Goal: Task Accomplishment & Management: Manage account settings

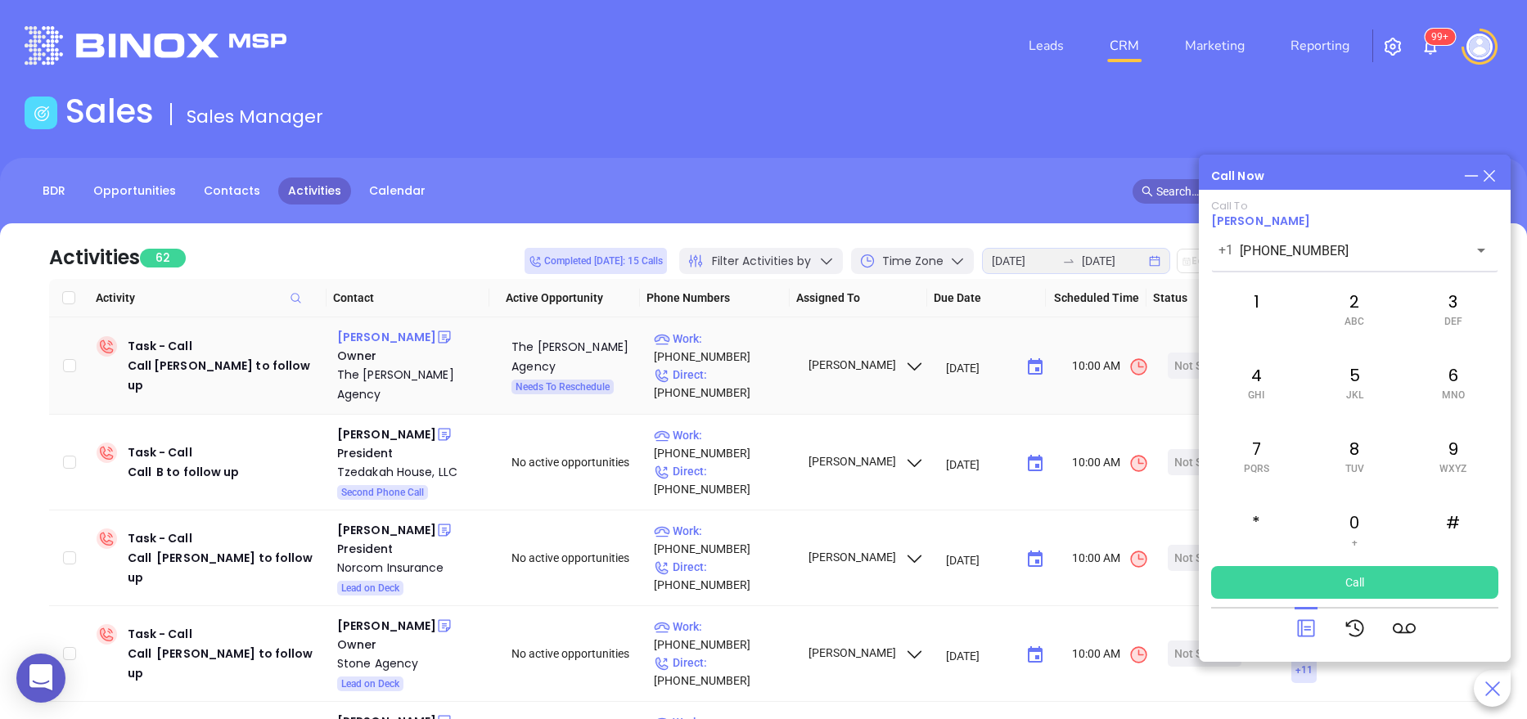
click at [389, 332] on div "[PERSON_NAME]" at bounding box center [386, 337] width 99 height 20
click at [387, 369] on div "The [PERSON_NAME] Agency" at bounding box center [412, 384] width 151 height 39
click at [1301, 218] on span "[PERSON_NAME]" at bounding box center [1260, 221] width 99 height 16
click at [1491, 174] on icon at bounding box center [1489, 176] width 18 height 18
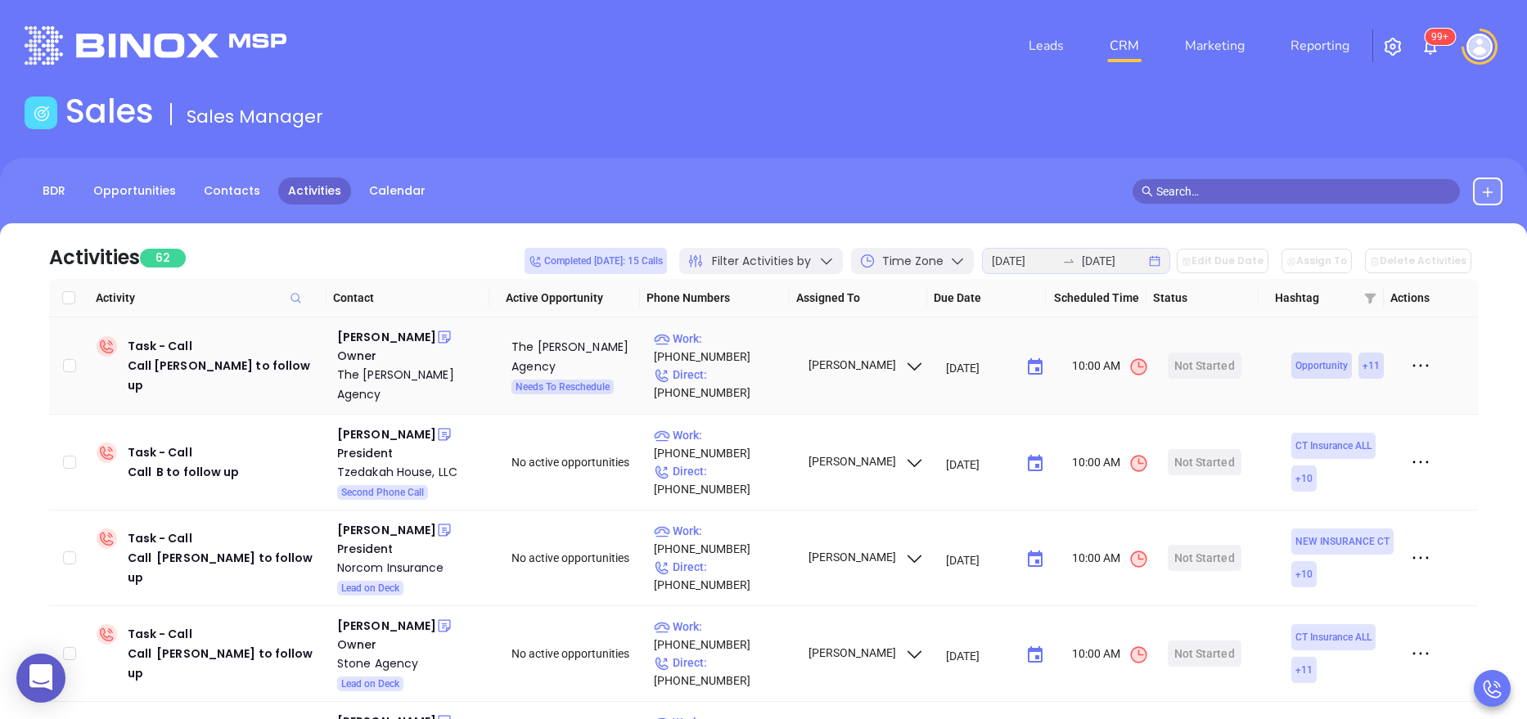
click at [1409, 359] on icon at bounding box center [1420, 365] width 25 height 25
click at [1343, 441] on div "Mark As Completed" at bounding box center [1327, 447] width 148 height 18
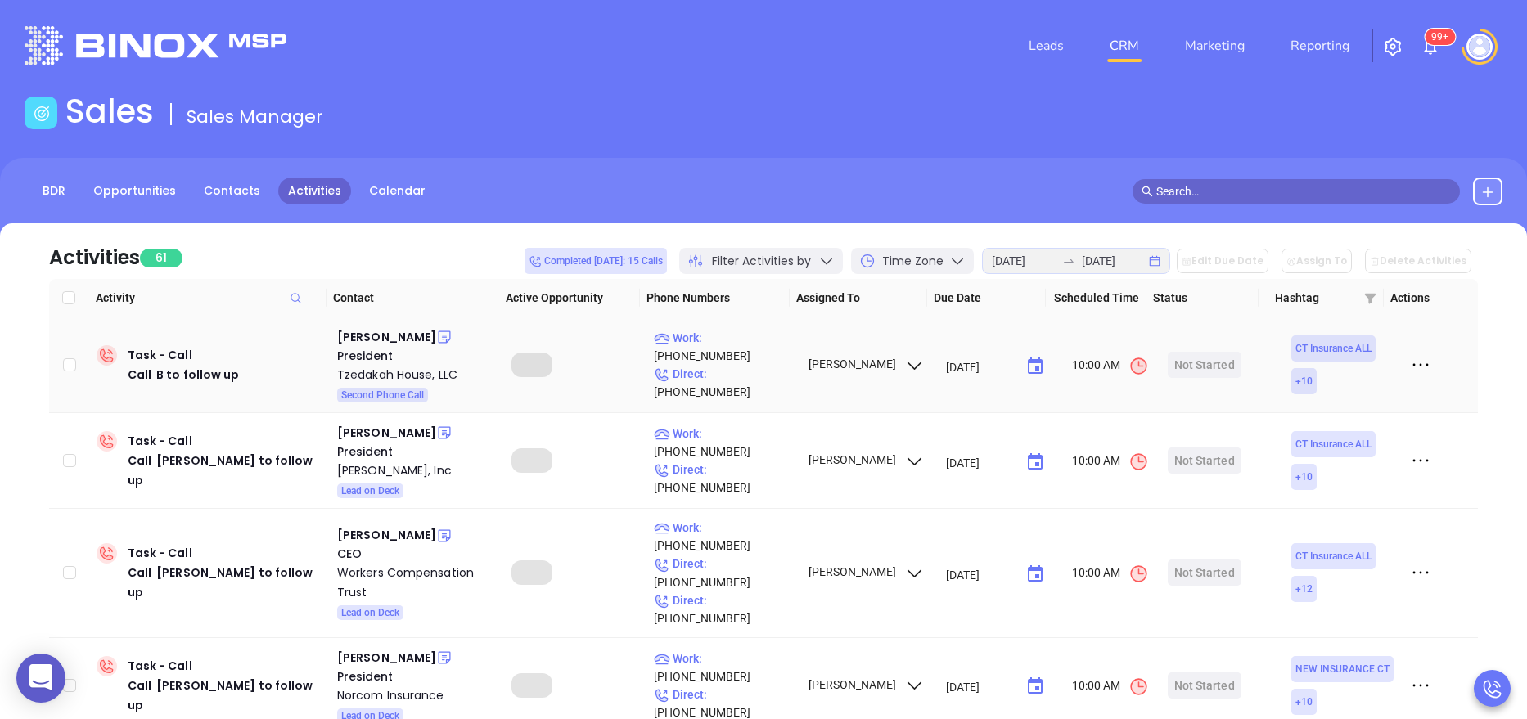
click at [1408, 361] on icon at bounding box center [1420, 365] width 25 height 25
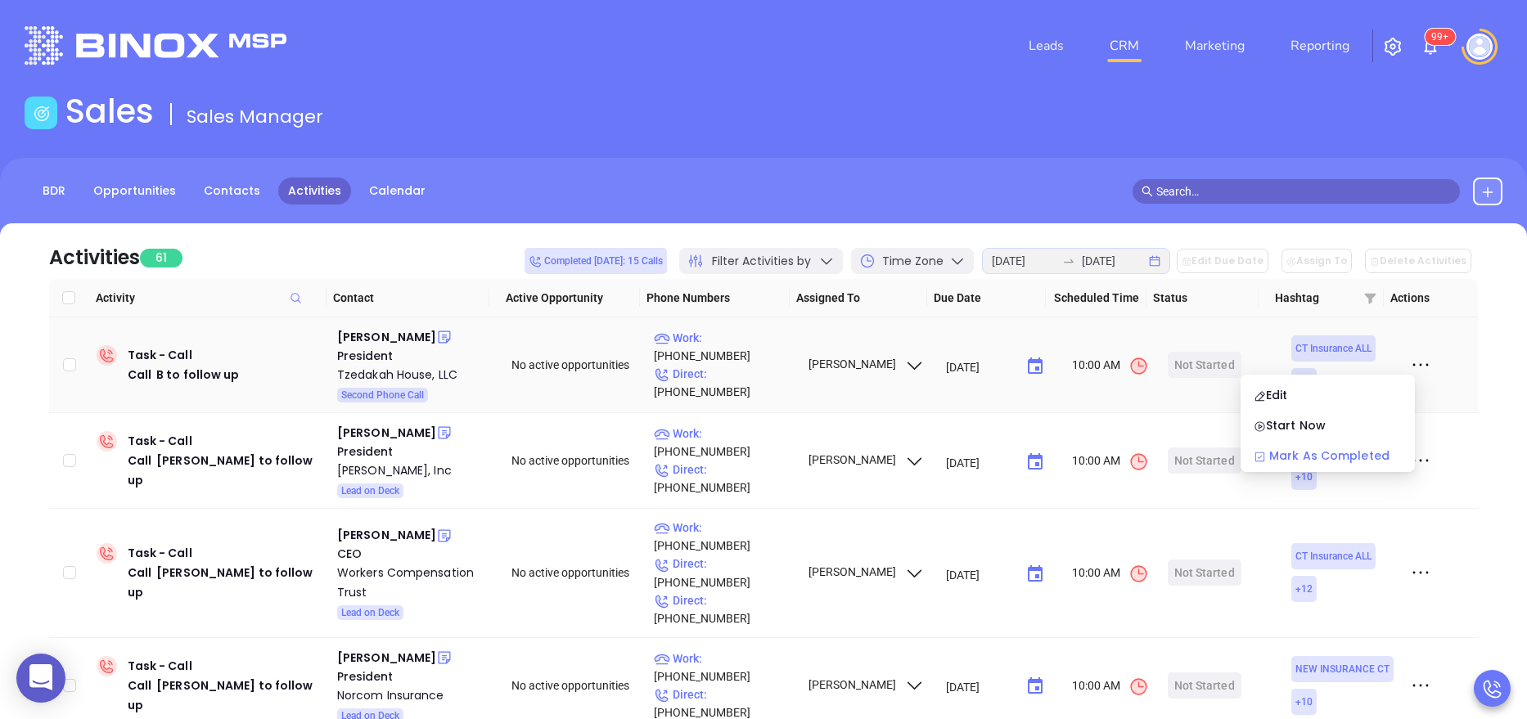
click at [1338, 448] on div "Mark As Completed" at bounding box center [1327, 456] width 148 height 18
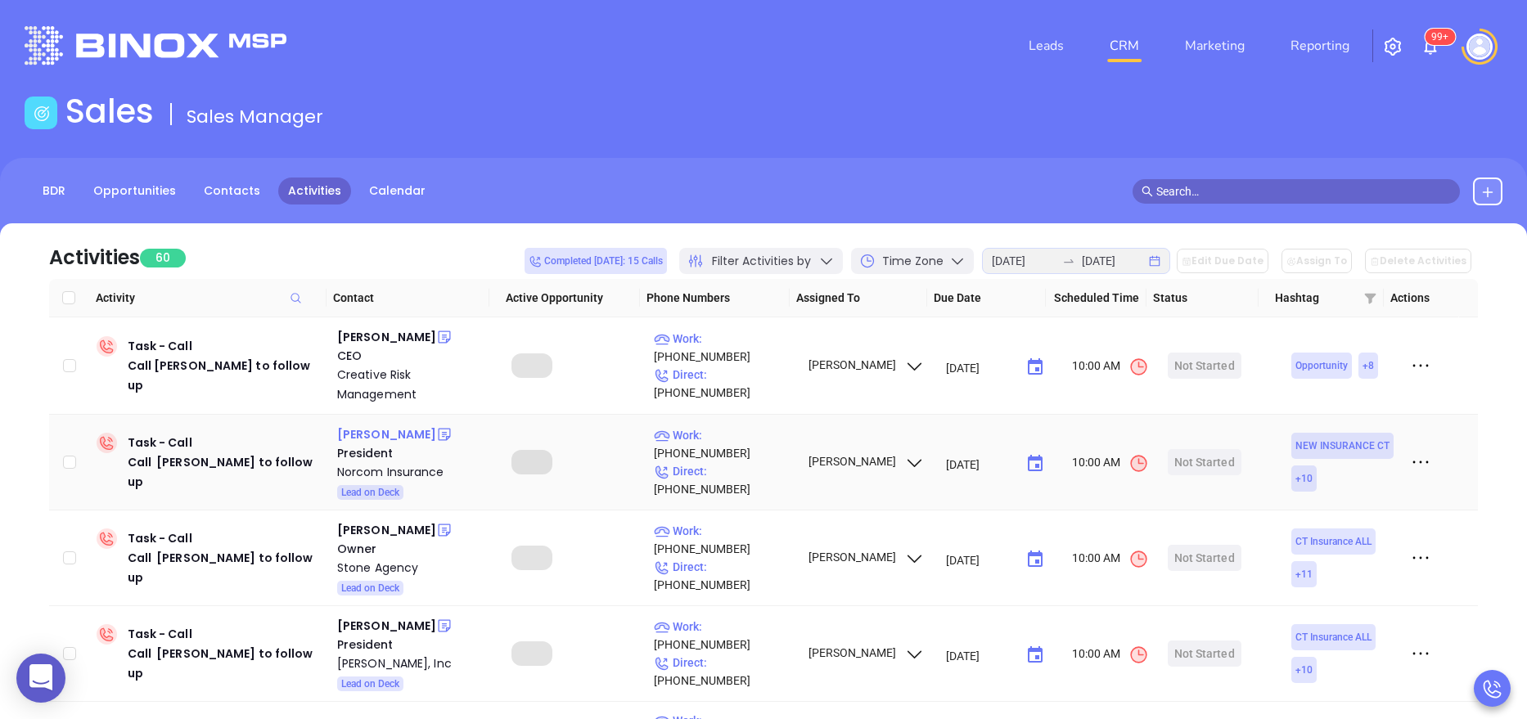
click at [403, 430] on div "Wesley J. Horbatuck" at bounding box center [386, 435] width 99 height 20
click at [358, 477] on div "Norcom Insurance" at bounding box center [412, 472] width 151 height 20
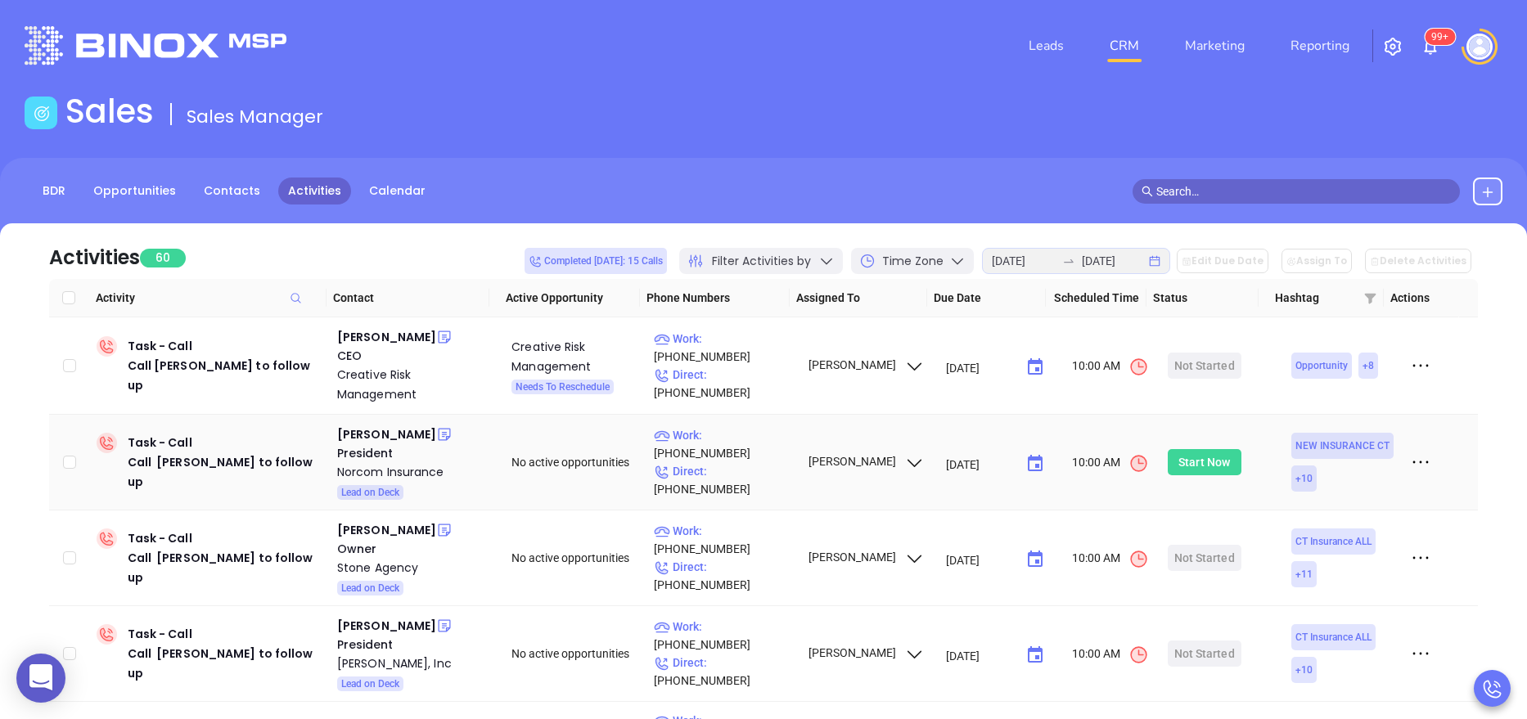
click at [1215, 467] on div "Start Now" at bounding box center [1204, 462] width 52 height 26
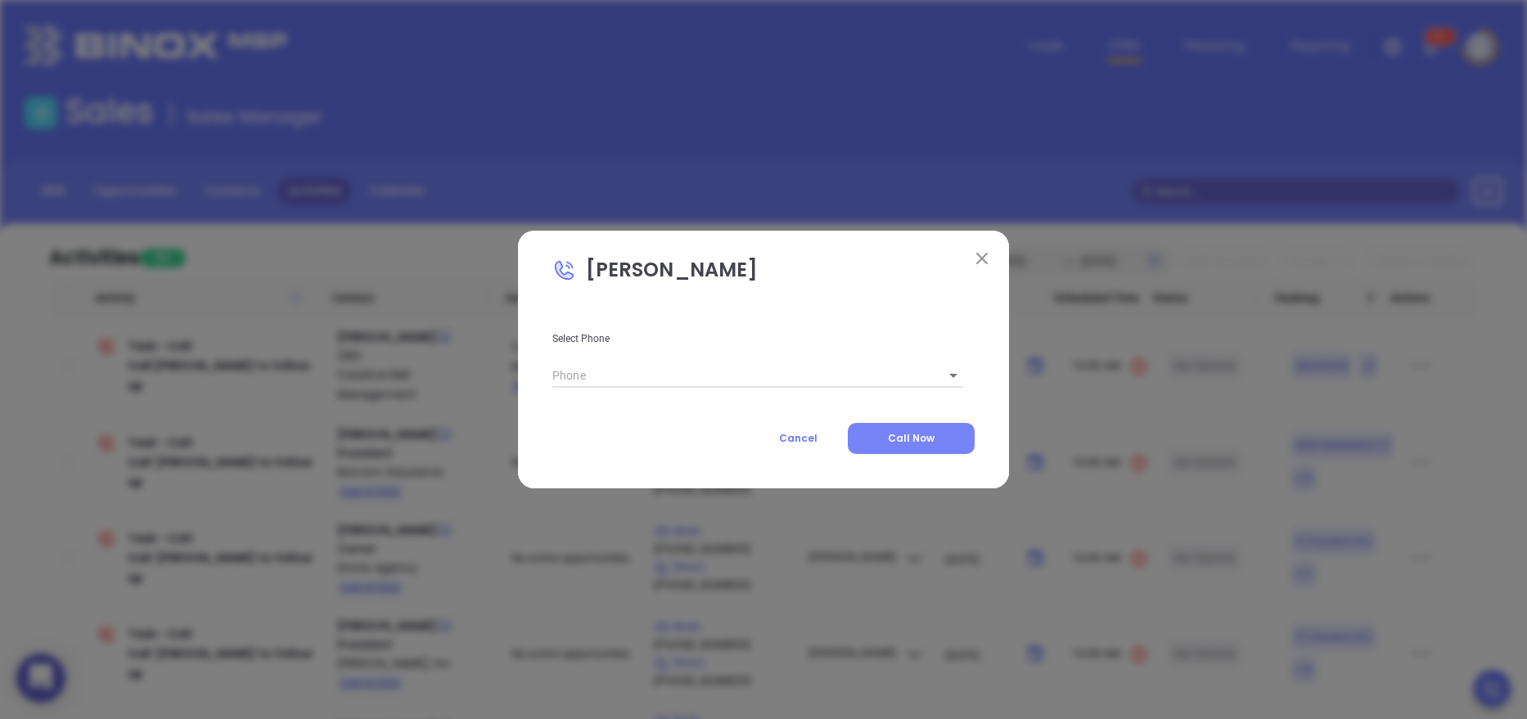
type input "(860) 676-8003"
type input "1"
click at [936, 439] on button "Call Now" at bounding box center [911, 438] width 127 height 31
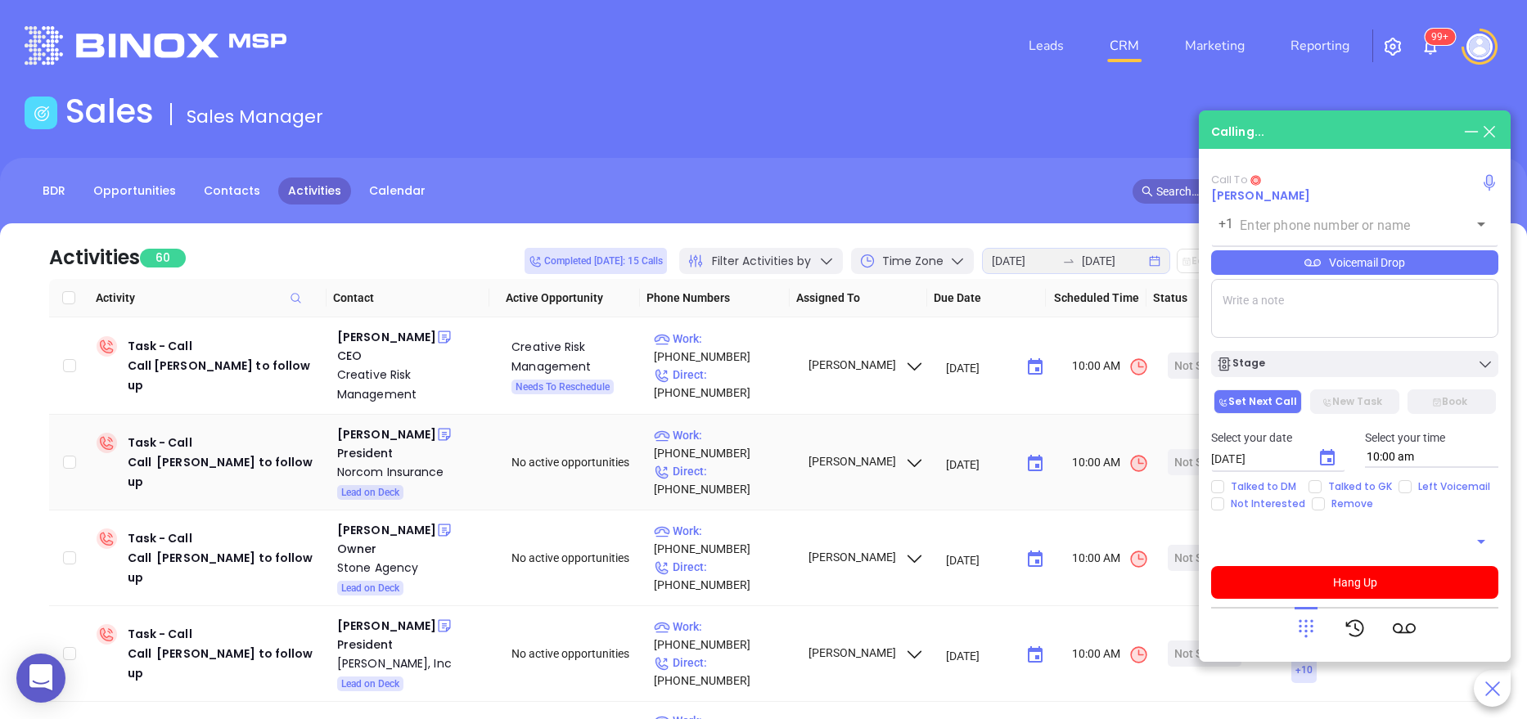
type input "(860) 676-8003"
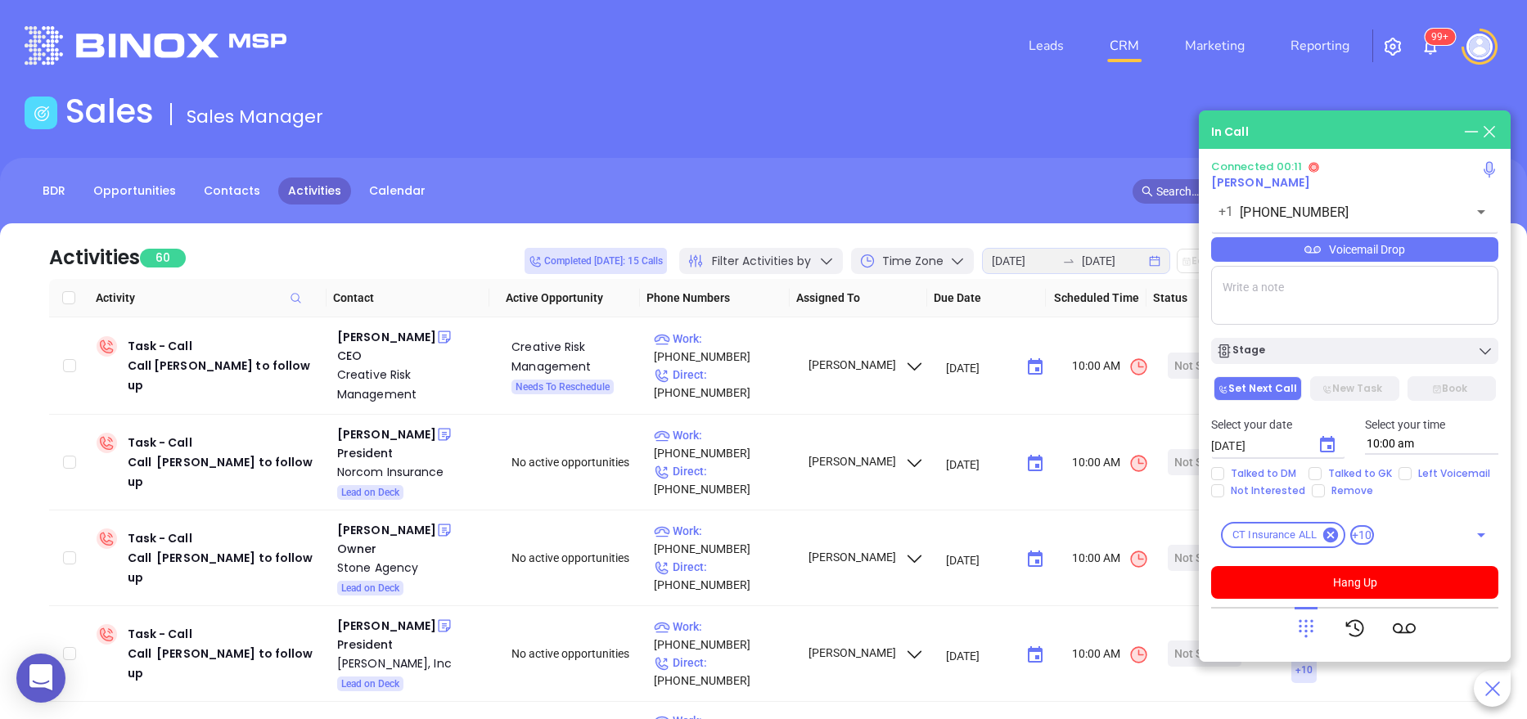
click at [1296, 627] on icon at bounding box center [1305, 628] width 23 height 23
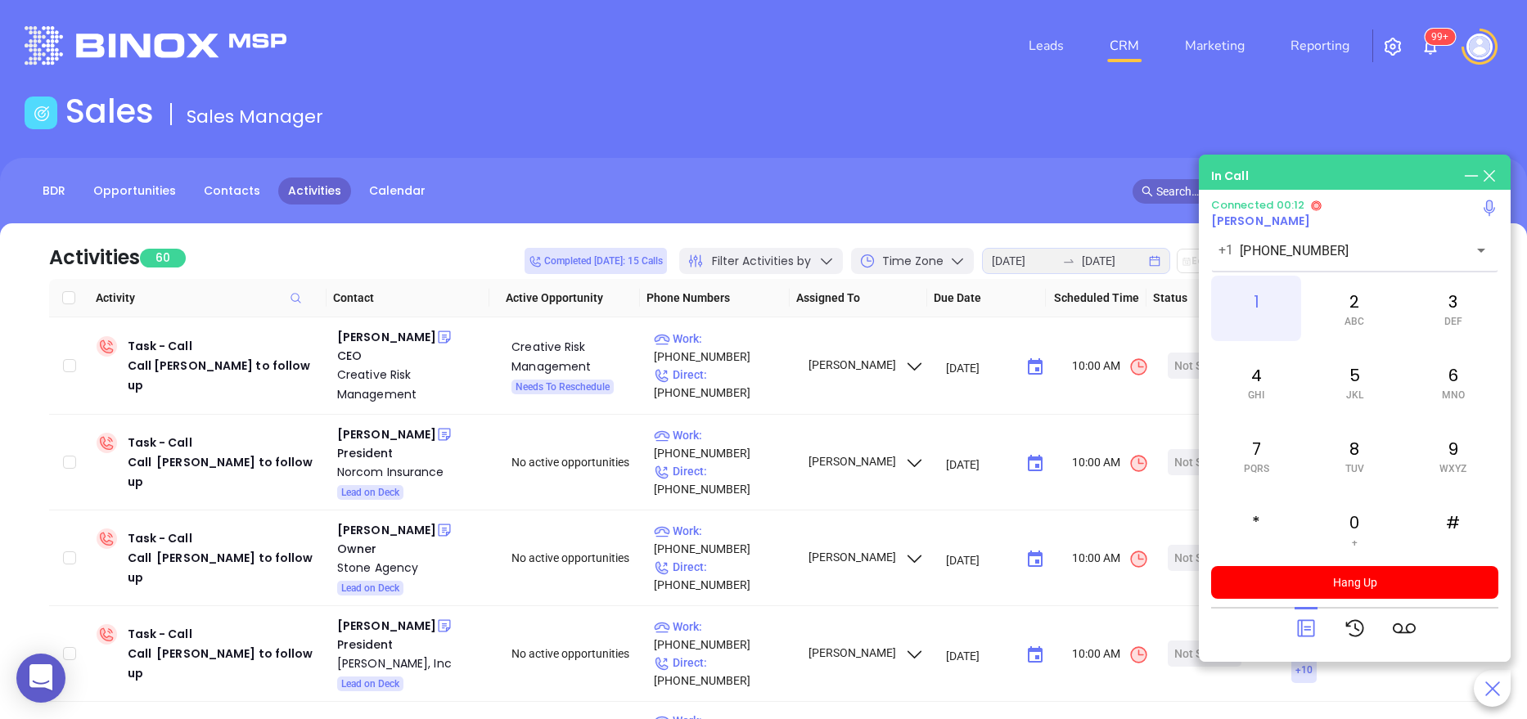
click at [1258, 306] on div "1" at bounding box center [1256, 308] width 90 height 65
click at [1481, 450] on div "9 WXYZ" at bounding box center [1453, 455] width 90 height 65
click at [1467, 296] on div "3 DEF" at bounding box center [1453, 308] width 90 height 65
click at [1257, 444] on div "7 PQRS" at bounding box center [1256, 455] width 90 height 65
click at [1302, 631] on icon at bounding box center [1305, 628] width 17 height 17
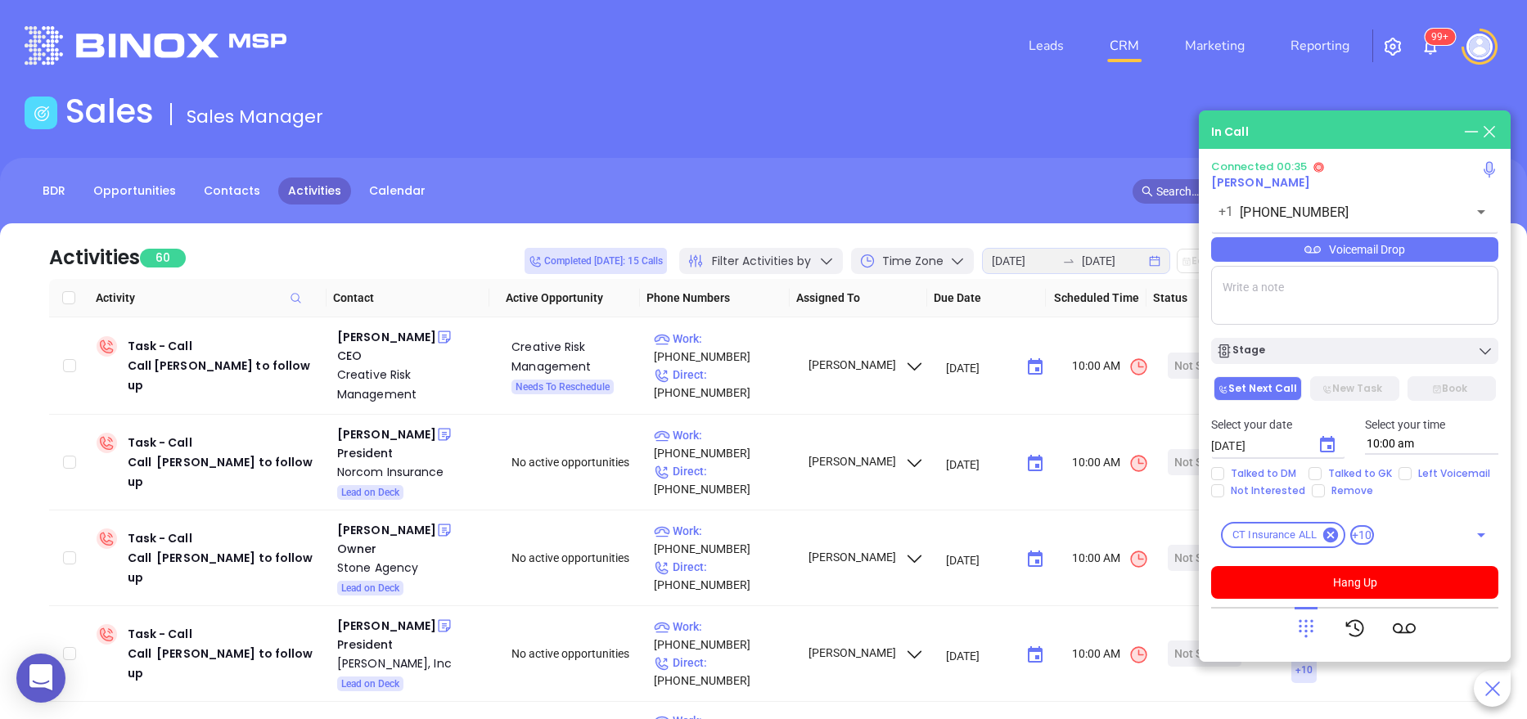
click at [1267, 308] on textarea at bounding box center [1354, 295] width 287 height 59
click at [1304, 308] on textarea "ext 161" at bounding box center [1354, 295] width 287 height 59
type textarea "ext 161"
click at [1311, 620] on icon at bounding box center [1305, 629] width 15 height 18
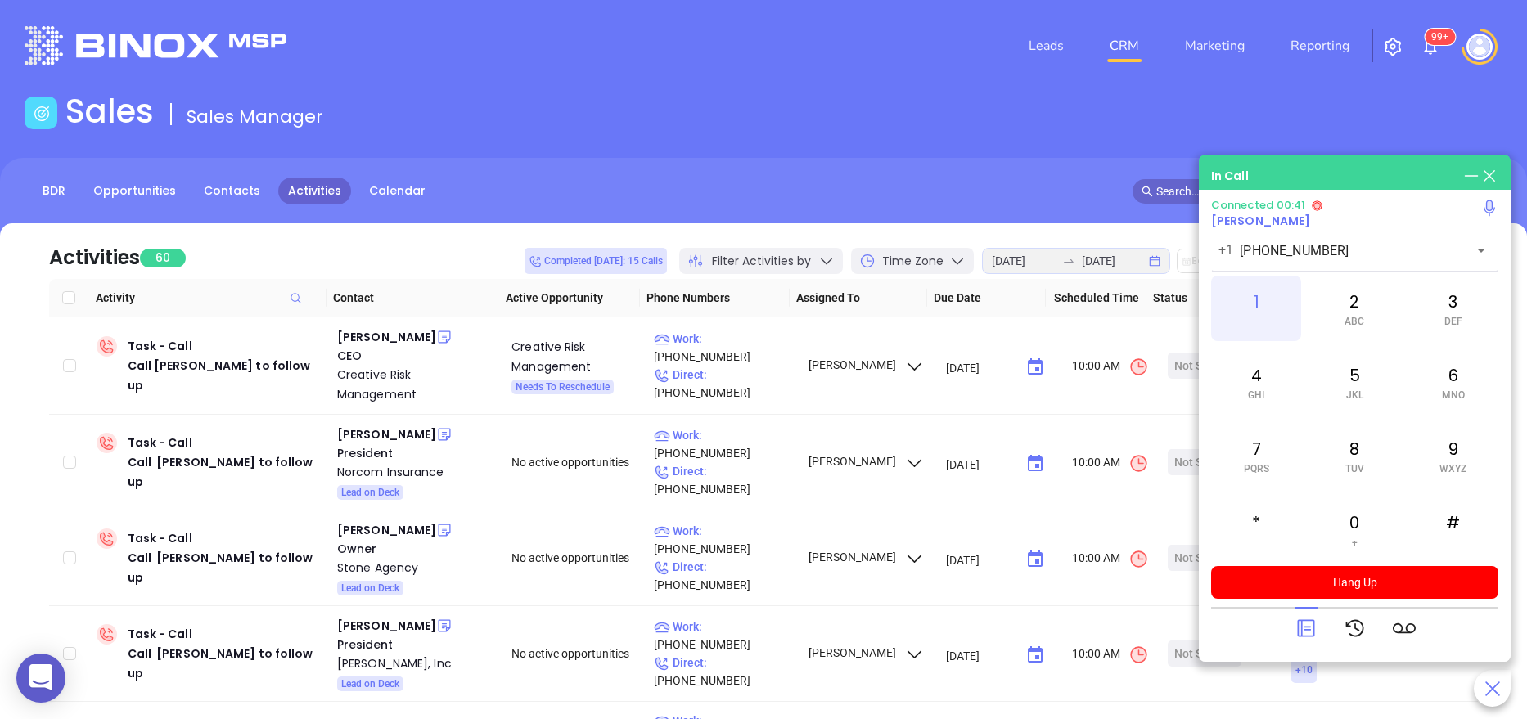
click at [1257, 309] on div "1" at bounding box center [1256, 308] width 90 height 65
click at [1303, 622] on icon at bounding box center [1305, 628] width 23 height 23
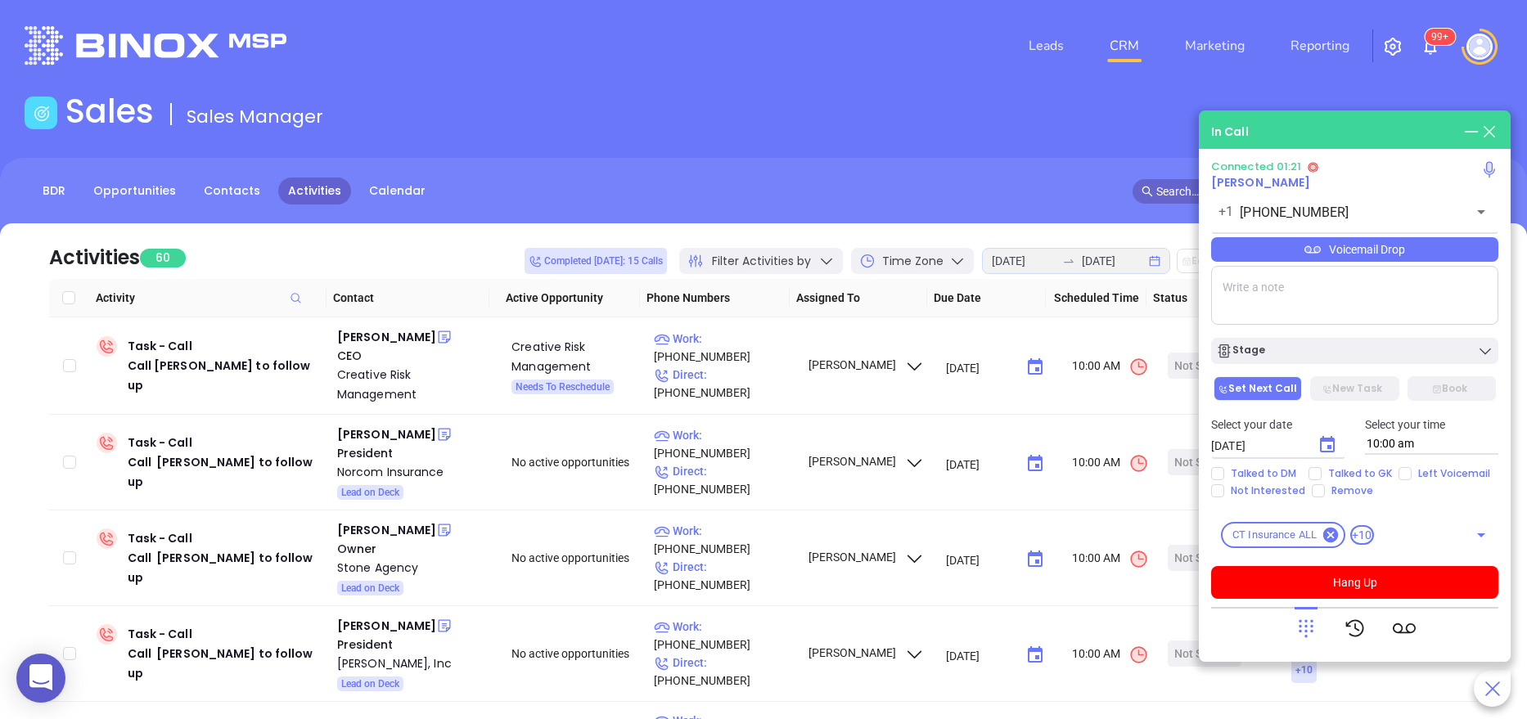
click at [1373, 252] on div "Voicemail Drop" at bounding box center [1354, 249] width 287 height 25
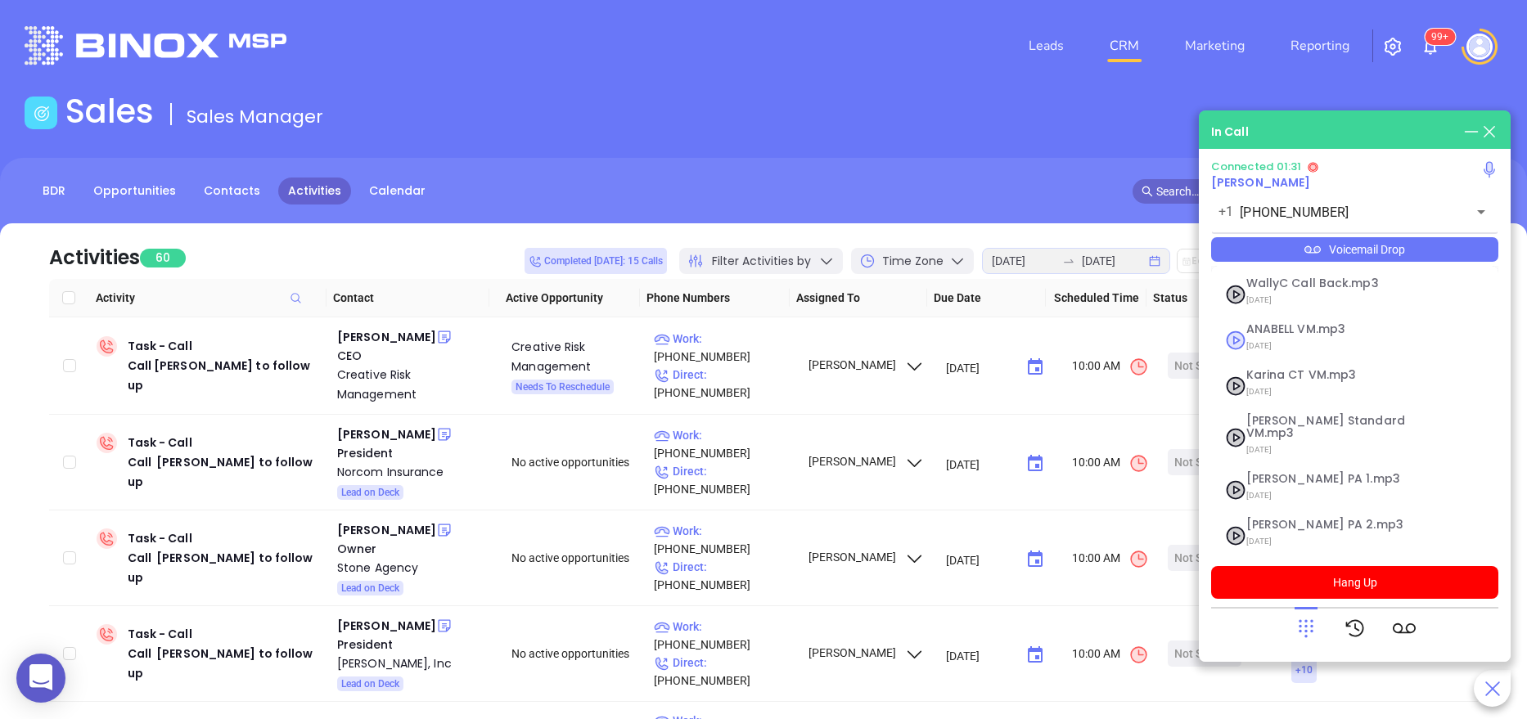
click at [1238, 335] on div "ANABELL VM.mp3 04/30/2025" at bounding box center [1334, 340] width 196 height 34
checkbox input "true"
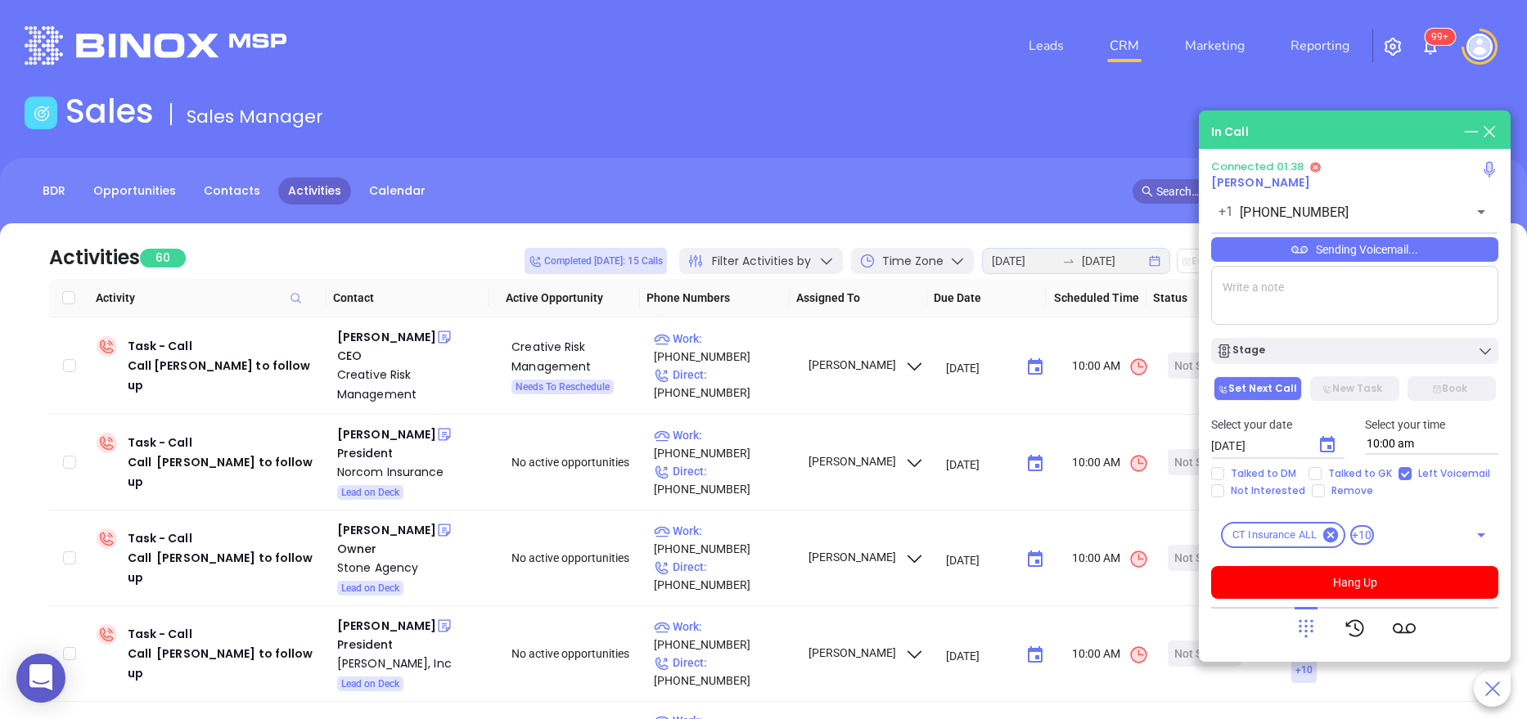
click at [1317, 618] on div at bounding box center [1354, 628] width 121 height 43
click at [1312, 623] on icon at bounding box center [1305, 628] width 23 height 23
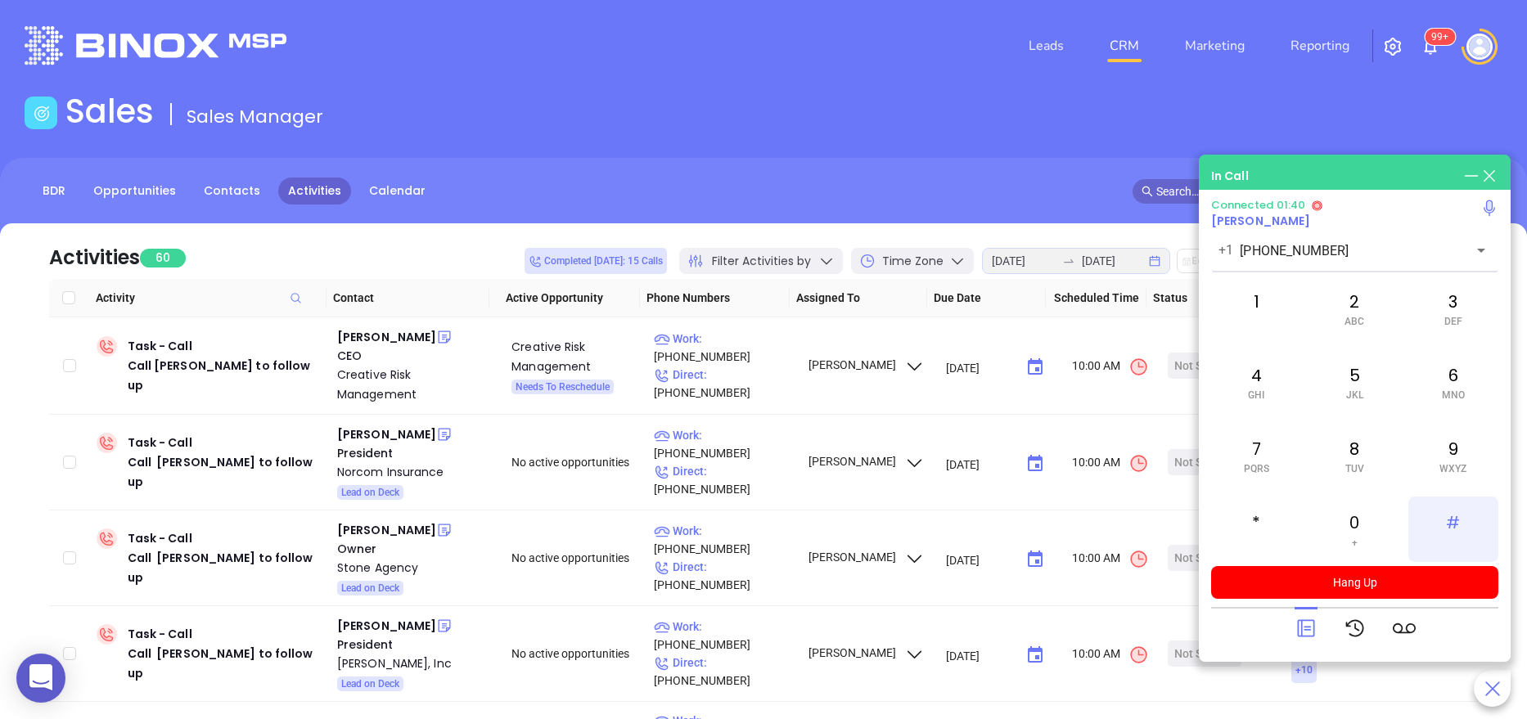
click at [1447, 516] on div "#" at bounding box center [1453, 529] width 90 height 65
click at [1450, 307] on div "3 DEF" at bounding box center [1453, 308] width 90 height 65
click at [1301, 623] on icon at bounding box center [1305, 628] width 17 height 17
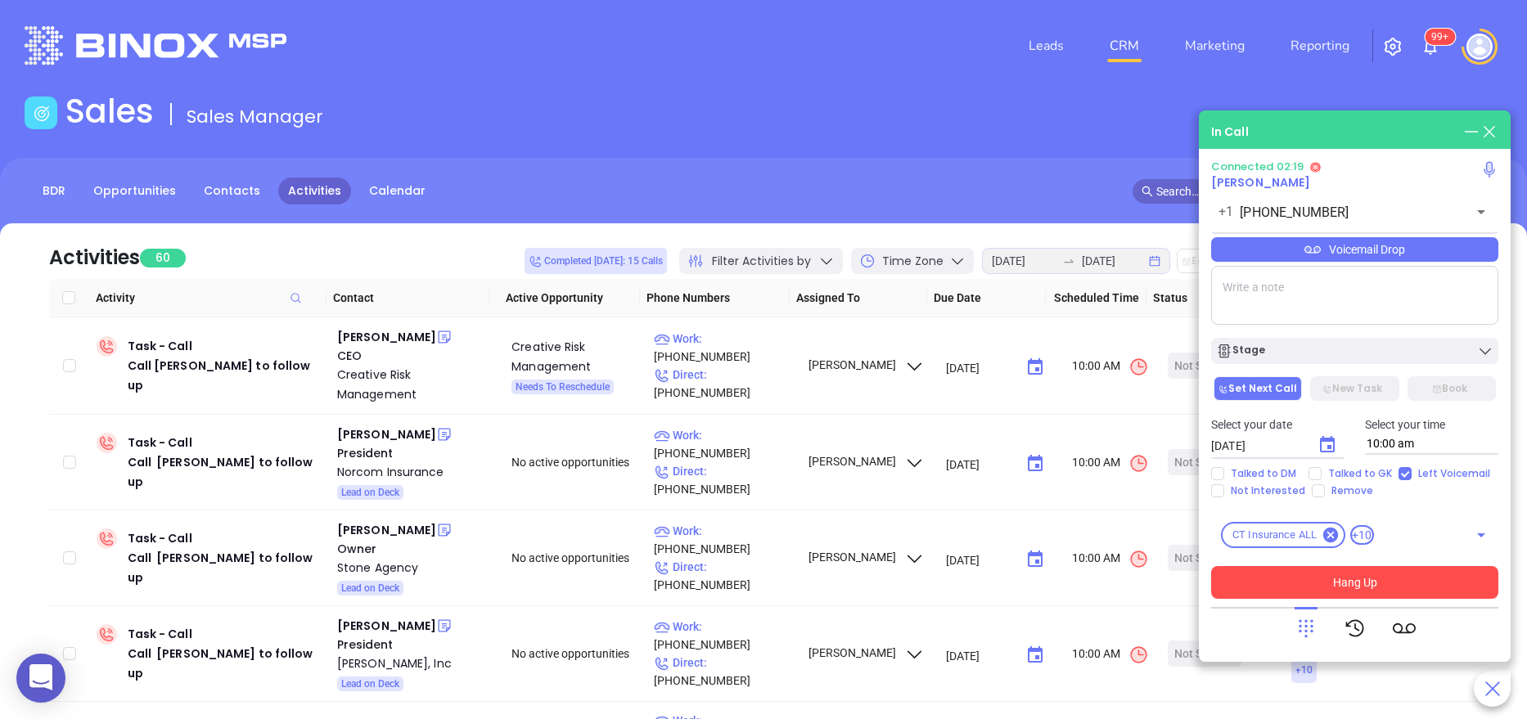
click at [1366, 579] on button "Hang Up" at bounding box center [1354, 582] width 287 height 33
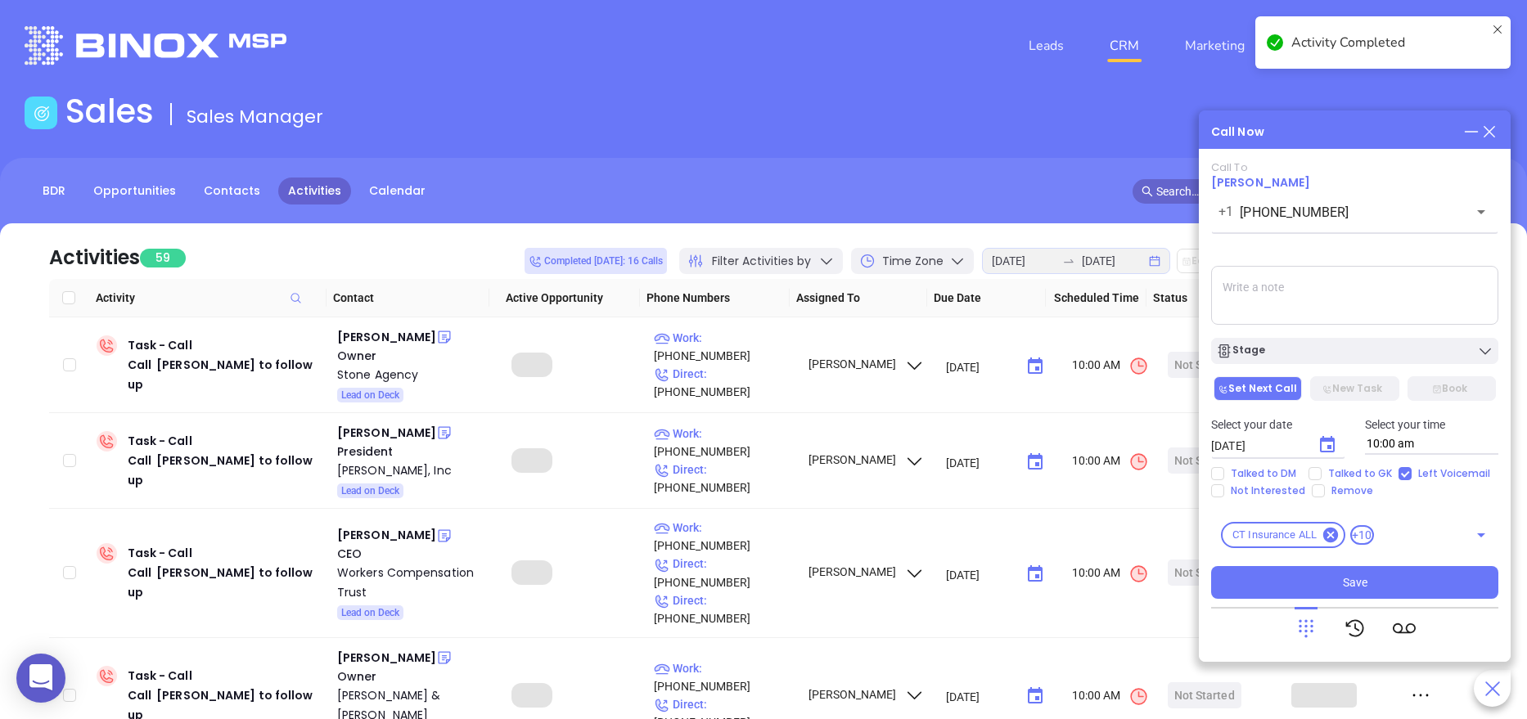
click at [1324, 353] on div "Stage" at bounding box center [1354, 351] width 277 height 16
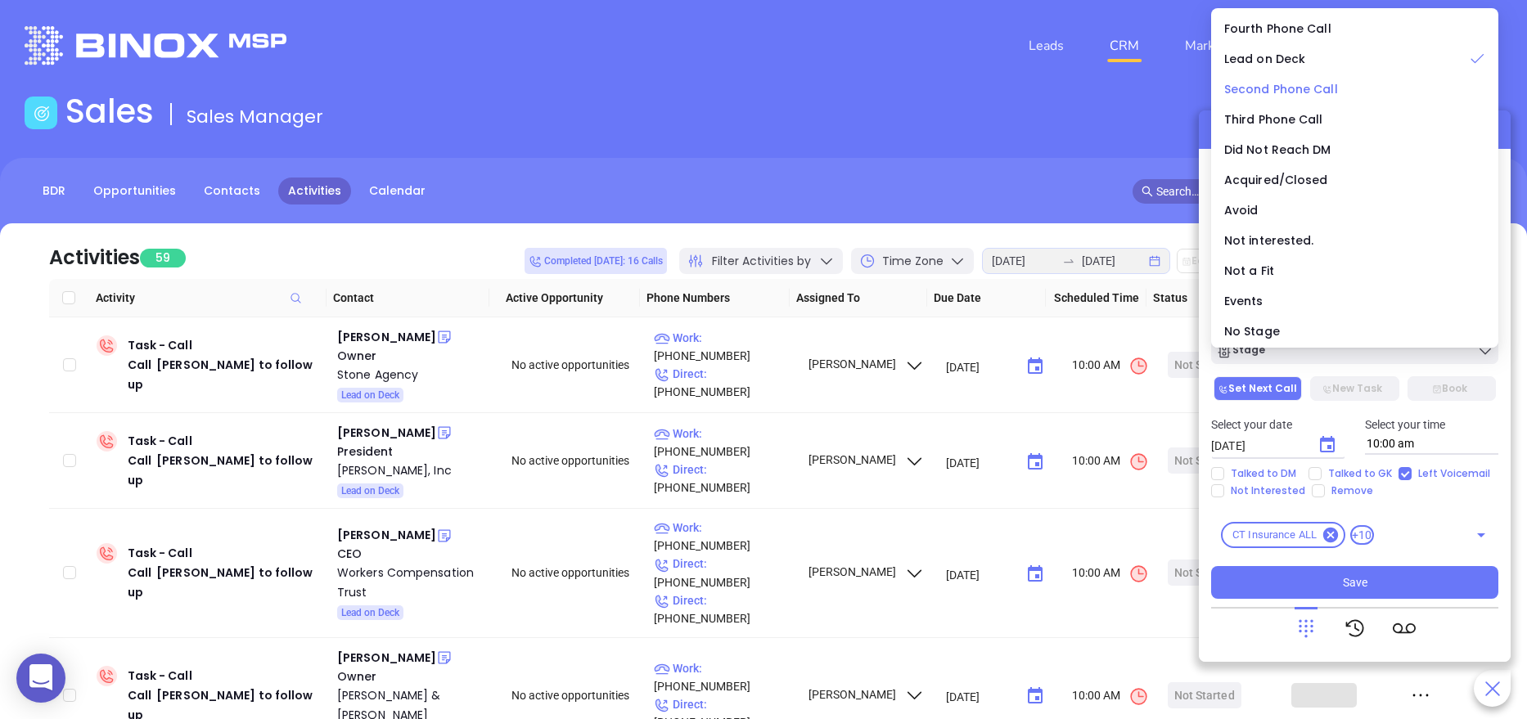
click at [1281, 91] on span "Second Phone Call" at bounding box center [1281, 89] width 114 height 16
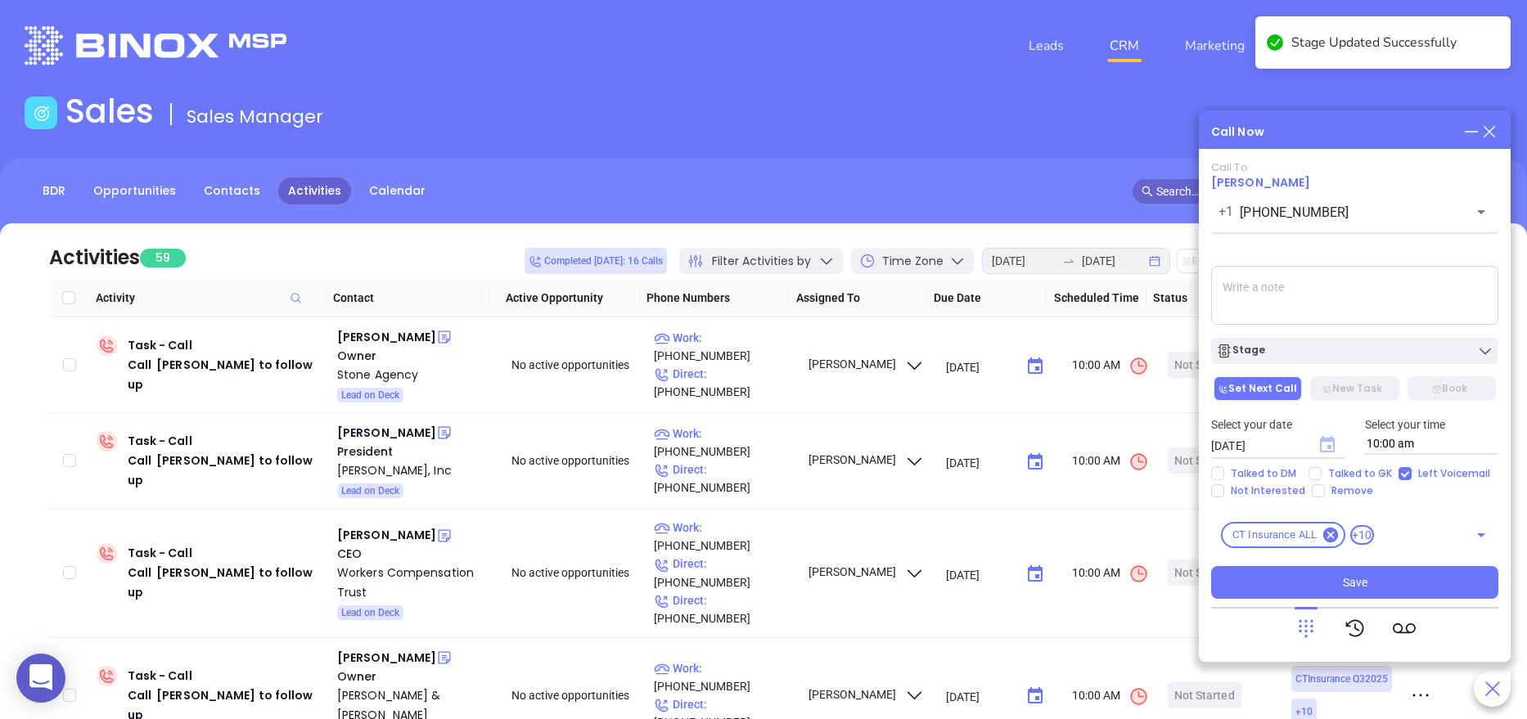
click at [1326, 448] on icon "Choose date, selected date is Aug 21, 2025" at bounding box center [1327, 444] width 15 height 16
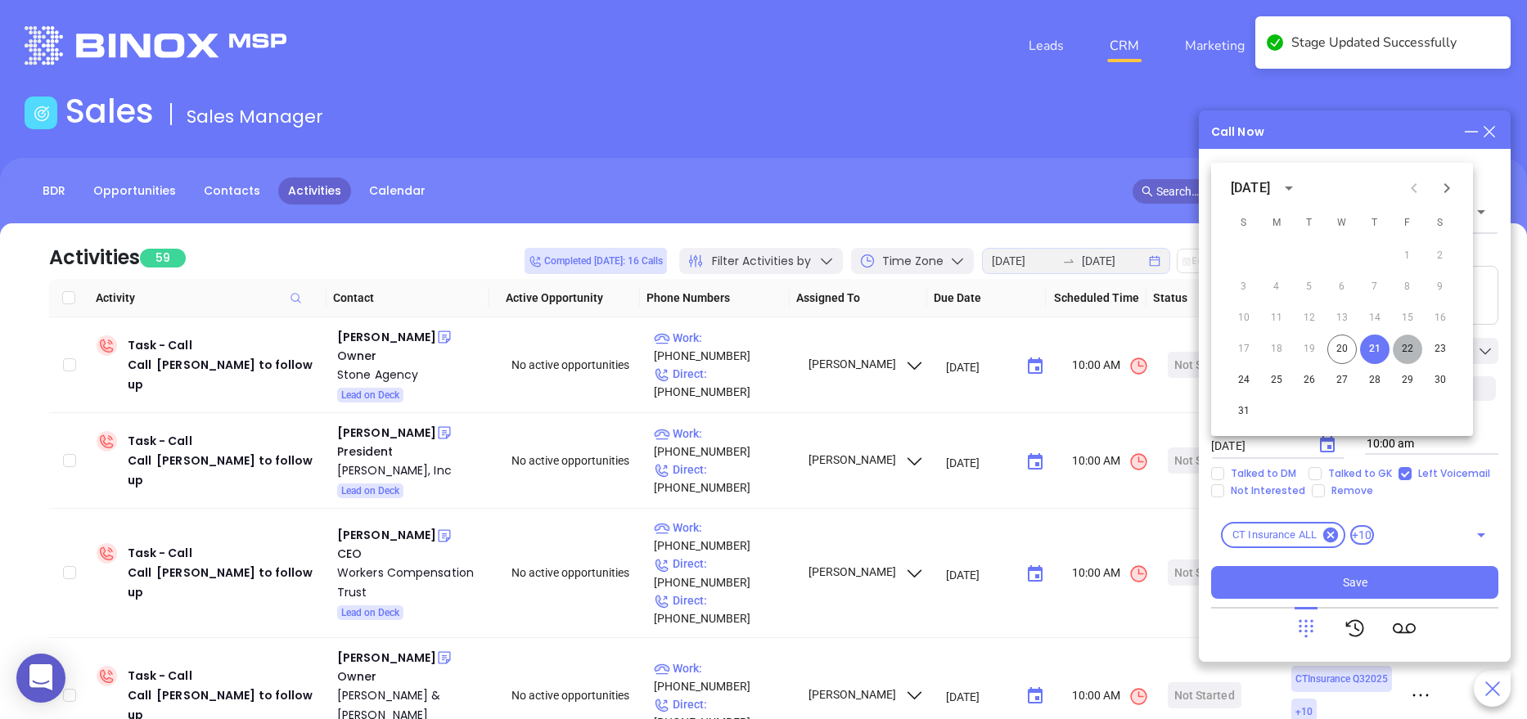
click at [1410, 349] on button "22" at bounding box center [1406, 349] width 29 height 29
type input "08/22/2025"
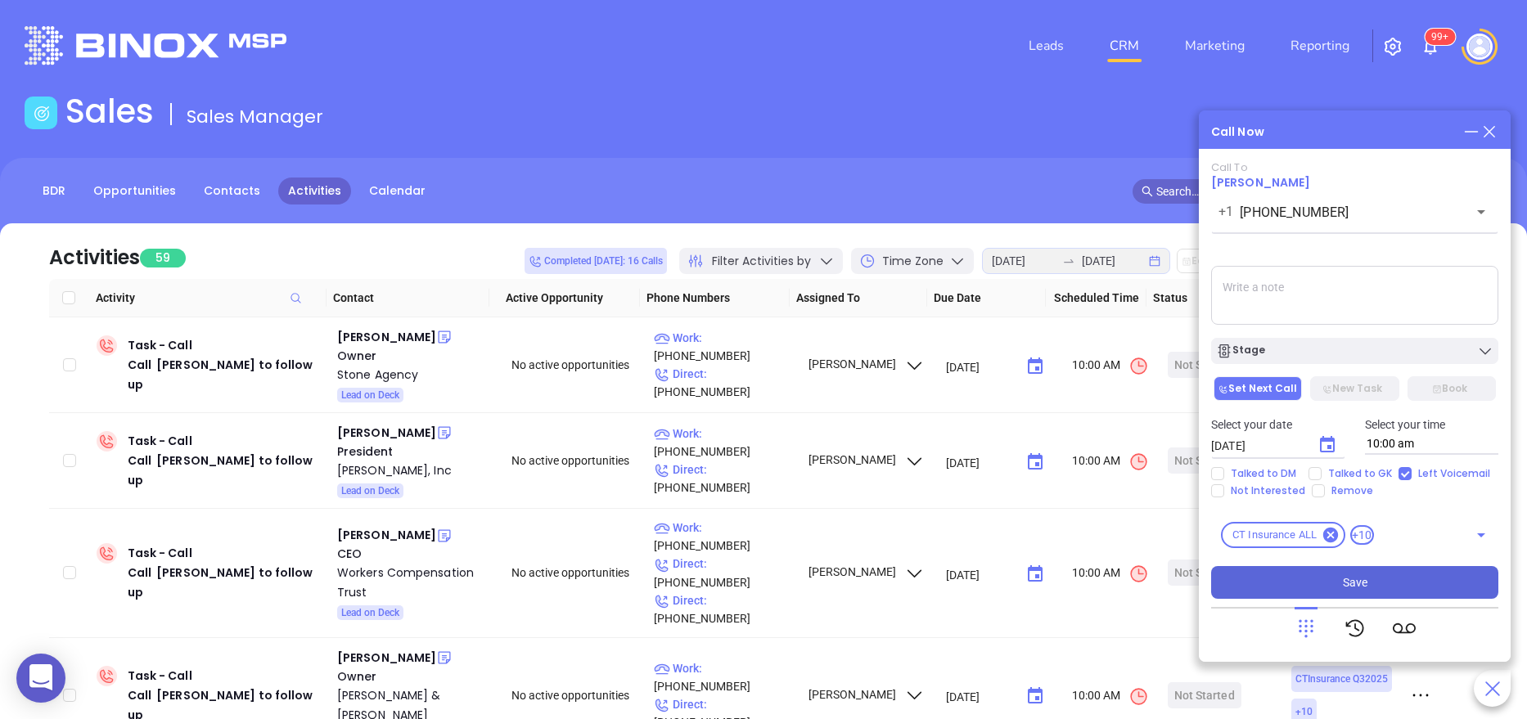
click at [1370, 576] on button "Save" at bounding box center [1354, 582] width 287 height 33
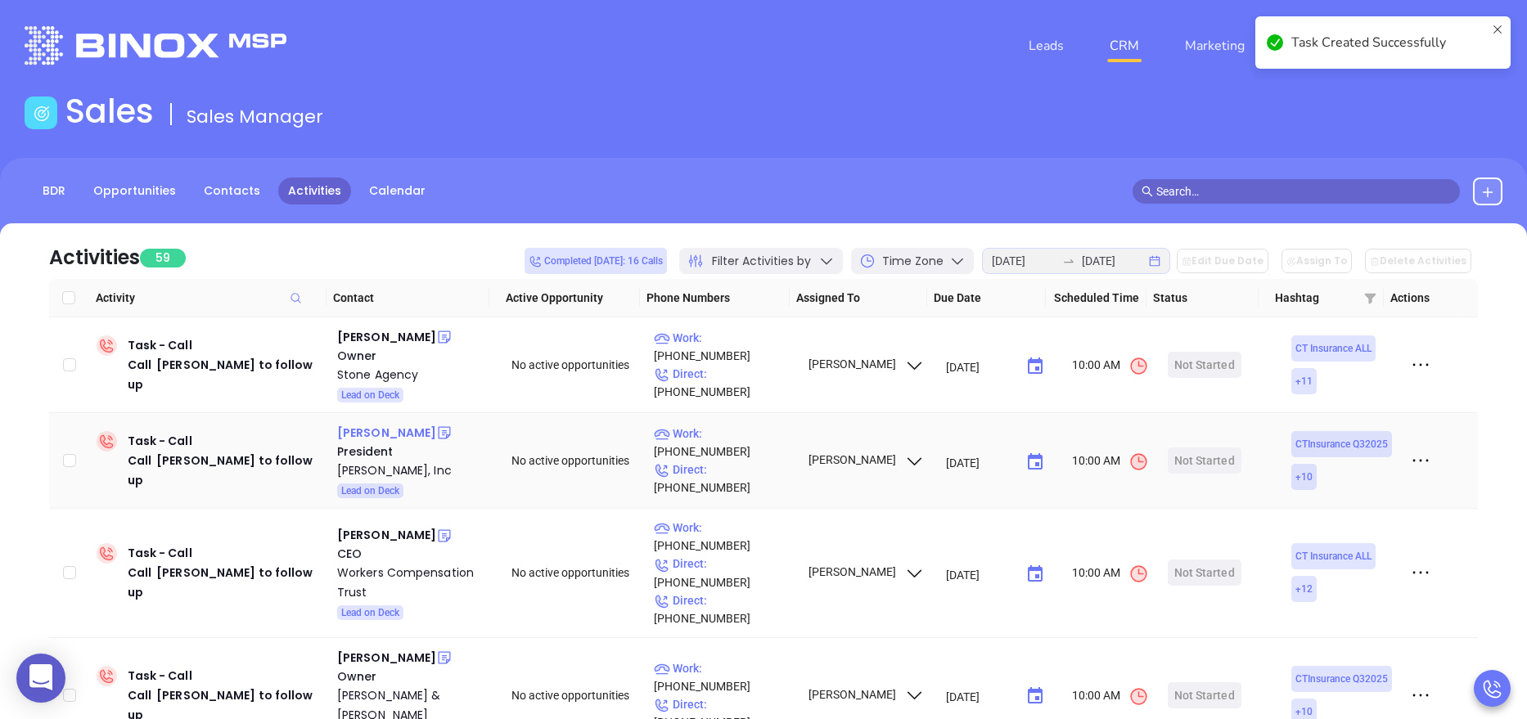
click at [381, 441] on div "Richard Epstein" at bounding box center [386, 433] width 99 height 20
click at [381, 482] on span "Lead on Deck" at bounding box center [370, 491] width 58 height 18
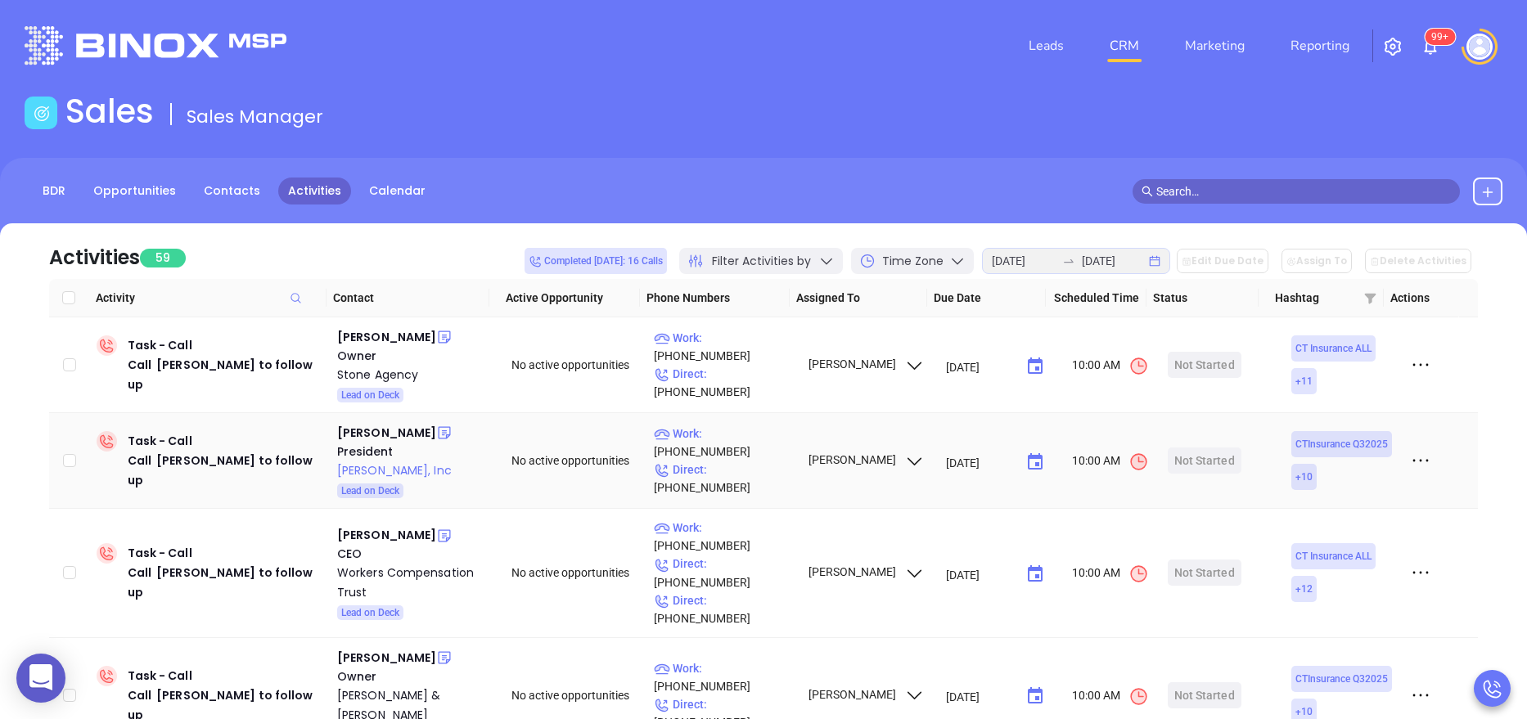
click at [389, 466] on div "Lh Brenner, Inc" at bounding box center [412, 471] width 151 height 20
click at [436, 430] on icon at bounding box center [444, 433] width 16 height 16
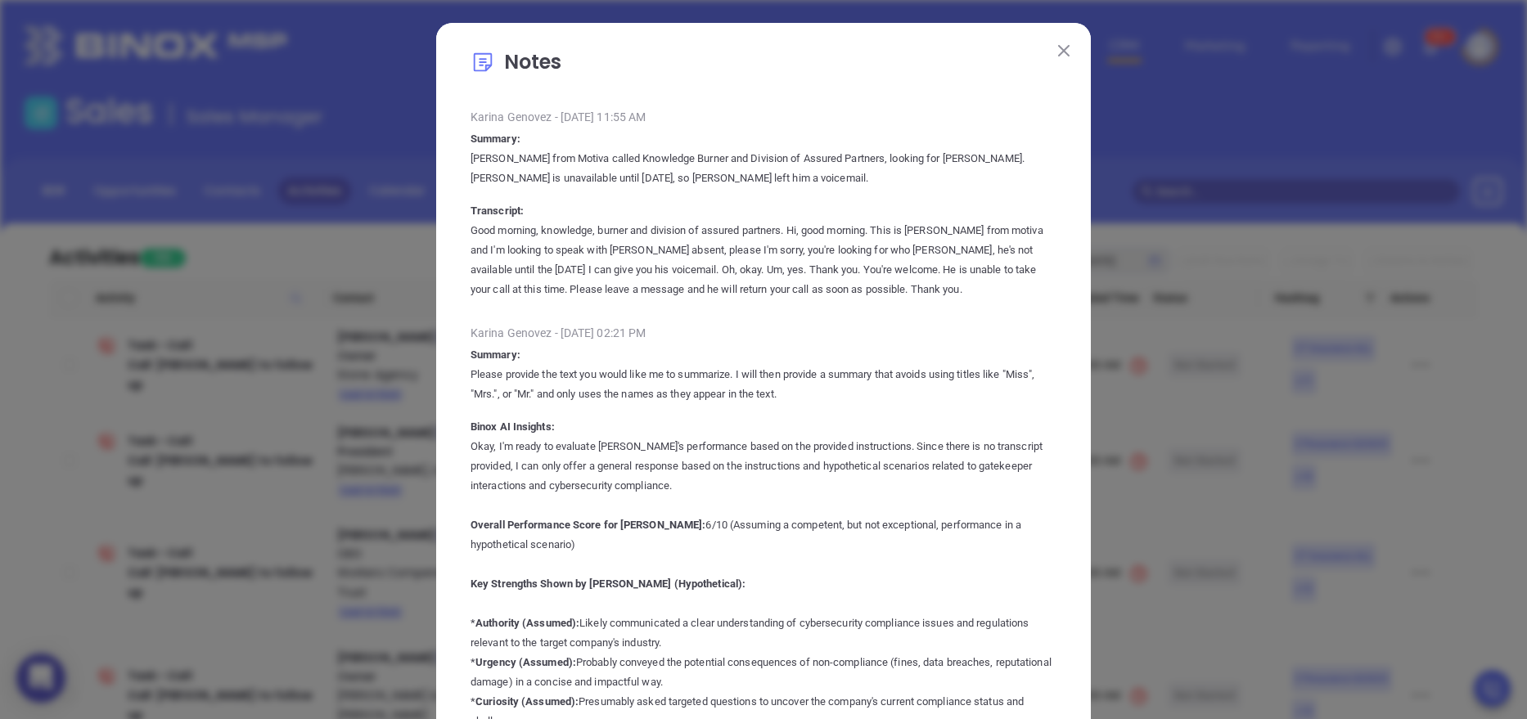
click at [1062, 42] on button at bounding box center [1063, 49] width 21 height 21
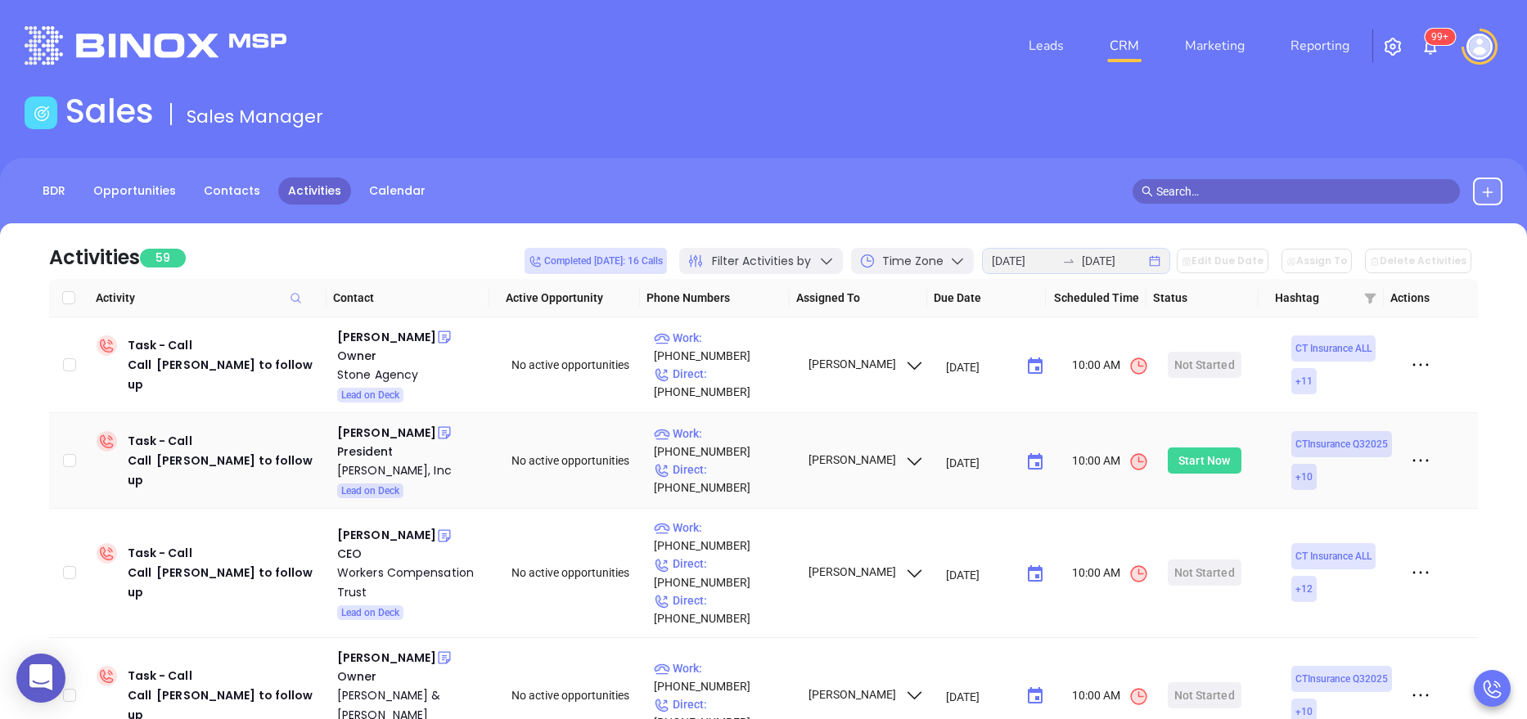
click at [1201, 469] on div "Start Now" at bounding box center [1204, 461] width 52 height 26
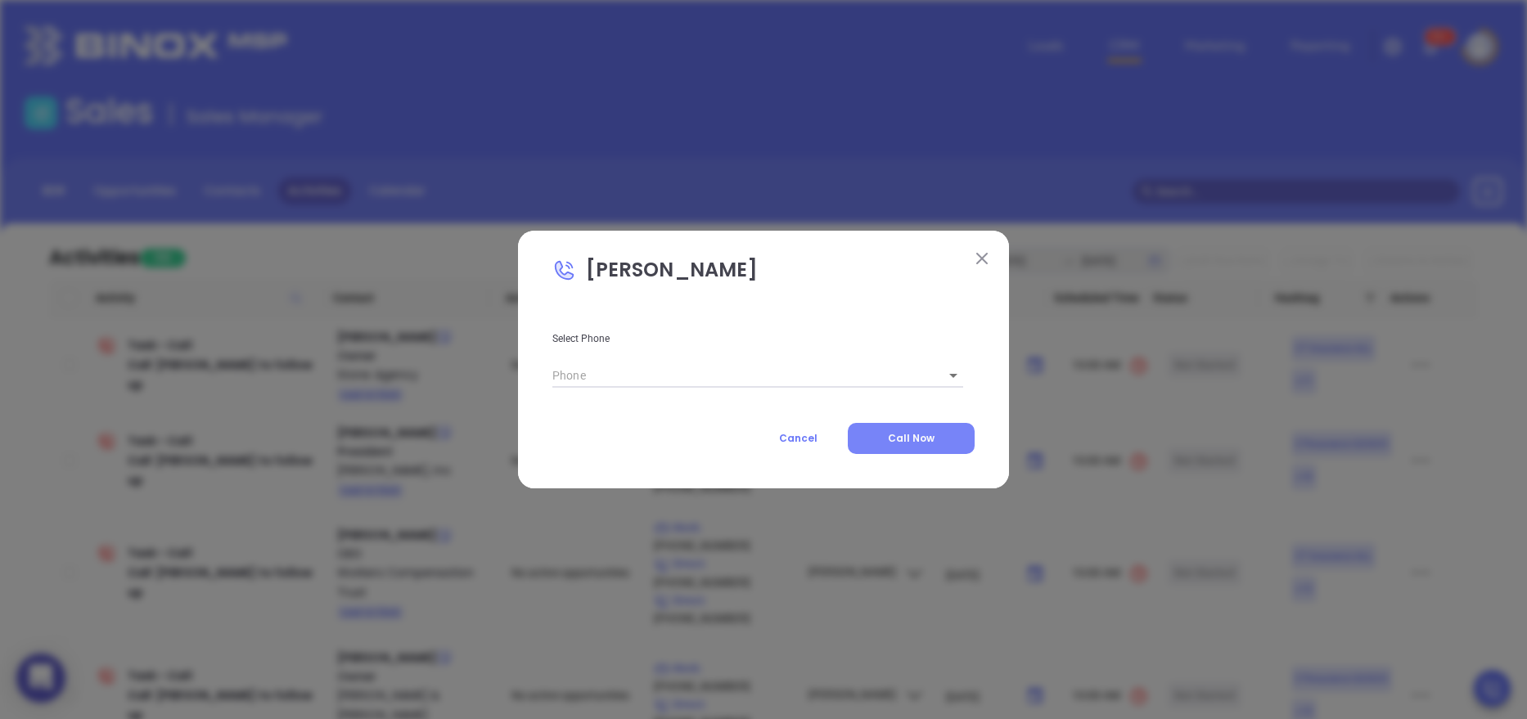
type input "(203) 389-2156"
type input "1"
click at [914, 434] on span "Call Now" at bounding box center [911, 438] width 47 height 14
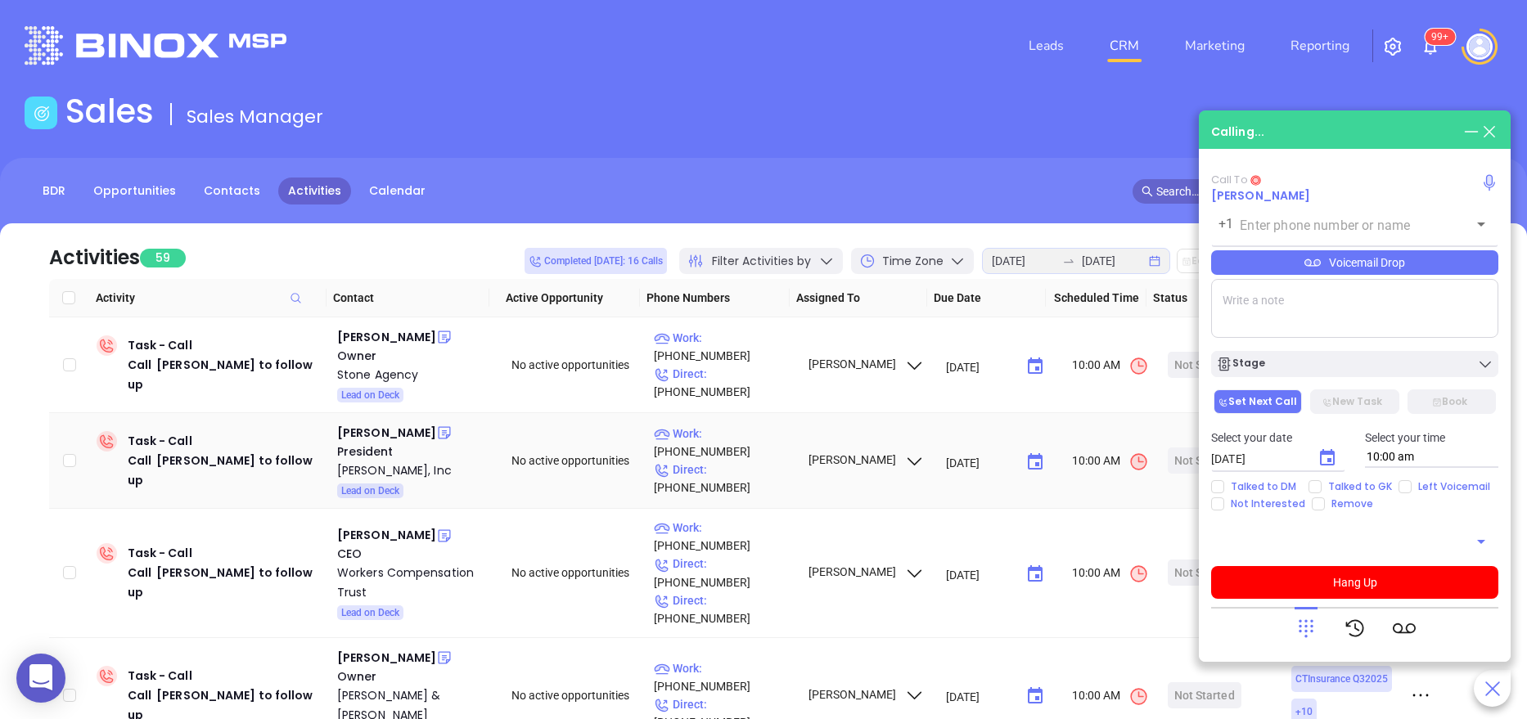
type input "(203) 389-2156"
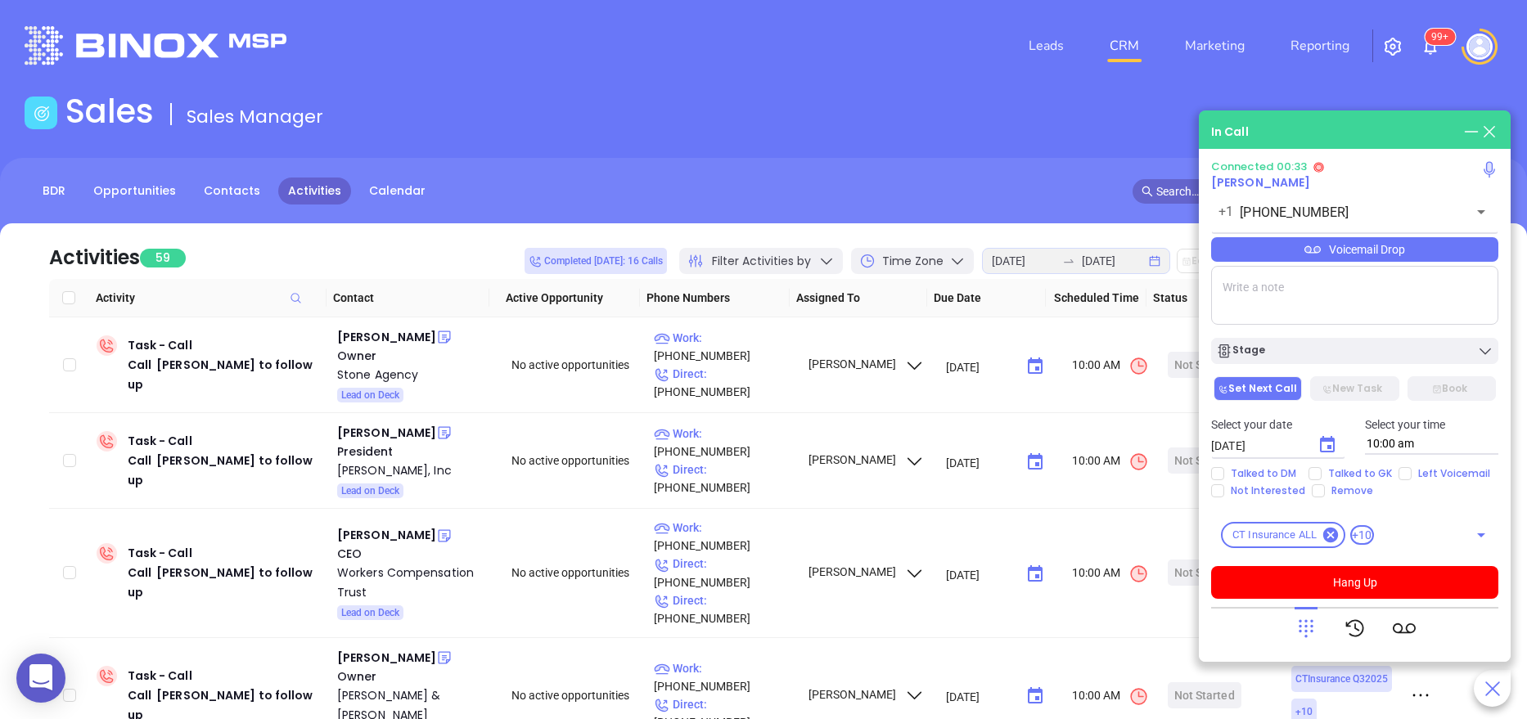
click at [1338, 306] on textarea at bounding box center [1354, 295] width 287 height 59
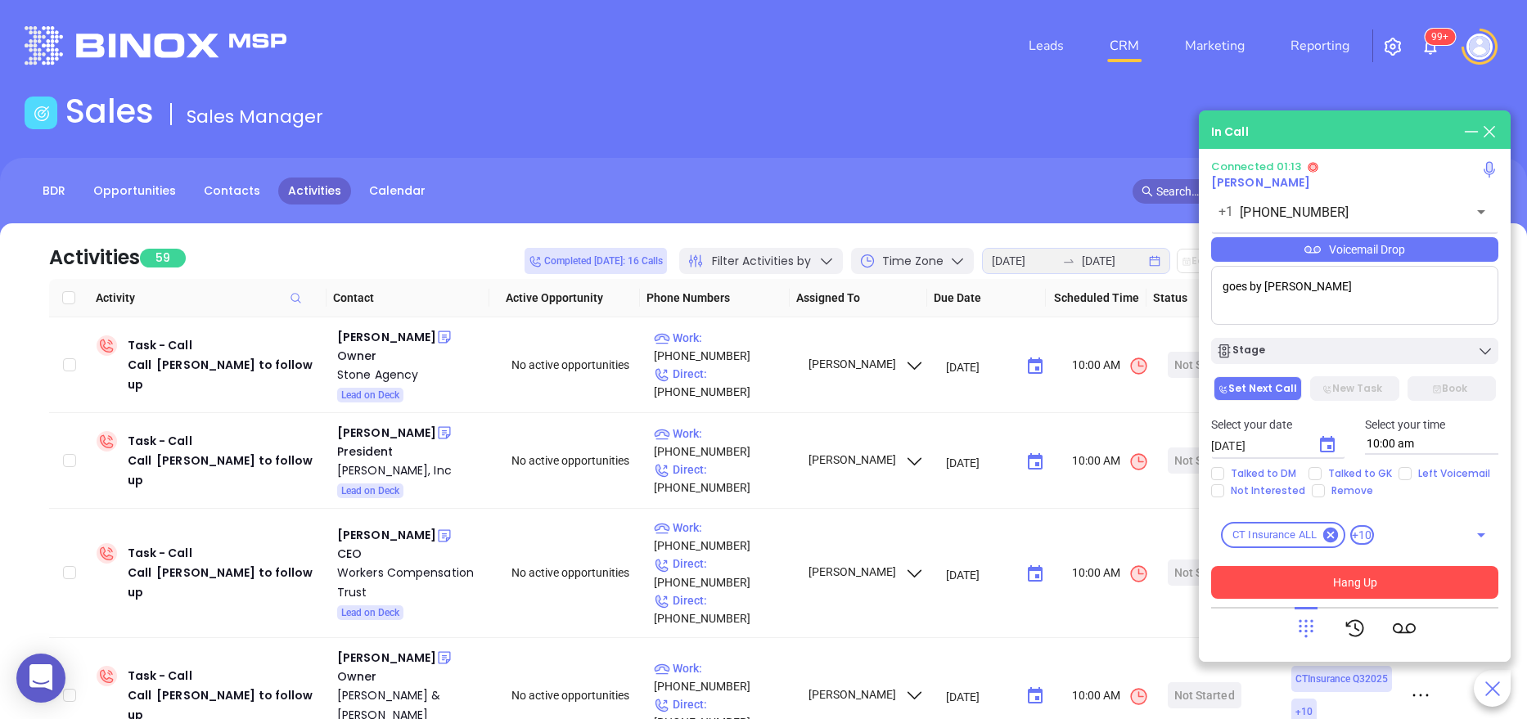
click at [1336, 578] on button "Hang Up" at bounding box center [1354, 582] width 287 height 33
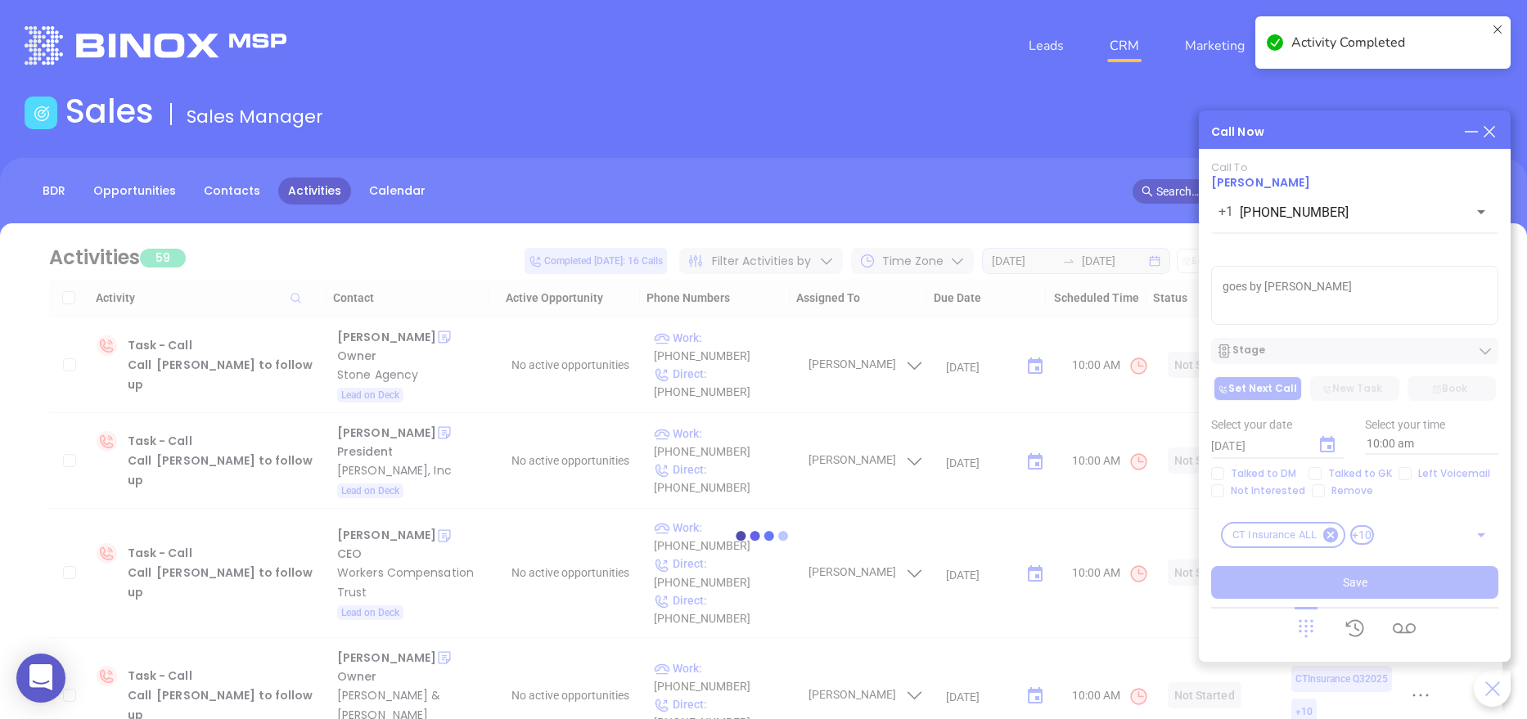
click at [1310, 282] on div at bounding box center [764, 535] width 1478 height 624
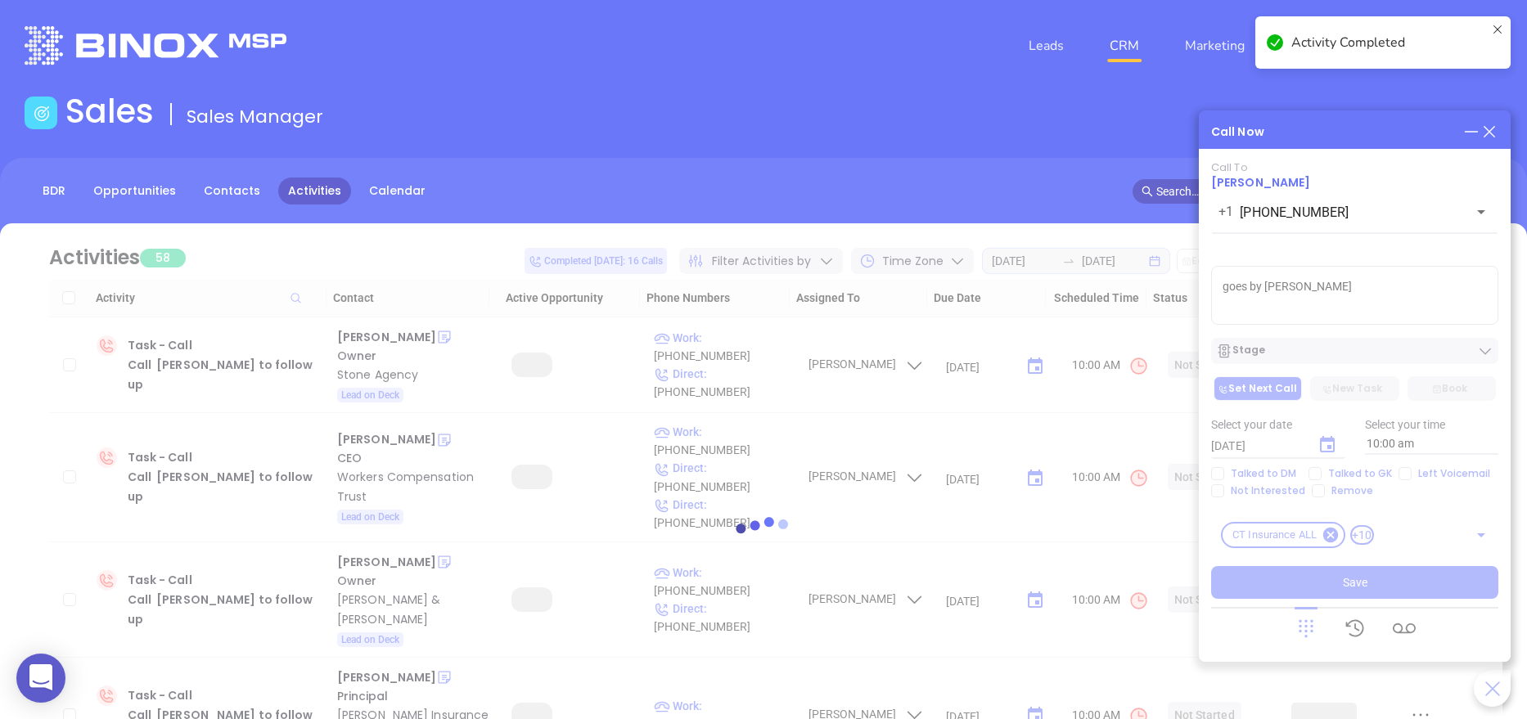
click at [1310, 282] on div at bounding box center [764, 535] width 1478 height 624
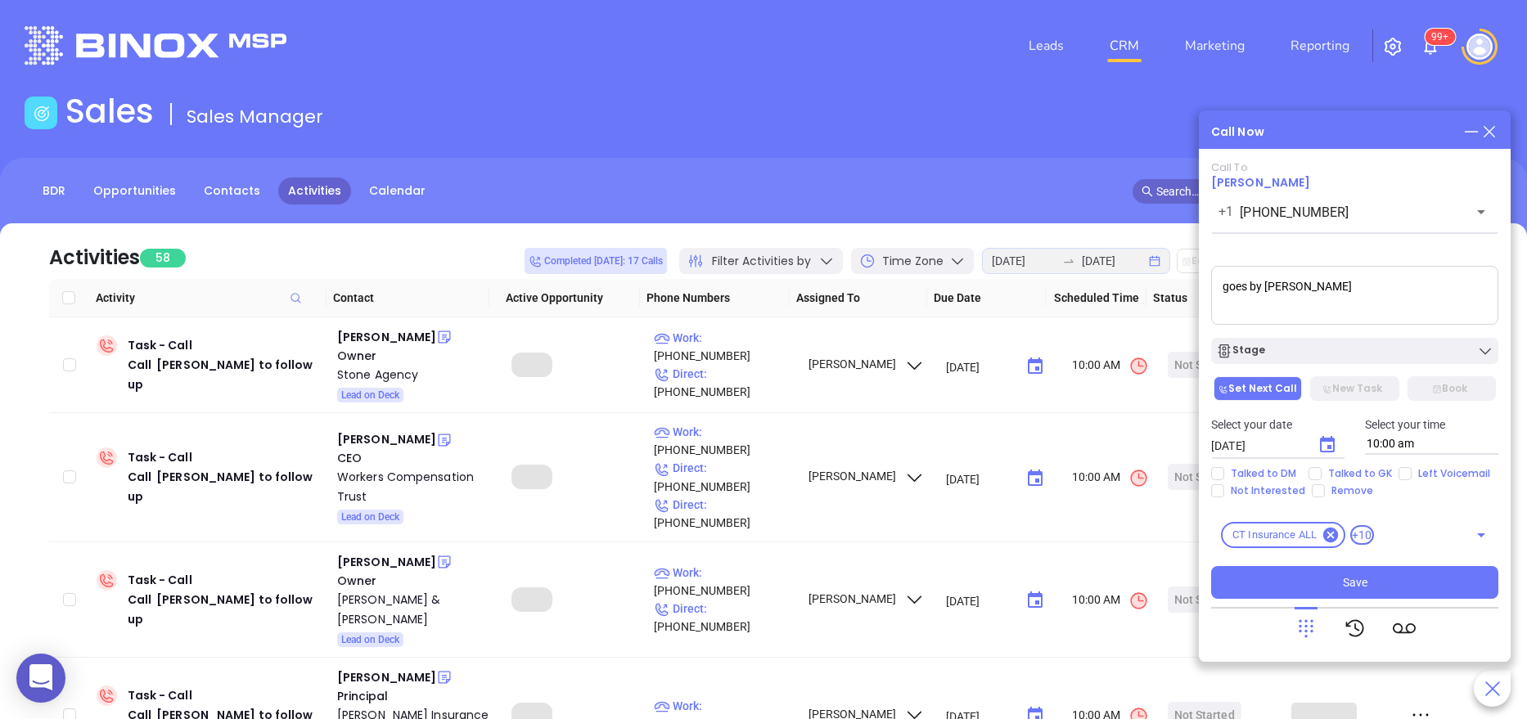
click at [1306, 286] on textarea "goes by Rick" at bounding box center [1354, 295] width 287 height 59
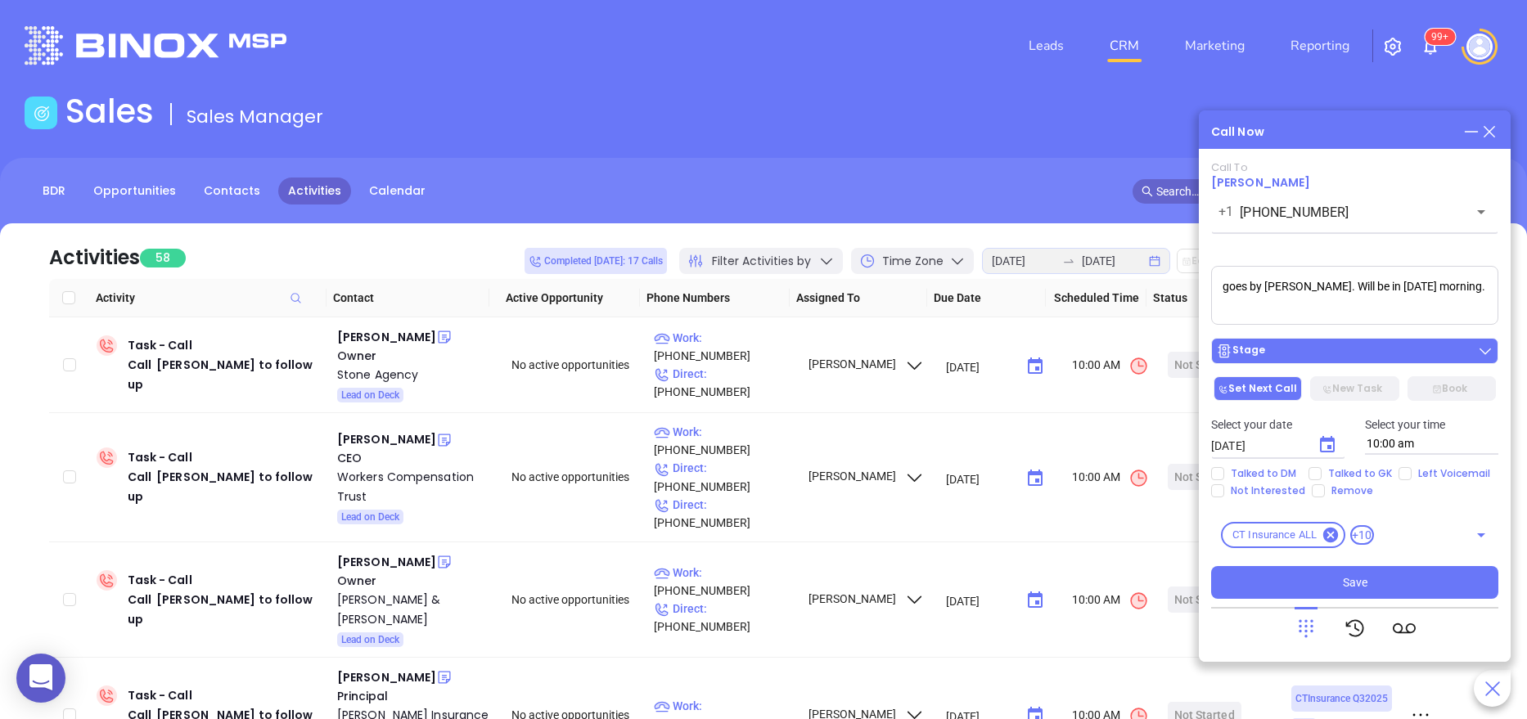
type textarea "goes by Rick. Will be in tomorrow morning."
click at [1276, 356] on div "Stage" at bounding box center [1354, 351] width 277 height 16
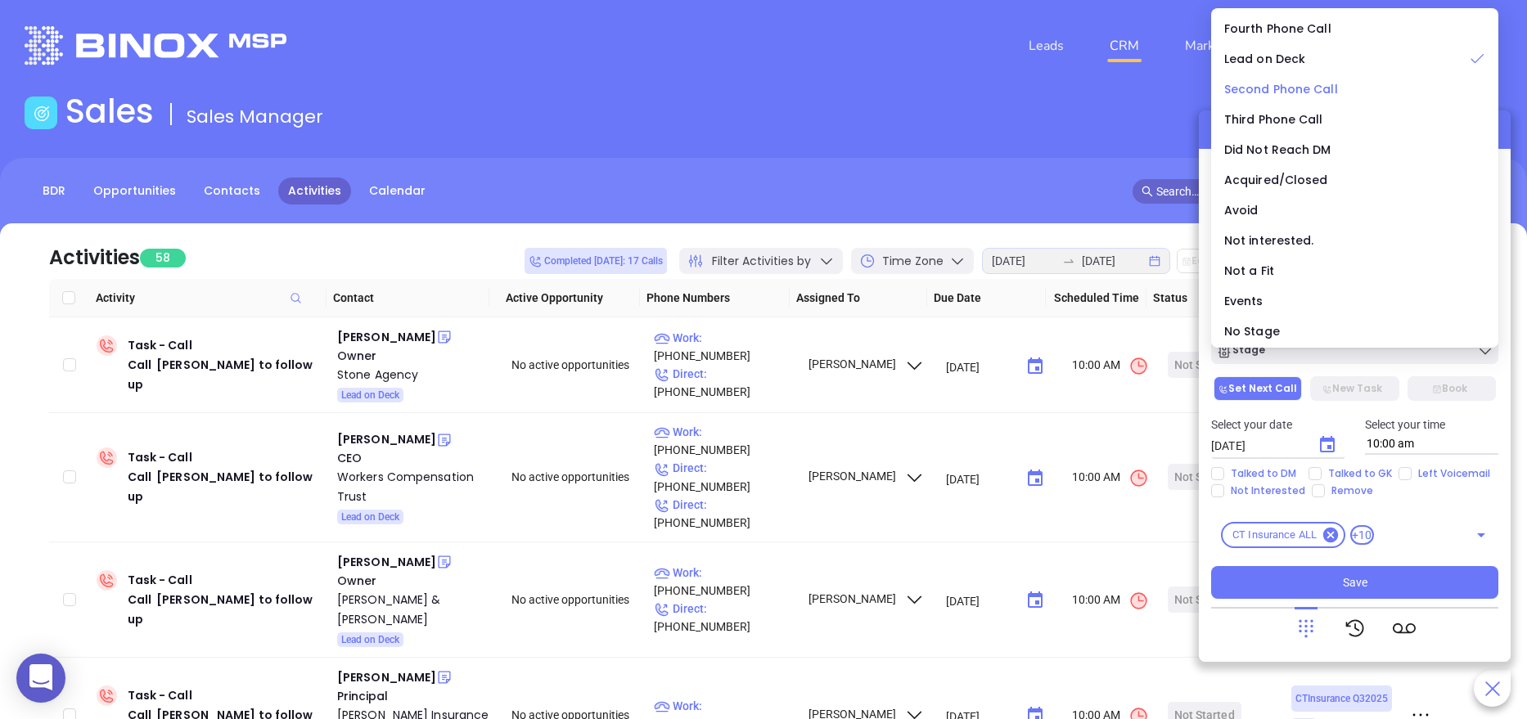
click at [1309, 85] on span "Second Phone Call" at bounding box center [1281, 89] width 114 height 16
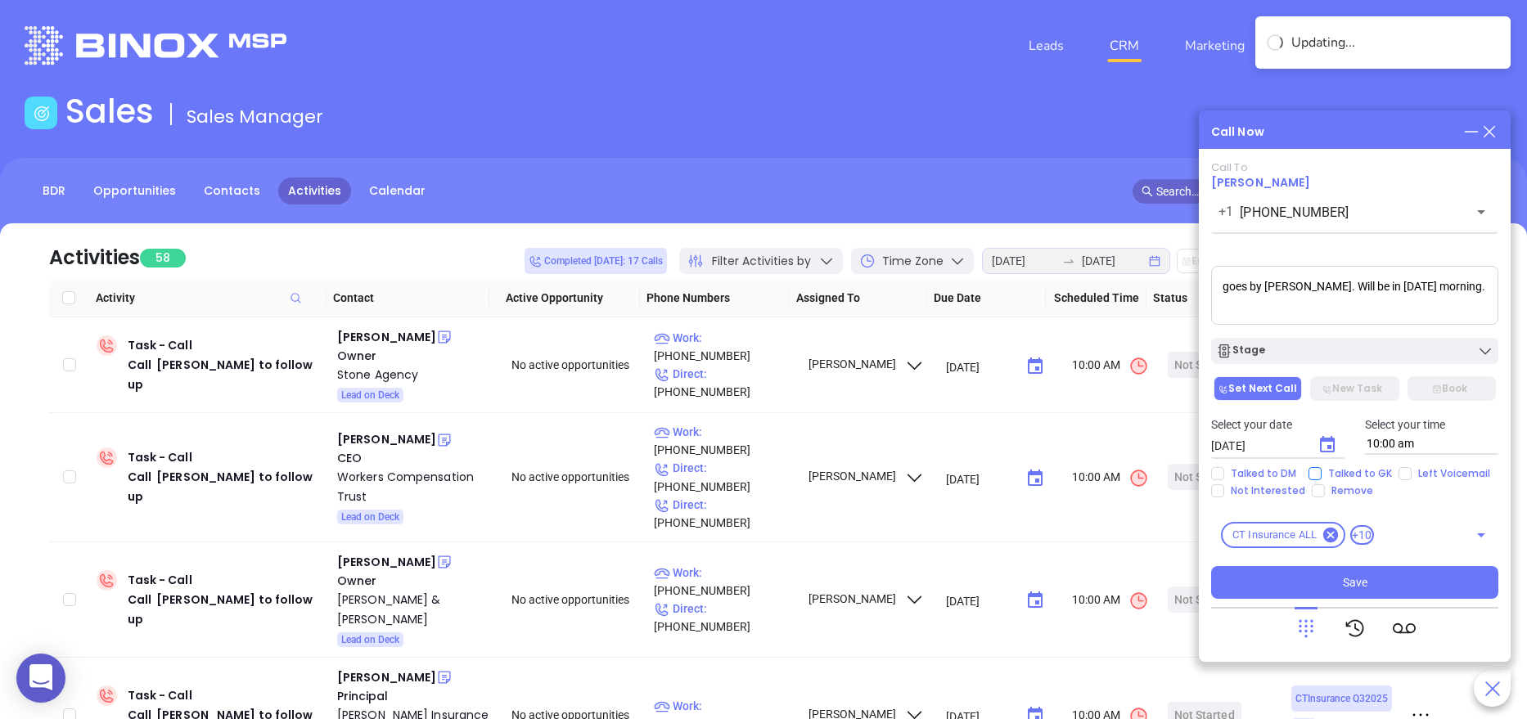
click at [1309, 475] on input "Talked to GK" at bounding box center [1314, 473] width 13 height 13
checkbox input "true"
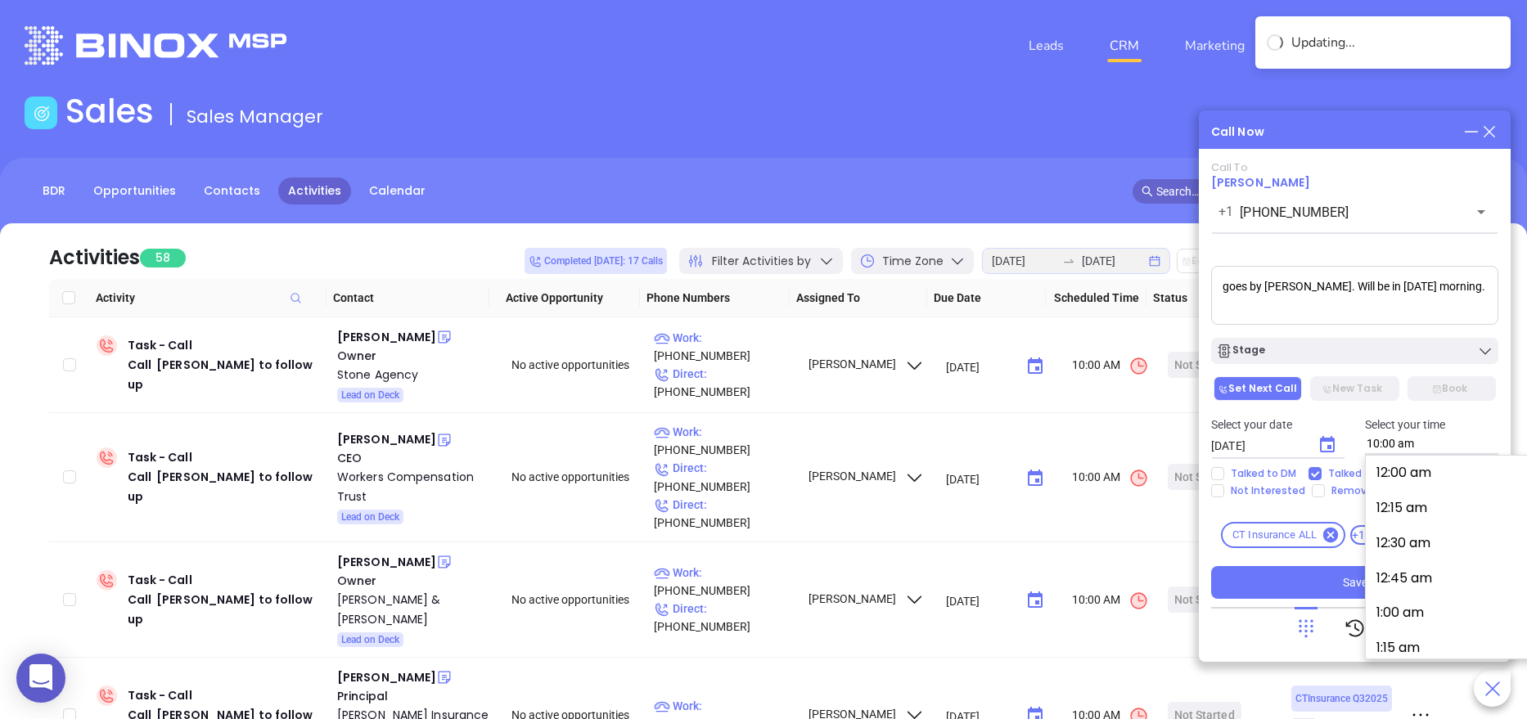
click at [1458, 448] on input "10:00 am" at bounding box center [1432, 444] width 134 height 21
click at [1417, 505] on button "9:15 am" at bounding box center [1499, 503] width 254 height 35
type input "9:15 am"
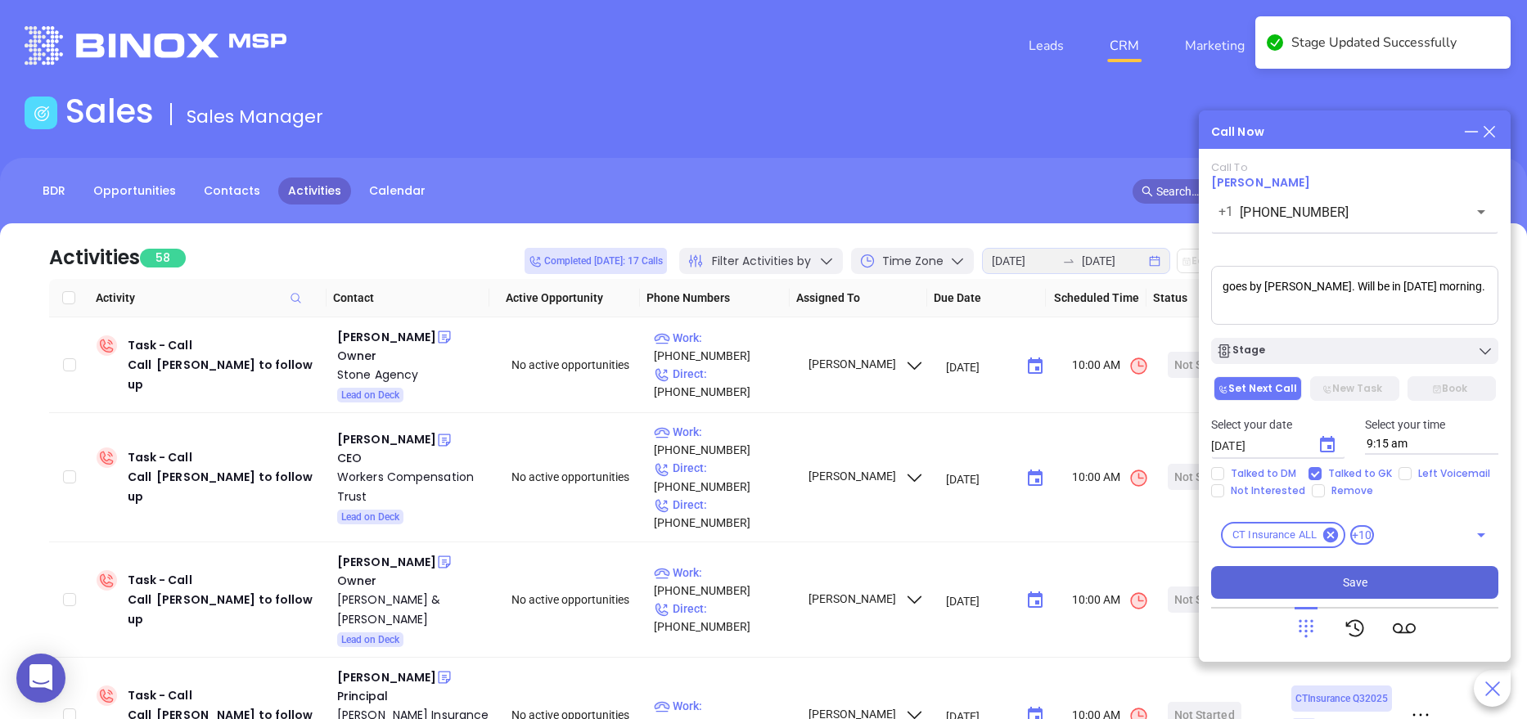
click at [1289, 584] on button "Save" at bounding box center [1354, 582] width 287 height 33
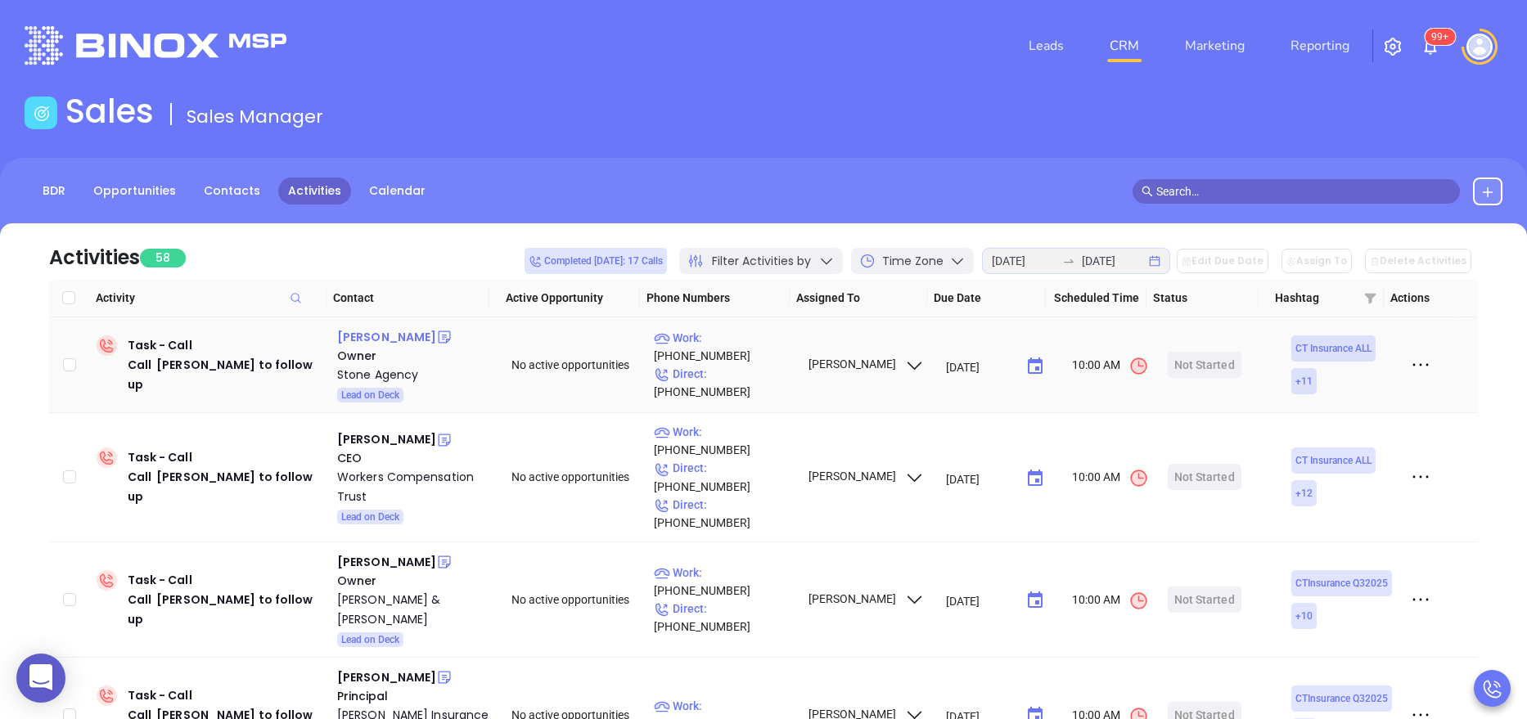
click at [403, 336] on div "Douglas Danaher" at bounding box center [386, 337] width 99 height 20
click at [362, 378] on div "Stone Agency" at bounding box center [412, 375] width 151 height 20
click at [444, 340] on icon at bounding box center [444, 337] width 16 height 16
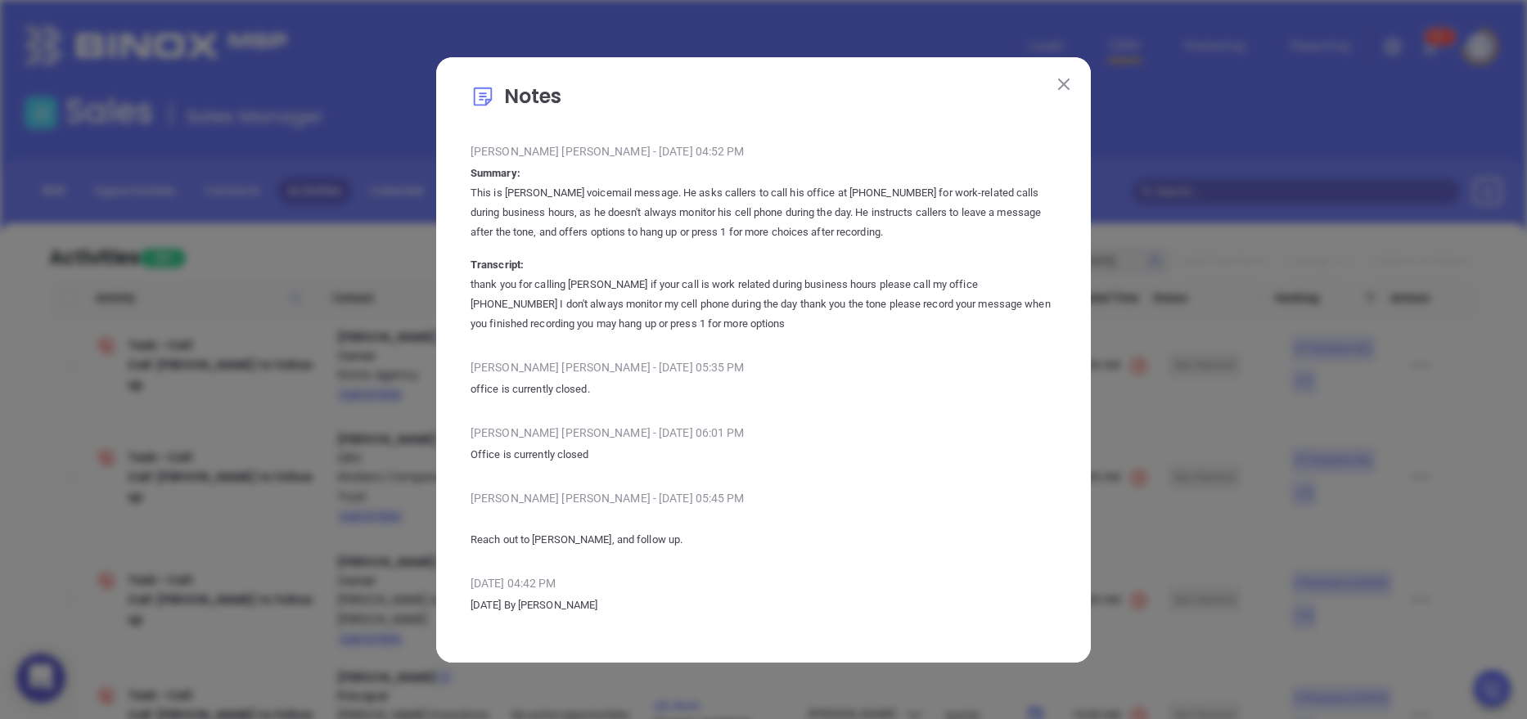
click at [1064, 81] on img at bounding box center [1063, 84] width 11 height 11
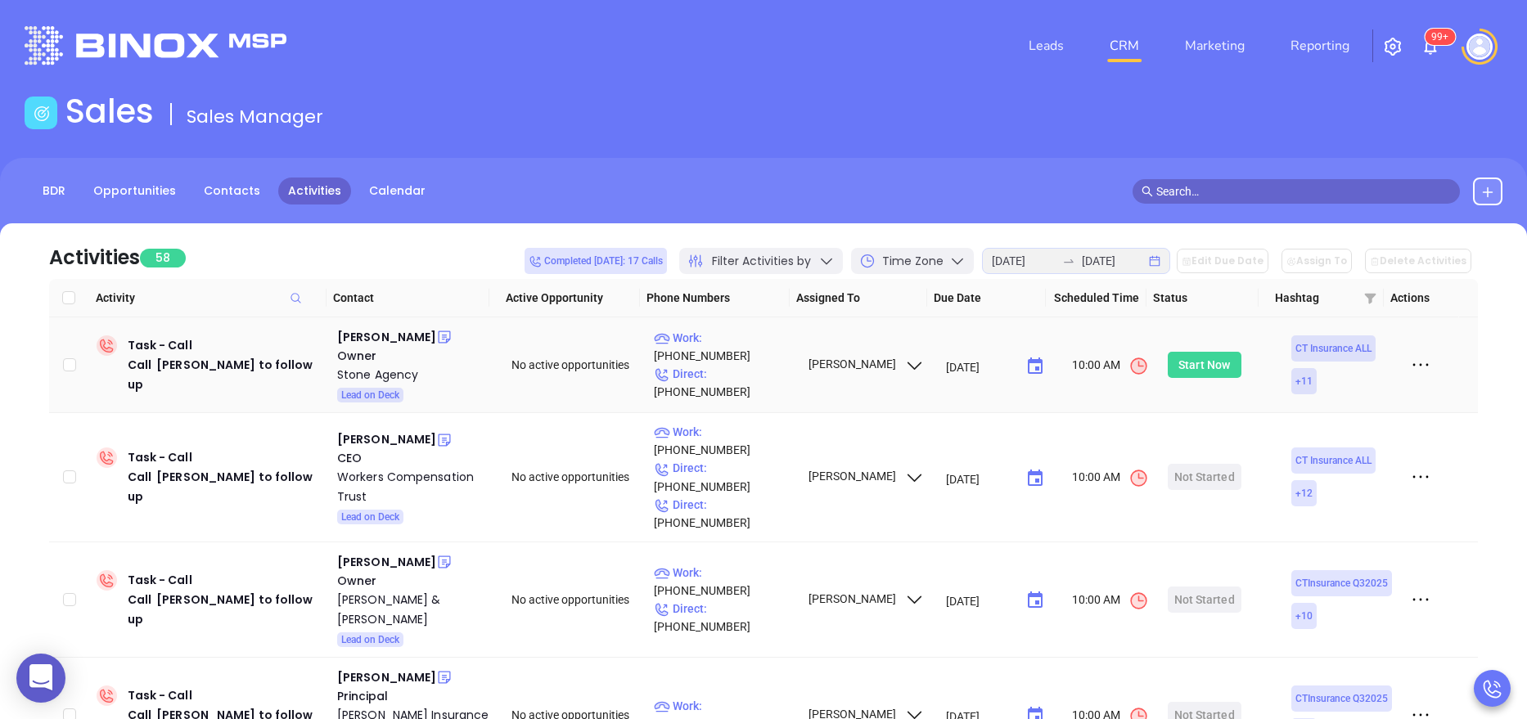
click at [1179, 365] on div "Start Now" at bounding box center [1204, 365] width 52 height 26
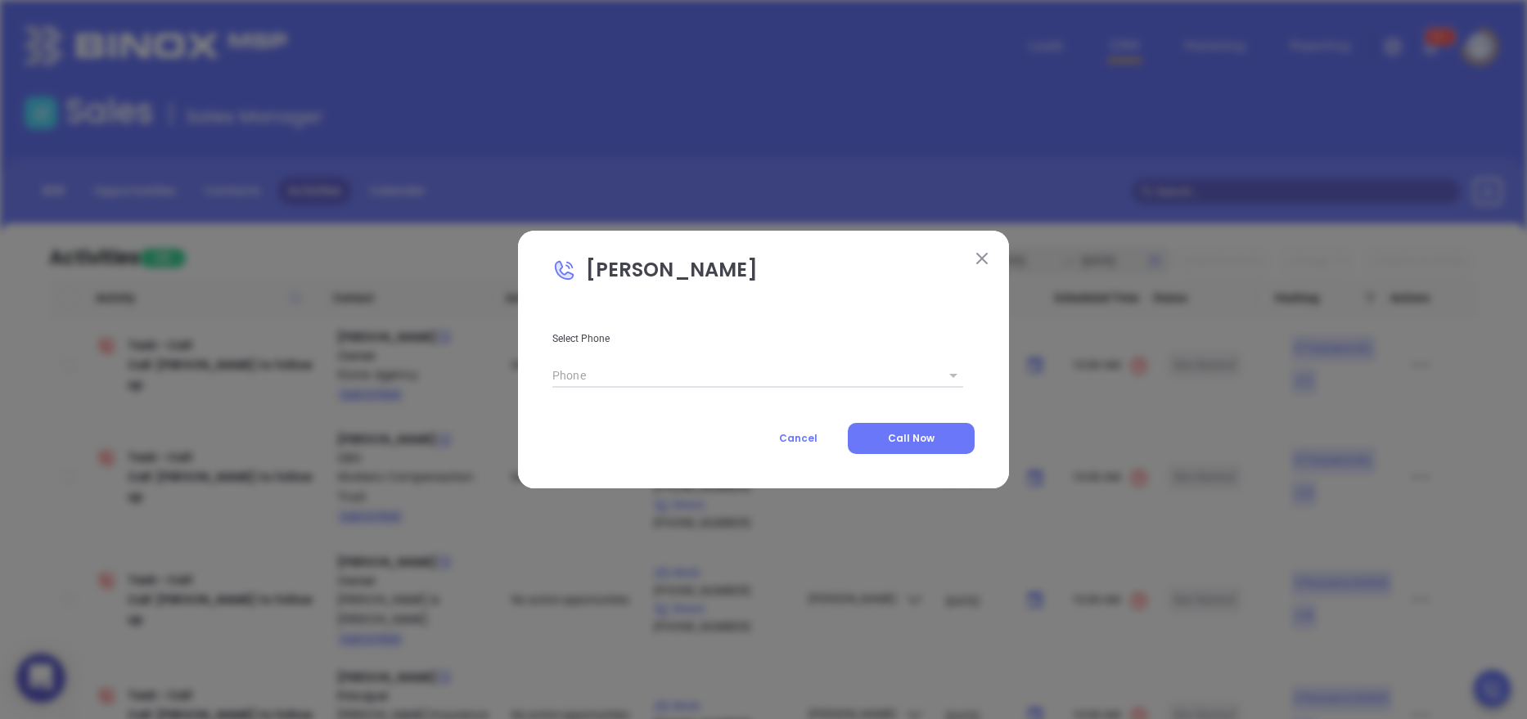
type input "(203) 453-2701"
type input "1"
click at [954, 376] on icon at bounding box center [953, 376] width 8 height 4
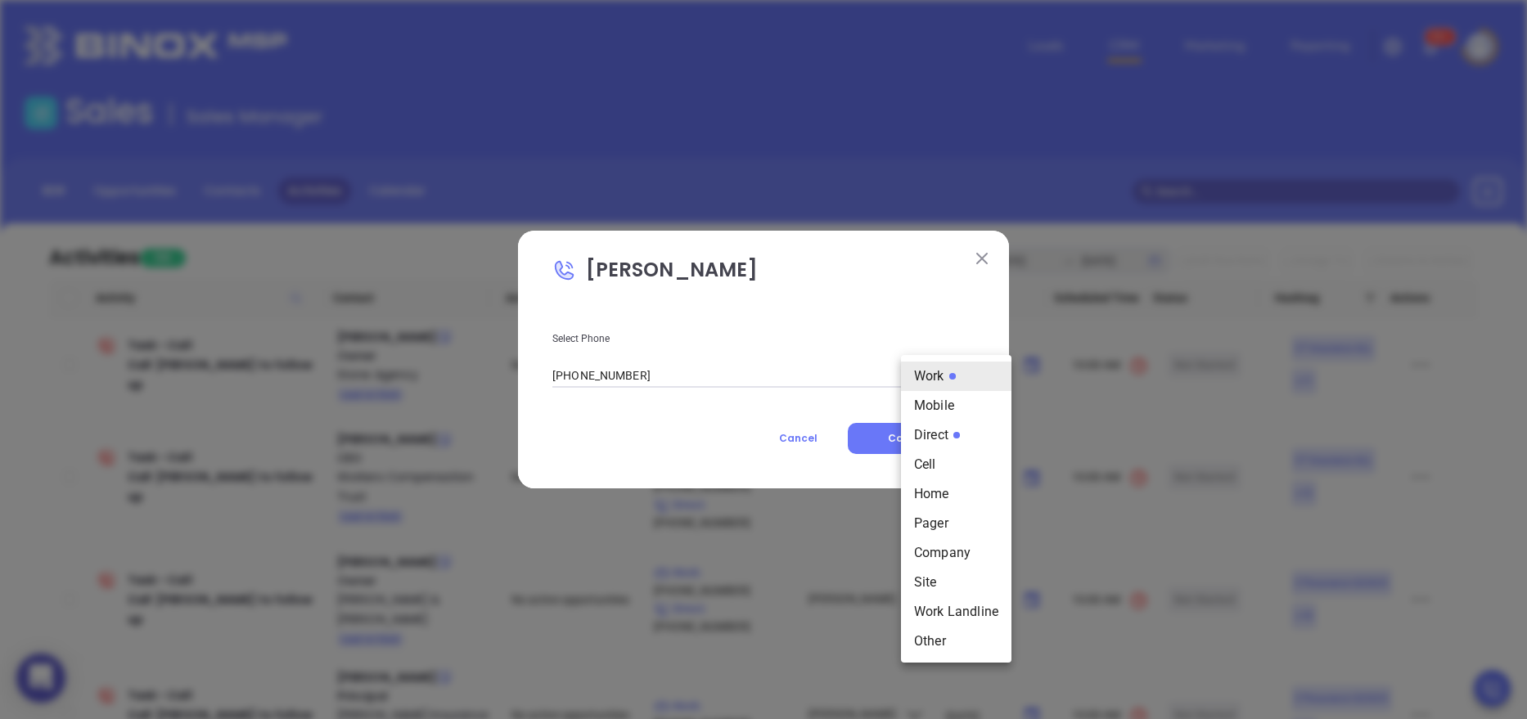
click at [938, 380] on body "0 Leads CRM Marketing Reporting 99+ Financial Leads Leads Sales Sales Manager B…" at bounding box center [763, 359] width 1527 height 719
click at [944, 434] on li "Direct" at bounding box center [956, 435] width 110 height 29
type input "(203) 314-8595"
type input "3"
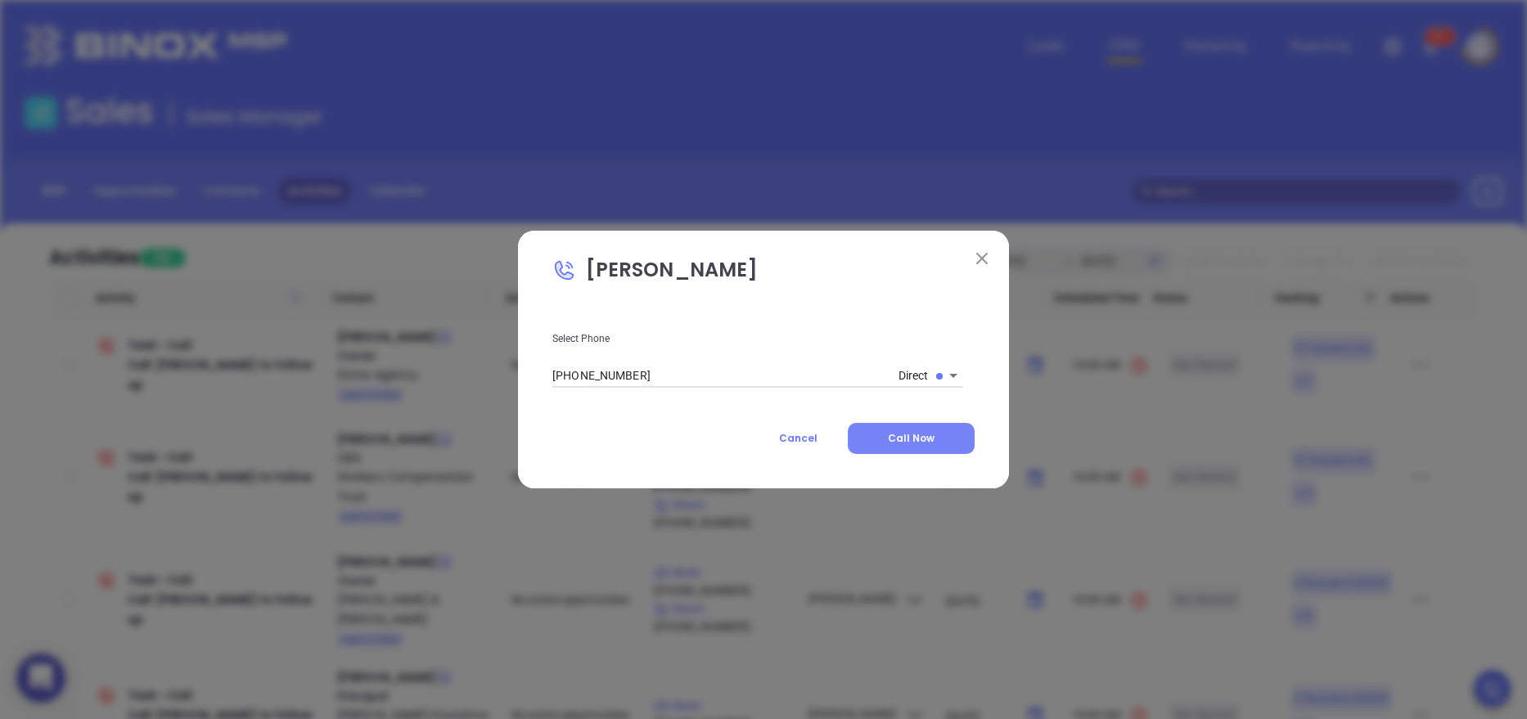
click at [889, 440] on button "Call Now" at bounding box center [911, 438] width 127 height 31
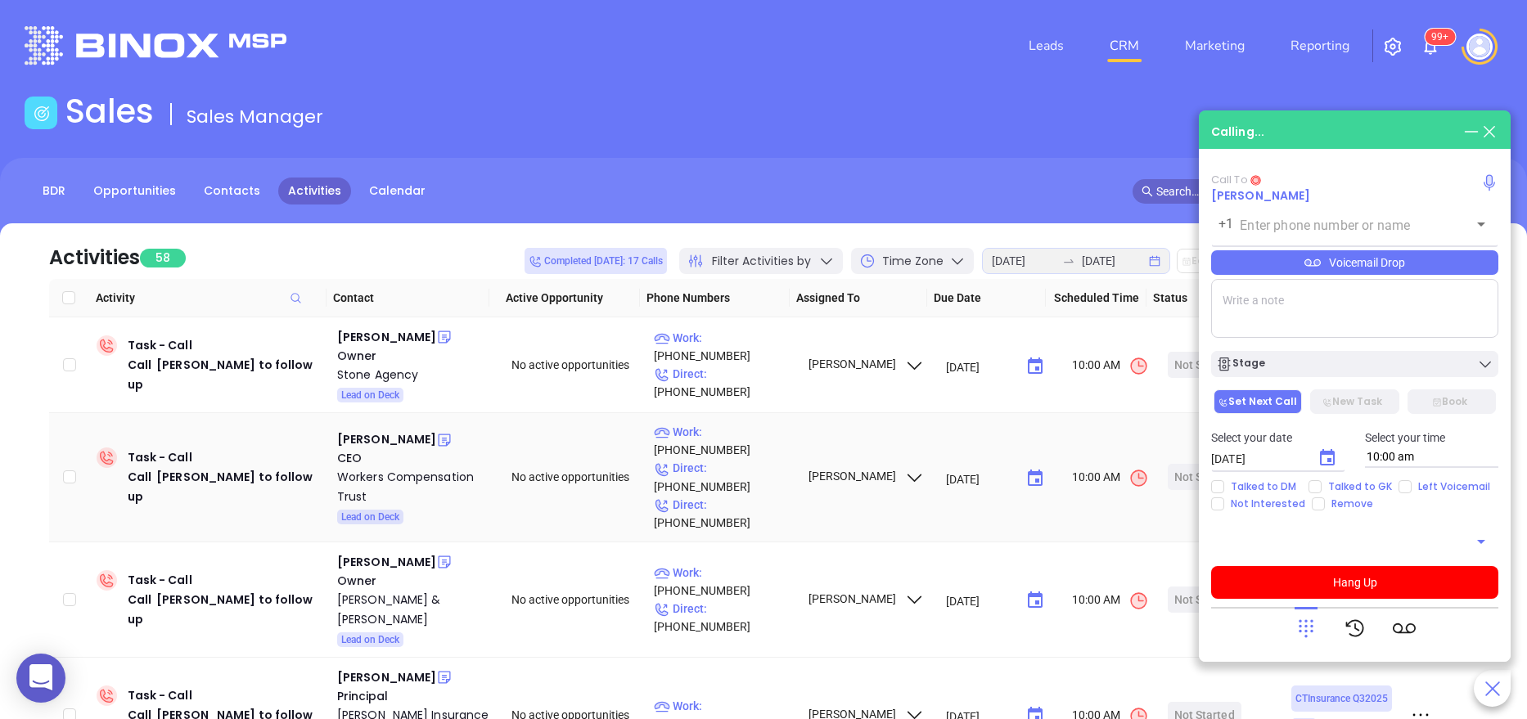
type input "(203) 314-8595"
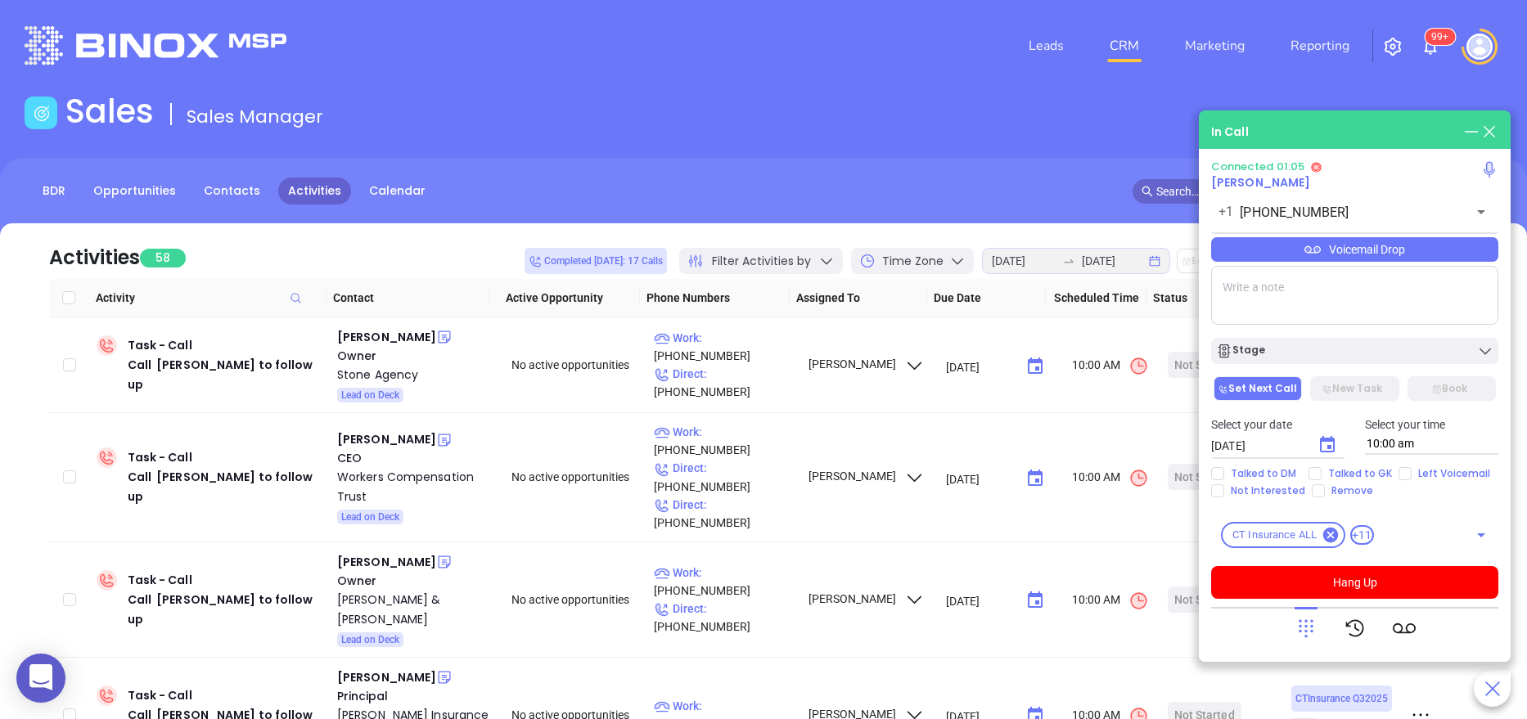
click at [1284, 304] on textarea at bounding box center [1354, 295] width 287 height 59
click at [1396, 578] on button "Hang Up" at bounding box center [1354, 582] width 287 height 33
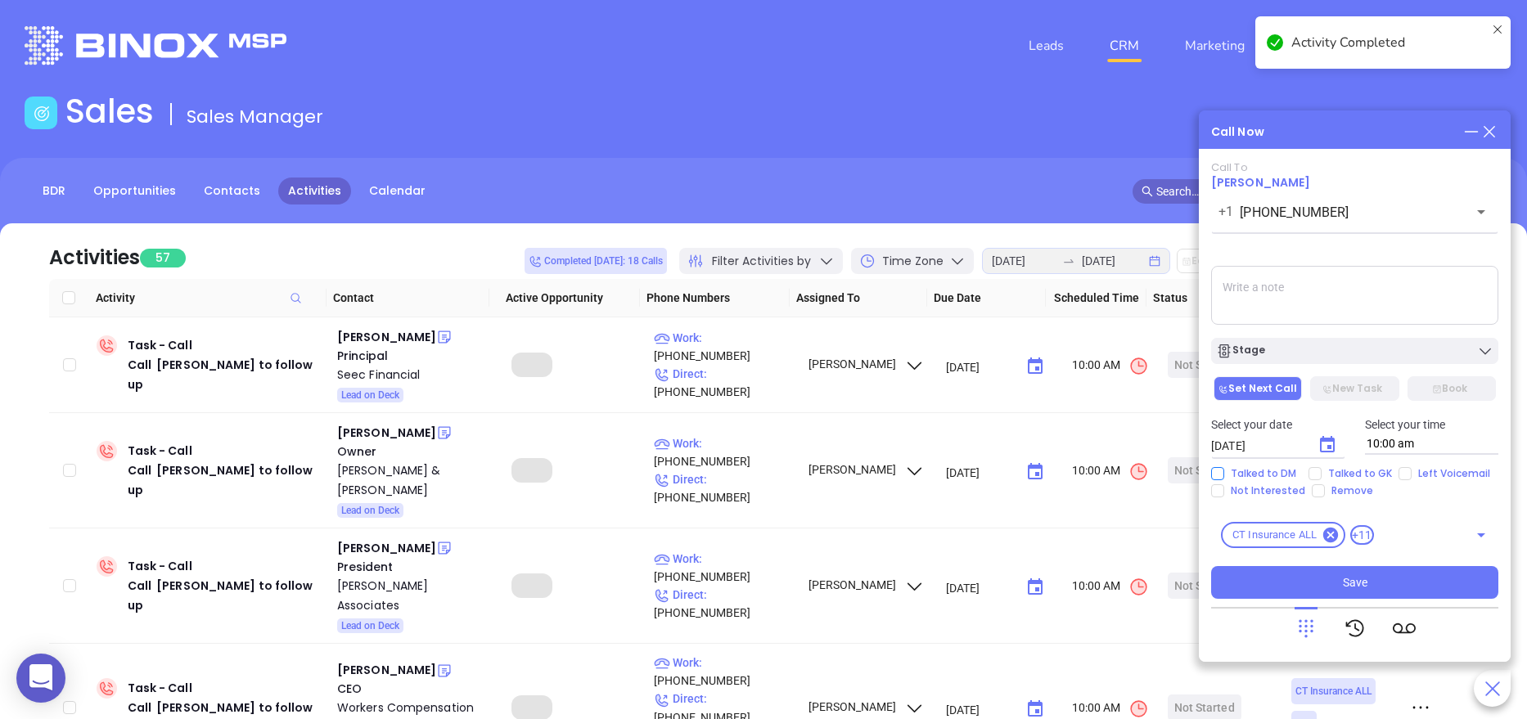
click at [1227, 470] on span "Talked to DM" at bounding box center [1263, 473] width 79 height 13
click at [1224, 470] on input "Talked to DM" at bounding box center [1217, 473] width 13 height 13
checkbox input "true"
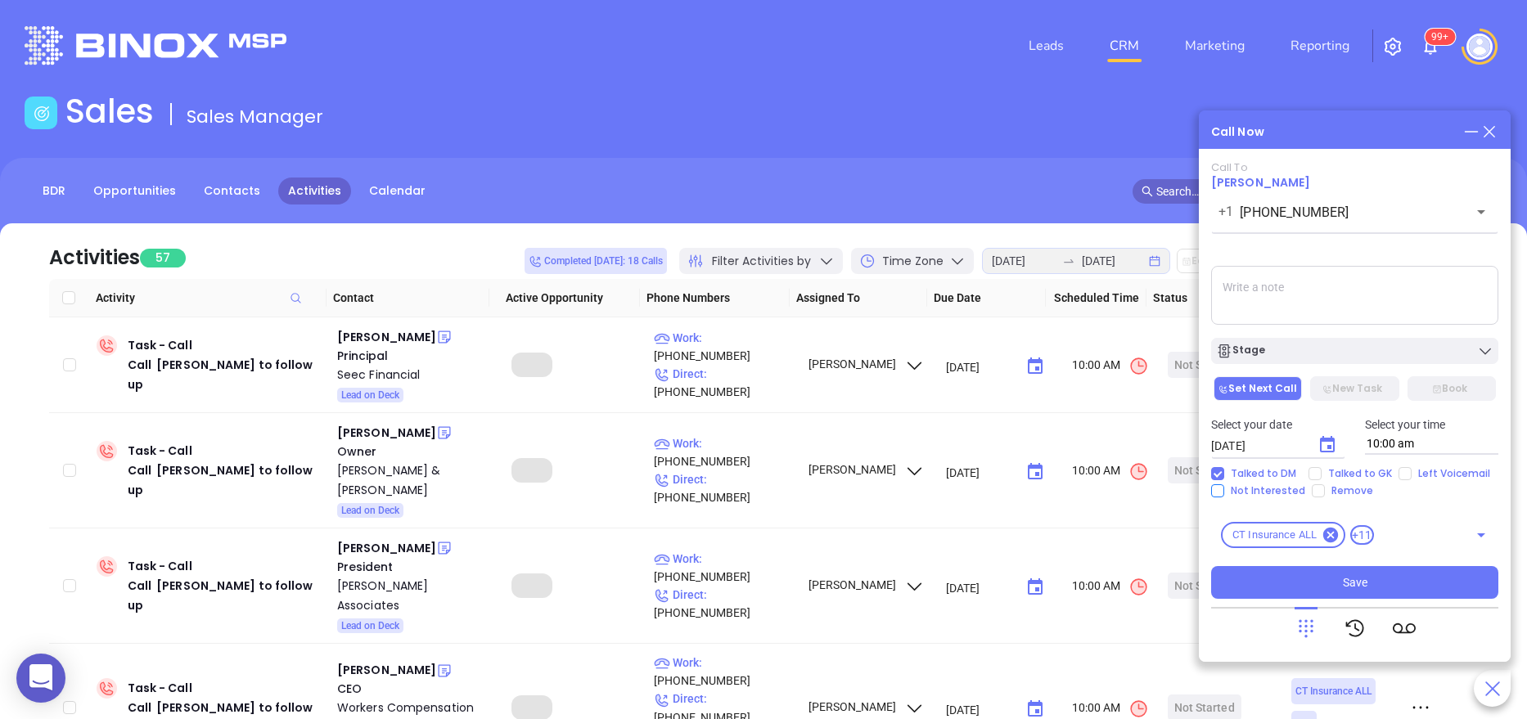
click at [1217, 487] on input "Not Interested" at bounding box center [1217, 490] width 13 height 13
checkbox input "true"
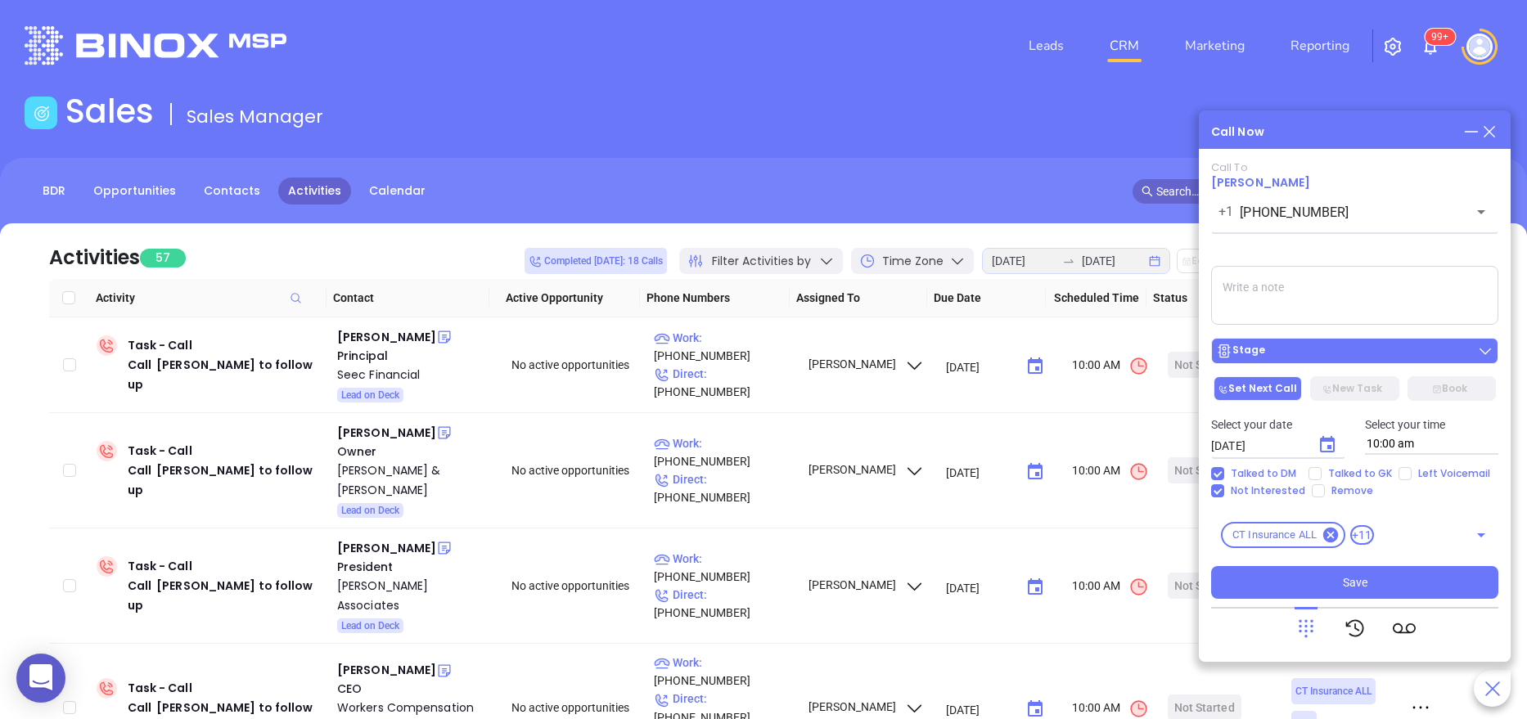
click at [1275, 344] on div "Stage" at bounding box center [1354, 351] width 277 height 16
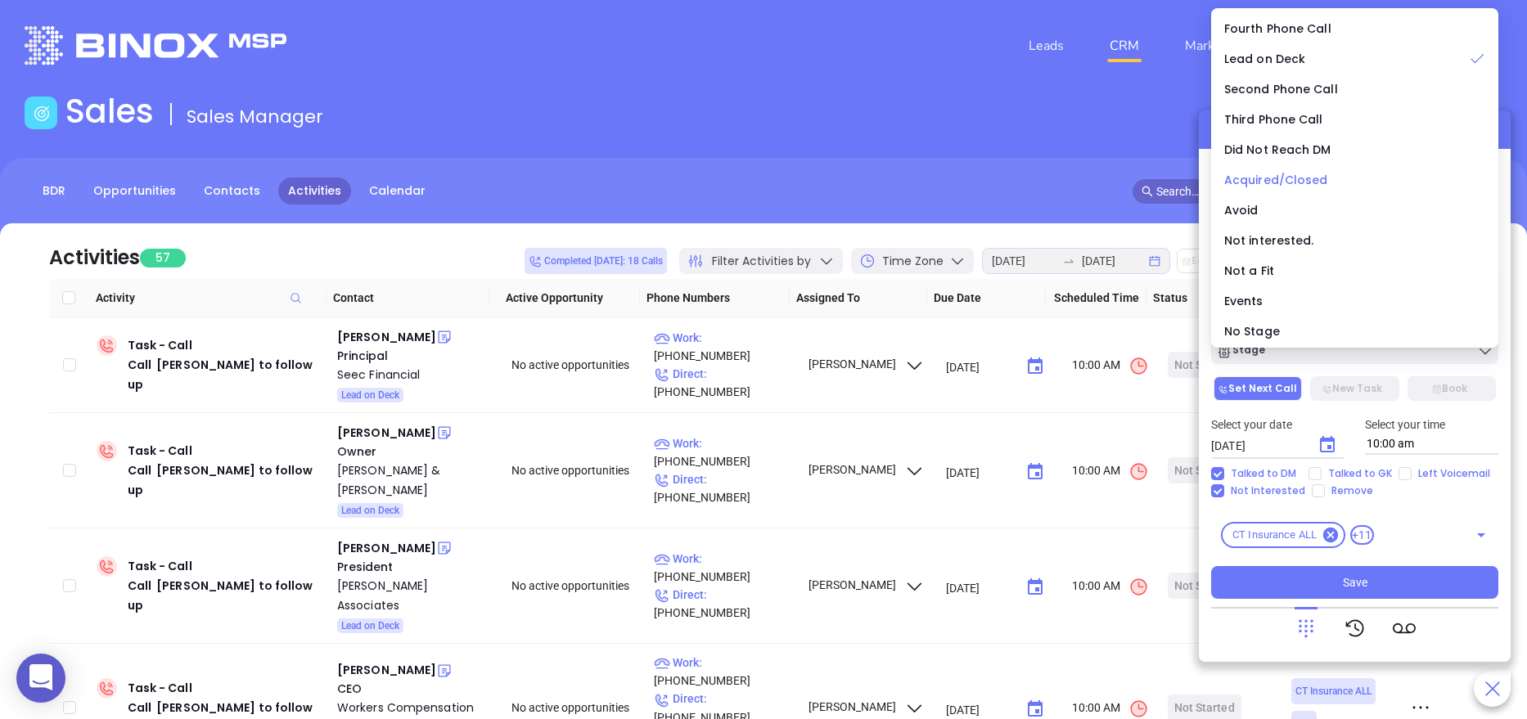
click at [1280, 182] on span "Acquired/Closed" at bounding box center [1276, 180] width 104 height 16
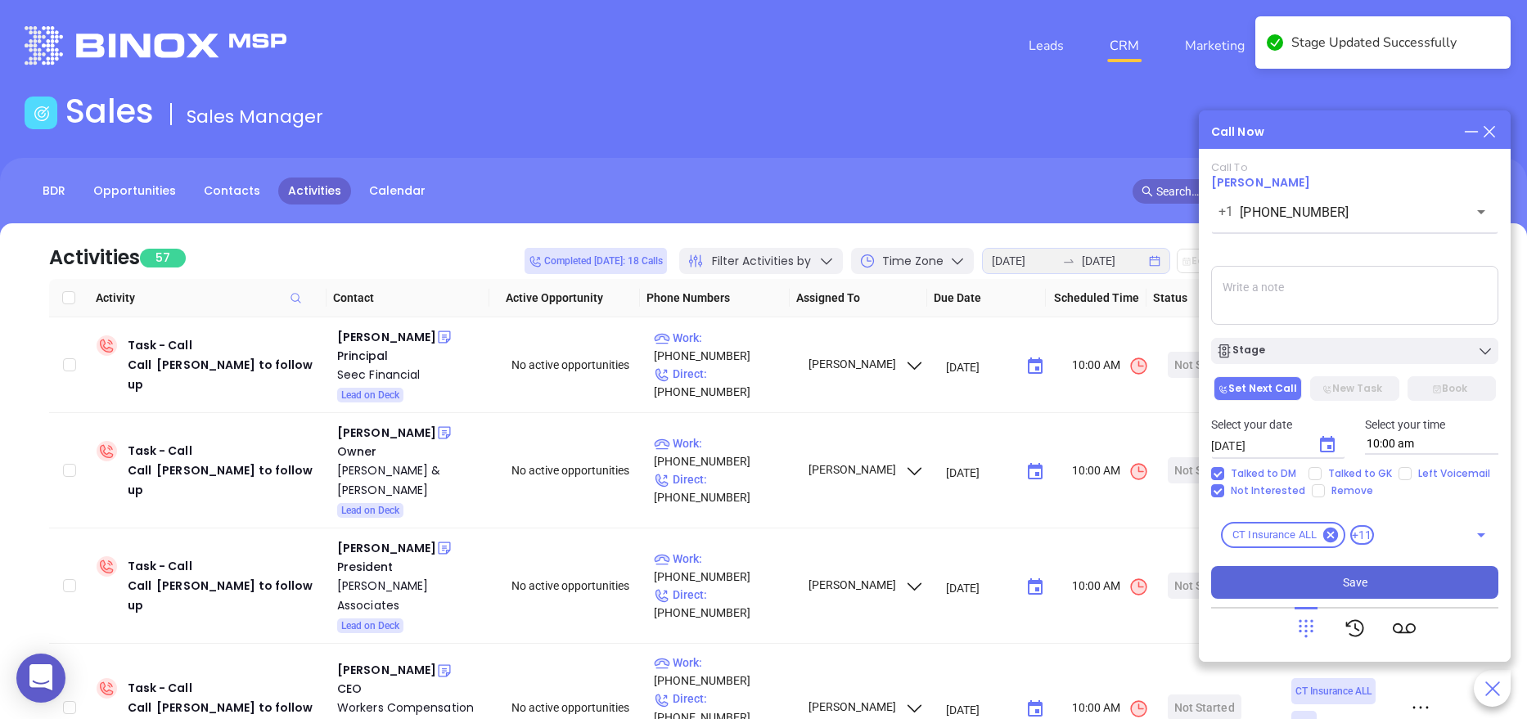
click at [1351, 578] on span "Save" at bounding box center [1355, 582] width 25 height 18
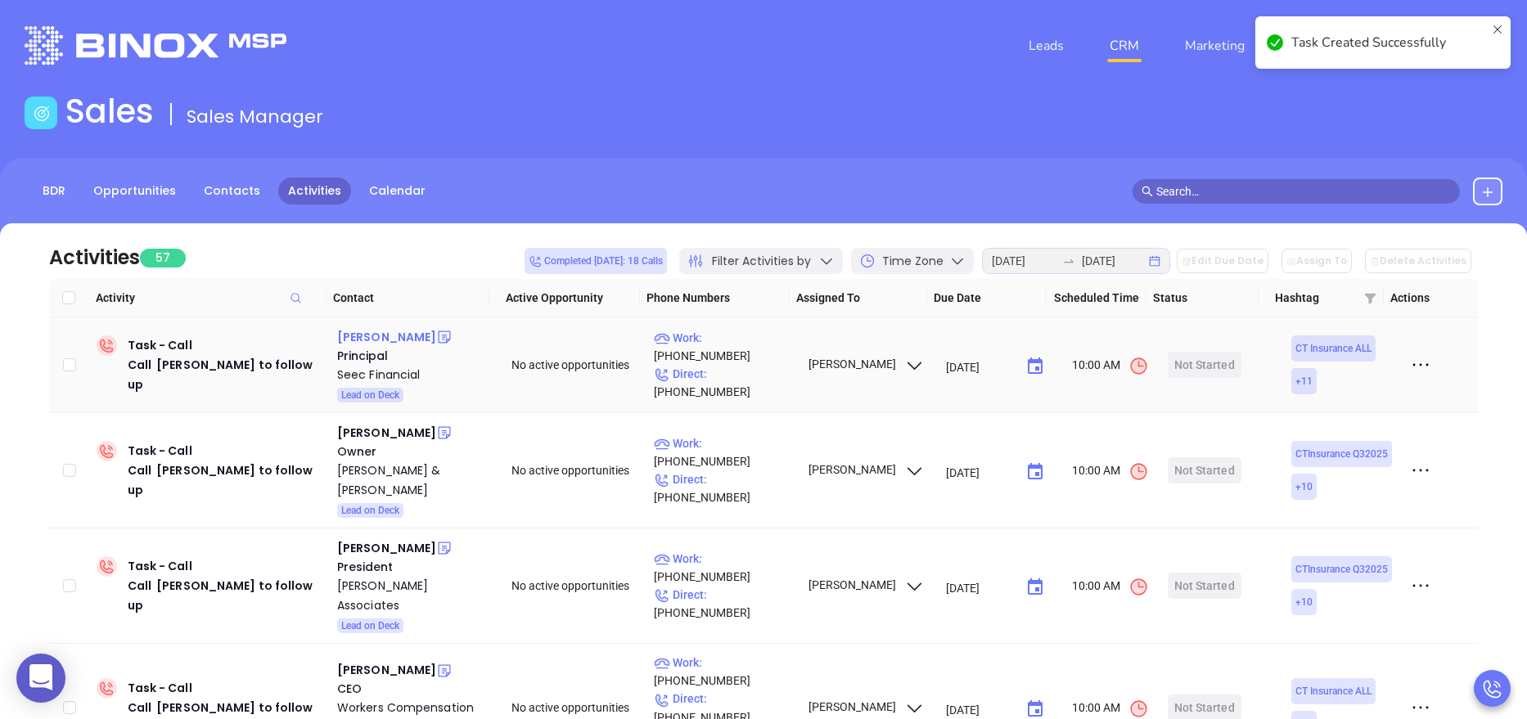
click at [395, 334] on div "Ernie Plourde" at bounding box center [386, 337] width 99 height 20
click at [380, 376] on div "Seec Financial" at bounding box center [412, 375] width 151 height 20
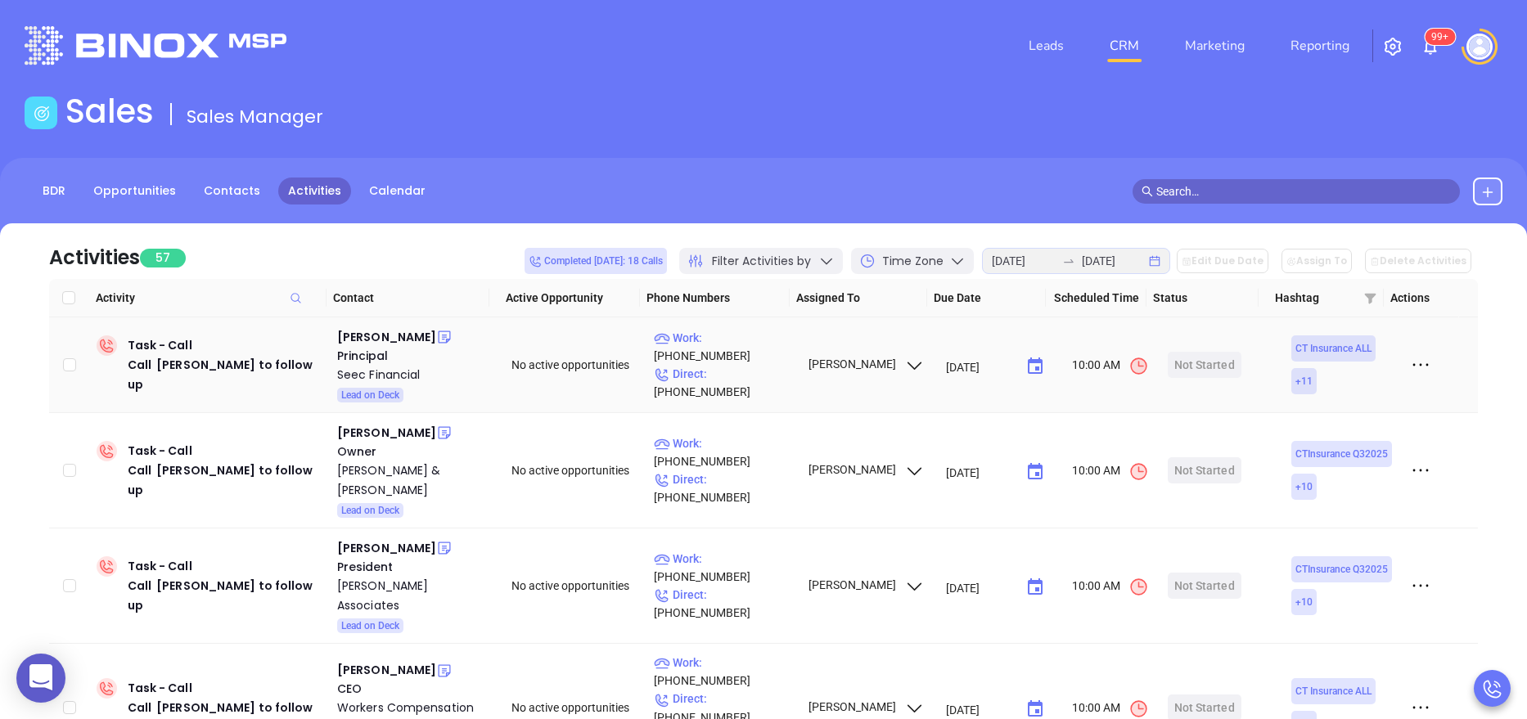
click at [439, 340] on icon at bounding box center [445, 337] width 12 height 12
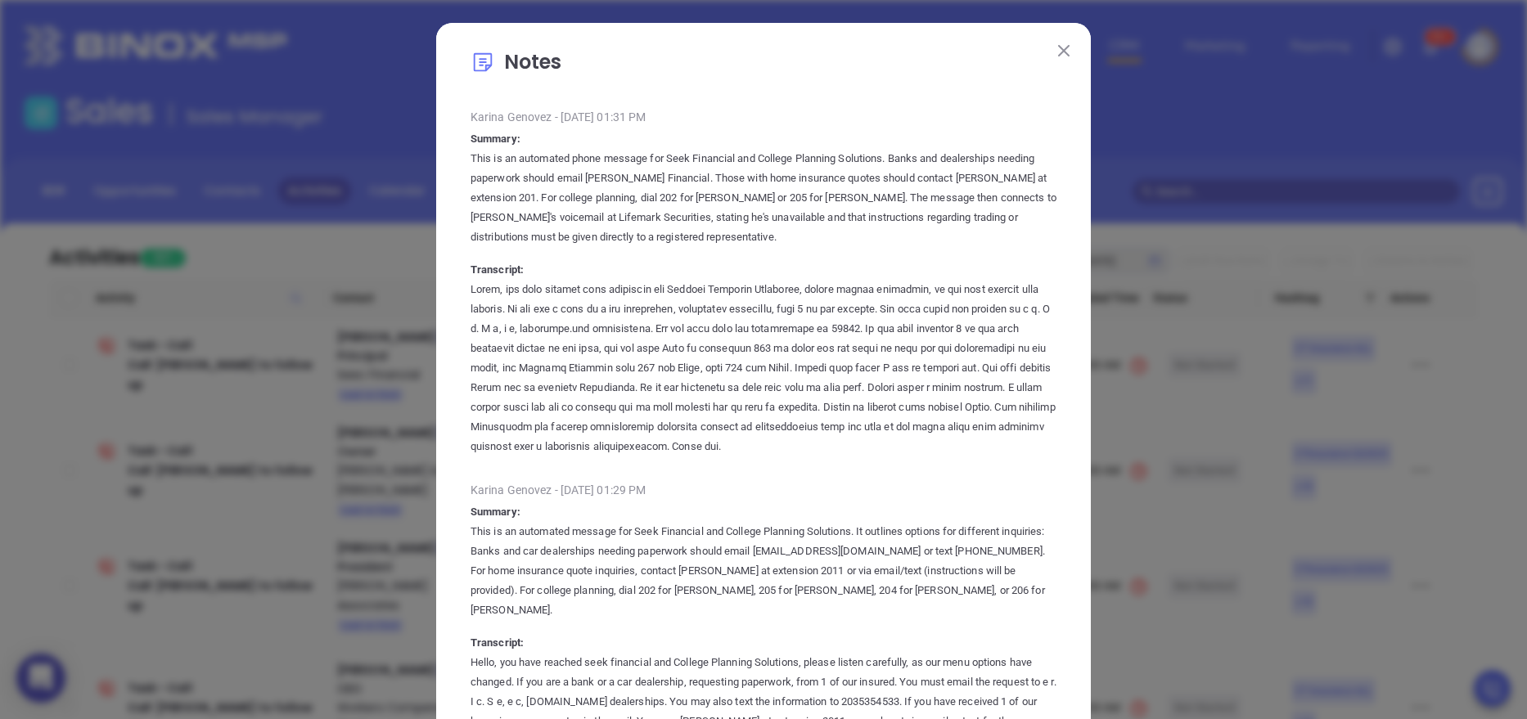
click at [1058, 48] on img at bounding box center [1063, 50] width 11 height 11
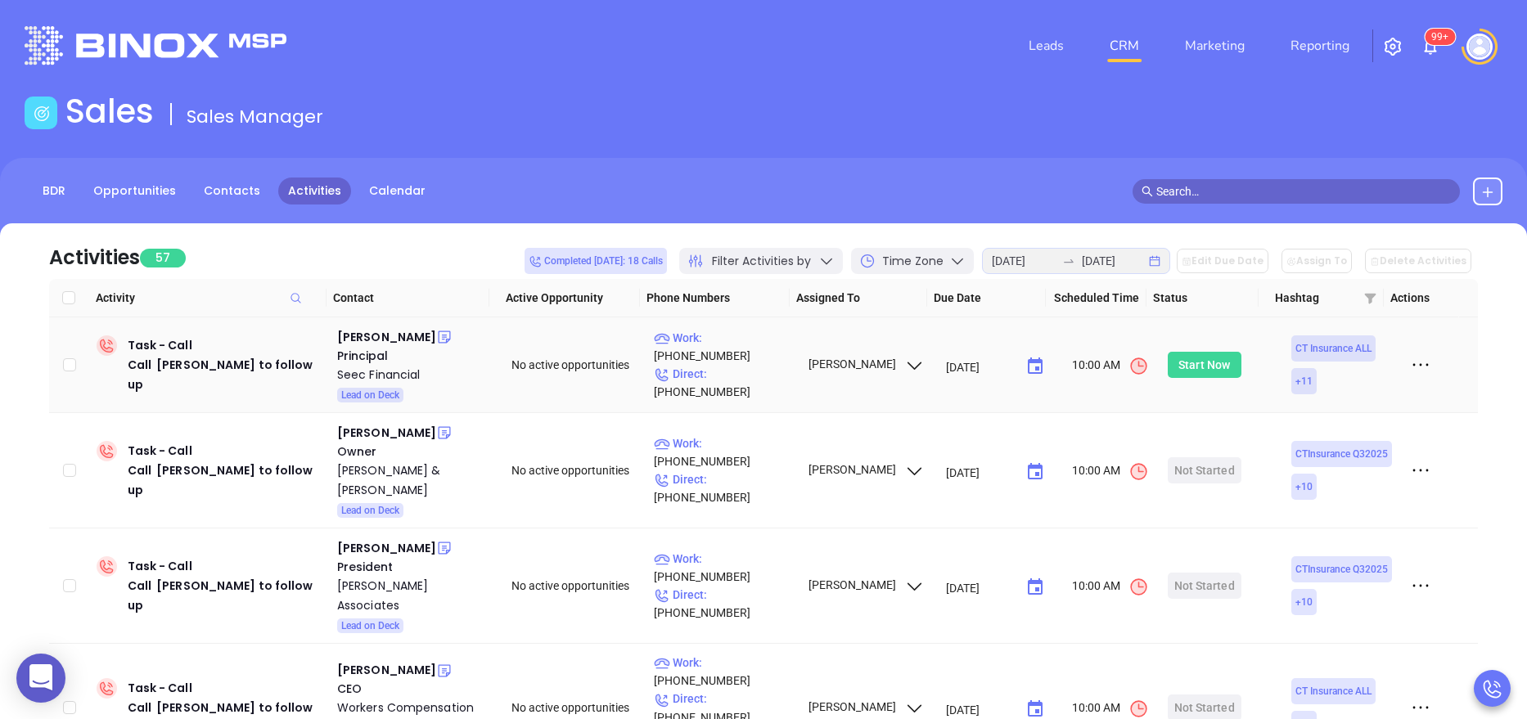
click at [1191, 357] on div "Start Now" at bounding box center [1204, 365] width 52 height 26
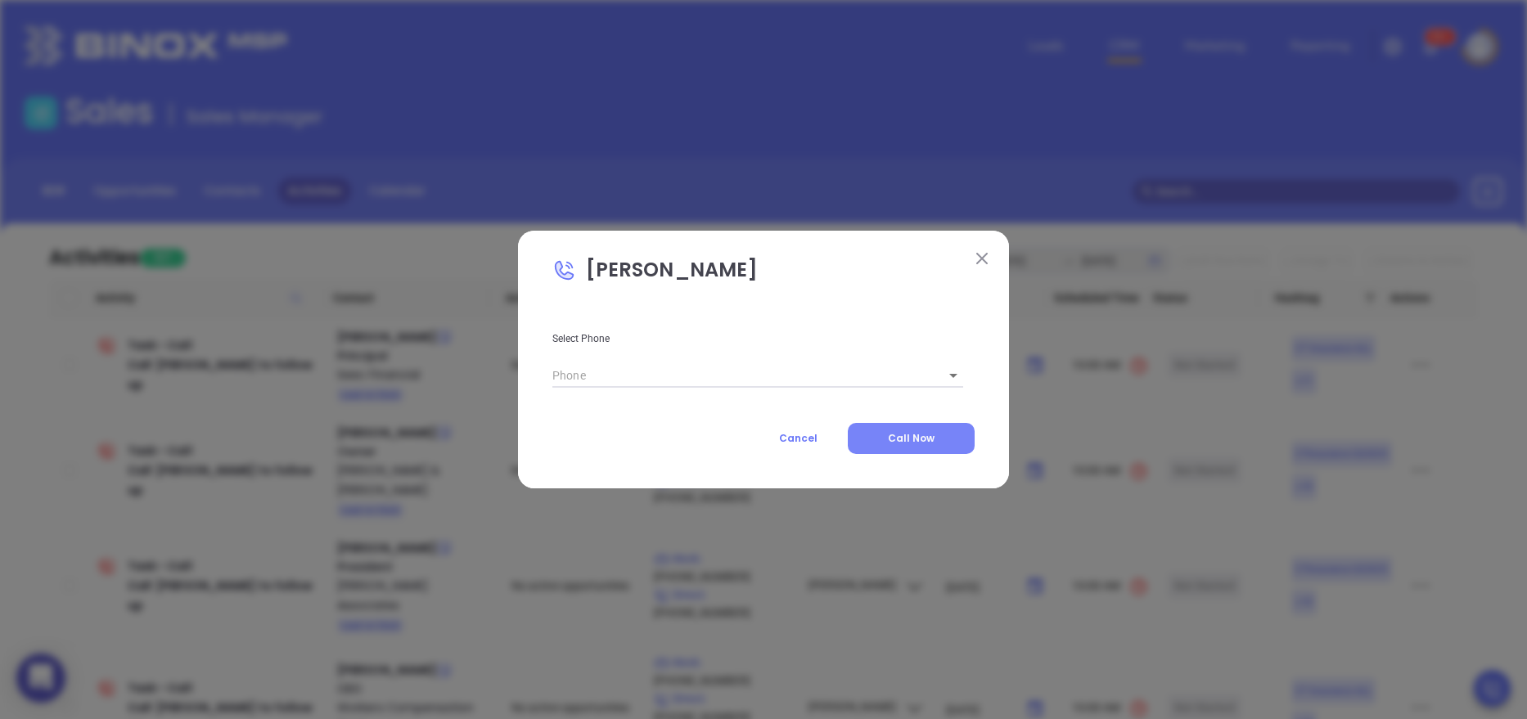
type input "(203) 272-0274"
type input "1"
click at [916, 432] on span "Call Now" at bounding box center [911, 438] width 47 height 14
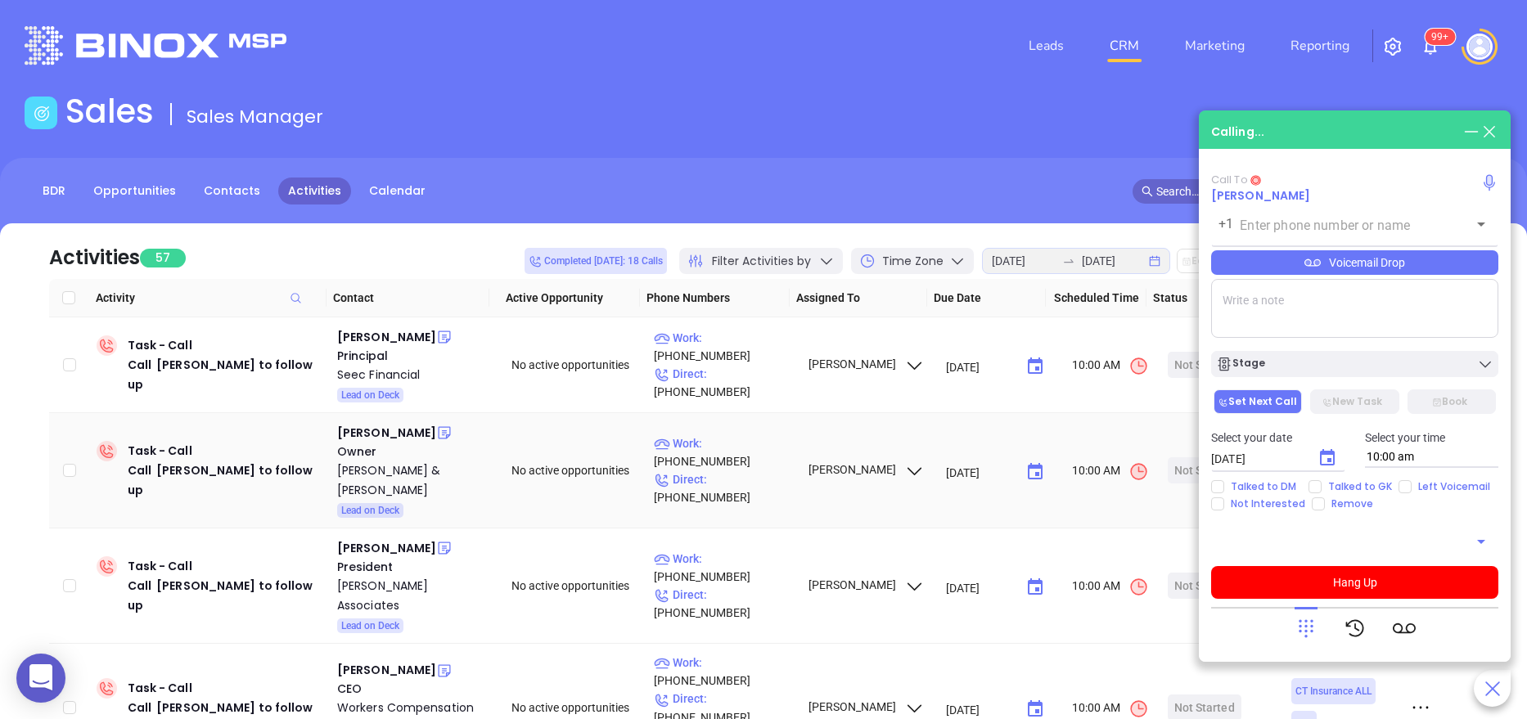
type input "(203) 272-0274"
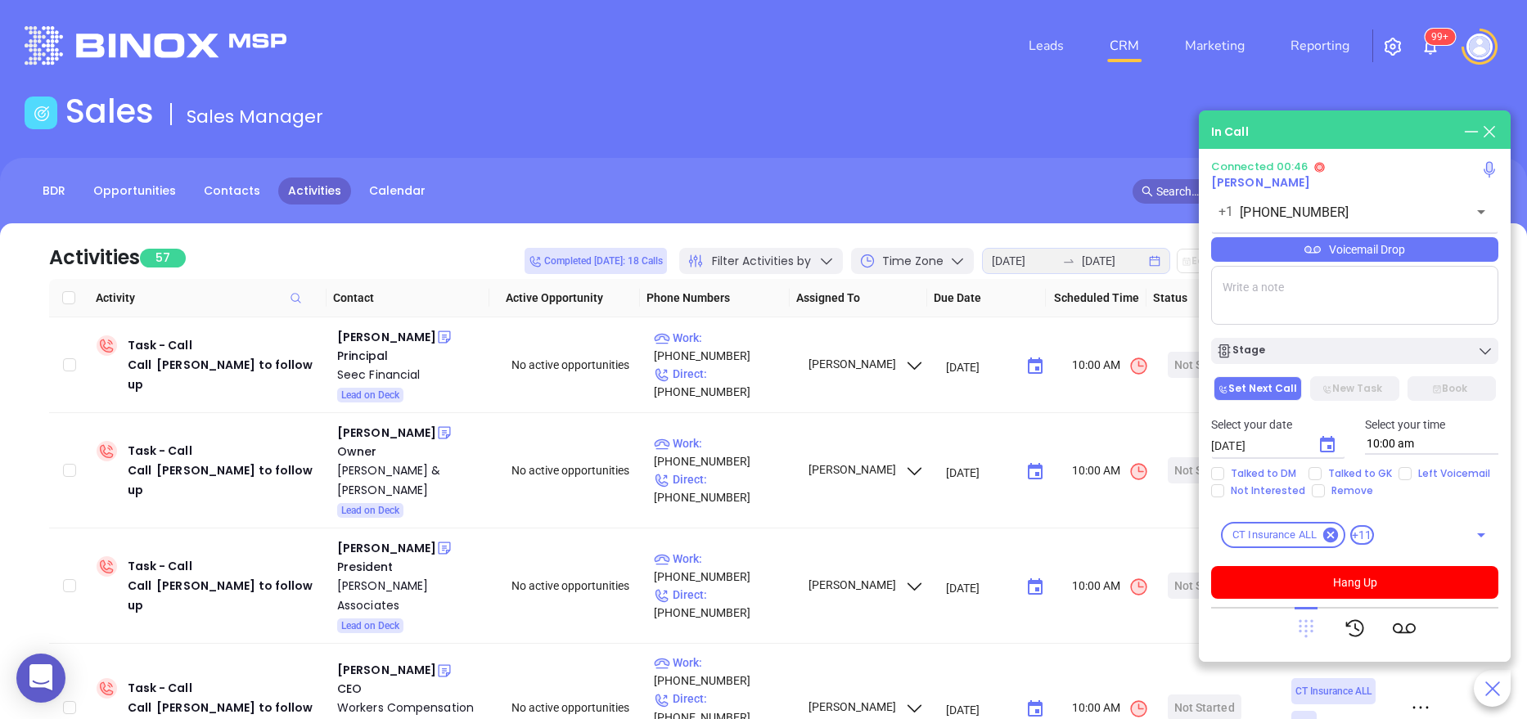
click at [1306, 621] on icon at bounding box center [1305, 629] width 15 height 18
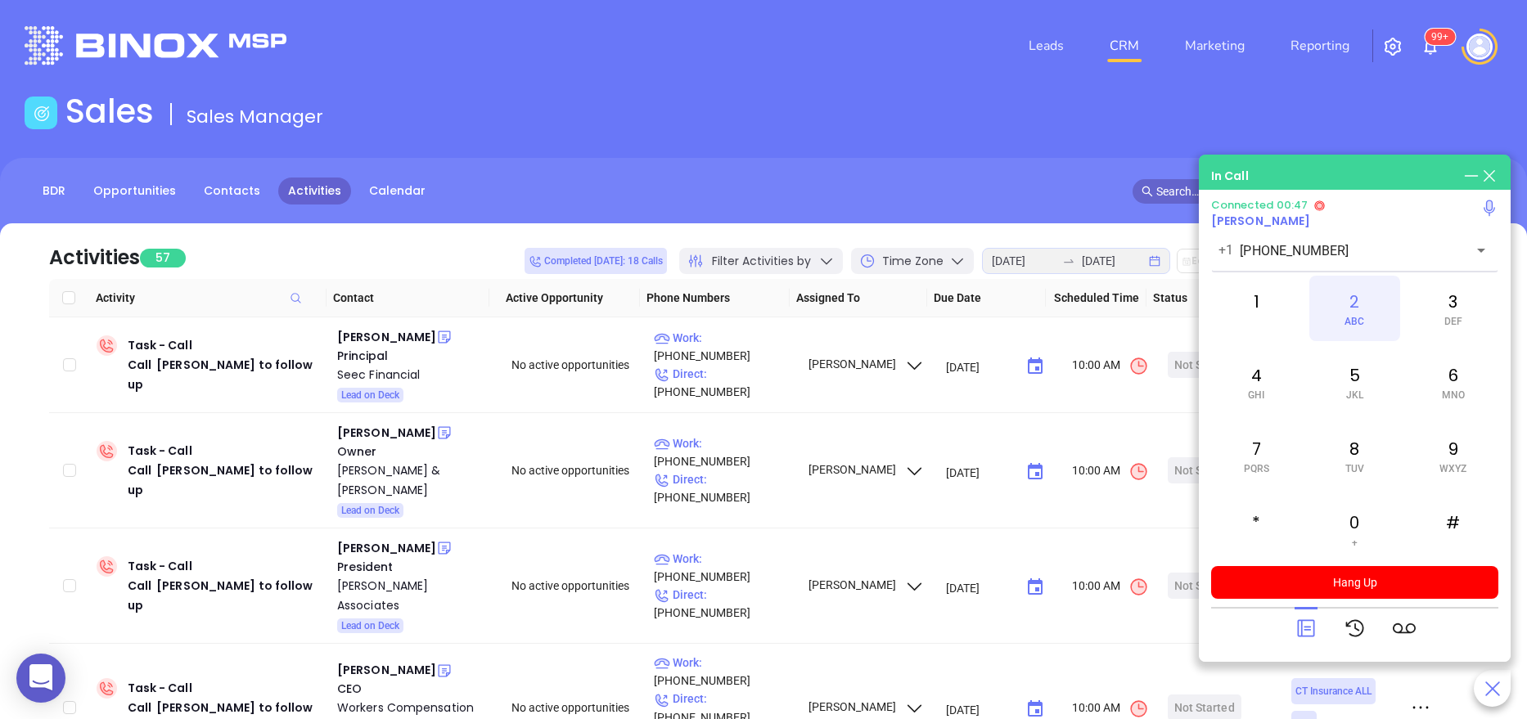
click at [1362, 310] on div "2 ABC" at bounding box center [1354, 308] width 90 height 65
click at [1368, 538] on div "0 +" at bounding box center [1354, 529] width 90 height 65
click at [1346, 398] on span "JKL" at bounding box center [1354, 394] width 17 height 11
click at [1302, 630] on icon at bounding box center [1305, 628] width 23 height 23
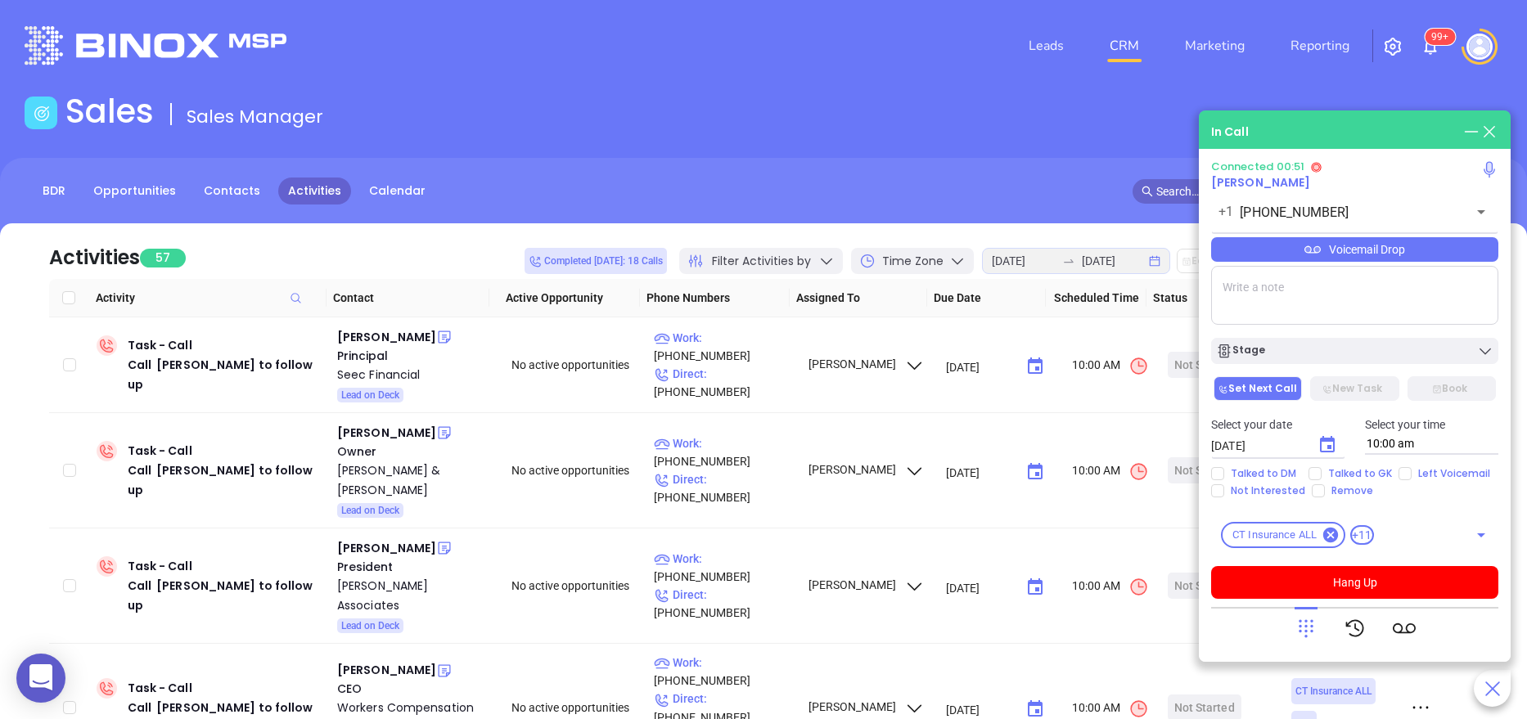
click at [1246, 306] on textarea at bounding box center [1354, 295] width 287 height 59
type textarea "EXT 205"
click at [1356, 248] on div "Voicemail Drop" at bounding box center [1354, 249] width 287 height 25
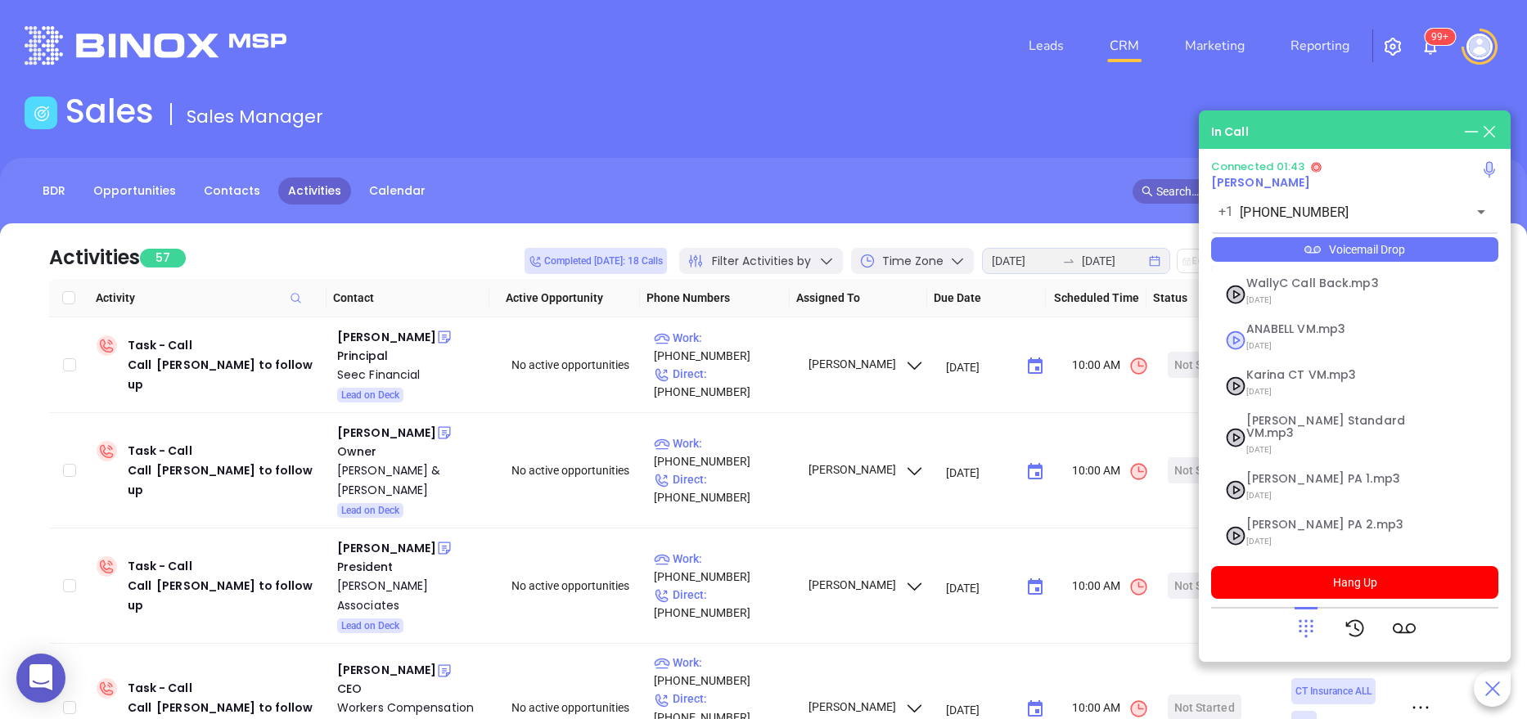
click at [1240, 336] on div "ANABELL VM.mp3 04/30/2025" at bounding box center [1334, 340] width 196 height 34
checkbox input "true"
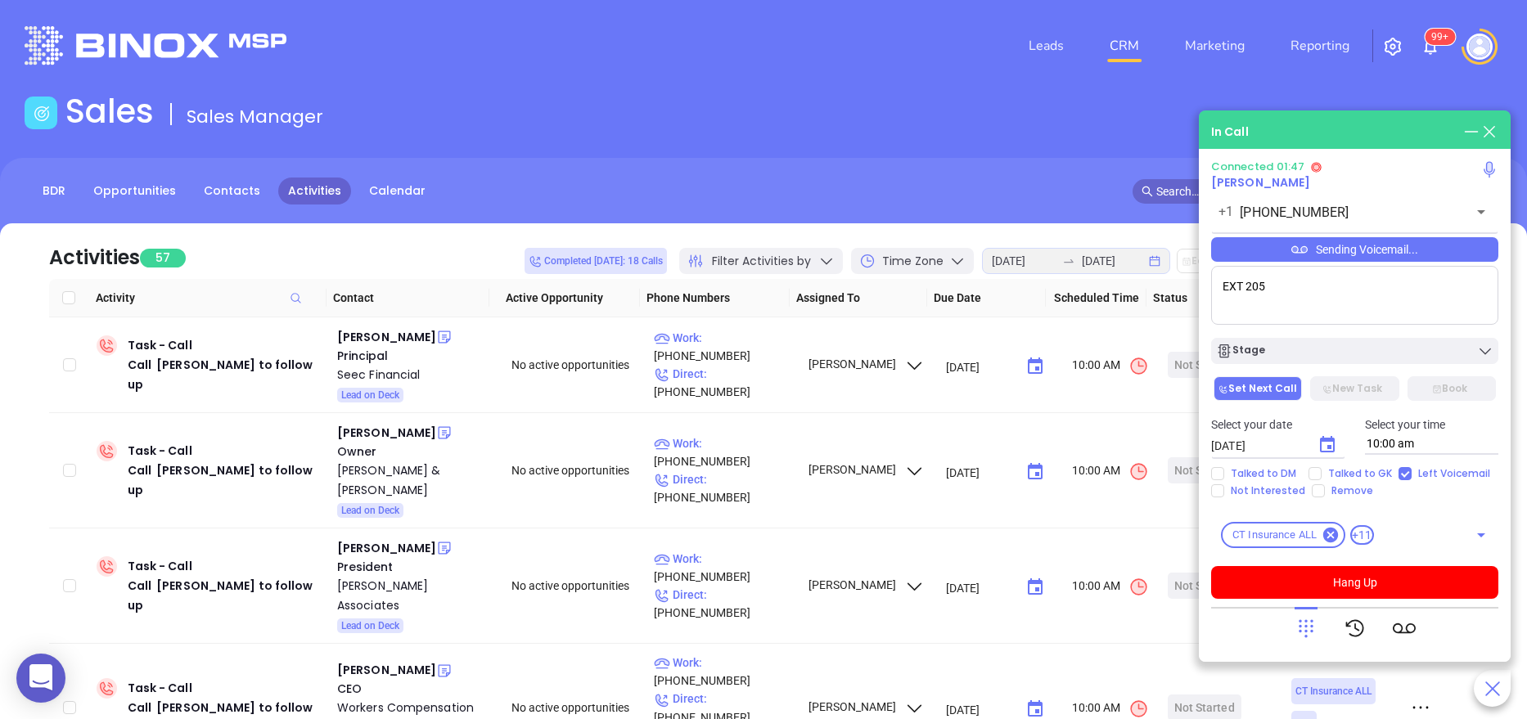
click at [1297, 628] on icon at bounding box center [1305, 628] width 23 height 23
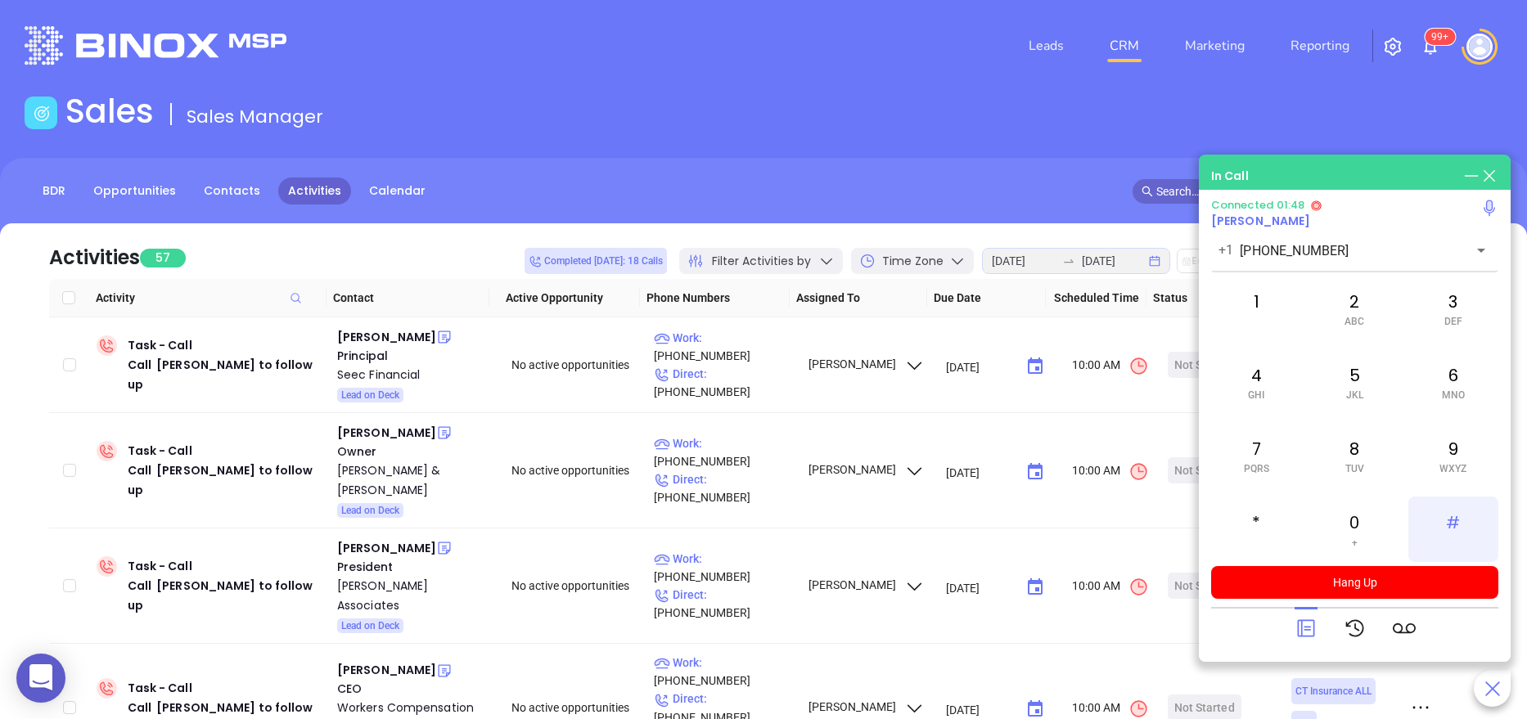
click at [1443, 533] on div "#" at bounding box center [1453, 529] width 90 height 65
click at [1351, 304] on div "2 ABC" at bounding box center [1354, 308] width 90 height 65
click at [1300, 625] on icon at bounding box center [1305, 628] width 23 height 23
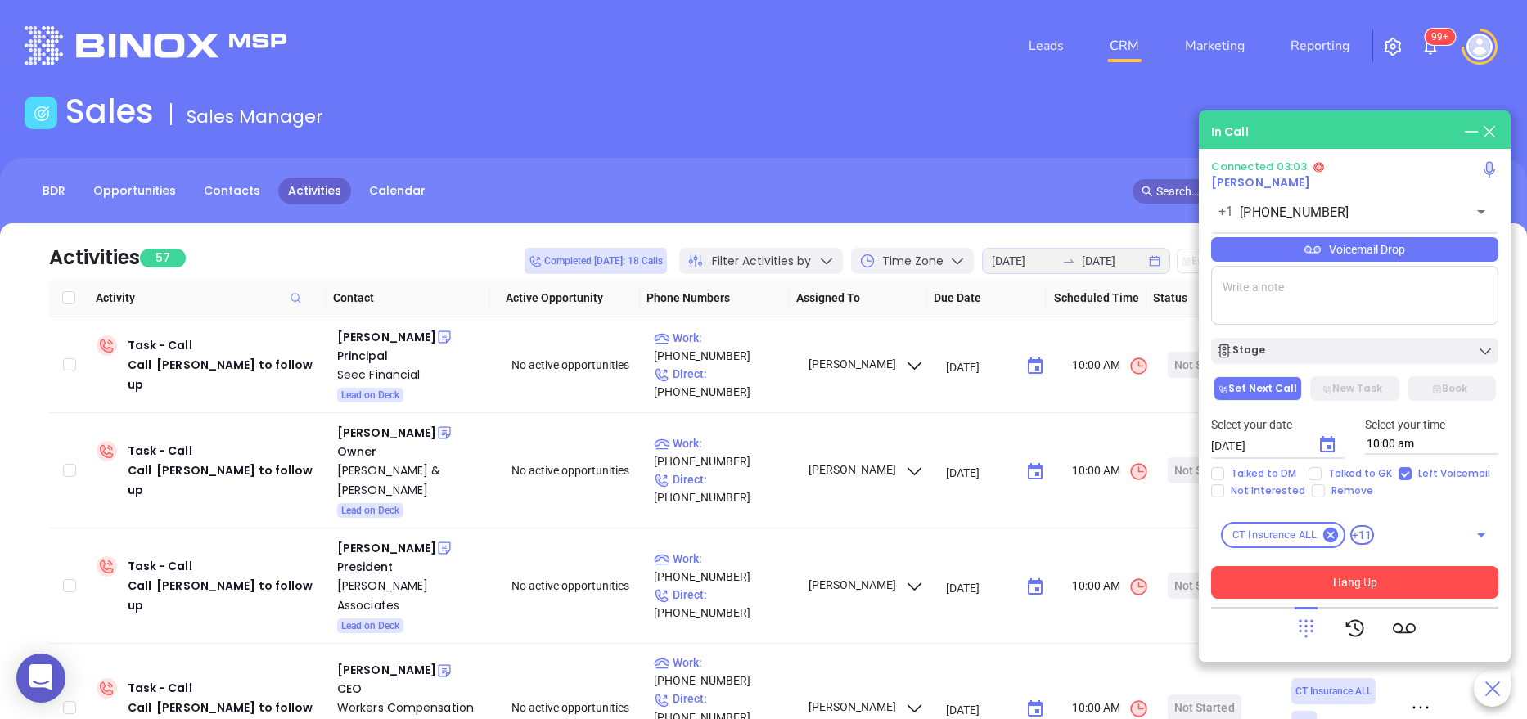
click at [1359, 582] on button "Hang Up" at bounding box center [1354, 582] width 287 height 33
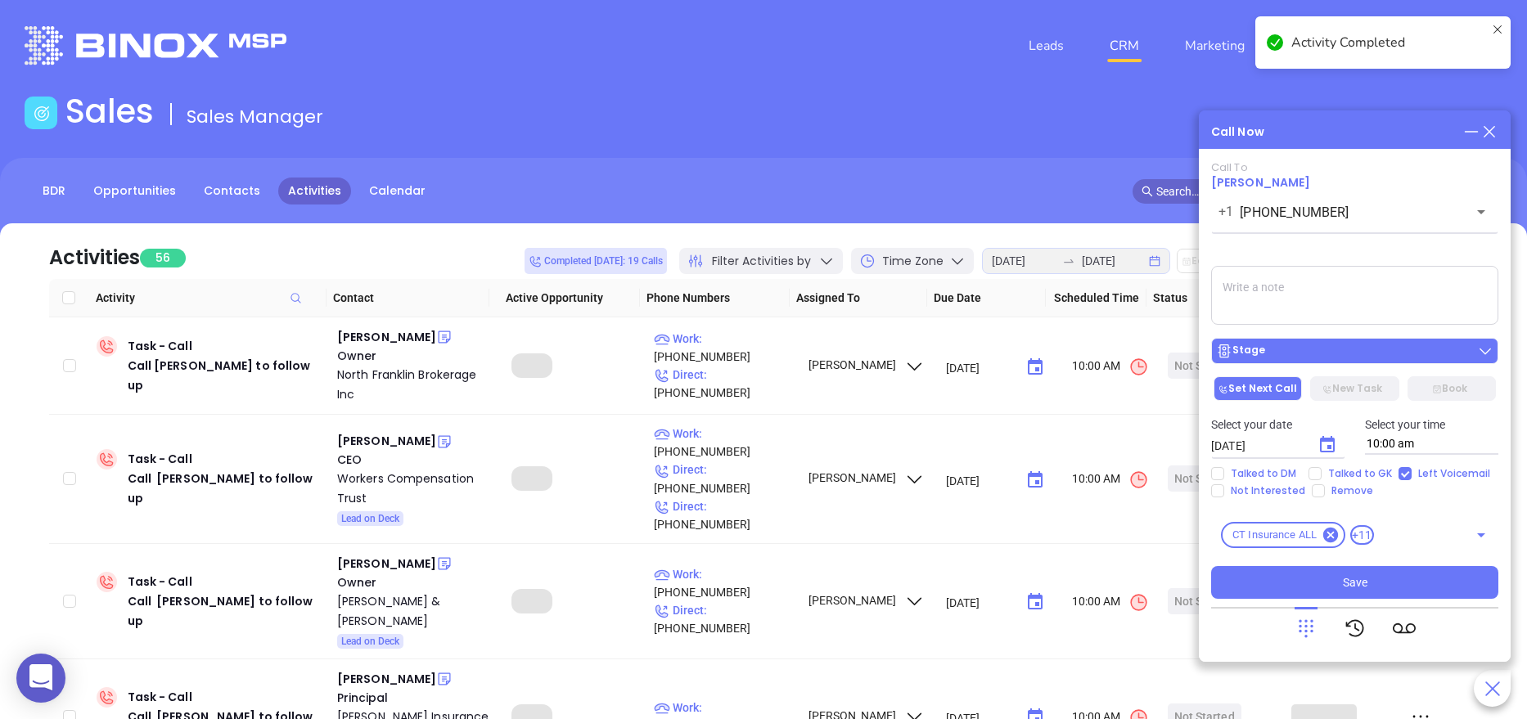
click at [1275, 349] on div "Stage" at bounding box center [1354, 351] width 277 height 16
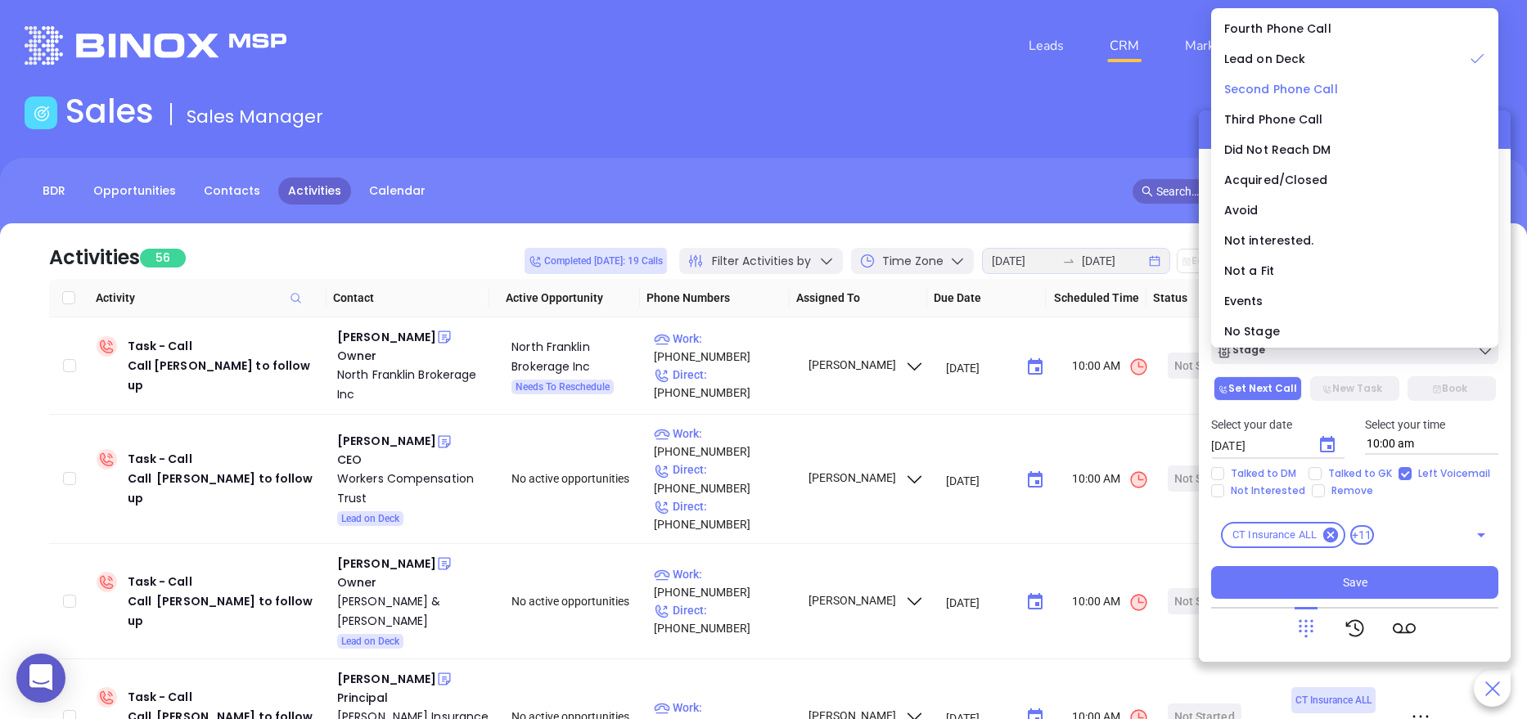
click at [1316, 88] on span "Second Phone Call" at bounding box center [1281, 89] width 114 height 16
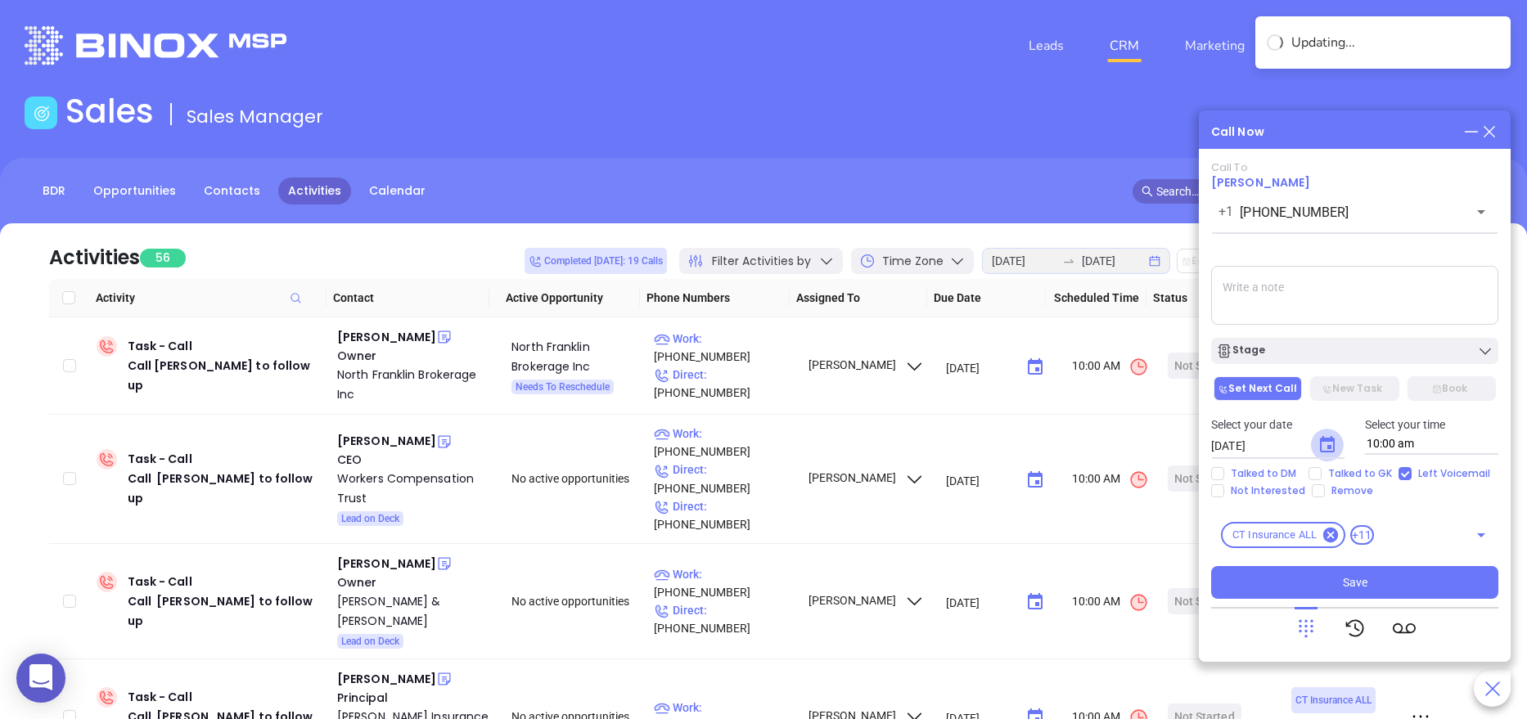
click at [1325, 449] on icon "Choose date, selected date is Aug 21, 2025" at bounding box center [1327, 445] width 20 height 20
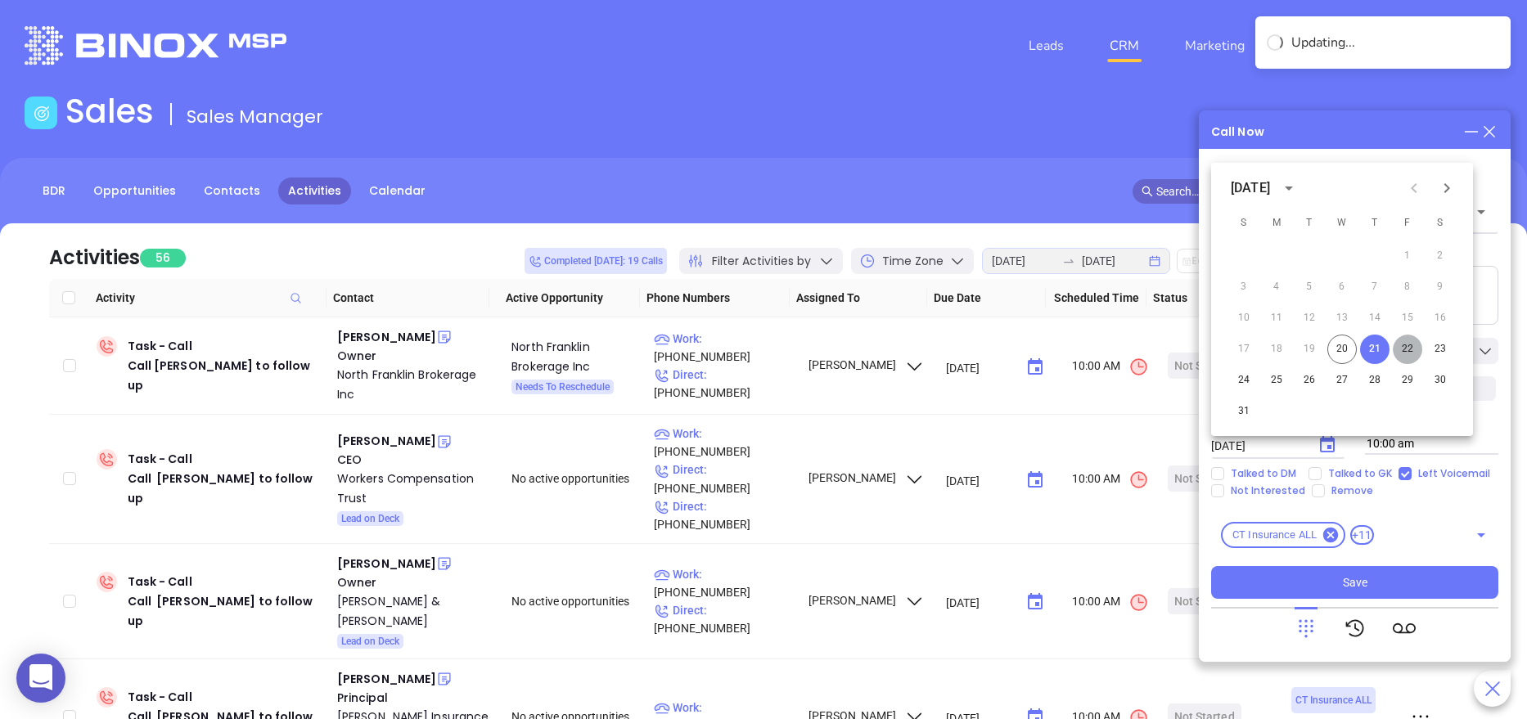
click at [1410, 349] on button "22" at bounding box center [1406, 349] width 29 height 29
type input "08/22/2025"
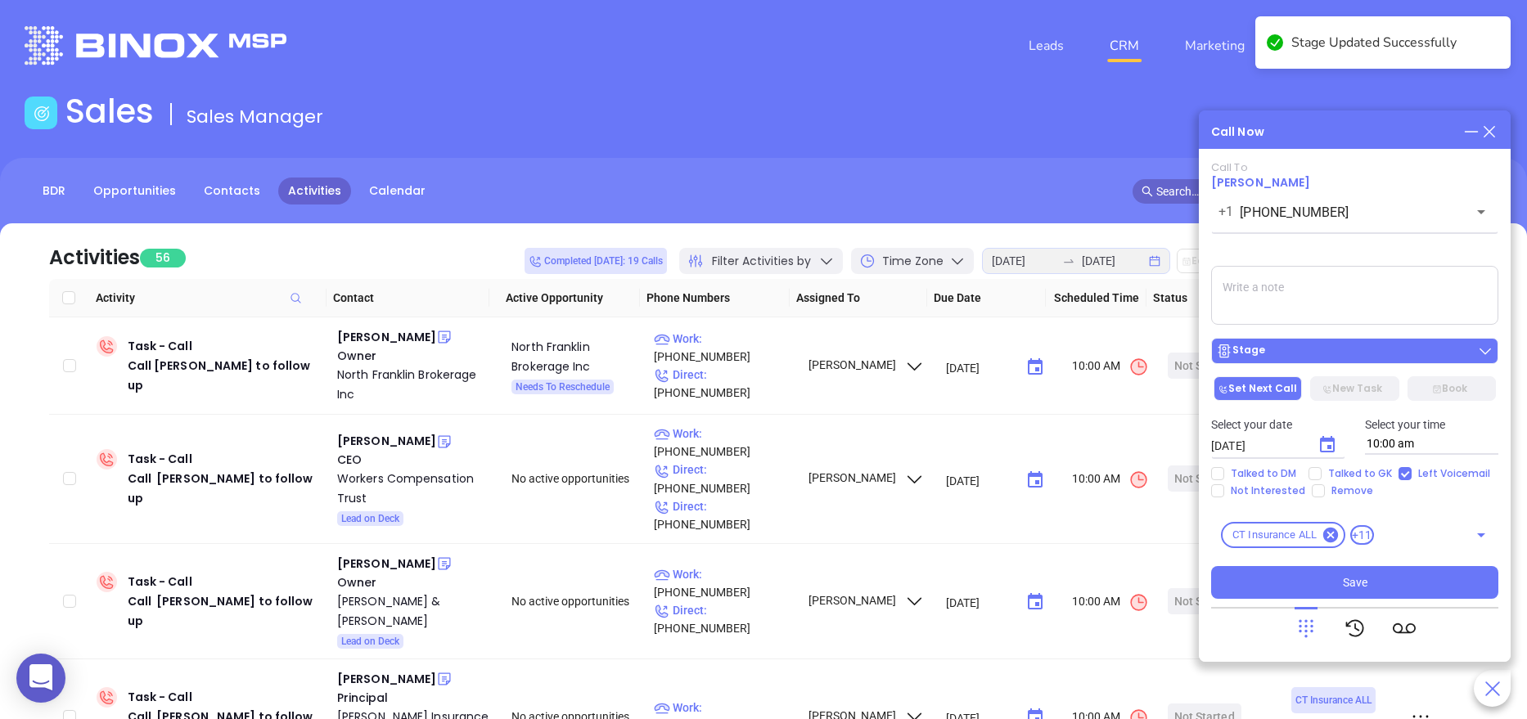
click at [1327, 355] on div "Stage" at bounding box center [1354, 351] width 277 height 16
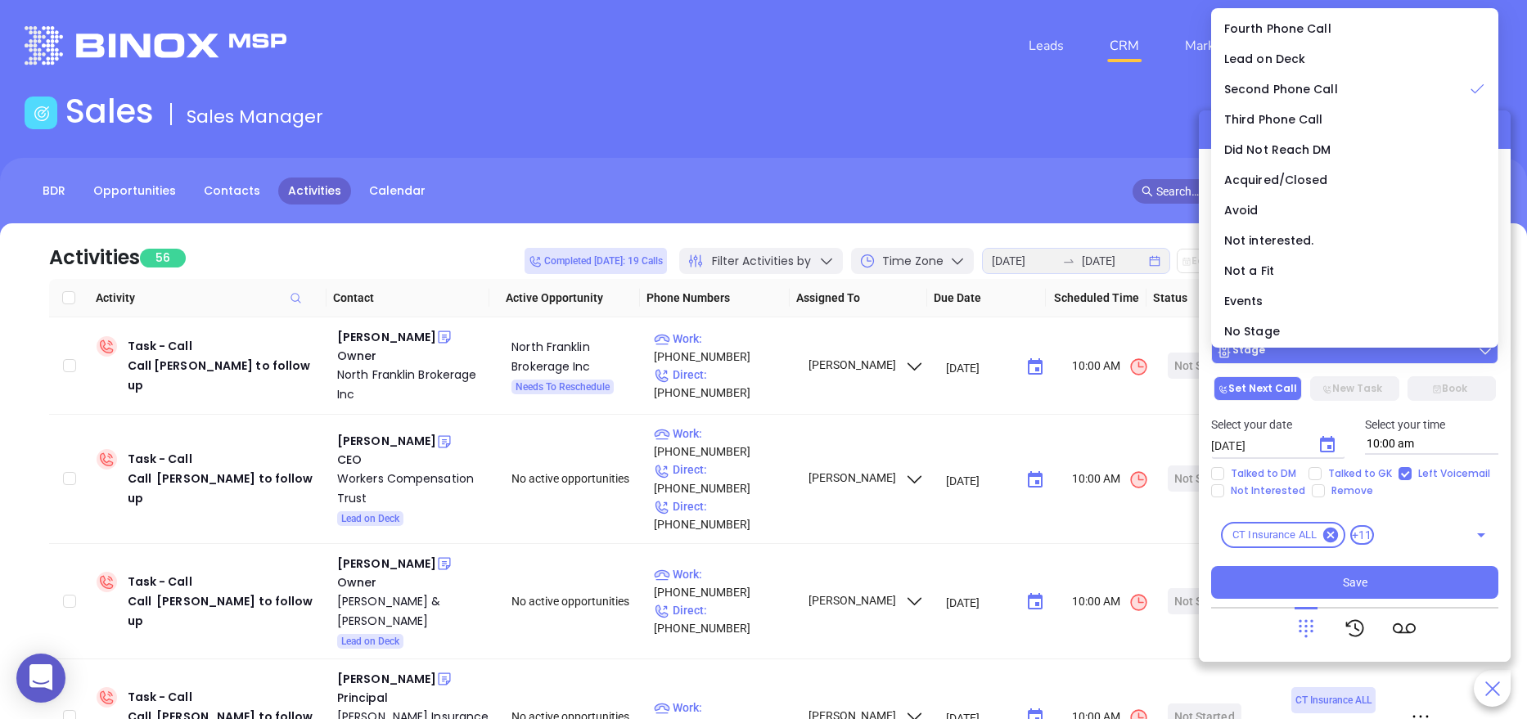
click at [1327, 355] on div "Stage" at bounding box center [1354, 351] width 277 height 16
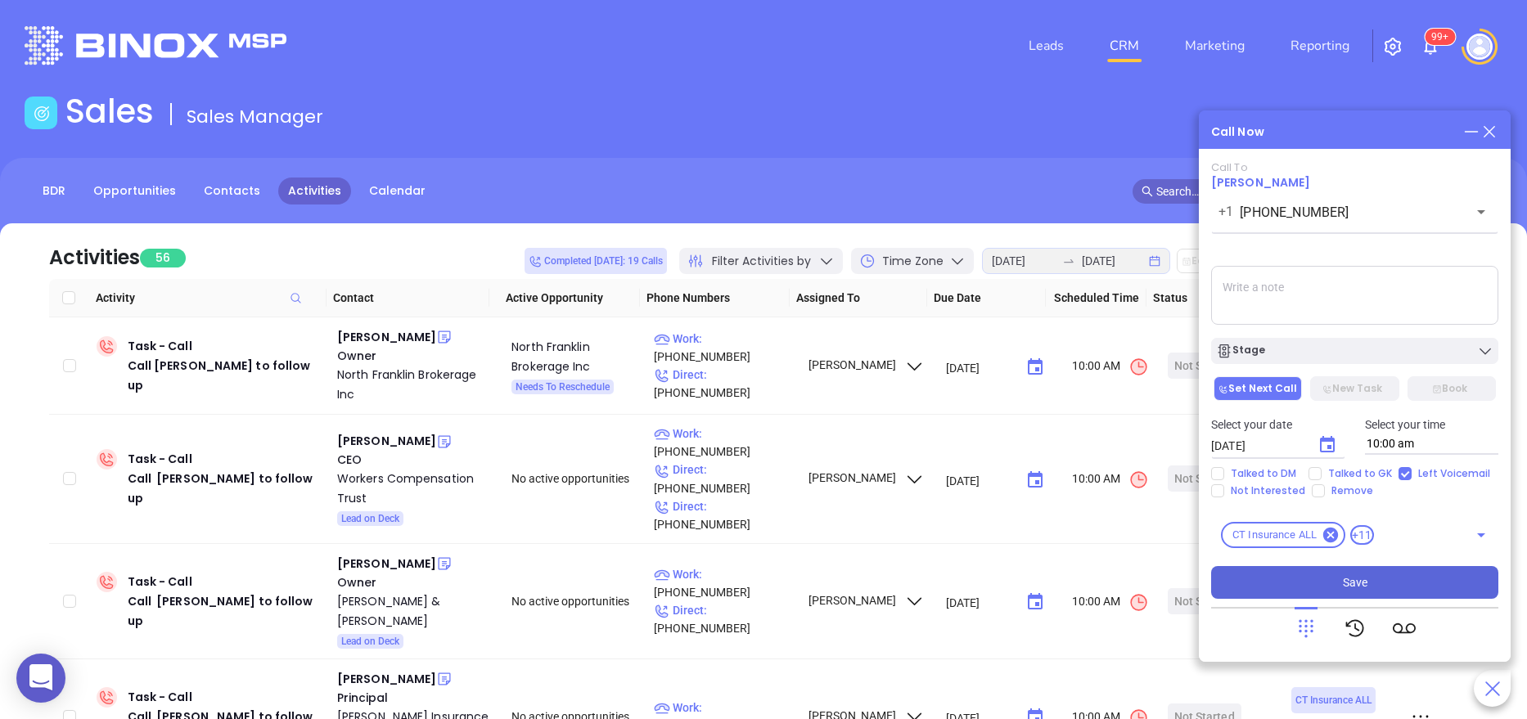
click at [1353, 576] on span "Save" at bounding box center [1355, 582] width 25 height 18
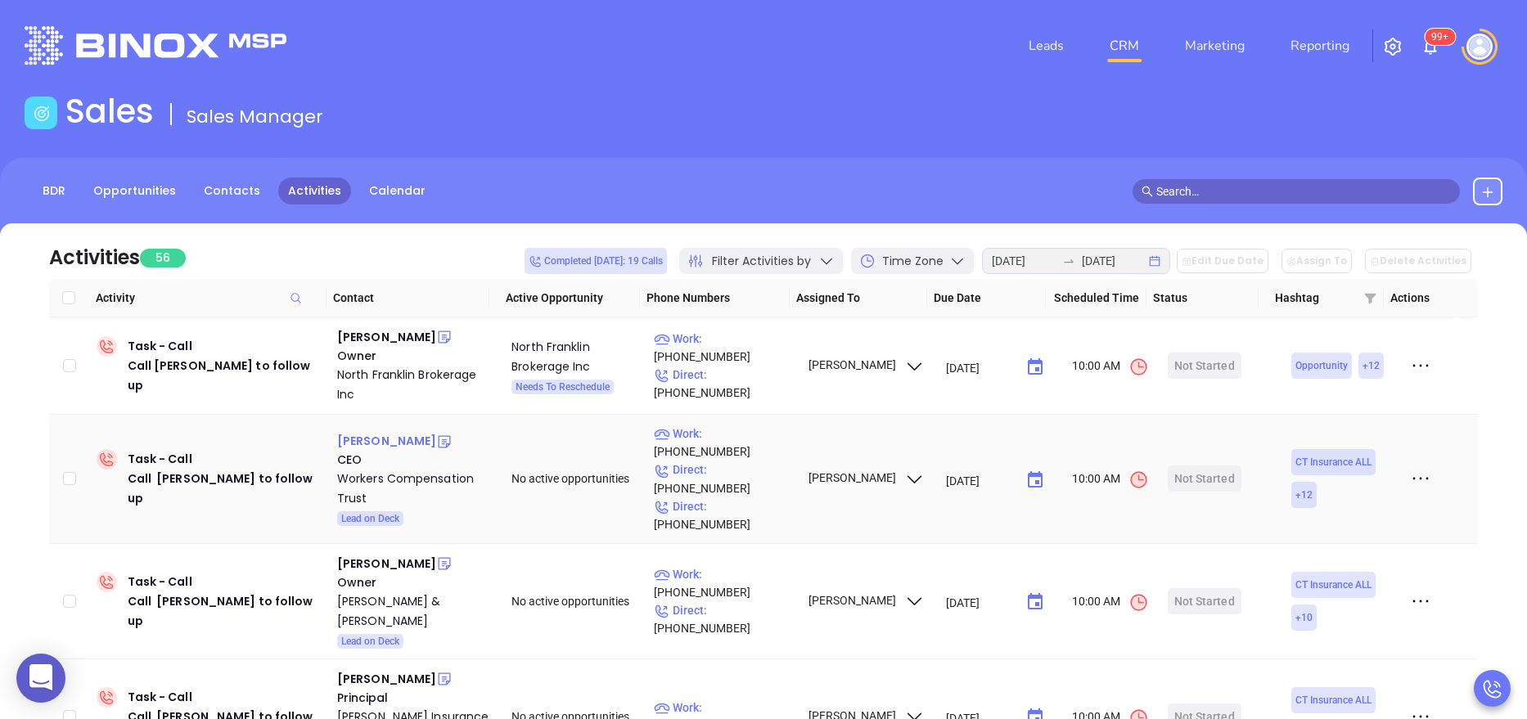
click at [390, 433] on div "Diane Ritucci" at bounding box center [386, 441] width 99 height 20
click at [353, 469] on div "Workers Compensation Trust" at bounding box center [412, 488] width 151 height 39
click at [436, 434] on icon at bounding box center [444, 442] width 16 height 16
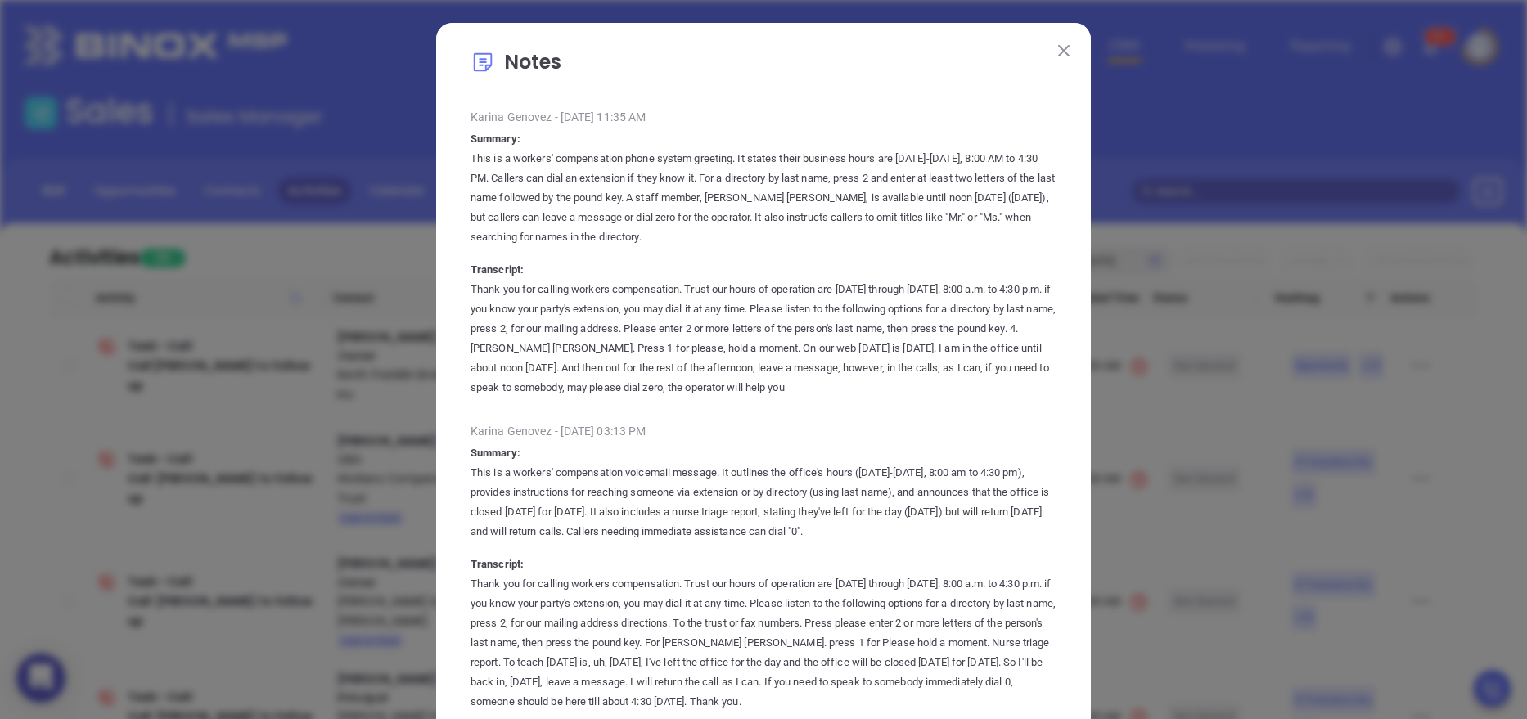
click at [1058, 50] on img at bounding box center [1063, 50] width 11 height 11
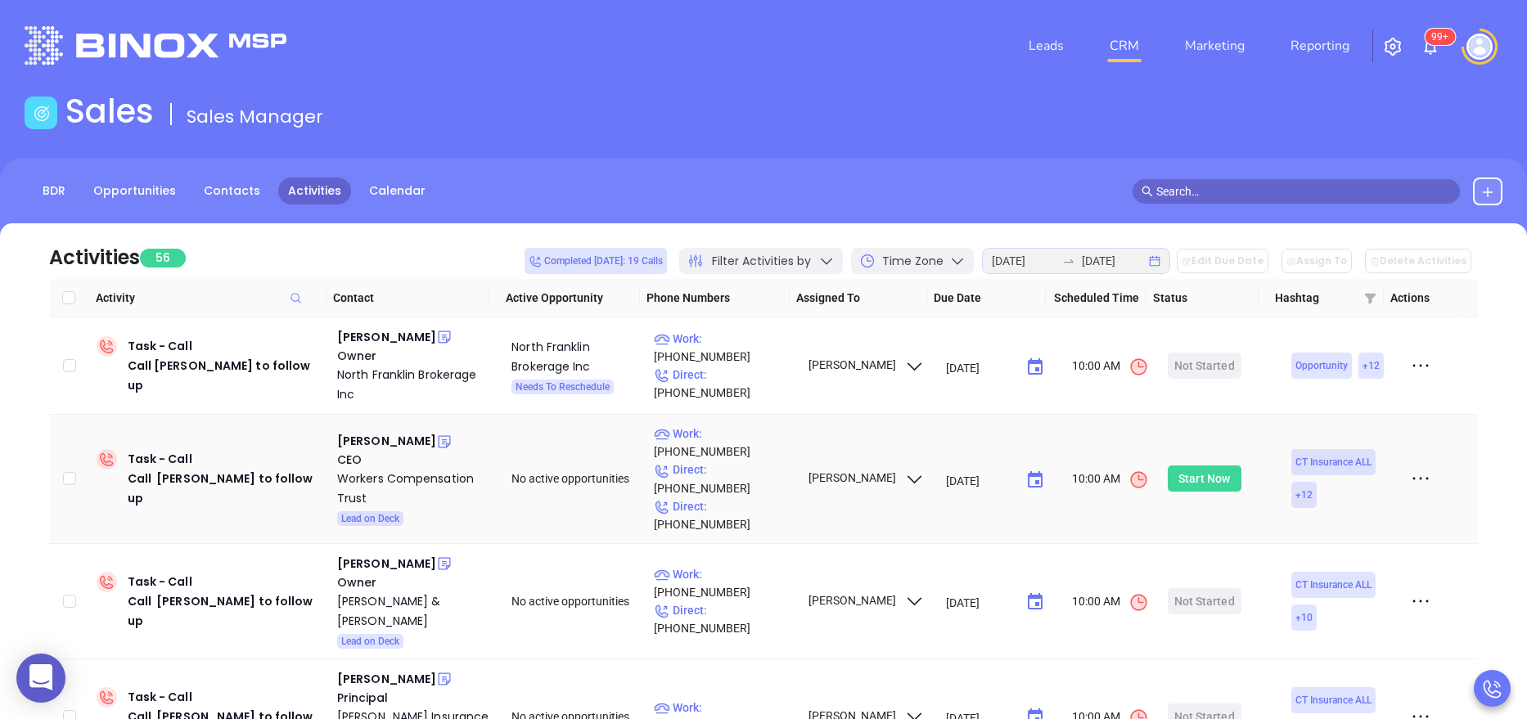
click at [1183, 472] on div "Start Now" at bounding box center [1204, 479] width 52 height 26
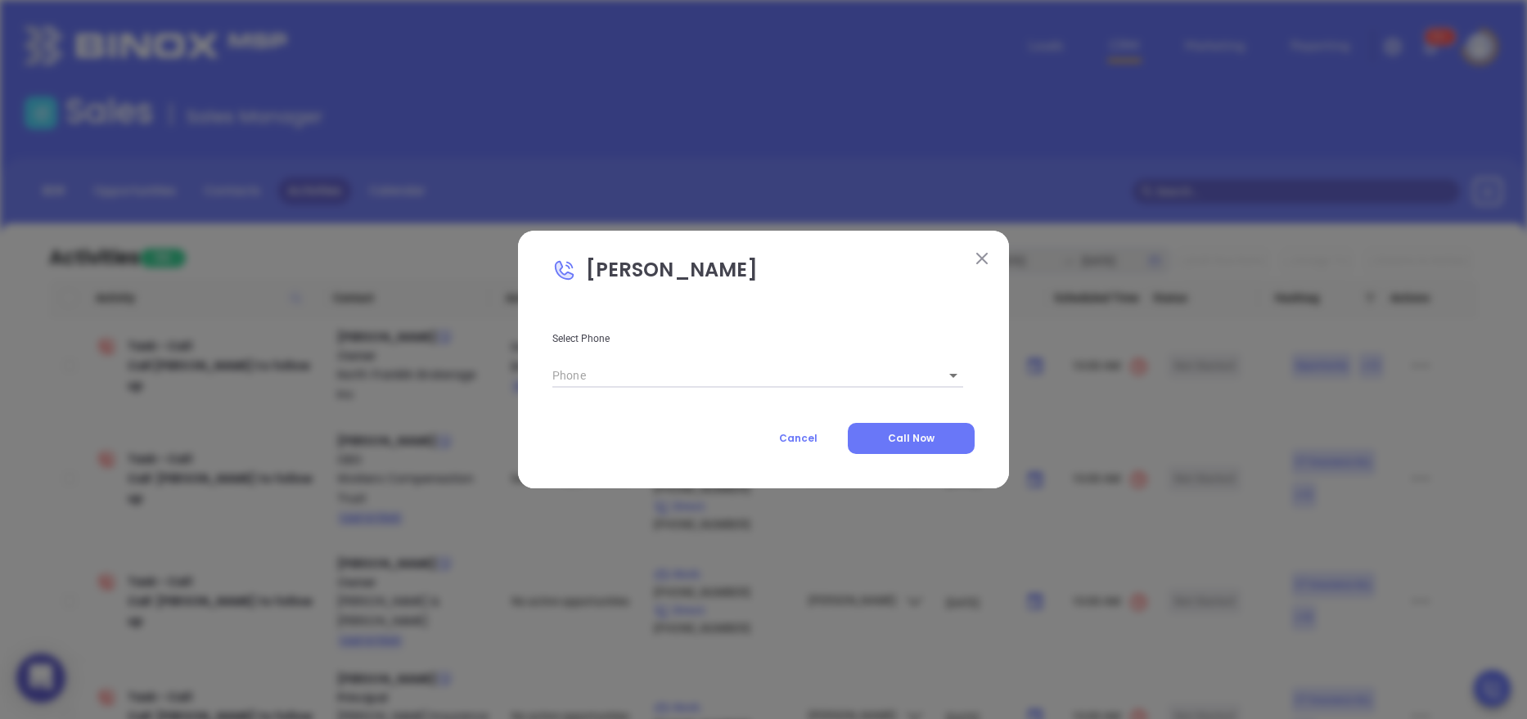
type input "(203) 678-0100"
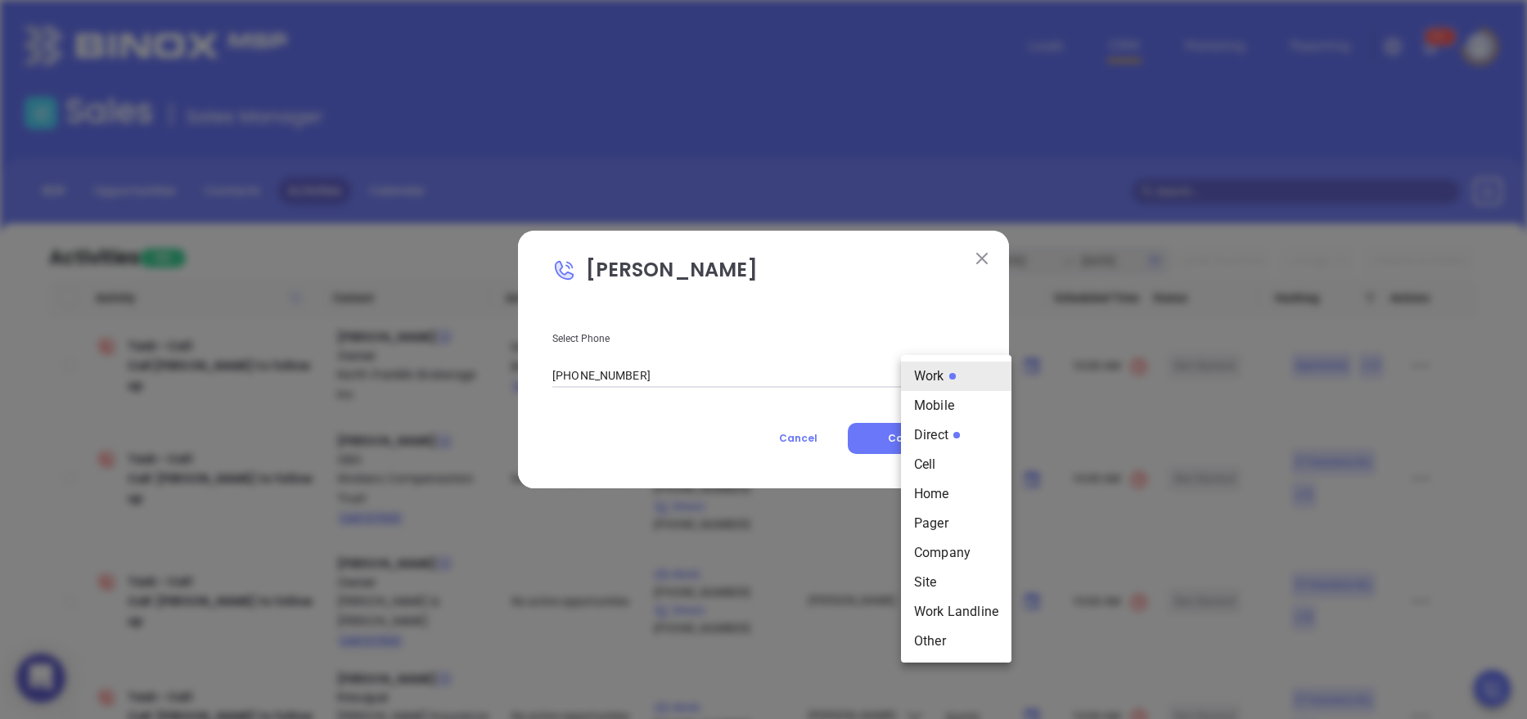
click at [920, 374] on body "0 Leads CRM Marketing Reporting 99+ Financial Leads Leads Sales Sales Manager B…" at bounding box center [763, 359] width 1527 height 719
click at [930, 425] on li "Direct" at bounding box center [956, 435] width 110 height 29
type input "3"
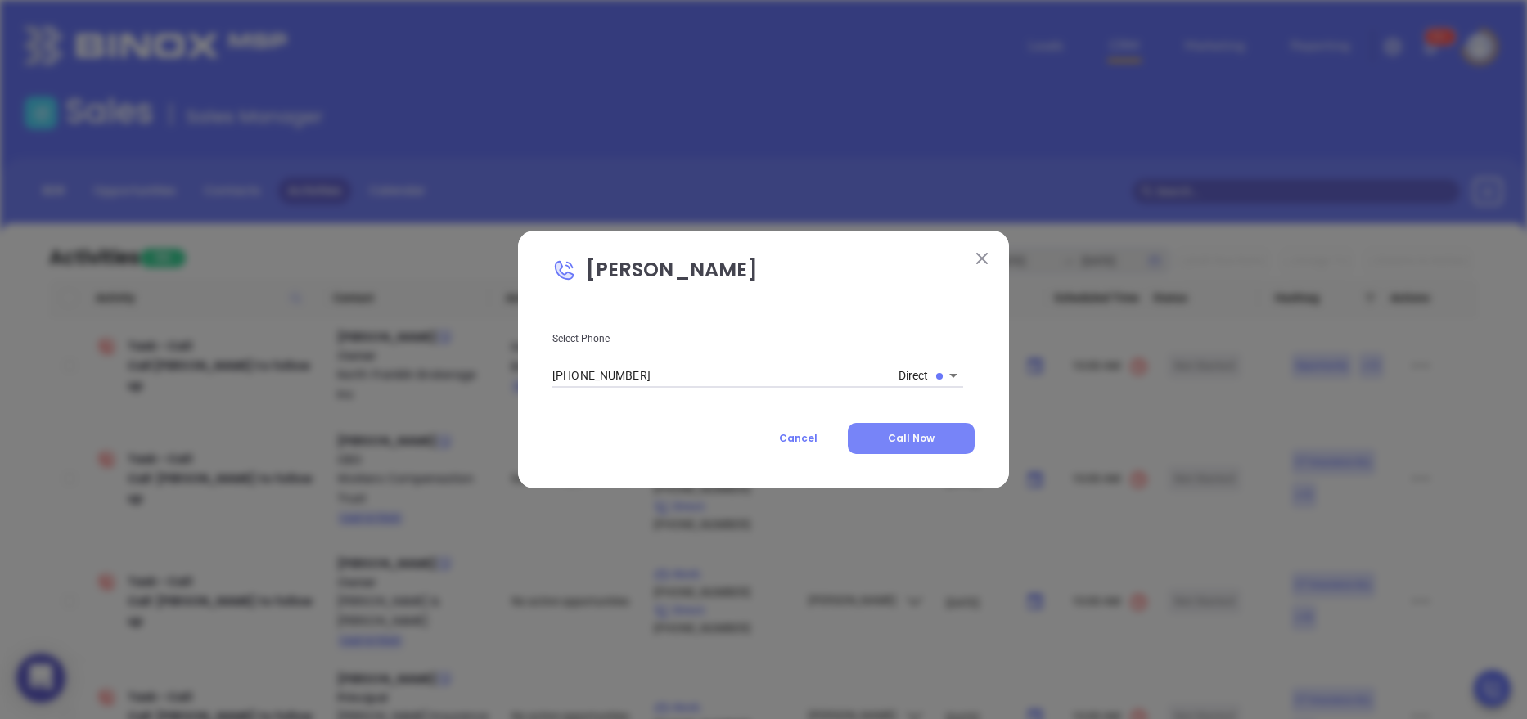
click at [883, 448] on button "Call Now" at bounding box center [911, 438] width 127 height 31
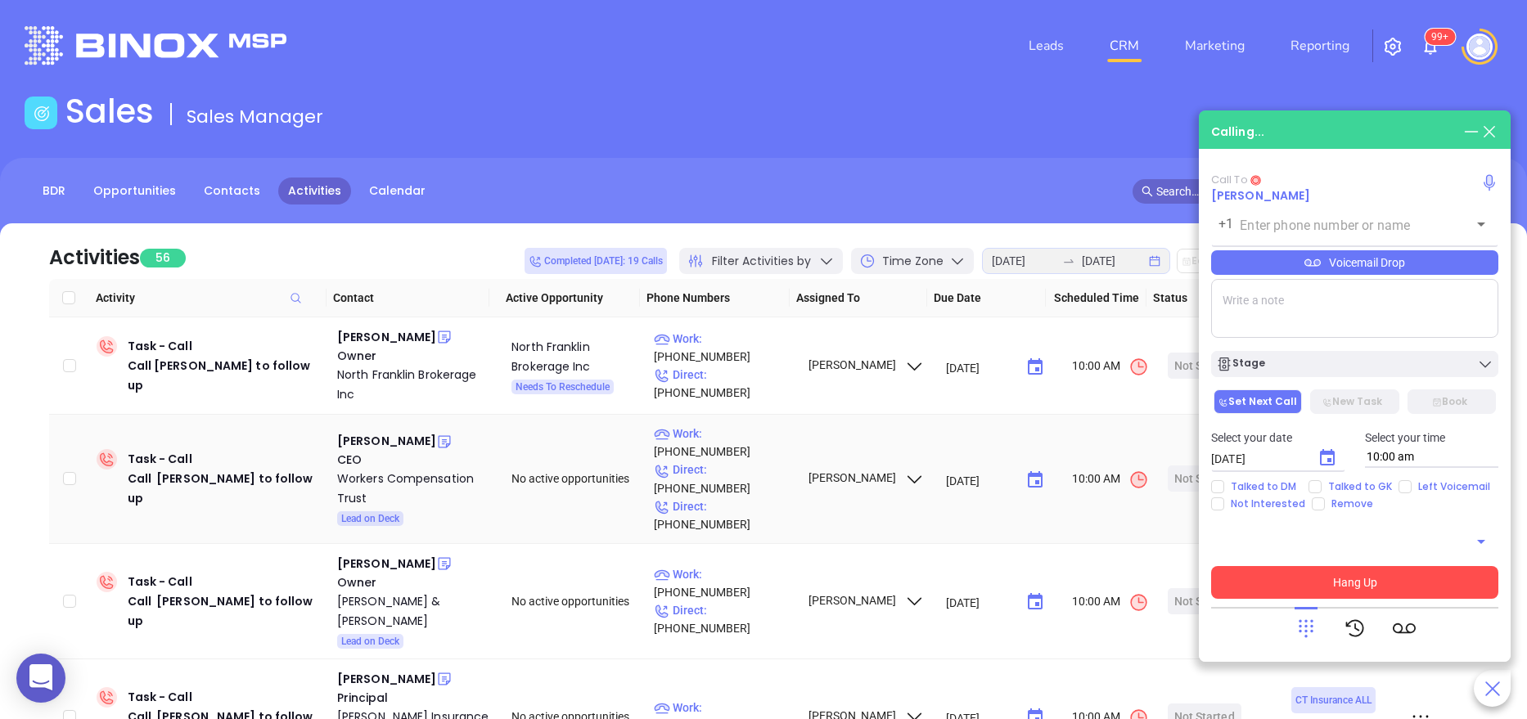
type input "(203) 678-0100"
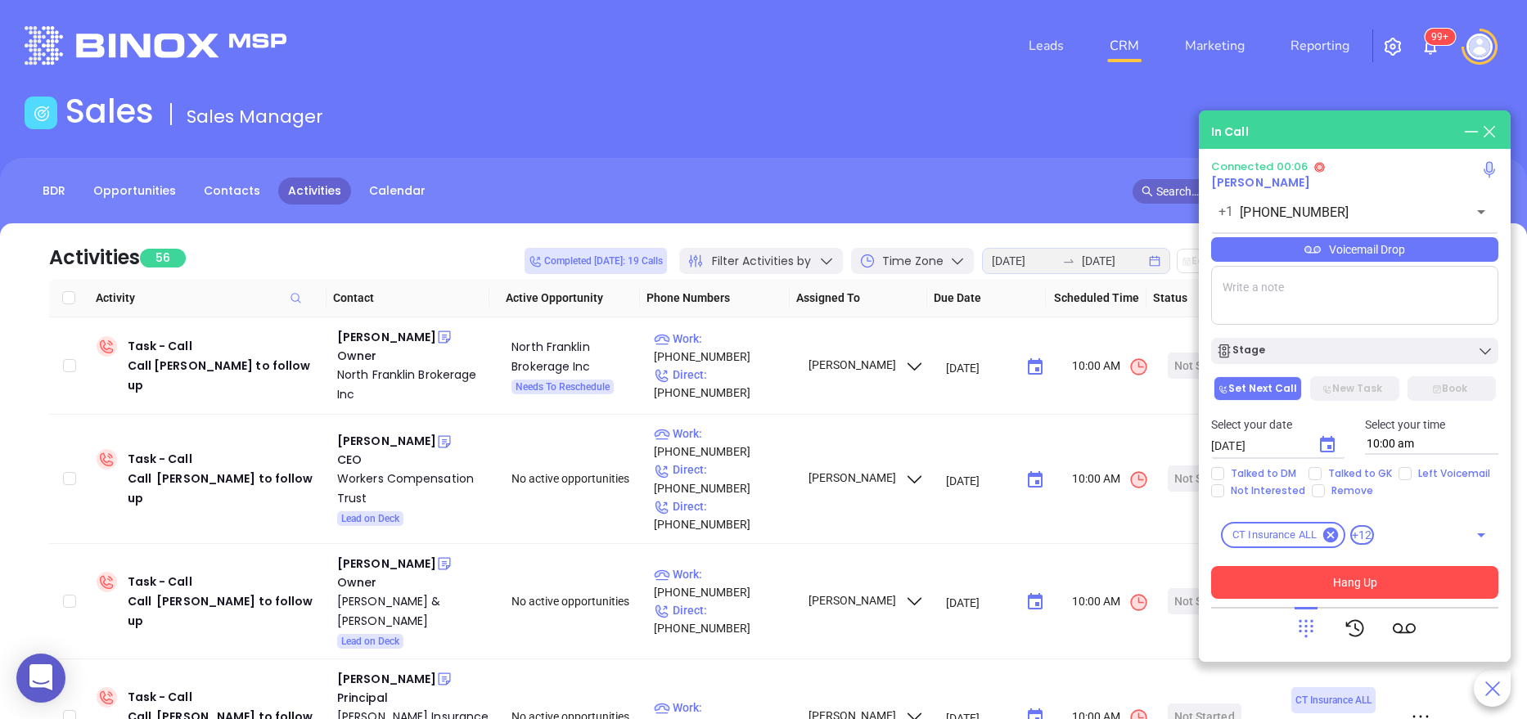
click at [1295, 313] on textarea at bounding box center [1354, 295] width 287 height 59
click at [1307, 636] on icon at bounding box center [1305, 628] width 23 height 23
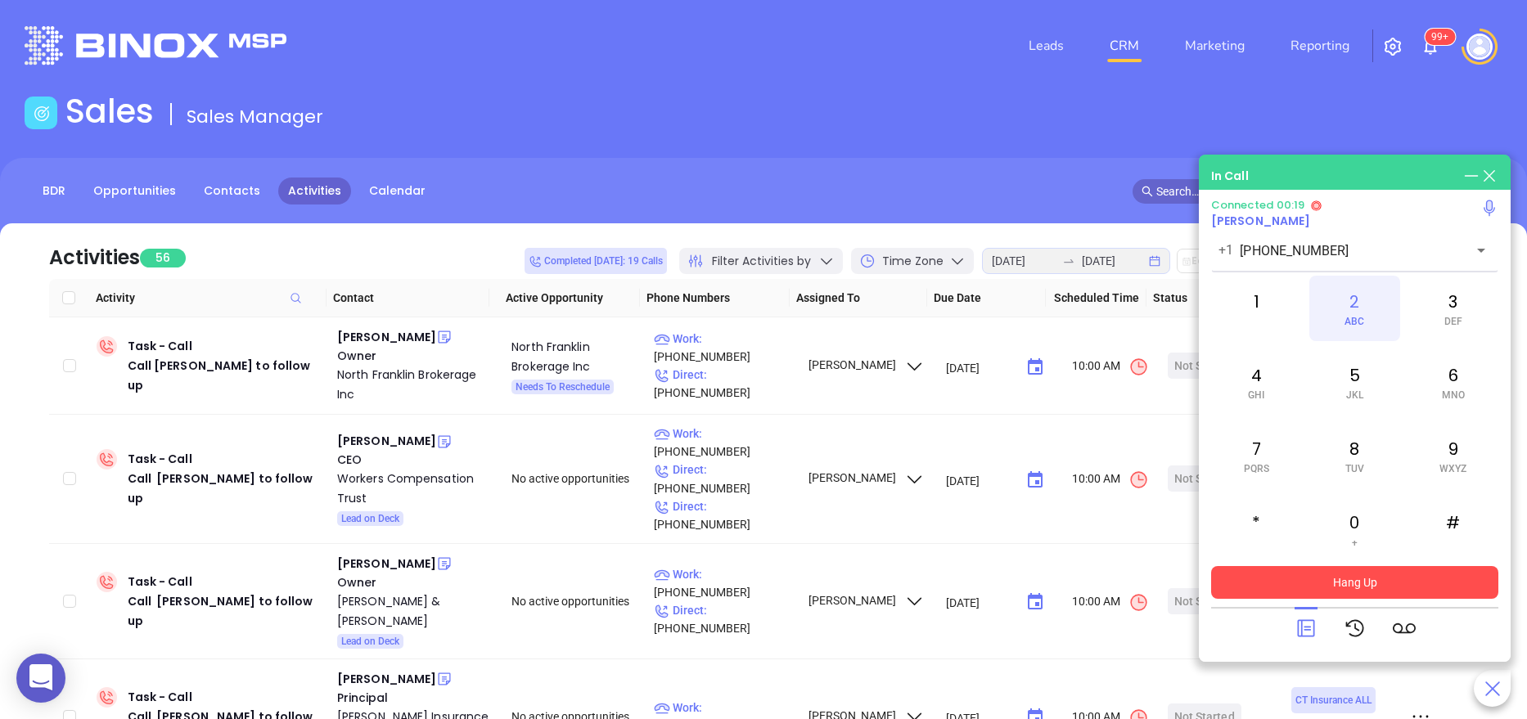
click at [1347, 311] on div "2 ABC" at bounding box center [1354, 308] width 90 height 65
click at [1260, 442] on div "7 PQRS" at bounding box center [1256, 455] width 90 height 65
click at [1242, 391] on div "4 GHI" at bounding box center [1256, 381] width 90 height 65
click at [1343, 465] on div "8 TUV" at bounding box center [1354, 455] width 90 height 65
click at [1437, 508] on div "#" at bounding box center [1453, 529] width 90 height 65
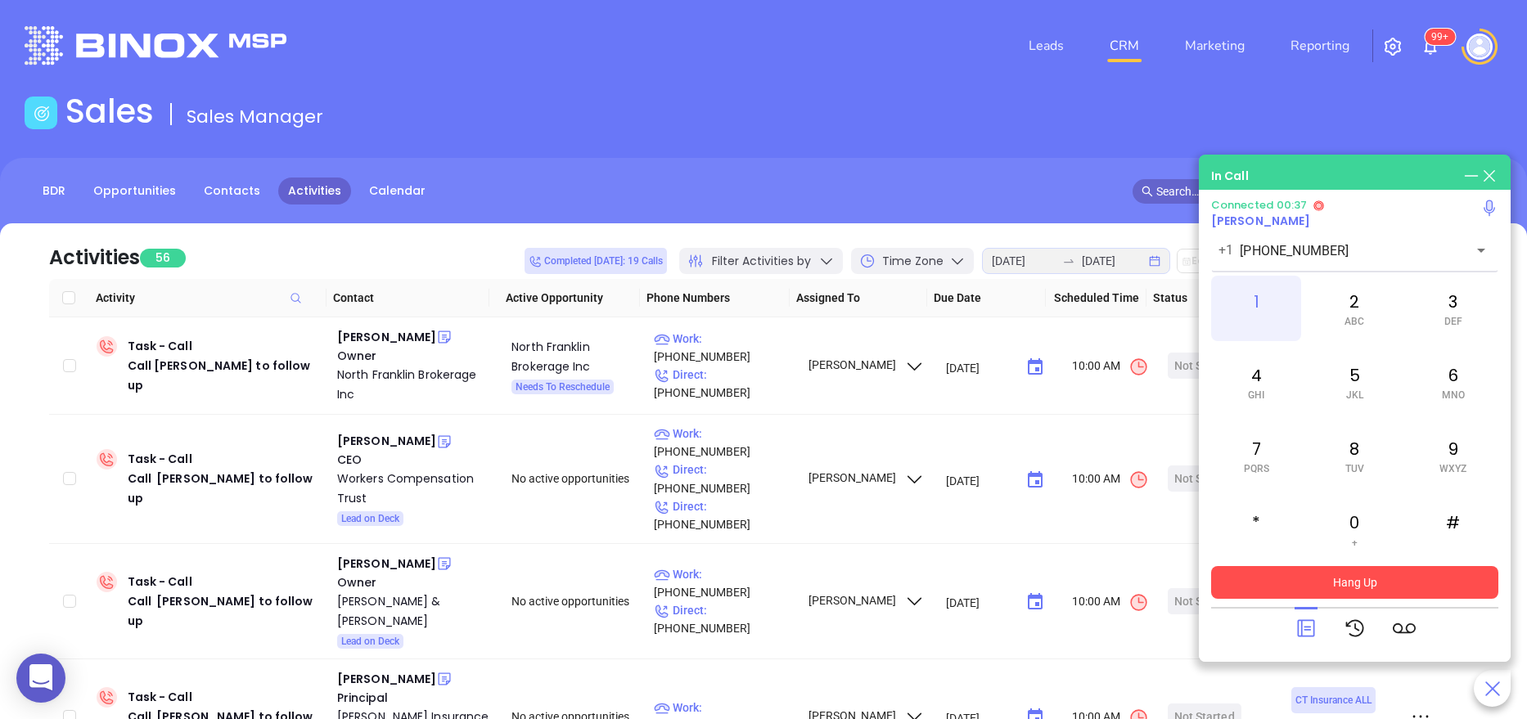
click at [1249, 311] on div "1" at bounding box center [1256, 308] width 90 height 65
click at [1305, 633] on icon at bounding box center [1305, 628] width 23 height 23
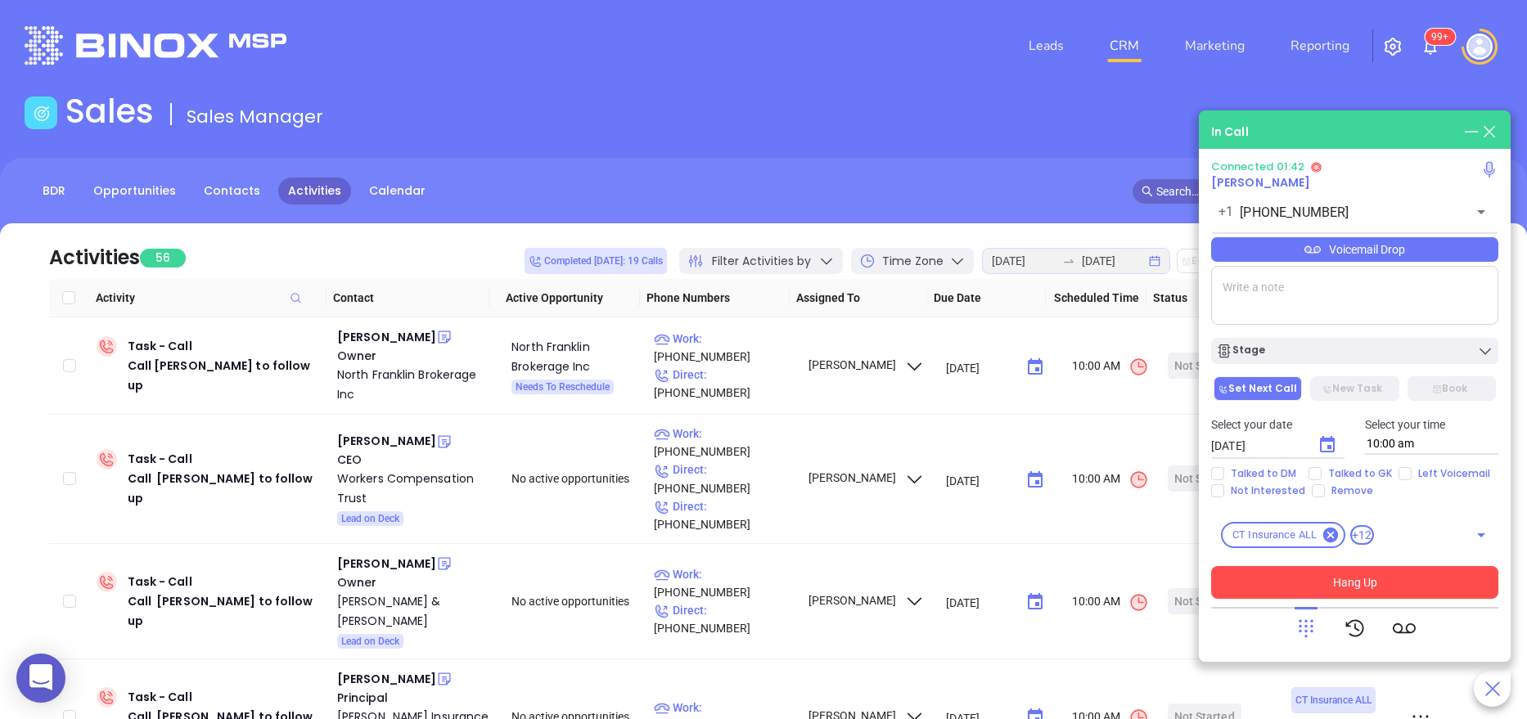
click at [1292, 587] on button "Hang Up" at bounding box center [1354, 582] width 287 height 33
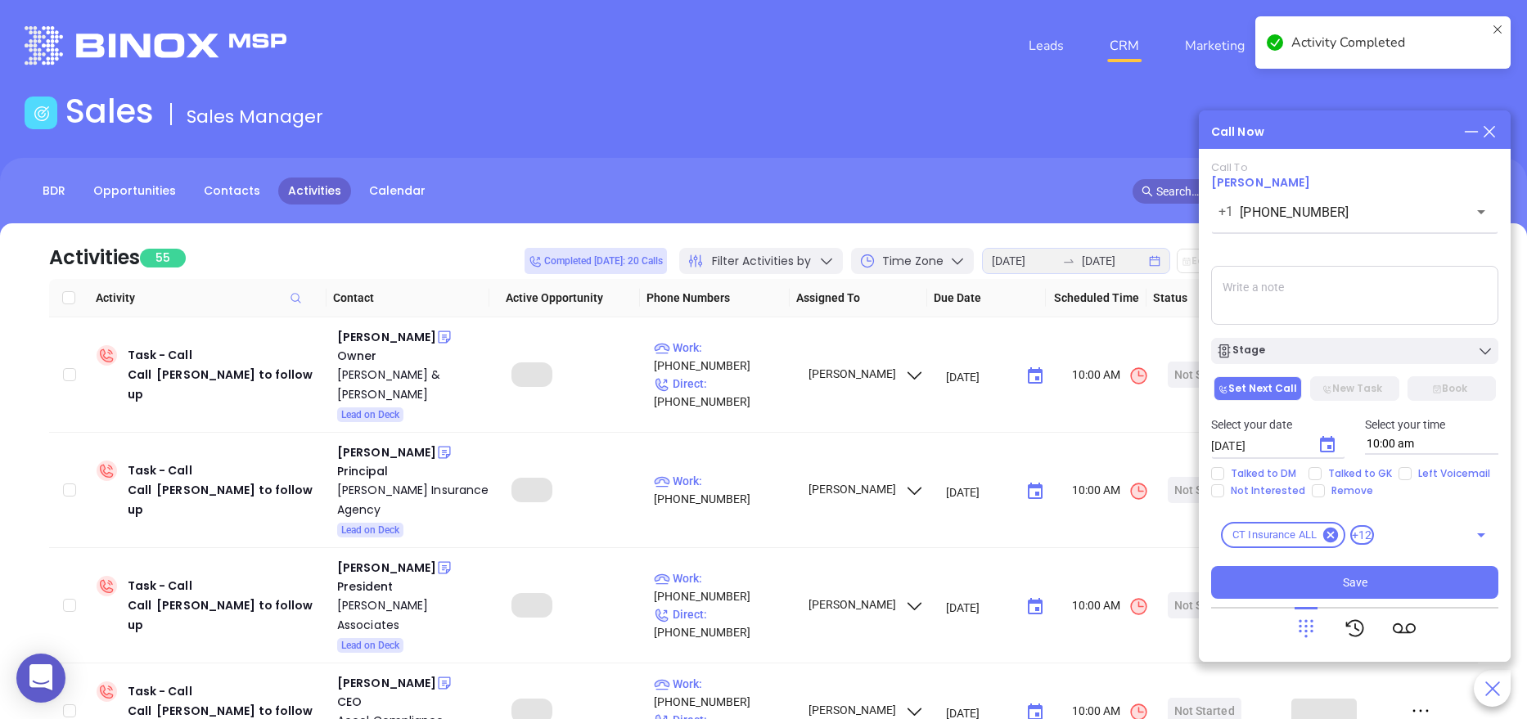
click at [1279, 308] on textarea at bounding box center [1354, 295] width 287 height 59
click at [1279, 308] on textarea "N" at bounding box center [1354, 295] width 287 height 59
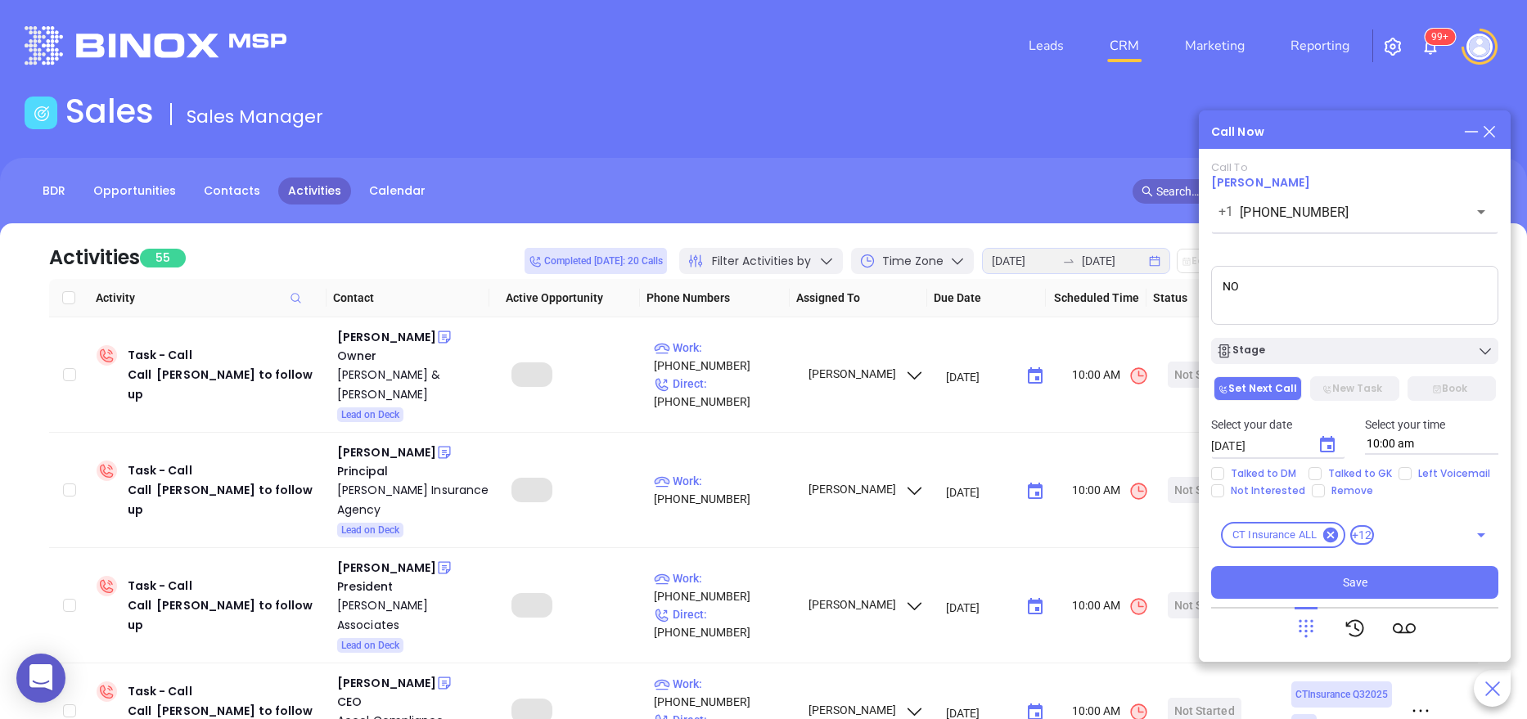
type textarea "N"
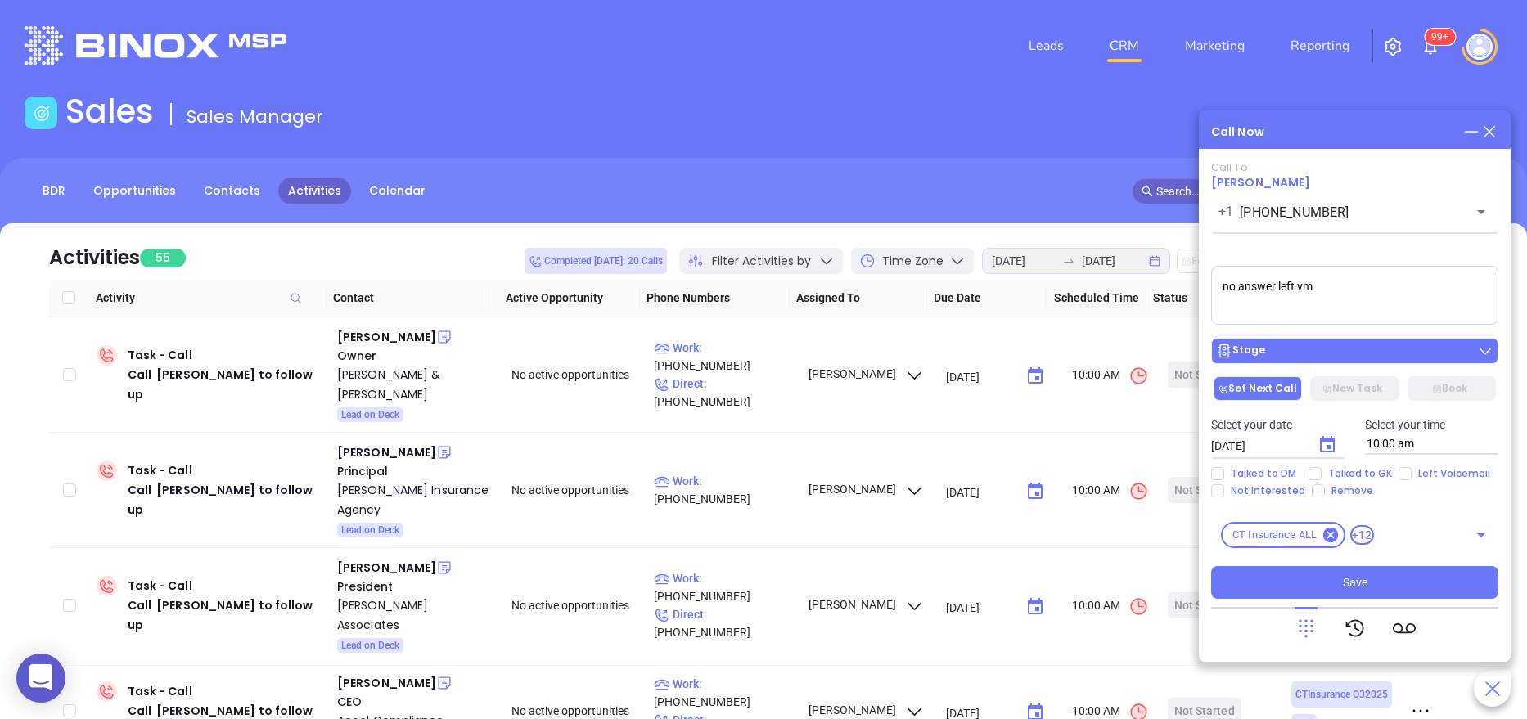
type textarea "no answer left vm"
click at [1303, 347] on div "Stage" at bounding box center [1354, 351] width 277 height 16
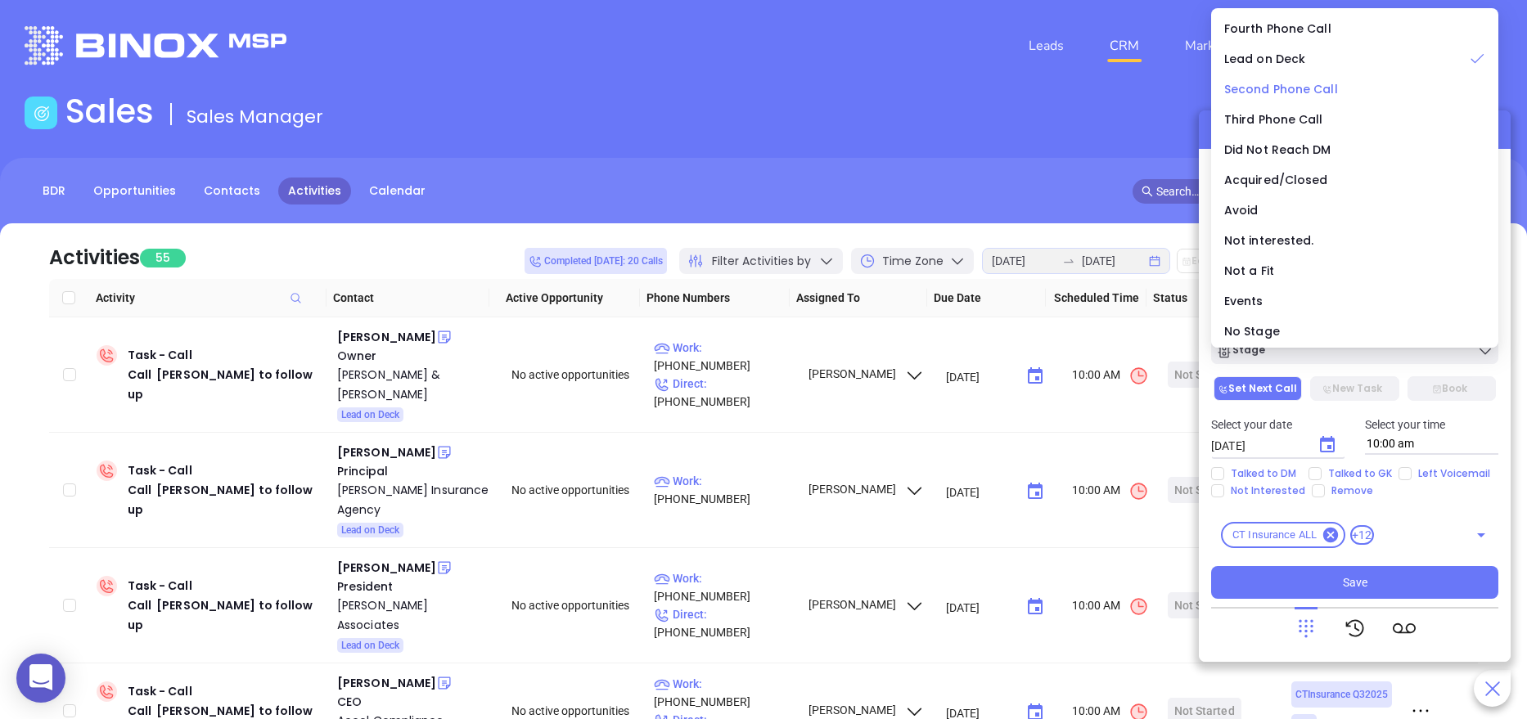
click at [1298, 81] on span "Second Phone Call" at bounding box center [1281, 89] width 114 height 16
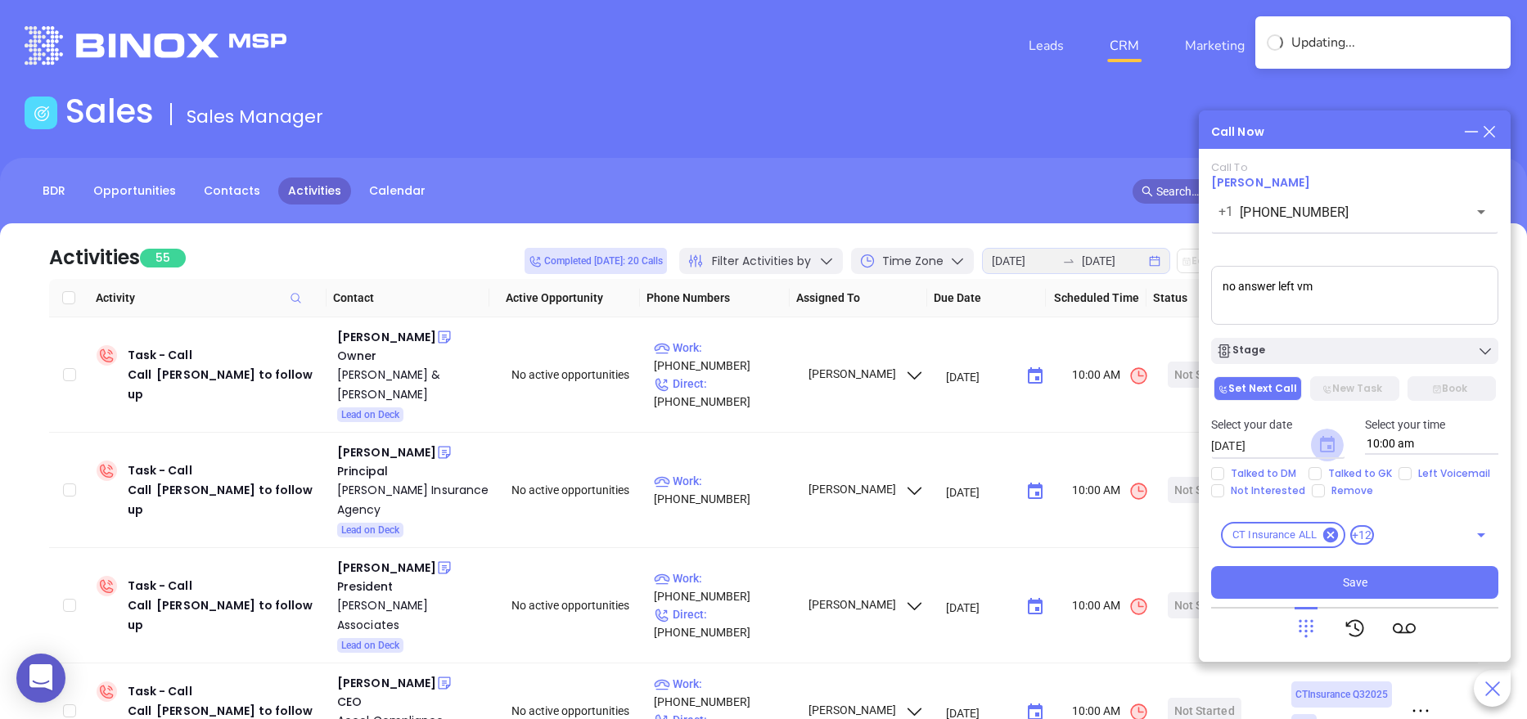
click at [1329, 439] on icon "Choose date, selected date is Aug 21, 2025" at bounding box center [1327, 444] width 15 height 16
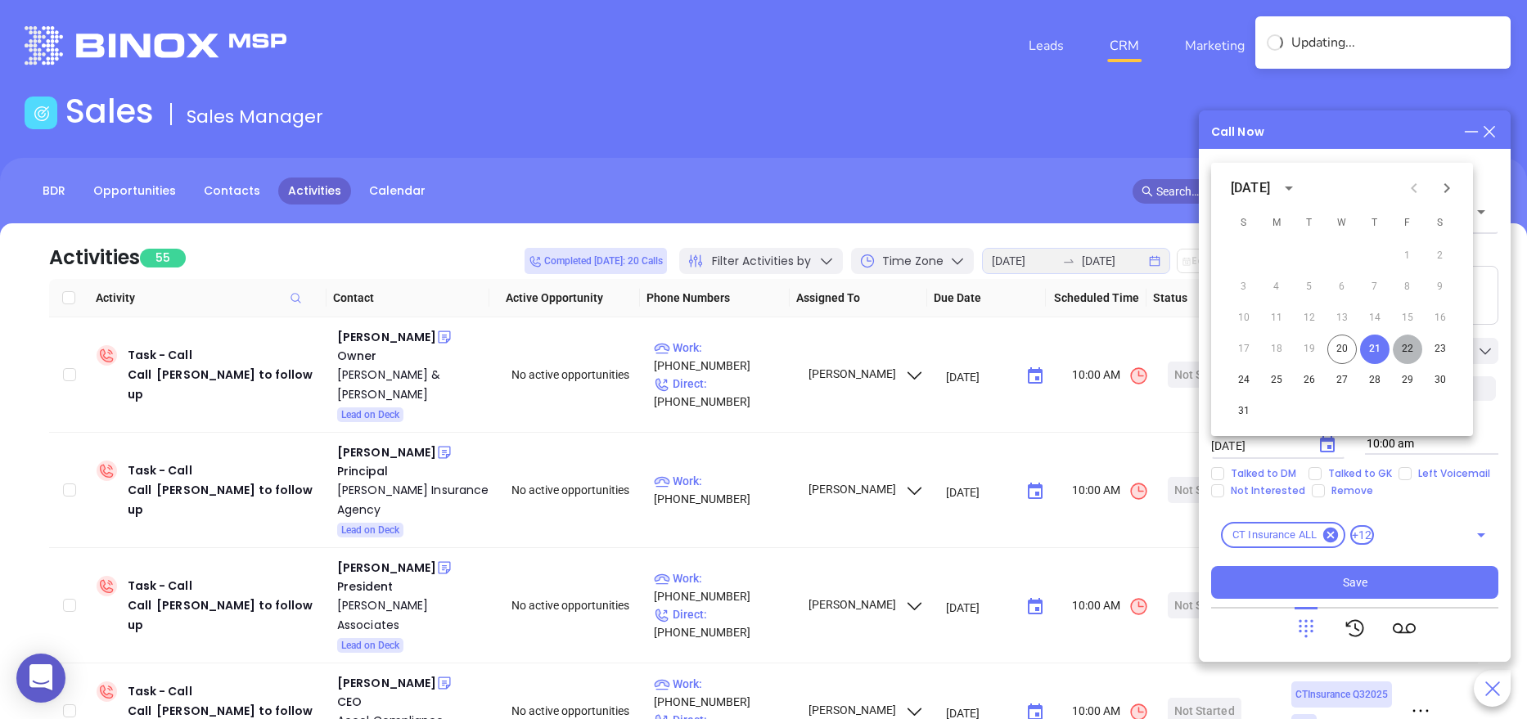
click at [1403, 343] on button "22" at bounding box center [1406, 349] width 29 height 29
type input "08/22/2025"
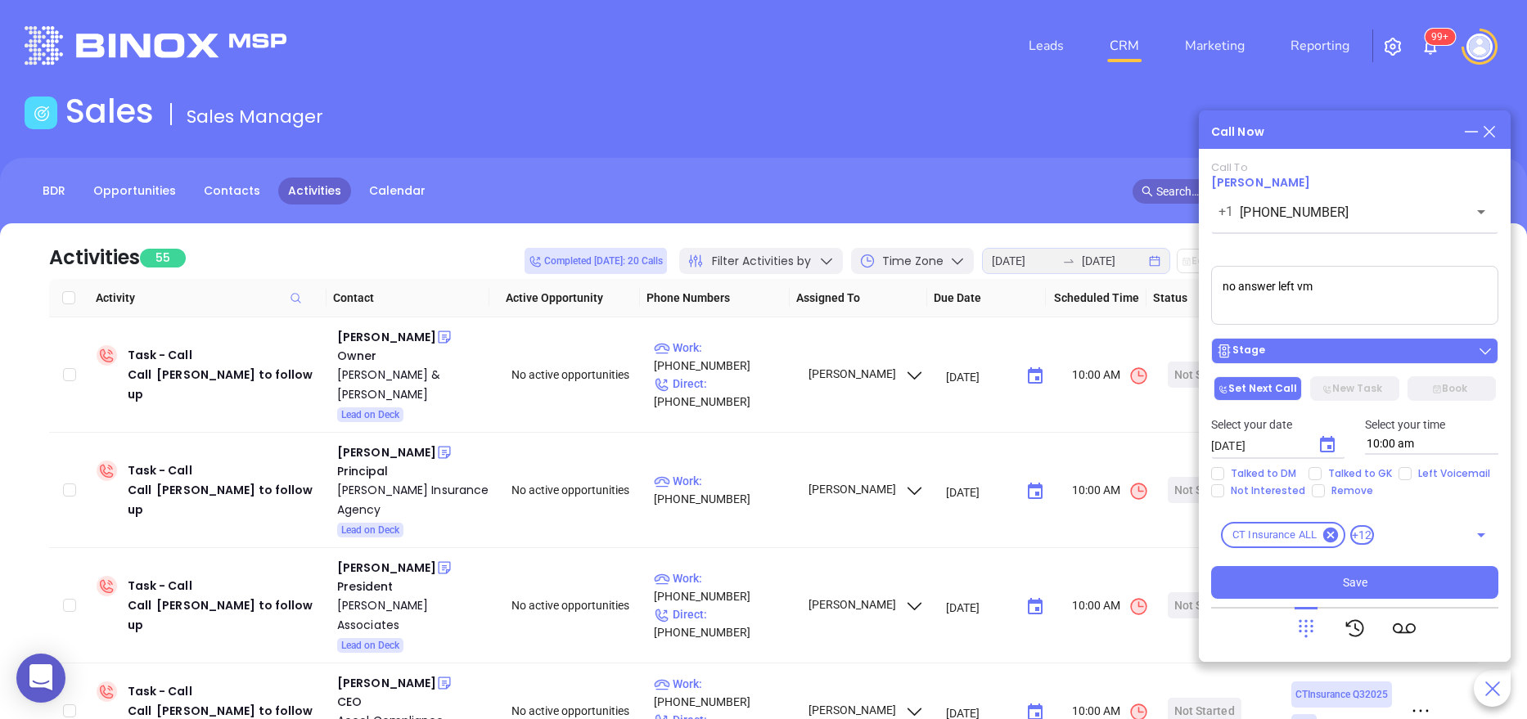
click at [1280, 352] on div "Stage" at bounding box center [1354, 351] width 277 height 16
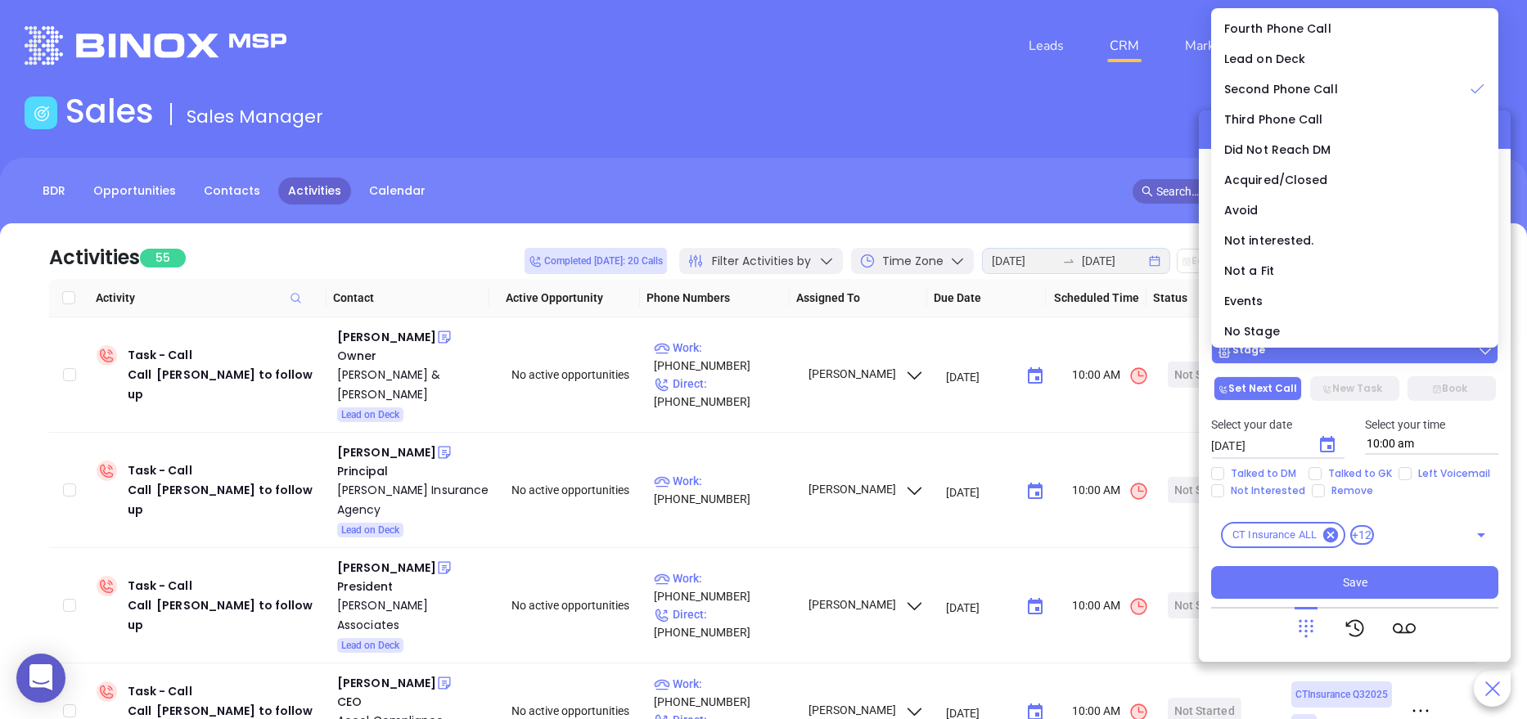
click at [1280, 352] on div "Stage" at bounding box center [1354, 351] width 277 height 16
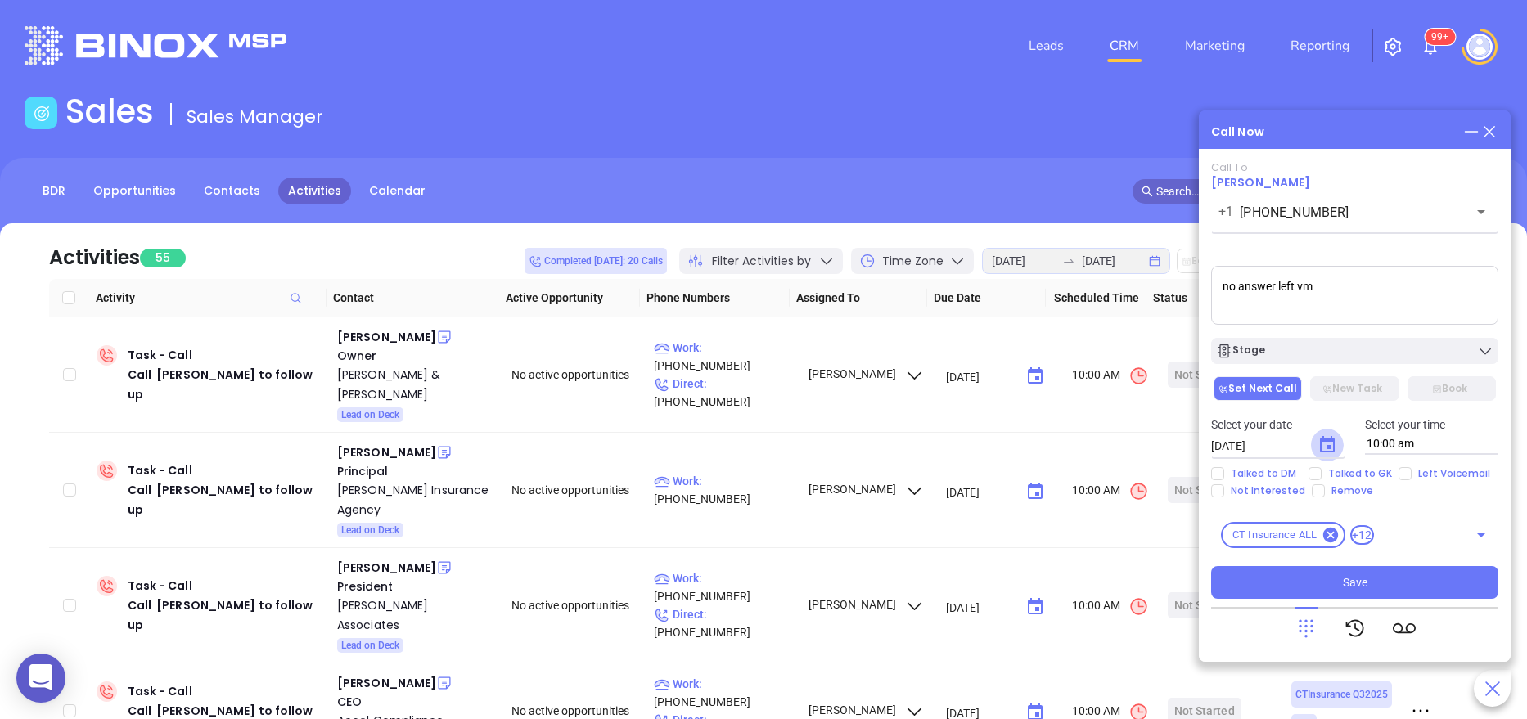
click at [1325, 447] on icon "Choose date, selected date is Aug 22, 2025" at bounding box center [1327, 445] width 20 height 20
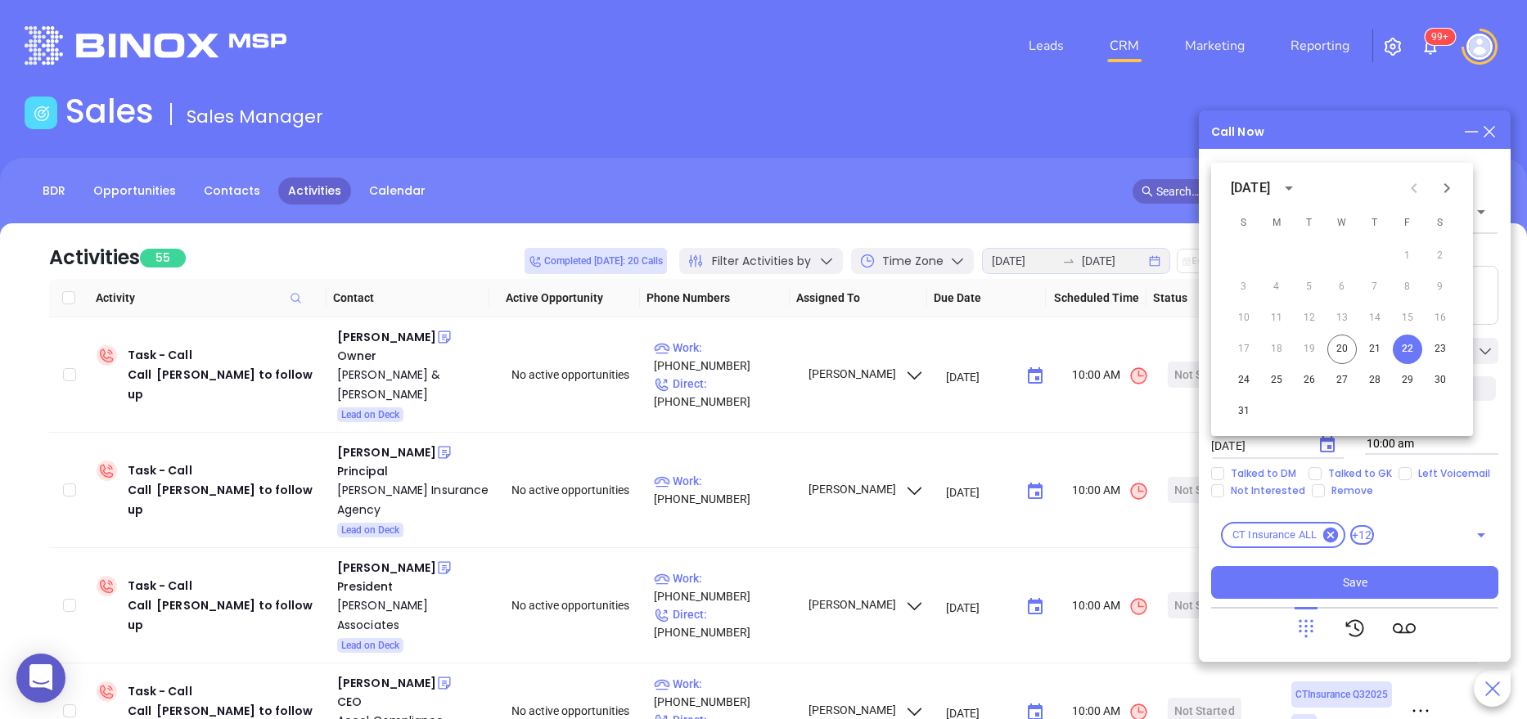
click at [1350, 127] on div "Call Now" at bounding box center [1354, 132] width 287 height 18
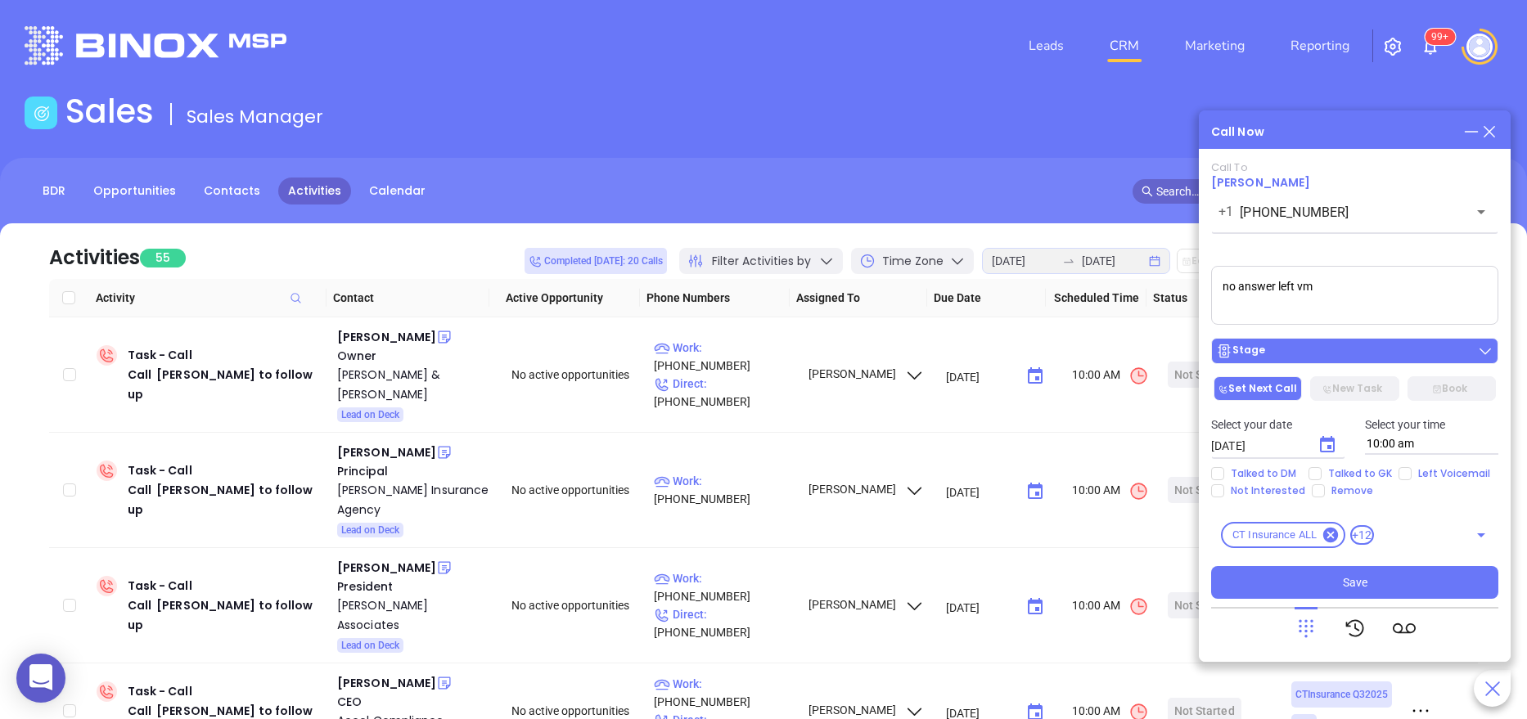
click at [1316, 348] on div "Stage" at bounding box center [1354, 351] width 277 height 16
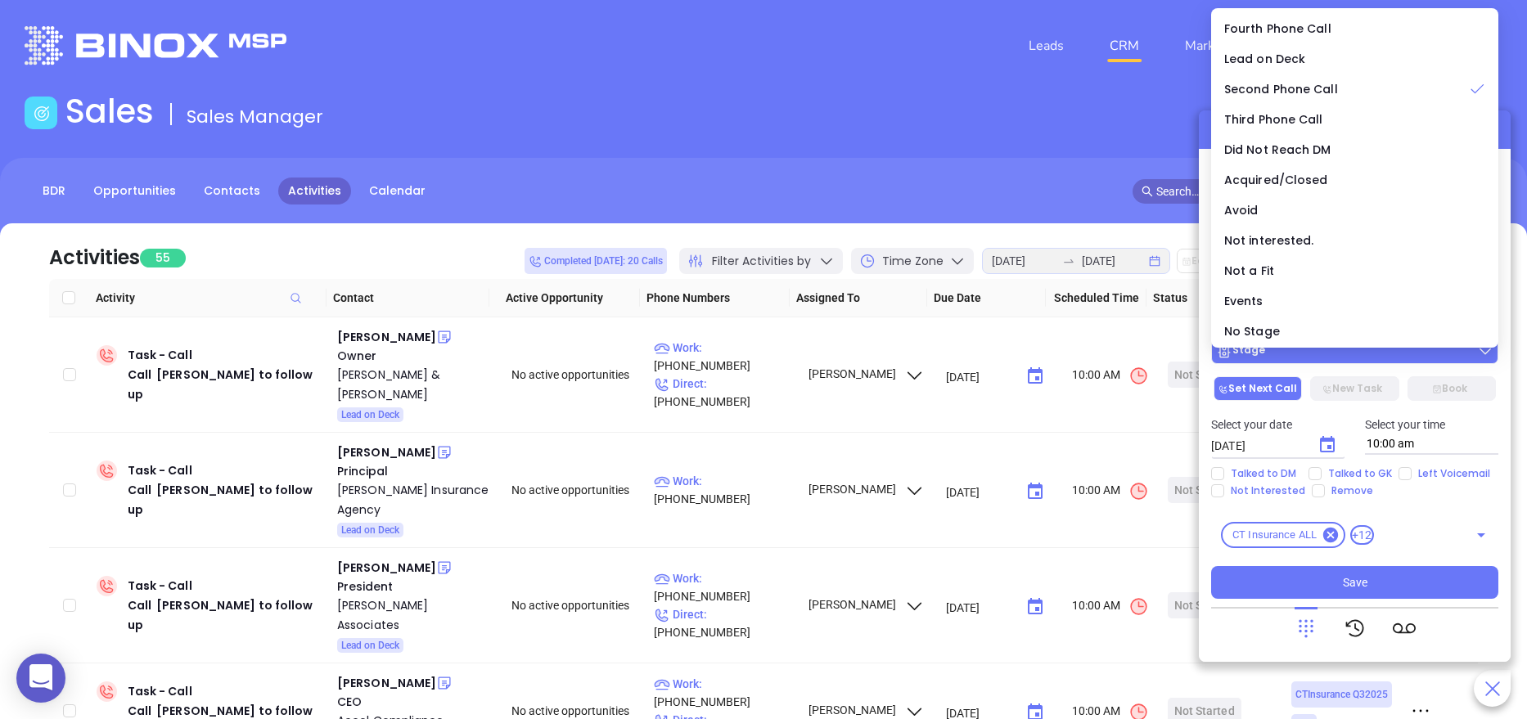
click at [1316, 348] on div "Stage" at bounding box center [1354, 351] width 277 height 16
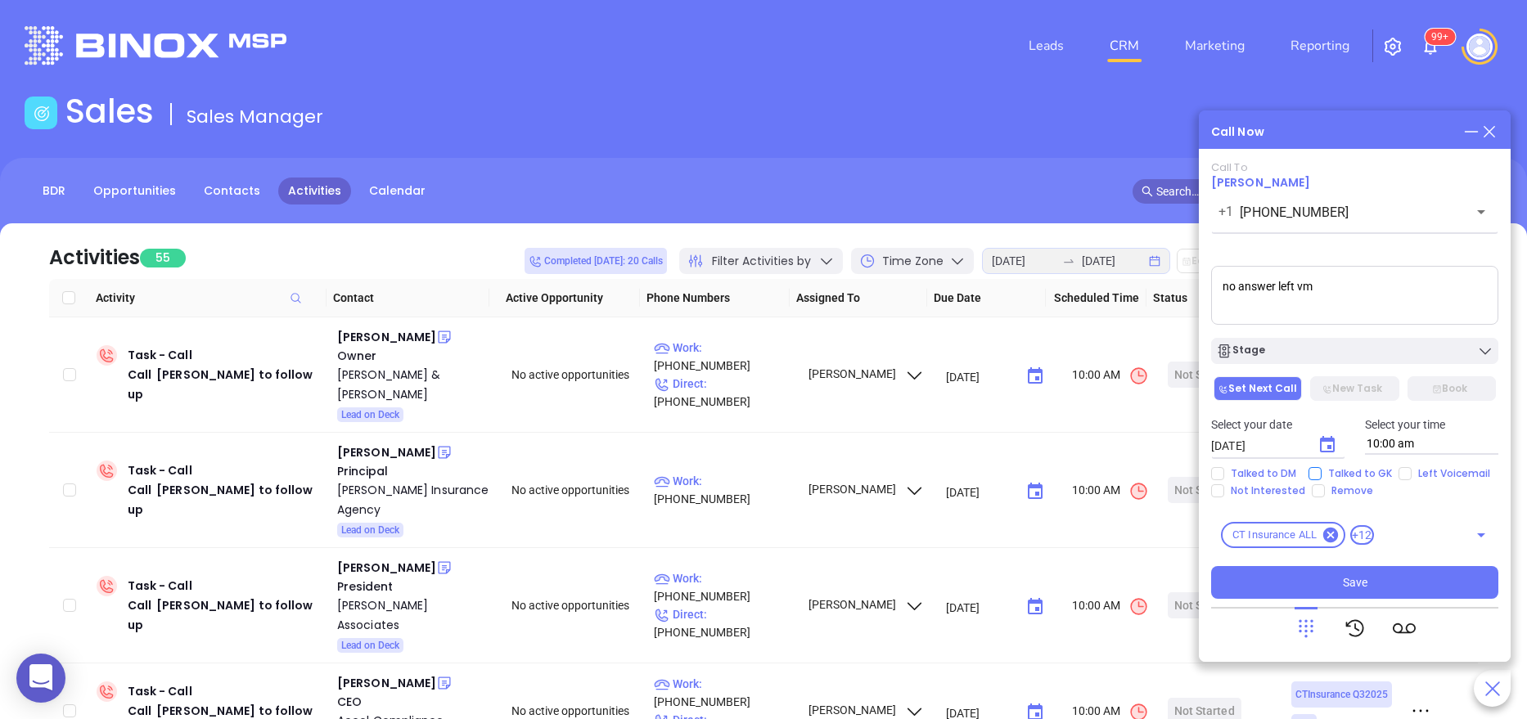
click at [1393, 475] on span "Talked to GK" at bounding box center [1359, 473] width 77 height 13
click at [1321, 475] on input "Talked to GK" at bounding box center [1314, 473] width 13 height 13
checkbox input "true"
click at [1398, 474] on input "Left Voicemail" at bounding box center [1404, 473] width 13 height 13
checkbox input "true"
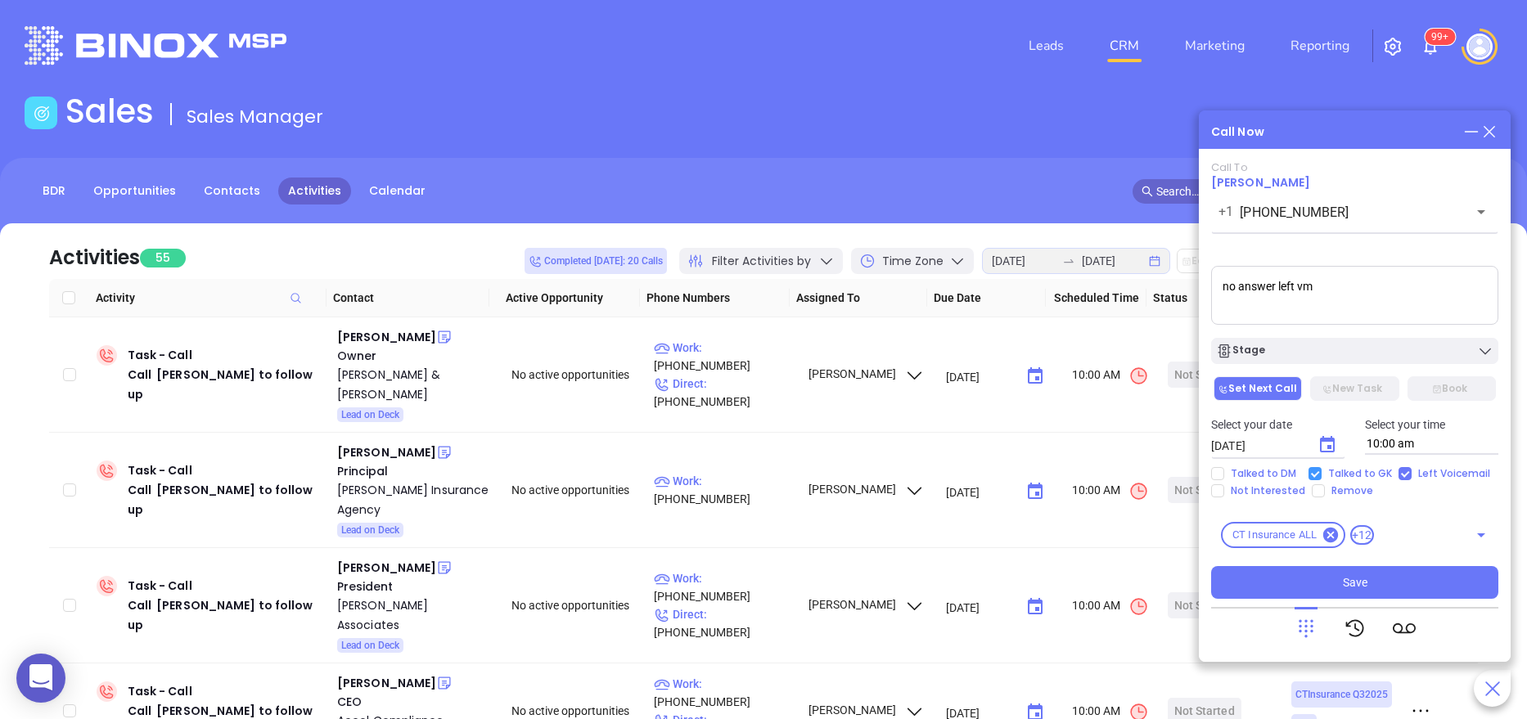
click at [1319, 475] on input "Talked to GK" at bounding box center [1314, 473] width 13 height 13
checkbox input "false"
click at [1333, 442] on icon "Choose date, selected date is Aug 22, 2025" at bounding box center [1327, 444] width 15 height 16
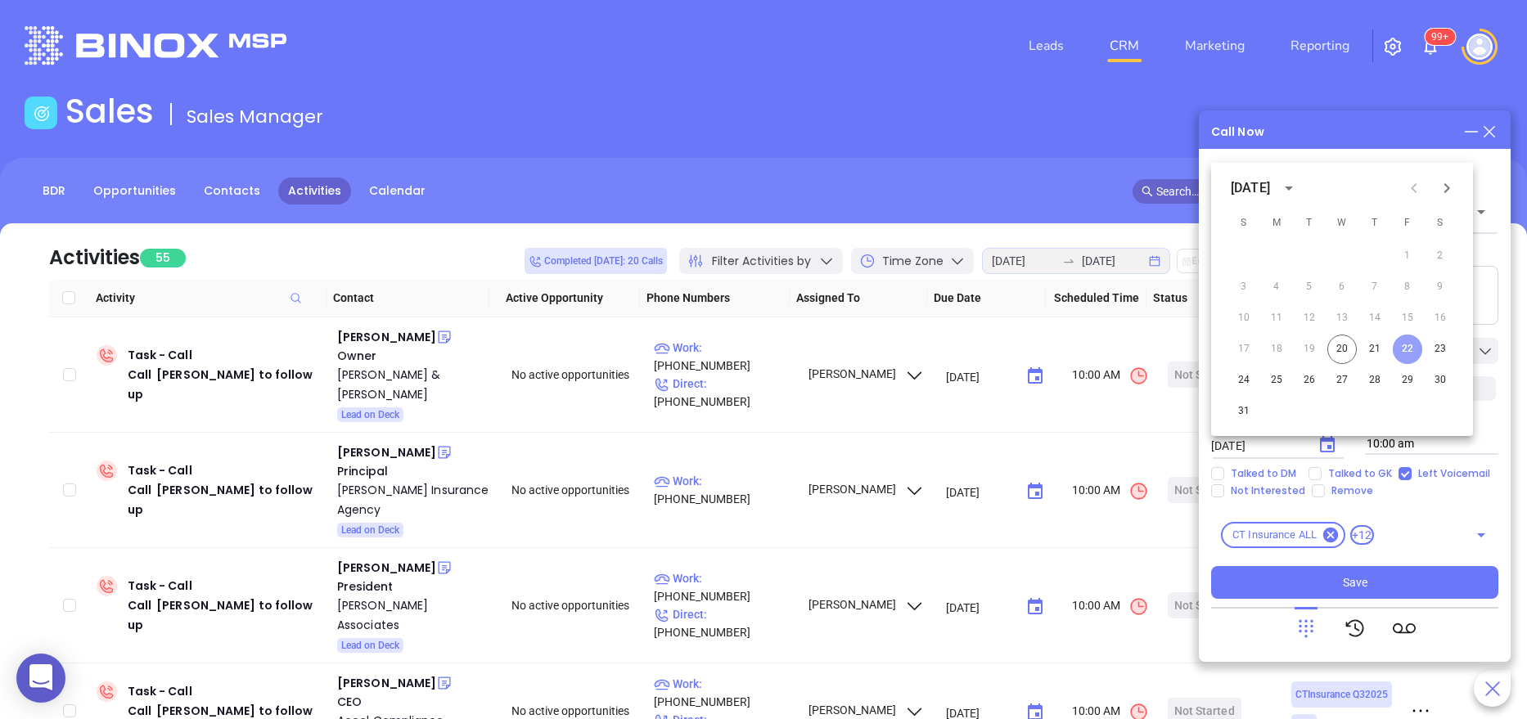
click at [1409, 347] on button "22" at bounding box center [1406, 349] width 29 height 29
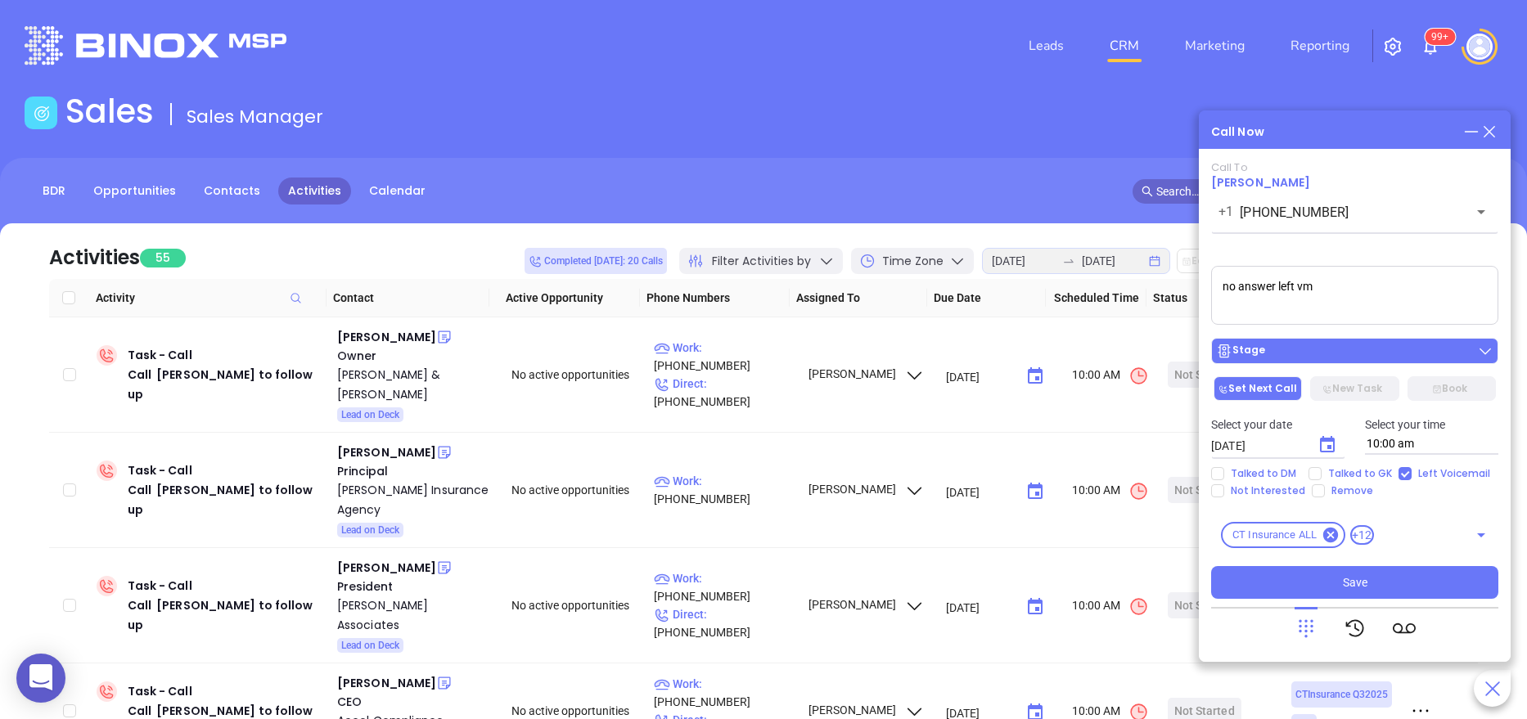
click at [1270, 350] on div "Stage" at bounding box center [1354, 351] width 277 height 16
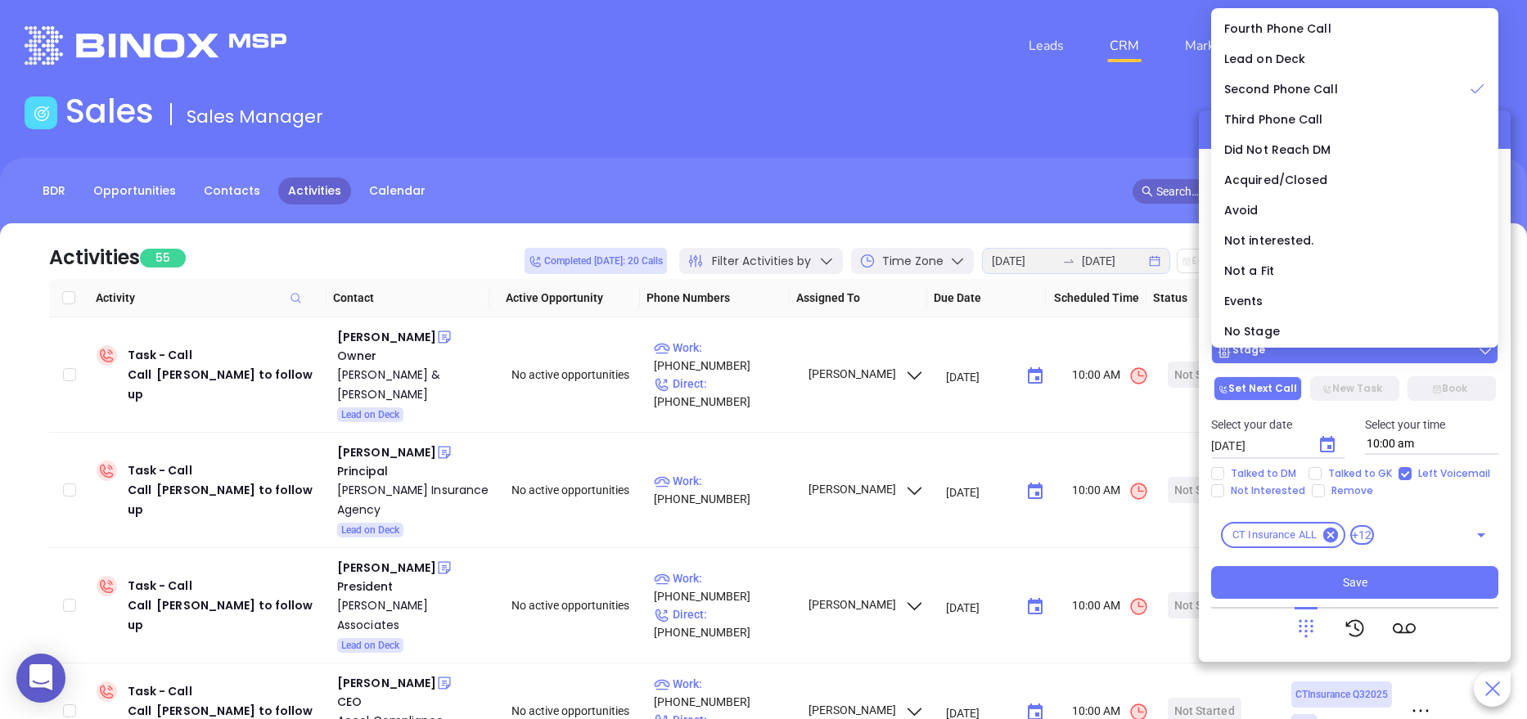
click at [1270, 350] on div "Stage" at bounding box center [1354, 351] width 277 height 16
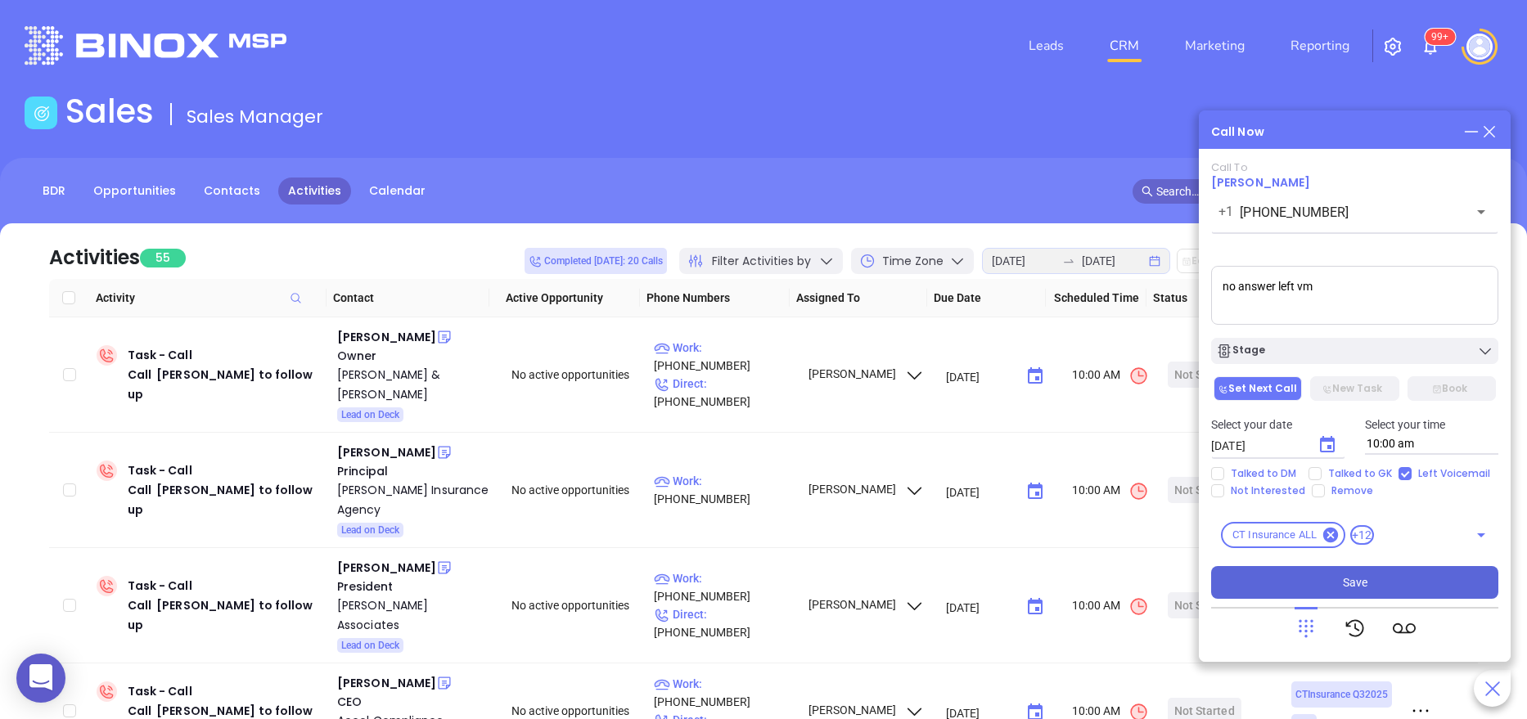
click at [1330, 573] on button "Save" at bounding box center [1354, 582] width 287 height 33
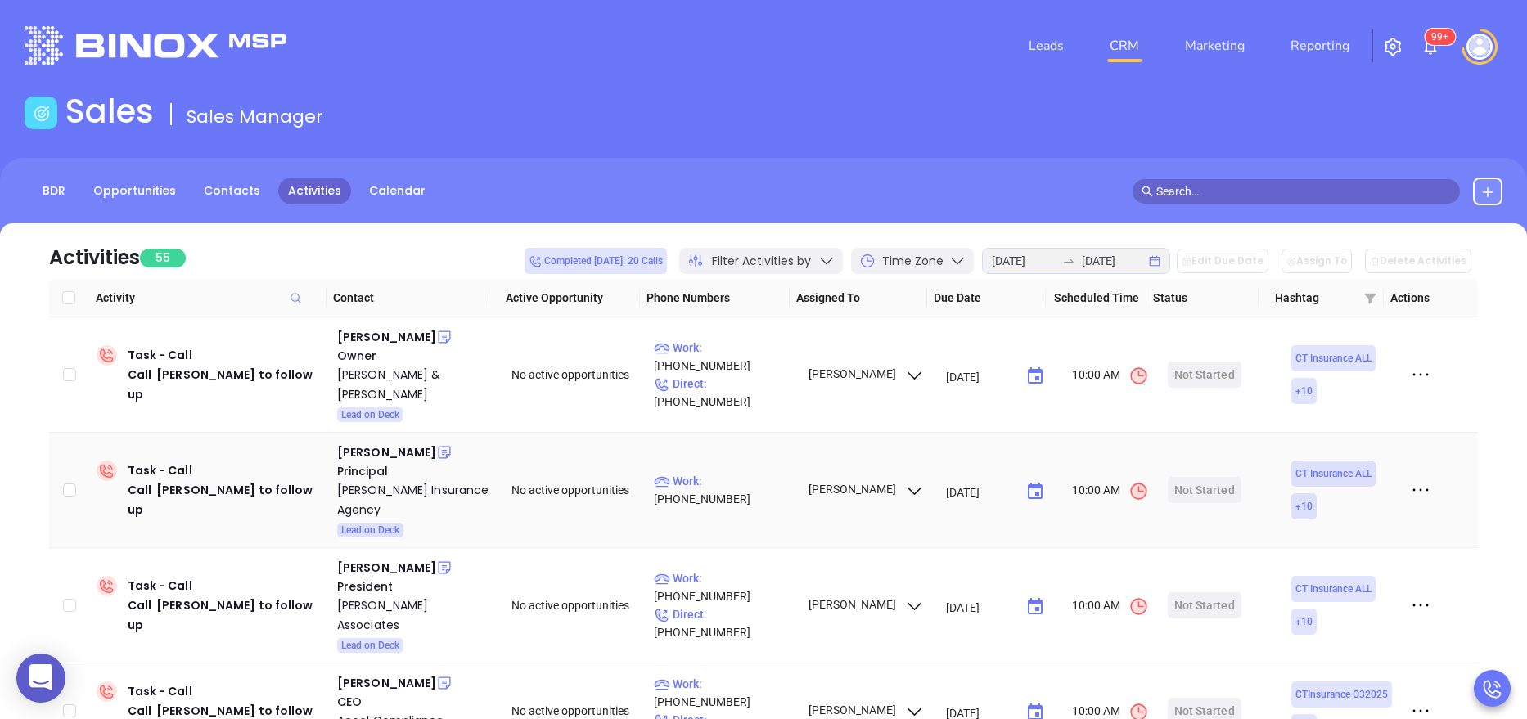
click at [1408, 478] on icon at bounding box center [1420, 490] width 25 height 25
click at [1324, 560] on div "Mark As Completed" at bounding box center [1327, 561] width 148 height 18
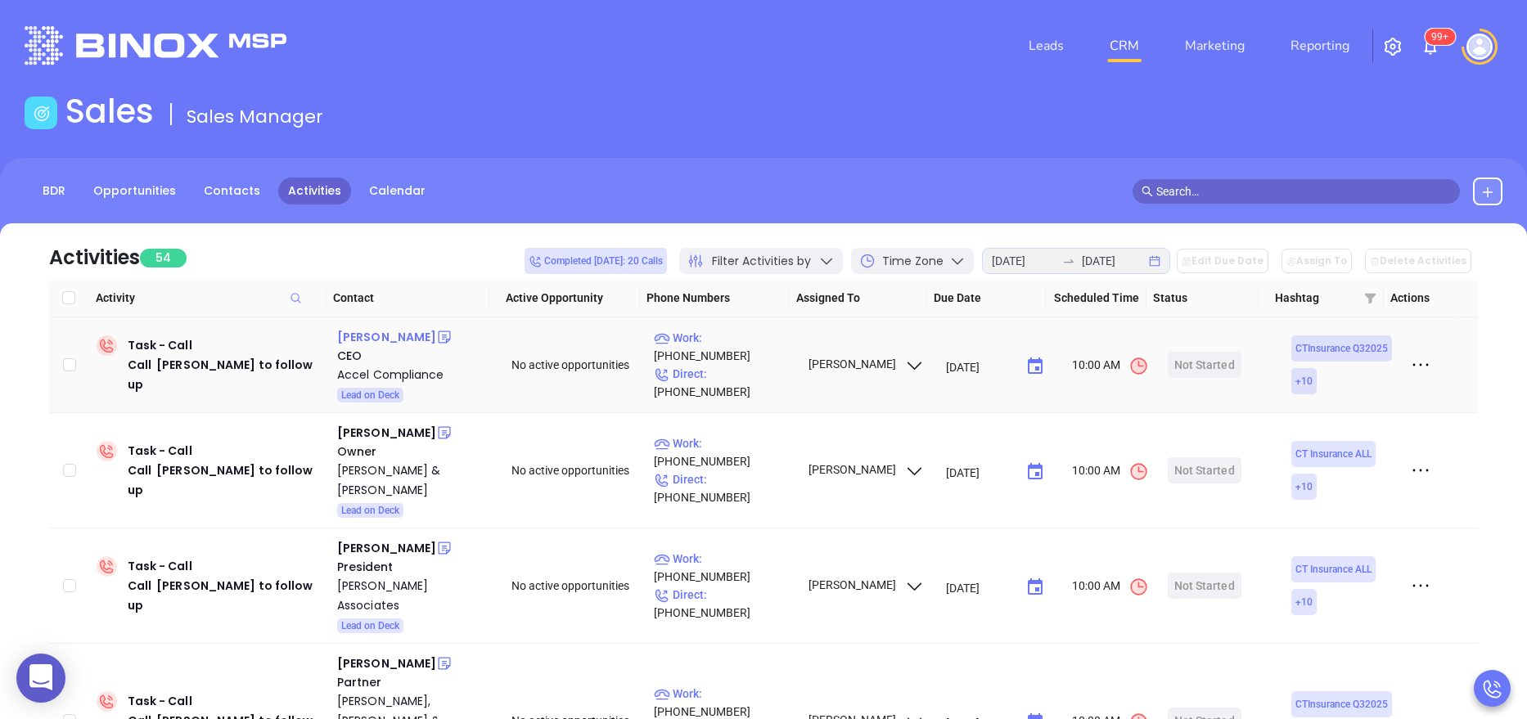
click at [379, 329] on div "Bill Kuebler" at bounding box center [386, 337] width 99 height 20
click at [389, 374] on div "Accel Compliance" at bounding box center [412, 375] width 151 height 20
click at [439, 339] on icon at bounding box center [445, 337] width 12 height 12
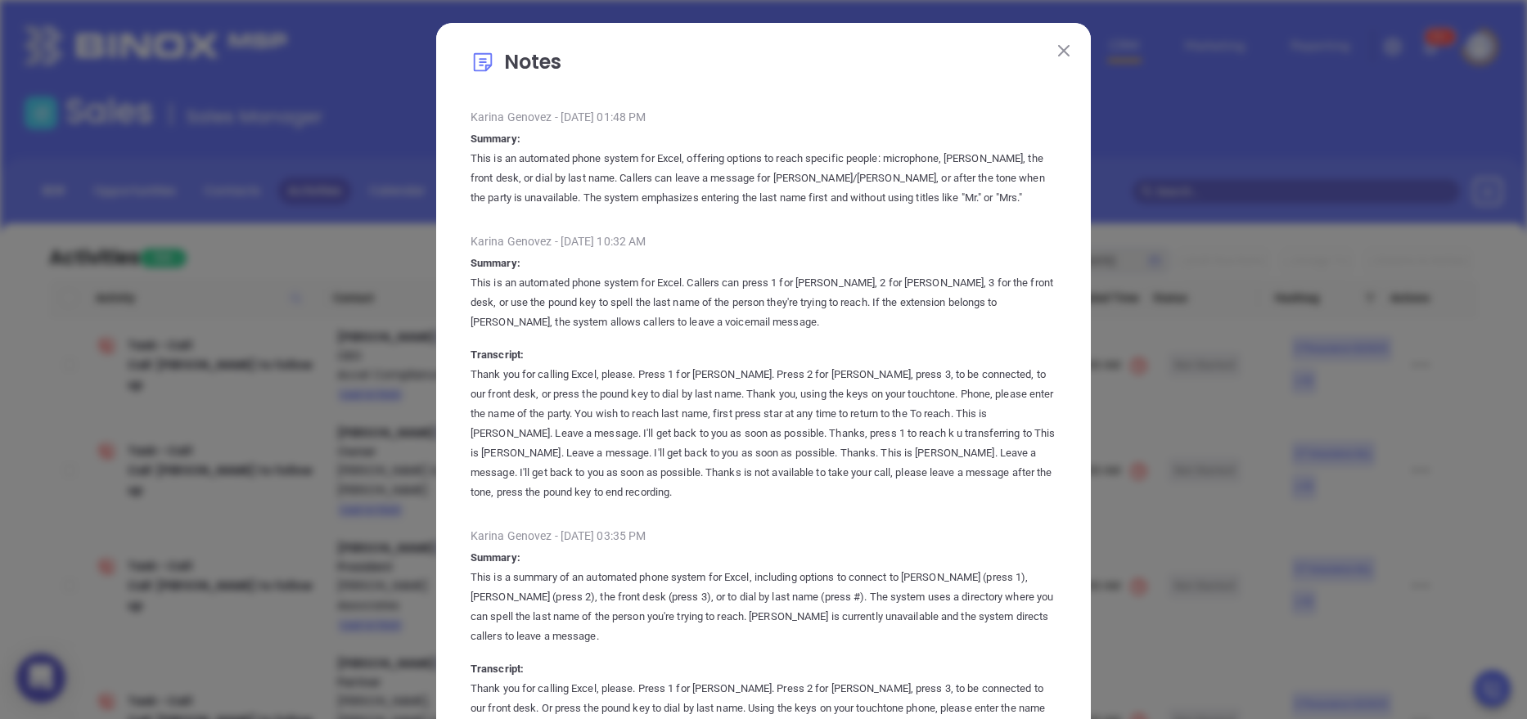
click at [1058, 45] on img at bounding box center [1063, 50] width 11 height 11
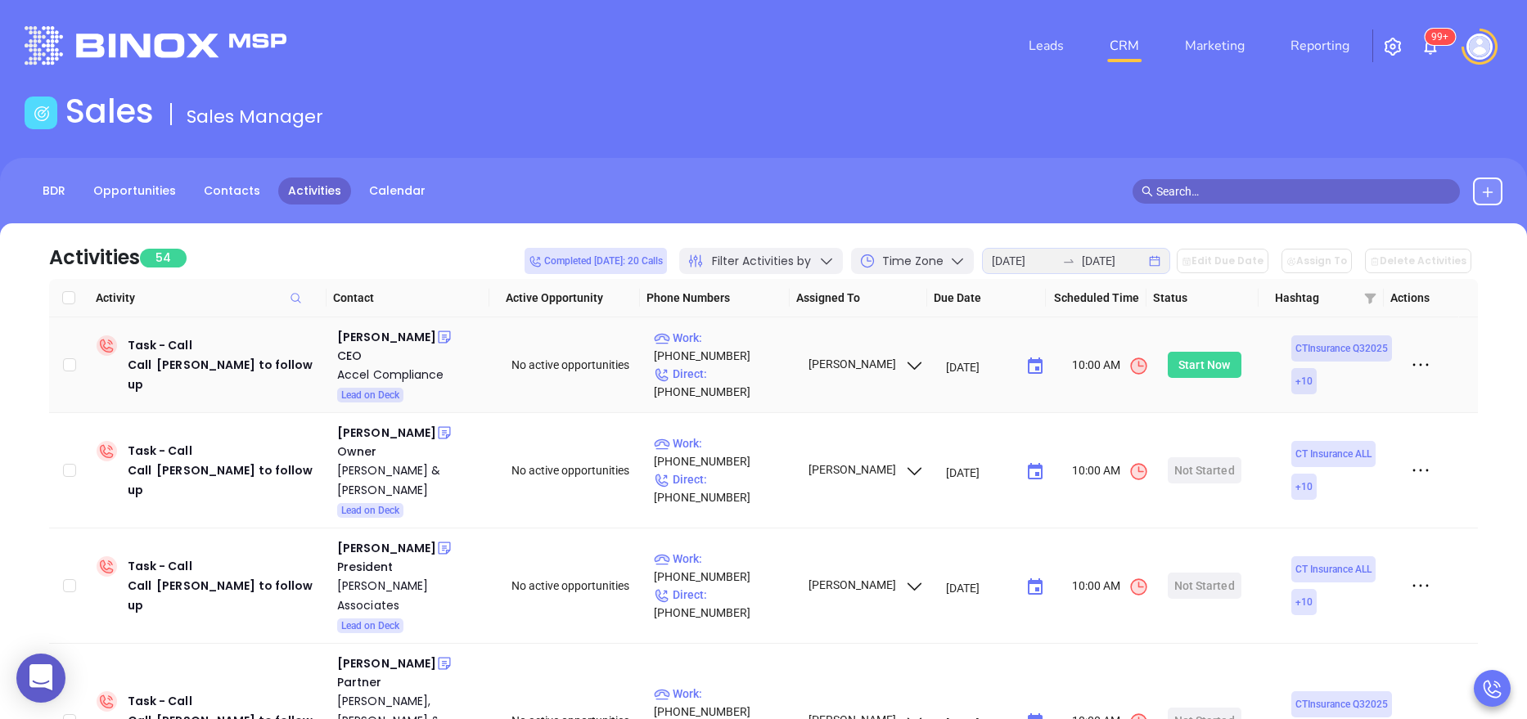
click at [1194, 352] on div "Start Now" at bounding box center [1204, 365] width 52 height 26
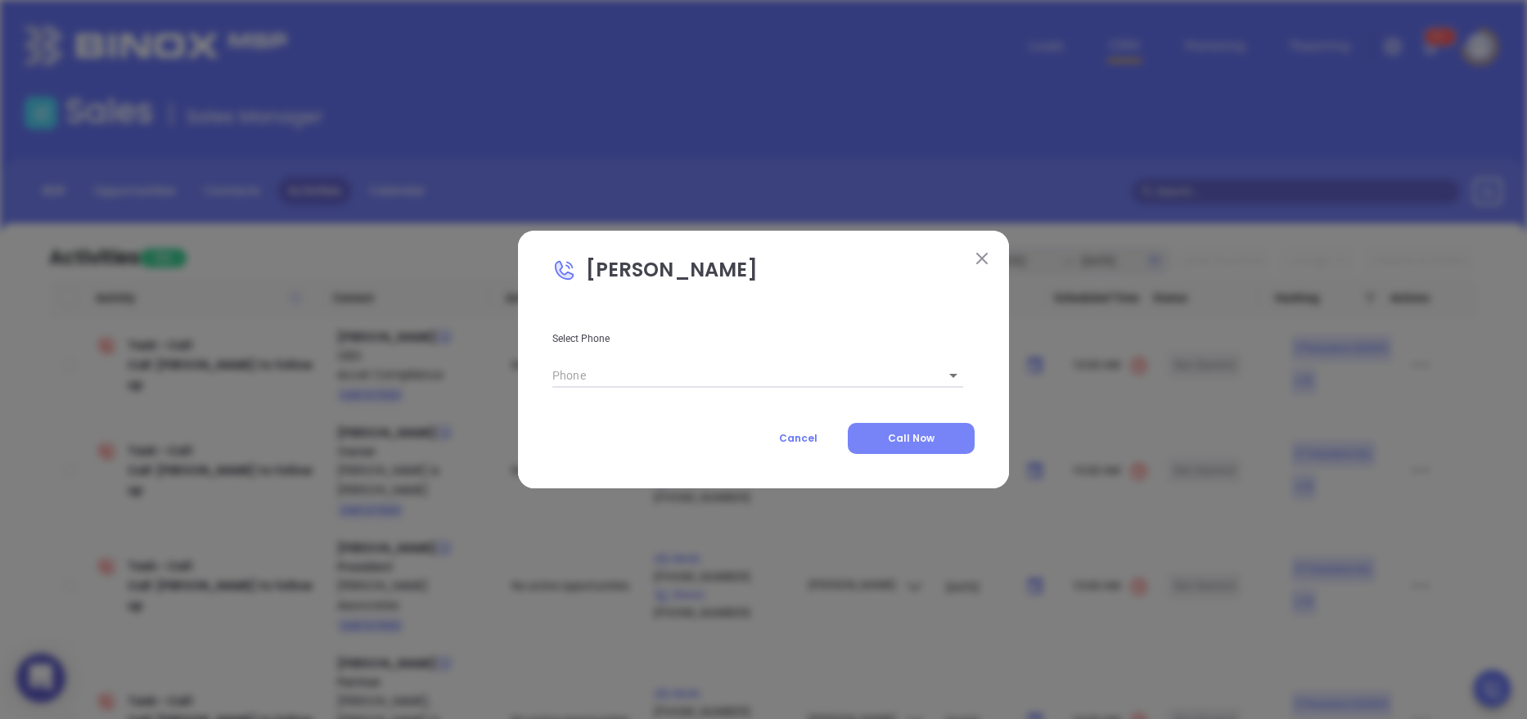
type input "(855) 243-8698"
type input "1"
click at [924, 438] on span "Call Now" at bounding box center [911, 438] width 47 height 14
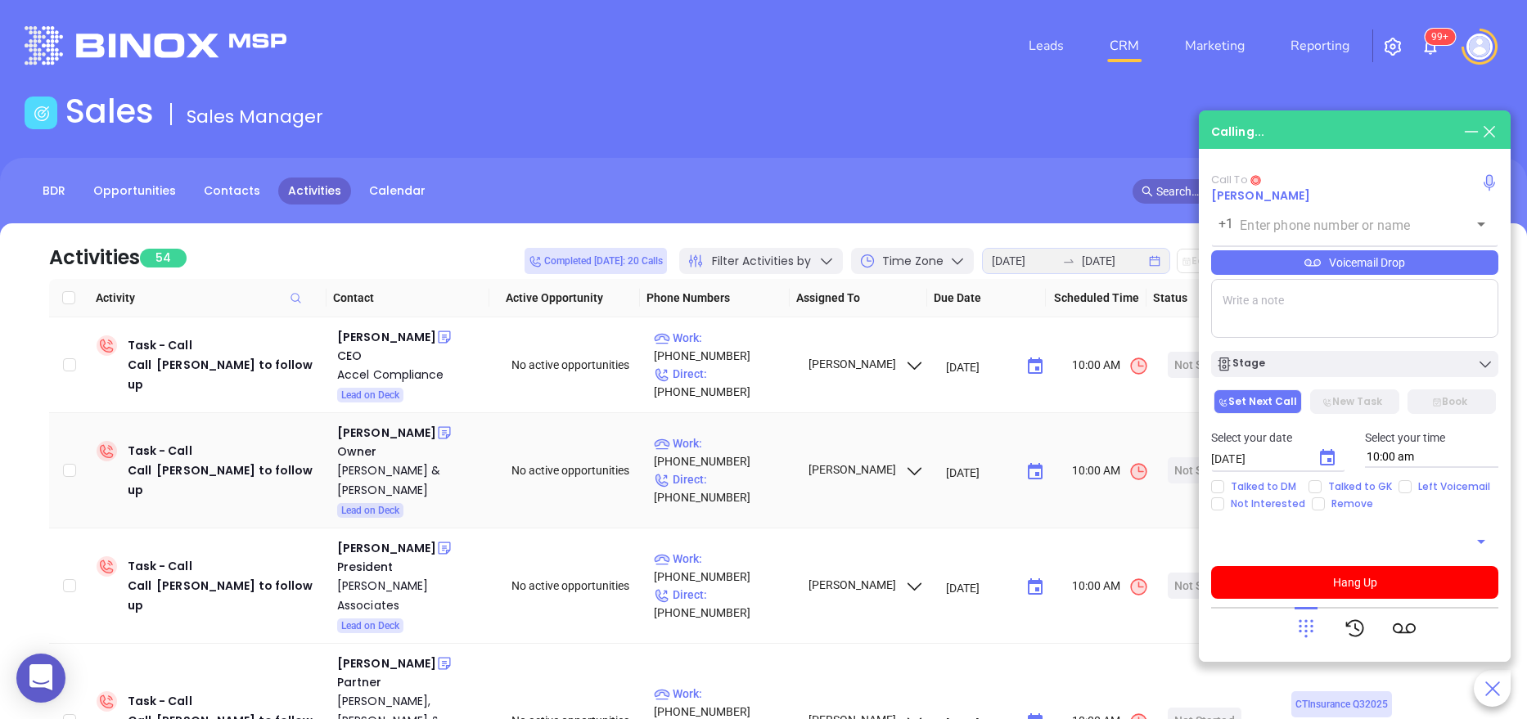
type input "(855) 243-8698"
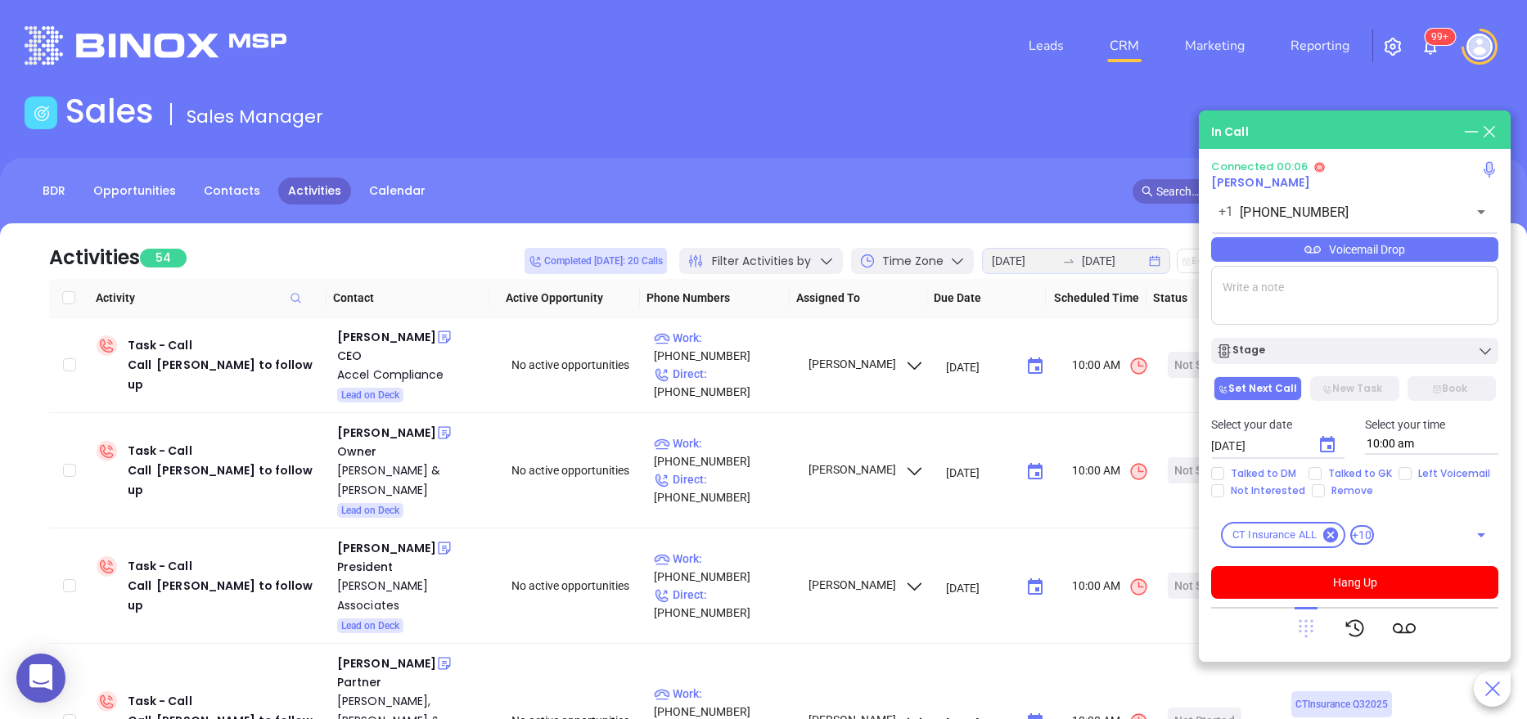
click at [1311, 622] on icon at bounding box center [1305, 629] width 15 height 18
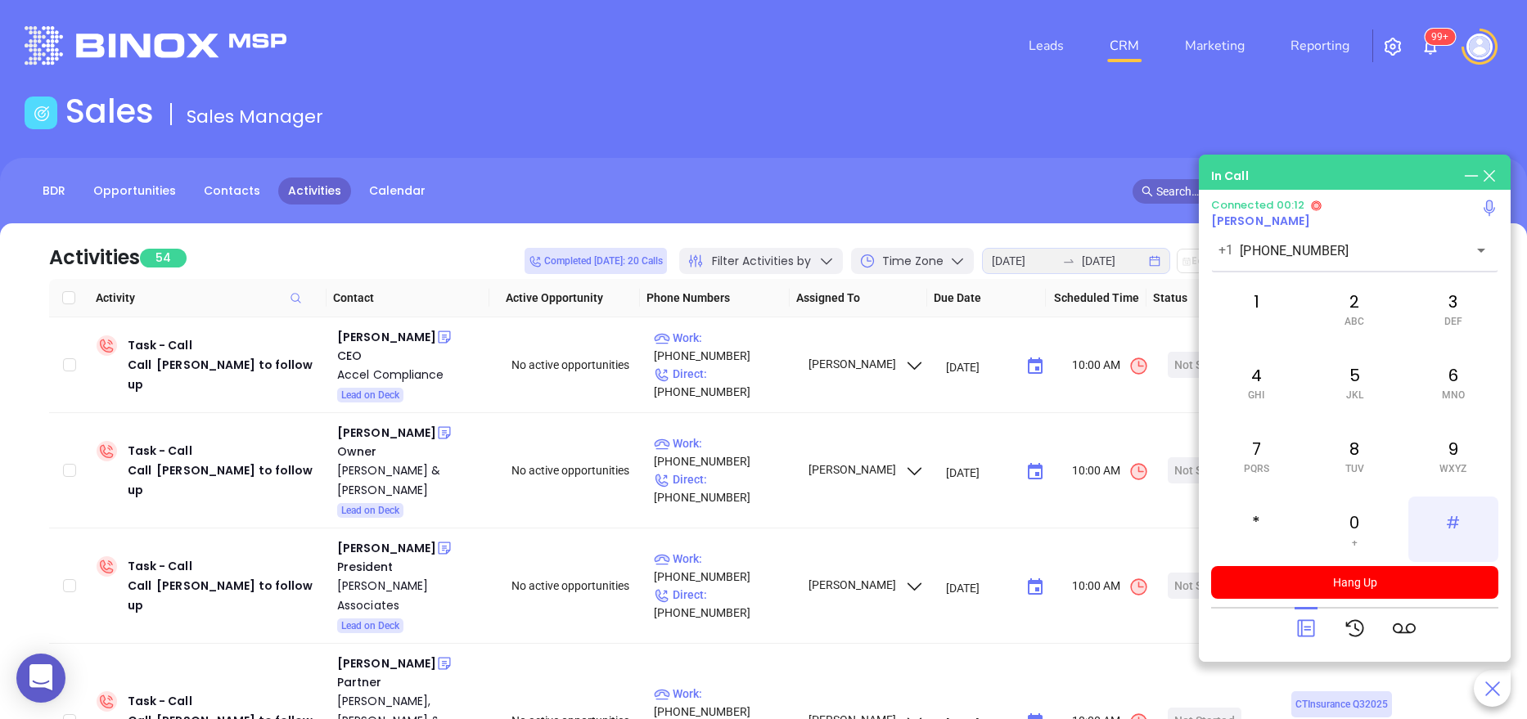
click at [1472, 519] on div "#" at bounding box center [1453, 529] width 90 height 65
click at [1355, 378] on div "5 JKL" at bounding box center [1354, 381] width 90 height 65
click at [1357, 446] on div "8 TUV" at bounding box center [1354, 455] width 90 height 65
click at [1433, 318] on div "3 DEF" at bounding box center [1453, 308] width 90 height 65
click at [1260, 304] on div "1" at bounding box center [1256, 308] width 90 height 65
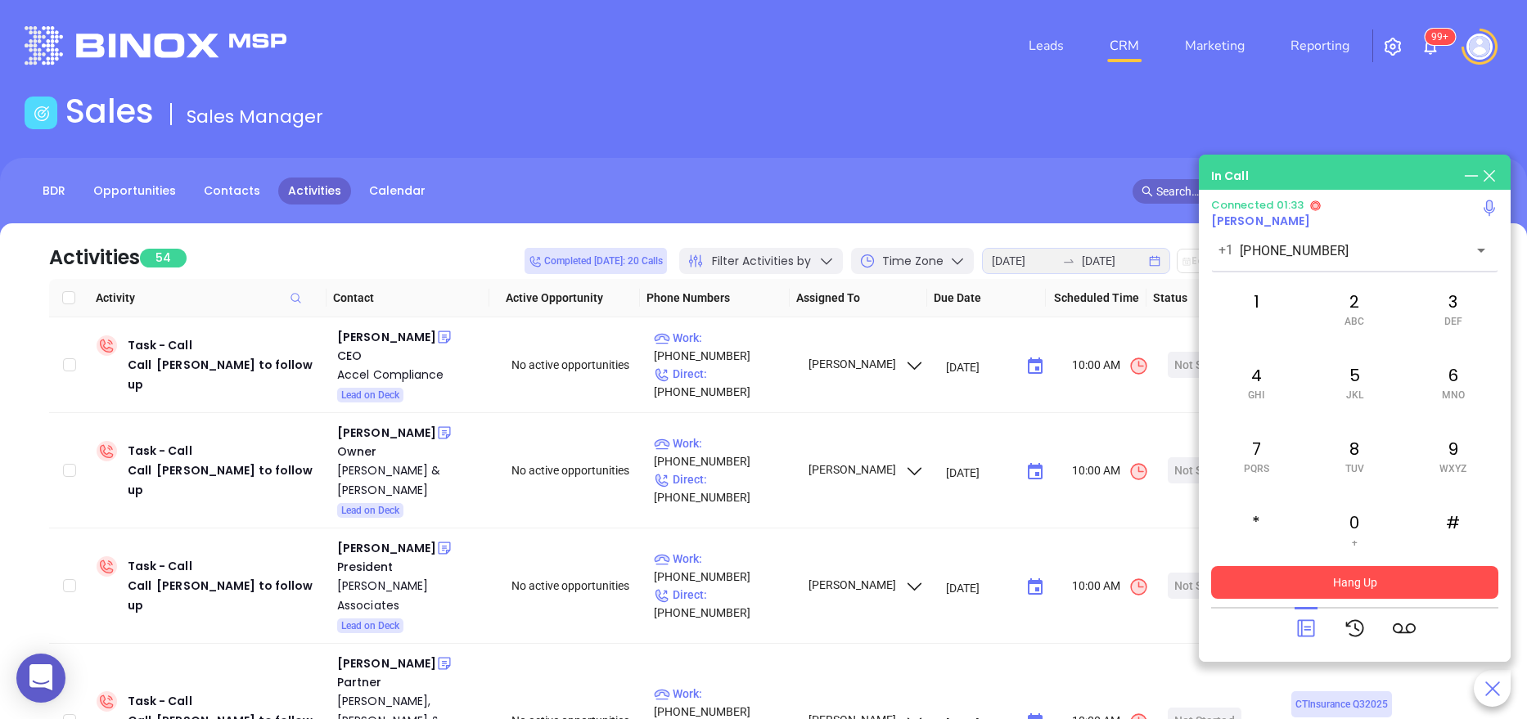
click at [1340, 579] on button "Hang Up" at bounding box center [1354, 582] width 287 height 33
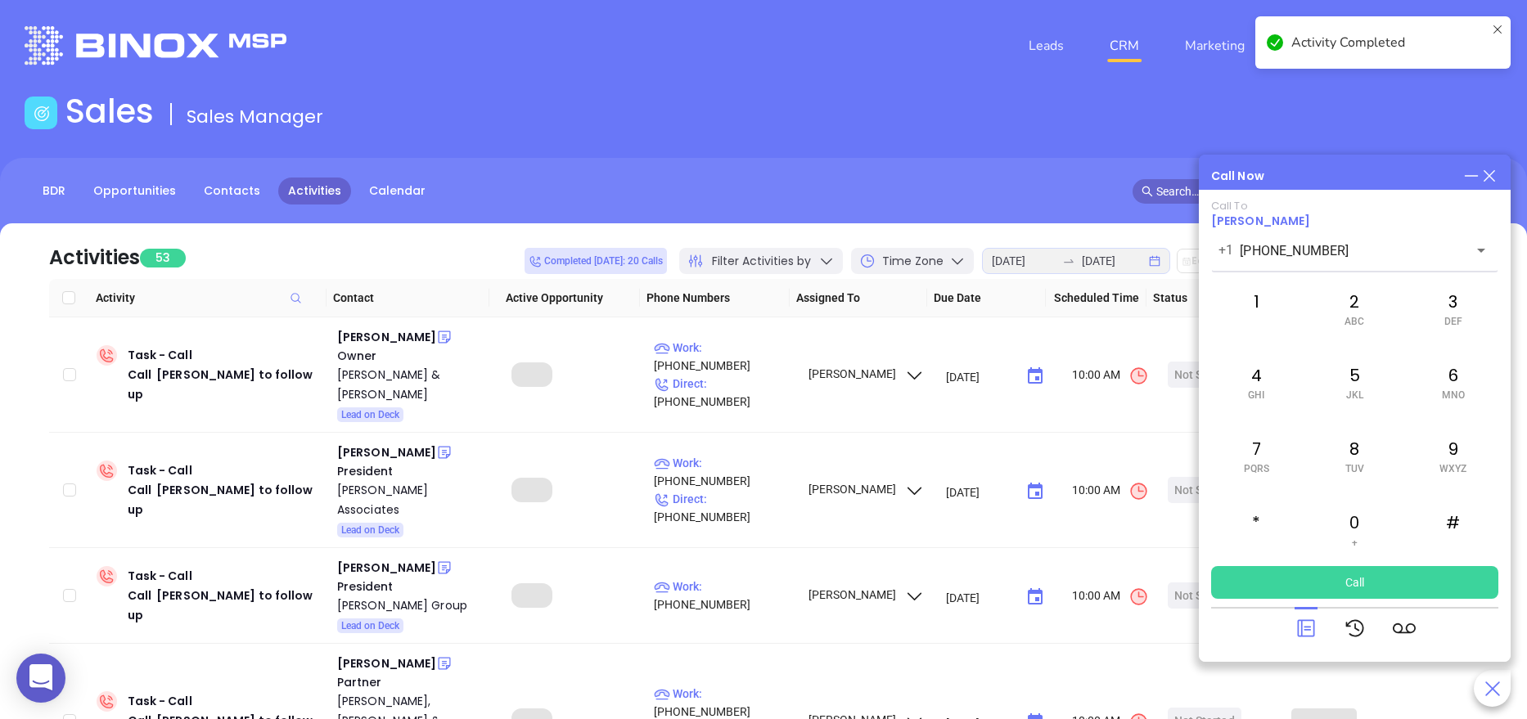
click at [1309, 627] on icon at bounding box center [1305, 628] width 23 height 23
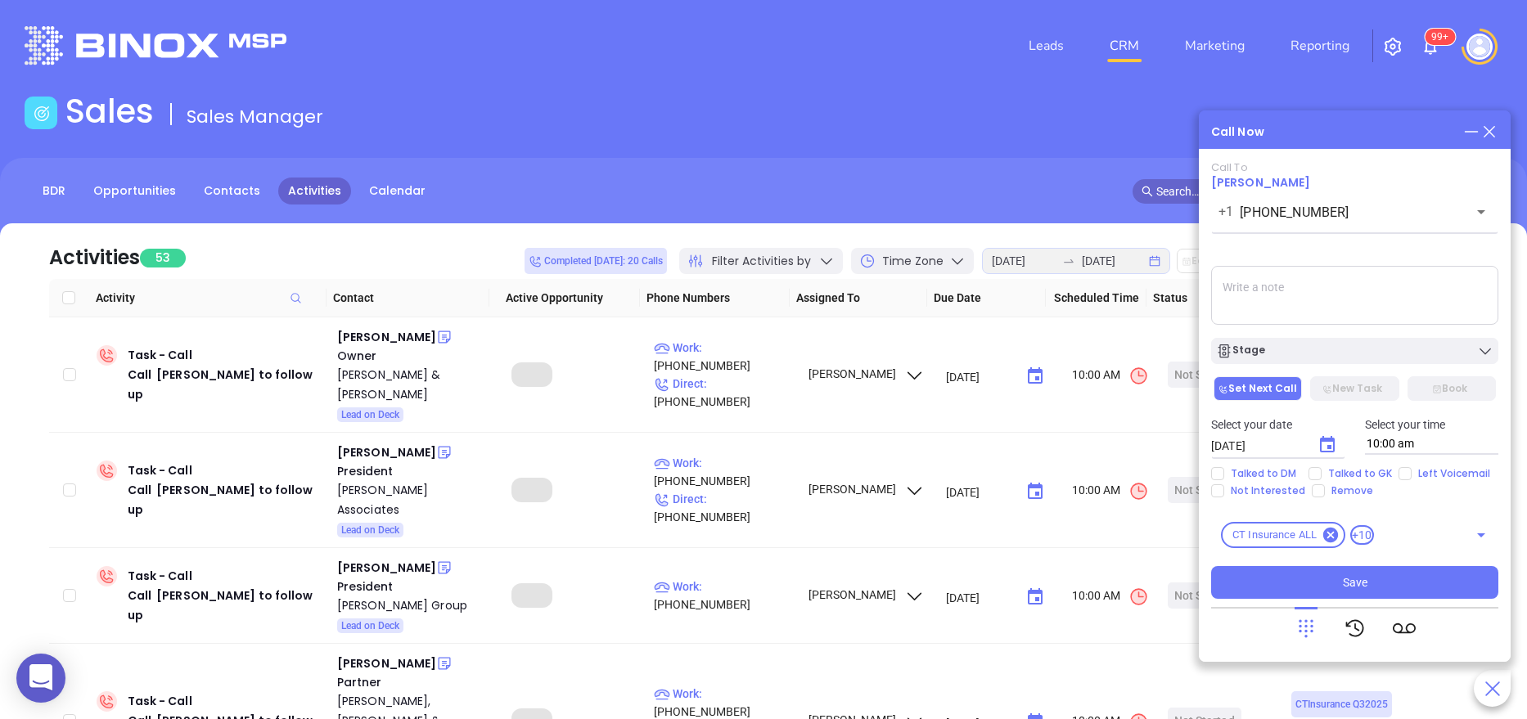
click at [1288, 304] on textarea at bounding box center [1354, 295] width 287 height 59
type textarea "no answer, left vm"
click at [1296, 349] on div "Stage" at bounding box center [1354, 351] width 277 height 16
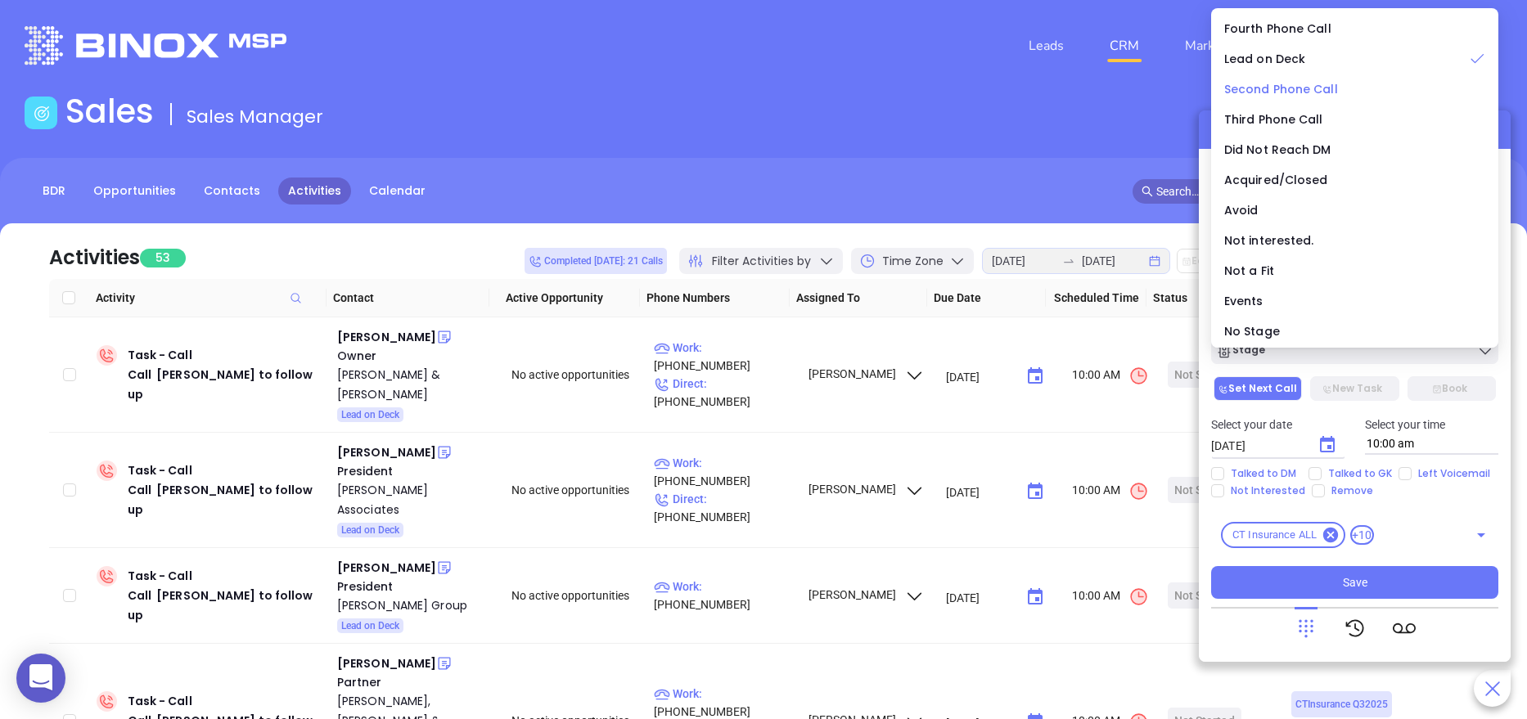
click at [1298, 89] on span "Second Phone Call" at bounding box center [1281, 89] width 114 height 16
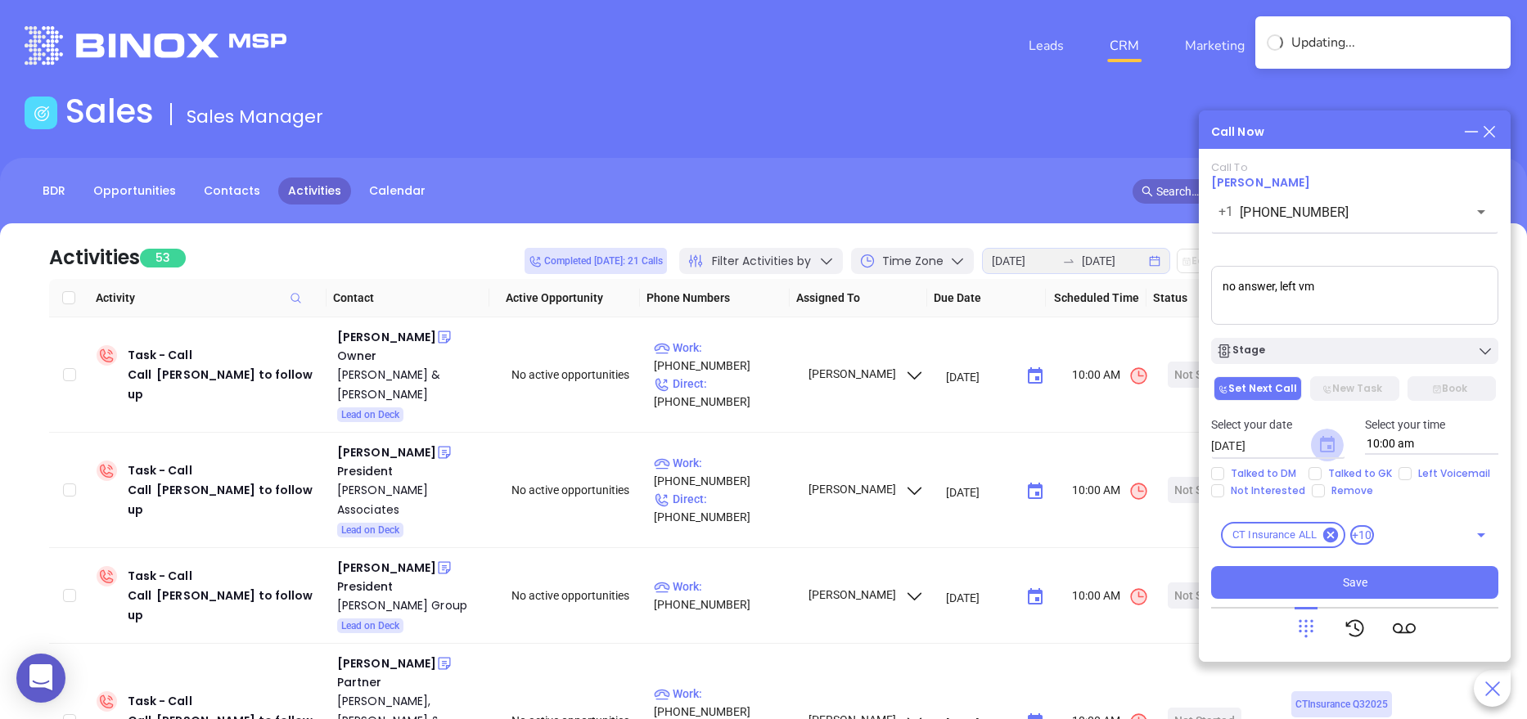
click at [1326, 448] on icon "Choose date, selected date is Aug 21, 2025" at bounding box center [1327, 444] width 15 height 16
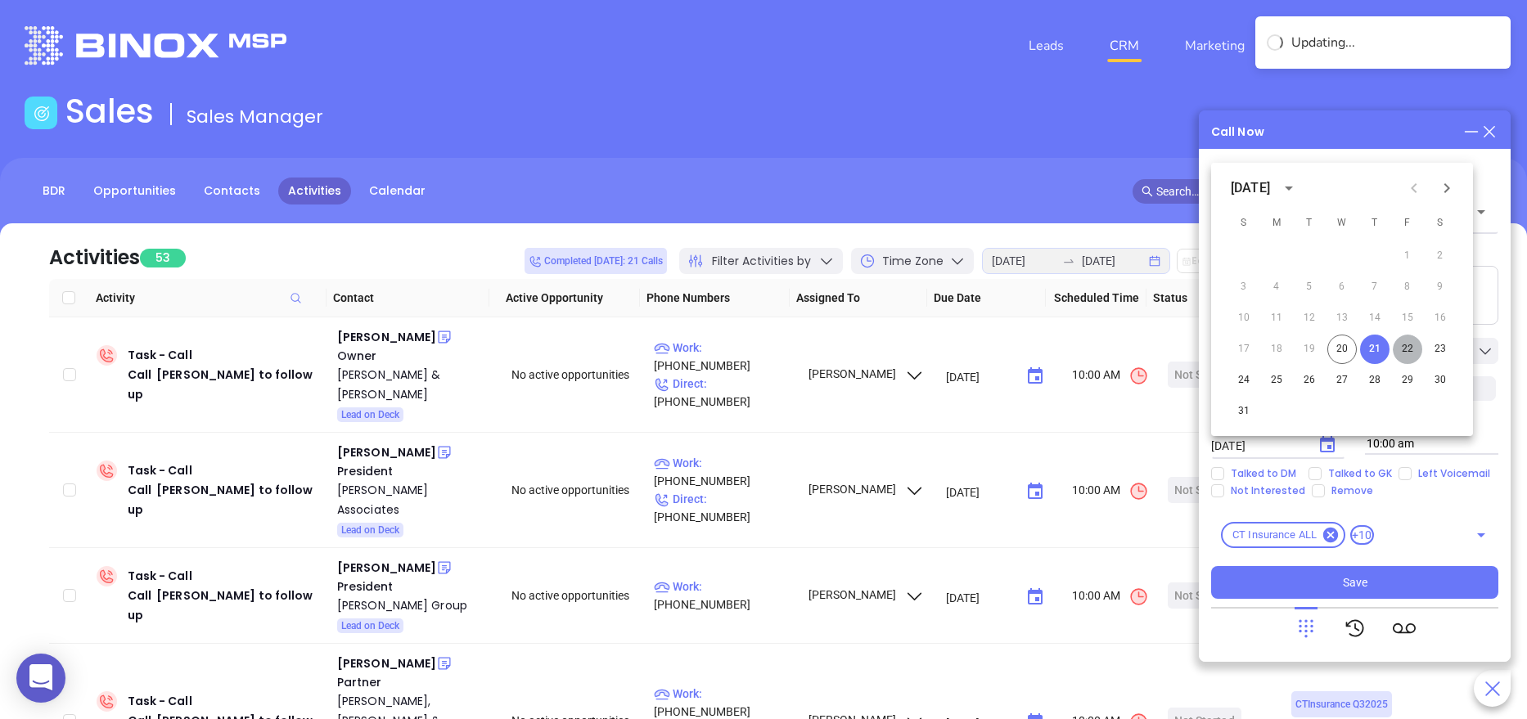
click at [1407, 341] on button "22" at bounding box center [1406, 349] width 29 height 29
type input "08/22/2025"
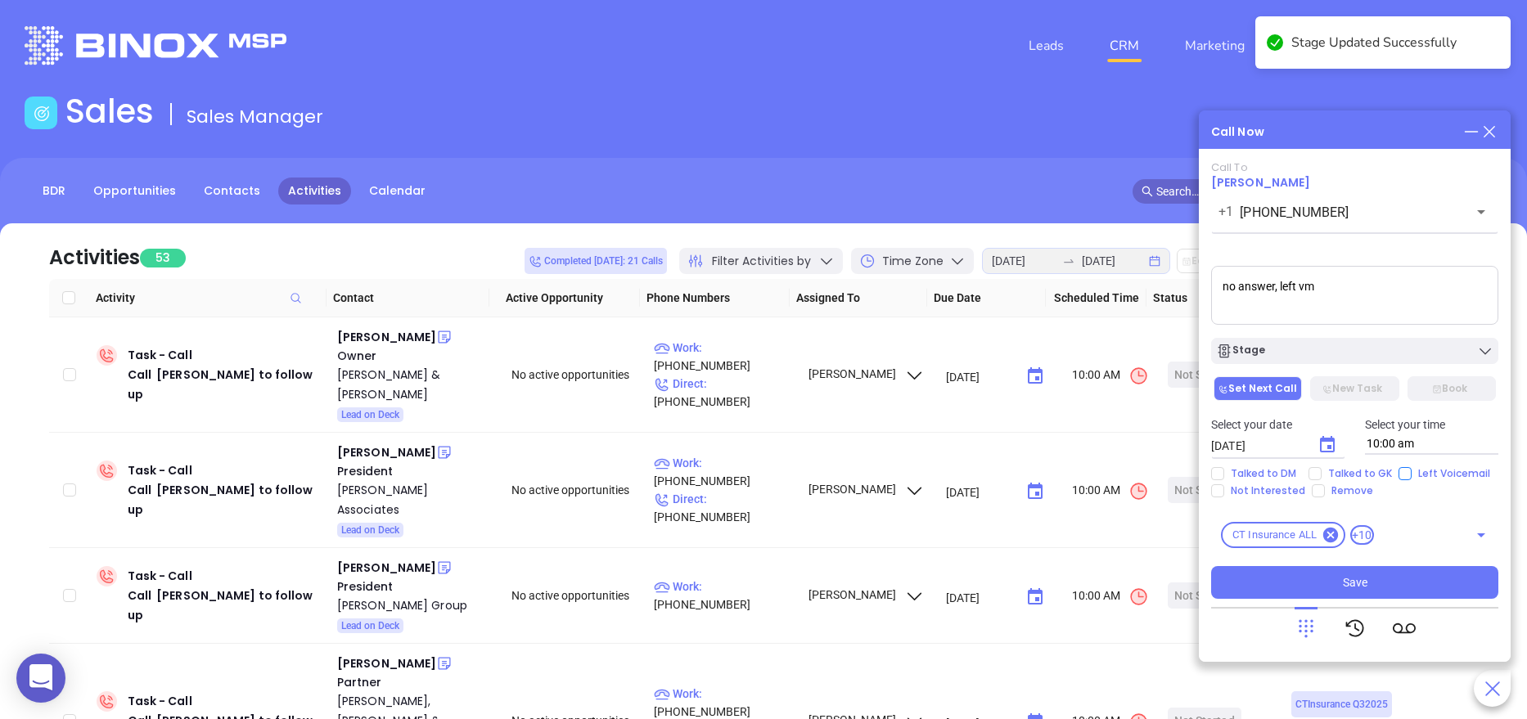
click at [1416, 477] on span "Left Voicemail" at bounding box center [1453, 473] width 85 height 13
click at [1411, 477] on input "Left Voicemail" at bounding box center [1404, 473] width 13 height 13
checkbox input "true"
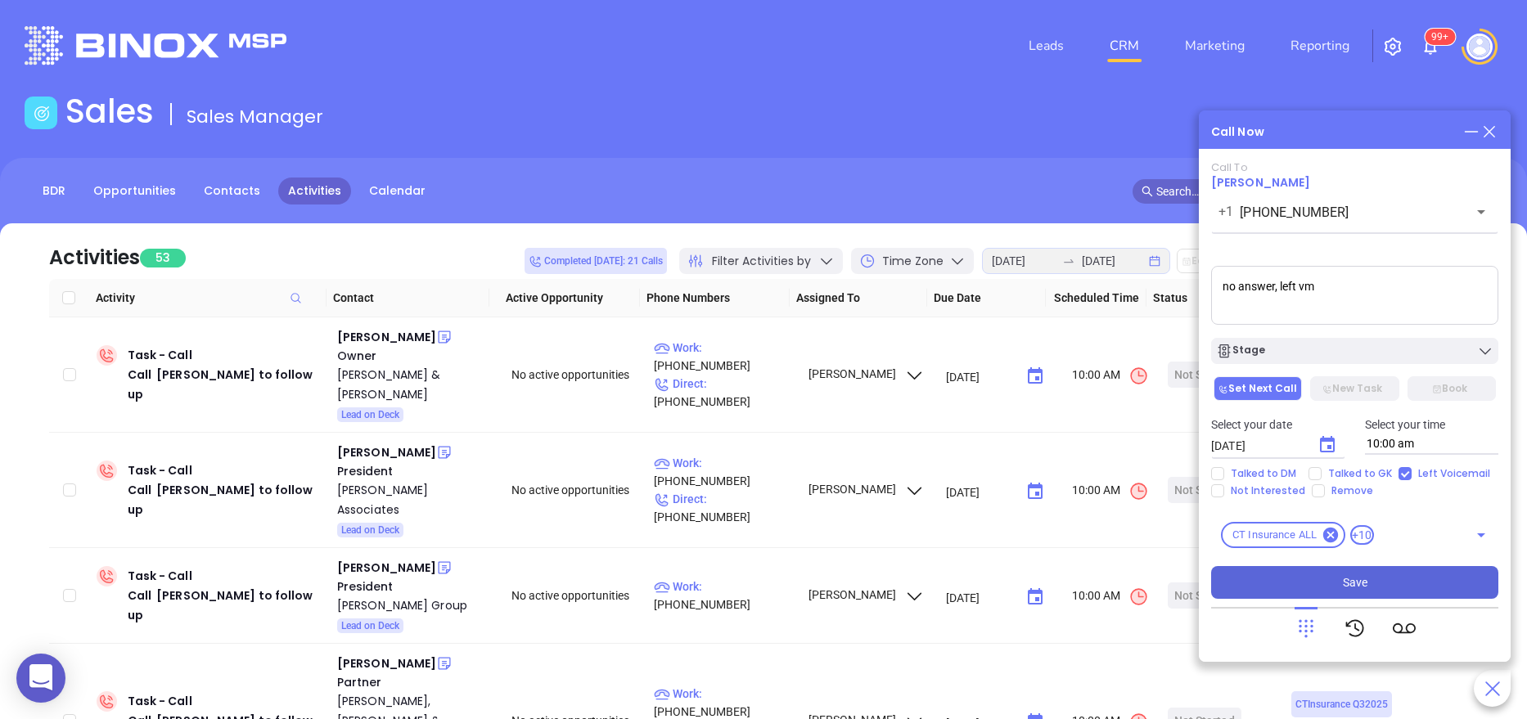
click at [1324, 593] on button "Save" at bounding box center [1354, 582] width 287 height 33
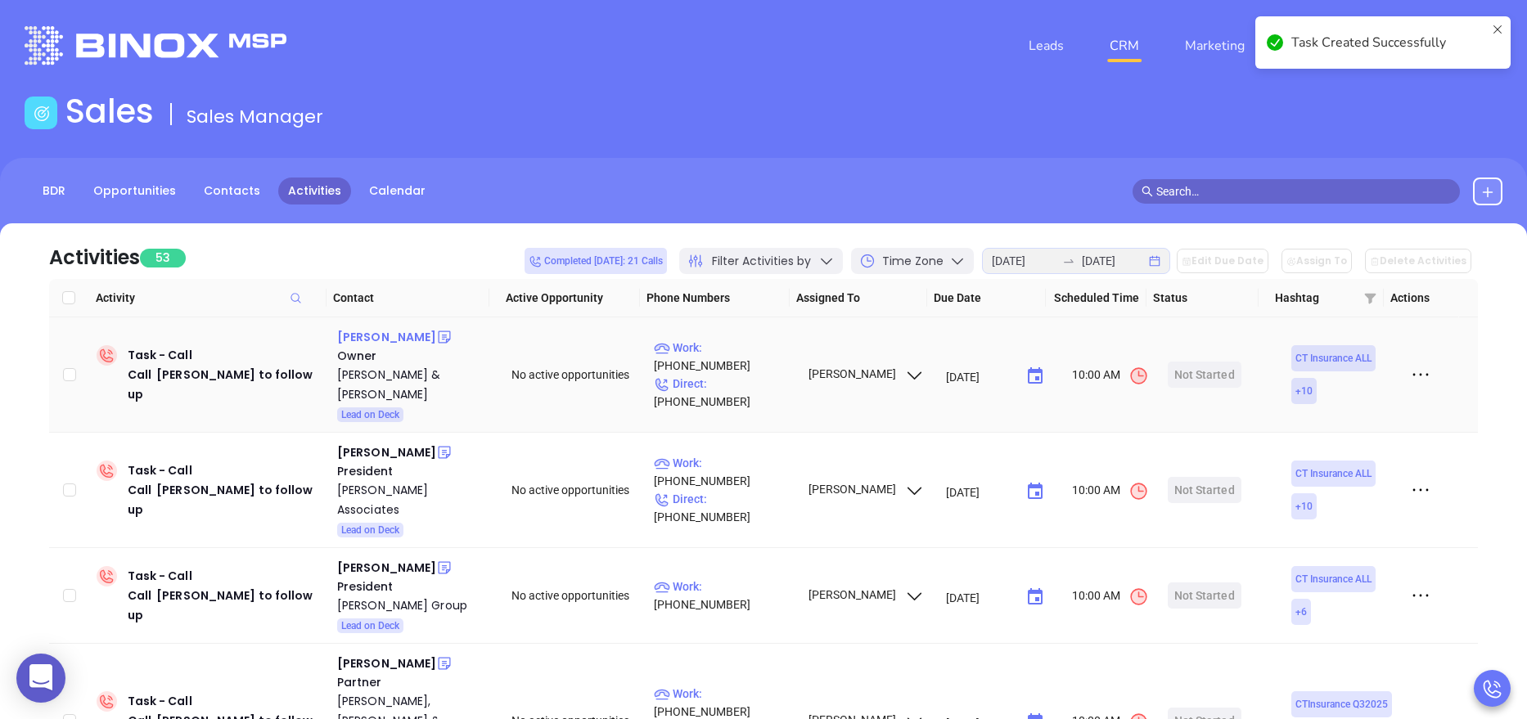
click at [376, 337] on div "Stan Prymas" at bounding box center [386, 337] width 99 height 20
click at [387, 377] on div "Thompson & Peck" at bounding box center [412, 384] width 151 height 39
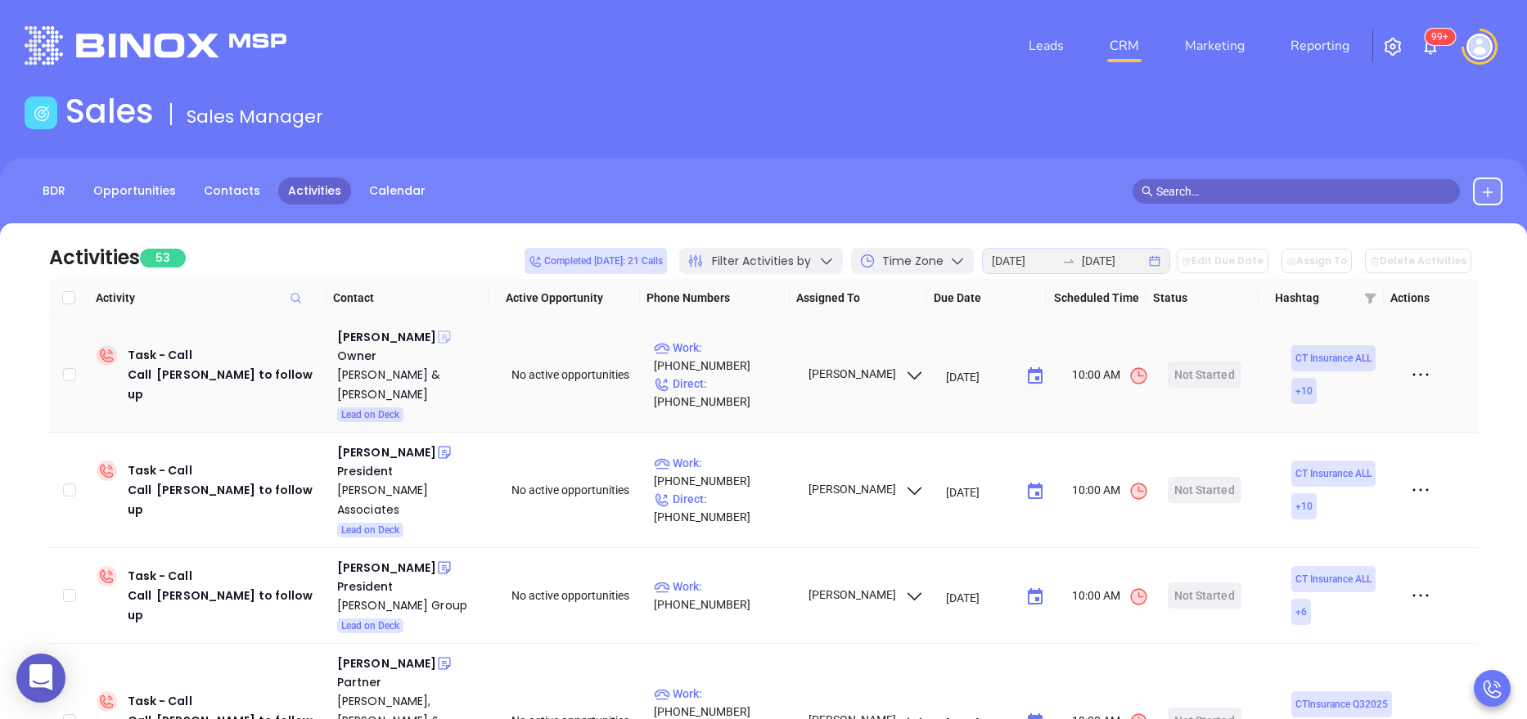
click at [439, 340] on icon at bounding box center [445, 337] width 12 height 12
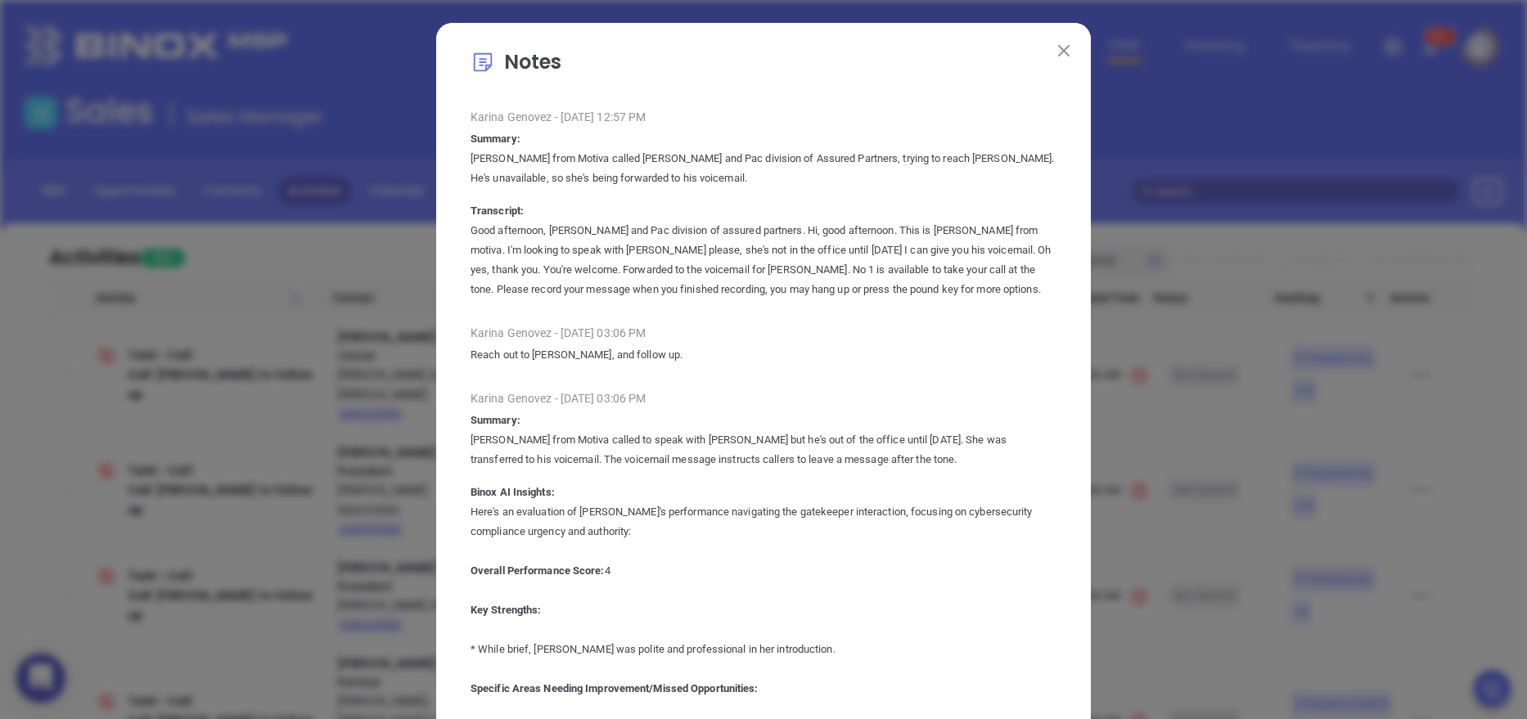
click at [1058, 45] on img at bounding box center [1063, 50] width 11 height 11
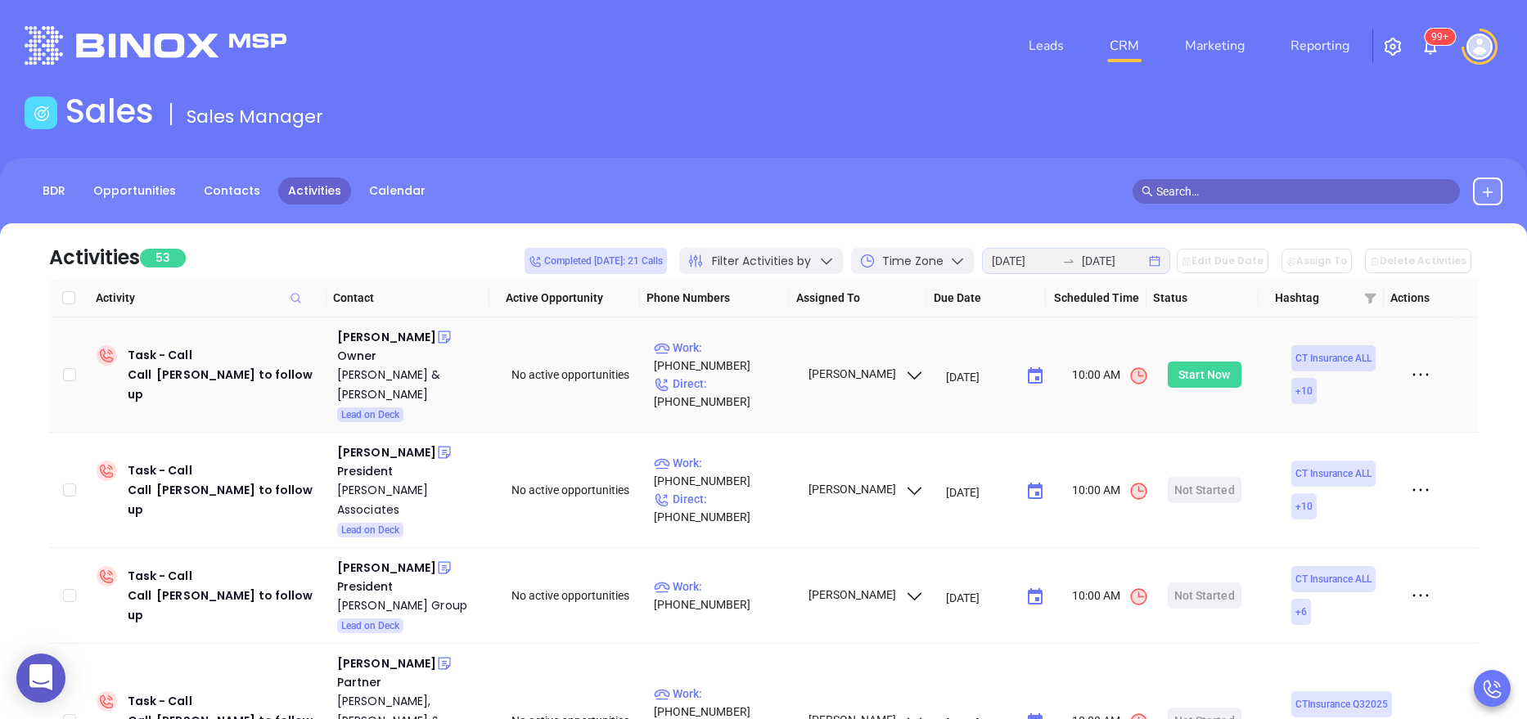
click at [1188, 362] on div "Start Now" at bounding box center [1204, 375] width 52 height 26
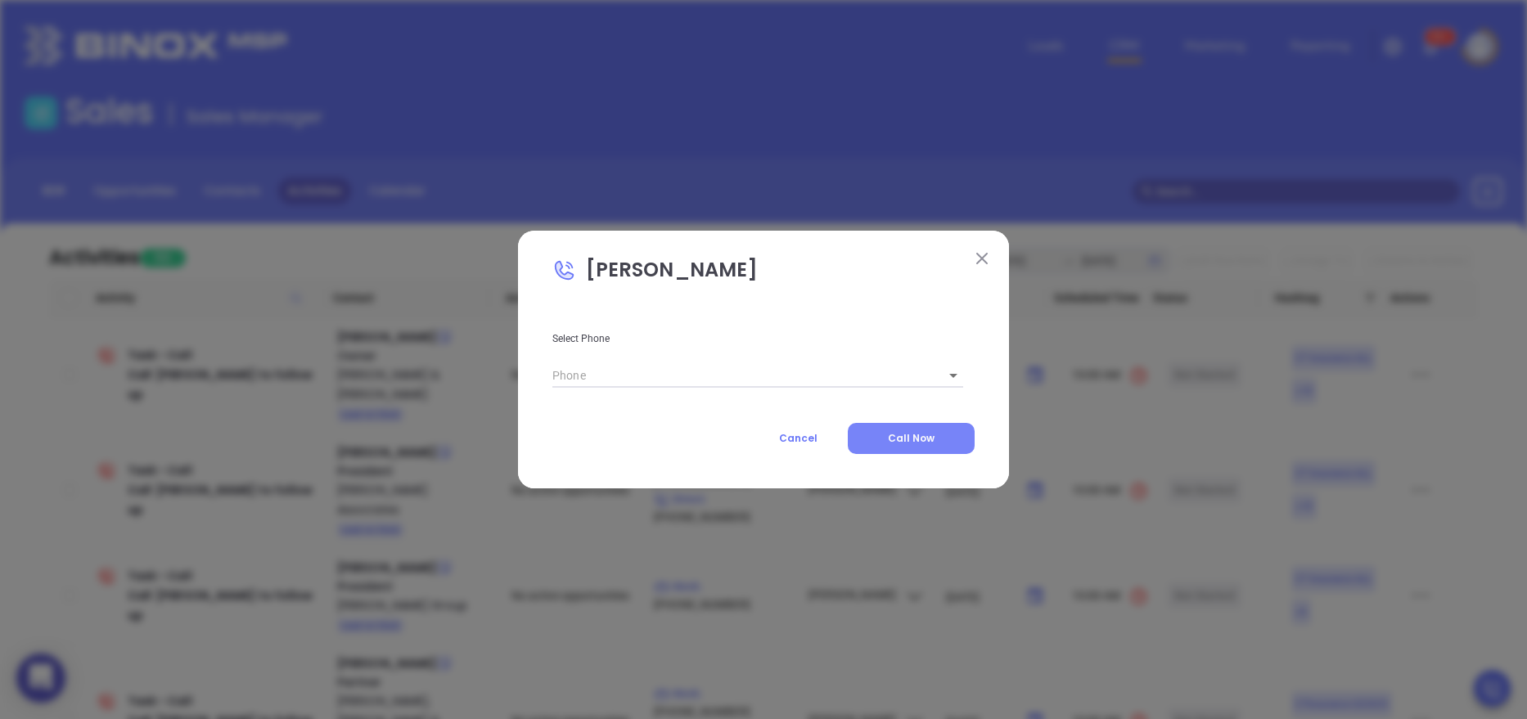
type input "(203) 787-6781"
type input "1"
click at [872, 432] on button "Call Now" at bounding box center [911, 438] width 127 height 31
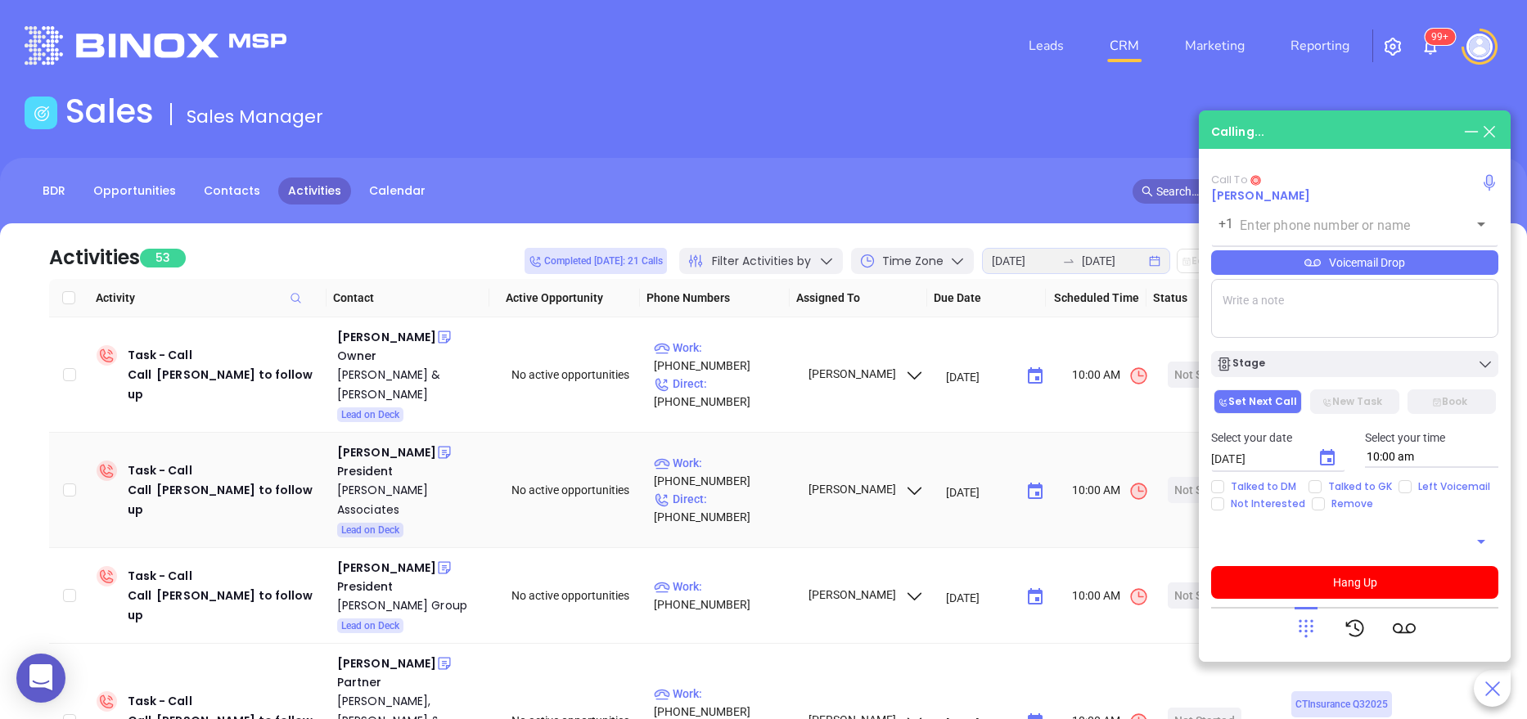
type input "(203) 787-6781"
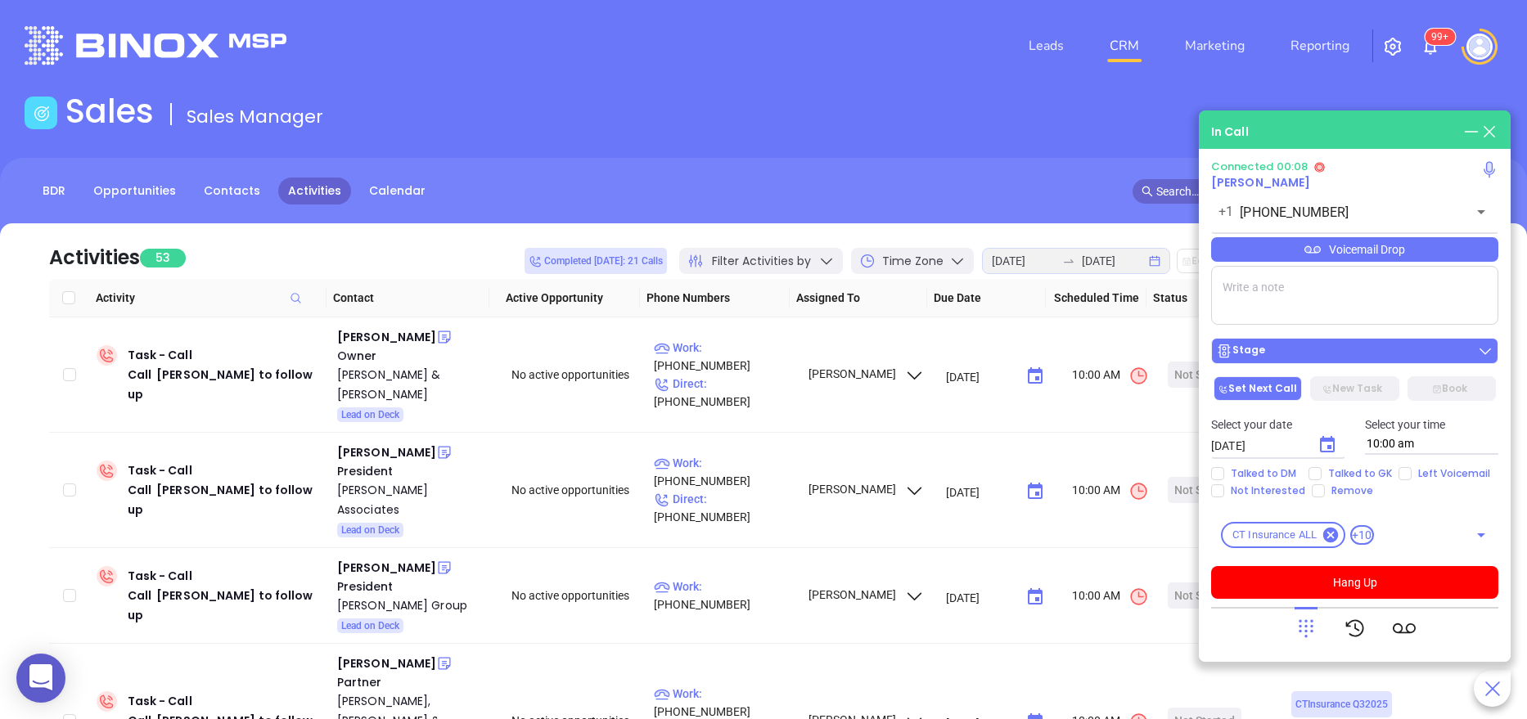
click at [1277, 355] on div "Stage" at bounding box center [1354, 351] width 277 height 16
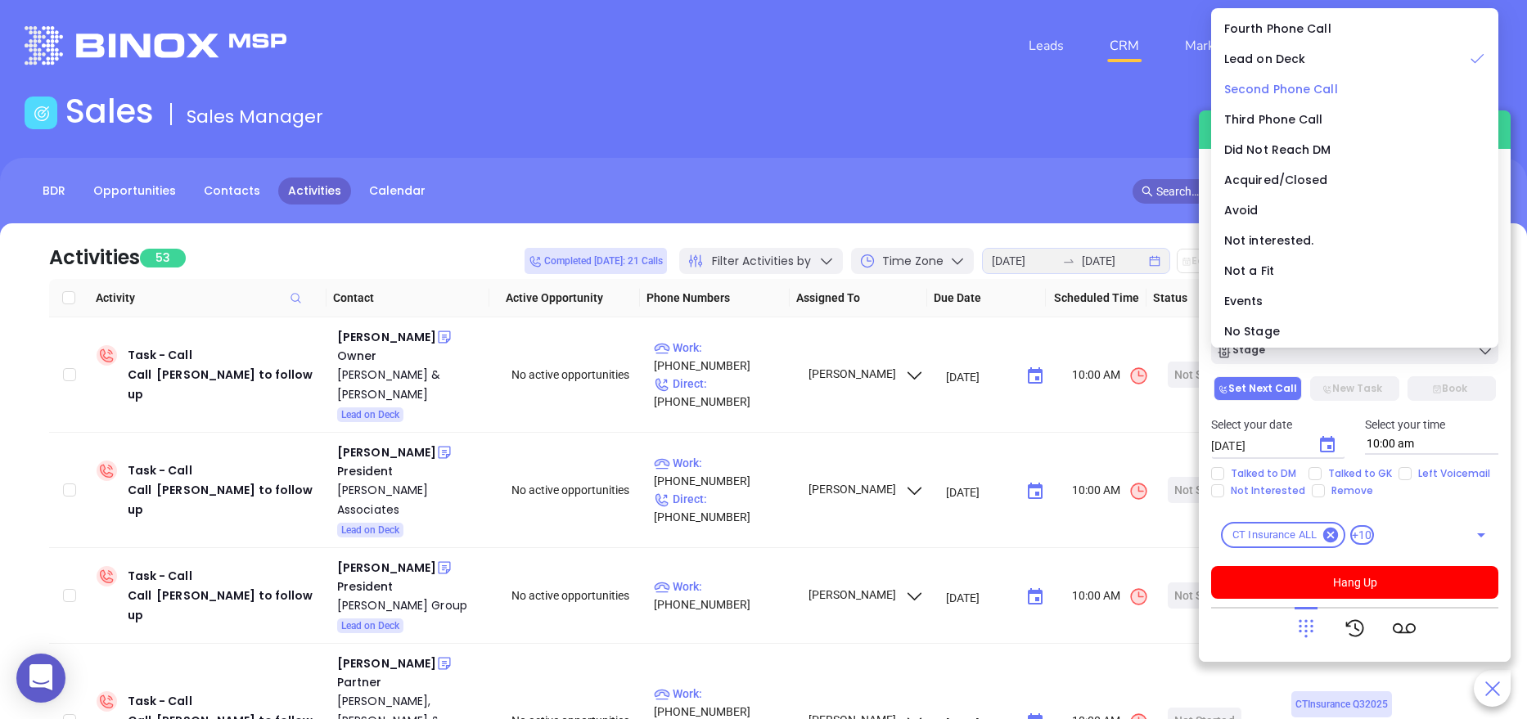
click at [1311, 85] on span "Second Phone Call" at bounding box center [1281, 89] width 114 height 16
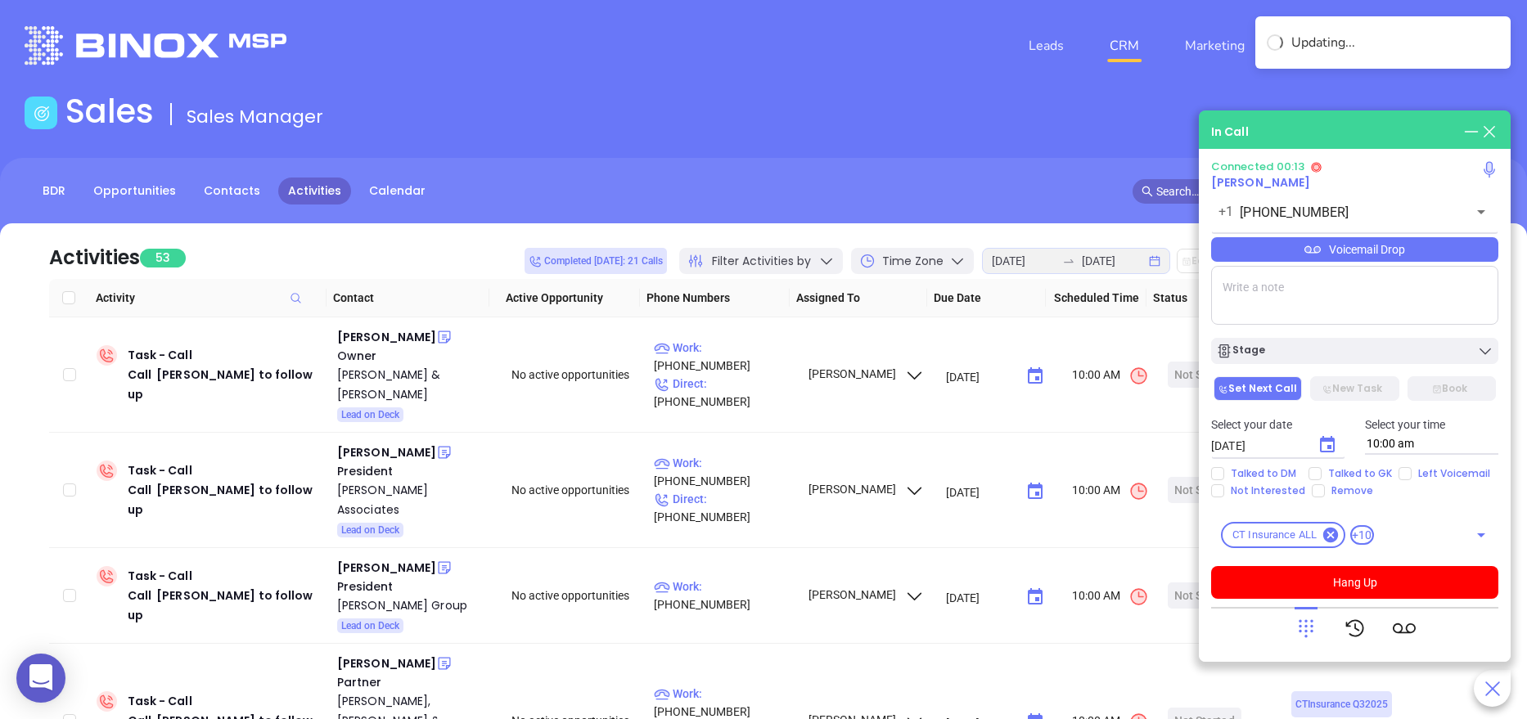
click at [1310, 627] on icon at bounding box center [1305, 628] width 23 height 23
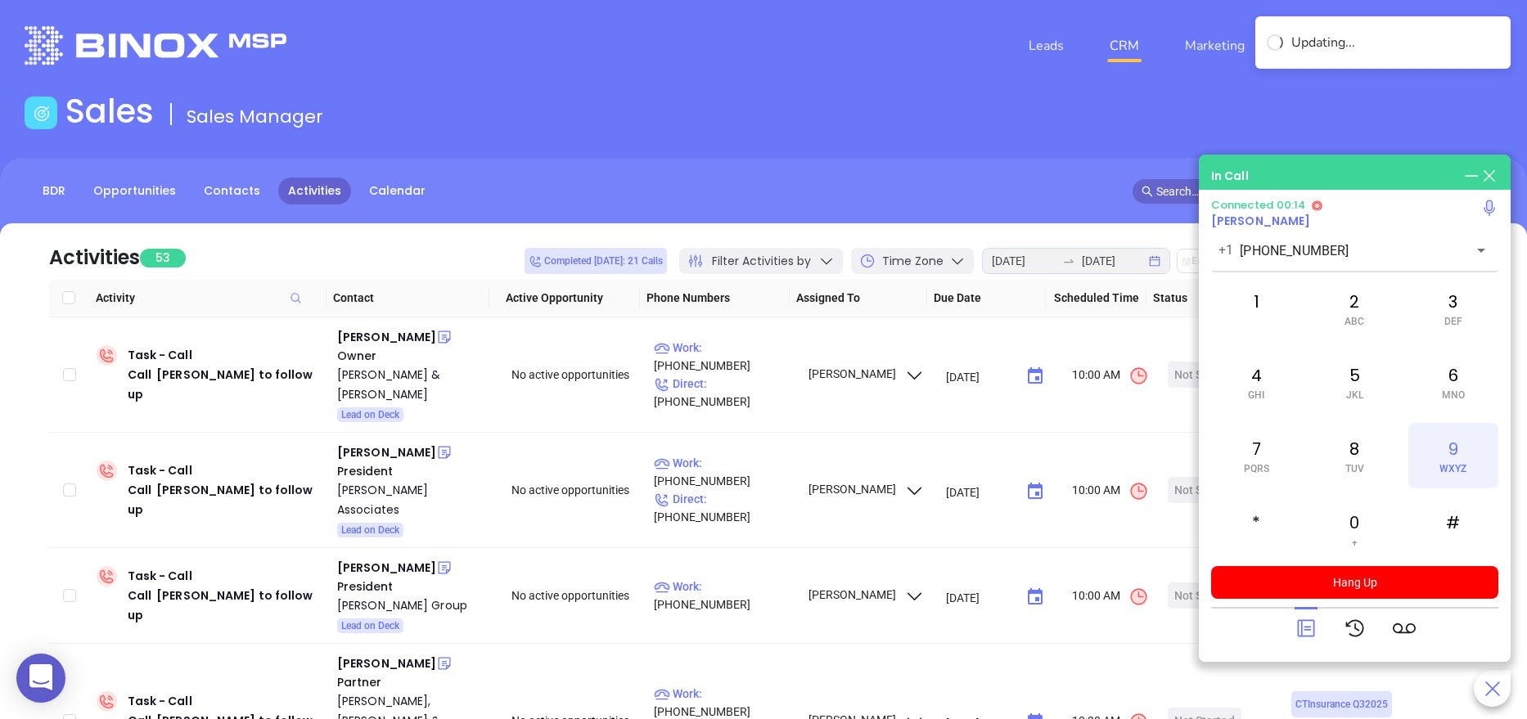
click at [1443, 455] on div "9 WXYZ" at bounding box center [1453, 455] width 90 height 65
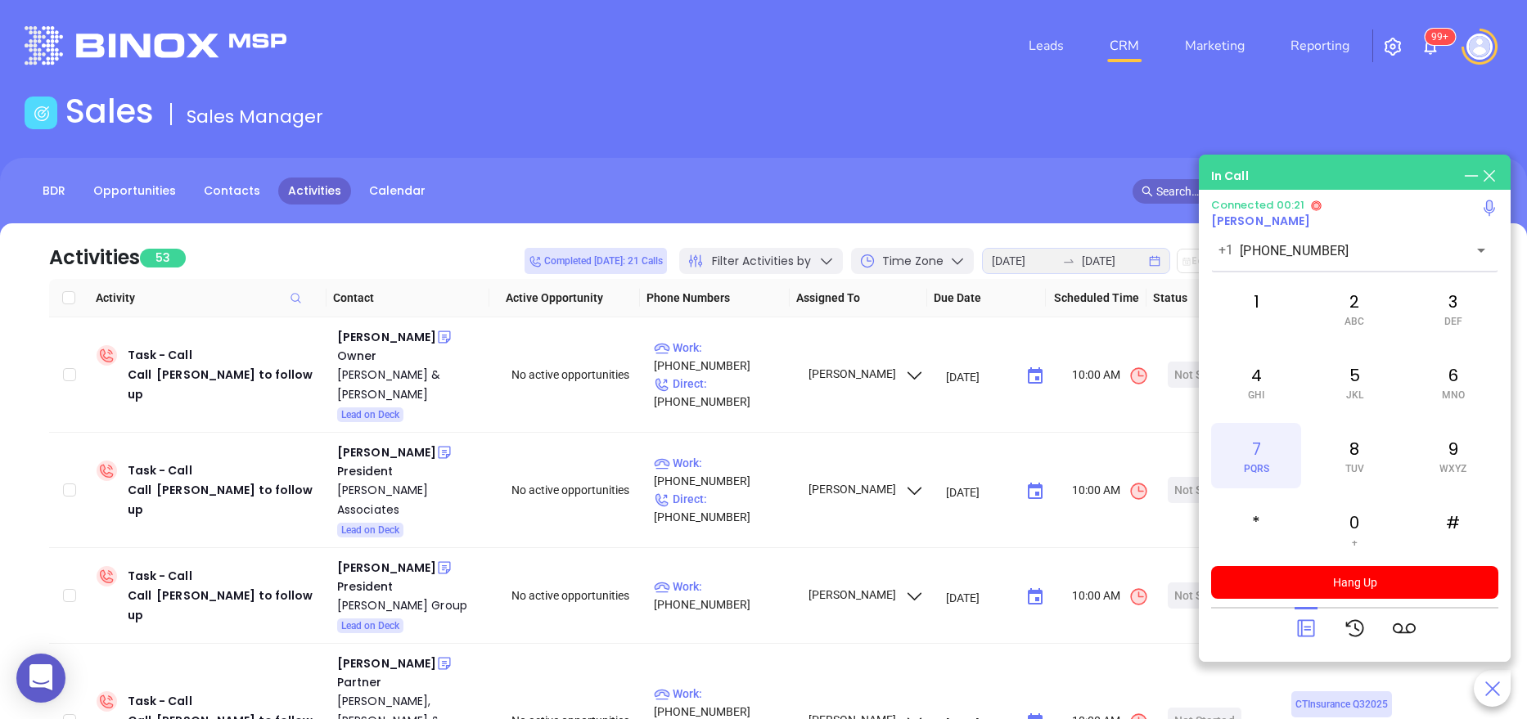
click at [1255, 474] on span "PQRS" at bounding box center [1256, 468] width 25 height 11
click at [1353, 466] on span "TUV" at bounding box center [1354, 468] width 19 height 11
click at [1338, 319] on div "2 ABC" at bounding box center [1354, 308] width 90 height 65
click at [1378, 326] on div "2 ABC" at bounding box center [1354, 308] width 90 height 65
click at [1305, 624] on icon at bounding box center [1305, 628] width 23 height 23
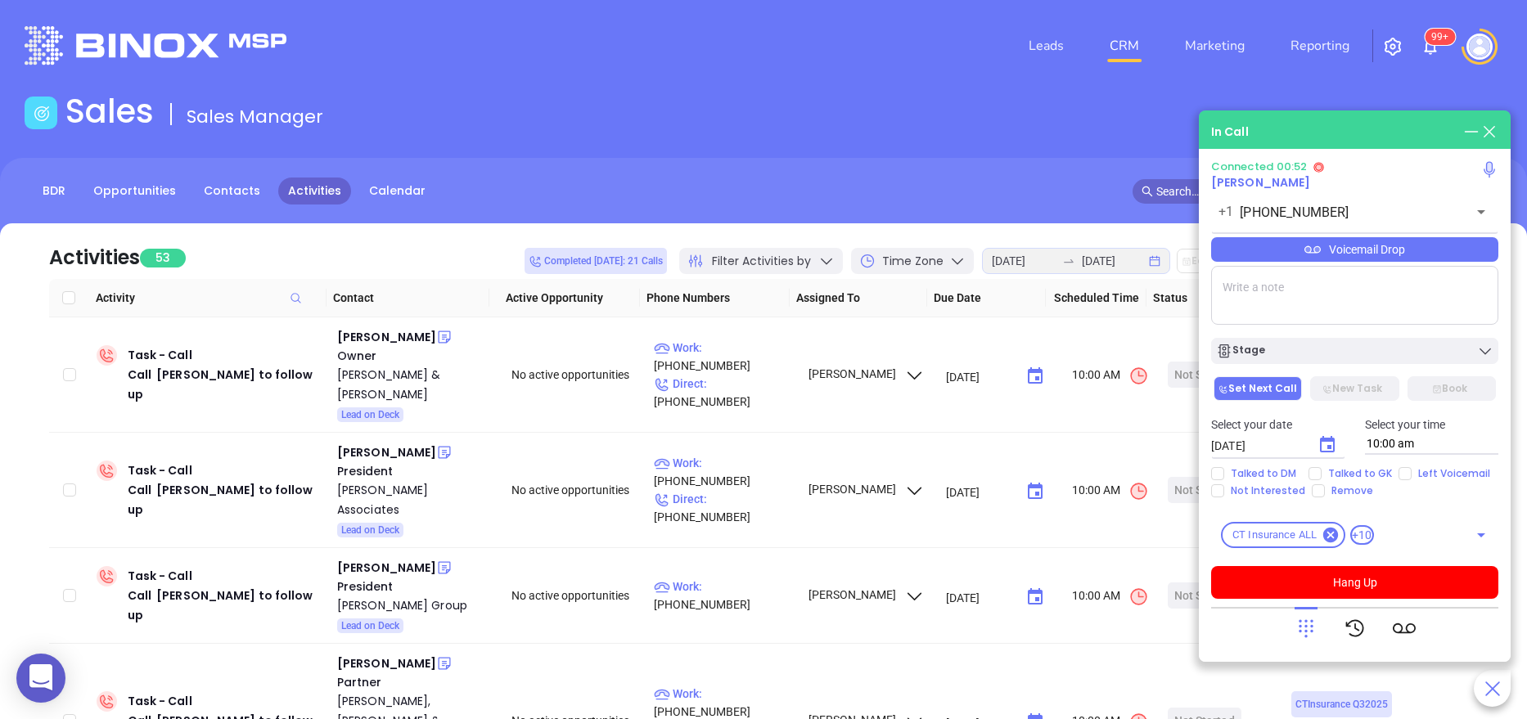
click at [1305, 624] on icon at bounding box center [1305, 628] width 23 height 23
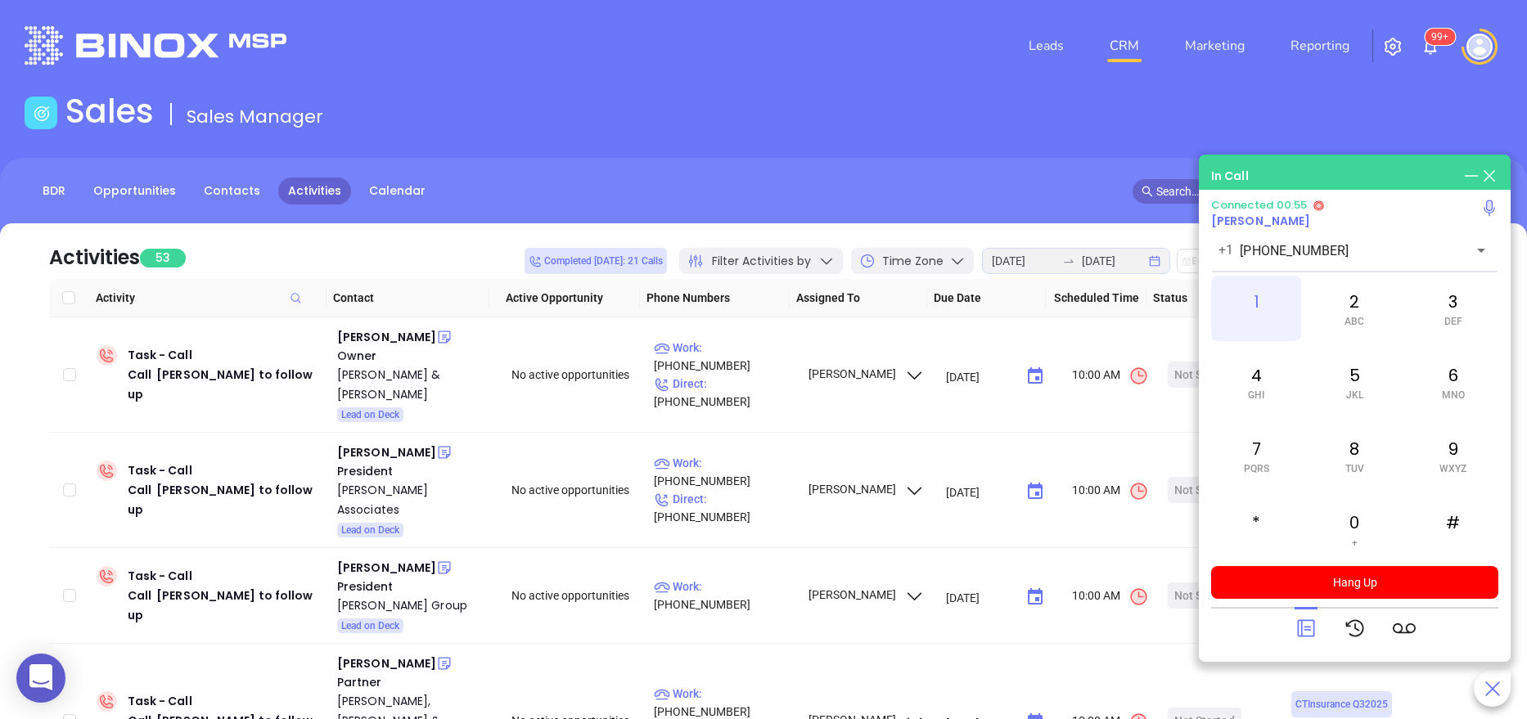
click at [1264, 308] on div "1" at bounding box center [1256, 308] width 90 height 65
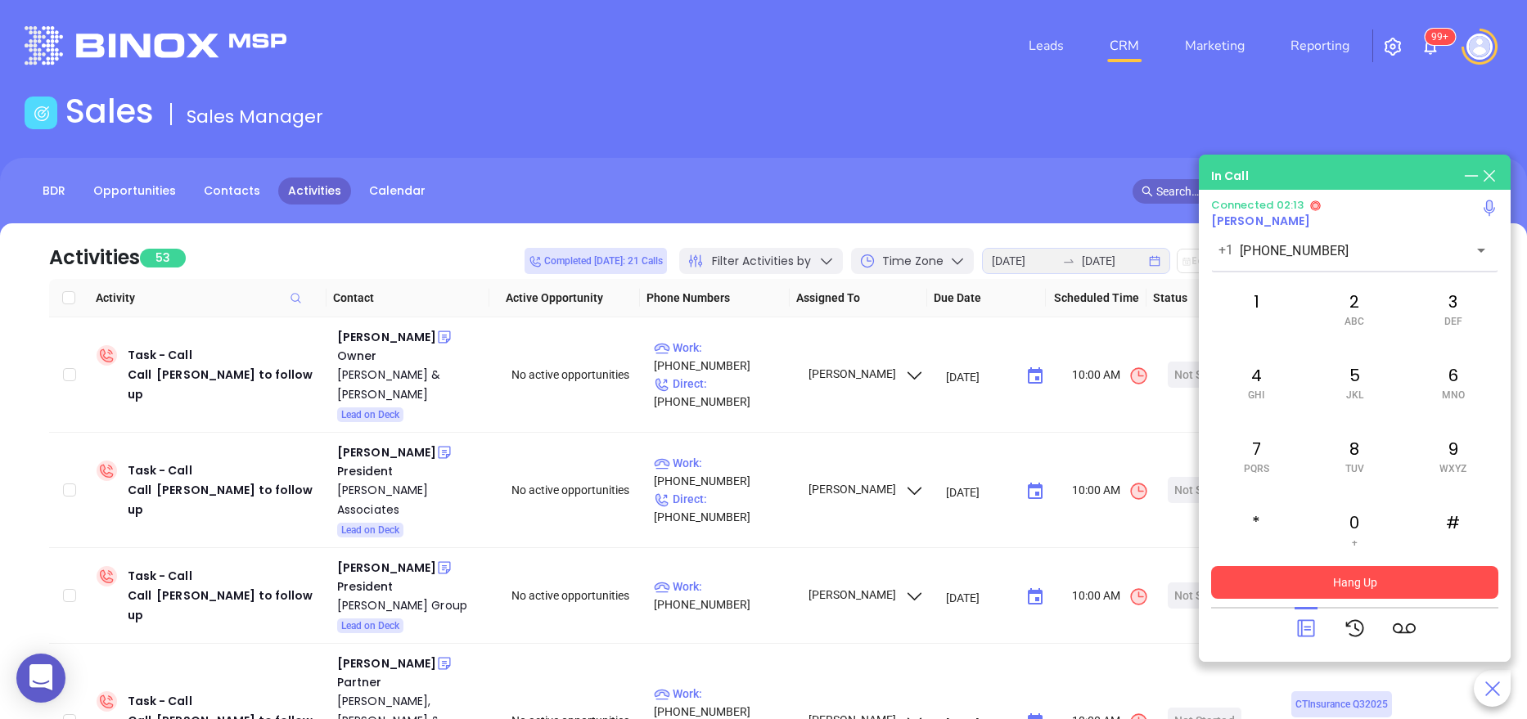
click at [1361, 572] on button "Hang Up" at bounding box center [1354, 582] width 287 height 33
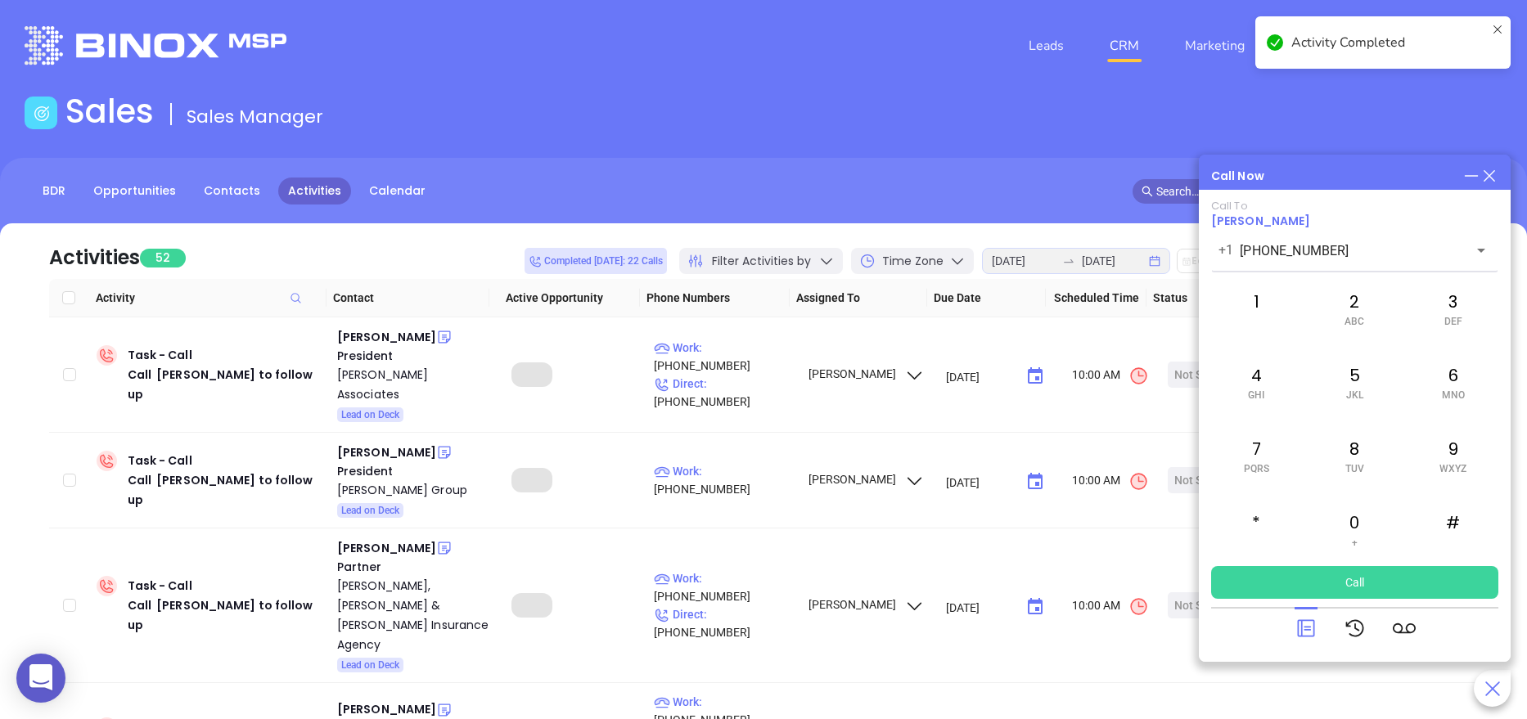
click at [1303, 625] on icon at bounding box center [1305, 628] width 23 height 23
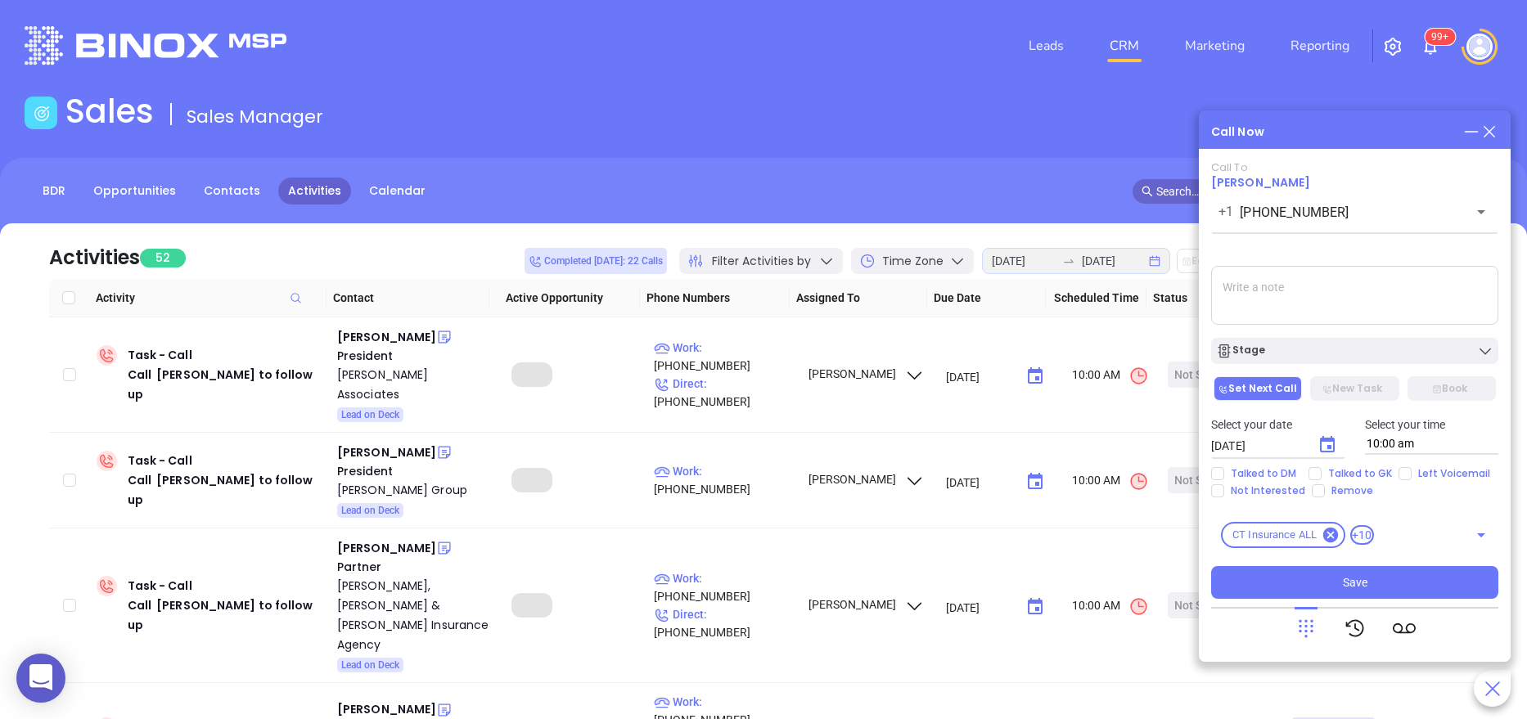
click at [1302, 299] on textarea at bounding box center [1354, 295] width 287 height 59
type textarea "m"
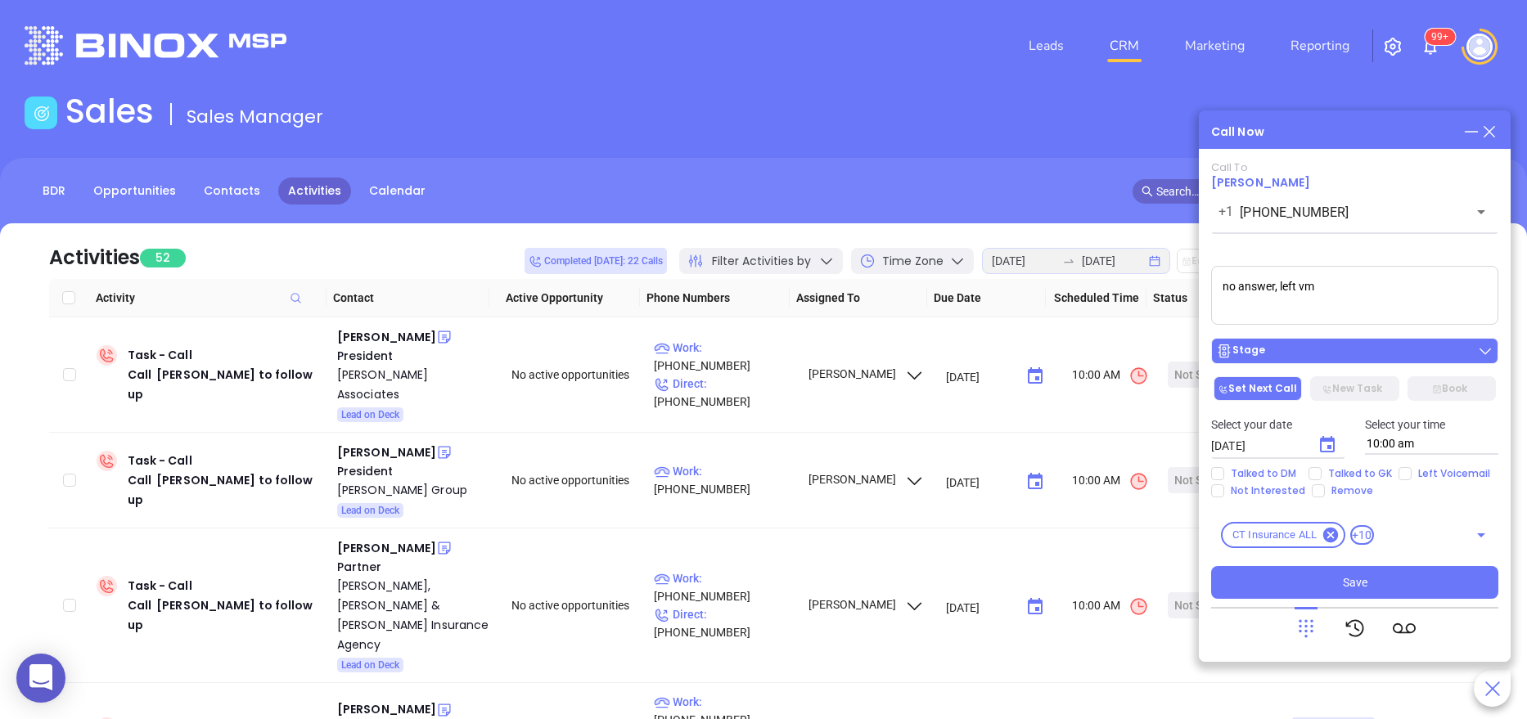
type textarea "no answer, left vm"
click at [1288, 356] on div "Stage" at bounding box center [1354, 351] width 277 height 16
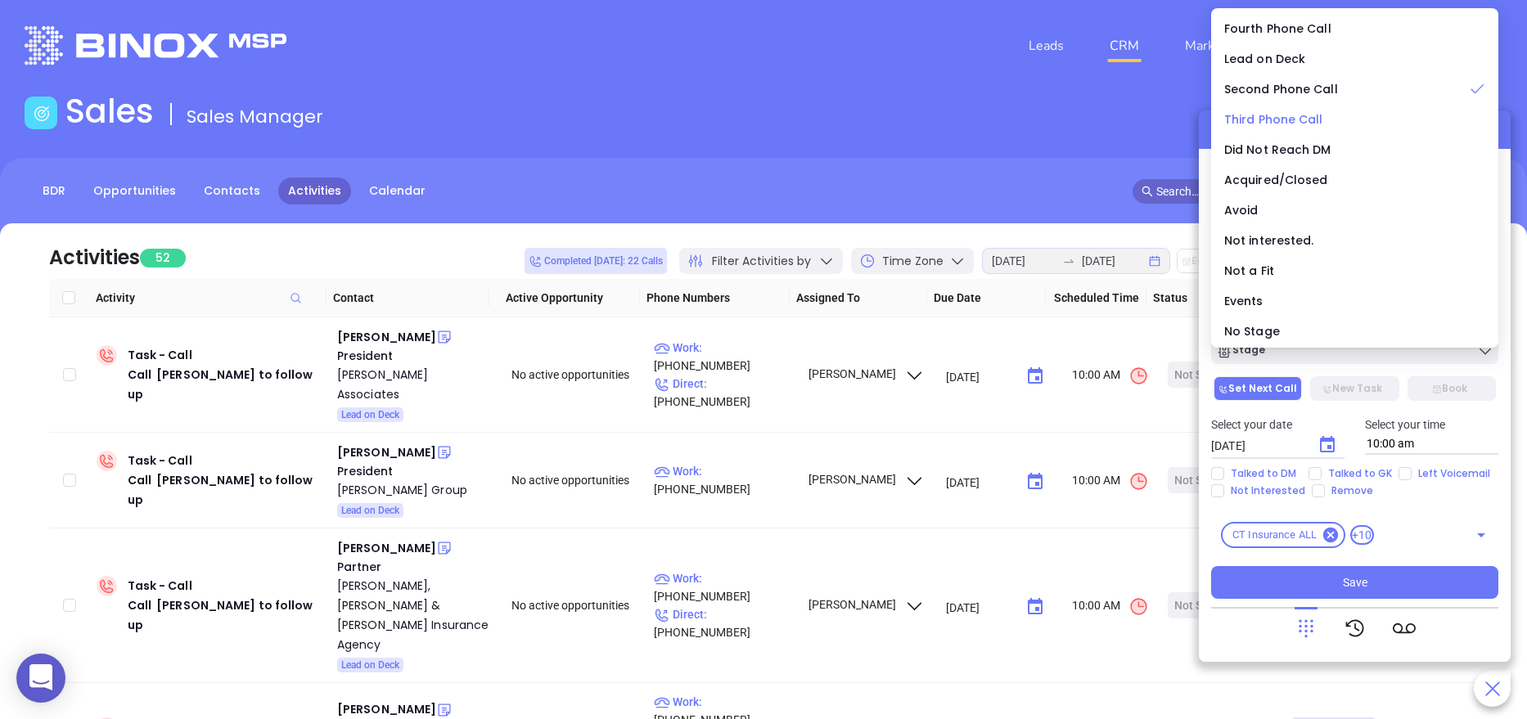
click at [1309, 114] on span "Third Phone Call" at bounding box center [1273, 119] width 99 height 16
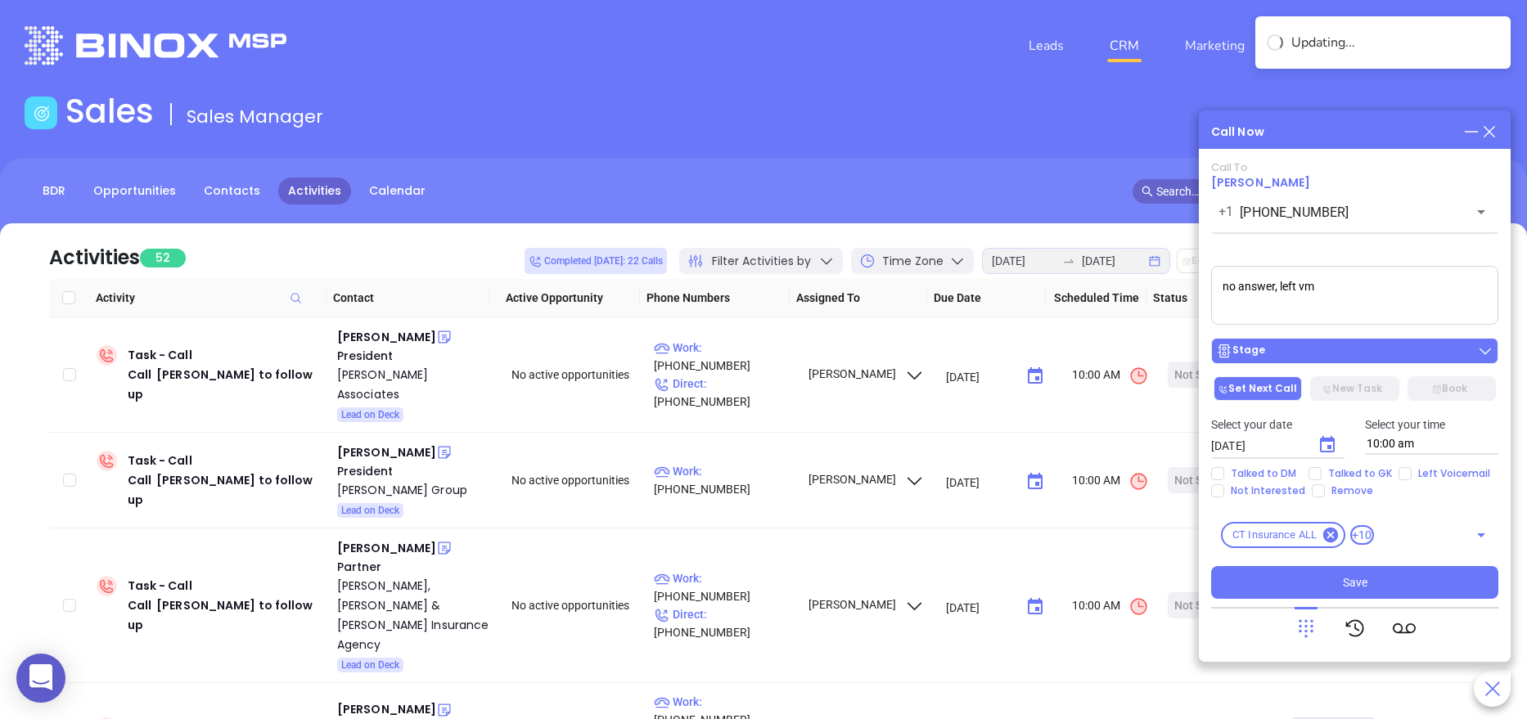
click at [1335, 338] on button "Stage" at bounding box center [1354, 351] width 287 height 26
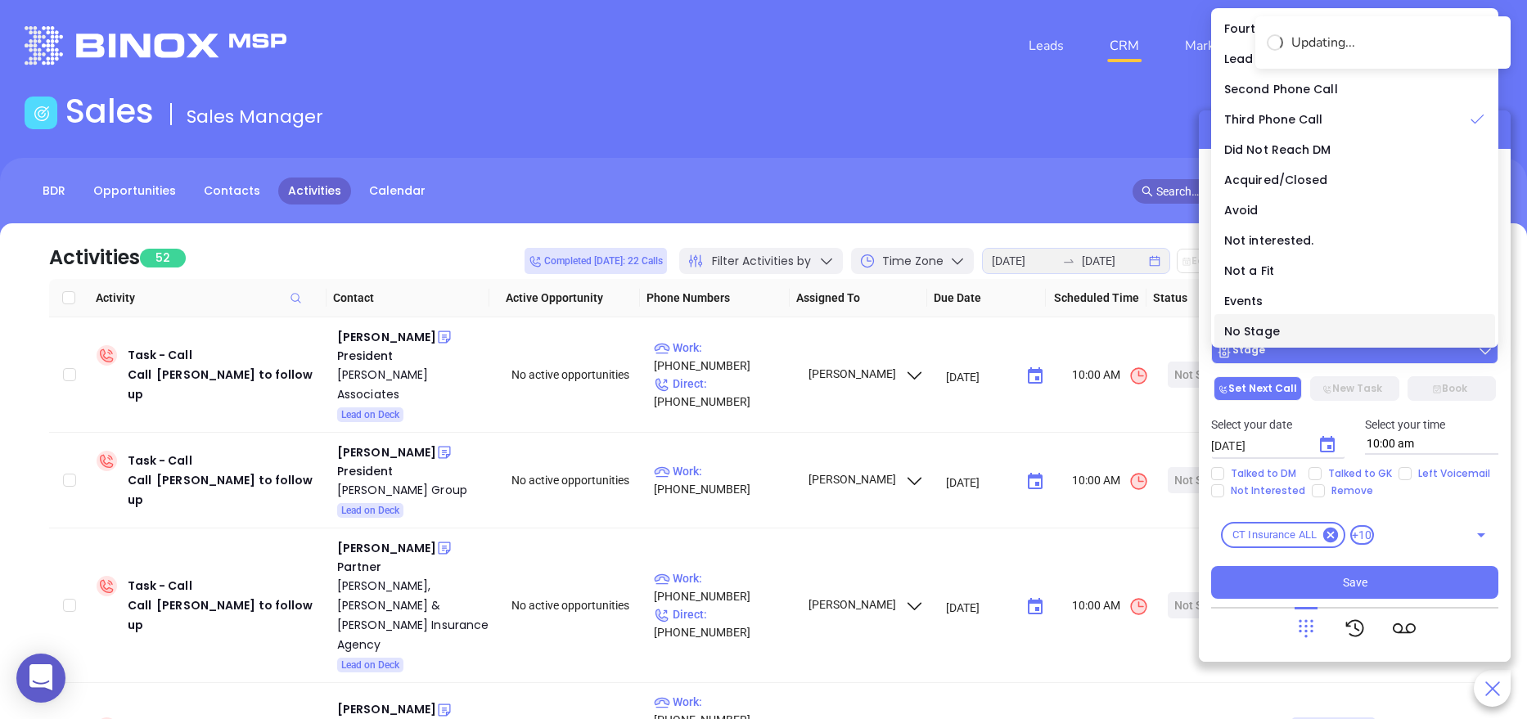
click at [1335, 338] on div "No Stage" at bounding box center [1354, 331] width 261 height 18
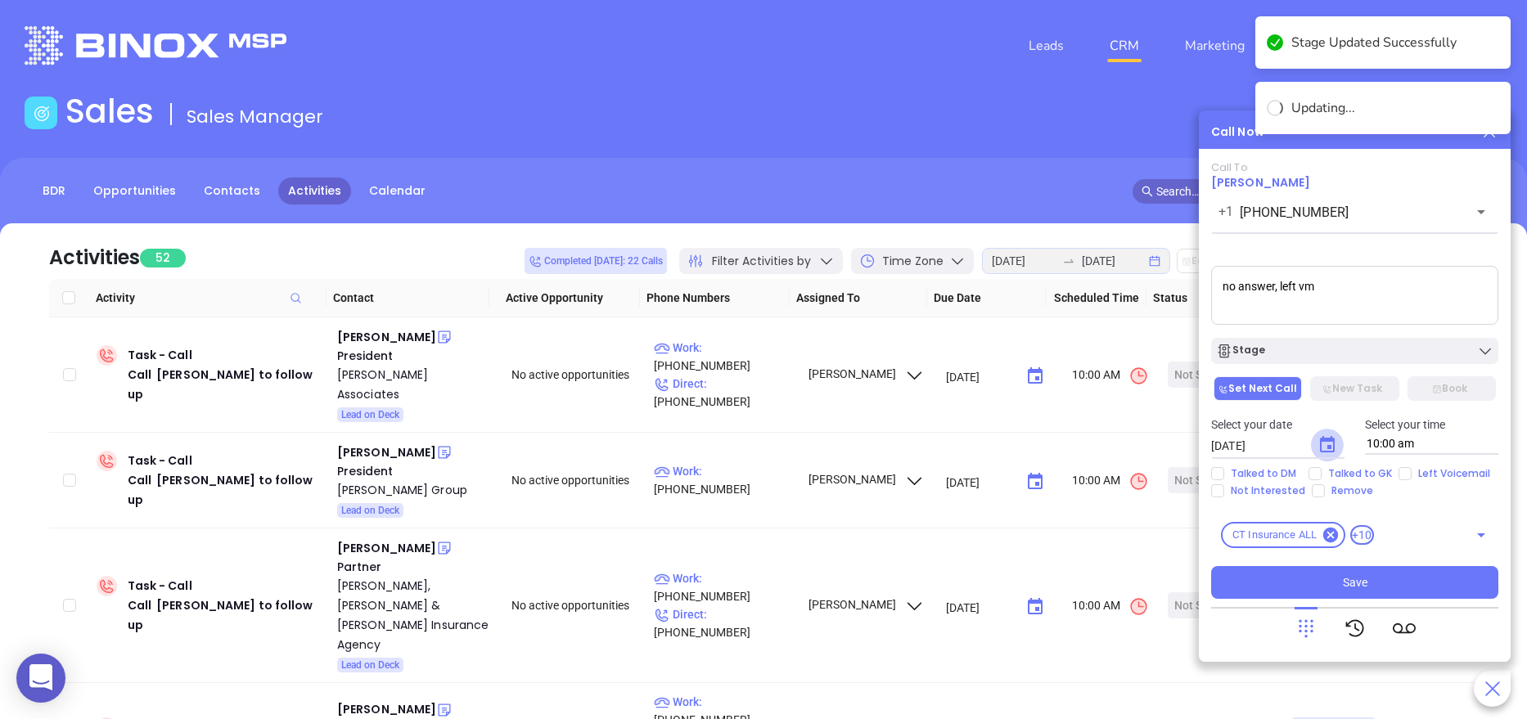
click at [1332, 434] on button "Choose date, selected date is Aug 21, 2025" at bounding box center [1327, 445] width 33 height 33
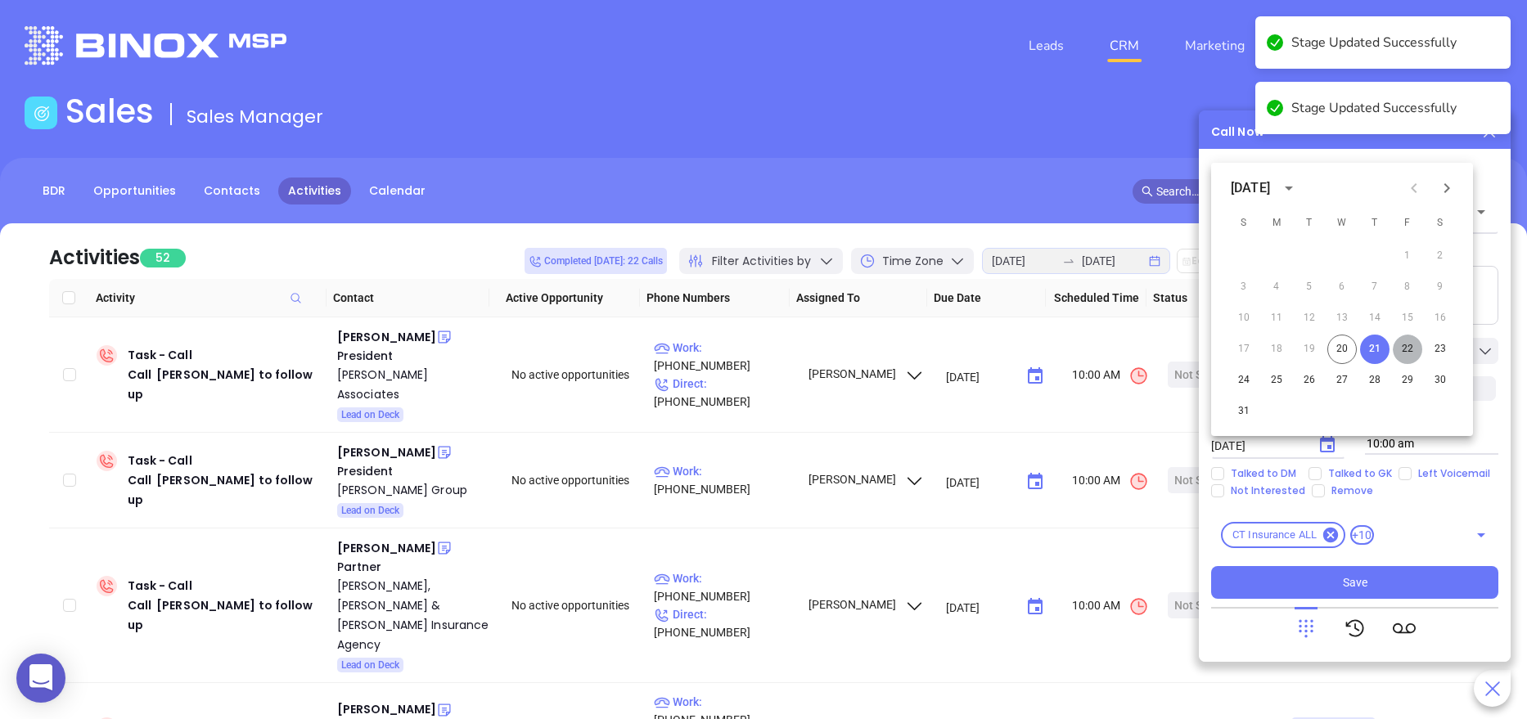
click at [1407, 346] on button "22" at bounding box center [1406, 349] width 29 height 29
type input "08/22/2025"
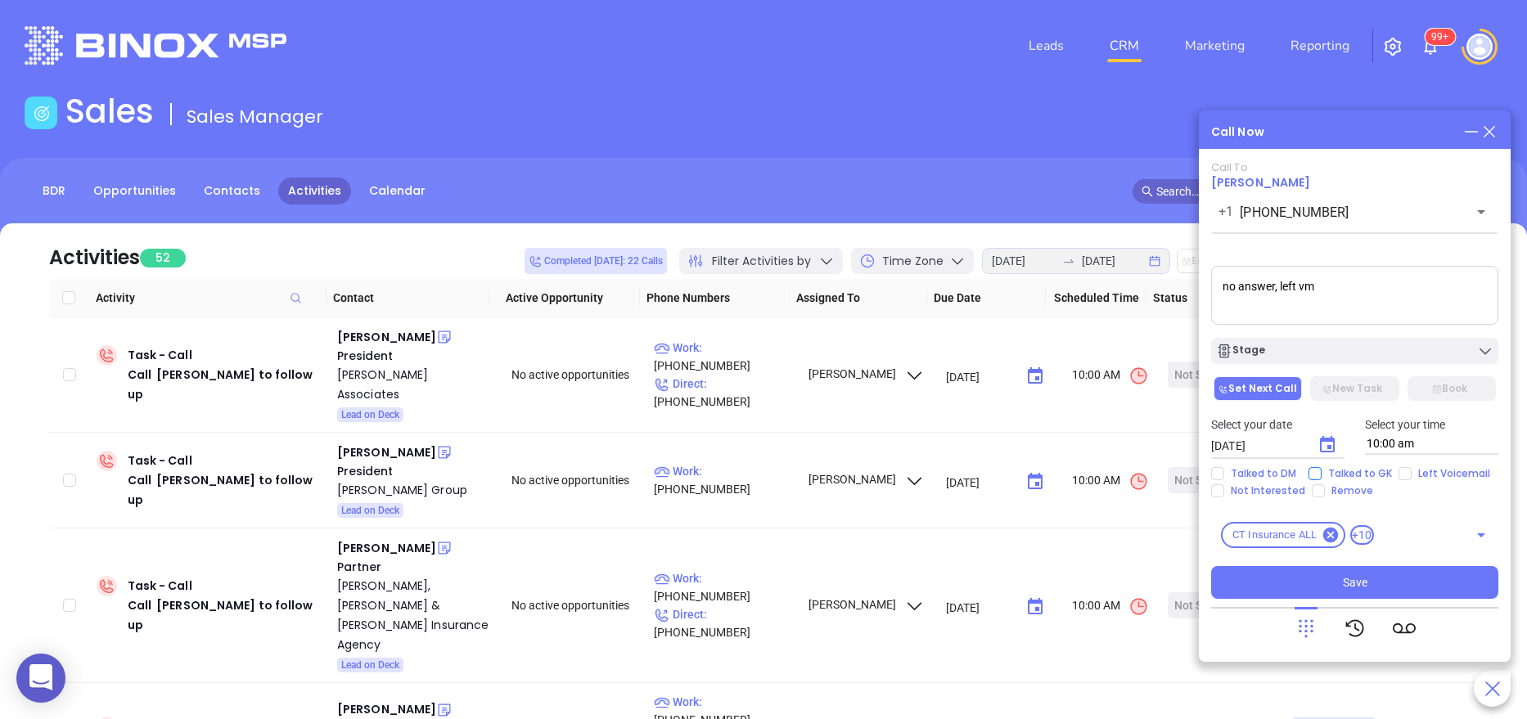
click at [1390, 476] on span "Talked to GK" at bounding box center [1359, 473] width 77 height 13
click at [1321, 476] on input "Talked to GK" at bounding box center [1314, 473] width 13 height 13
checkbox input "true"
click at [1403, 475] on input "Left Voicemail" at bounding box center [1404, 473] width 13 height 13
checkbox input "true"
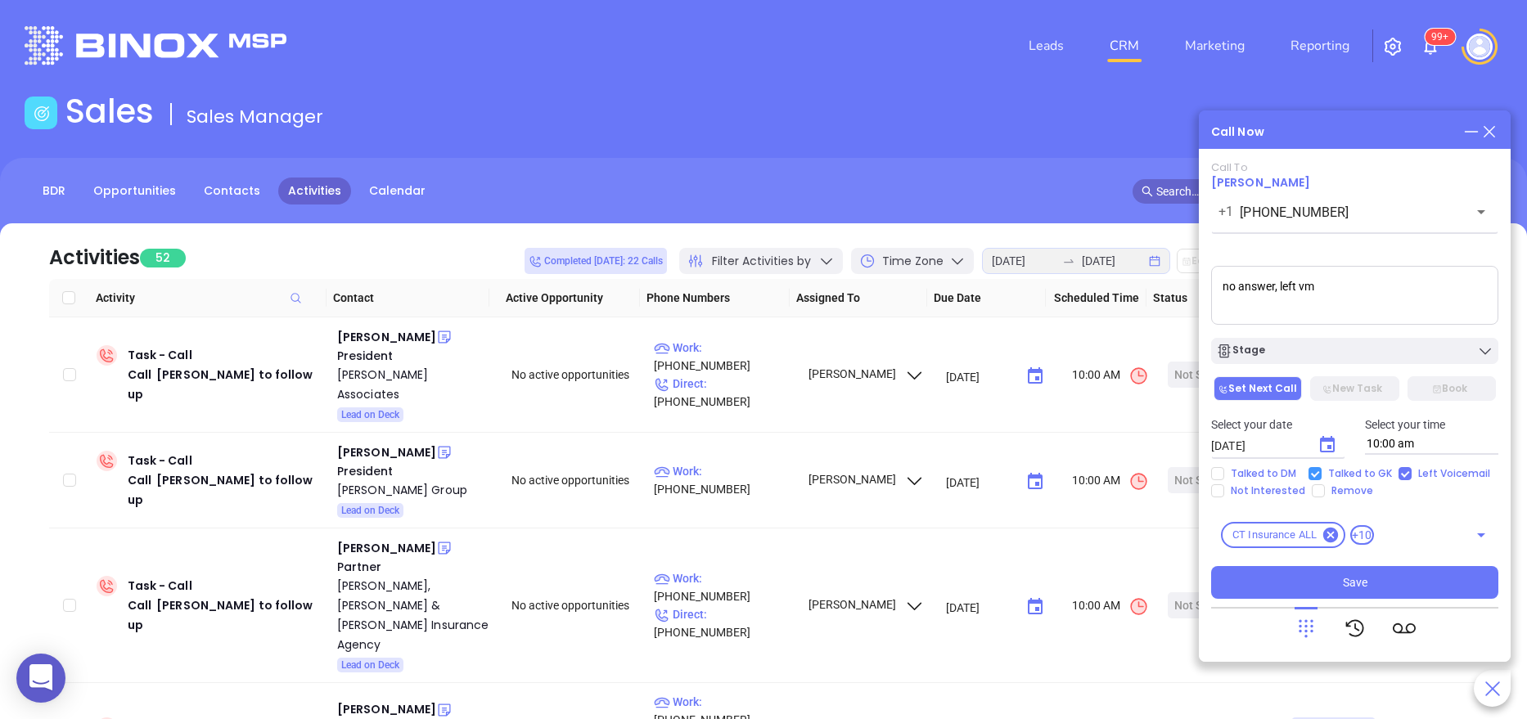
click at [1326, 471] on span "Talked to GK" at bounding box center [1359, 473] width 77 height 13
click at [1321, 471] on input "Talked to GK" at bounding box center [1314, 473] width 13 height 13
checkbox input "false"
click at [1319, 342] on button "Stage" at bounding box center [1354, 351] width 287 height 26
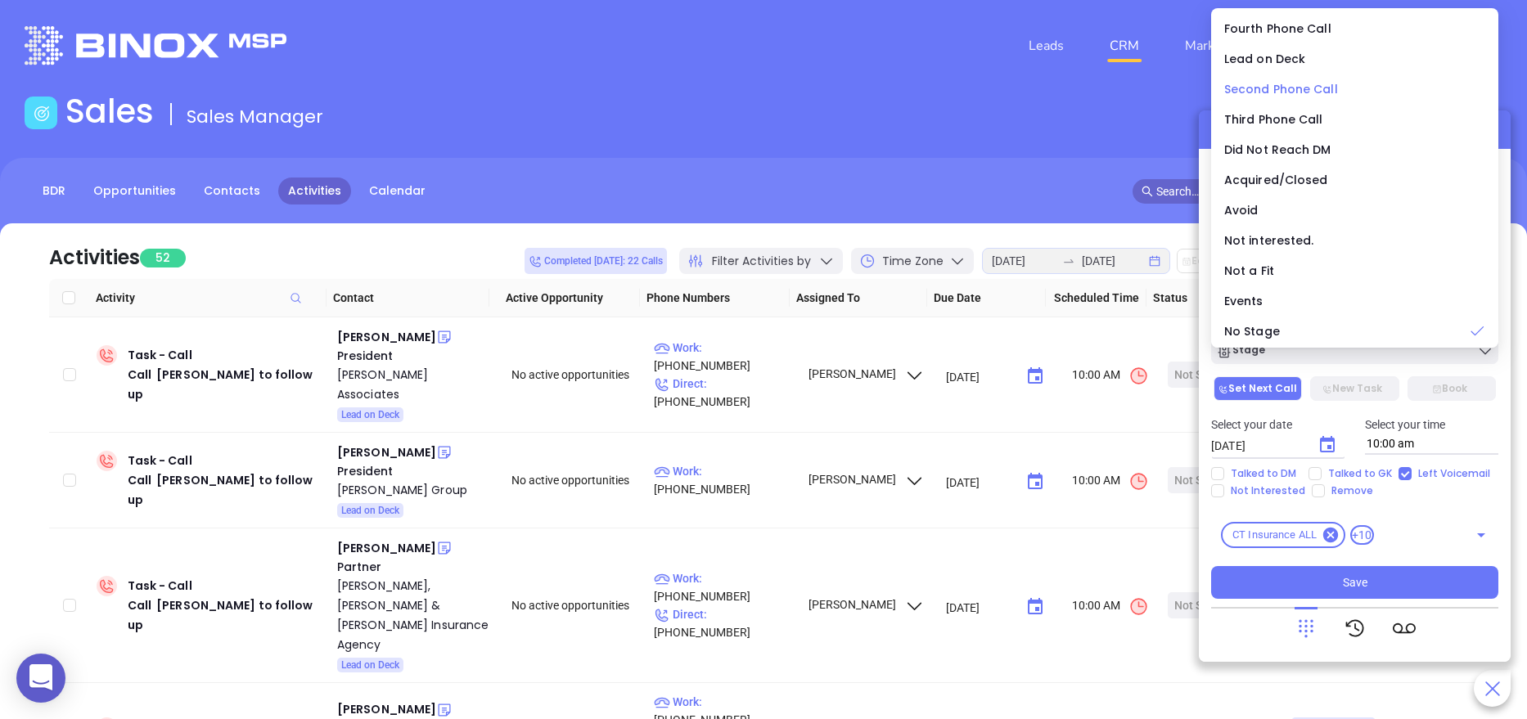
click at [1296, 92] on span "Second Phone Call" at bounding box center [1281, 89] width 114 height 16
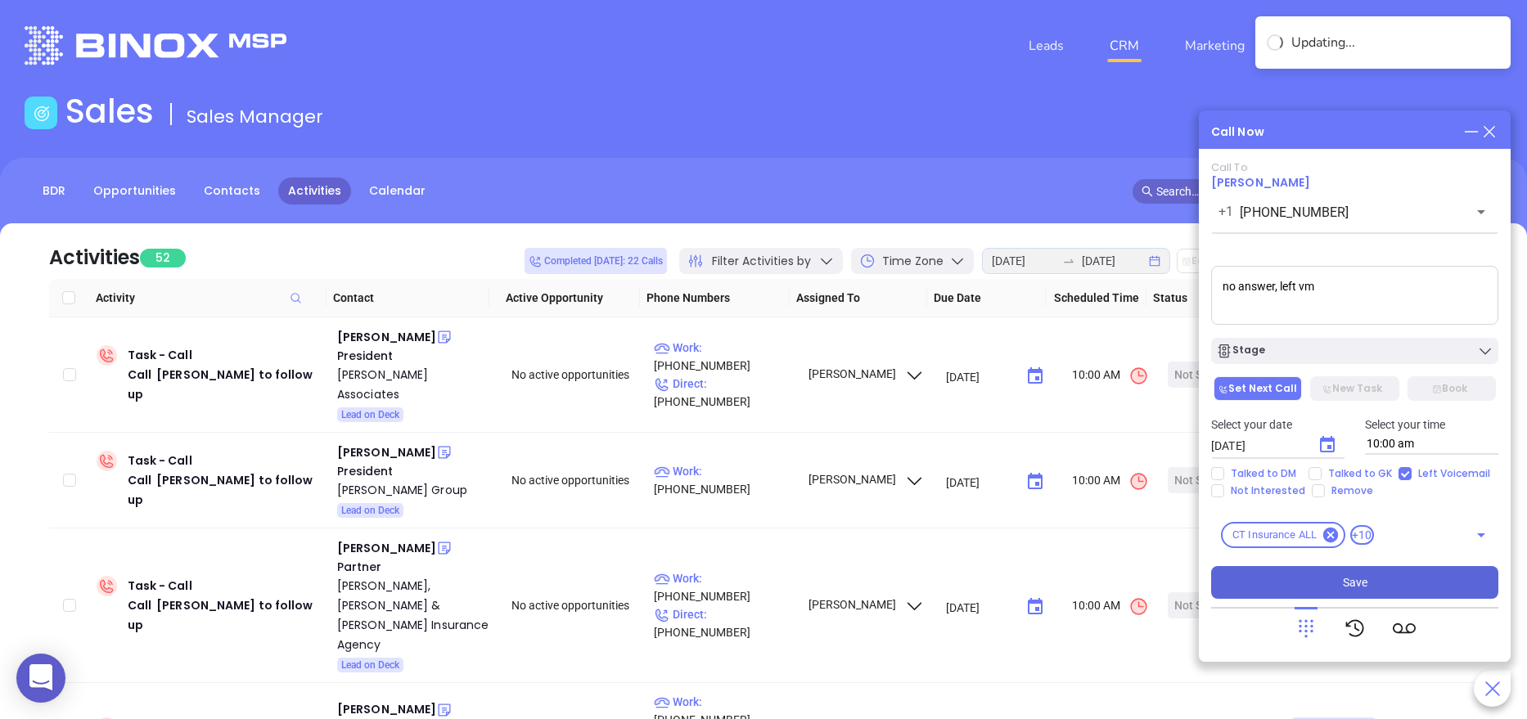
click at [1325, 574] on button "Save" at bounding box center [1354, 582] width 287 height 33
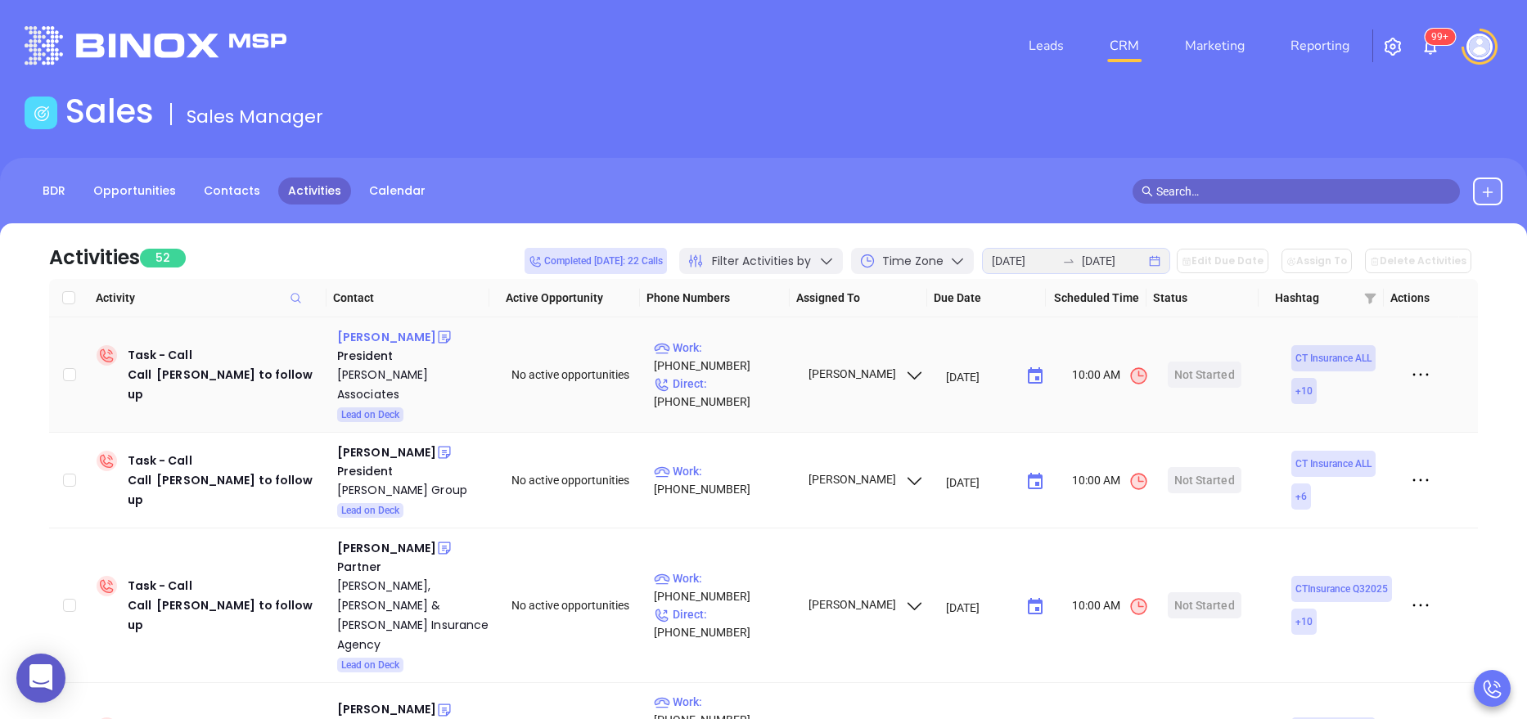
click at [378, 334] on div "Thomas Burrows" at bounding box center [386, 337] width 99 height 20
click at [403, 378] on div "T.M. Burrows Associates" at bounding box center [412, 384] width 151 height 39
click at [439, 328] on div at bounding box center [444, 337] width 16 height 20
click at [442, 335] on icon at bounding box center [445, 337] width 12 height 12
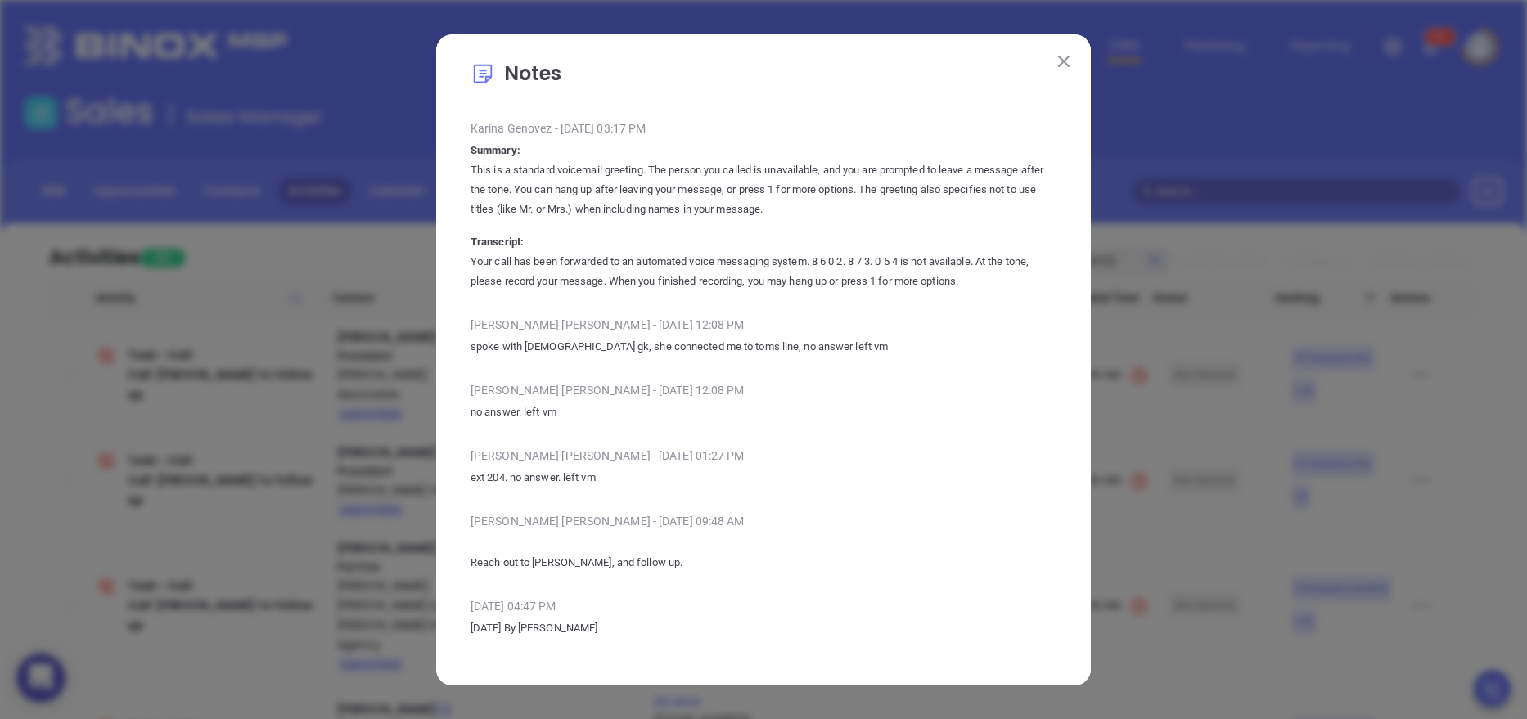
click at [1065, 59] on img at bounding box center [1063, 61] width 11 height 11
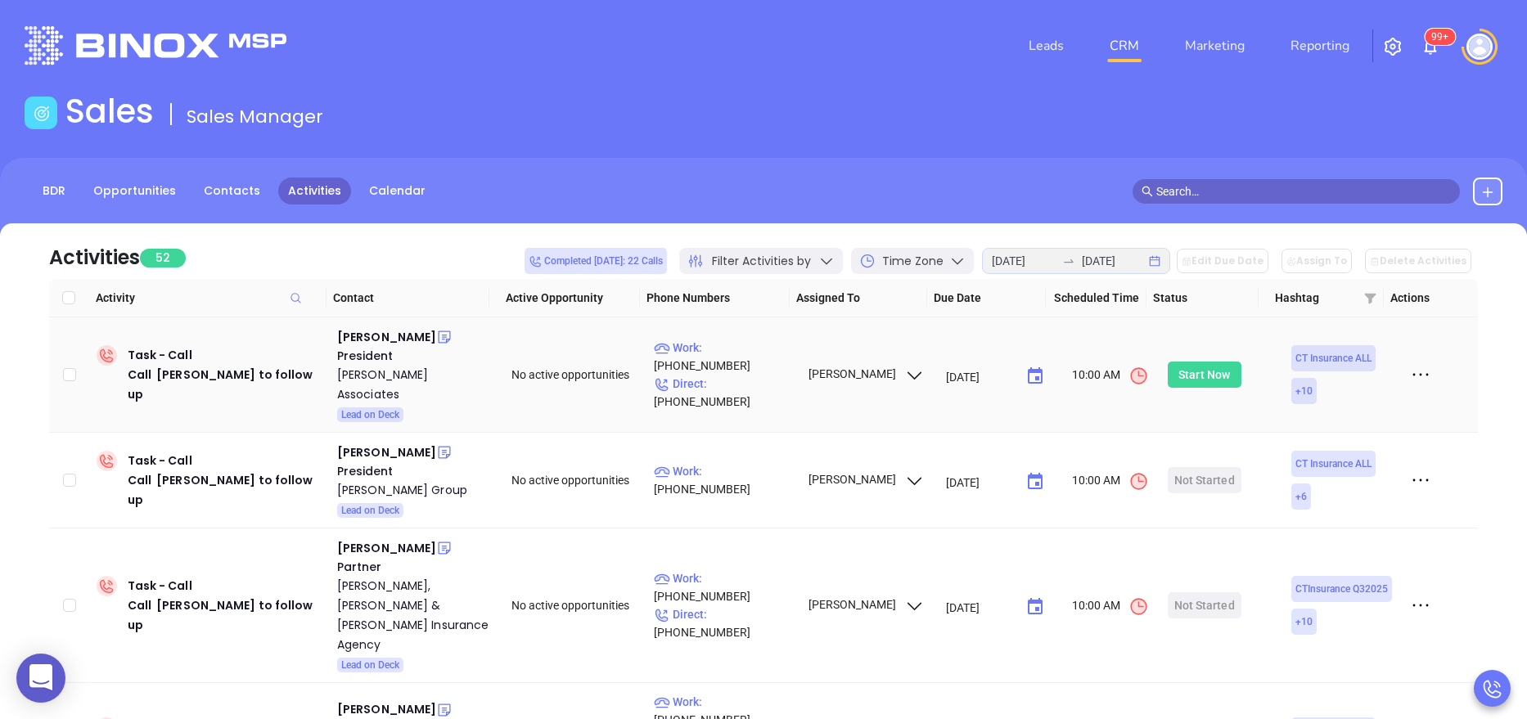
click at [1192, 364] on div "Start Now" at bounding box center [1204, 375] width 52 height 26
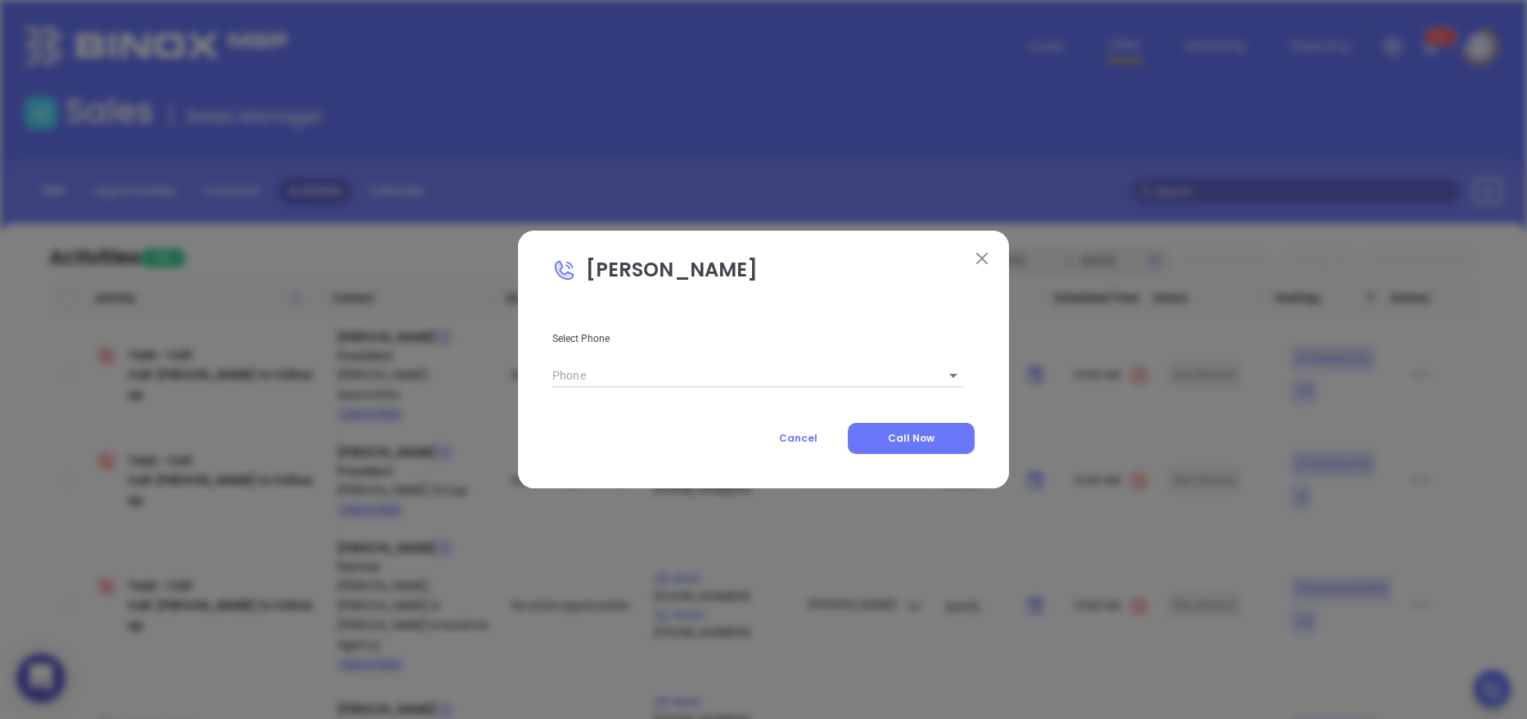
type input "(860) 443-2277"
type input "1"
click at [924, 437] on span "Call Now" at bounding box center [911, 438] width 47 height 14
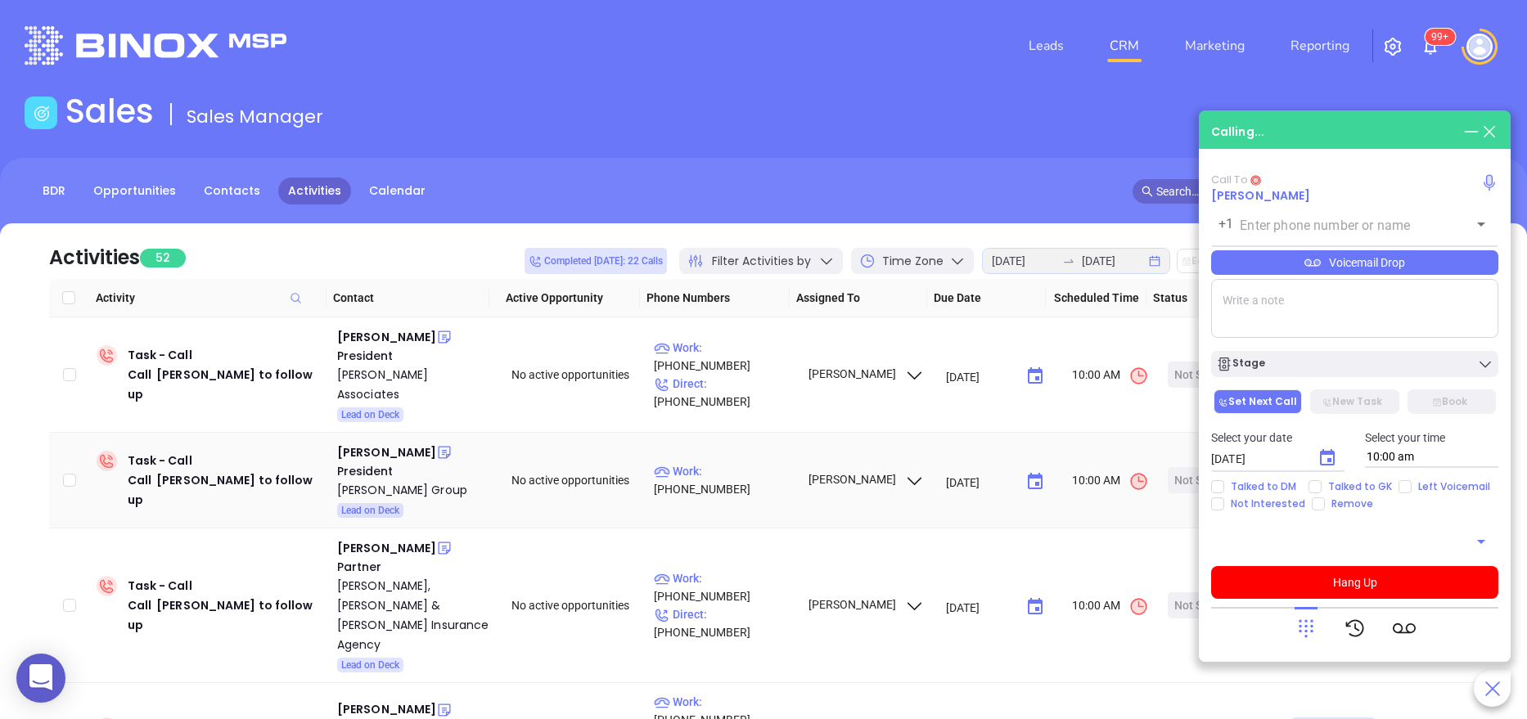
type input "(860) 443-2277"
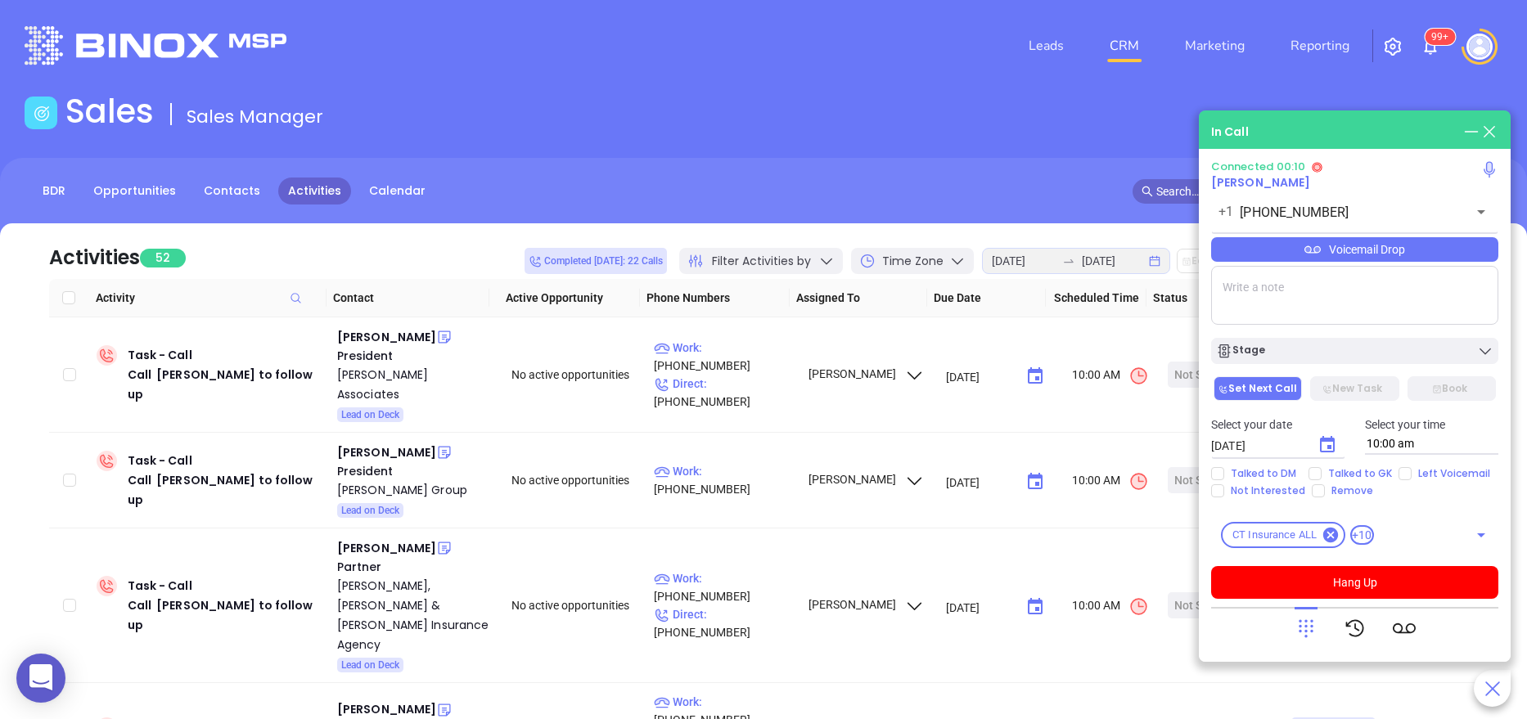
click at [885, 160] on div "BDR Opportunities Contacts Activities Calendar" at bounding box center [763, 199] width 1527 height 82
click at [1309, 623] on icon at bounding box center [1305, 628] width 23 height 23
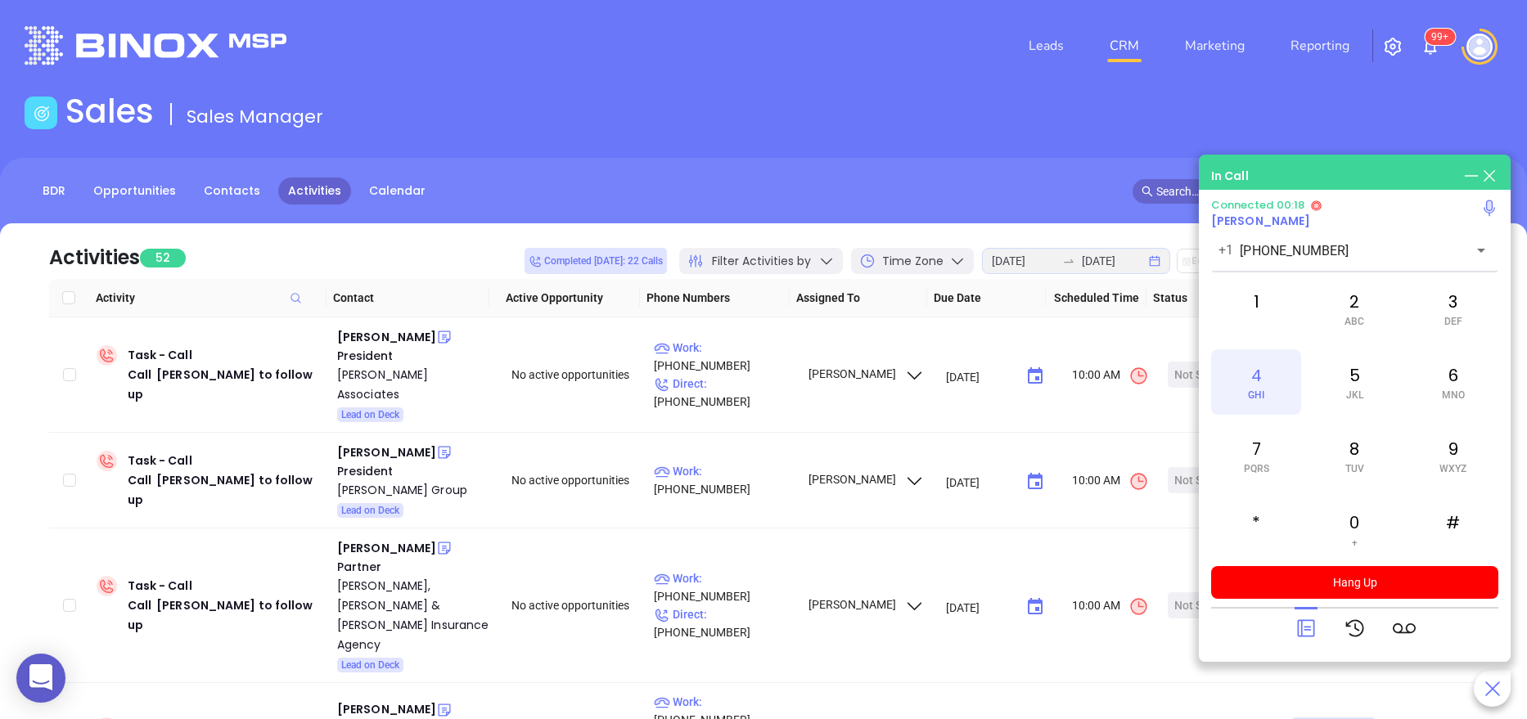
click at [1267, 387] on div "4 GHI" at bounding box center [1256, 381] width 90 height 65
click at [1303, 622] on icon at bounding box center [1305, 628] width 23 height 23
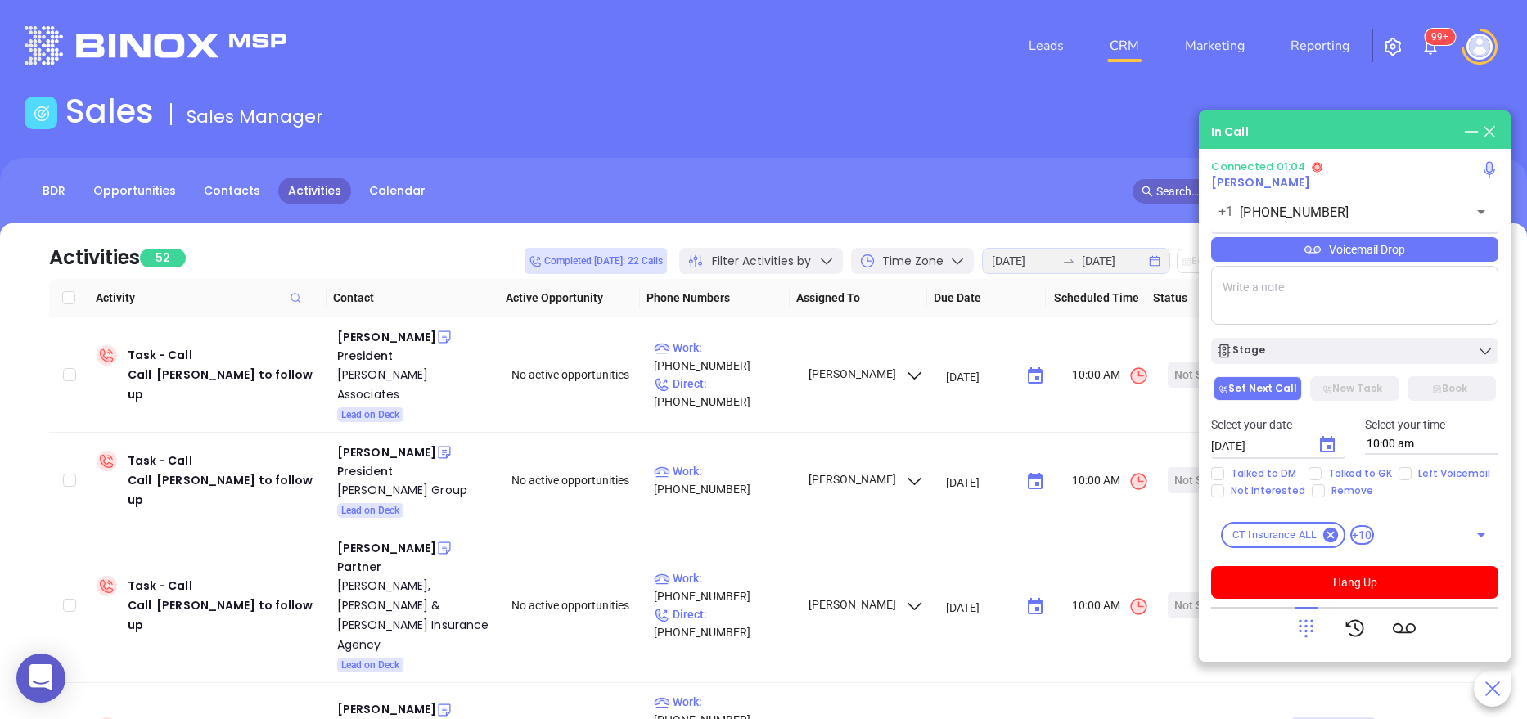
drag, startPoint x: 1304, startPoint y: 622, endPoint x: 1314, endPoint y: 276, distance: 346.2
click at [1314, 276] on div "Connected 01:04 Thomas Burrows +1 (860) 443-2277 ​ Voicemail Drop Stage Set Nex…" at bounding box center [1354, 404] width 287 height 489
click at [1354, 570] on button "Hang Up" at bounding box center [1354, 582] width 287 height 33
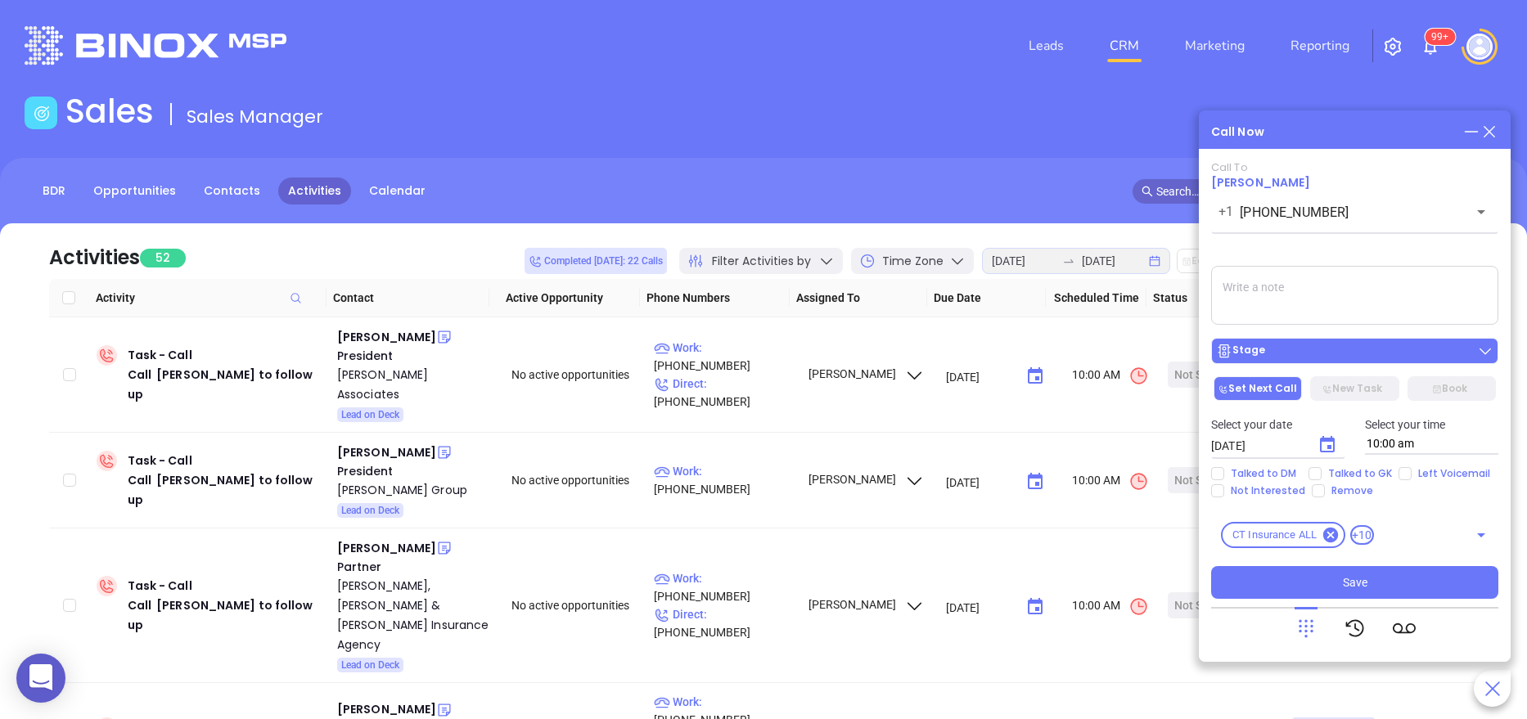
click at [1275, 344] on div "Stage" at bounding box center [1354, 351] width 277 height 16
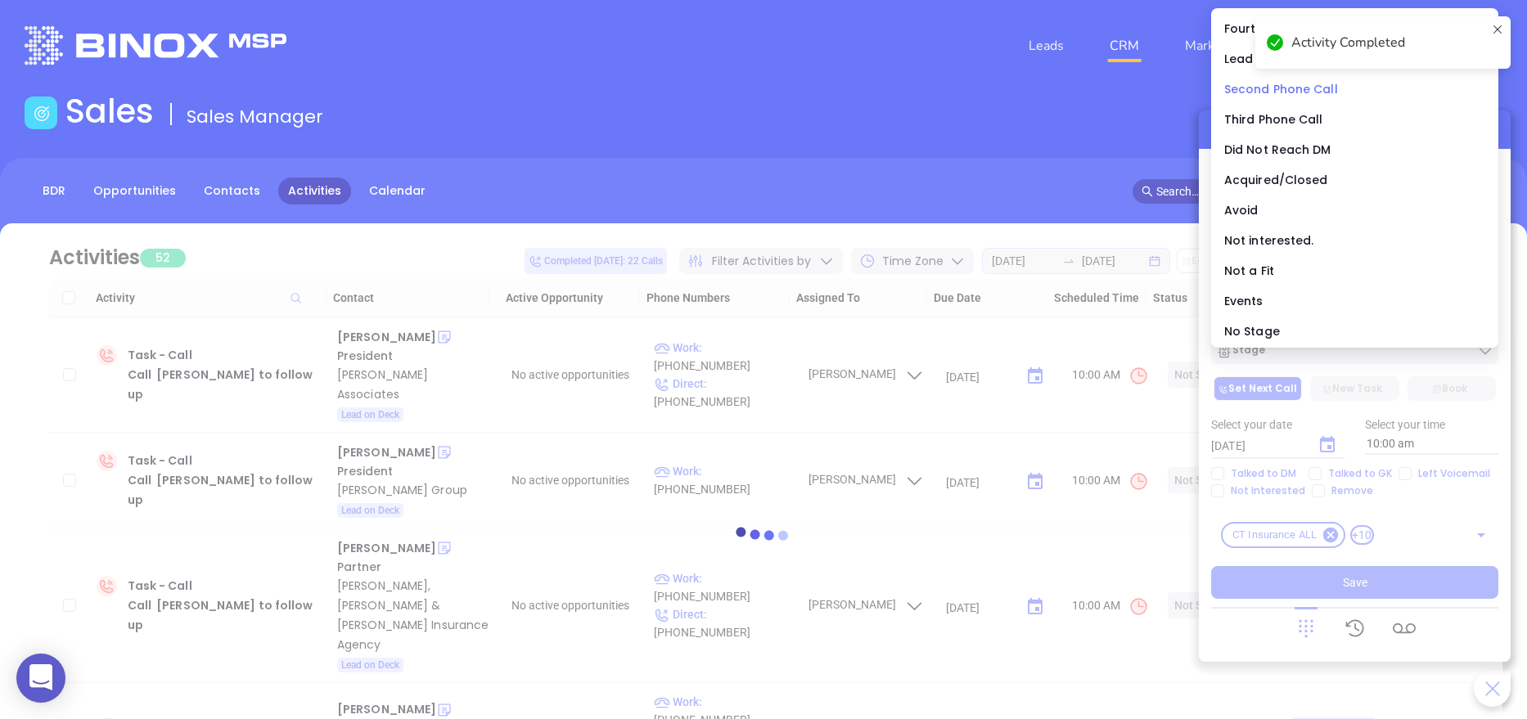
click at [1293, 90] on span "Second Phone Call" at bounding box center [1281, 89] width 114 height 16
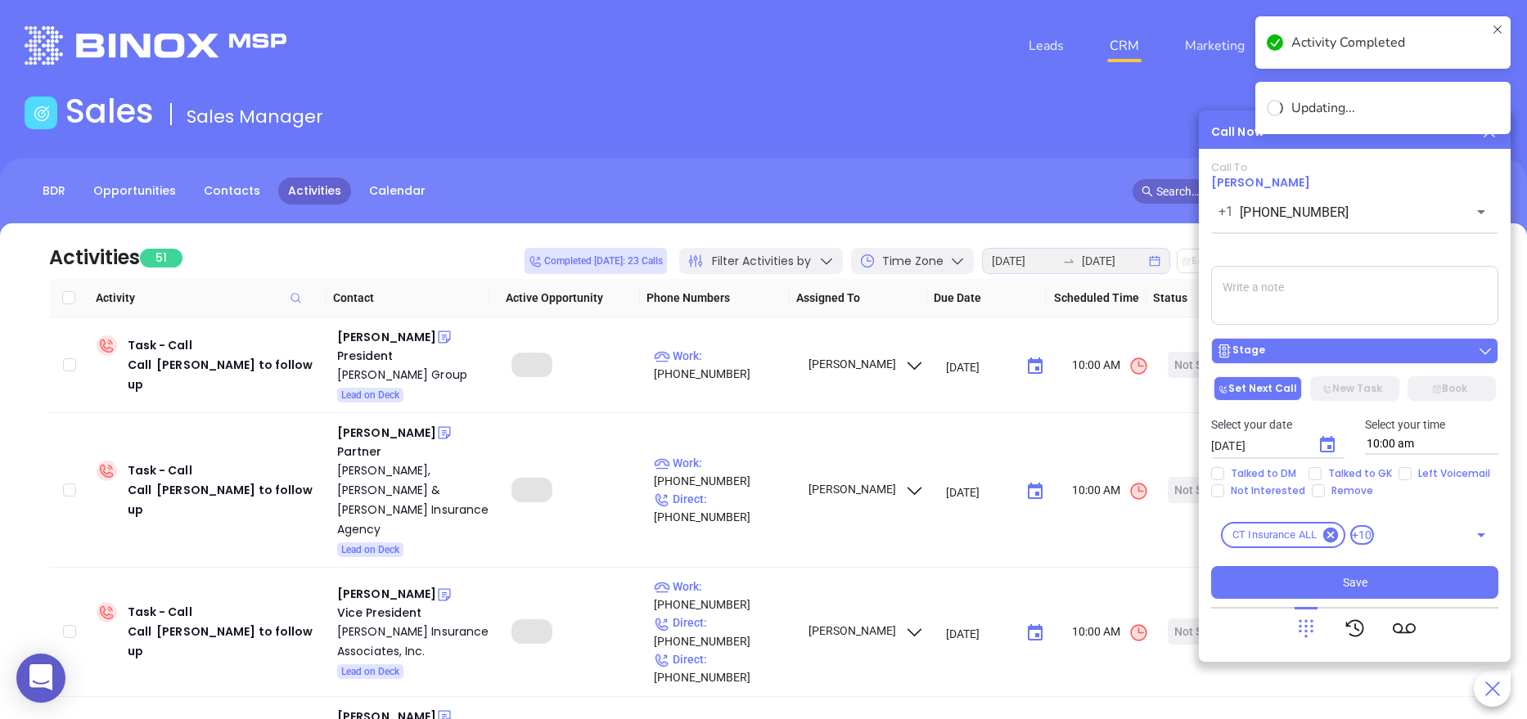
click at [1315, 360] on button "Stage" at bounding box center [1354, 351] width 287 height 26
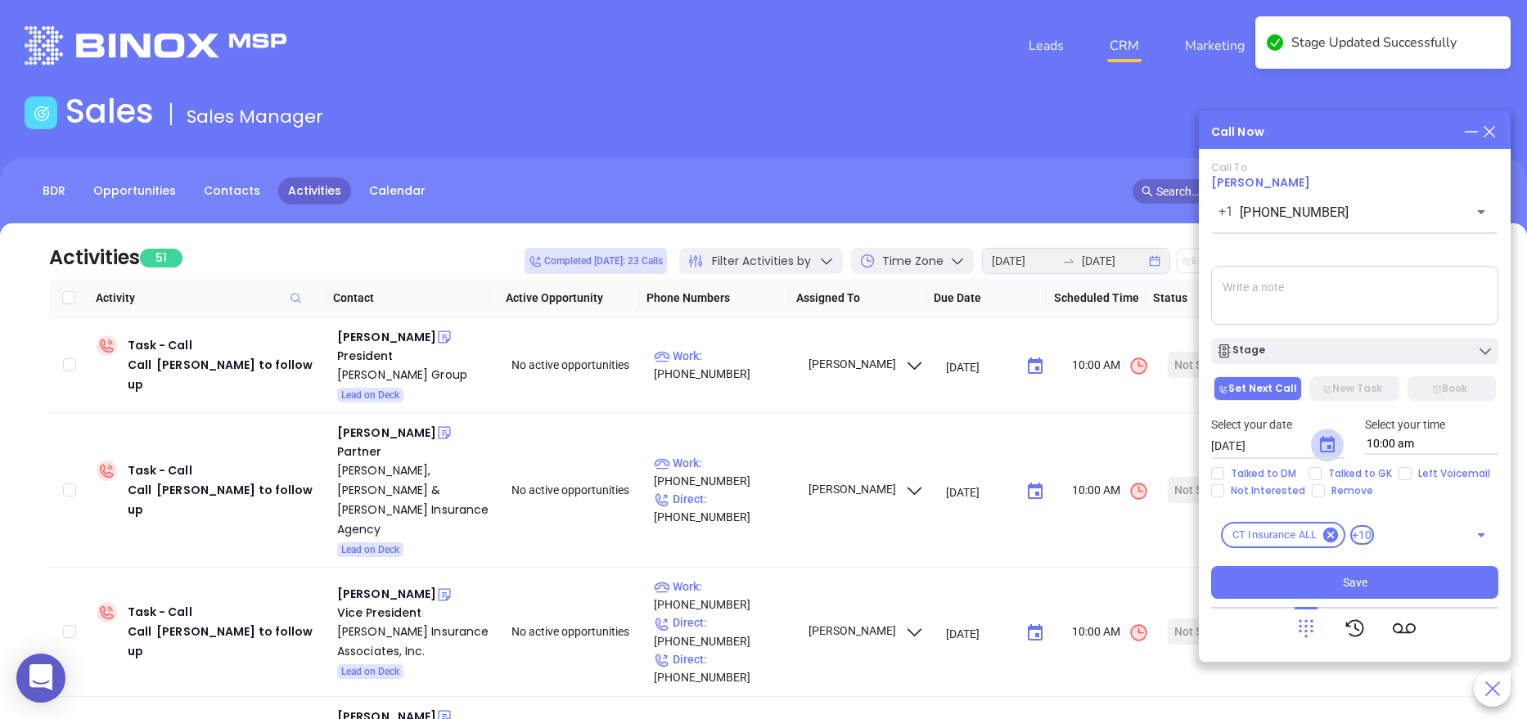
click at [1330, 435] on icon "Choose date, selected date is Aug 21, 2025" at bounding box center [1327, 445] width 20 height 20
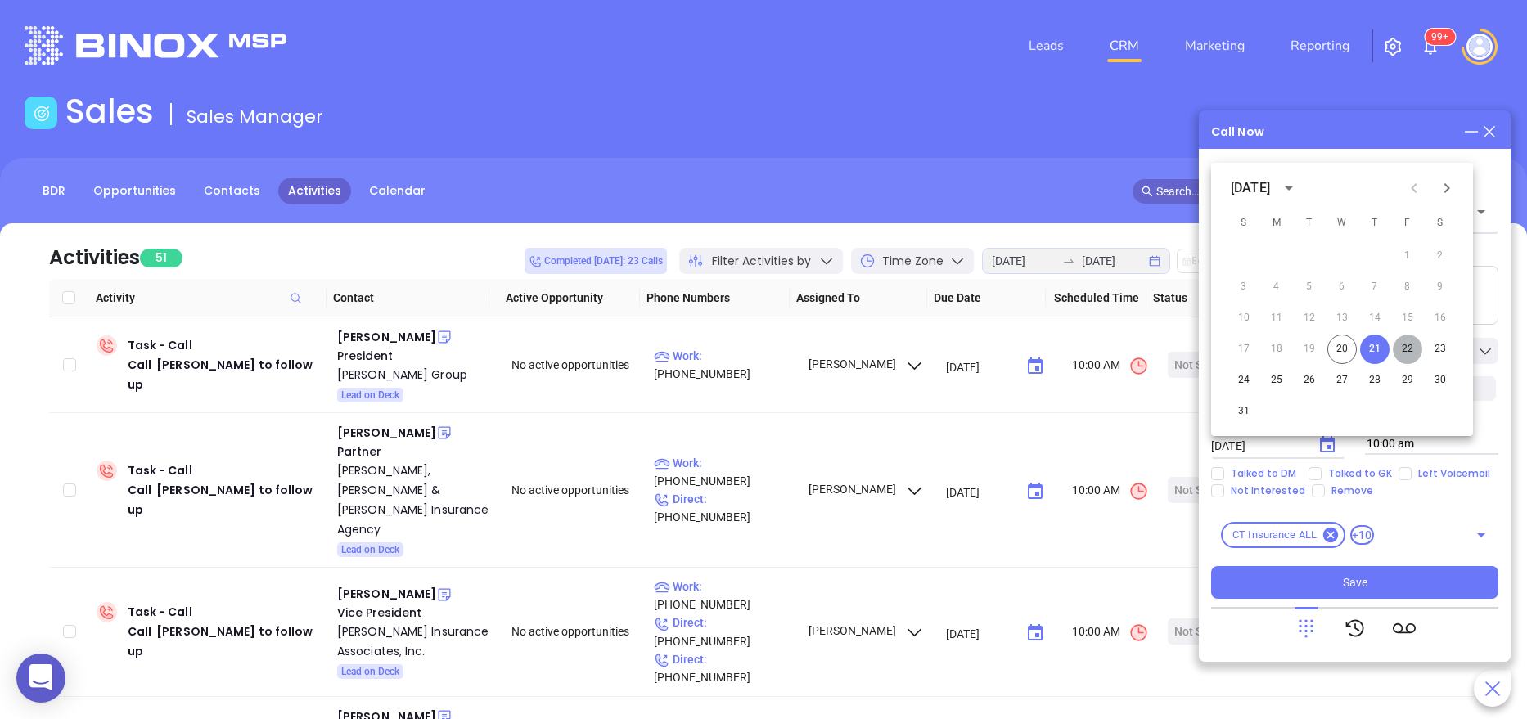
click at [1403, 350] on button "22" at bounding box center [1406, 349] width 29 height 29
type input "08/22/2025"
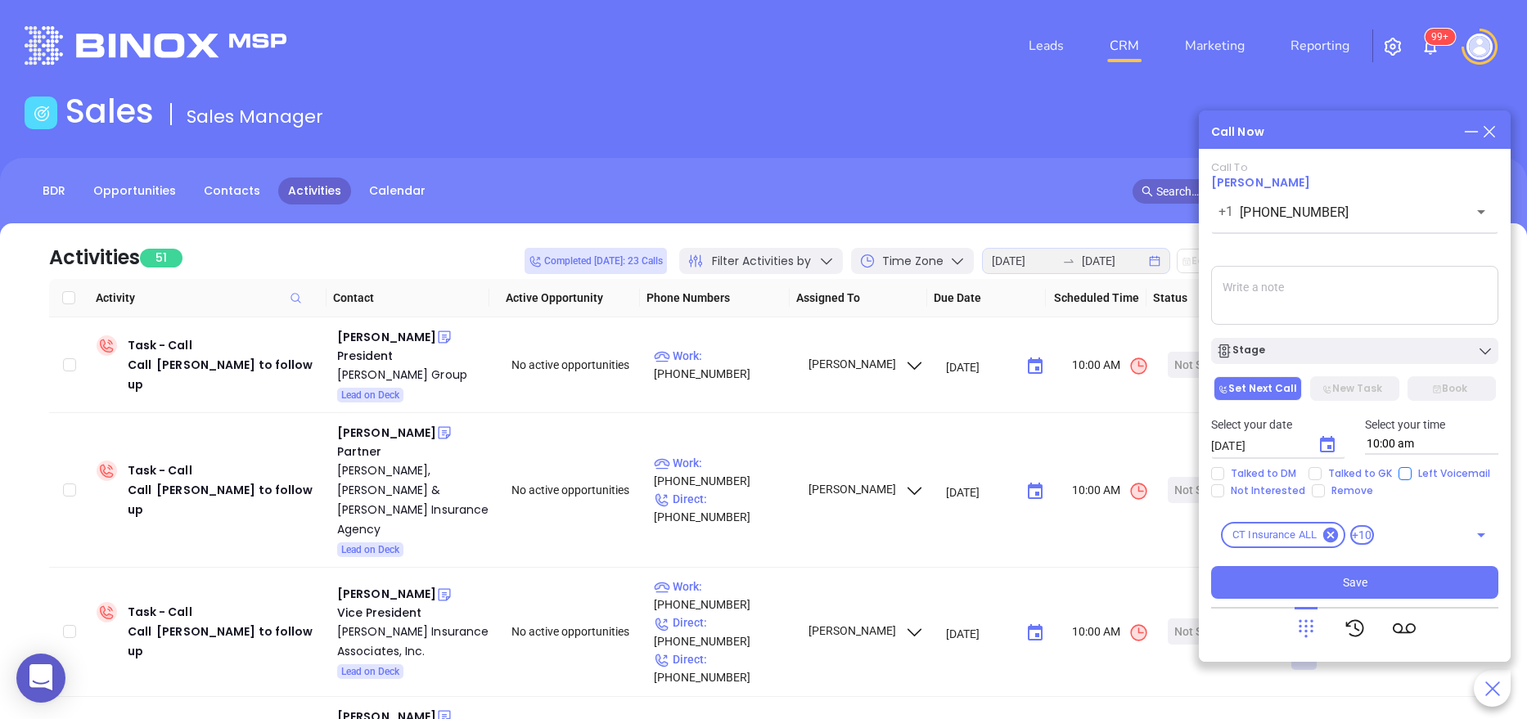
click at [1413, 476] on span "Left Voicemail" at bounding box center [1453, 473] width 85 height 13
click at [1411, 476] on input "Left Voicemail" at bounding box center [1404, 473] width 13 height 13
checkbox input "true"
click at [1326, 344] on div "Stage" at bounding box center [1354, 351] width 277 height 16
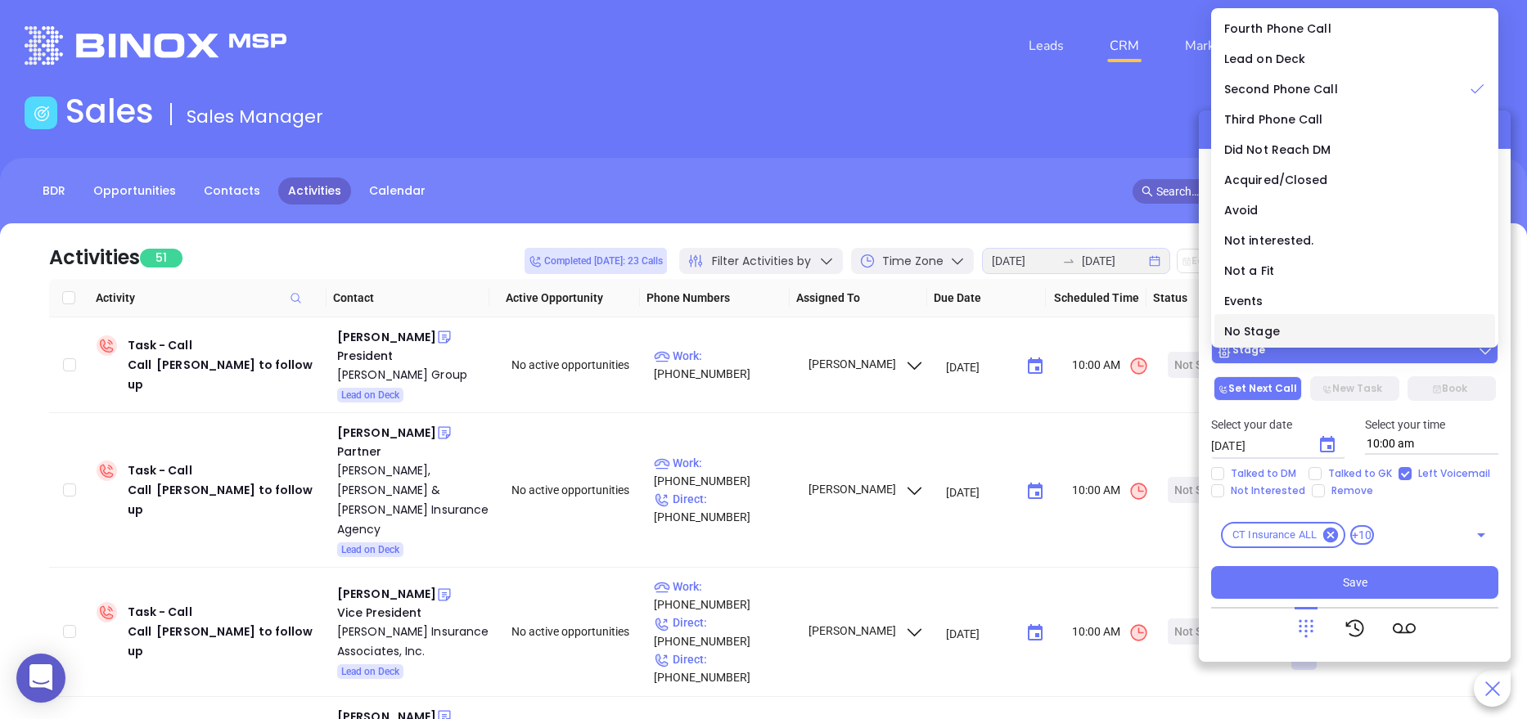
click at [1326, 344] on li "No Stage" at bounding box center [1354, 331] width 281 height 34
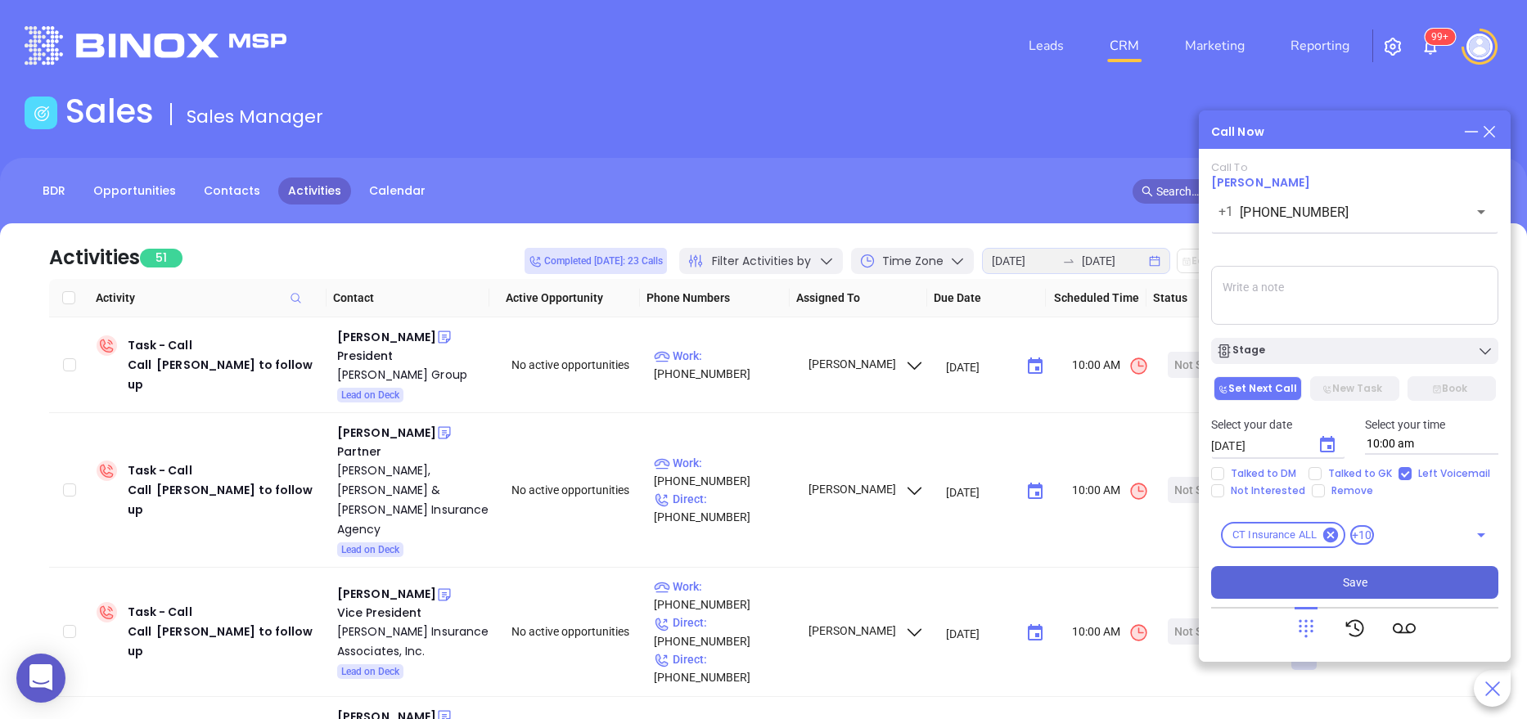
click at [1333, 573] on button "Save" at bounding box center [1354, 582] width 287 height 33
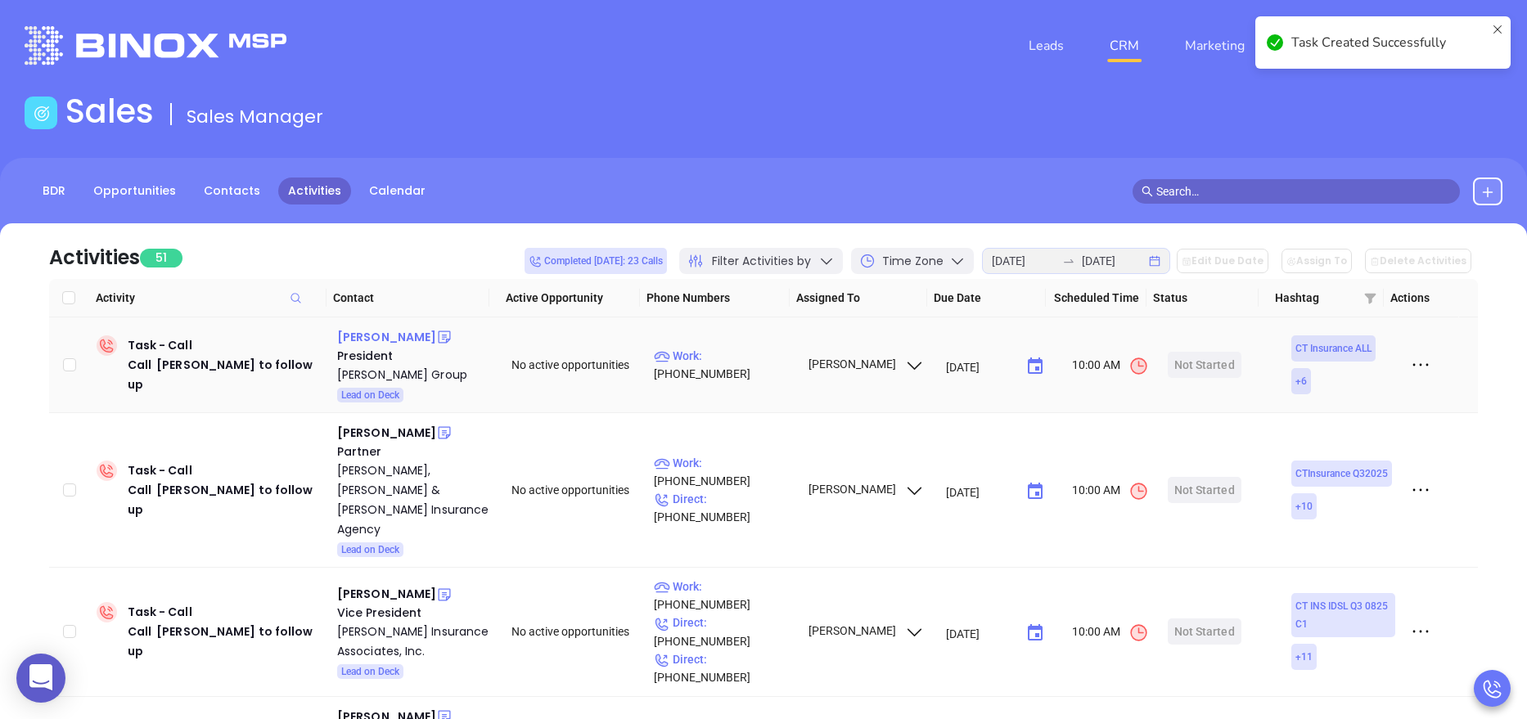
click at [387, 344] on div "Ted Barber" at bounding box center [386, 337] width 99 height 20
click at [387, 369] on div "Chittenden Group" at bounding box center [412, 375] width 151 height 20
click at [439, 335] on icon at bounding box center [445, 337] width 12 height 12
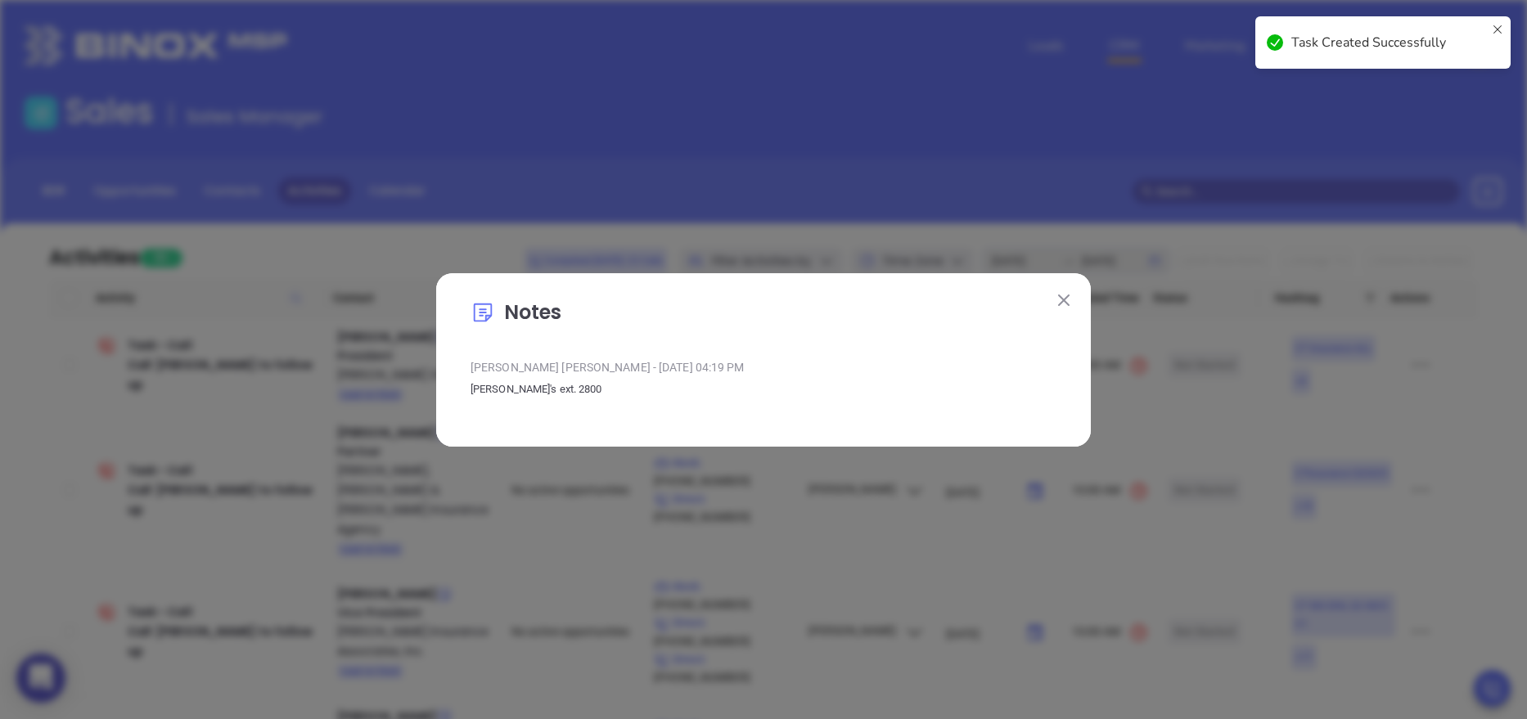
click at [1065, 299] on img at bounding box center [1063, 300] width 11 height 11
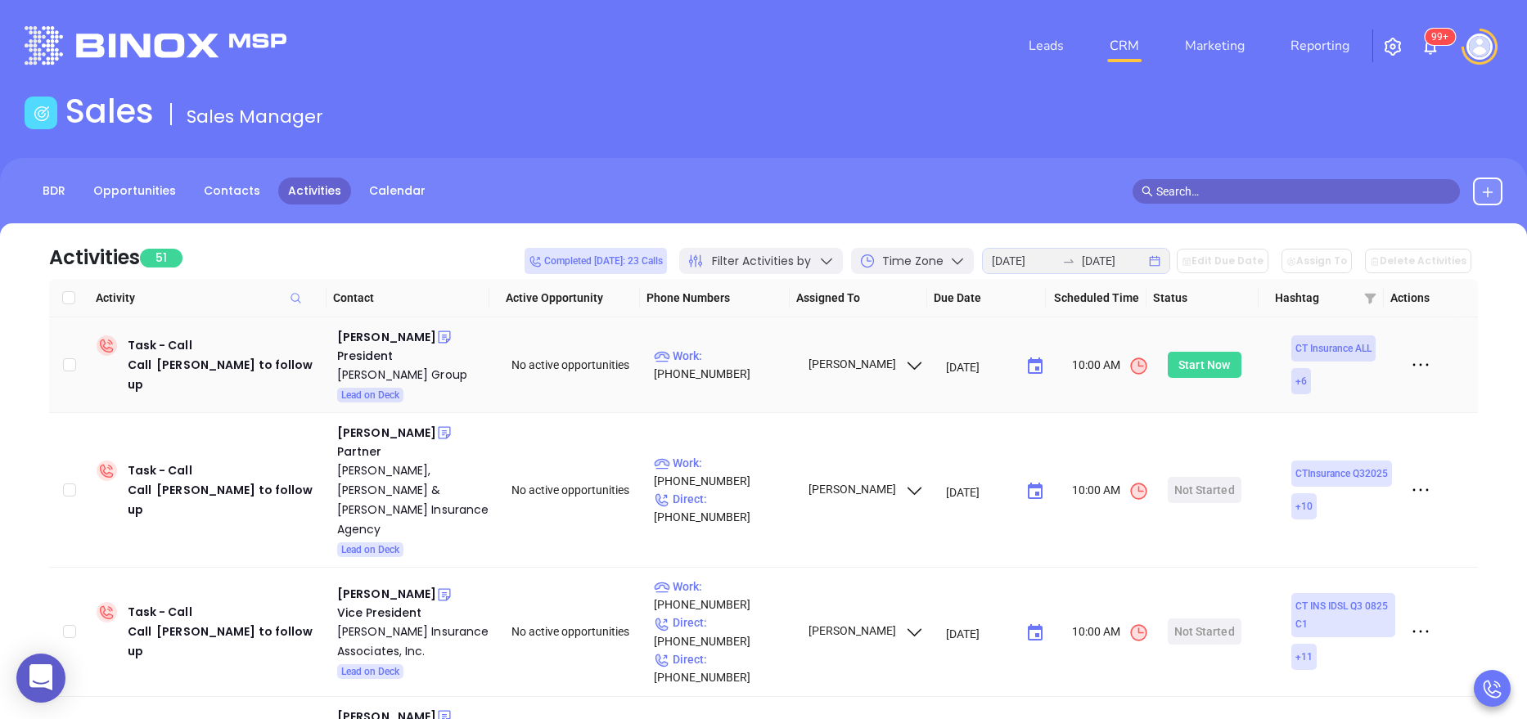
click at [1186, 360] on div "Start Now" at bounding box center [1204, 365] width 52 height 26
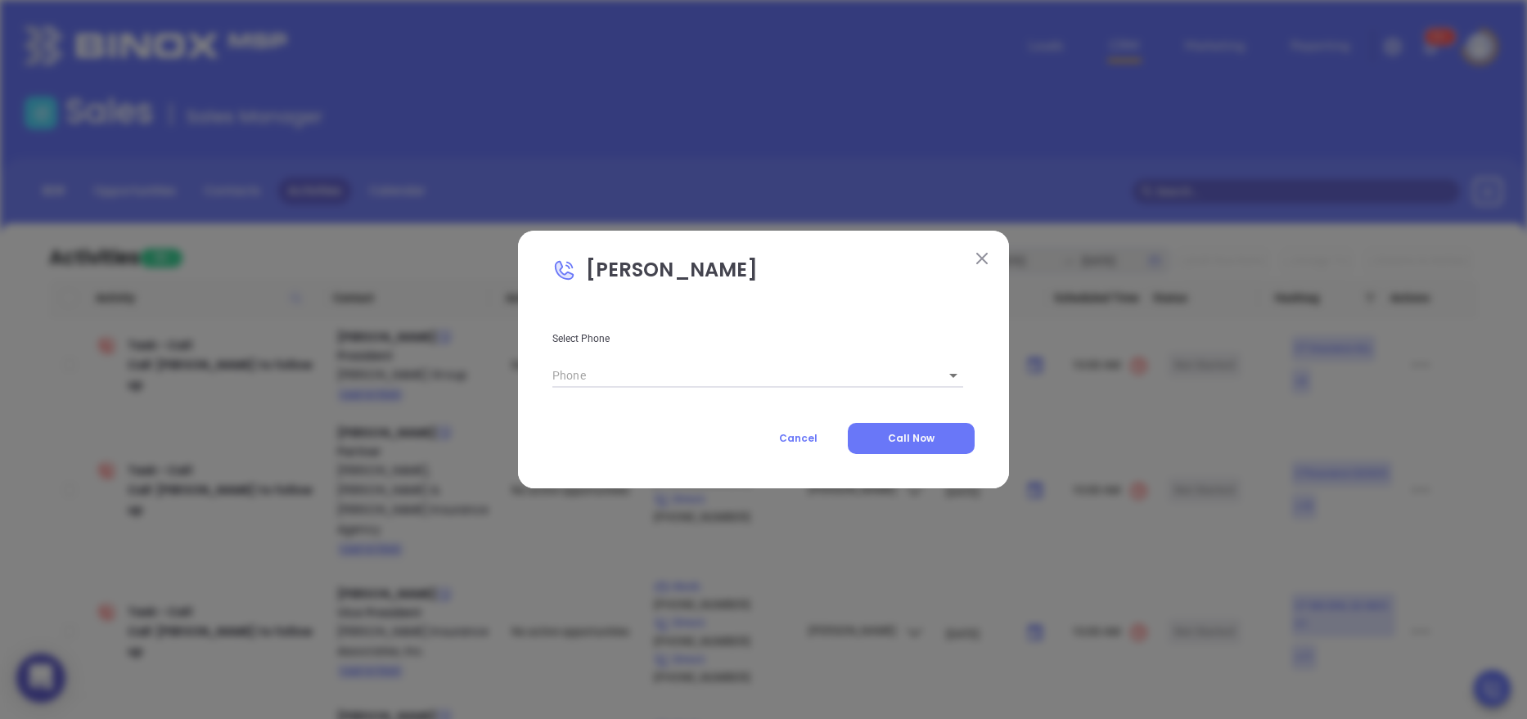
type input "1"
click at [912, 431] on span "Call Now" at bounding box center [911, 438] width 47 height 14
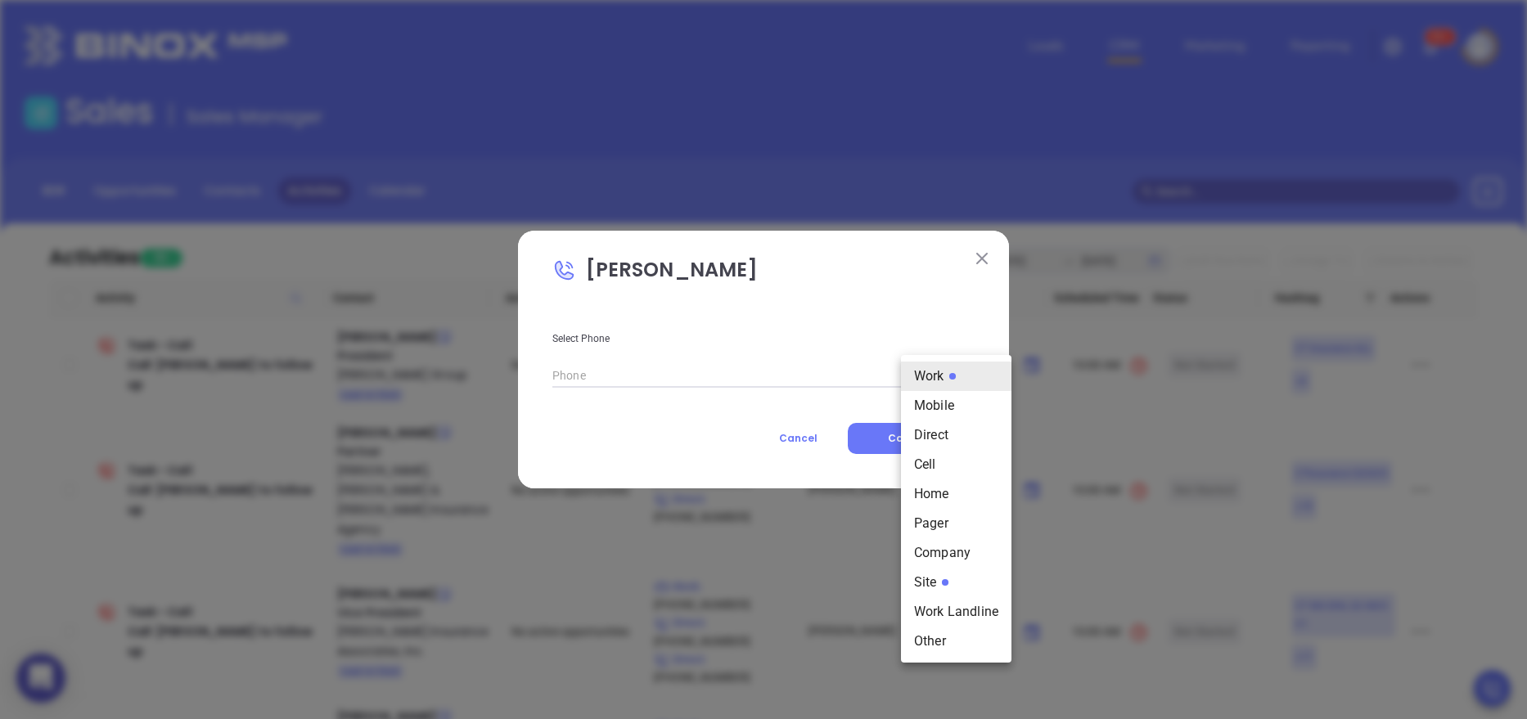
click at [928, 377] on body "0 Leads CRM Marketing Reporting 99+ Financial Leads Leads Sales Sales Manager B…" at bounding box center [763, 359] width 1527 height 719
click at [925, 568] on li "Site" at bounding box center [956, 582] width 110 height 29
type input "(800) 723-7447"
type input "11"
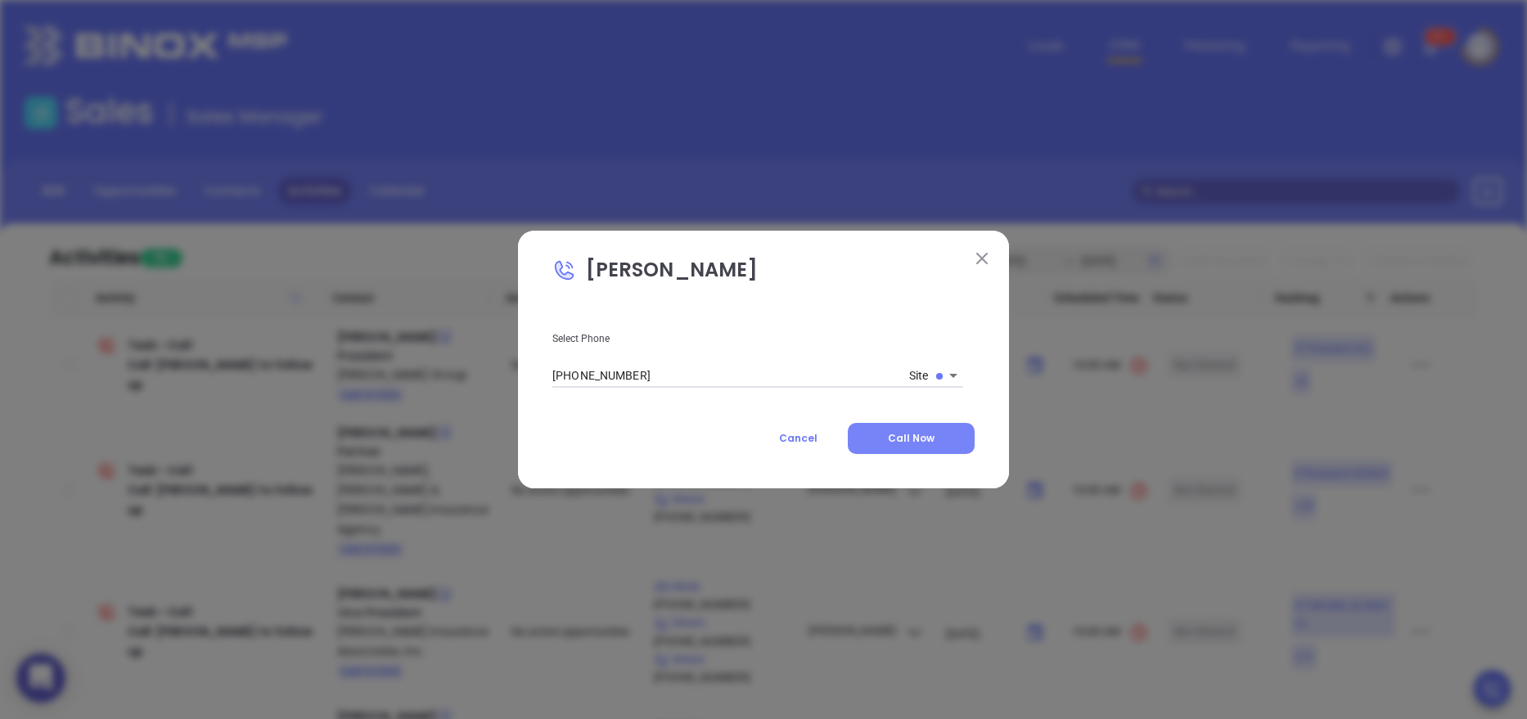
click at [896, 426] on button "Call Now" at bounding box center [911, 438] width 127 height 31
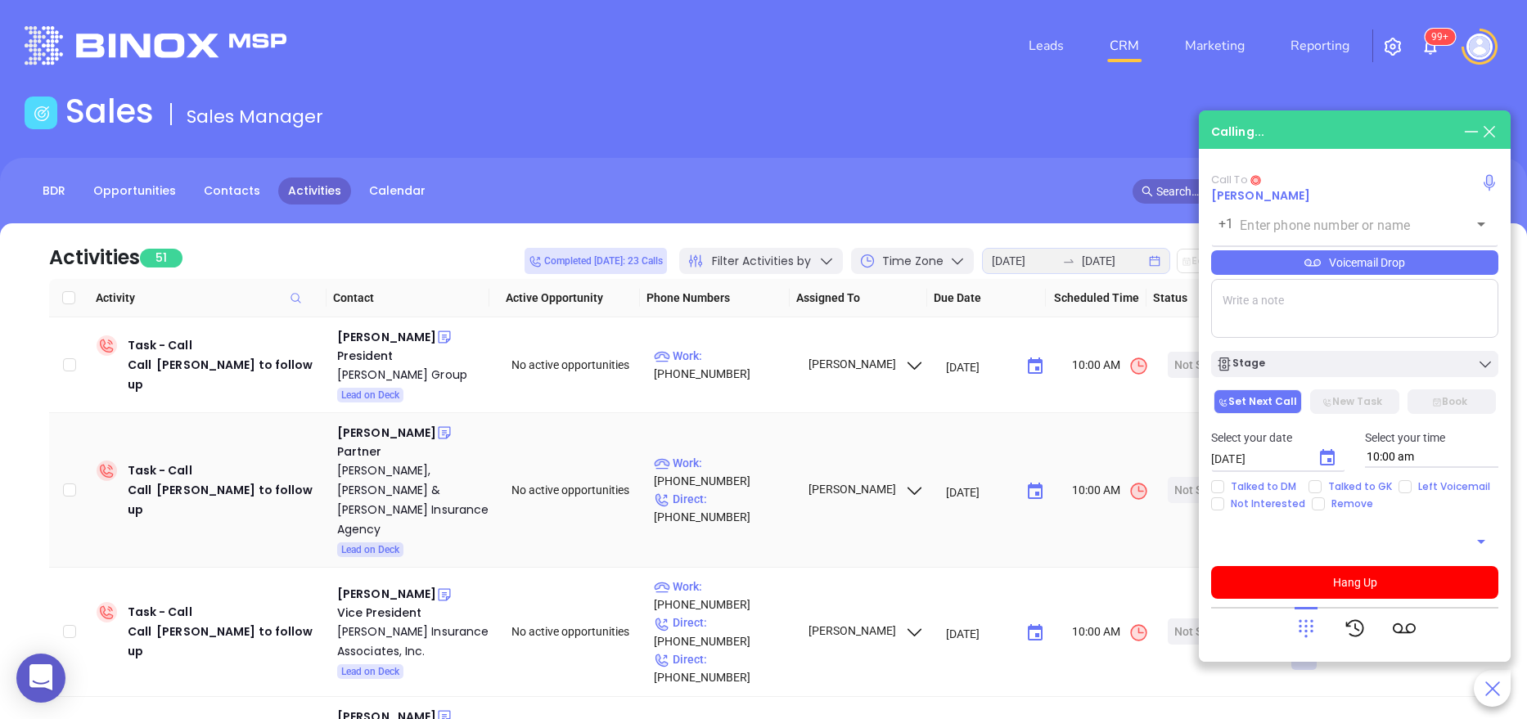
type input "(800) 723-7447"
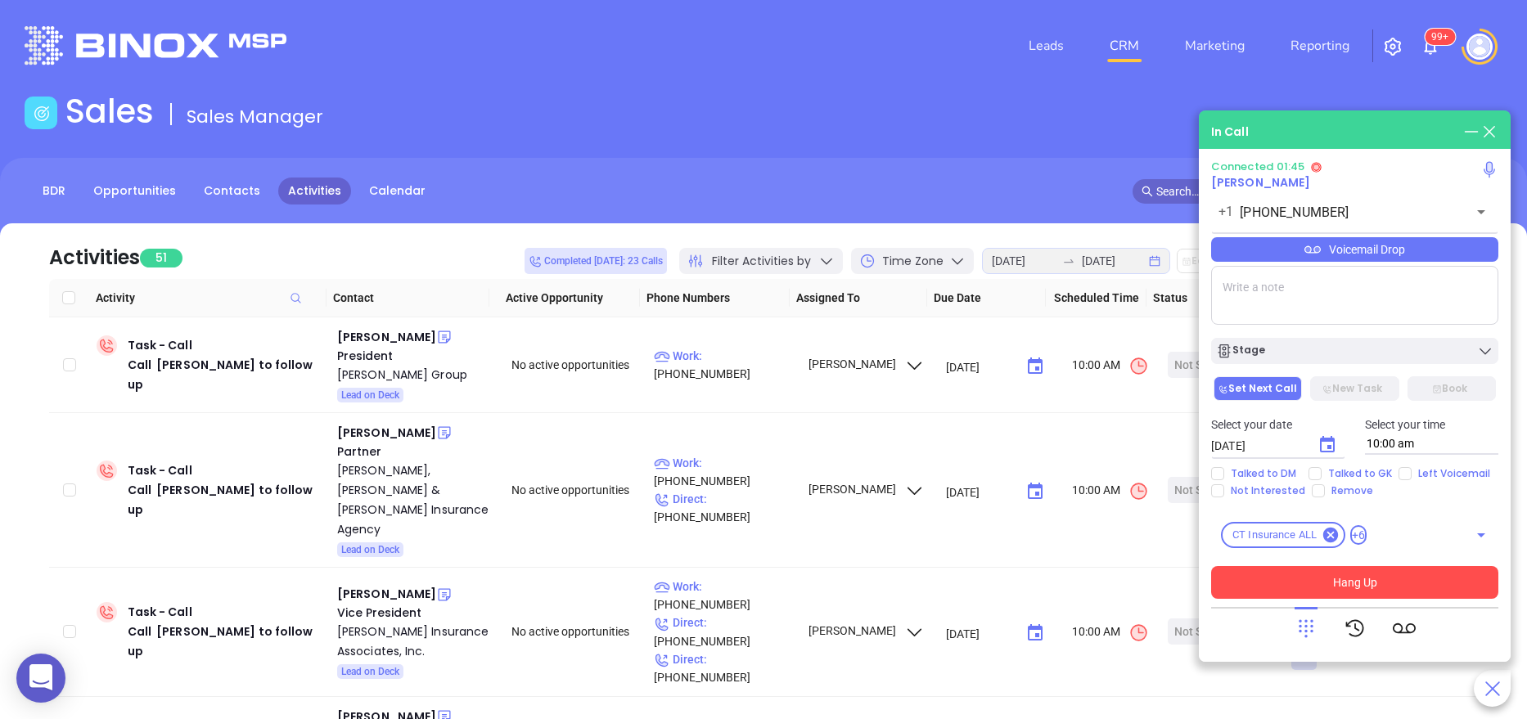
click at [1361, 572] on button "Hang Up" at bounding box center [1354, 582] width 287 height 33
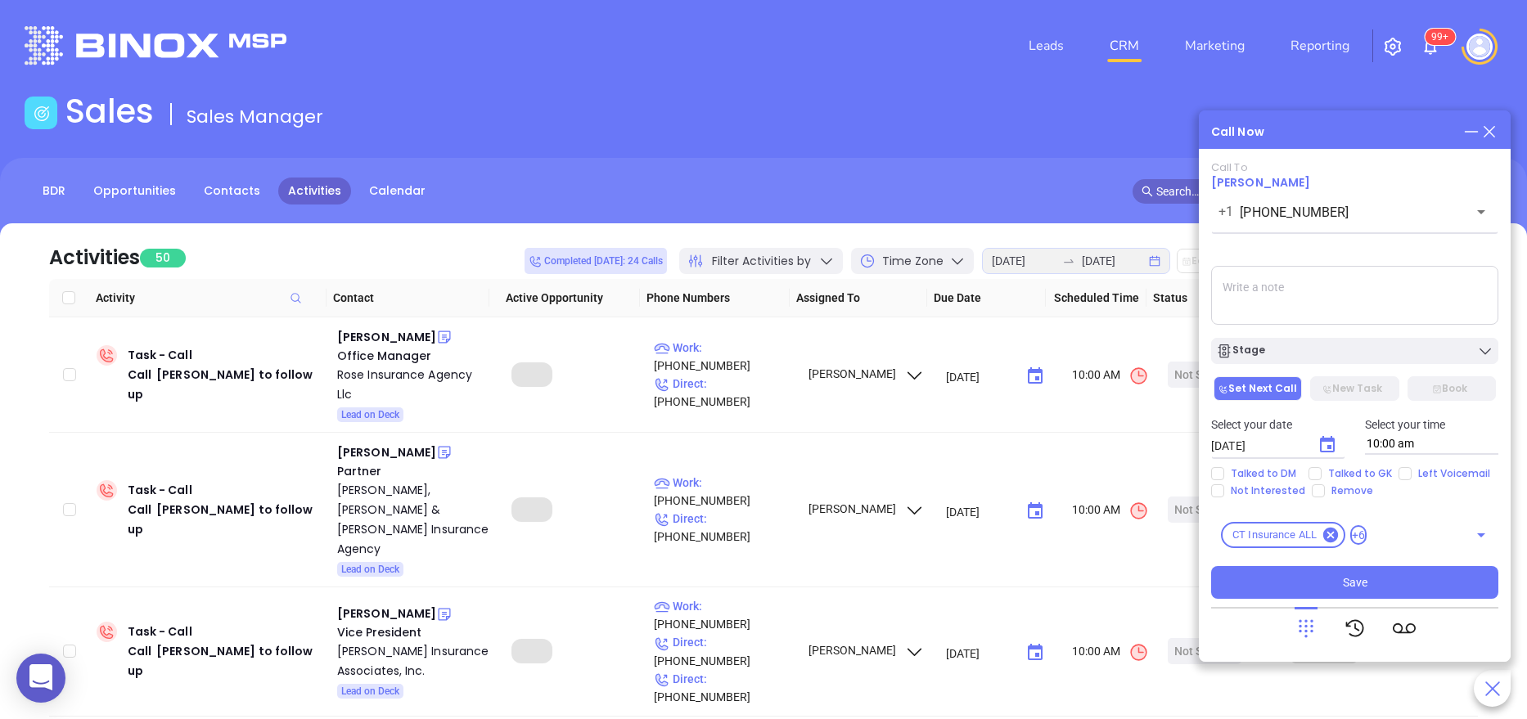
click at [1262, 349] on div "Stage" at bounding box center [1354, 351] width 277 height 16
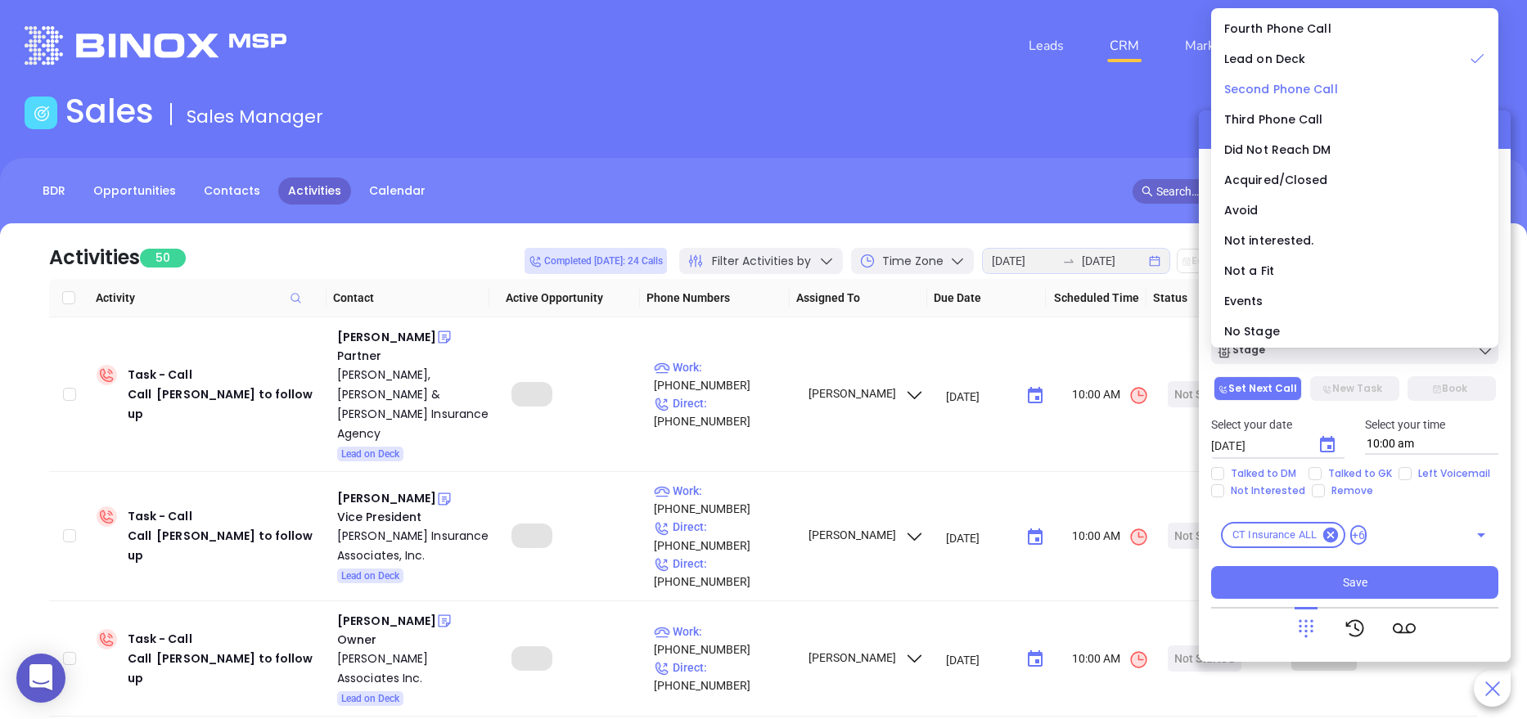
click at [1265, 90] on span "Second Phone Call" at bounding box center [1281, 89] width 114 height 16
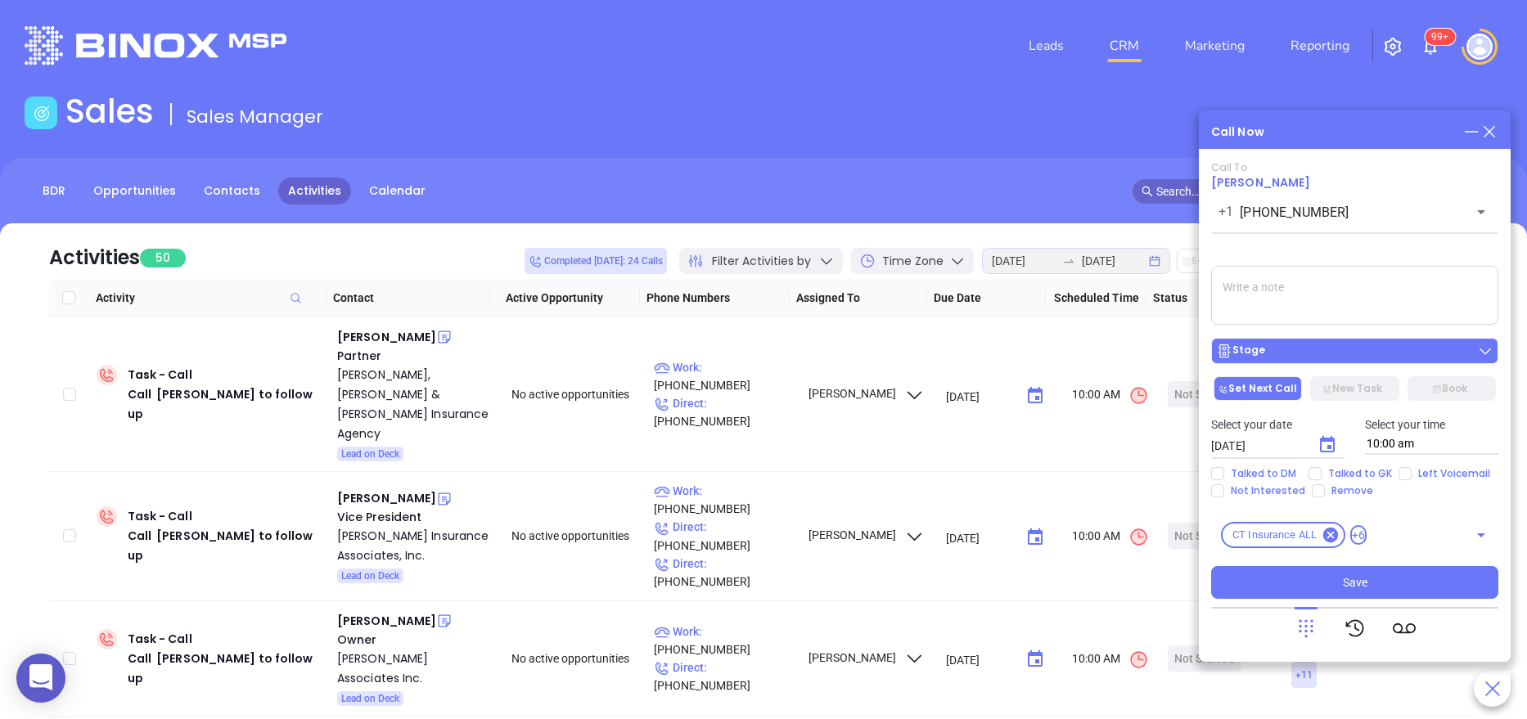
click at [1302, 358] on div "Stage" at bounding box center [1354, 351] width 277 height 16
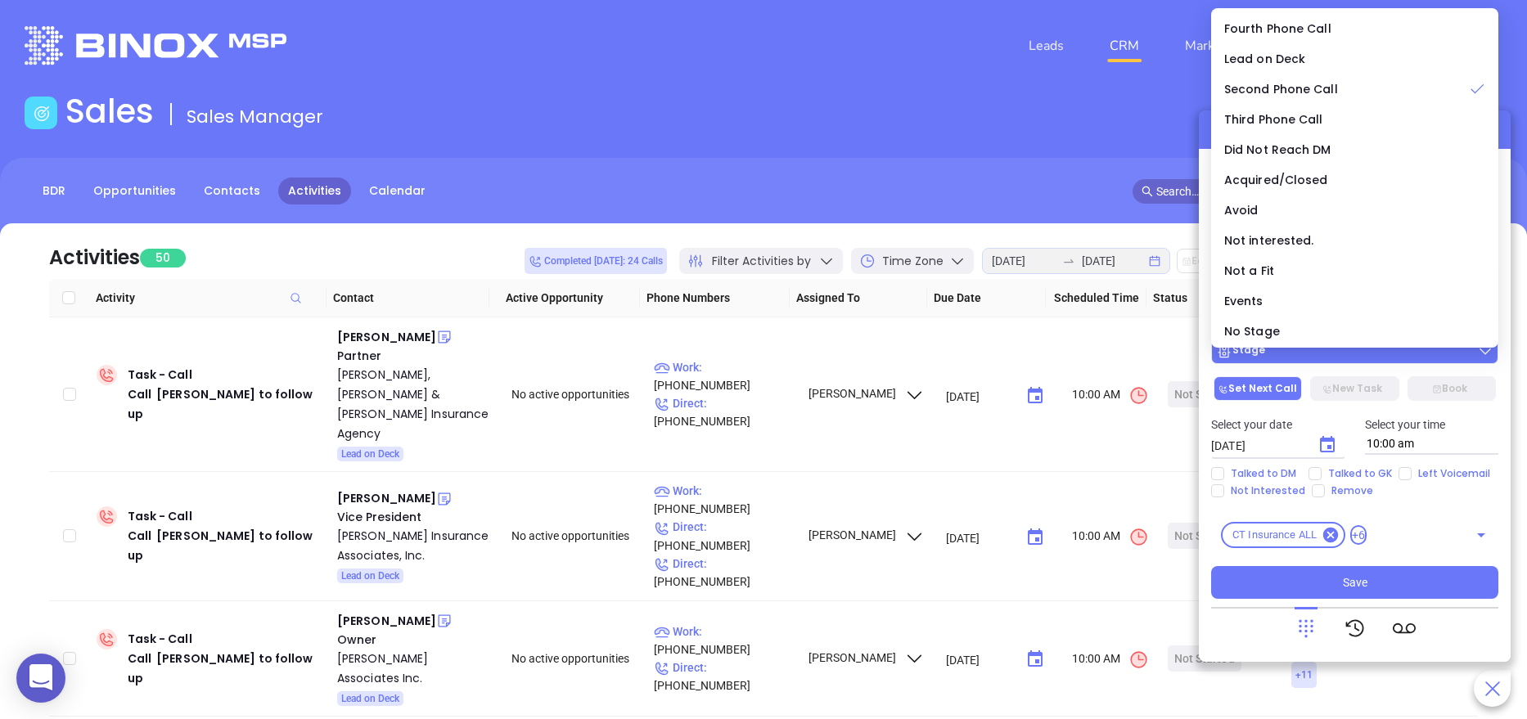
click at [1302, 358] on div "Stage" at bounding box center [1354, 351] width 277 height 16
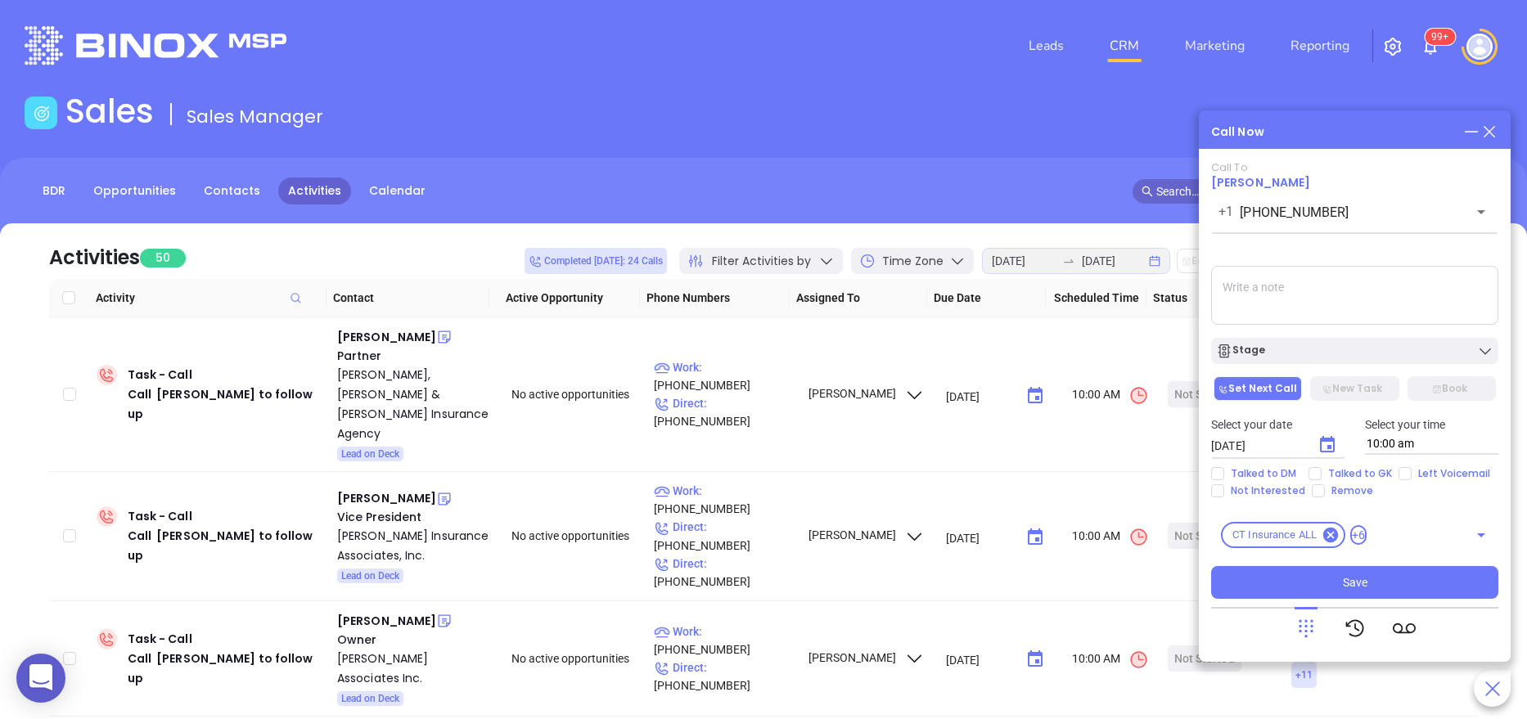
click at [1266, 290] on textarea at bounding box center [1354, 295] width 287 height 59
click at [1242, 350] on div "Stage" at bounding box center [1240, 351] width 49 height 16
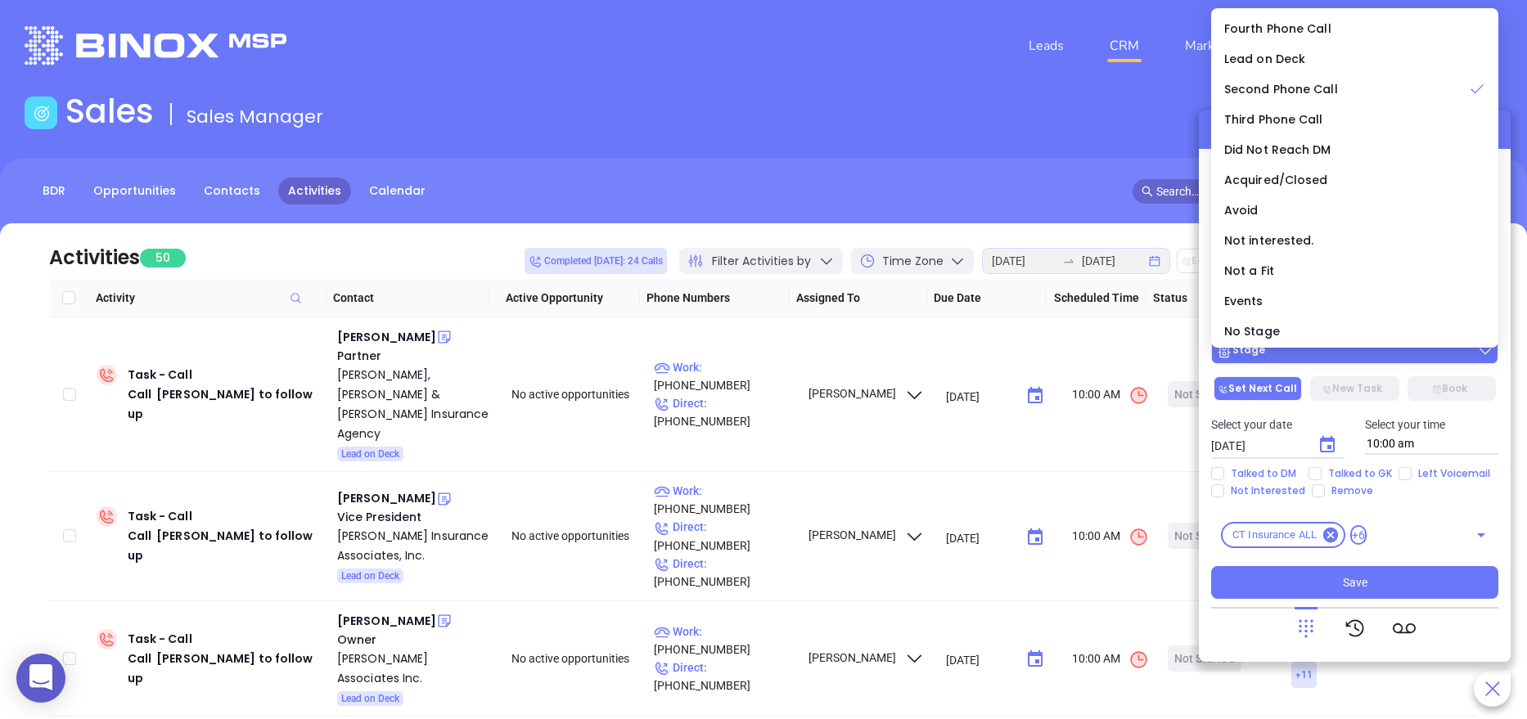
click at [1242, 350] on div "Stage" at bounding box center [1240, 351] width 49 height 16
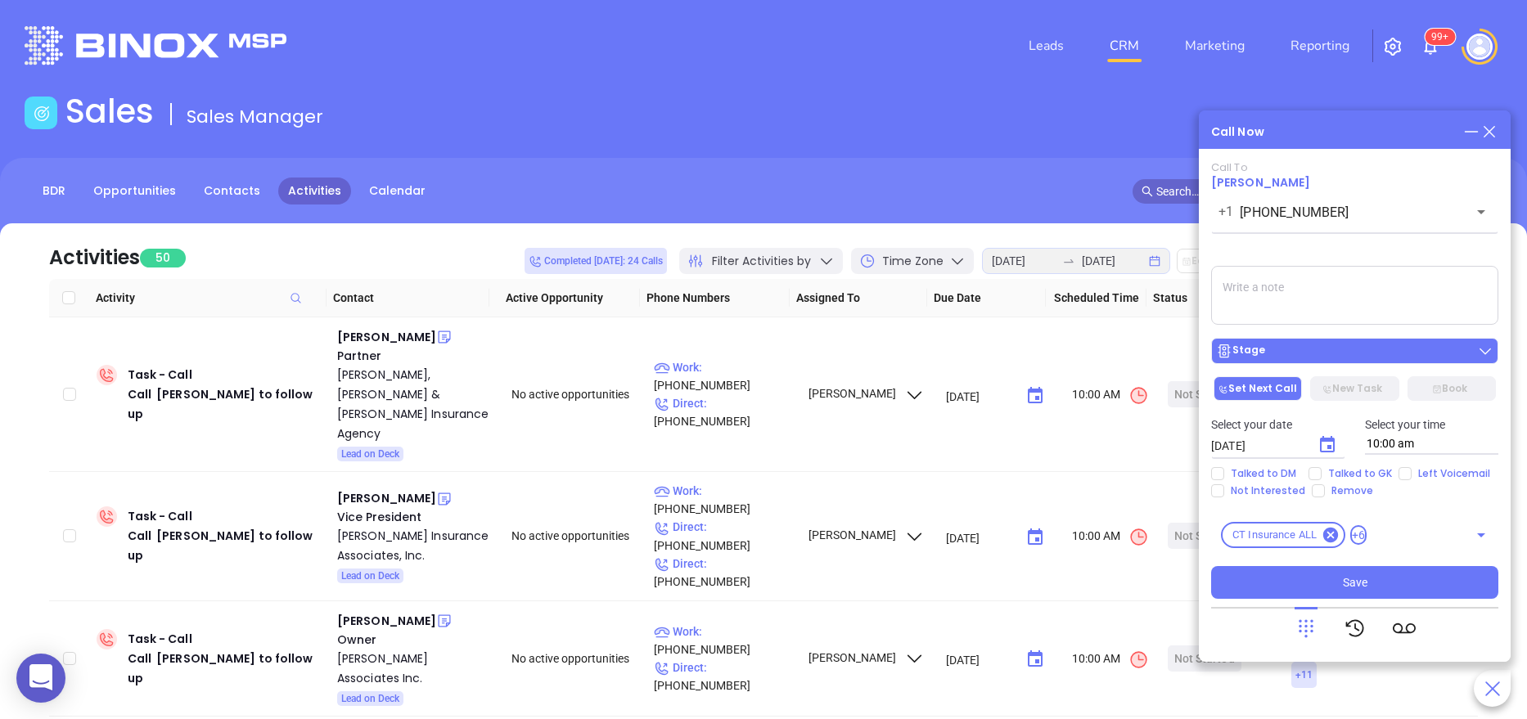
click at [1293, 350] on div "Stage" at bounding box center [1354, 351] width 277 height 16
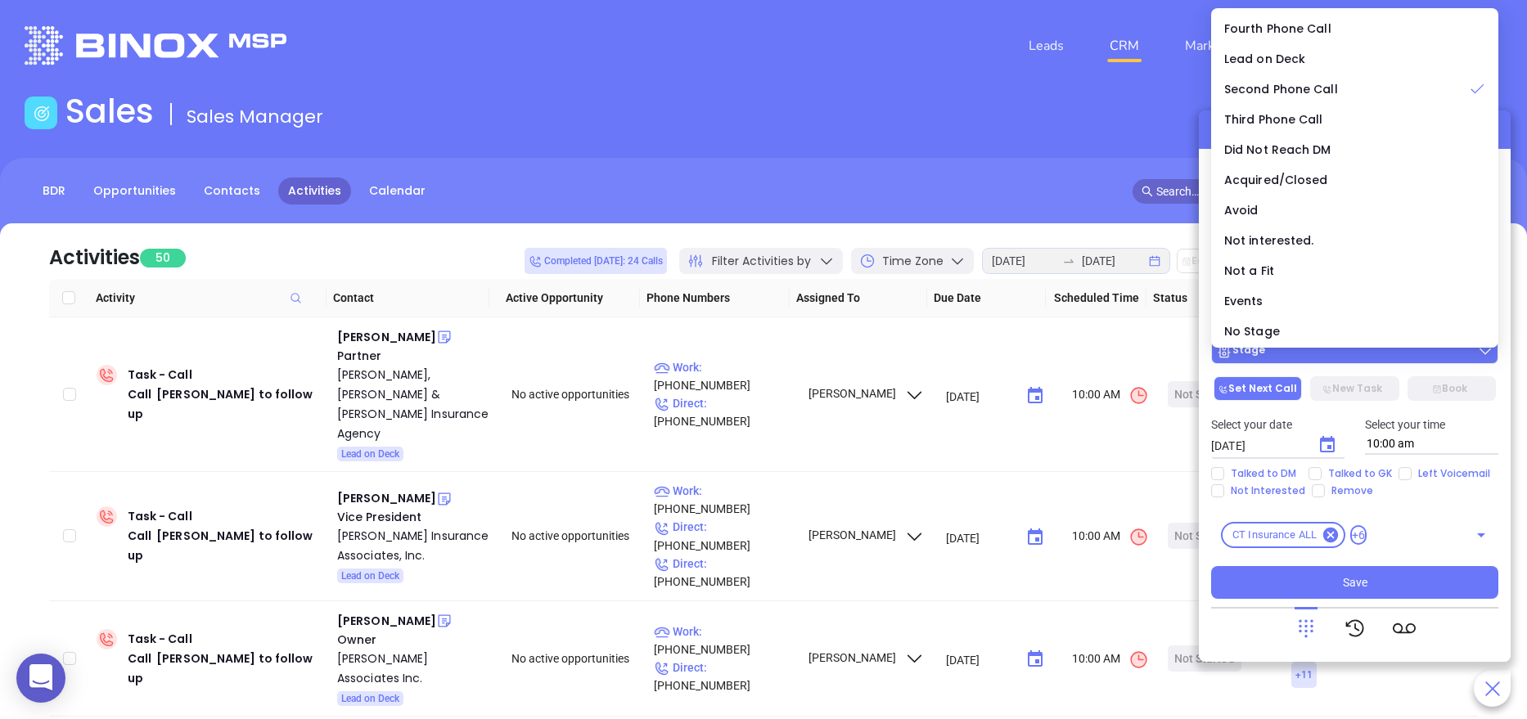
click at [1293, 350] on div "Stage" at bounding box center [1354, 351] width 277 height 16
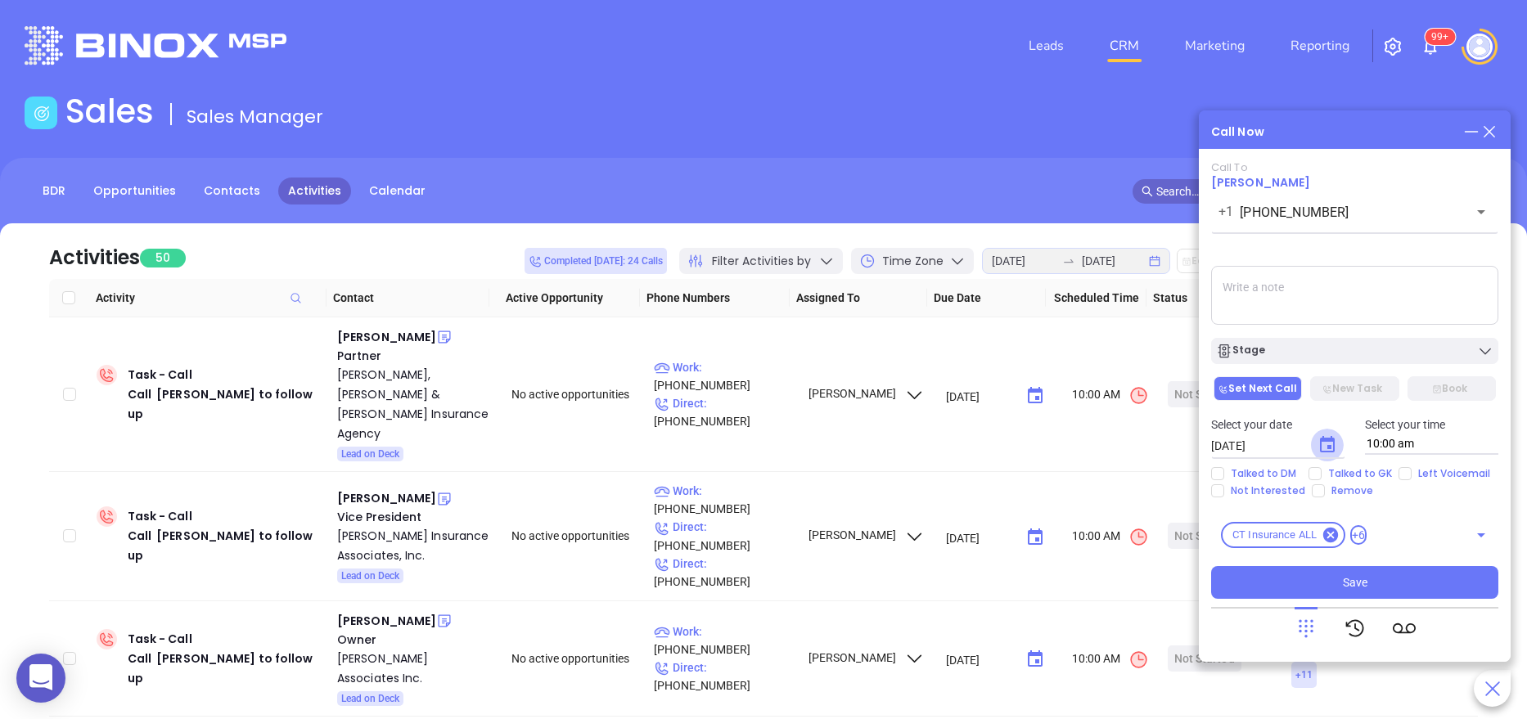
click at [1331, 444] on icon "Choose date, selected date is Aug 21, 2025" at bounding box center [1327, 445] width 20 height 20
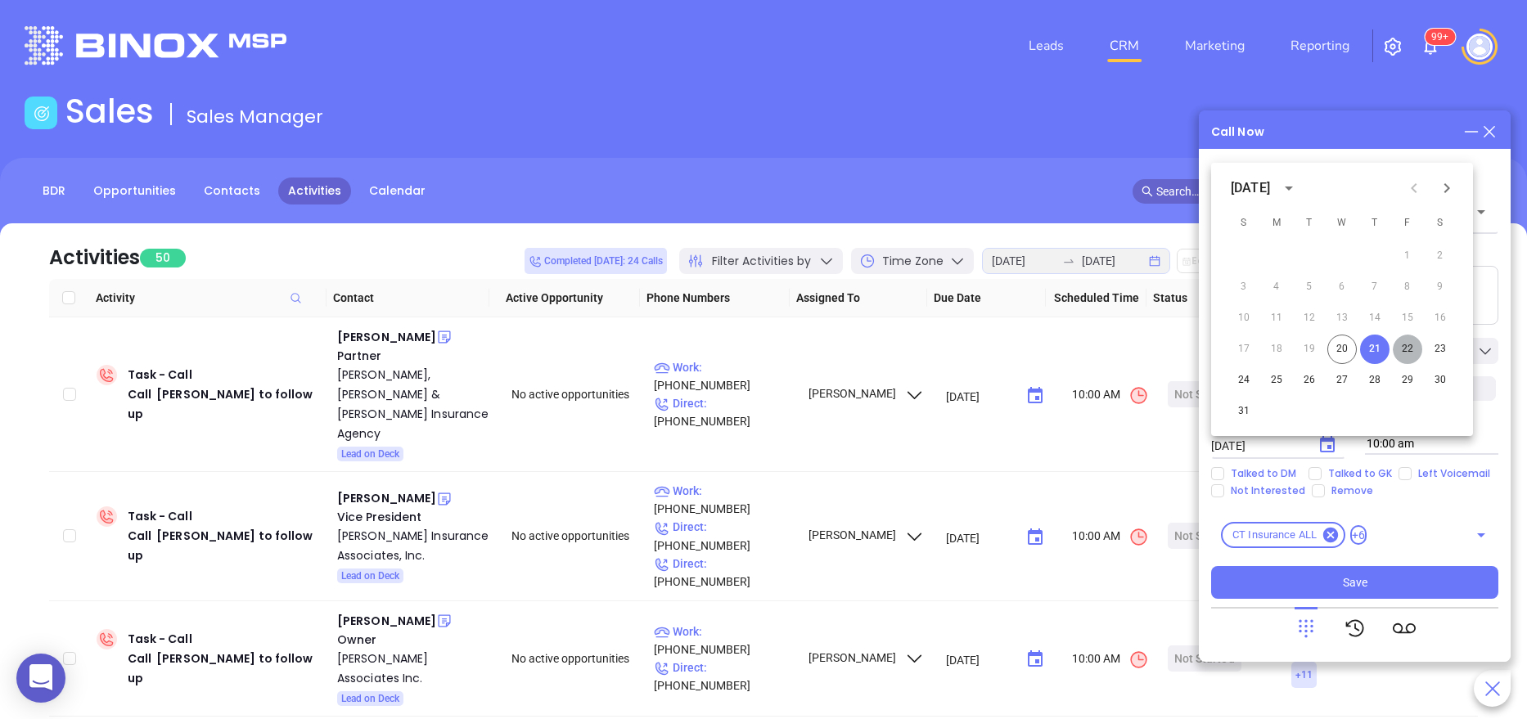
click at [1405, 340] on button "22" at bounding box center [1406, 349] width 29 height 29
type input "08/22/2025"
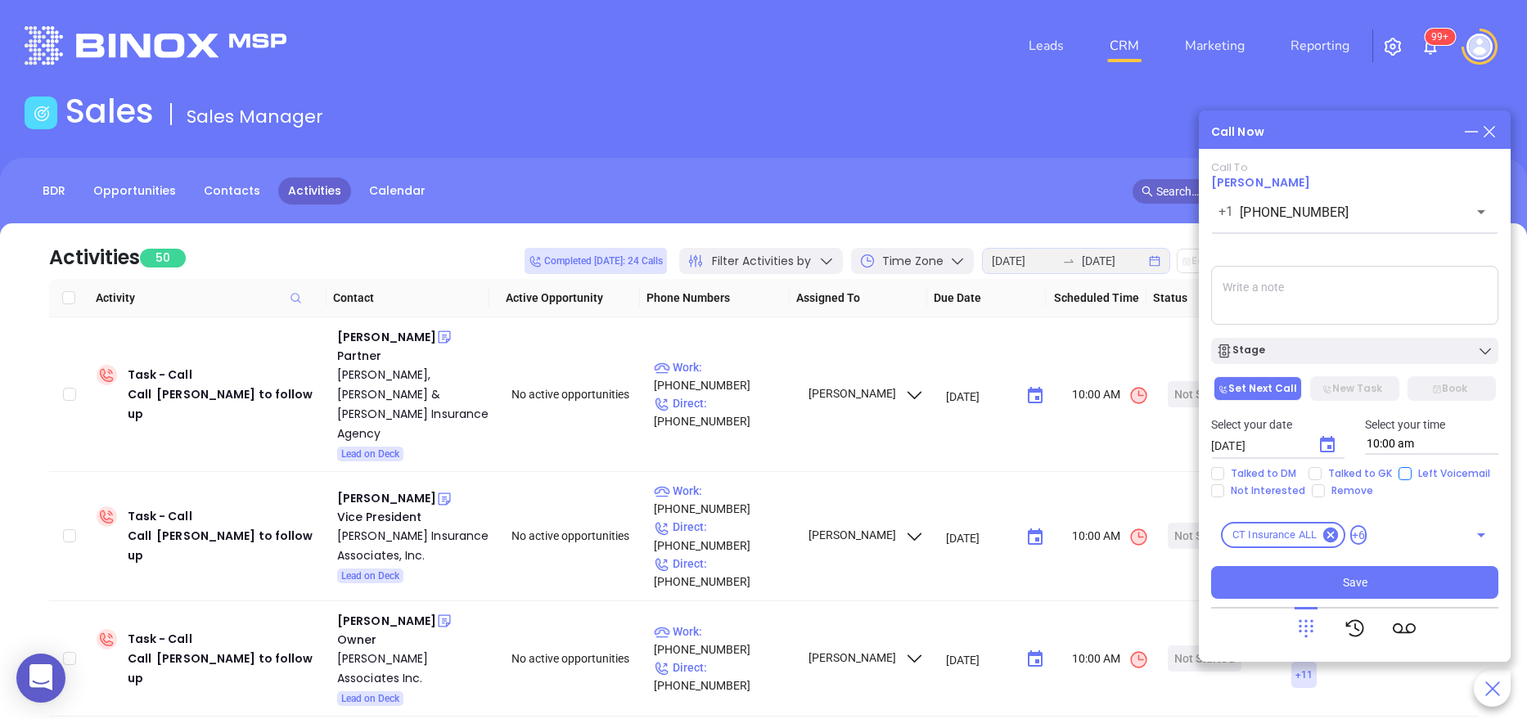
click at [1411, 476] on span "Left Voicemail" at bounding box center [1453, 473] width 85 height 13
click at [1410, 476] on input "Left Voicemail" at bounding box center [1404, 473] width 13 height 13
checkbox input "true"
click at [1348, 586] on span "Save" at bounding box center [1355, 582] width 25 height 18
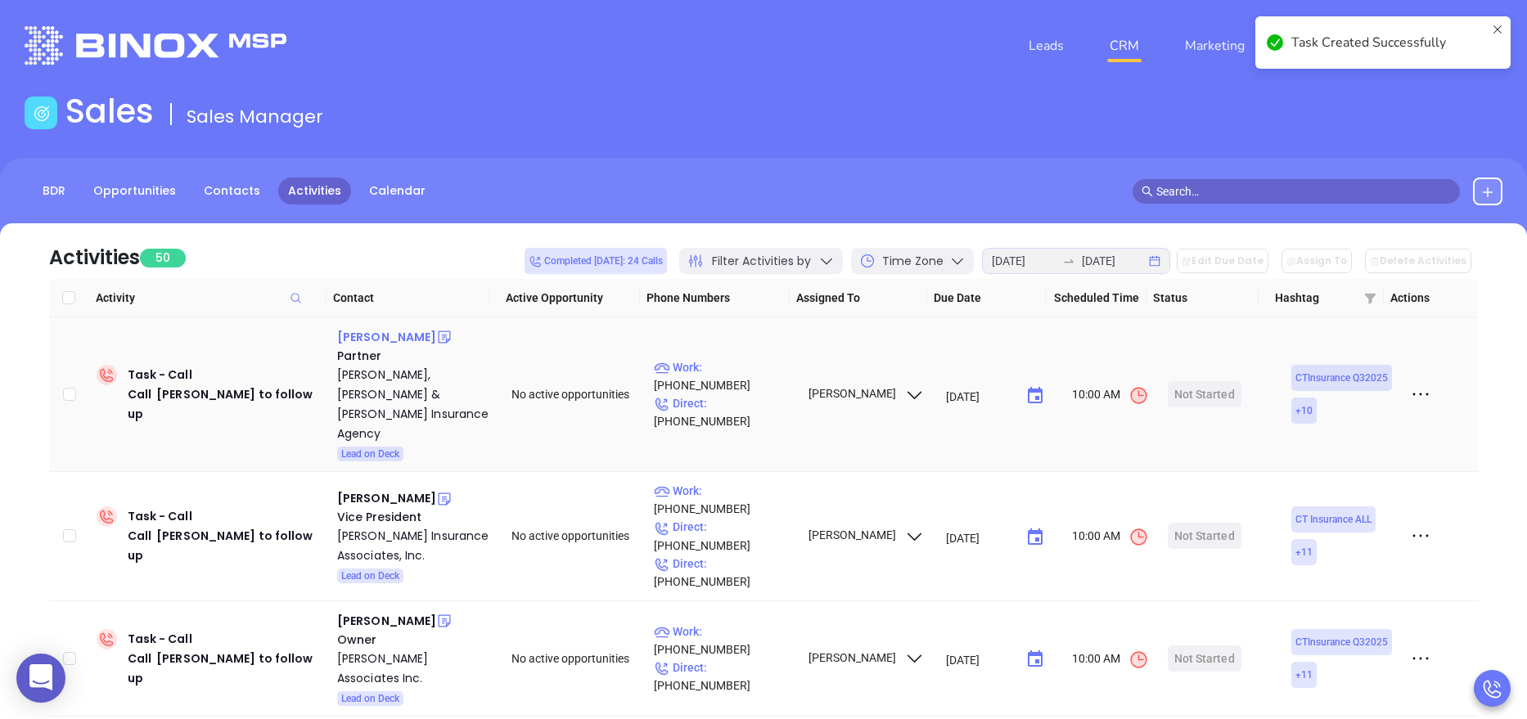
click at [385, 339] on div "Rebecca Selig" at bounding box center [386, 337] width 99 height 20
click at [397, 380] on div "Harris, Adelberg & Strauss Insurance Agency" at bounding box center [412, 404] width 151 height 79
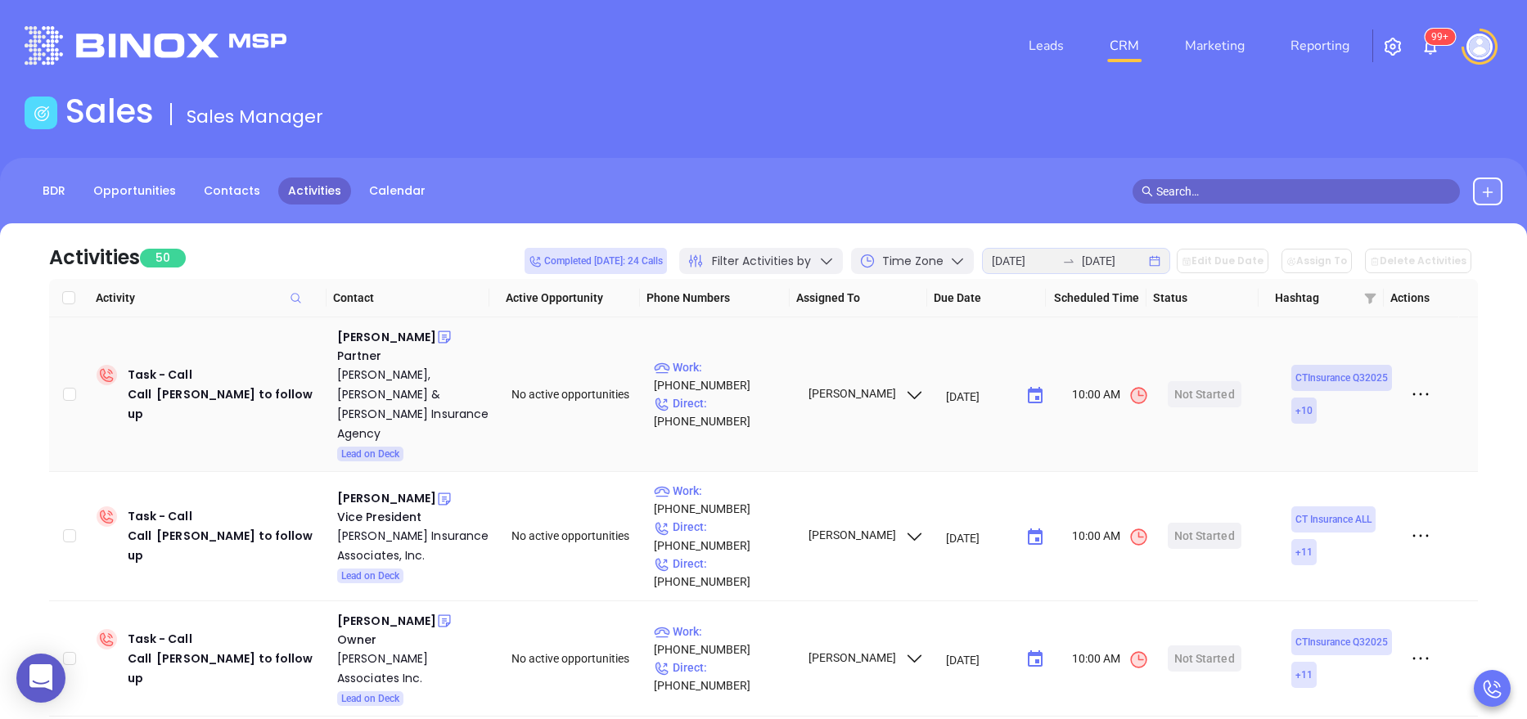
click at [436, 334] on icon at bounding box center [444, 337] width 16 height 16
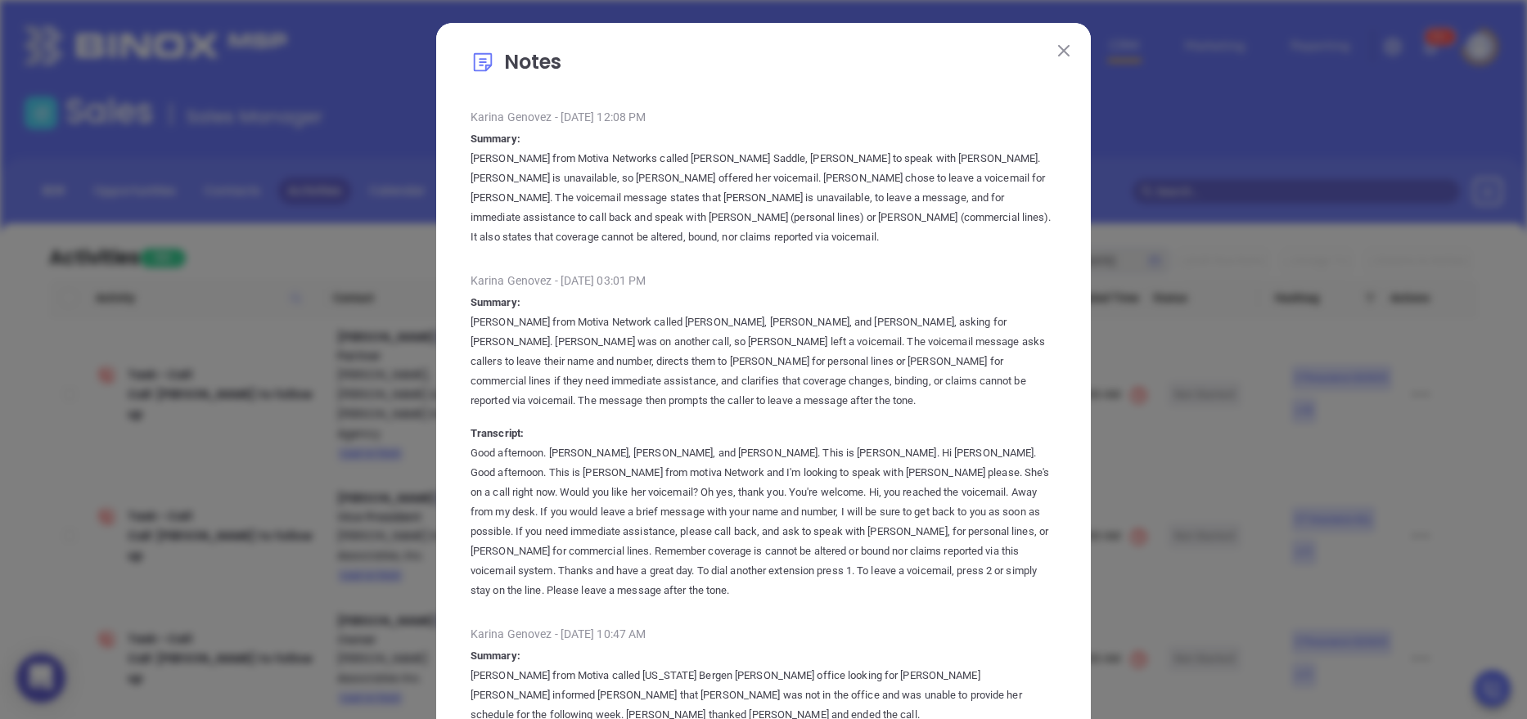
click at [1062, 47] on button at bounding box center [1063, 49] width 21 height 21
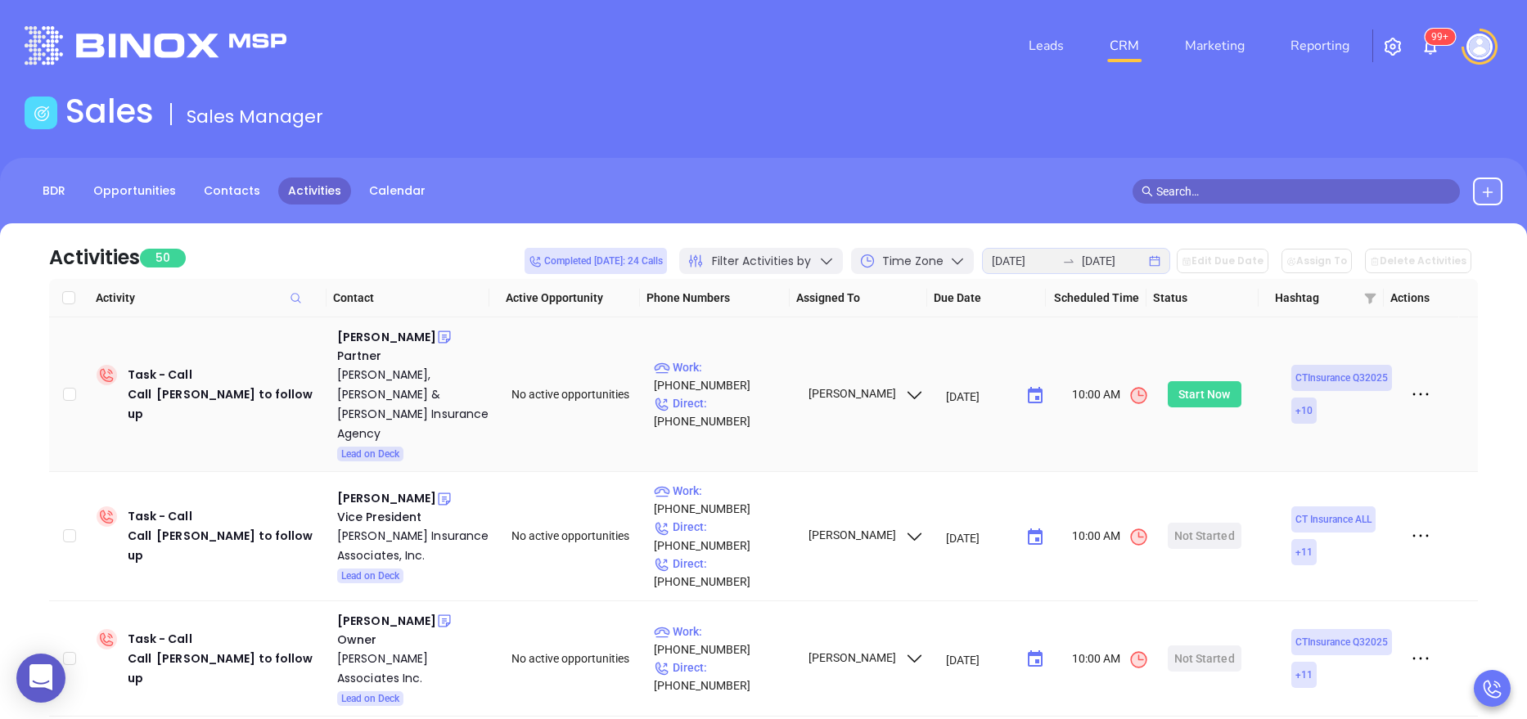
click at [1208, 381] on div "Start Now" at bounding box center [1204, 394] width 52 height 26
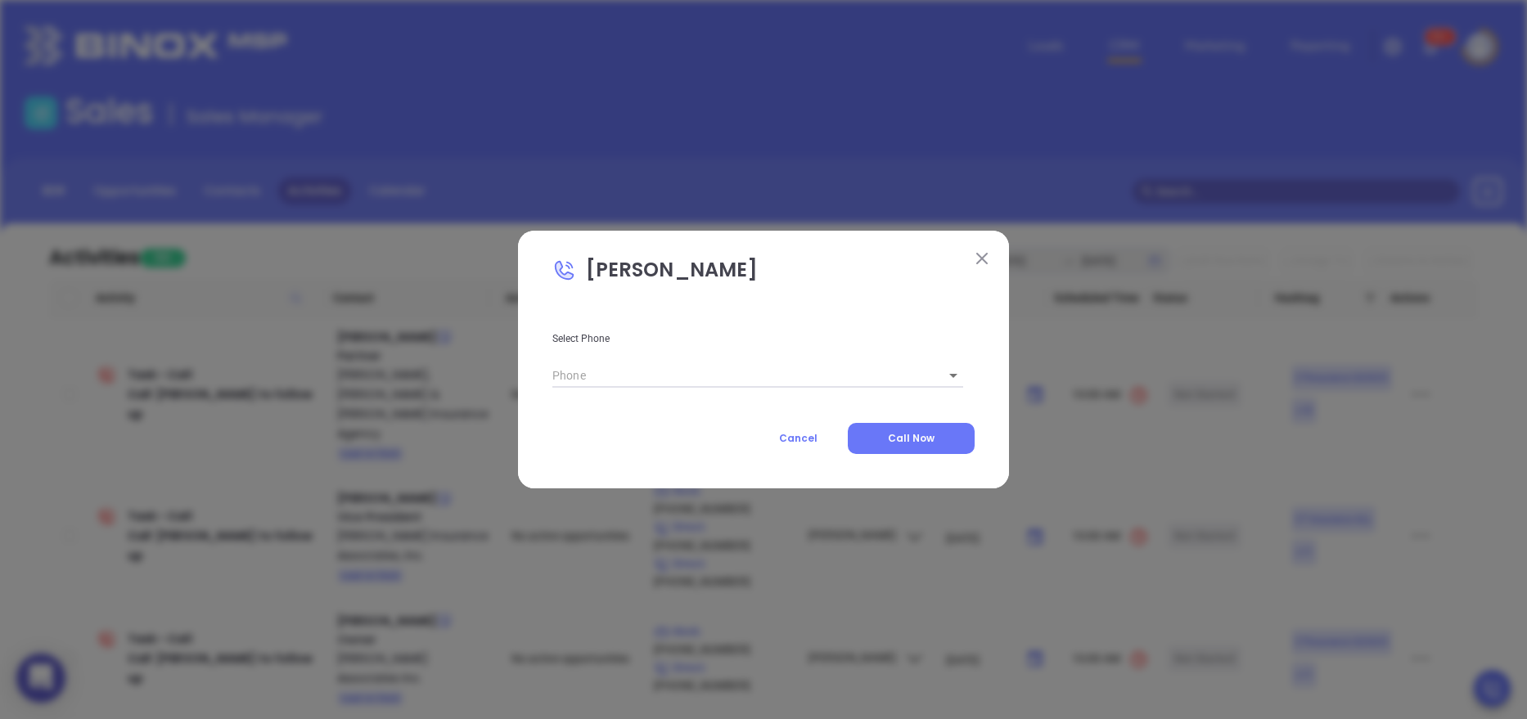
type input "(860) 521-8870"
type input "1"
click at [908, 448] on button "Call Now" at bounding box center [911, 438] width 127 height 31
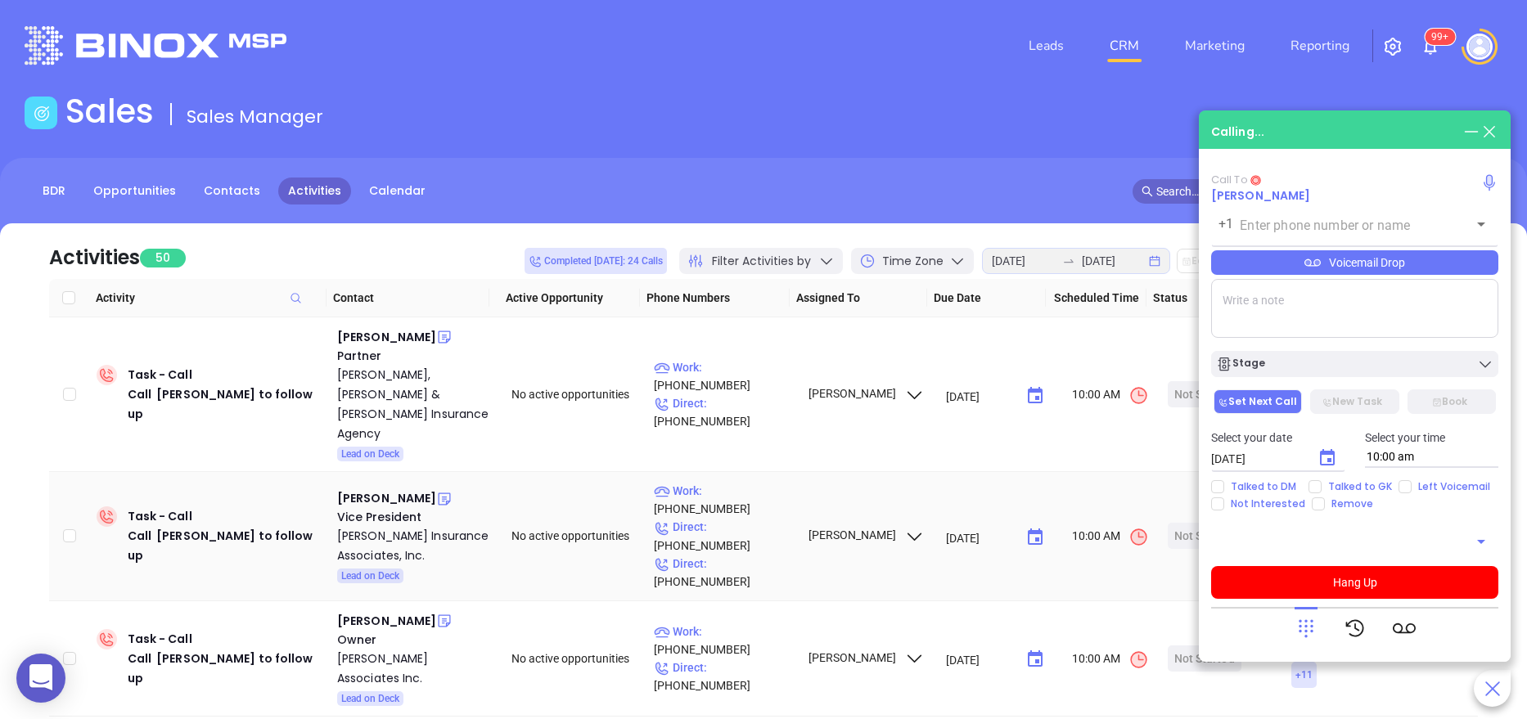
type input "(860) 521-8870"
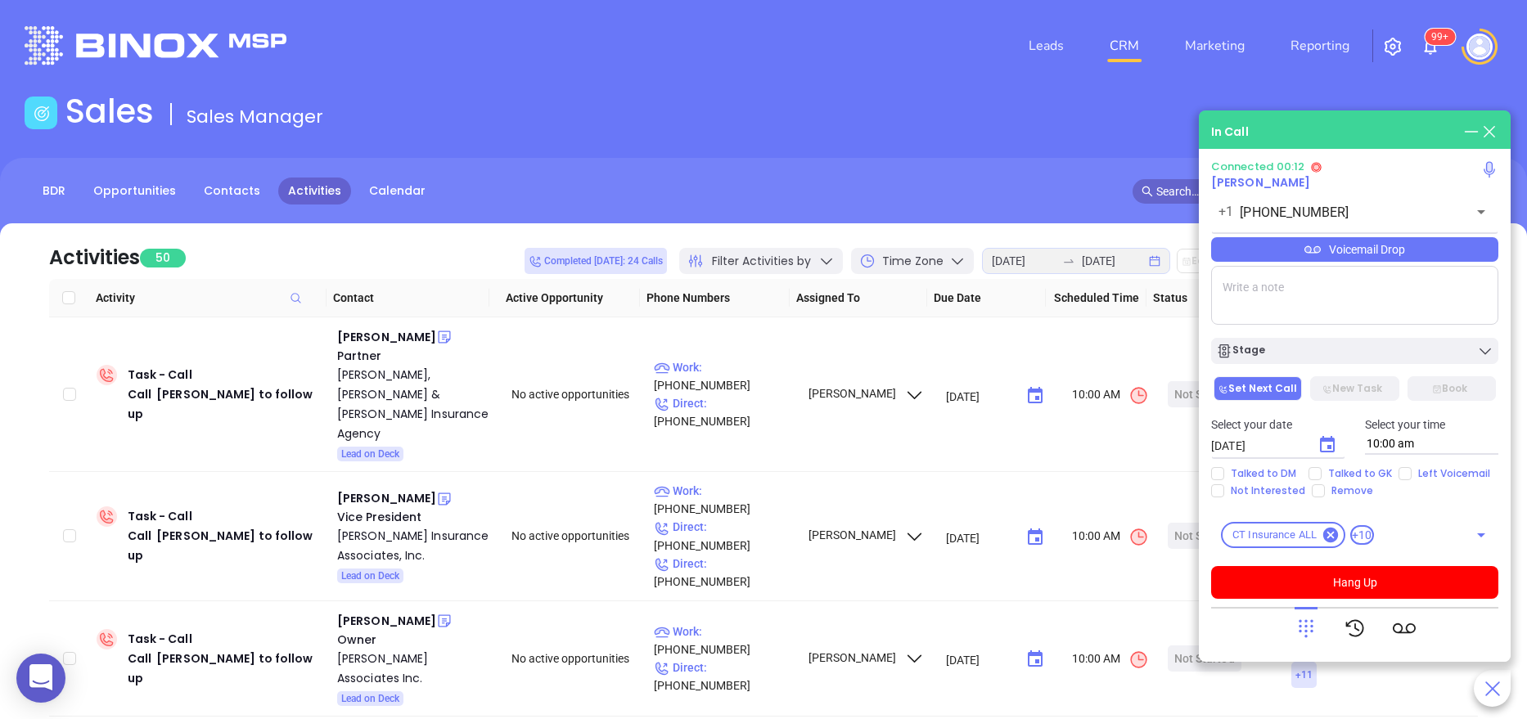
click at [1311, 635] on div at bounding box center [1305, 628] width 23 height 43
click at [1311, 635] on icon at bounding box center [1305, 628] width 23 height 23
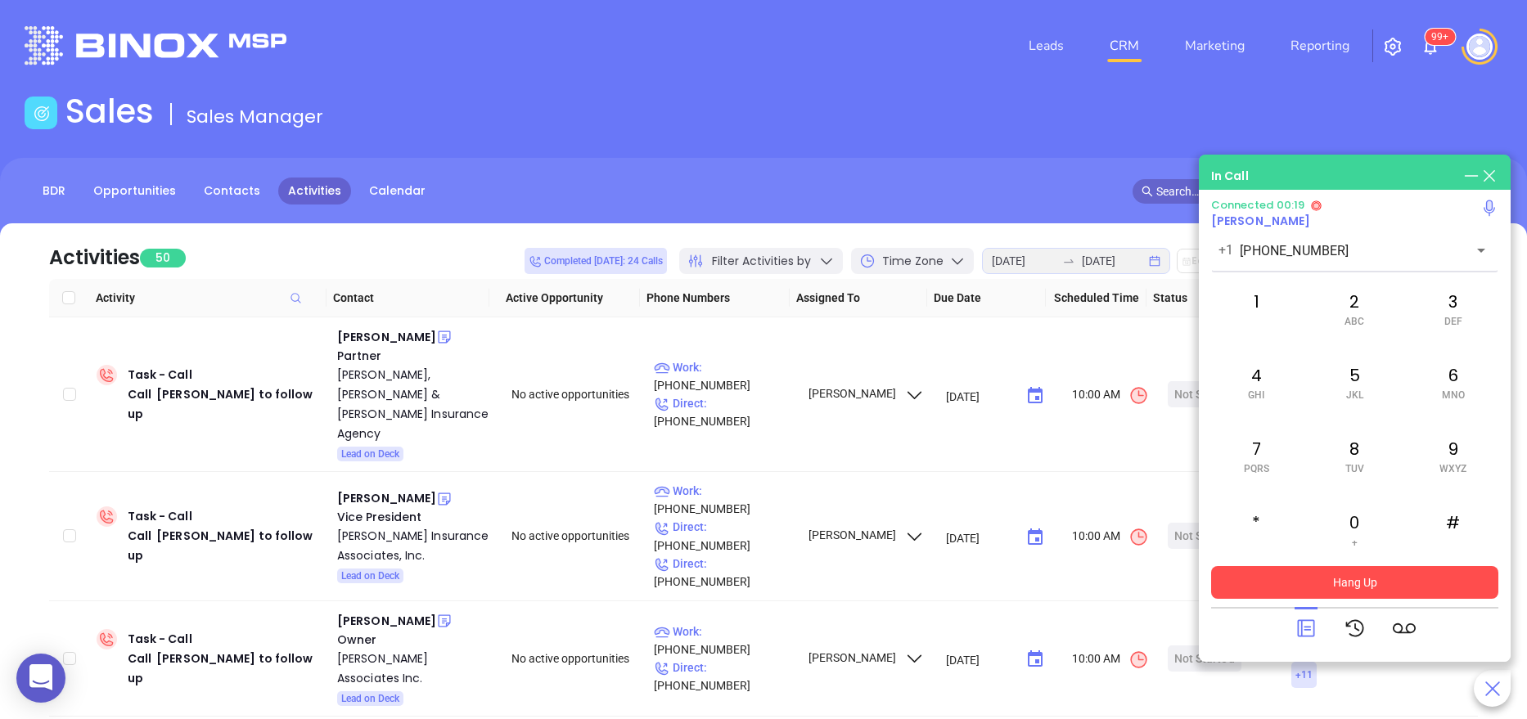
click at [1299, 587] on button "Hang Up" at bounding box center [1354, 582] width 287 height 33
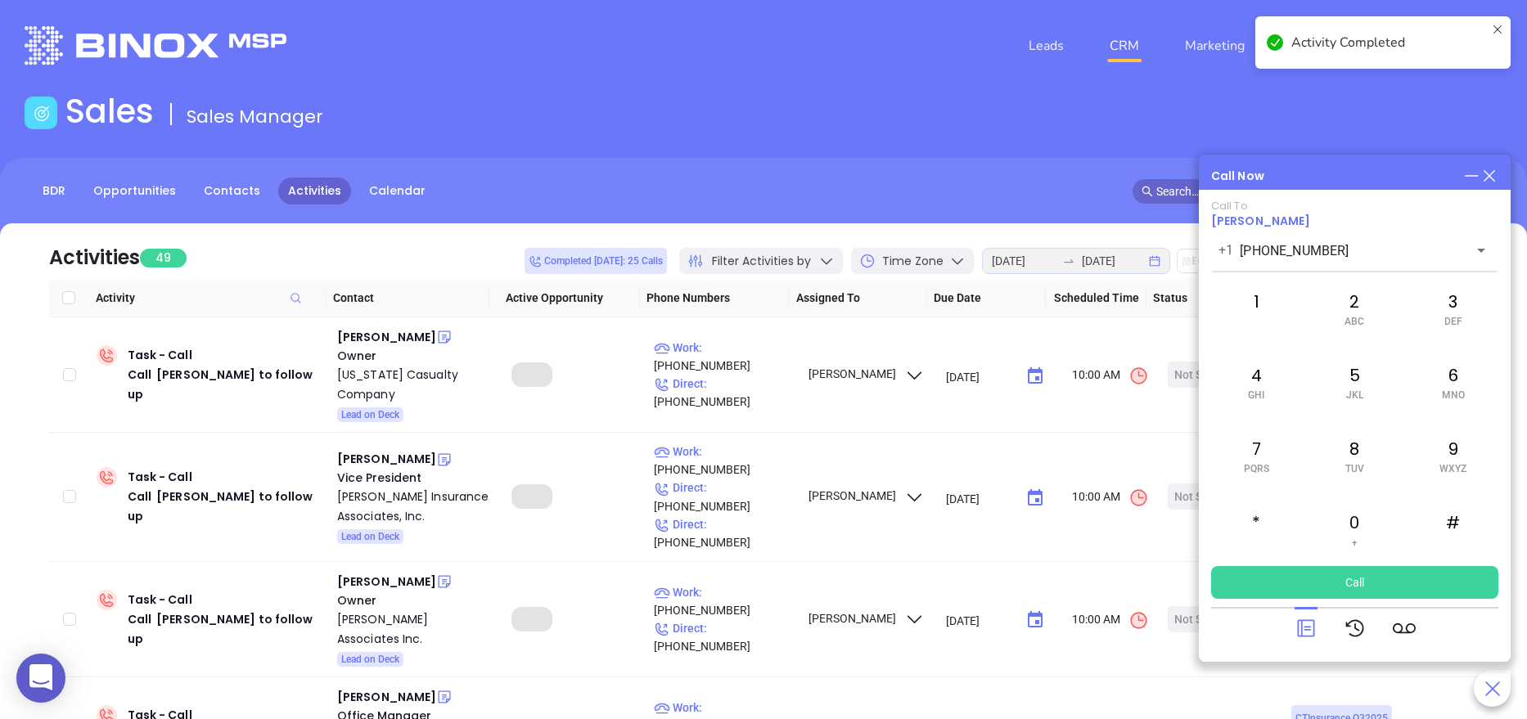
click at [1300, 617] on icon at bounding box center [1305, 628] width 23 height 23
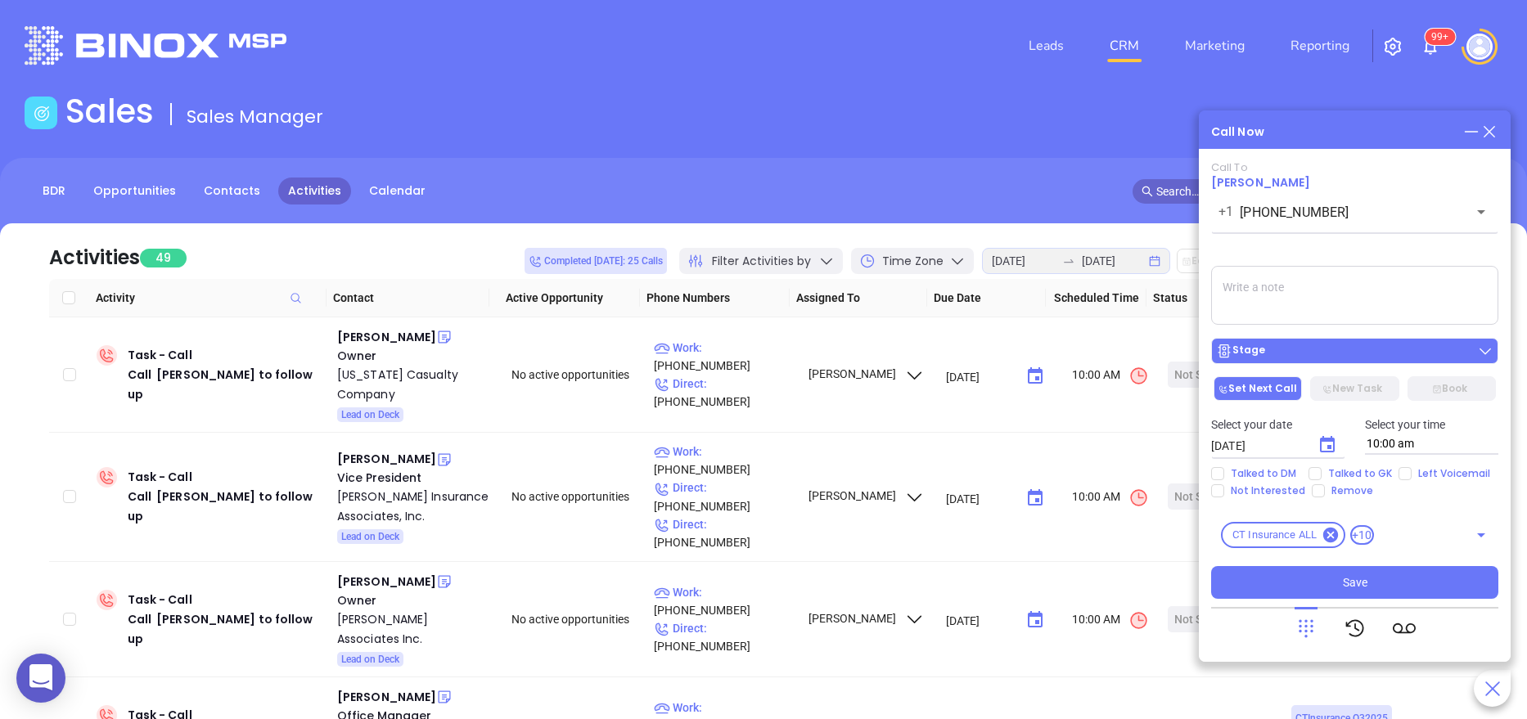
click at [1297, 344] on div "Stage" at bounding box center [1354, 351] width 277 height 16
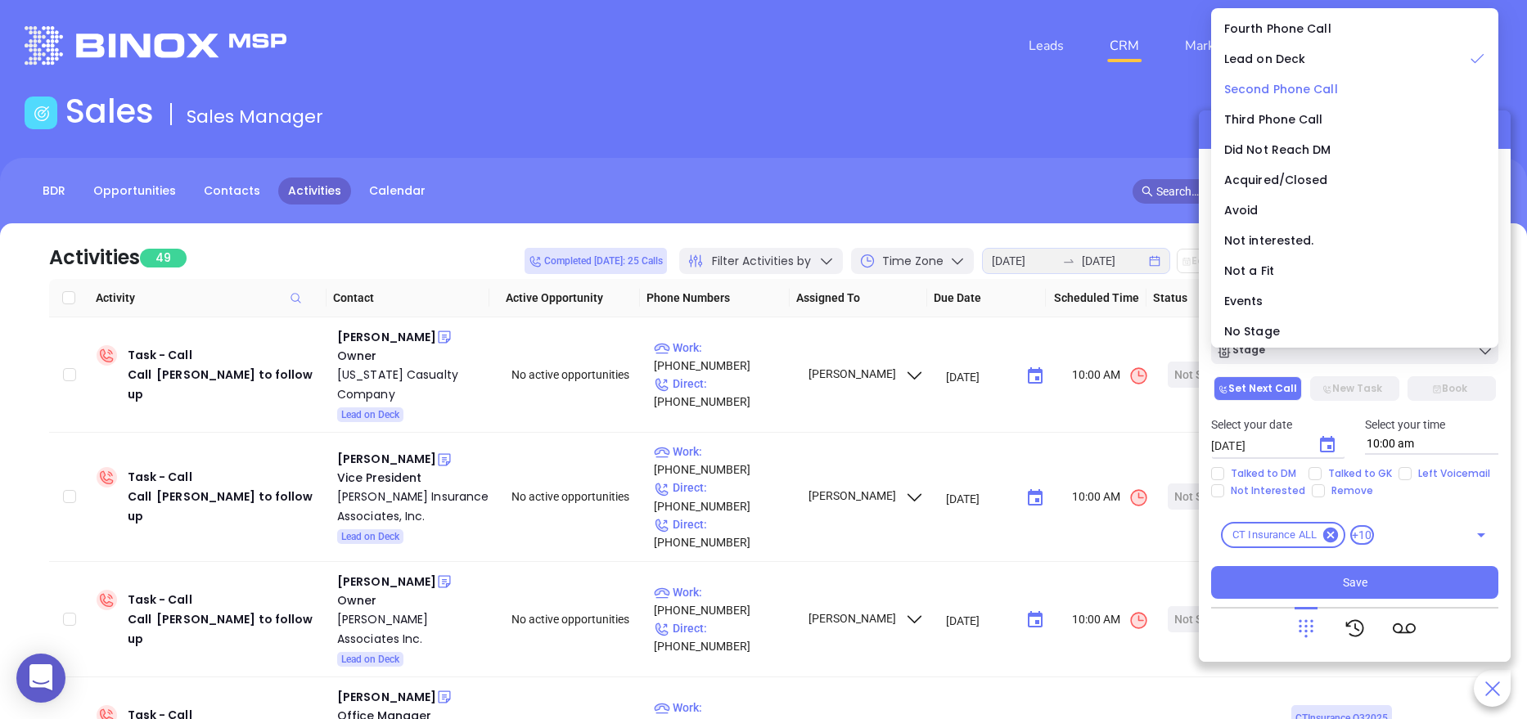
click at [1292, 92] on span "Second Phone Call" at bounding box center [1281, 89] width 114 height 16
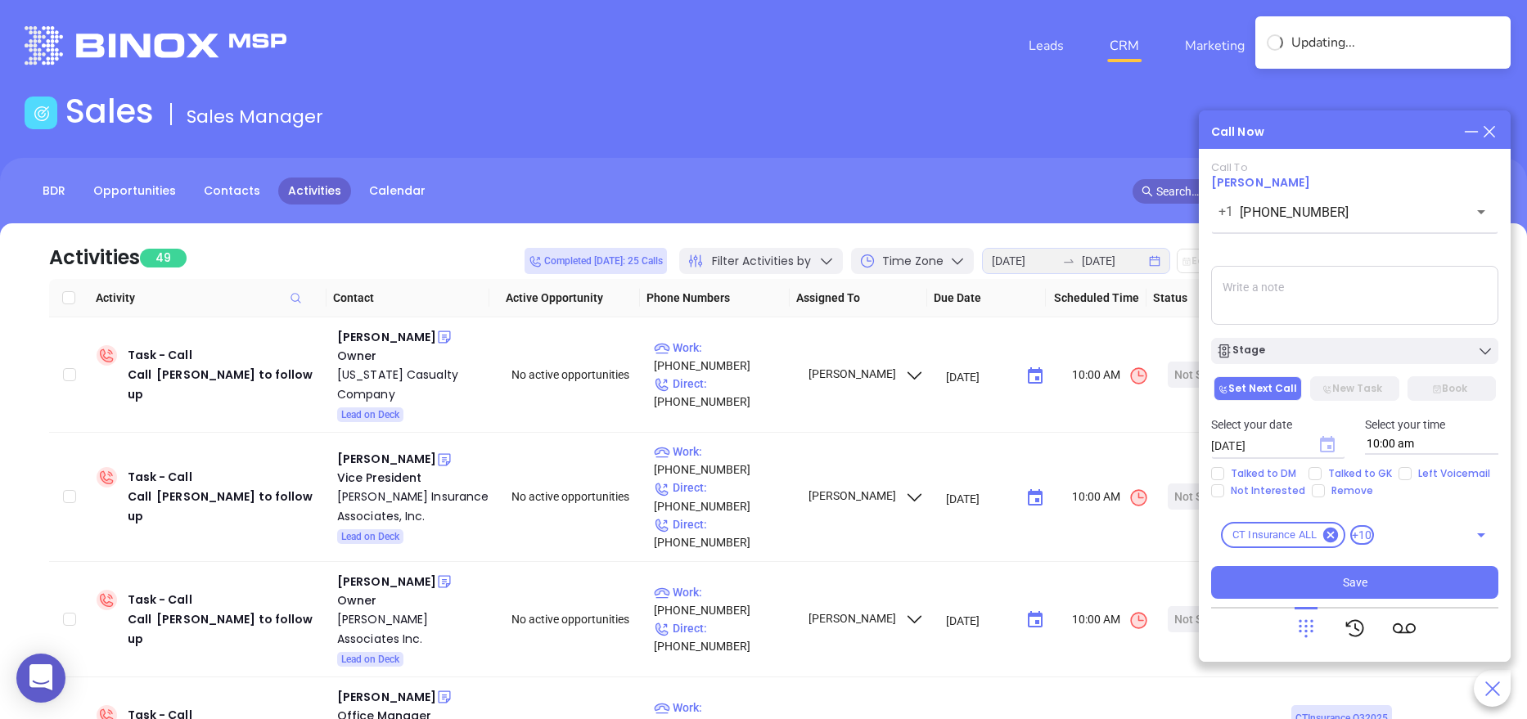
click at [1333, 438] on icon "Choose date, selected date is Aug 21, 2025" at bounding box center [1327, 444] width 15 height 16
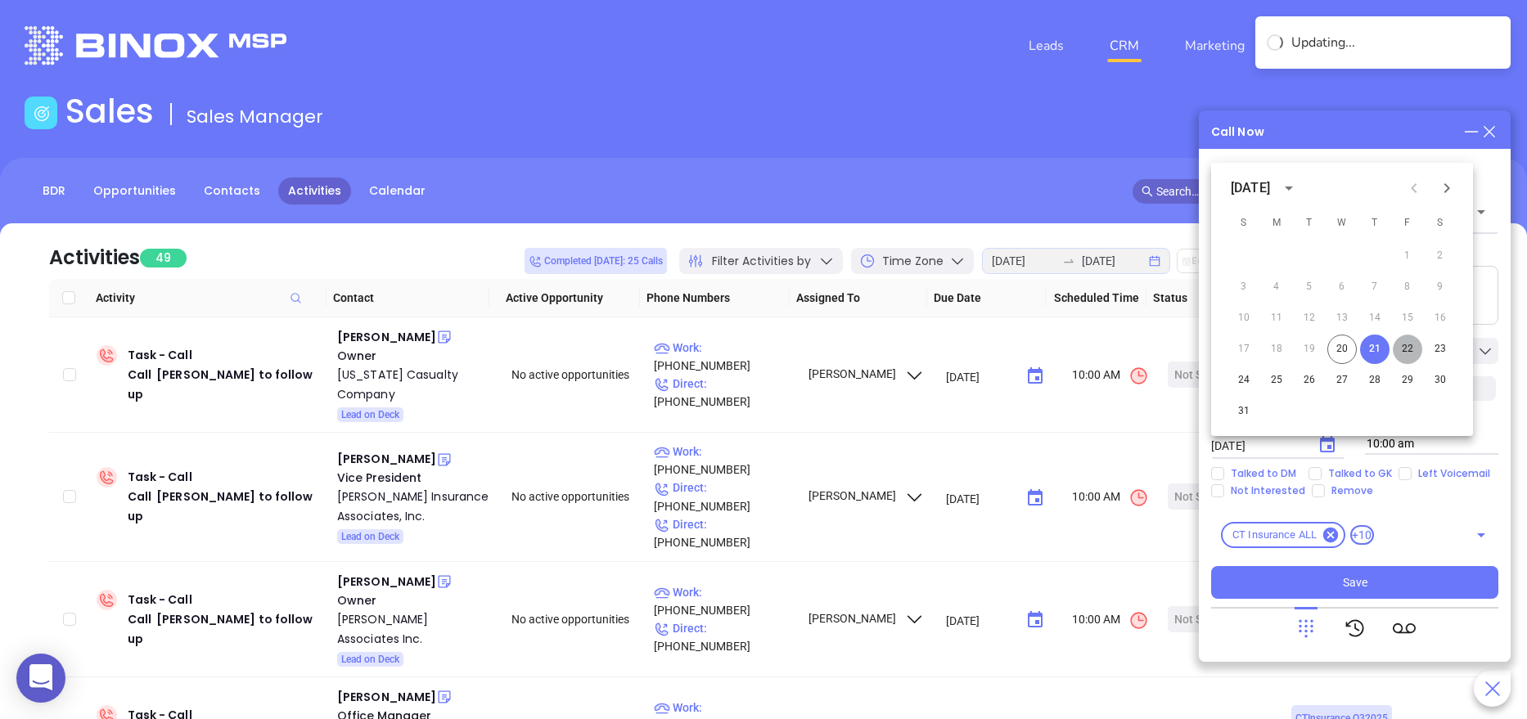
click at [1407, 354] on button "22" at bounding box center [1406, 349] width 29 height 29
type input "08/22/2025"
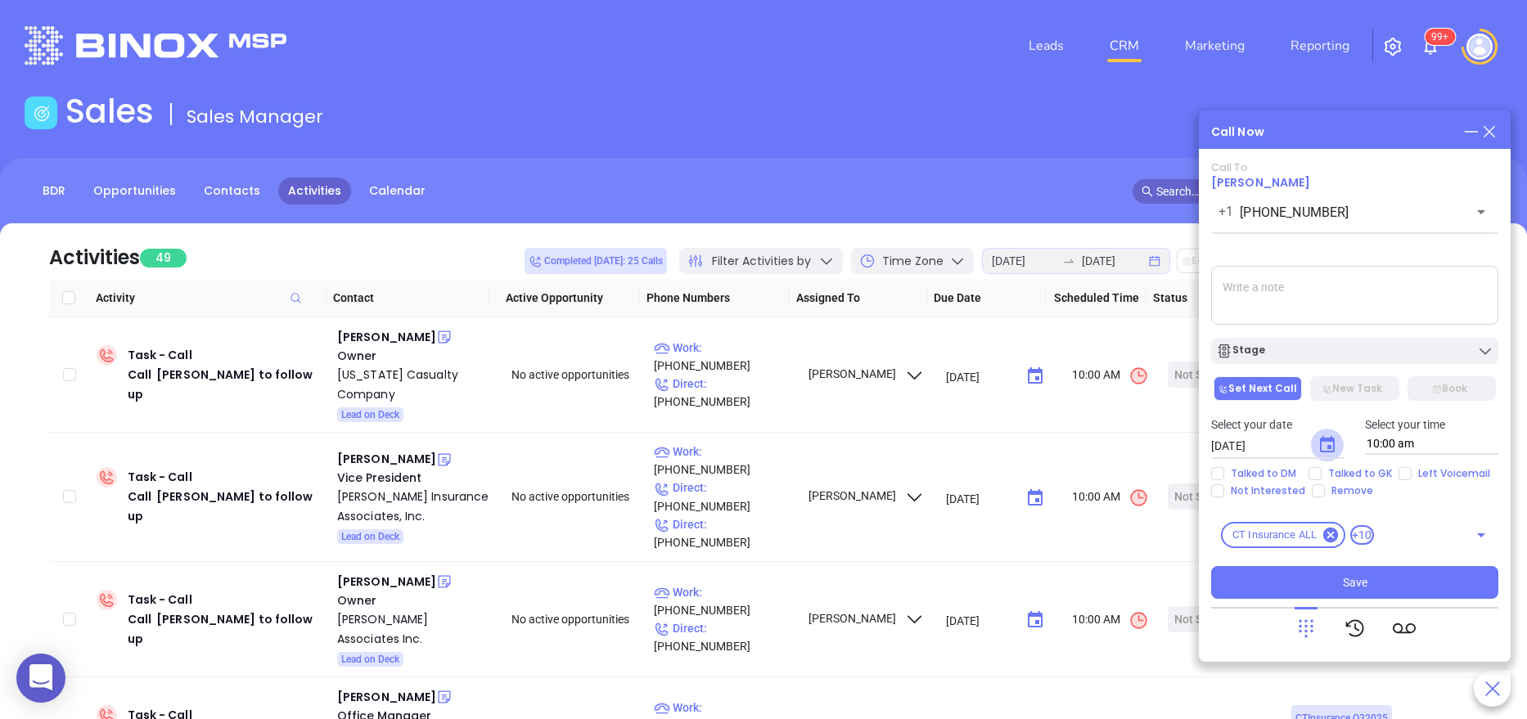
click at [1325, 443] on icon "Choose date, selected date is Aug 22, 2025" at bounding box center [1327, 445] width 20 height 20
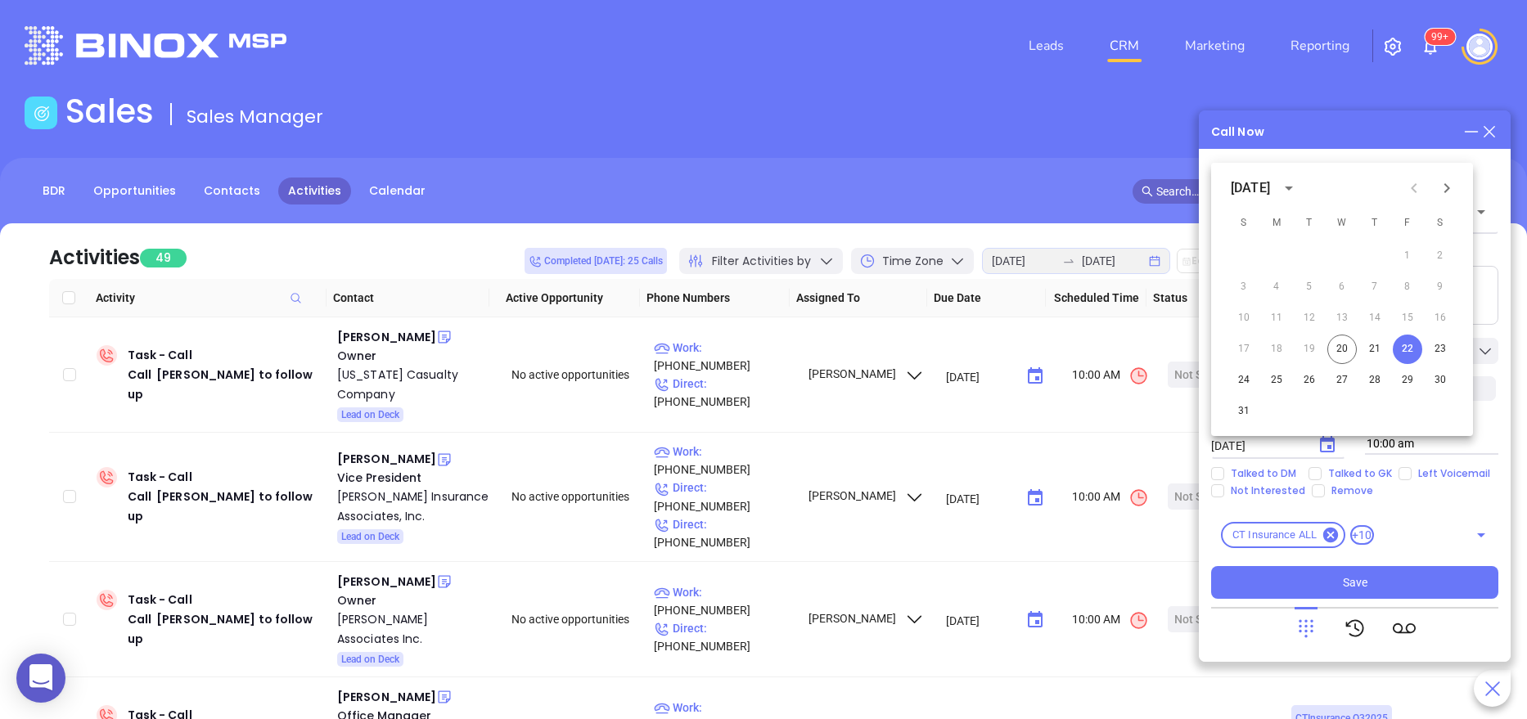
click at [1401, 346] on button "22" at bounding box center [1406, 349] width 29 height 29
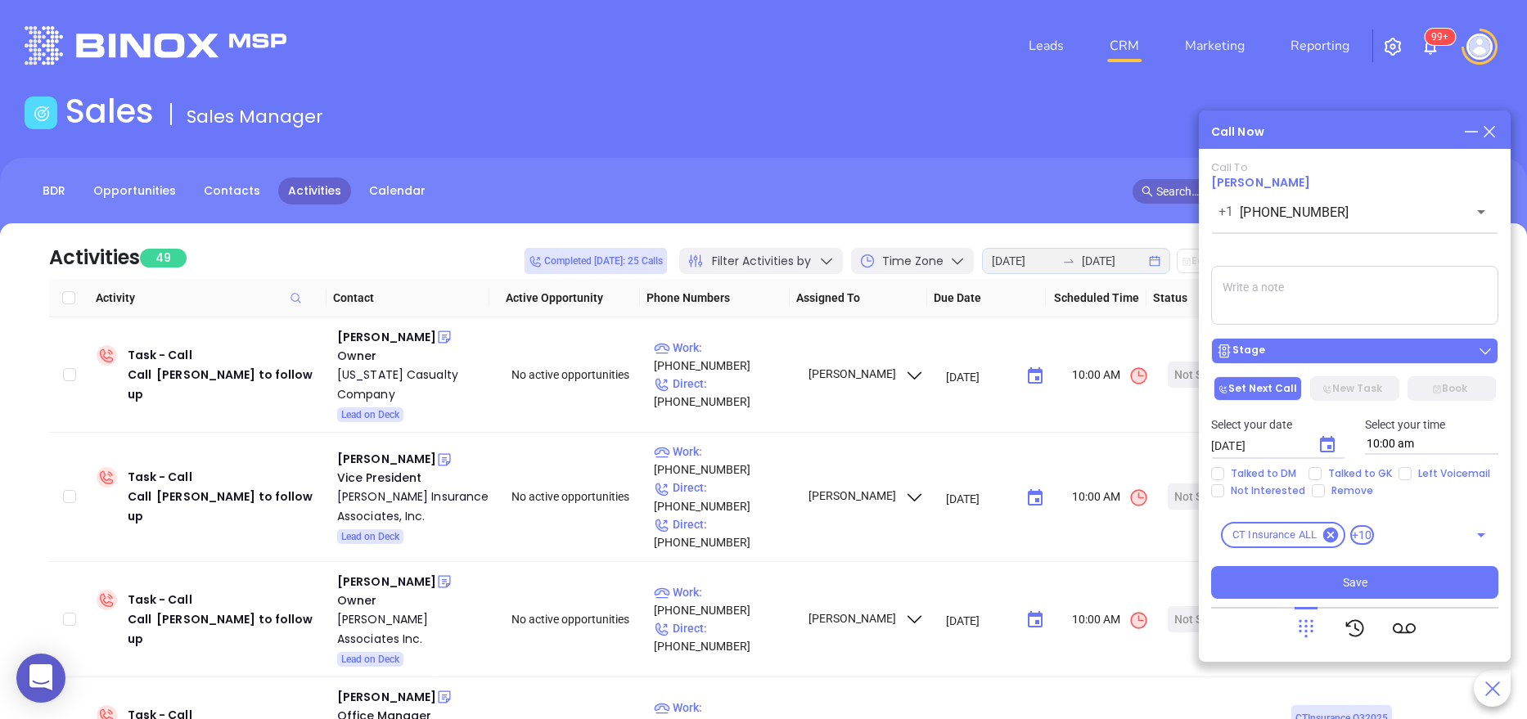
click at [1280, 350] on div "Stage" at bounding box center [1354, 351] width 277 height 16
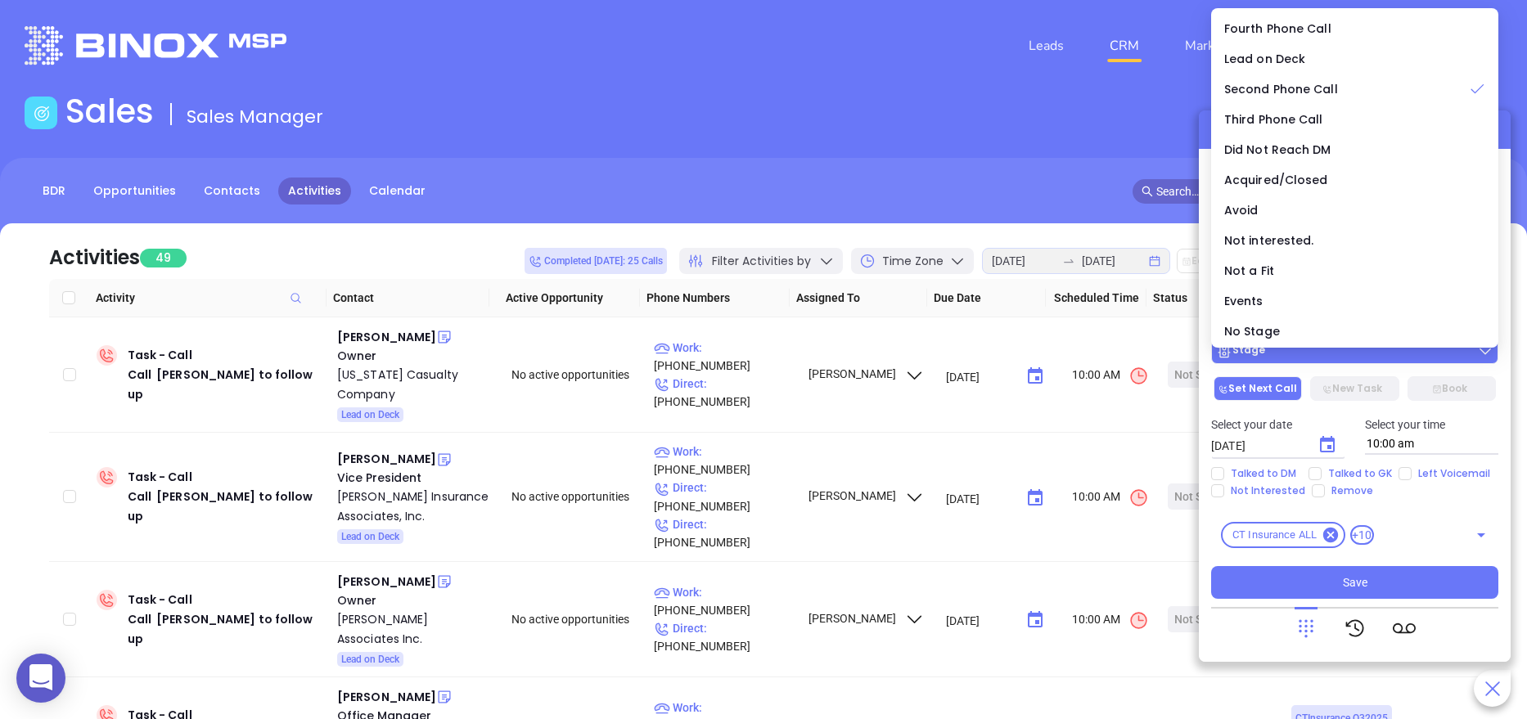
click at [1280, 350] on div "Stage" at bounding box center [1354, 351] width 277 height 16
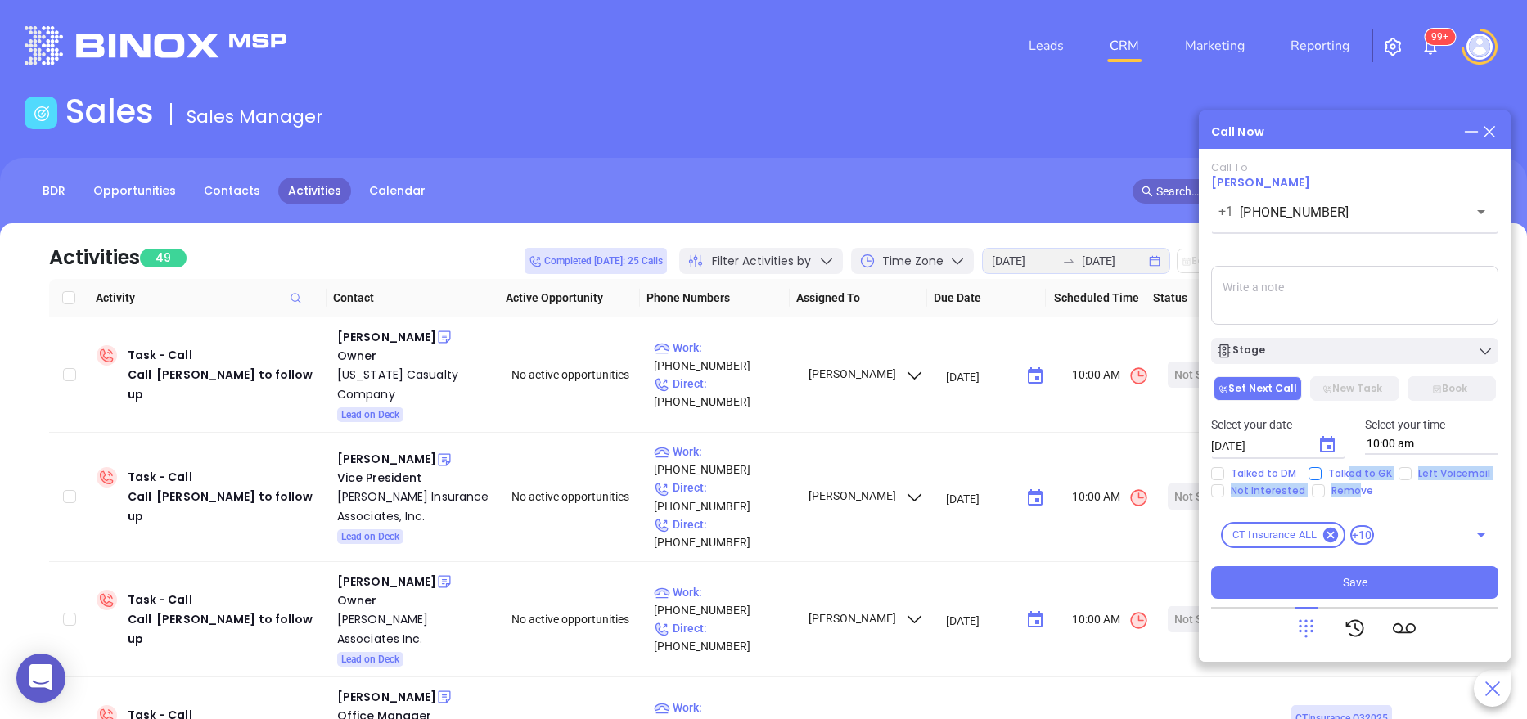
drag, startPoint x: 1353, startPoint y: 493, endPoint x: 1347, endPoint y: 468, distance: 25.4
click at [1347, 468] on div "Talked to DM Talked to GK Left Voicemail Not Interested Remove" at bounding box center [1354, 482] width 307 height 30
drag, startPoint x: 1347, startPoint y: 468, endPoint x: 1397, endPoint y: 488, distance: 53.6
click at [1397, 488] on div "Talked to DM Talked to GK Left Voicemail Not Interested Remove" at bounding box center [1354, 482] width 307 height 30
click at [1374, 472] on span "Talked to GK" at bounding box center [1359, 473] width 77 height 13
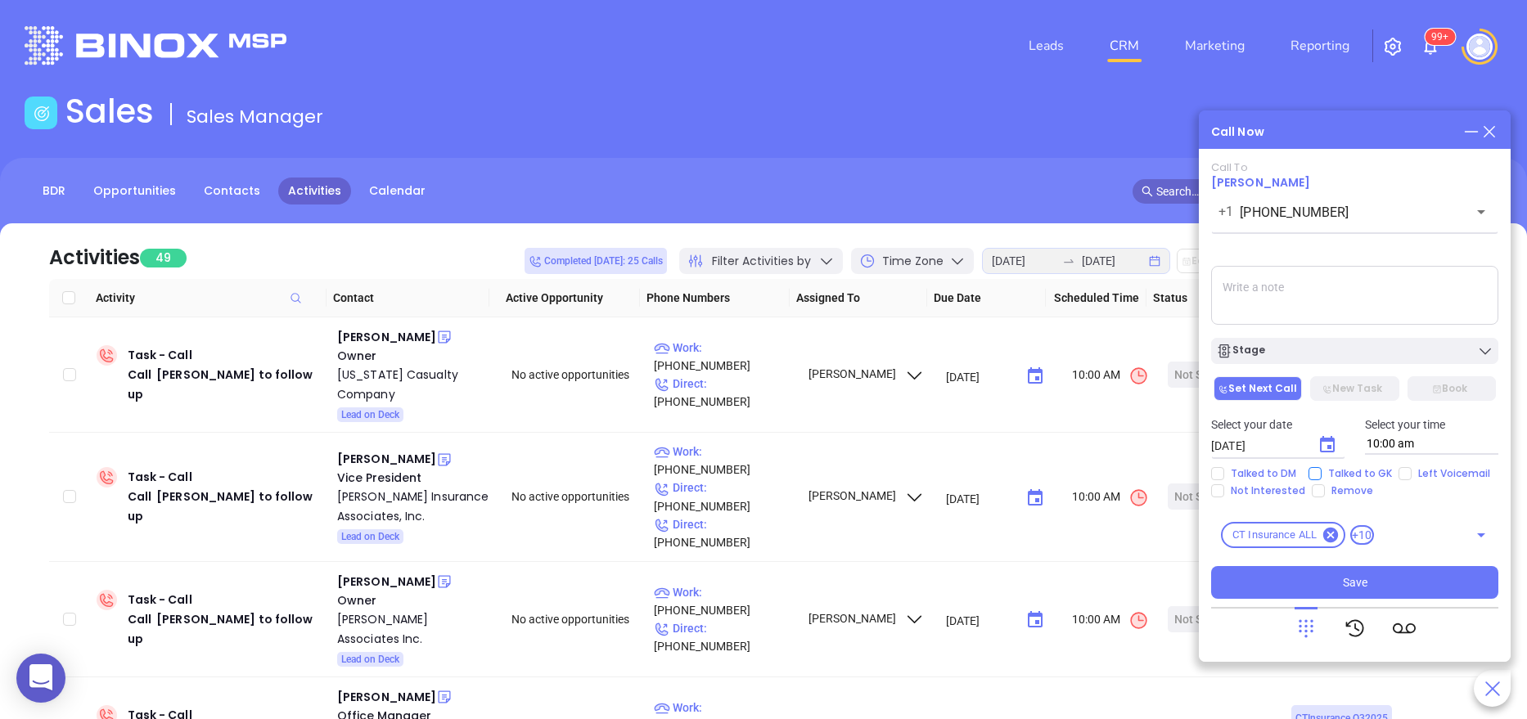
click at [1321, 472] on input "Talked to GK" at bounding box center [1314, 473] width 13 height 13
click at [1374, 472] on span "Talked to GK" at bounding box center [1359, 473] width 77 height 13
click at [1321, 472] on input "Talked to GK" at bounding box center [1314, 473] width 13 height 13
click at [1339, 467] on span "Talked to GK" at bounding box center [1359, 473] width 77 height 13
click at [1321, 467] on input "Talked to GK" at bounding box center [1314, 473] width 13 height 13
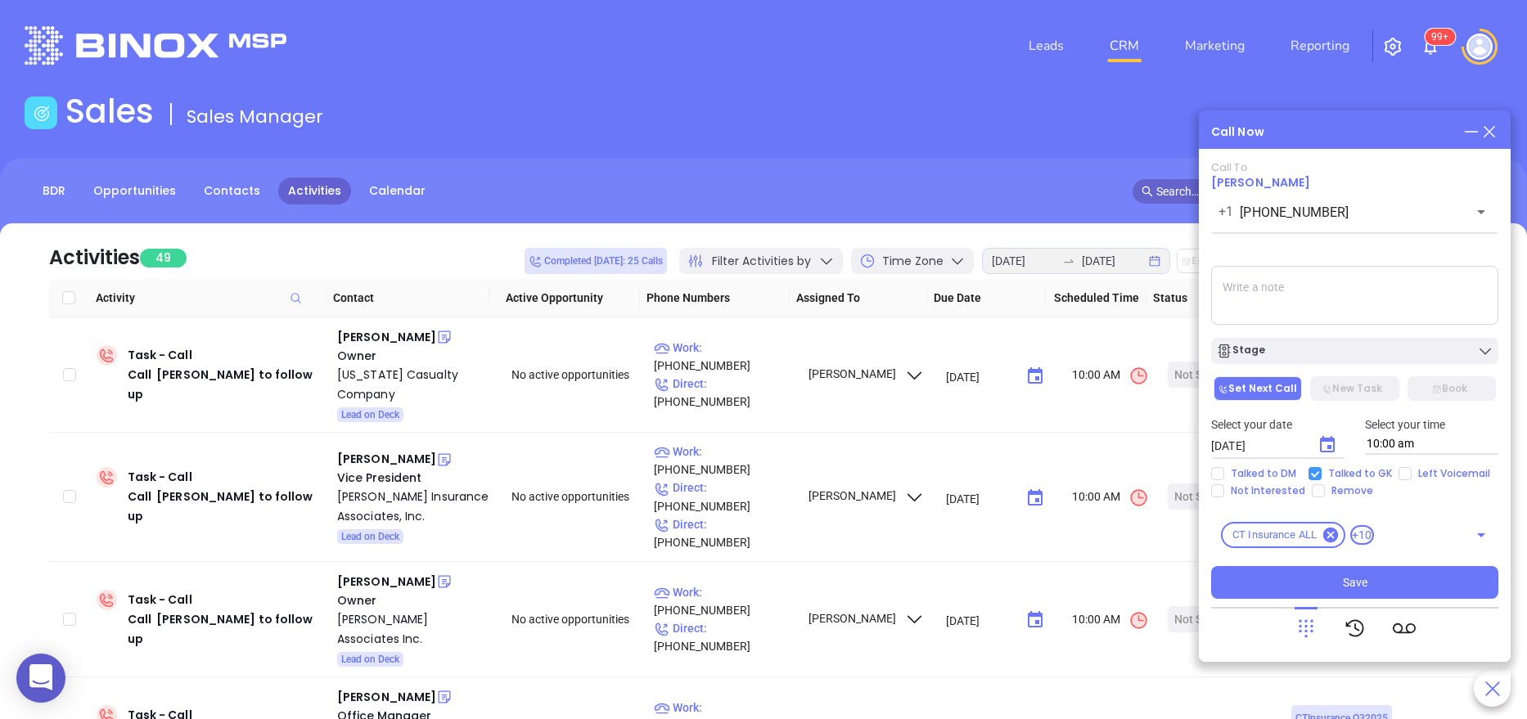
click at [1339, 467] on span "Talked to GK" at bounding box center [1359, 473] width 77 height 13
click at [1321, 467] on input "Talked to GK" at bounding box center [1314, 473] width 13 height 13
checkbox input "false"
click at [1298, 348] on div "Stage" at bounding box center [1354, 351] width 277 height 16
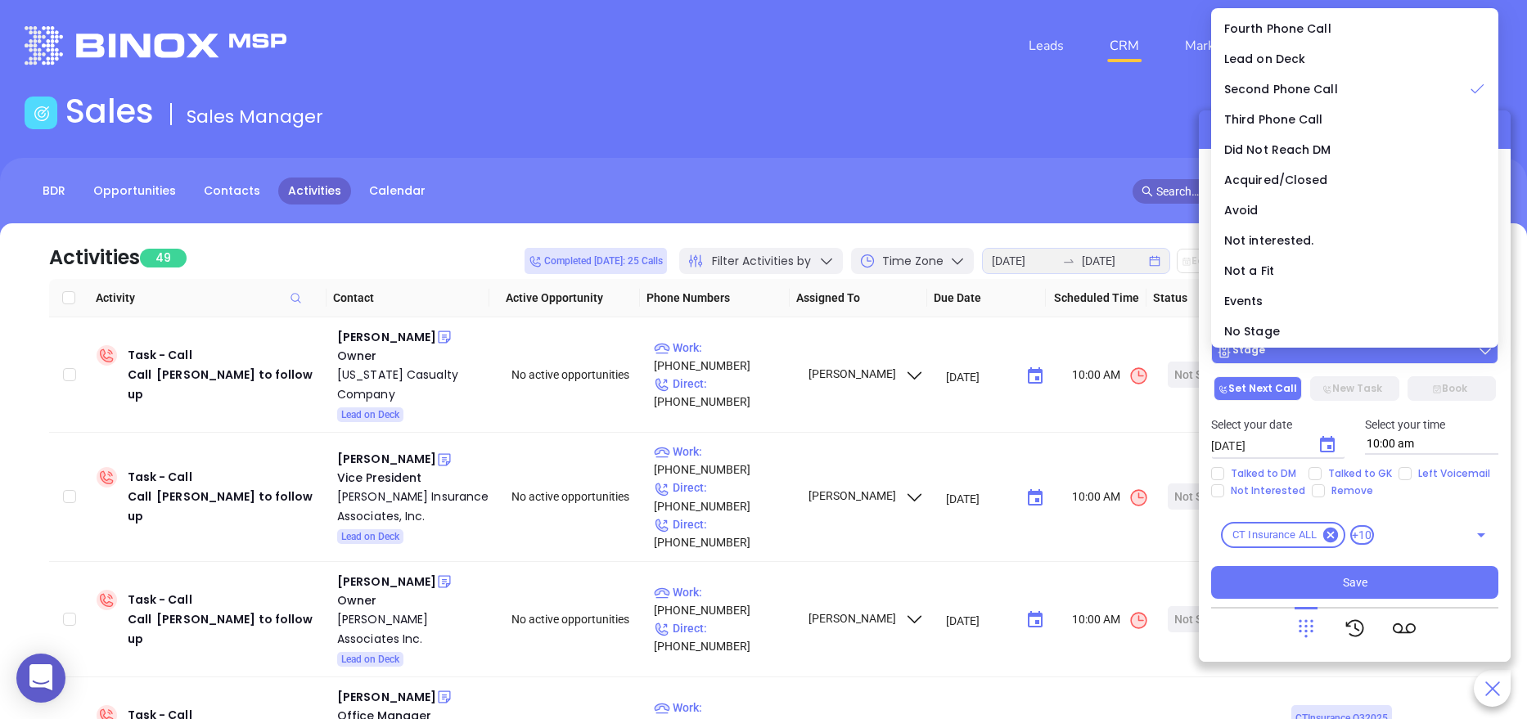
click at [1298, 348] on div "Stage" at bounding box center [1354, 351] width 277 height 16
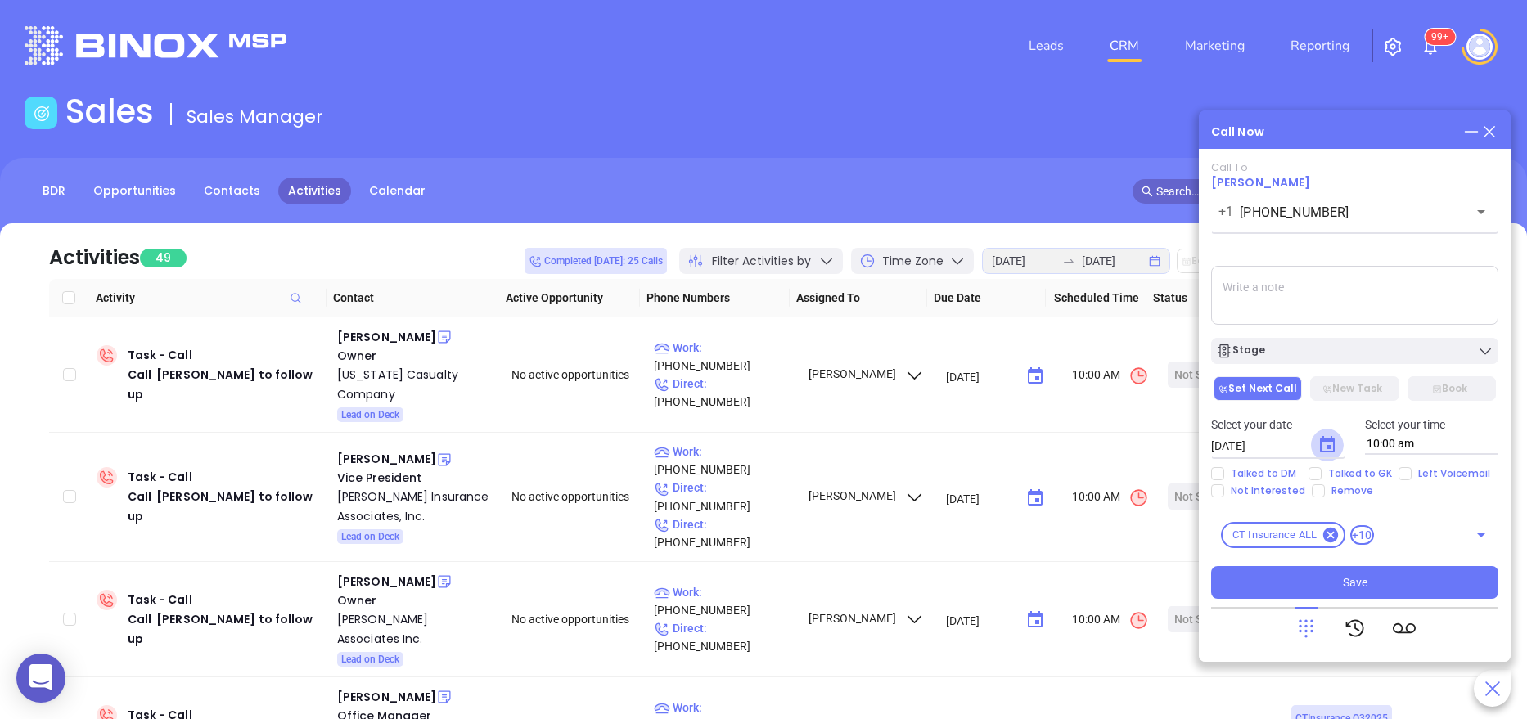
click at [1337, 442] on button "Choose date, selected date is Aug 22, 2025" at bounding box center [1327, 445] width 33 height 33
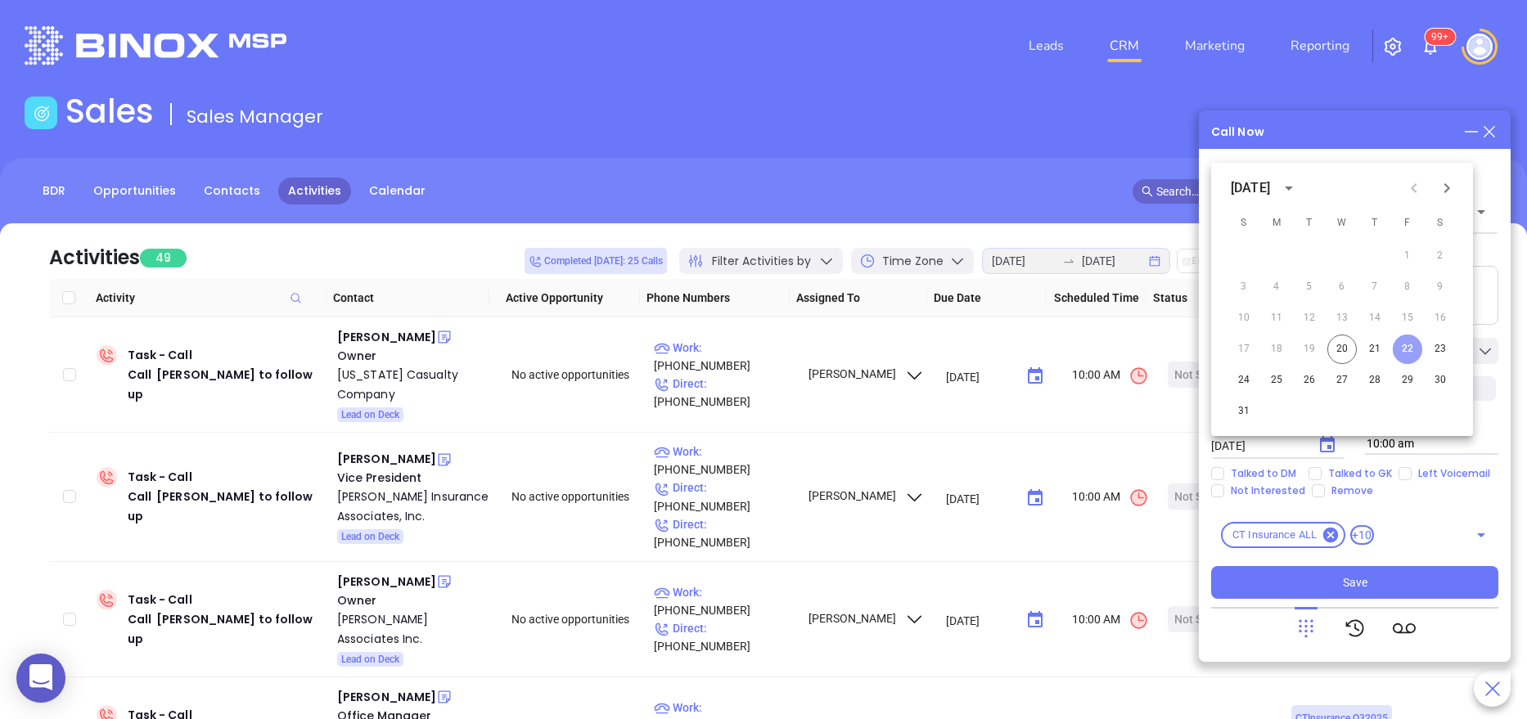
click at [1397, 341] on button "22" at bounding box center [1406, 349] width 29 height 29
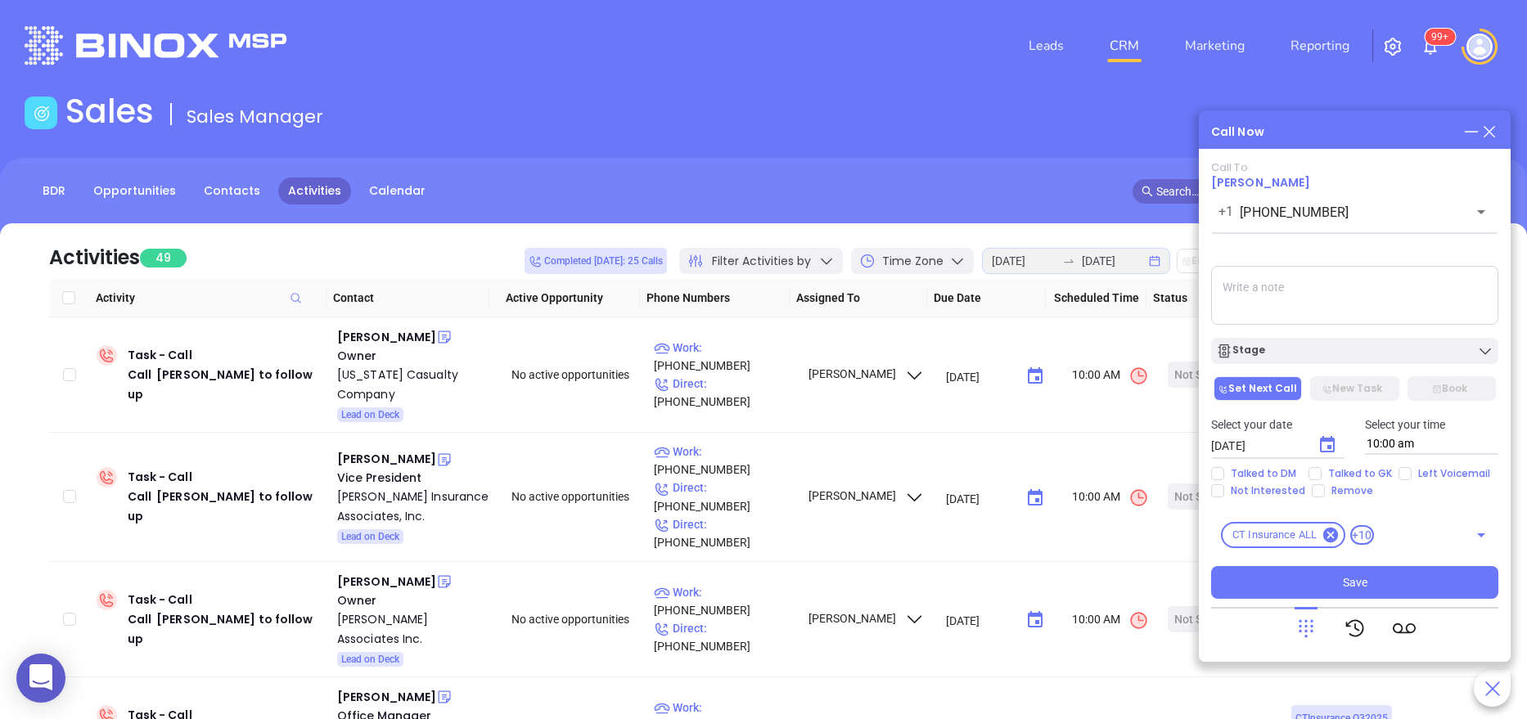
click at [1397, 341] on div "1 2 3 4 5 6 7 8 9 10 11 12 13 14 15 16 17 18 19 20 21 22 23 24 25 26 27 28 29 3…" at bounding box center [1342, 379] width 196 height 106
click at [1397, 341] on button "Stage" at bounding box center [1354, 351] width 287 height 26
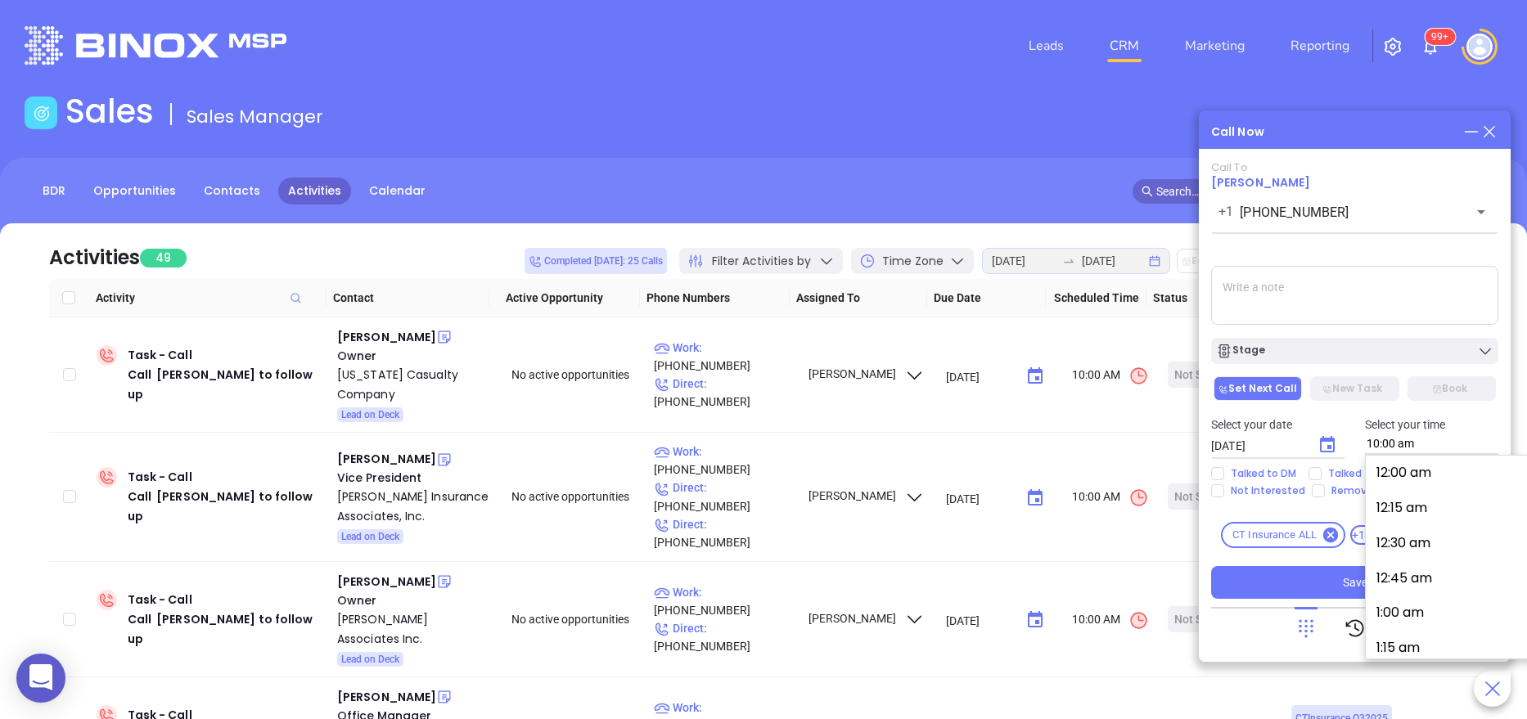
click at [1478, 448] on input "10:00 am" at bounding box center [1432, 444] width 134 height 21
click at [1333, 416] on p "Select your date" at bounding box center [1278, 425] width 134 height 18
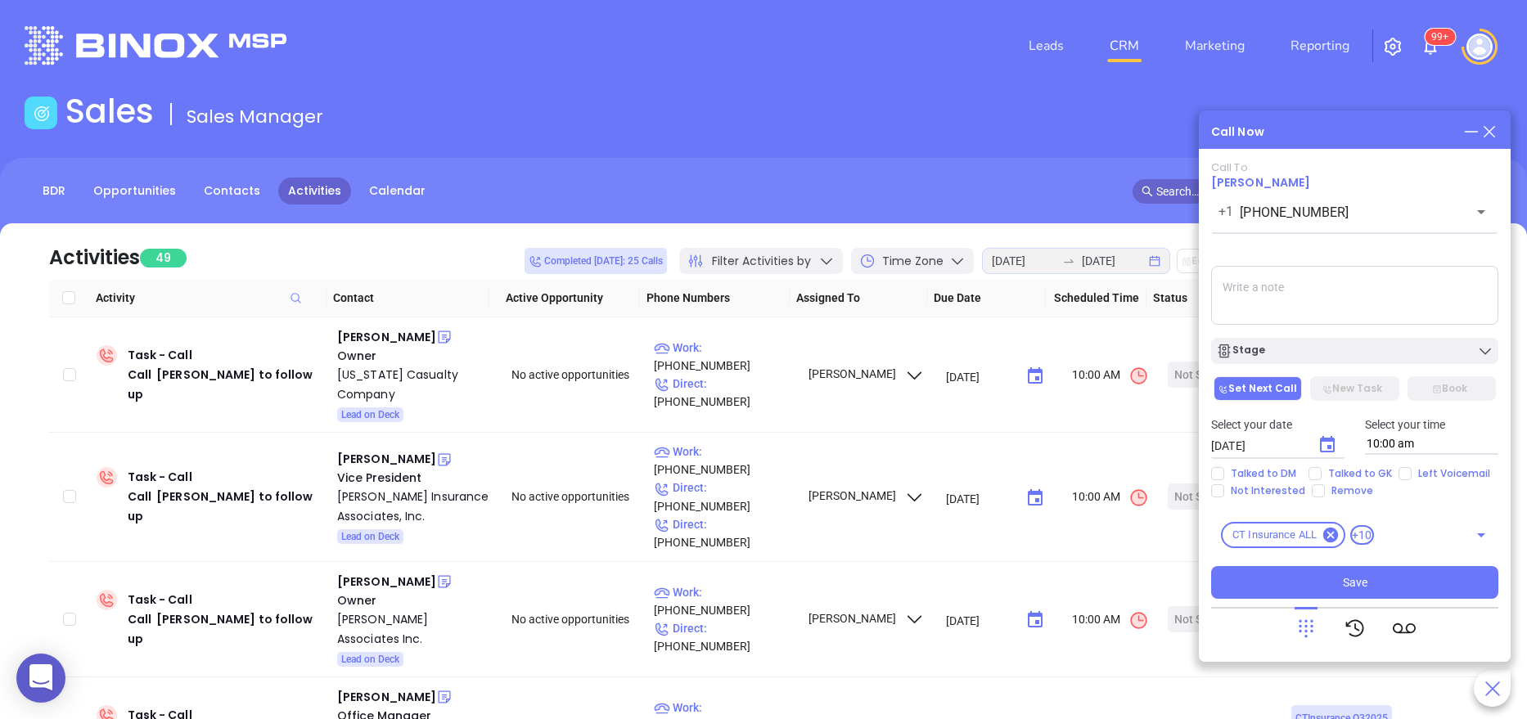
click at [1315, 370] on div "Call To Rebecca Selig +1 (860) 521-8870 ​ Voicemail Drop Stage Set Next Call Ne…" at bounding box center [1354, 380] width 287 height 438
click at [1305, 360] on button "Stage" at bounding box center [1354, 351] width 287 height 26
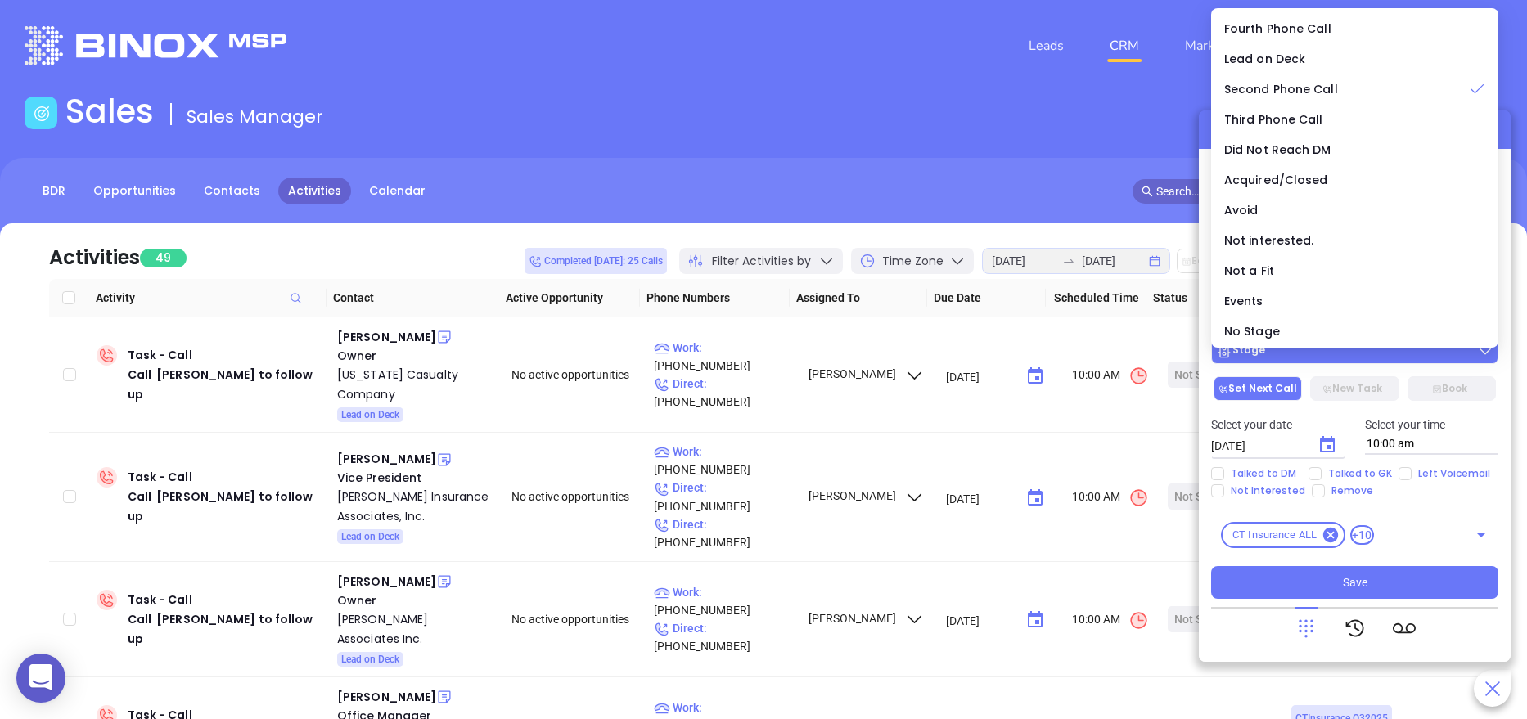
click at [1305, 360] on button "Stage" at bounding box center [1354, 351] width 287 height 26
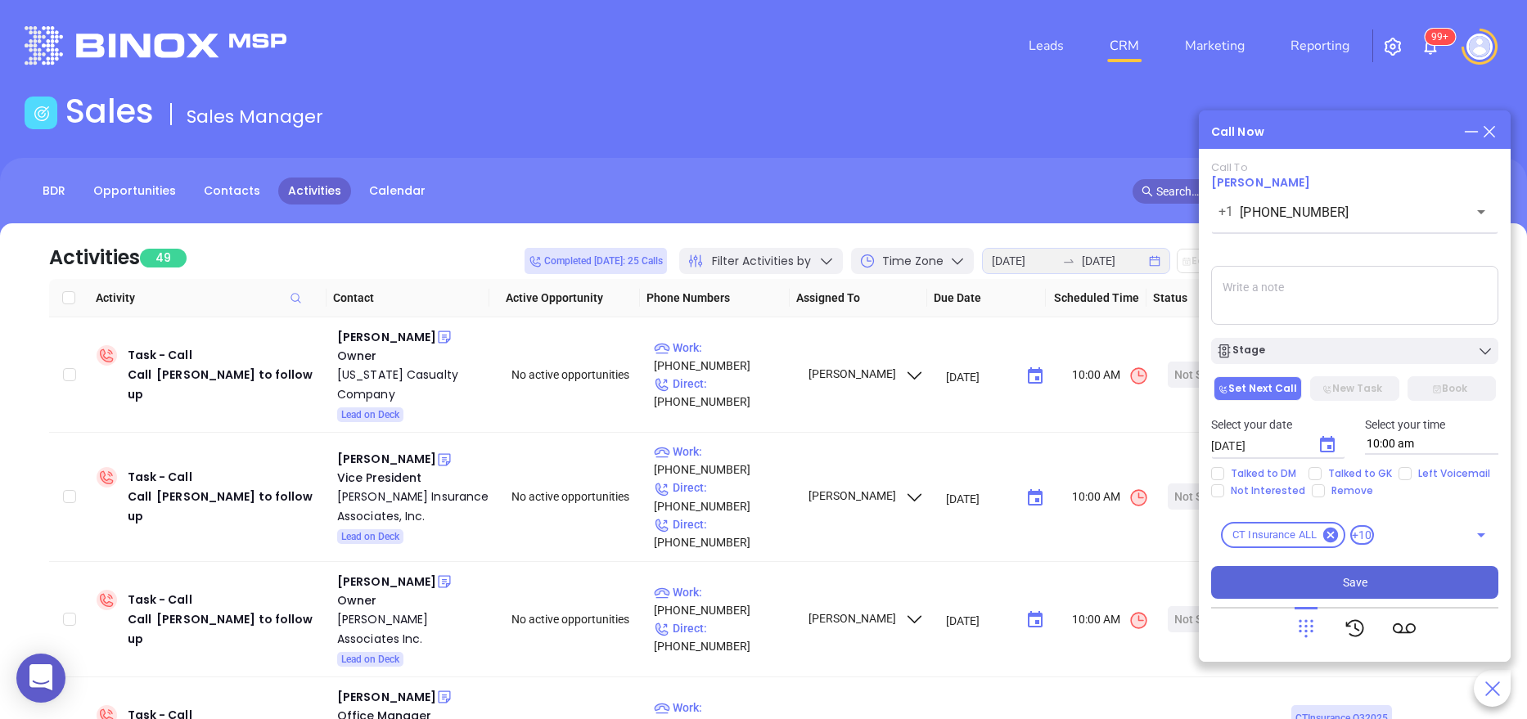
click at [1344, 591] on span "Save" at bounding box center [1355, 582] width 25 height 18
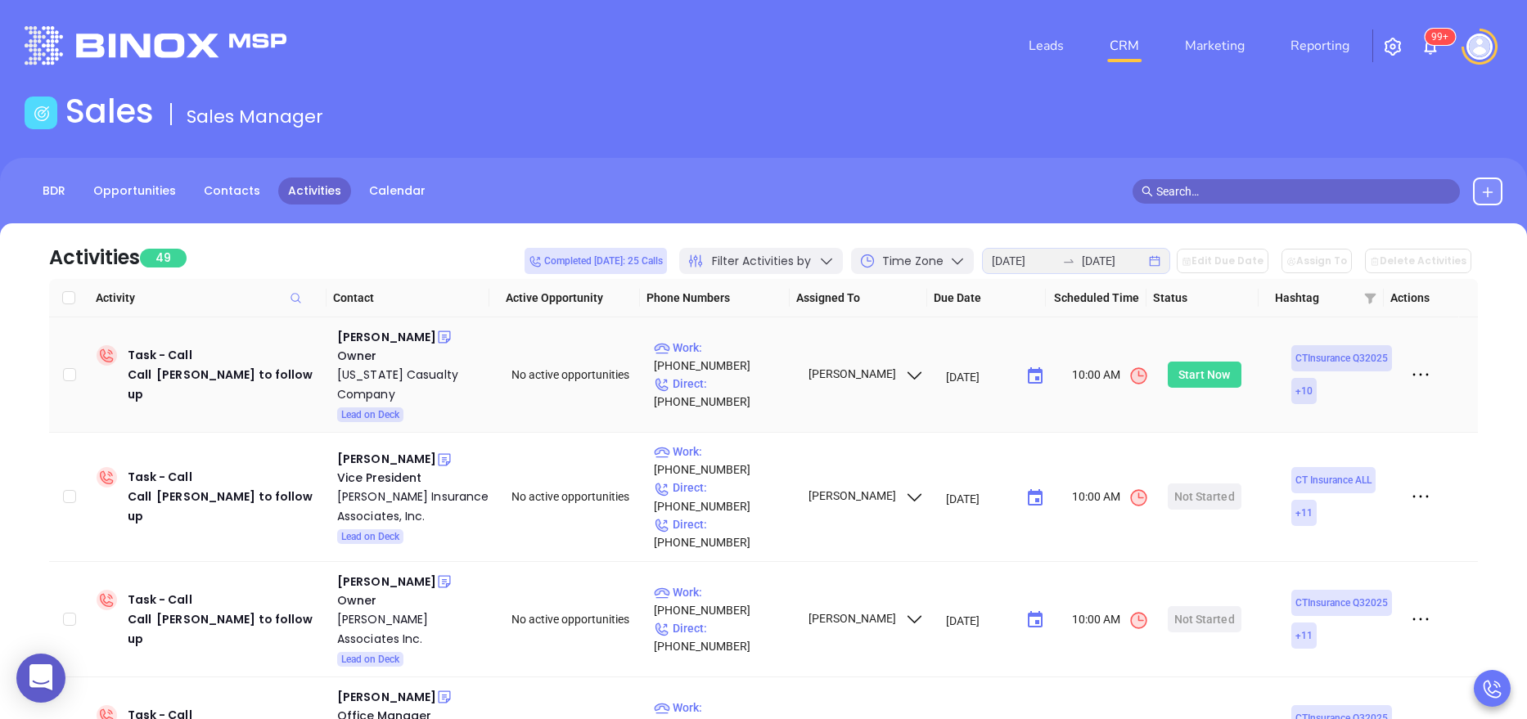
click at [1182, 367] on div "Start Now" at bounding box center [1204, 375] width 52 height 26
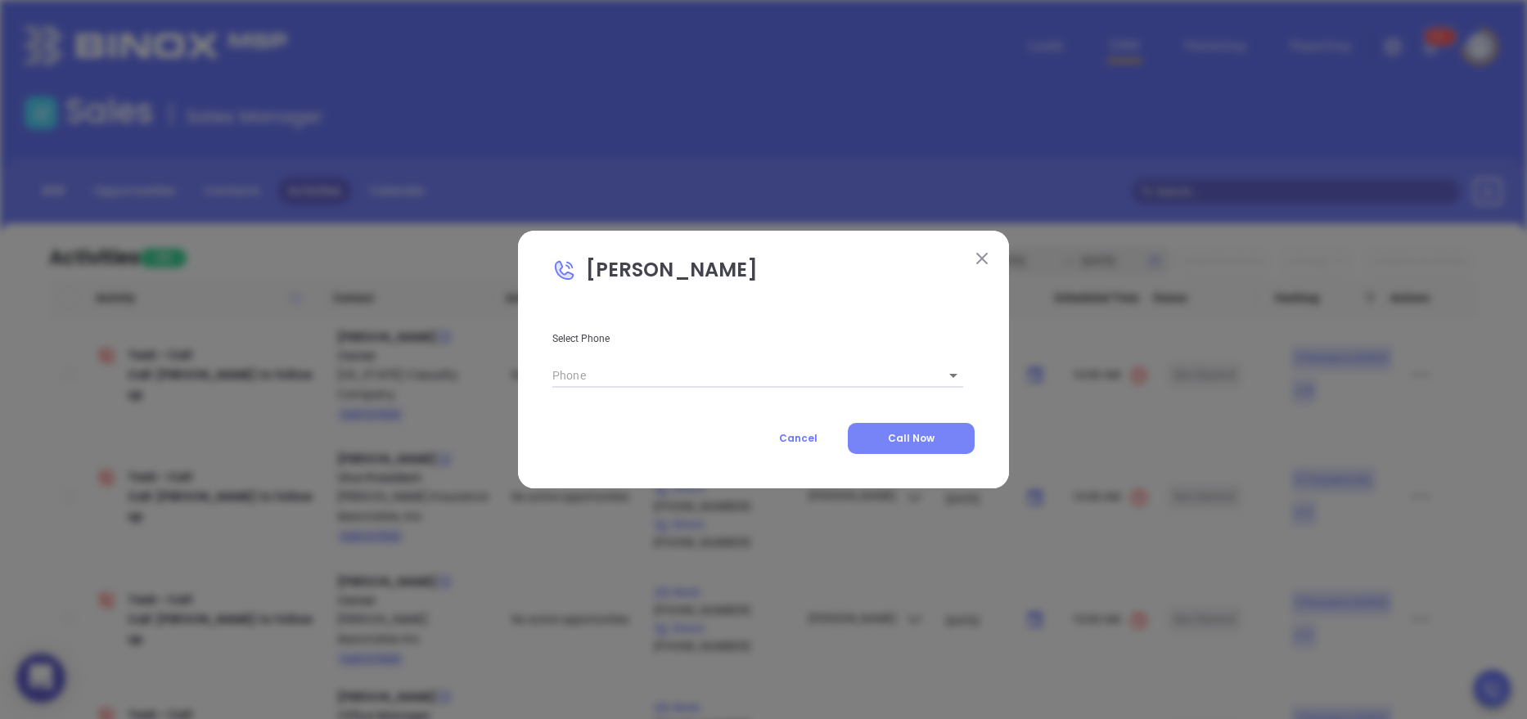
type input "(800) 922-2886"
type input "1"
click at [897, 434] on span "Call Now" at bounding box center [911, 438] width 47 height 14
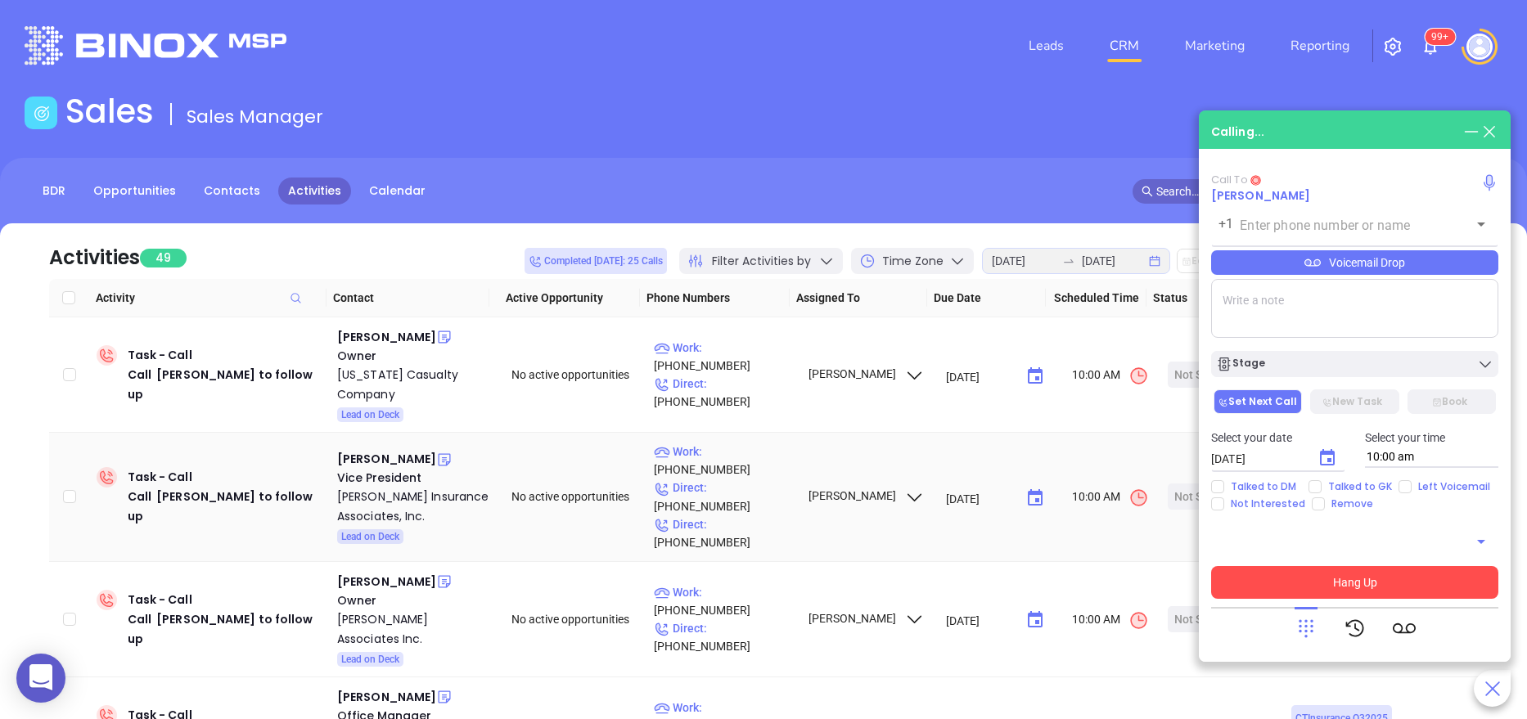
type input "(800) 922-2886"
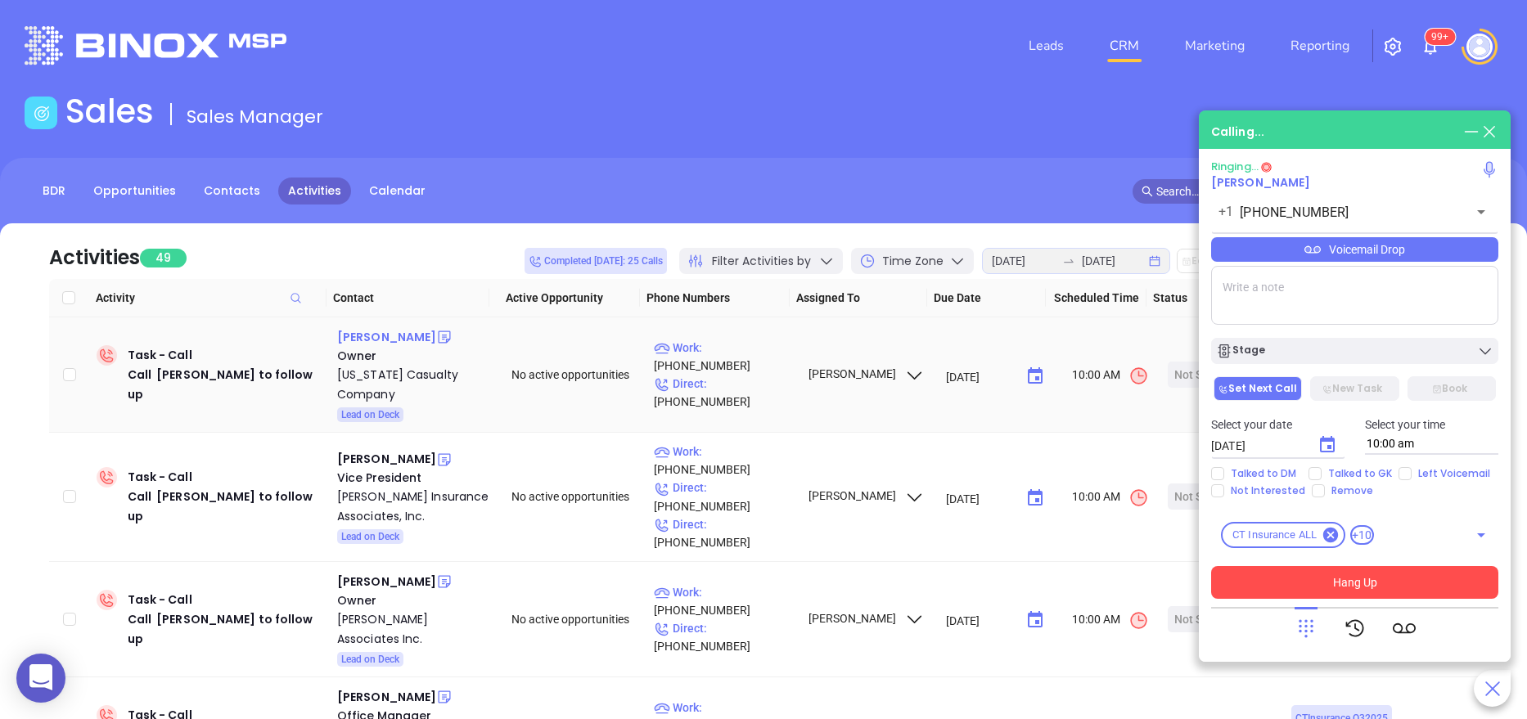
click at [369, 330] on div "Mark Johnston" at bounding box center [386, 337] width 99 height 20
click at [1311, 628] on icon at bounding box center [1305, 628] width 23 height 23
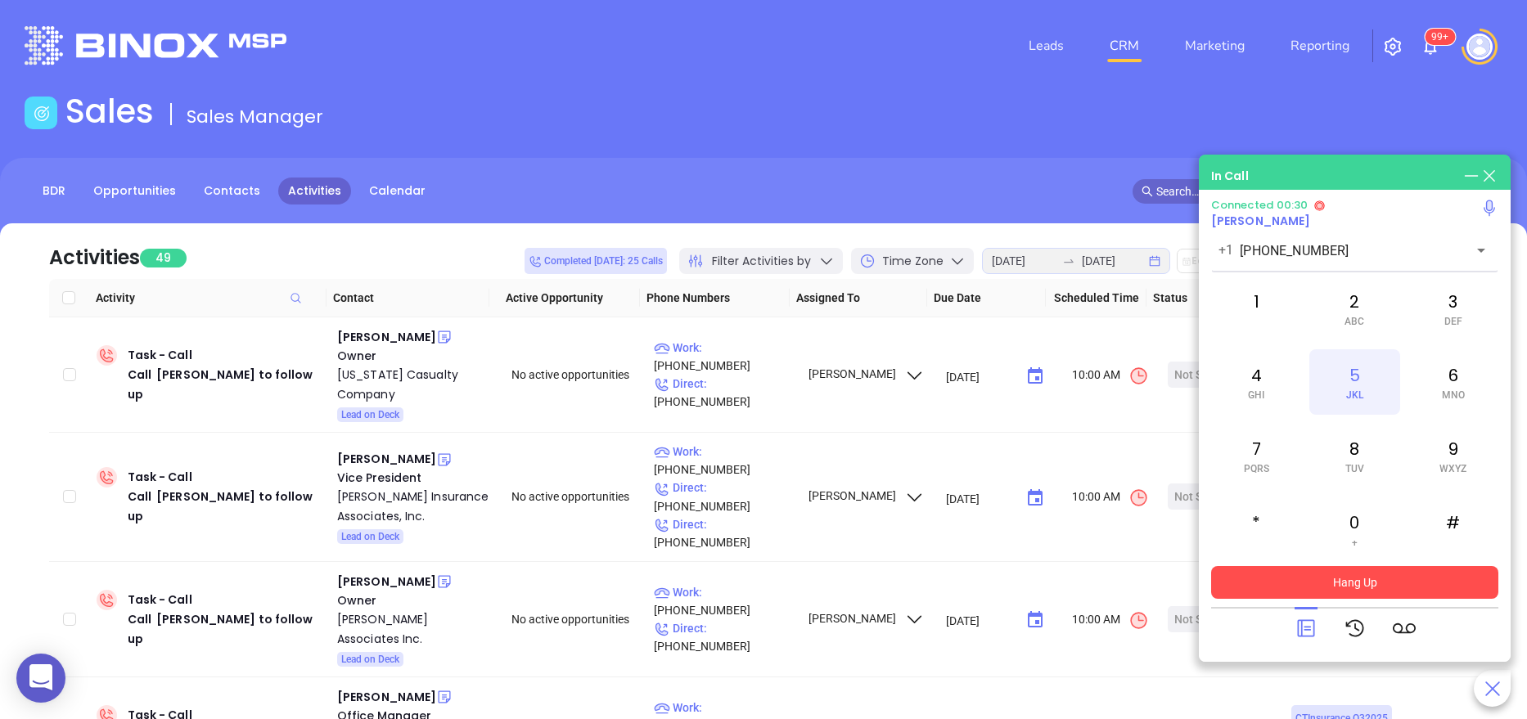
click at [1341, 406] on div "5 JKL" at bounding box center [1354, 381] width 90 height 65
drag, startPoint x: 1340, startPoint y: 406, endPoint x: 1287, endPoint y: 161, distance: 250.3
click at [1287, 161] on div "In Call Connected 00:35 Mark Johnston +1 (800) 922-2886 ​ 1 2 ABC 3 DEF 4 GHI 5…" at bounding box center [1355, 408] width 312 height 507
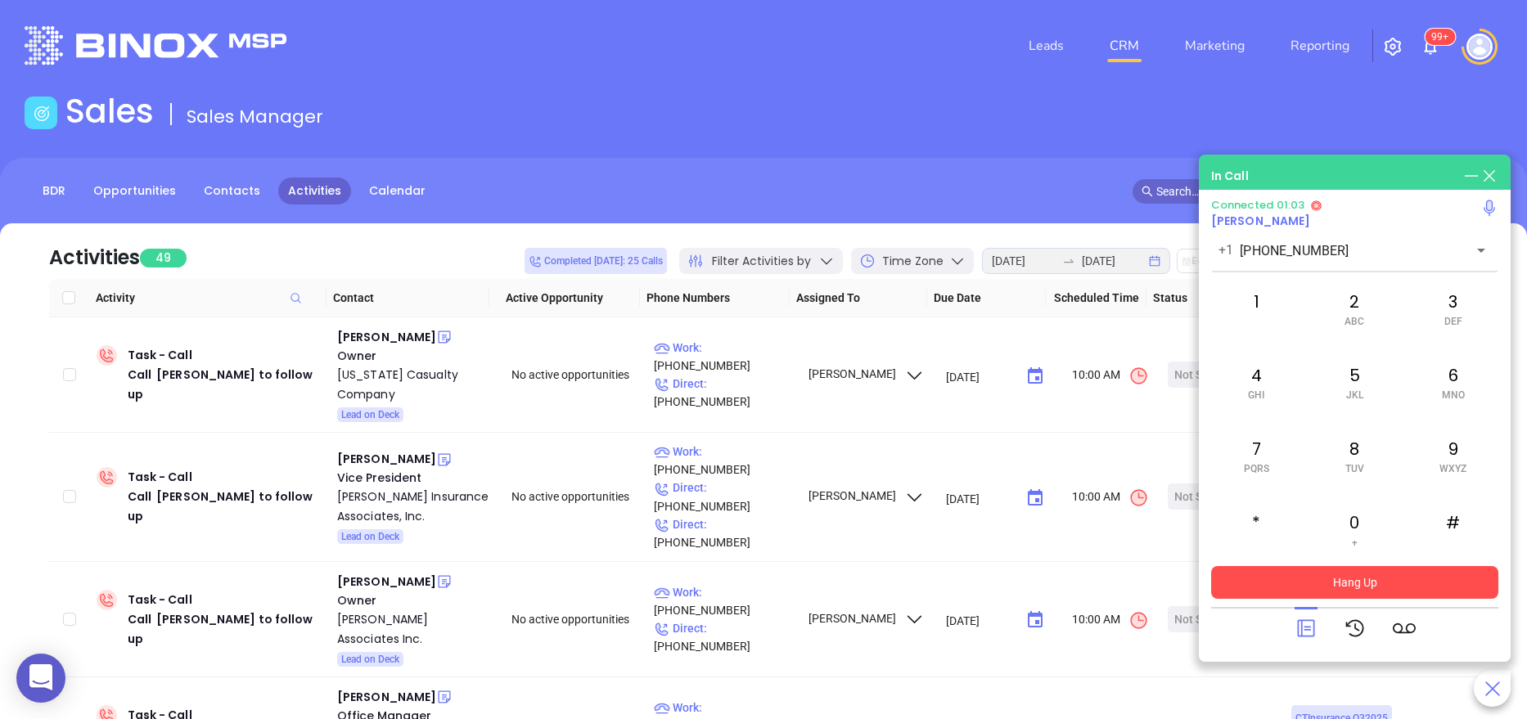
click at [1308, 632] on icon at bounding box center [1305, 628] width 23 height 23
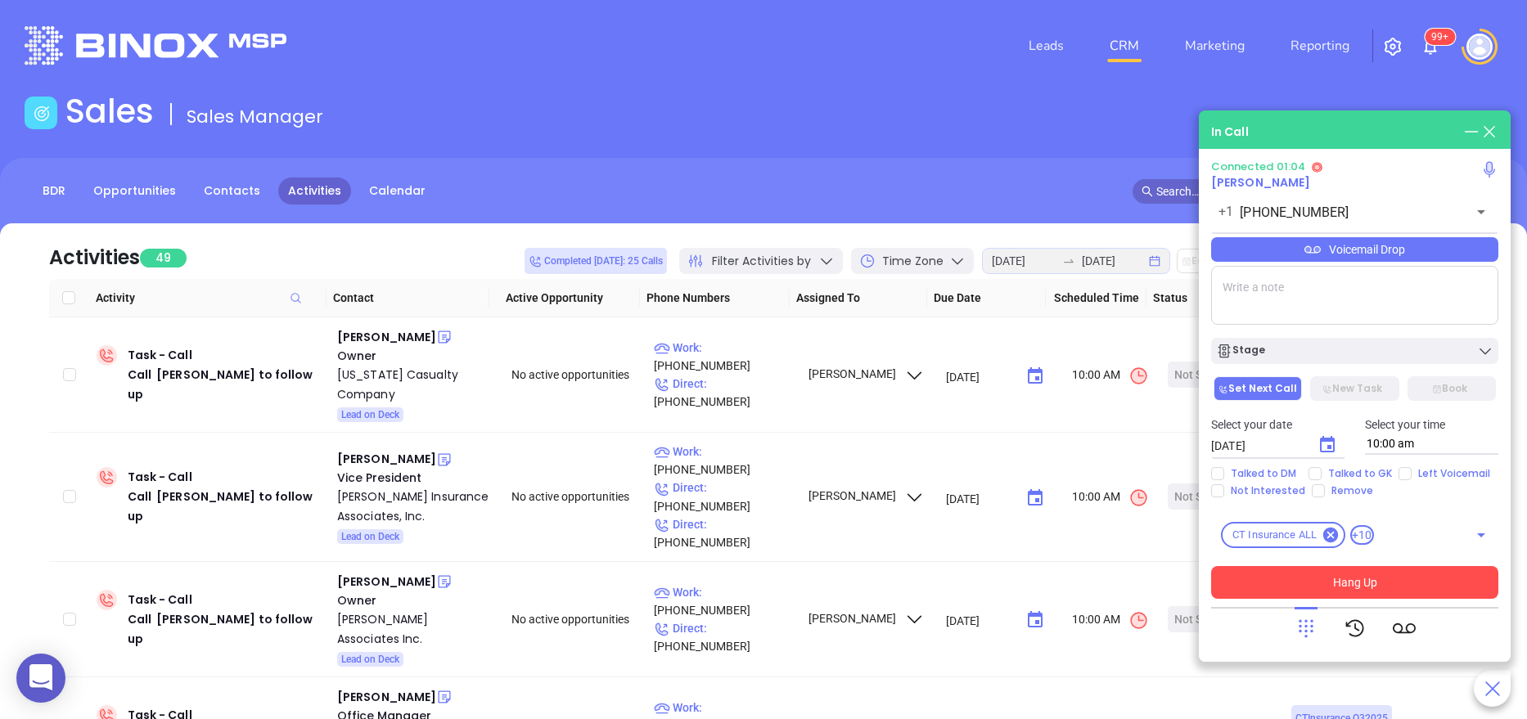
click at [1320, 284] on textarea at bounding box center [1354, 295] width 287 height 59
type textarea "3889"
paste textarea "3889"
type textarea "ext 3889"
click at [1316, 586] on button "Hang Up" at bounding box center [1354, 582] width 287 height 33
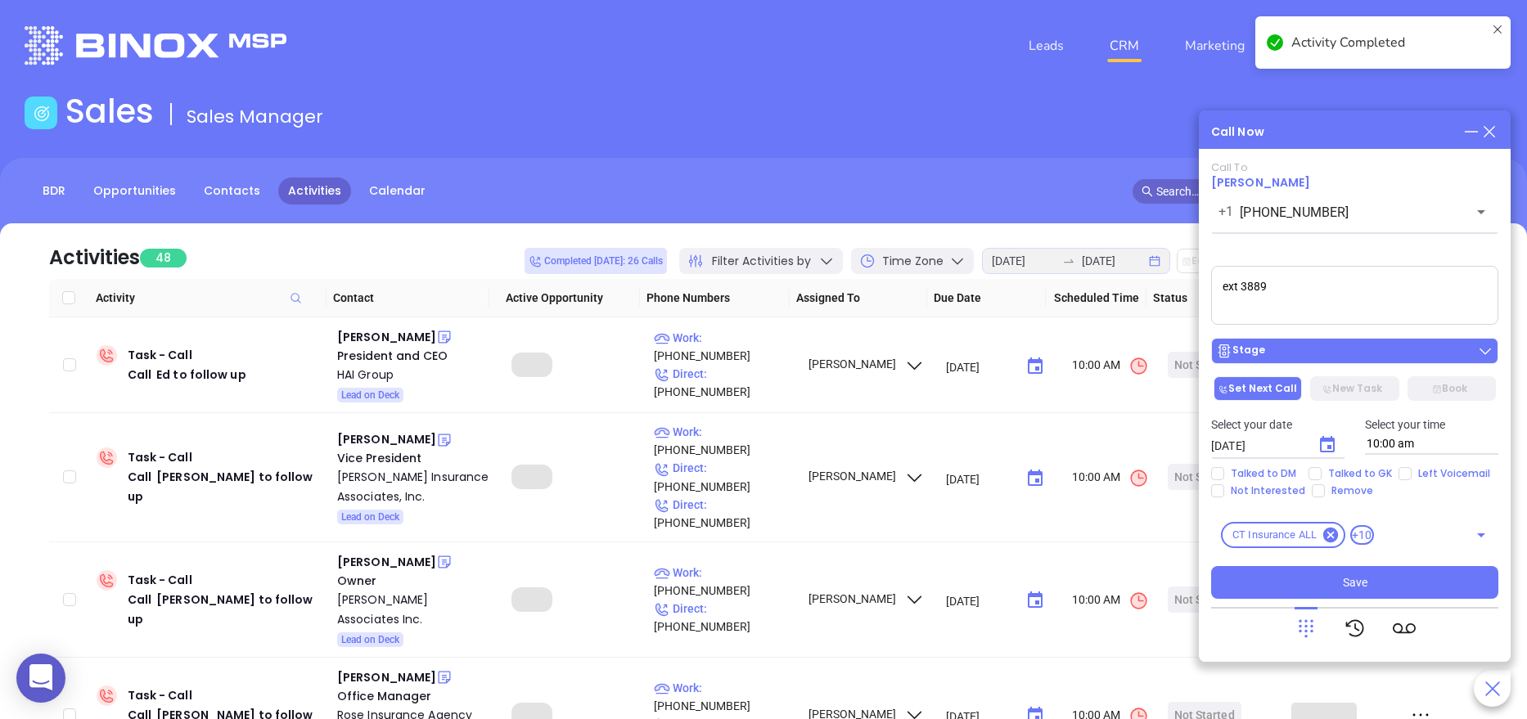
click at [1257, 345] on div "Stage" at bounding box center [1240, 351] width 49 height 16
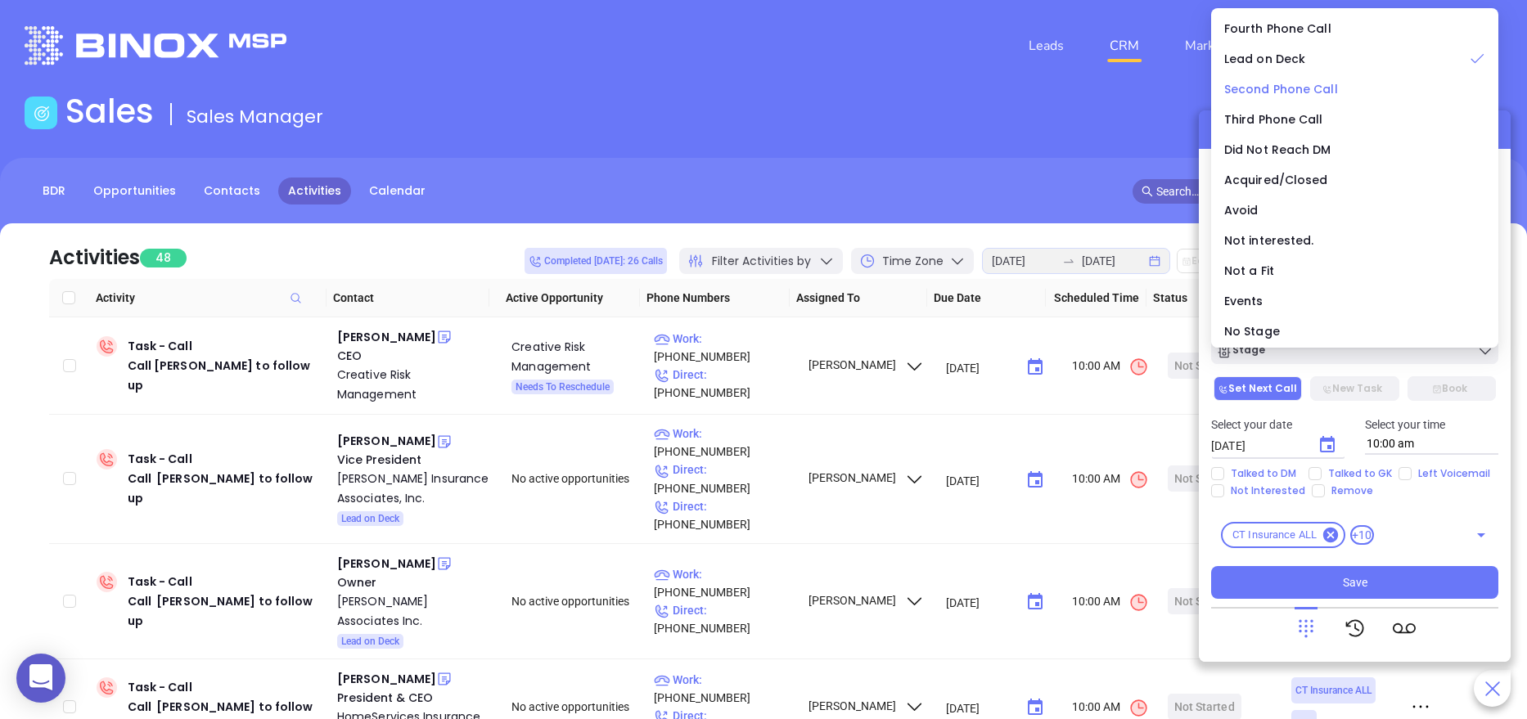
click at [1280, 94] on span "Second Phone Call" at bounding box center [1281, 89] width 114 height 16
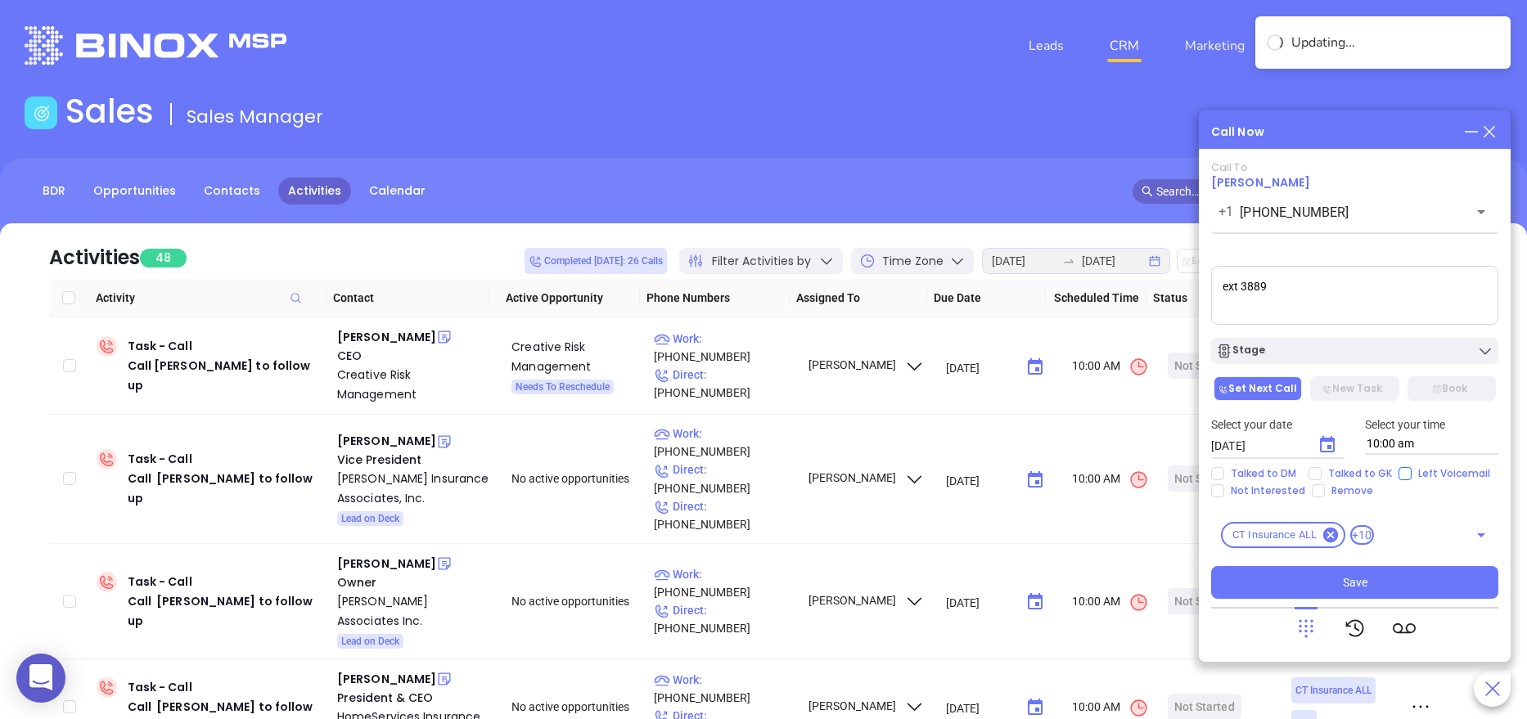
click at [1411, 471] on span "Left Voicemail" at bounding box center [1453, 473] width 85 height 13
click at [1409, 471] on input "Left Voicemail" at bounding box center [1404, 473] width 13 height 13
checkbox input "true"
click at [1325, 437] on icon "Choose date, selected date is Aug 21, 2025" at bounding box center [1327, 445] width 20 height 20
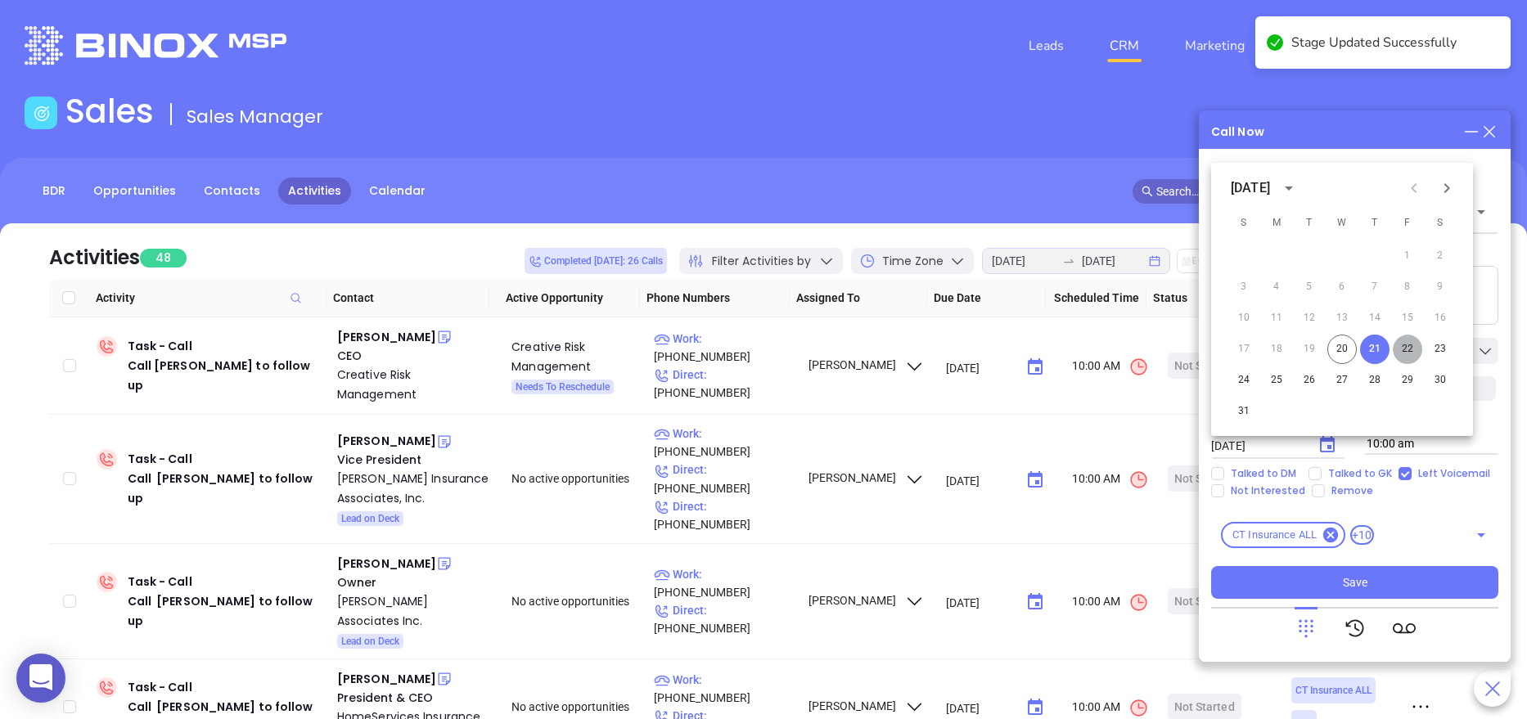
click at [1401, 347] on button "22" at bounding box center [1406, 349] width 29 height 29
type input "08/22/2025"
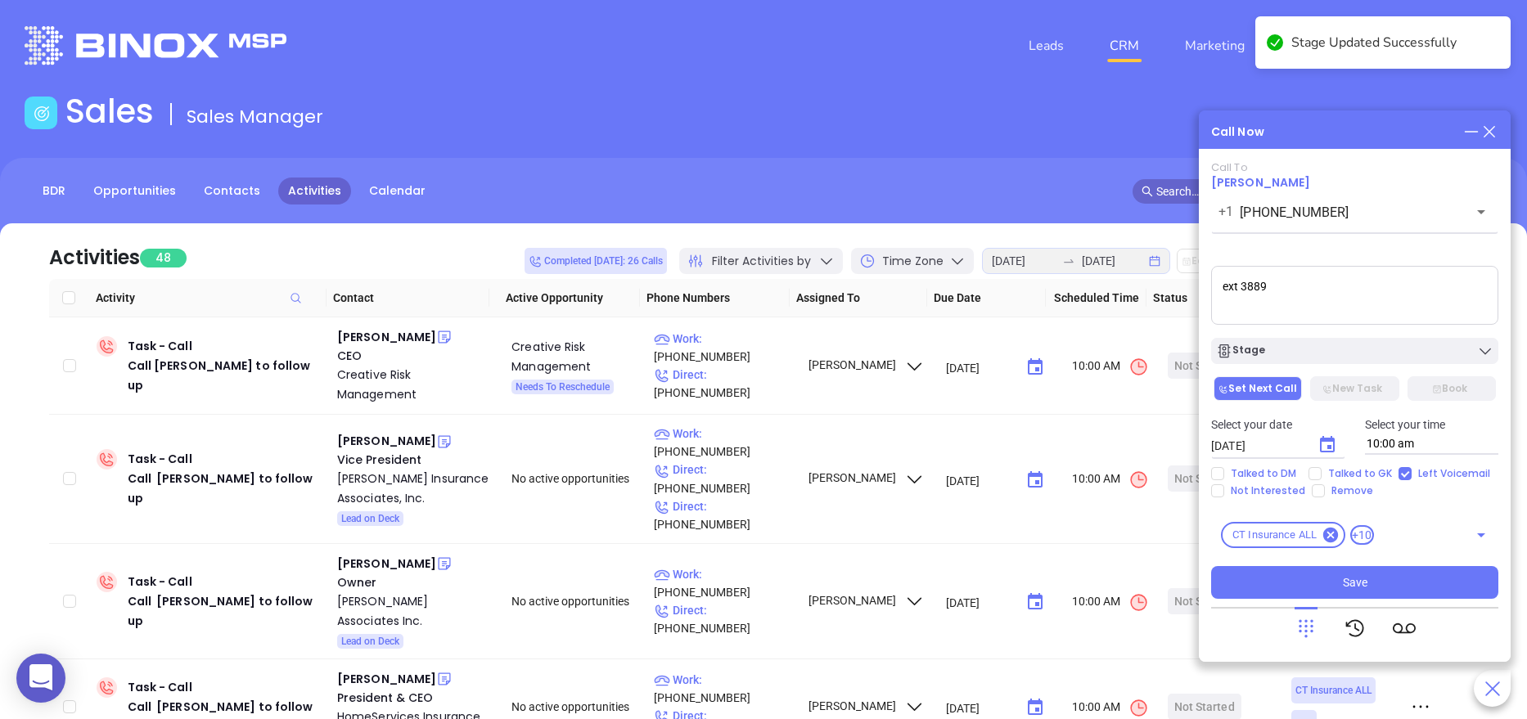
click at [1295, 286] on textarea "ext 3889" at bounding box center [1354, 295] width 287 height 59
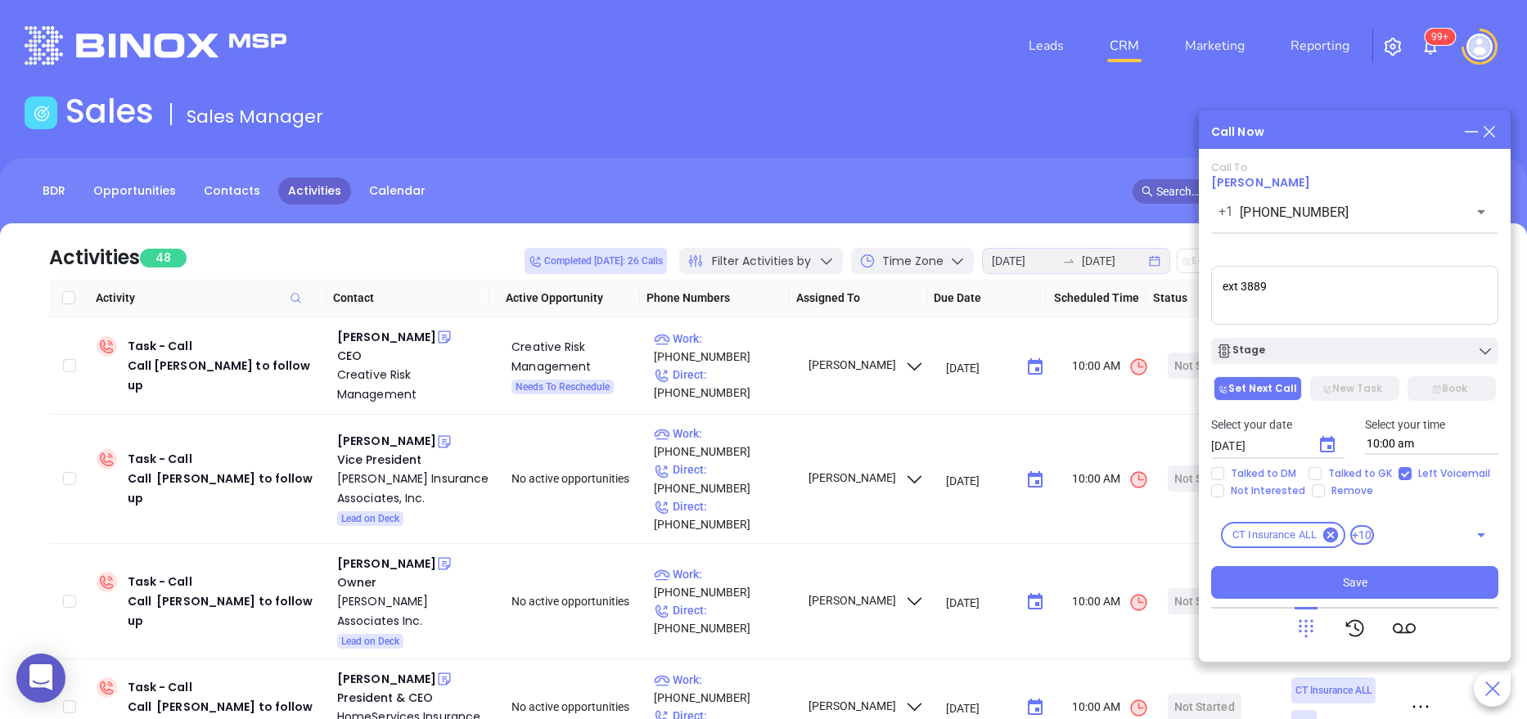
click at [1295, 286] on textarea "ext 3889" at bounding box center [1354, 295] width 287 height 59
click at [1326, 355] on div "Stage" at bounding box center [1354, 351] width 277 height 16
click at [1331, 472] on span "Talked to GK" at bounding box center [1359, 473] width 77 height 13
click at [1321, 472] on input "Talked to GK" at bounding box center [1314, 473] width 13 height 13
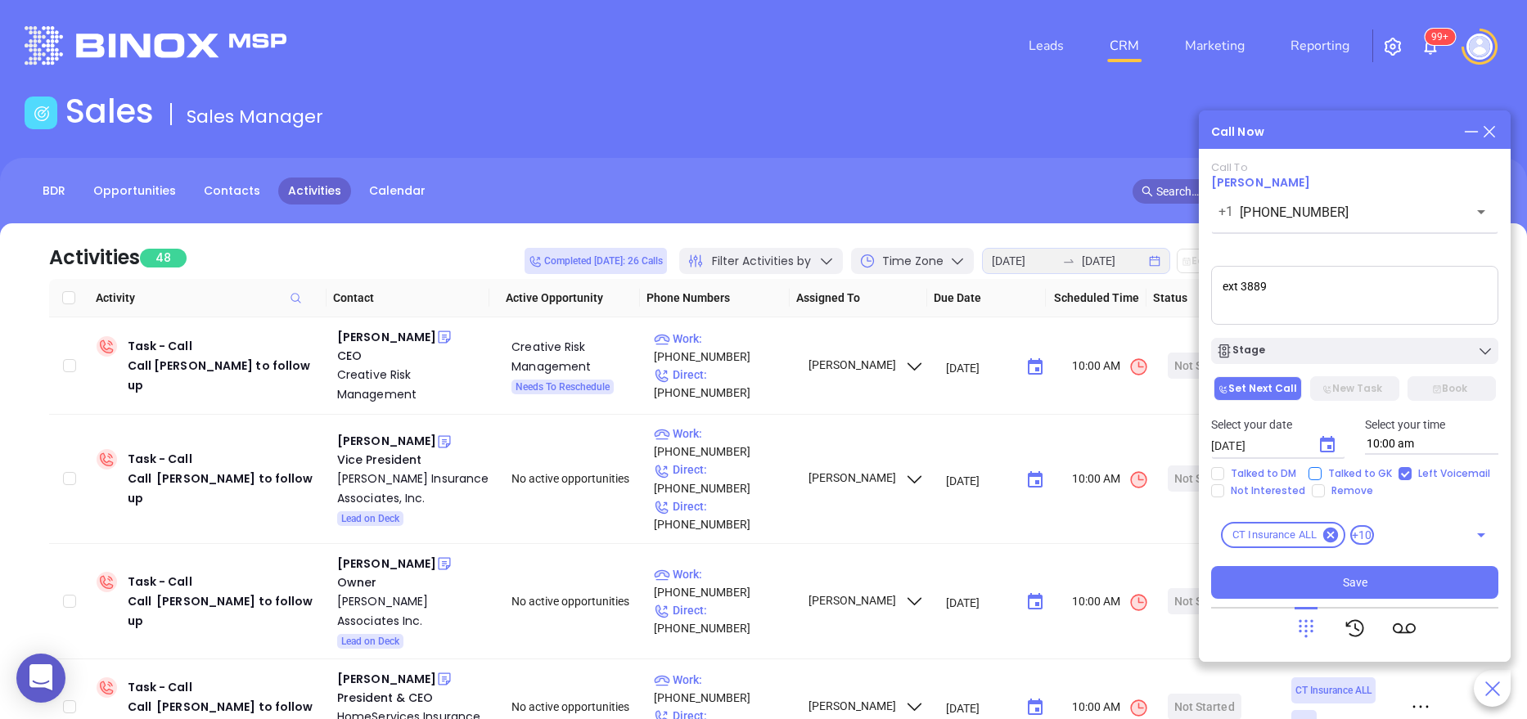
checkbox input "true"
click at [1340, 582] on button "Save" at bounding box center [1354, 582] width 287 height 33
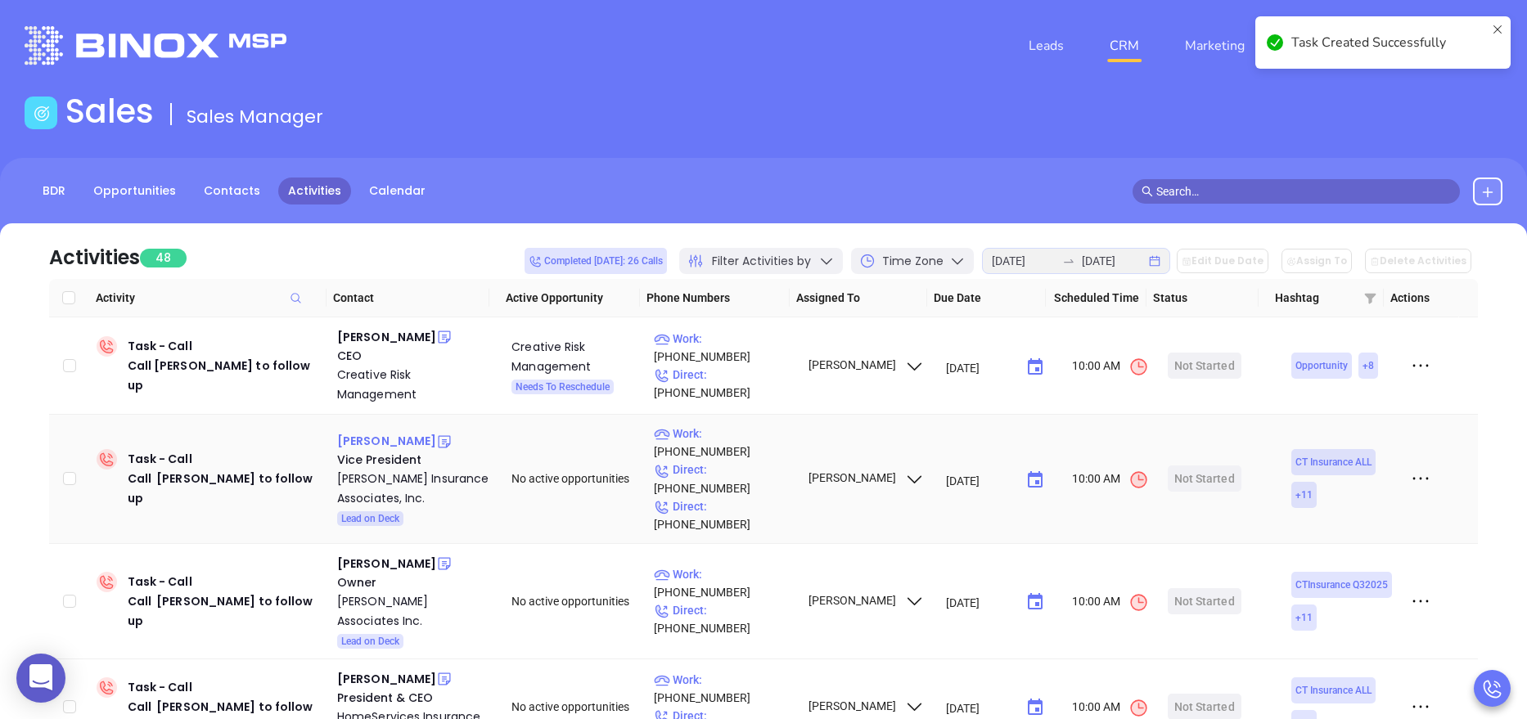
click at [379, 433] on div "Nick Serra" at bounding box center [386, 441] width 99 height 20
click at [380, 488] on div "Abbate Insurance Associates, Inc." at bounding box center [412, 488] width 151 height 39
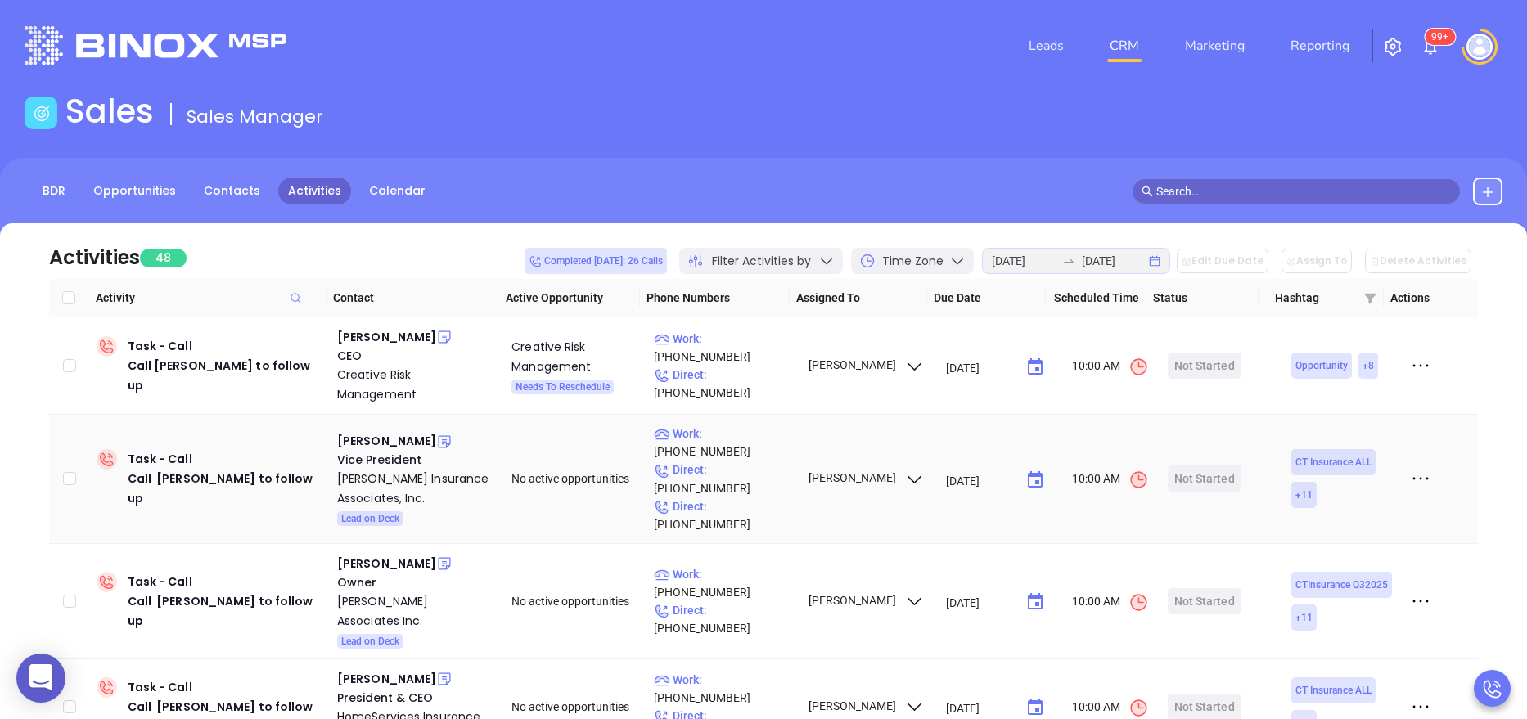
click at [436, 434] on icon at bounding box center [444, 442] width 16 height 16
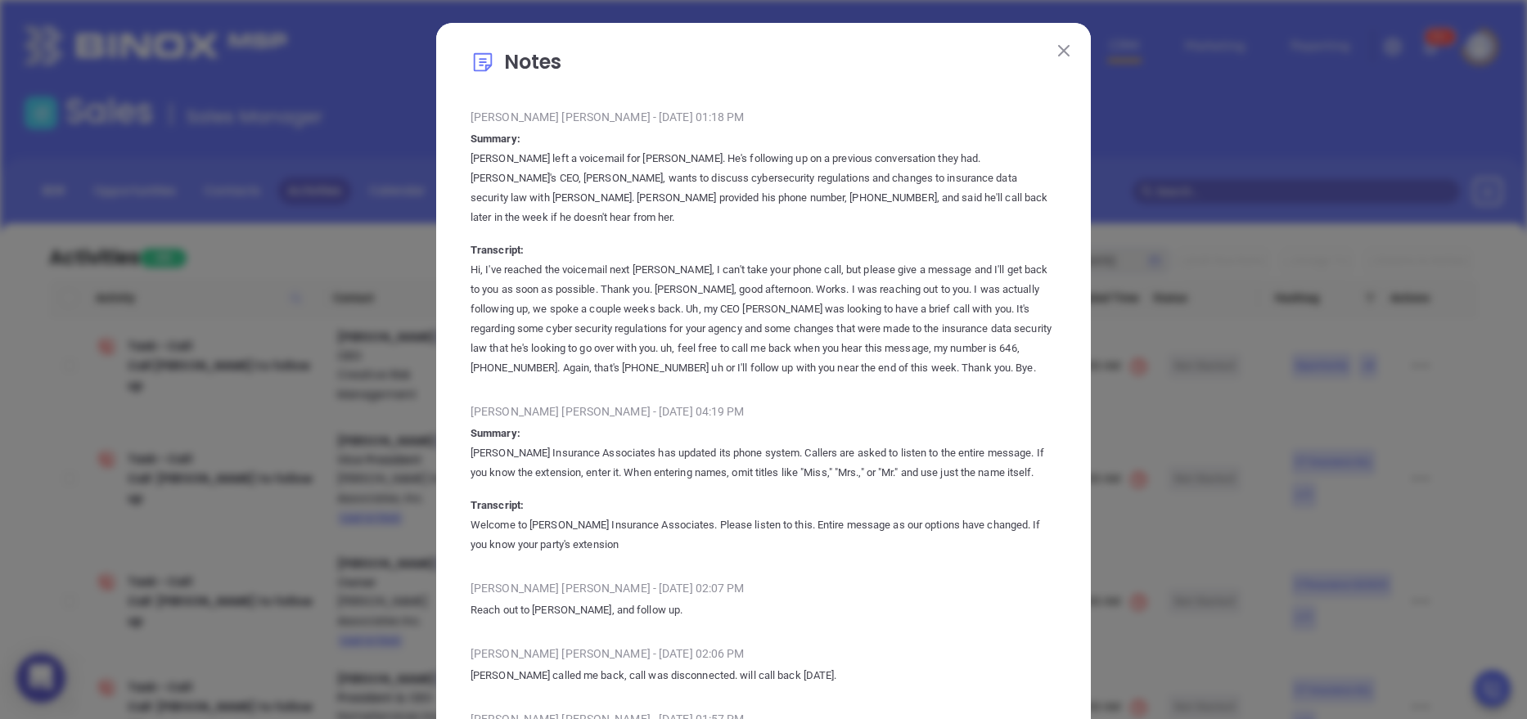
click at [1058, 45] on img at bounding box center [1063, 50] width 11 height 11
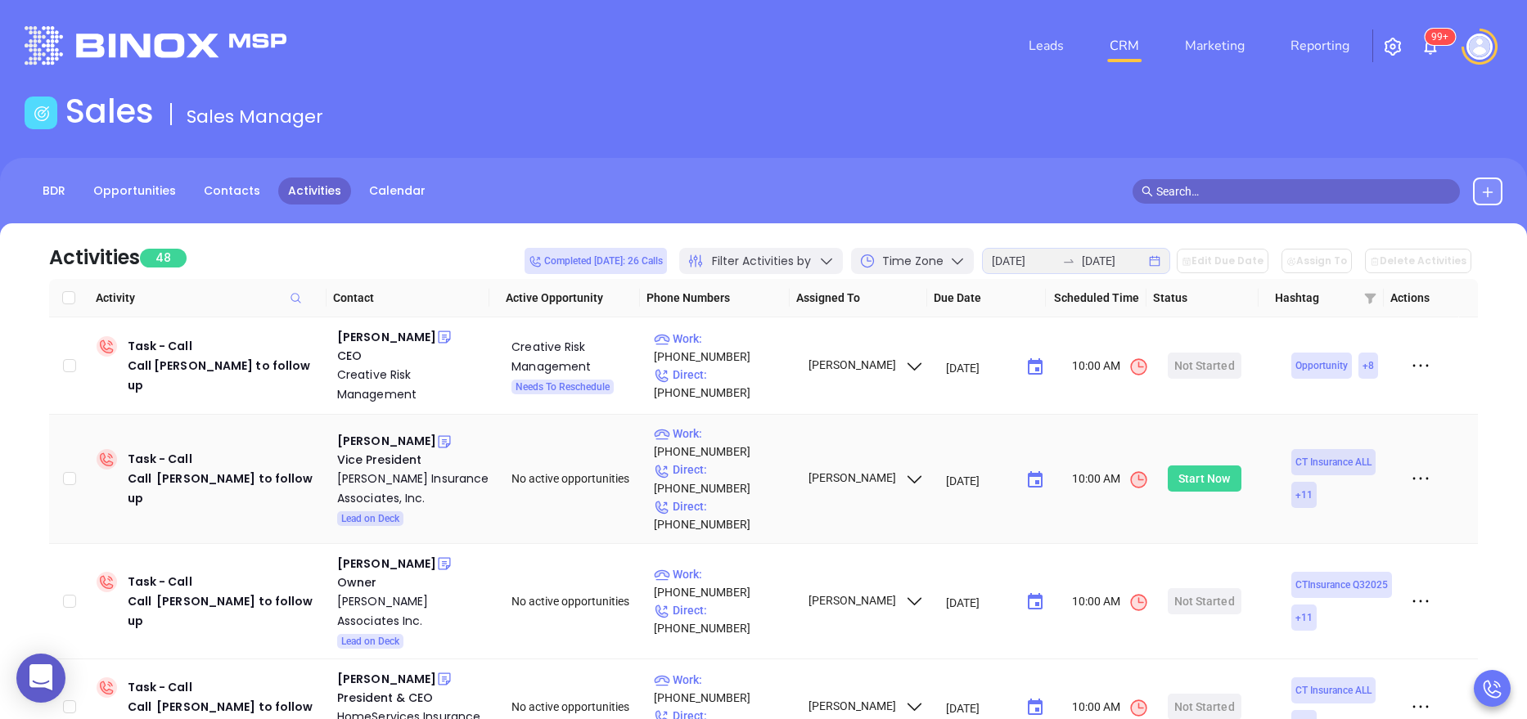
click at [1208, 468] on div "Start Now" at bounding box center [1204, 479] width 52 height 26
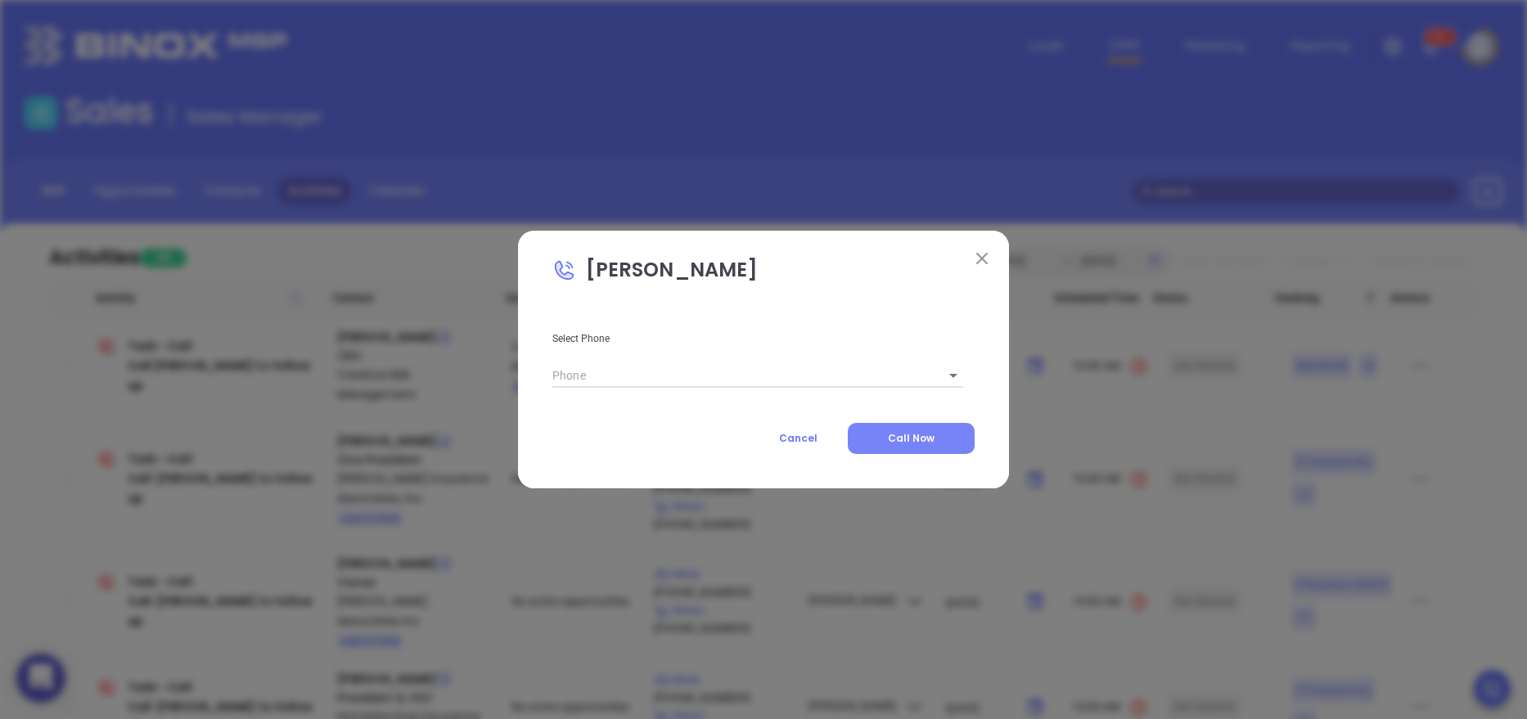
type input "(203) 777-7229"
type input "1"
click at [911, 438] on span "Call Now" at bounding box center [911, 438] width 47 height 14
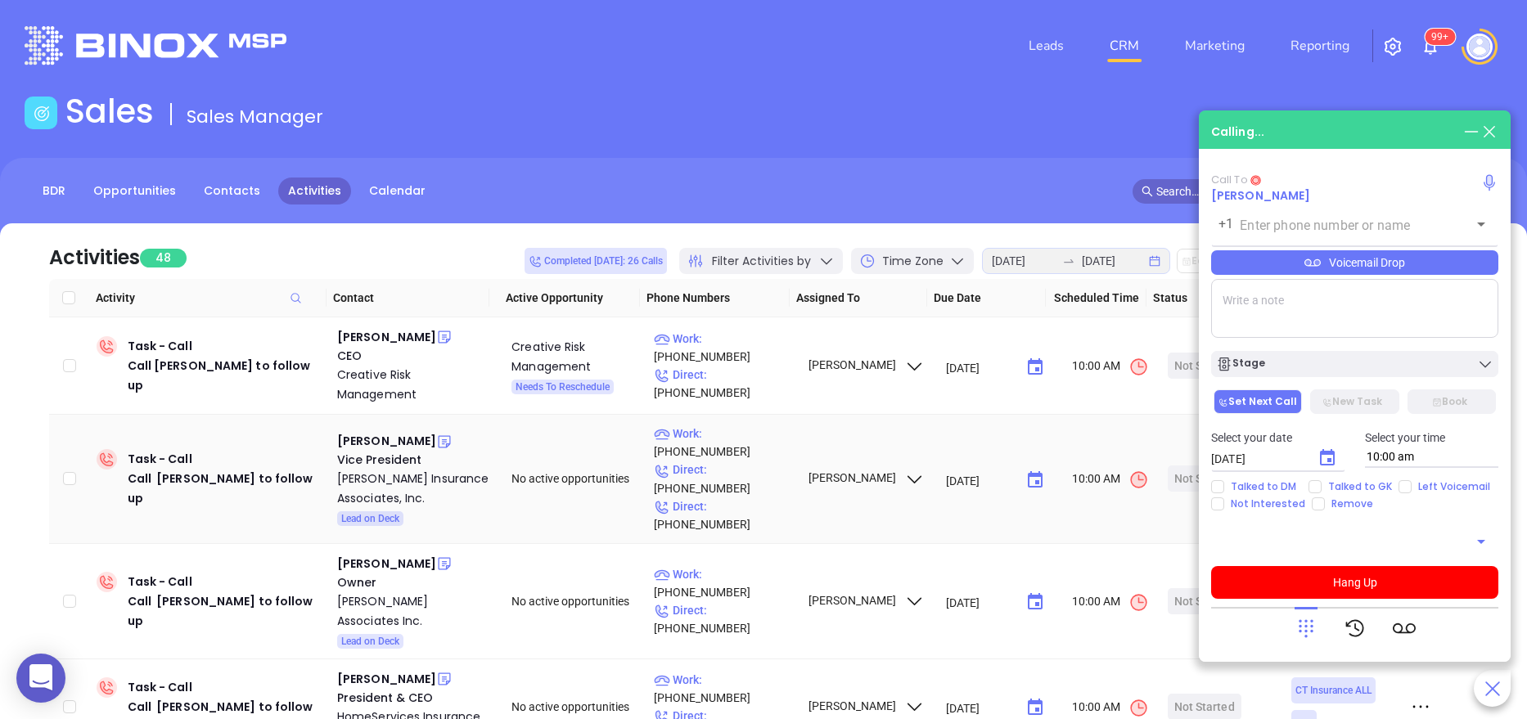
type input "(203) 777-7229"
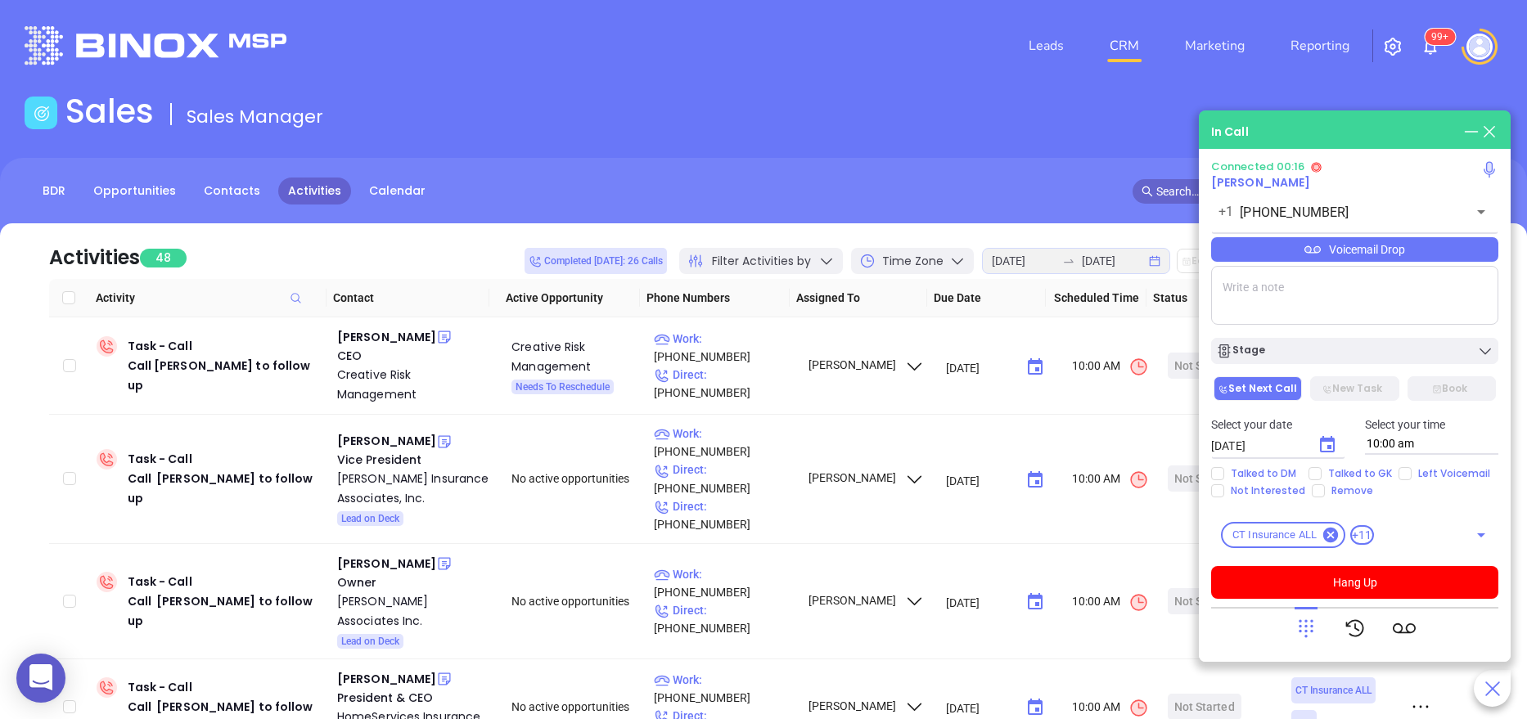
click at [1314, 621] on icon at bounding box center [1305, 628] width 23 height 23
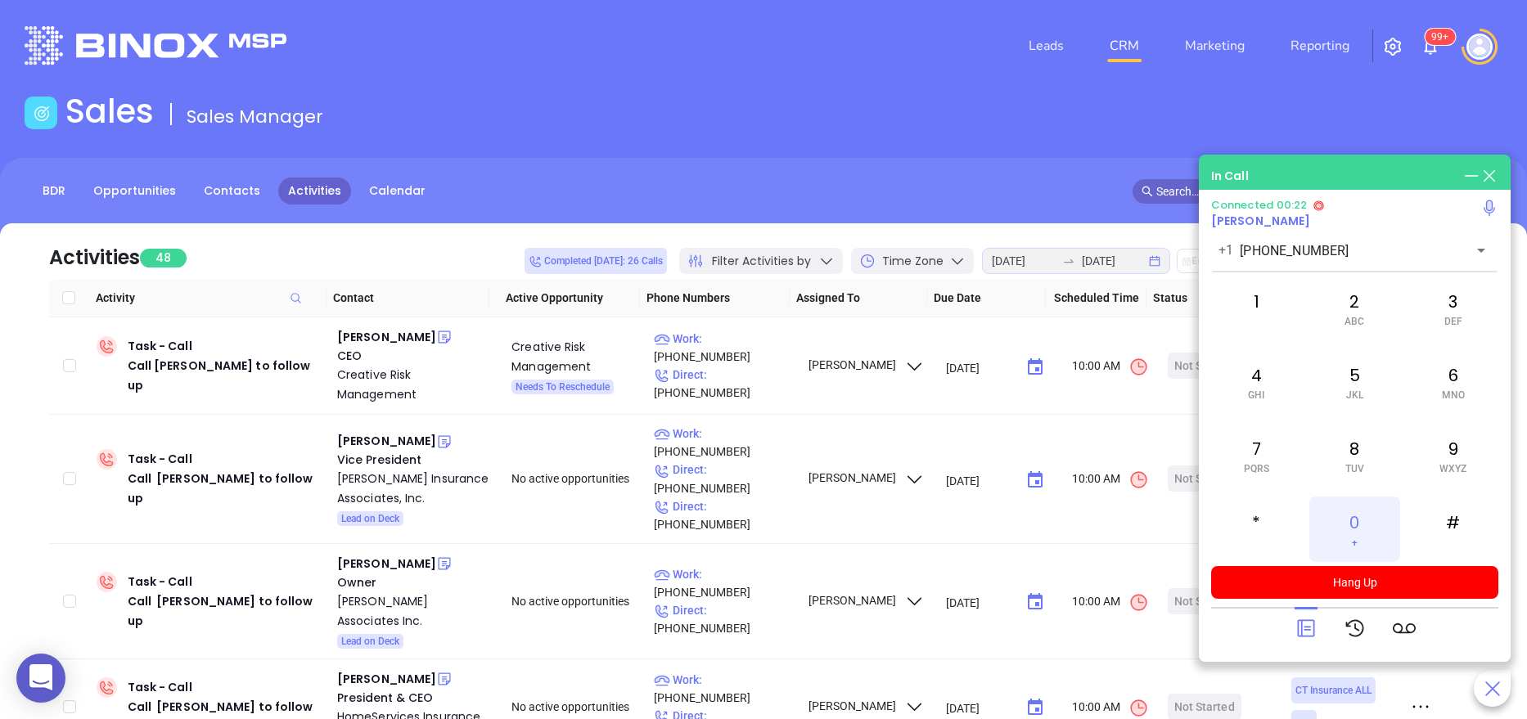
click at [1353, 517] on div "0 +" at bounding box center [1354, 529] width 90 height 65
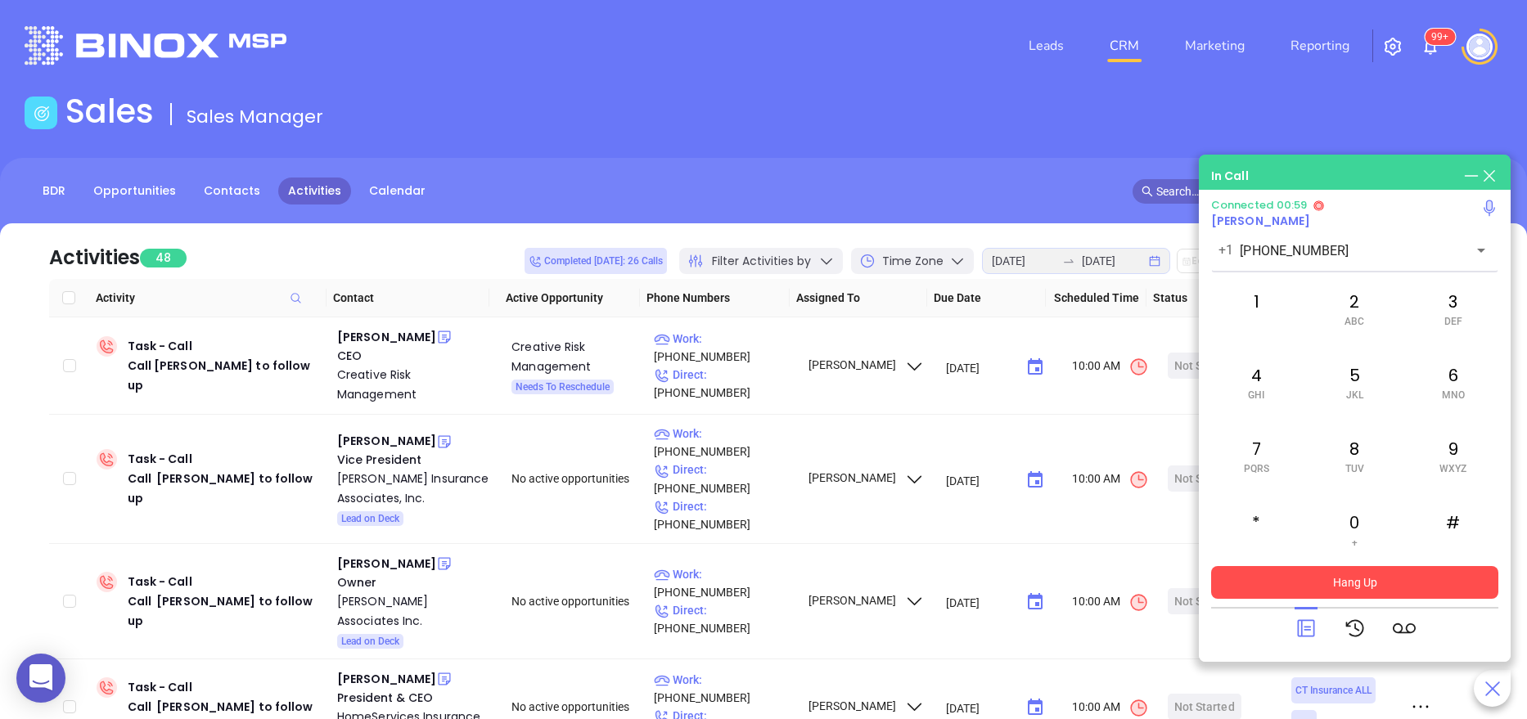
click at [1340, 577] on button "Hang Up" at bounding box center [1354, 582] width 287 height 33
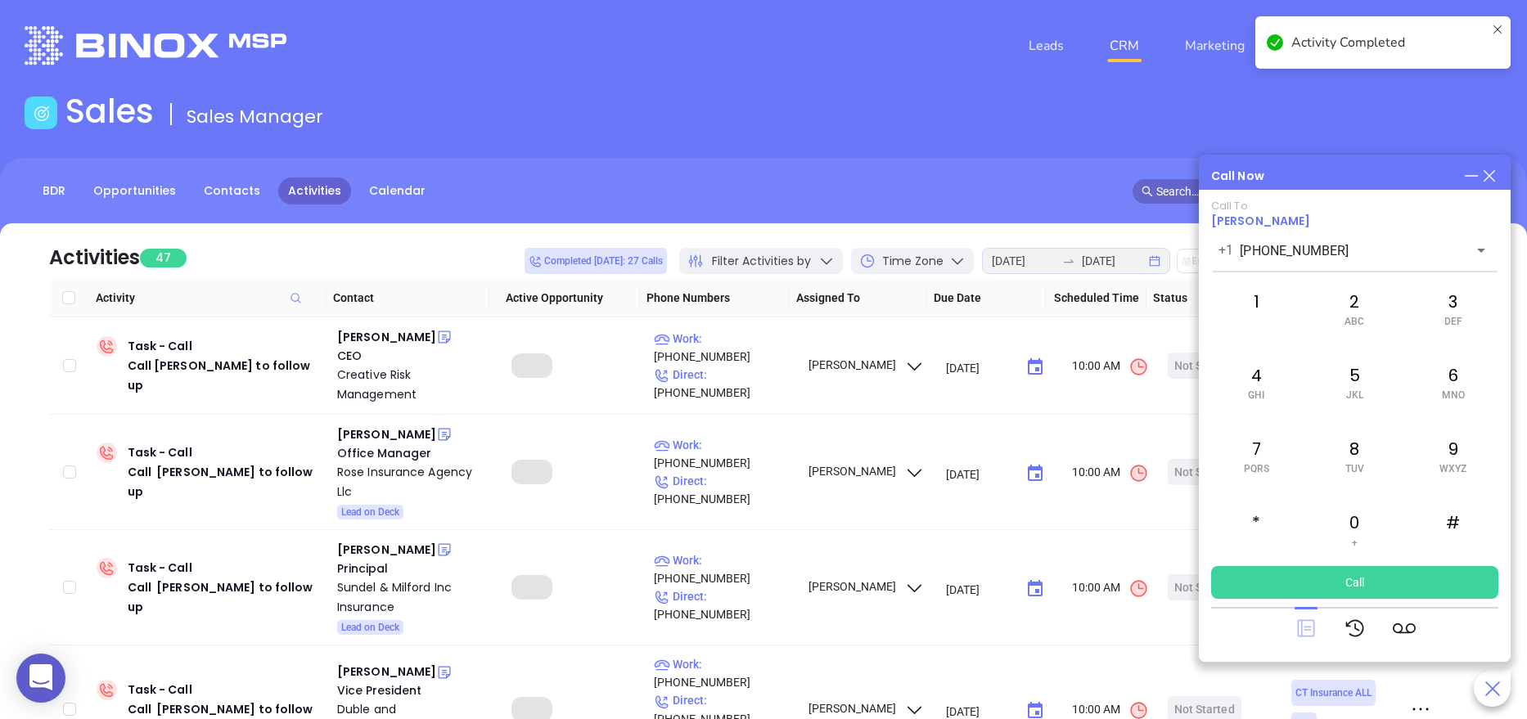
click at [1301, 623] on icon at bounding box center [1305, 628] width 17 height 17
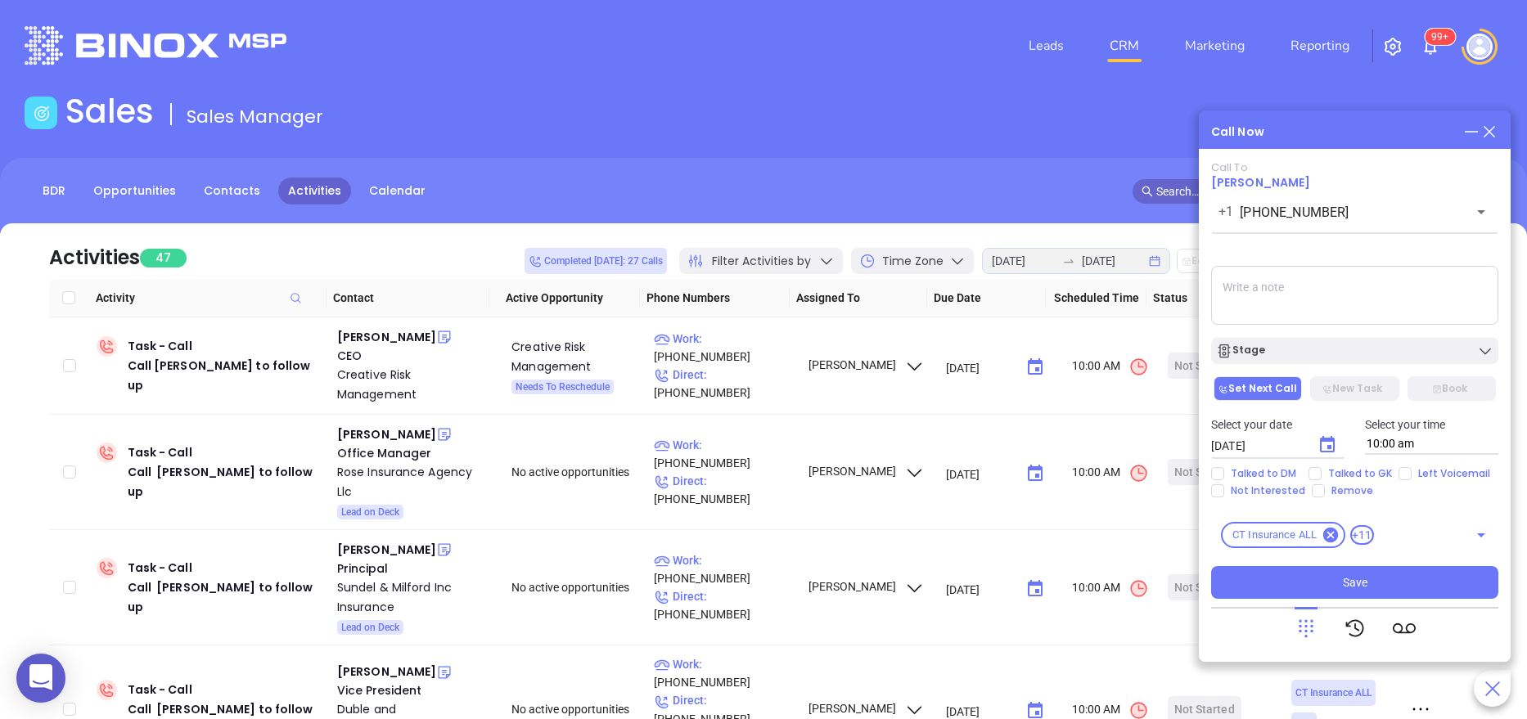
click at [1242, 307] on textarea at bounding box center [1354, 295] width 287 height 59
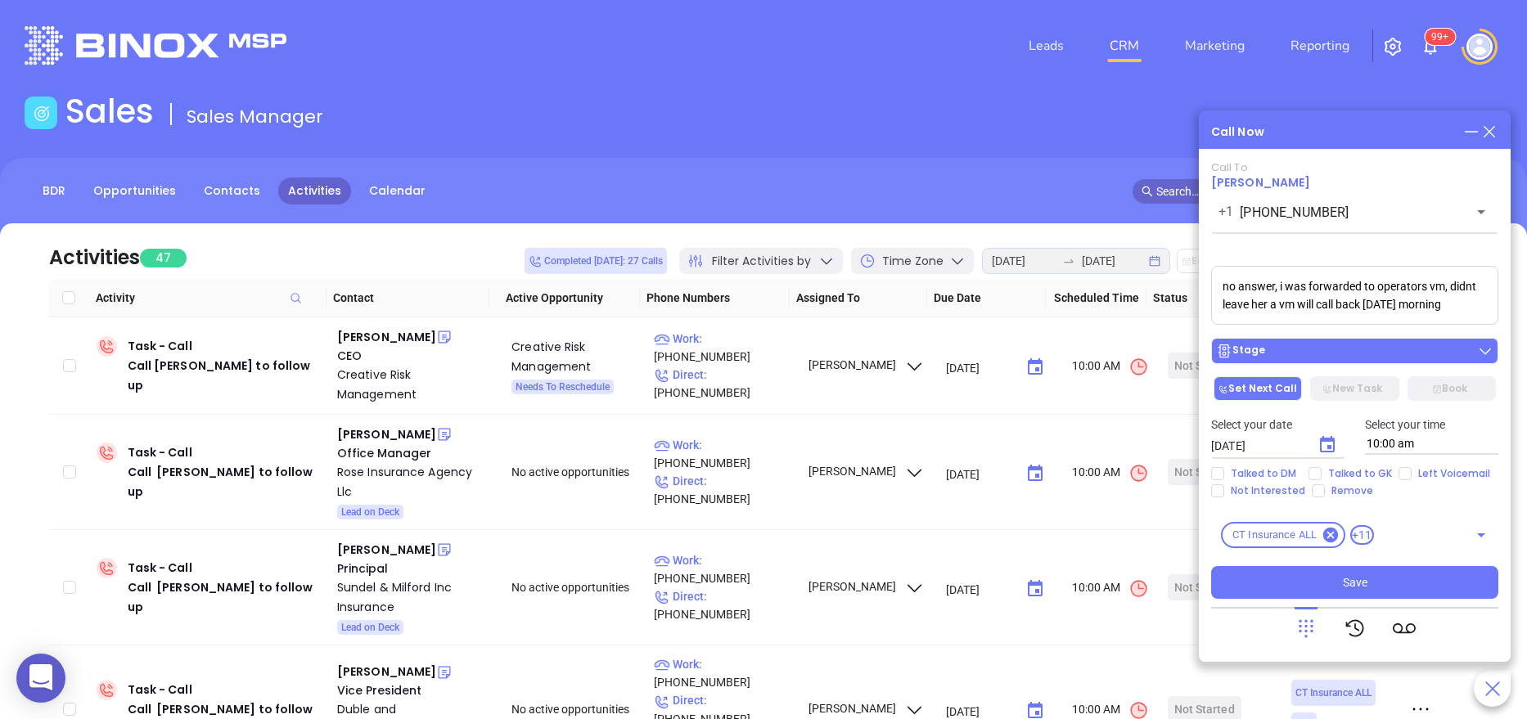
type textarea "no answer, i was forwarded to operators vm, didnt leave her a vm will call back…"
click at [1340, 350] on div "Stage" at bounding box center [1354, 351] width 277 height 16
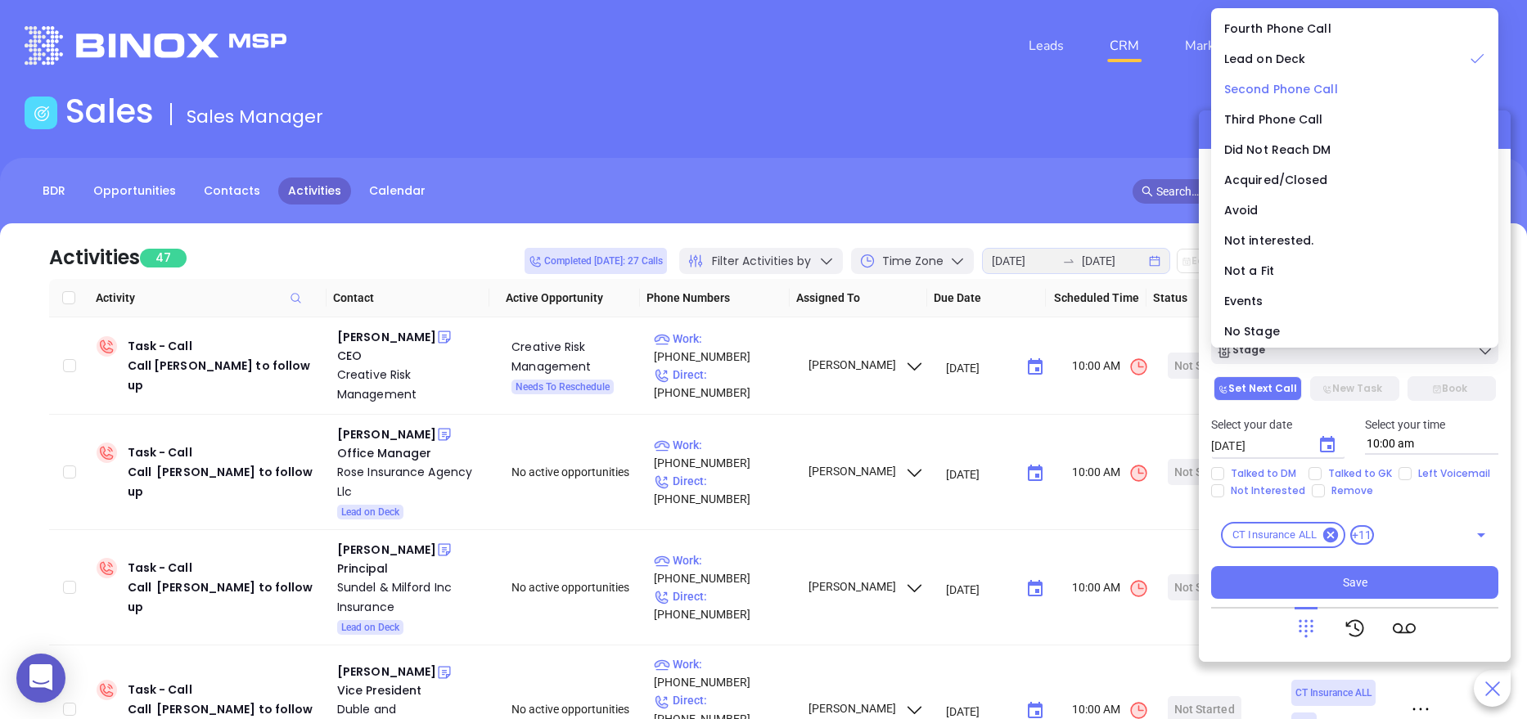
click at [1305, 82] on span "Second Phone Call" at bounding box center [1281, 89] width 114 height 16
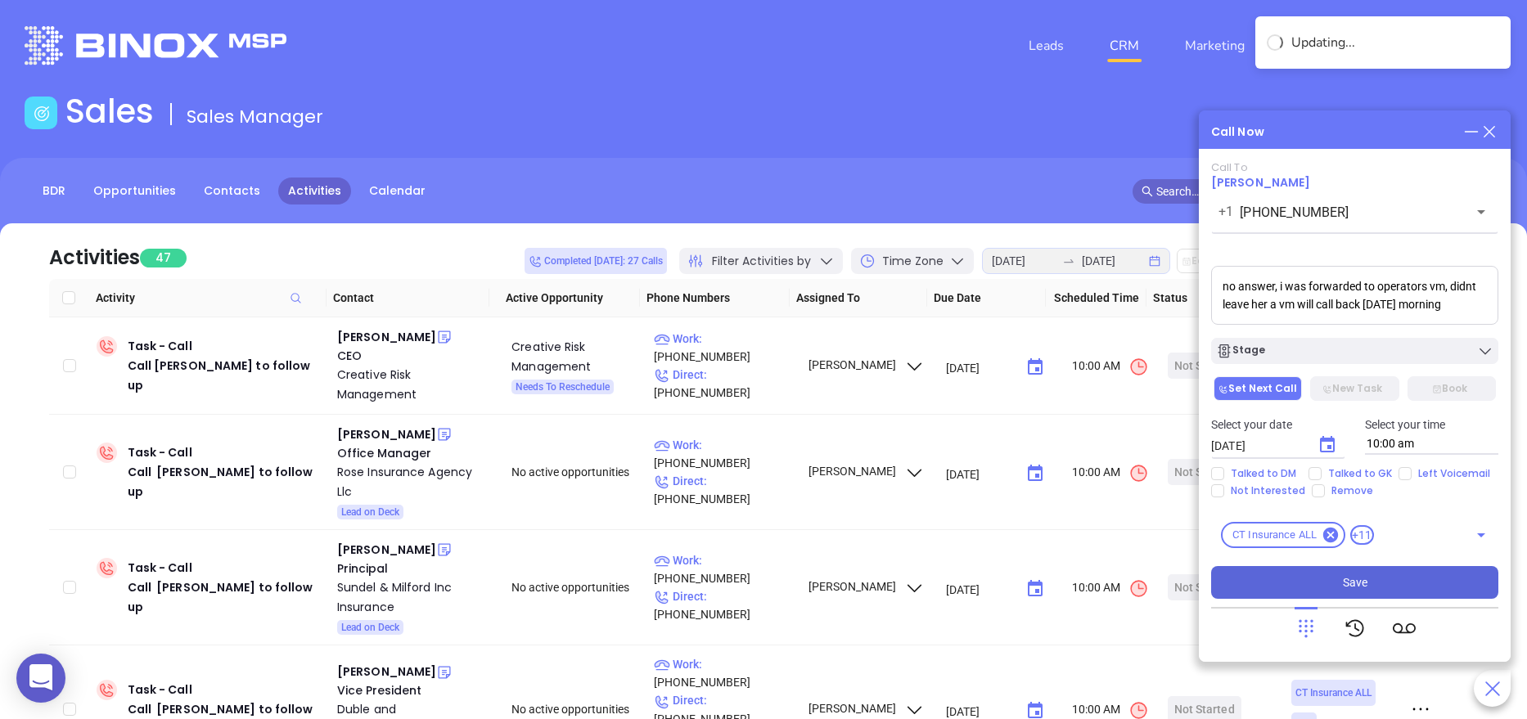
click at [1345, 575] on span "Save" at bounding box center [1355, 582] width 25 height 18
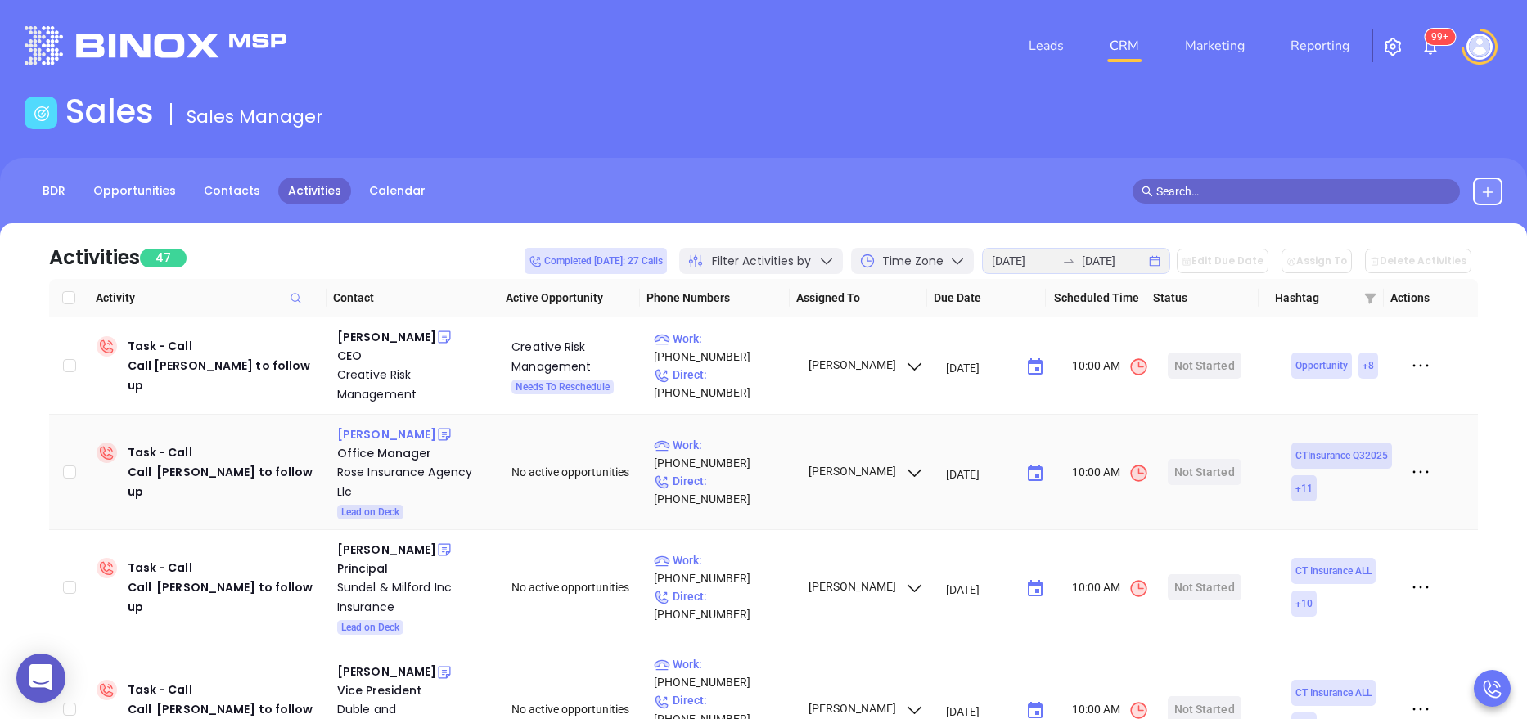
click at [391, 430] on div "Mina Paolino" at bounding box center [386, 435] width 99 height 20
click at [394, 470] on div "Rose Insurance Agency Llc" at bounding box center [412, 481] width 151 height 39
click at [1178, 477] on div "Start Now" at bounding box center [1204, 472] width 52 height 26
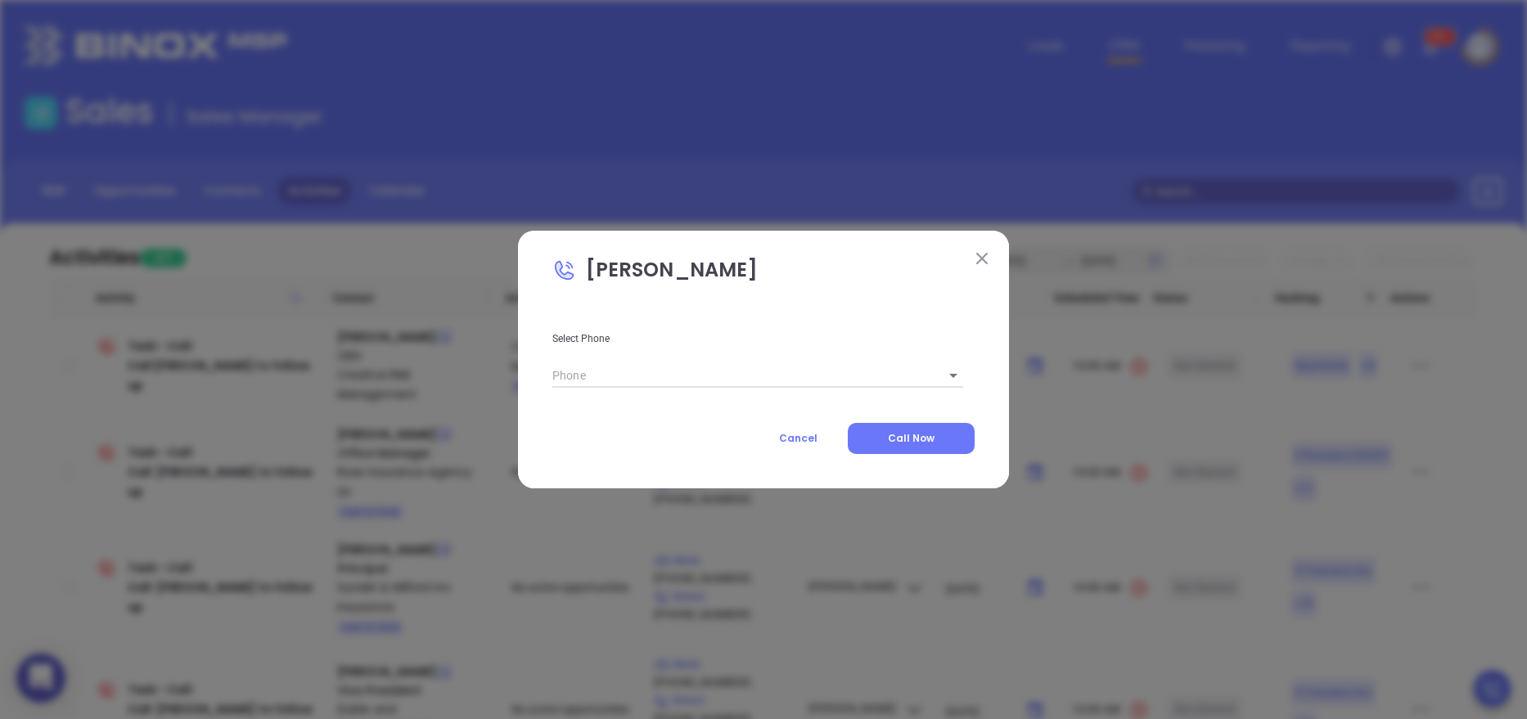
type input "(203) 888-7673"
type input "1"
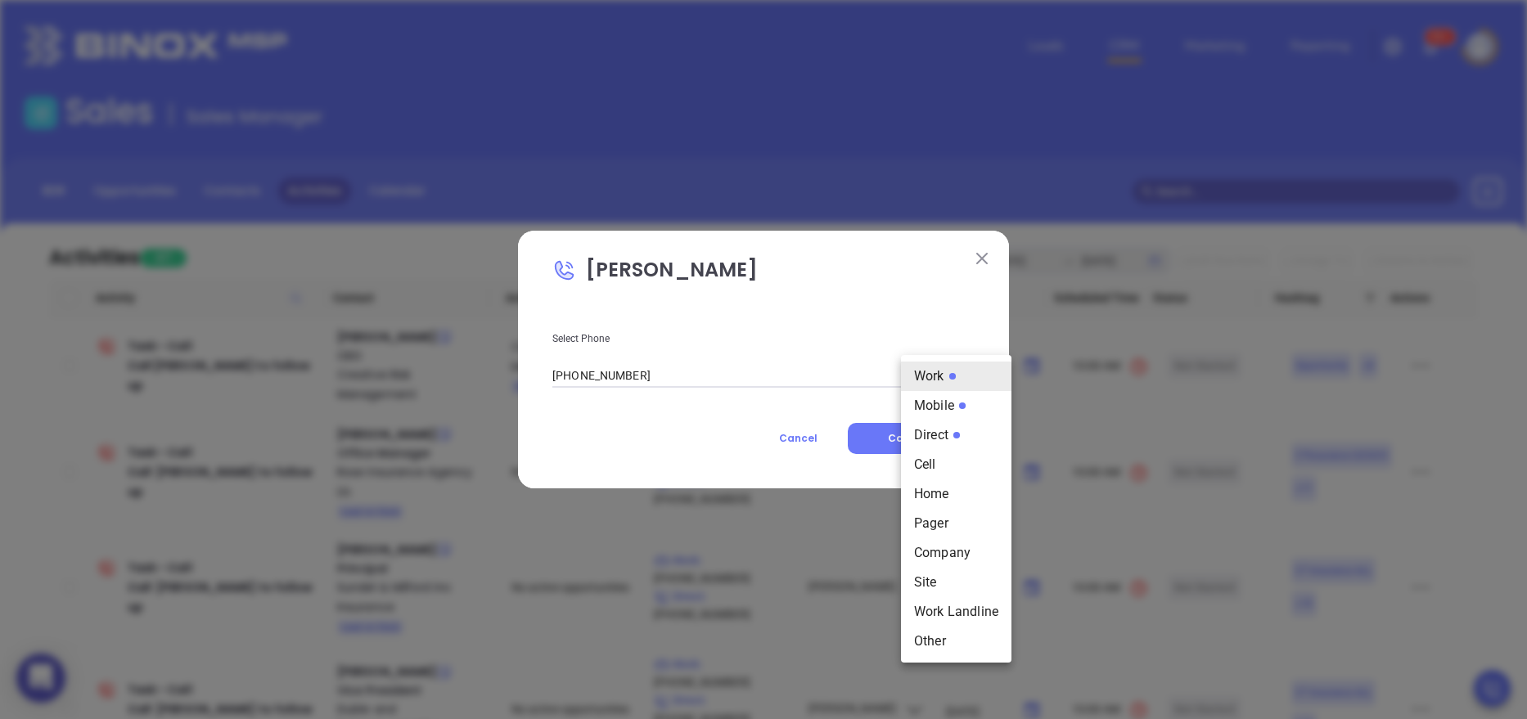
click at [915, 376] on body "0 Leads CRM Marketing Reporting 99+ Financial Leads Leads Sales Sales Manager B…" at bounding box center [763, 359] width 1527 height 719
click at [715, 403] on div at bounding box center [763, 359] width 1527 height 719
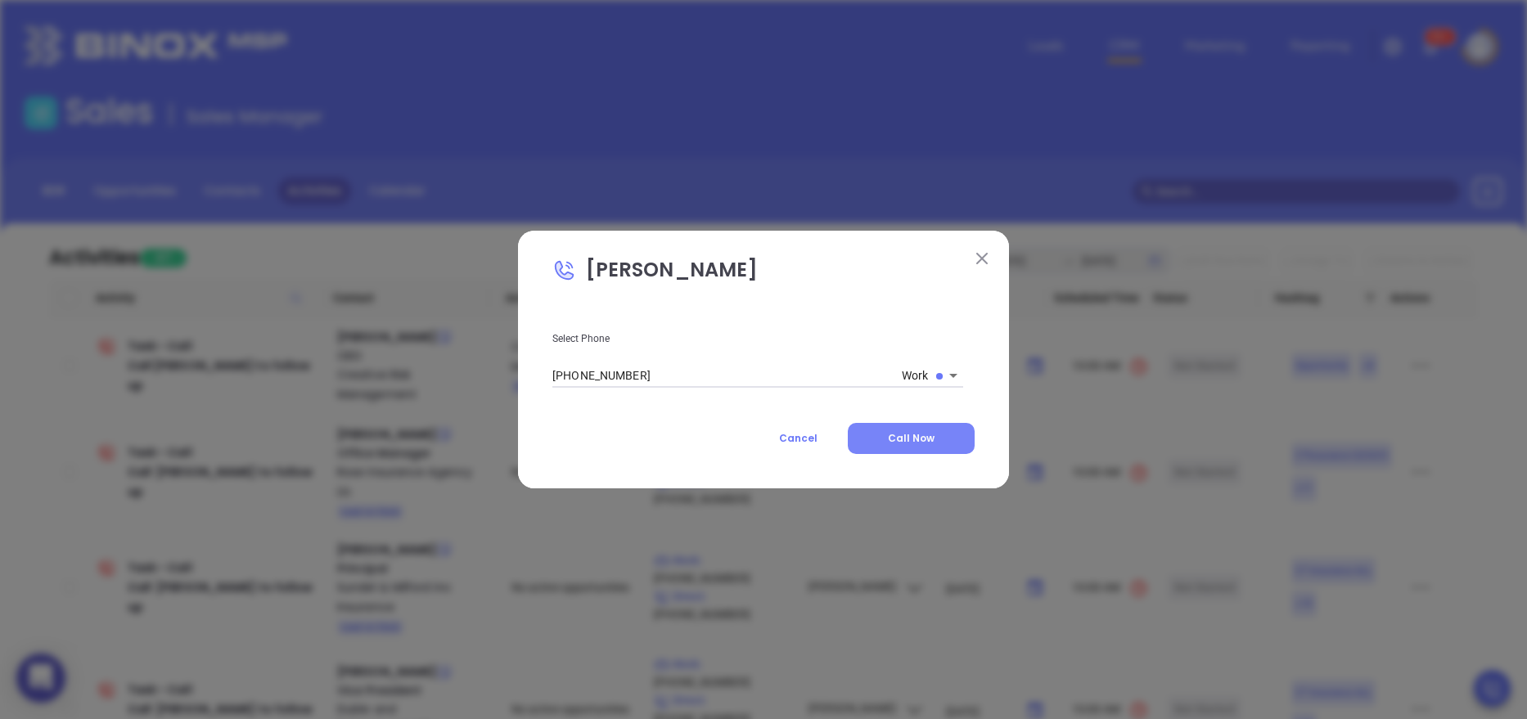
click at [911, 433] on span "Call Now" at bounding box center [911, 438] width 47 height 14
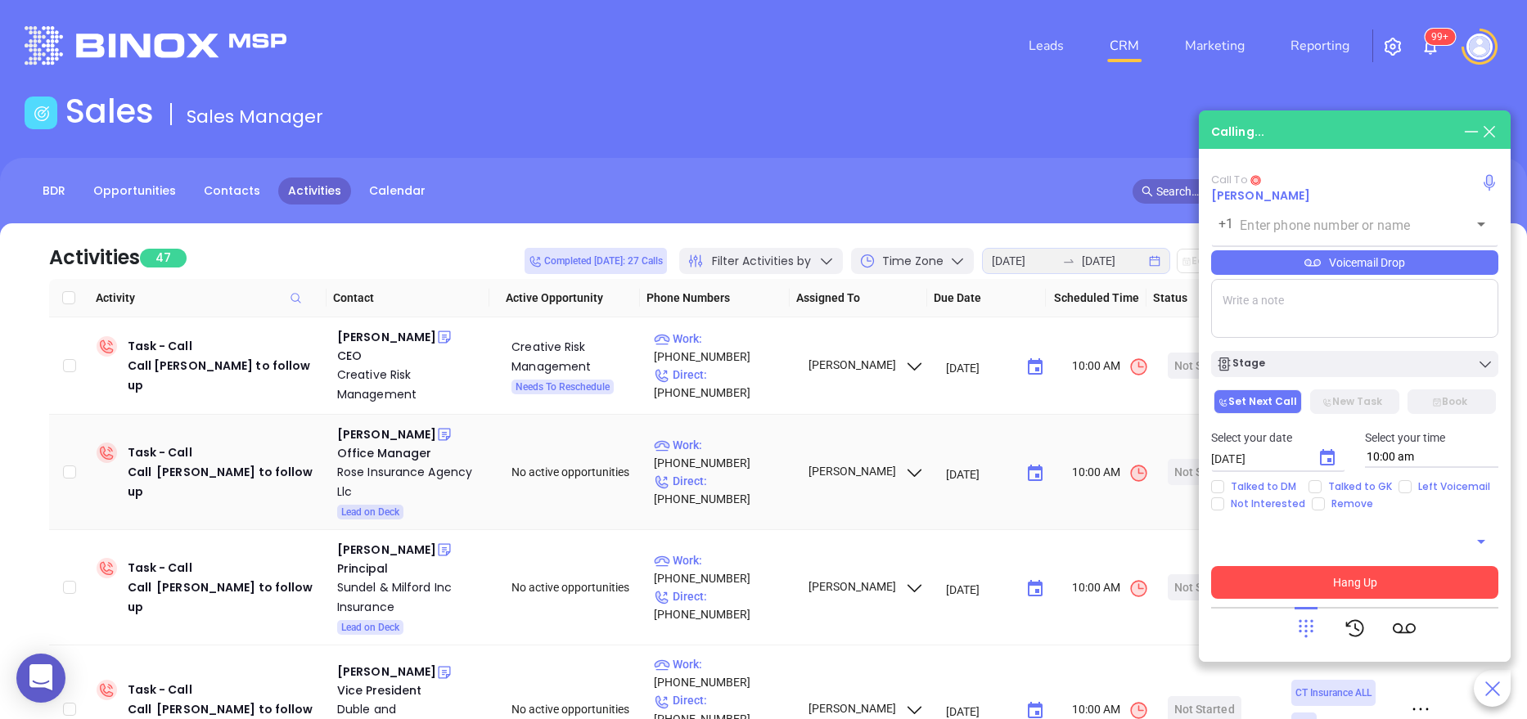
type input "(203) 888-7673"
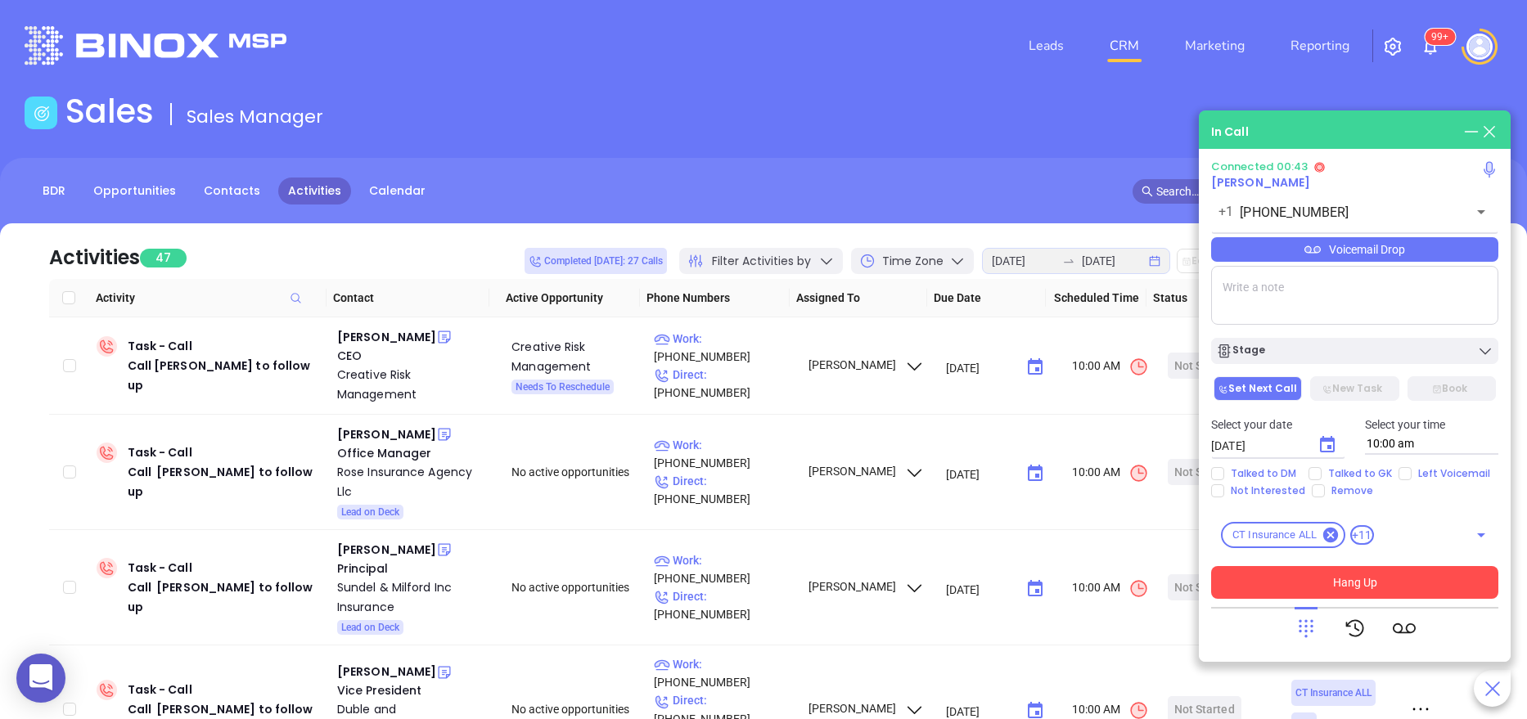
click at [1316, 577] on button "Hang Up" at bounding box center [1354, 582] width 287 height 33
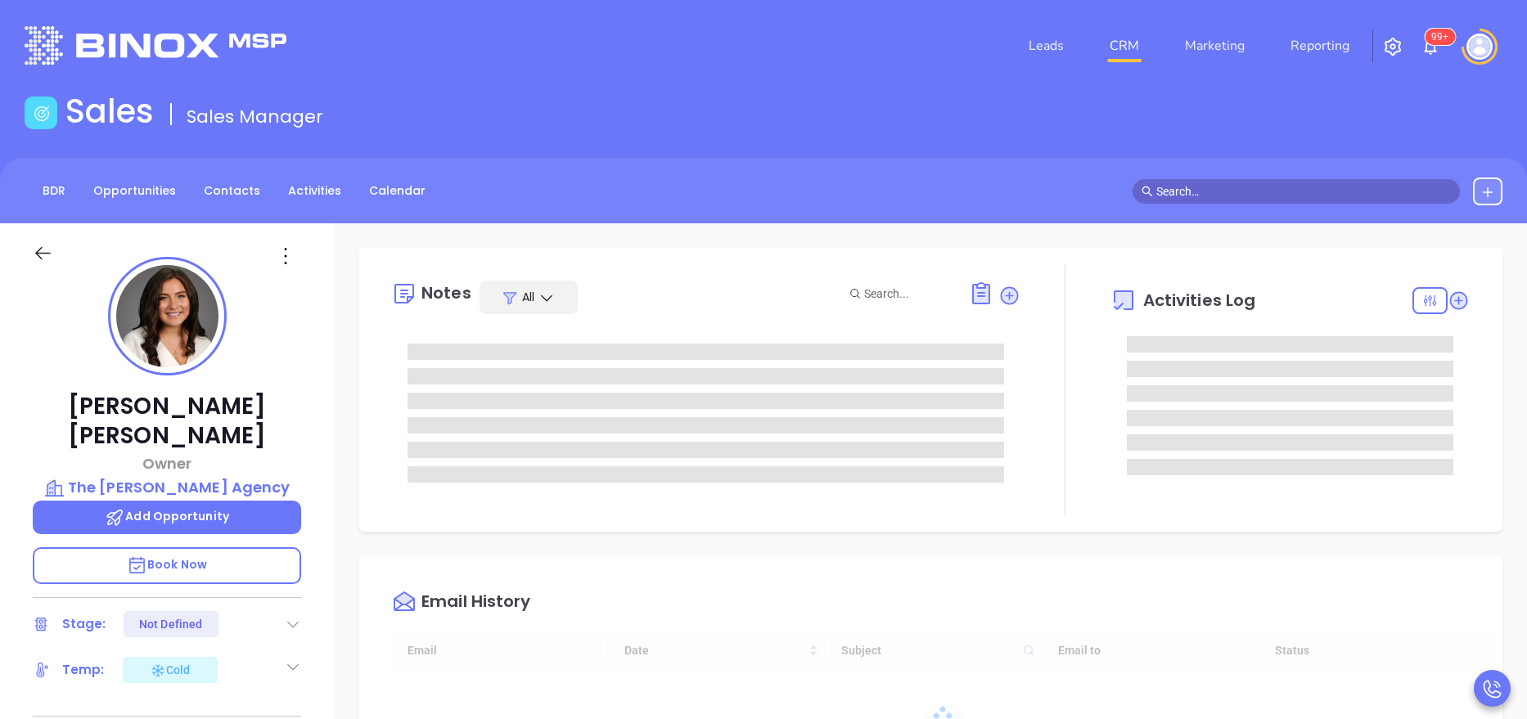
type input "[DATE]"
type input "[PERSON_NAME]"
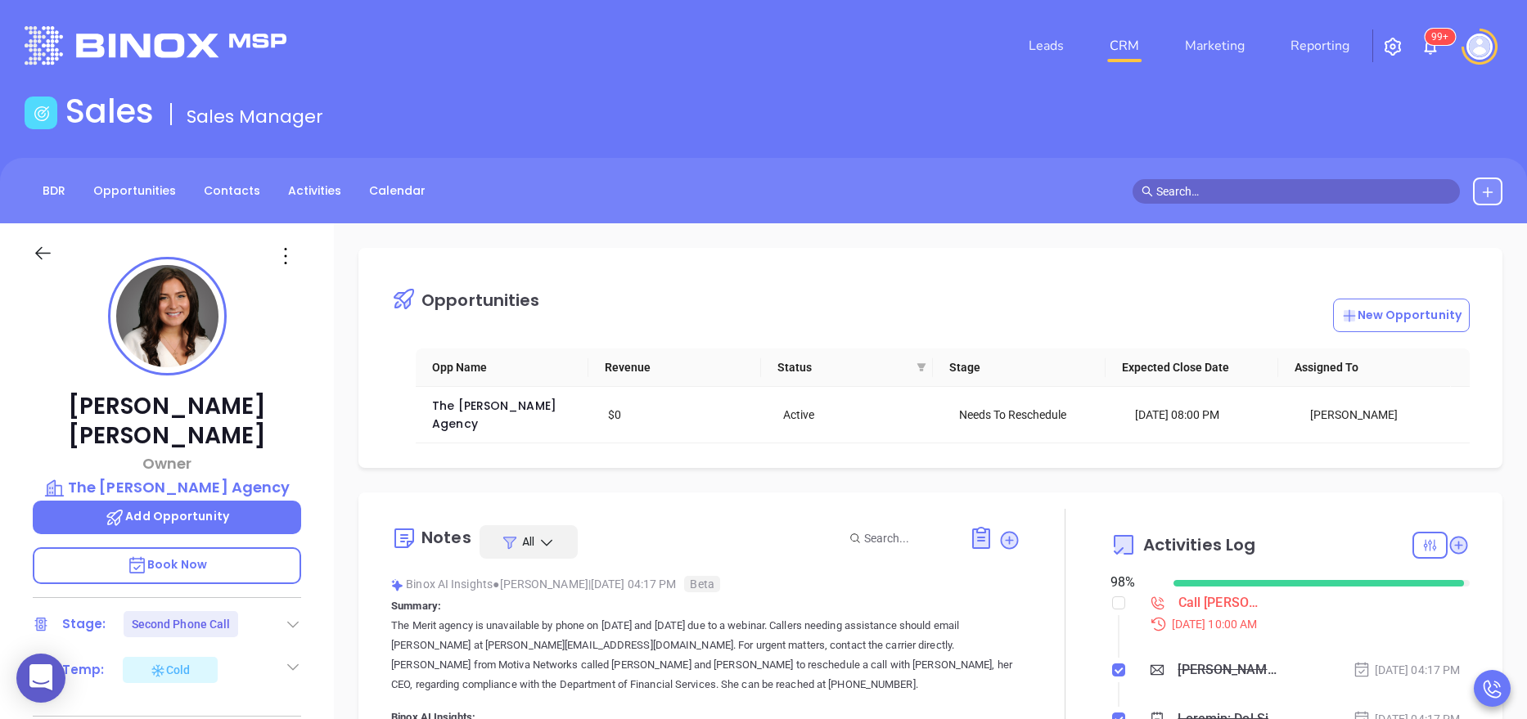
click at [312, 506] on div "Abigail Merritt Owner The Merritt Agency Add Opportunity Book Now Stage: Second…" at bounding box center [167, 672] width 334 height 899
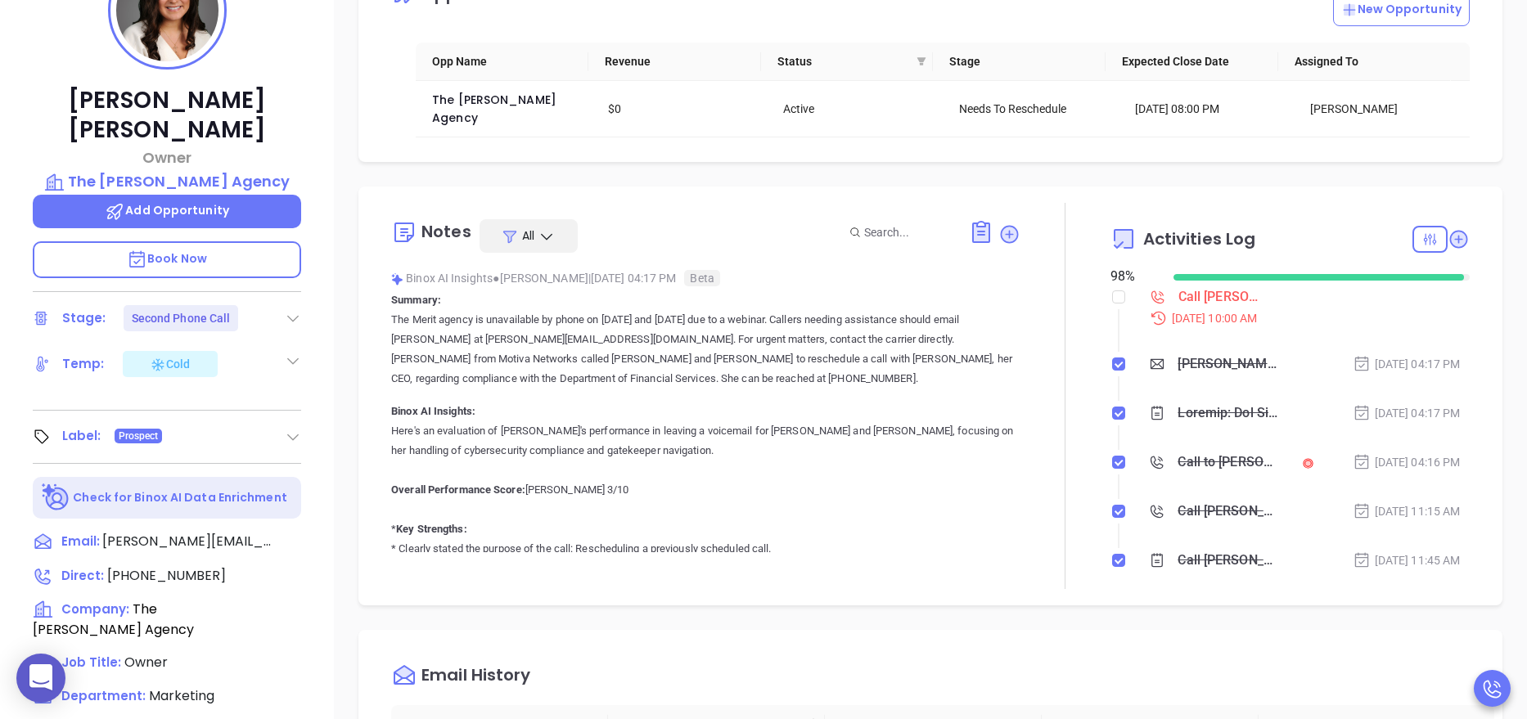
scroll to position [257, 0]
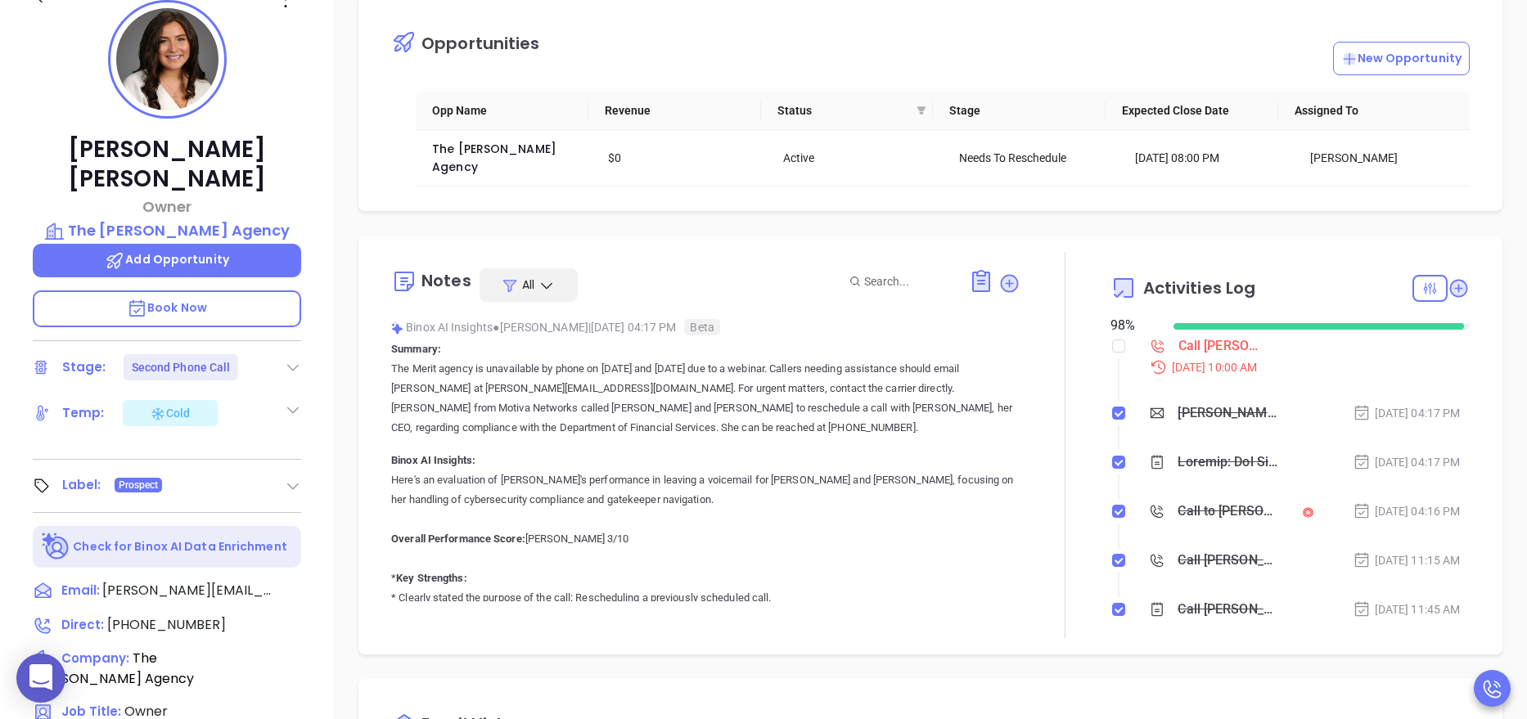
click at [659, 380] on p "The Merit agency is unavailable by phone on July 31st and August 1st due to a w…" at bounding box center [705, 398] width 629 height 79
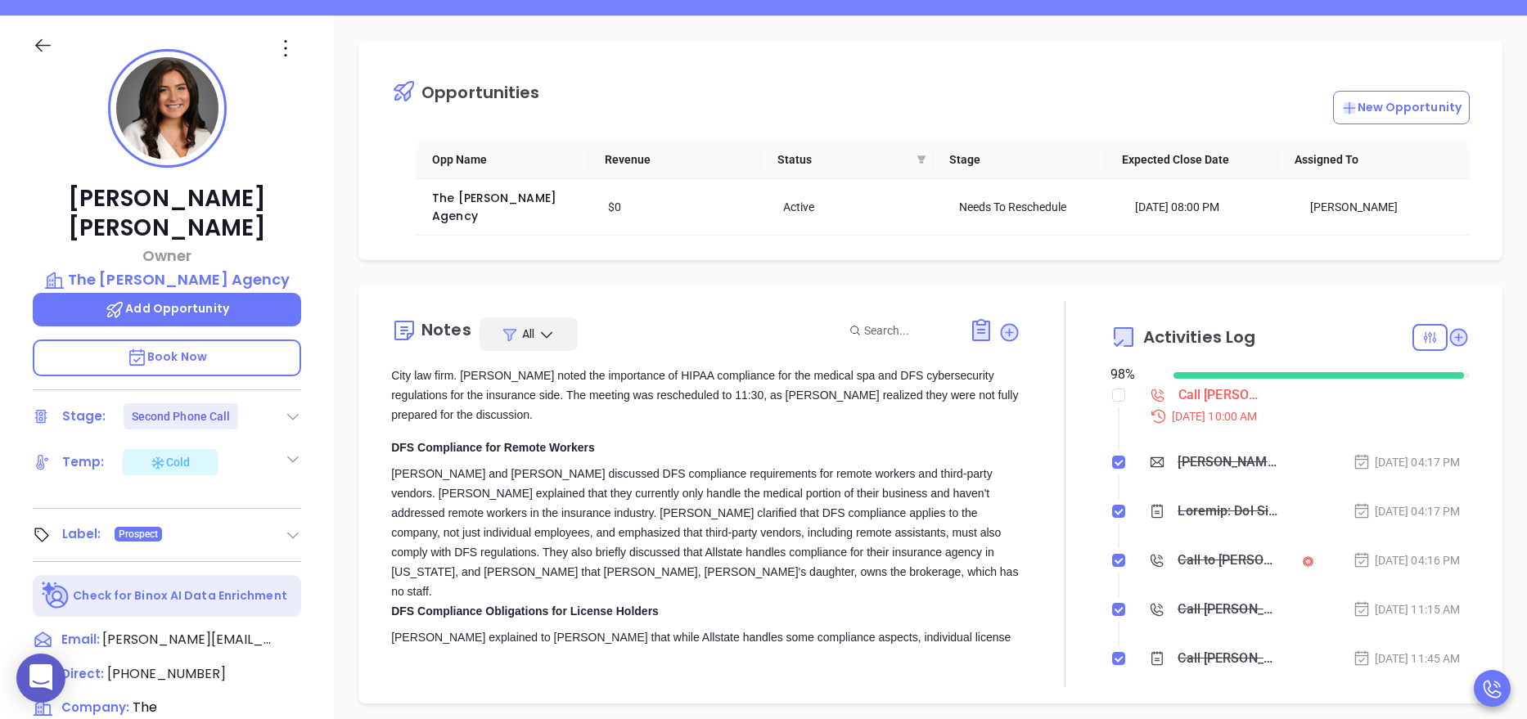
scroll to position [1276, 0]
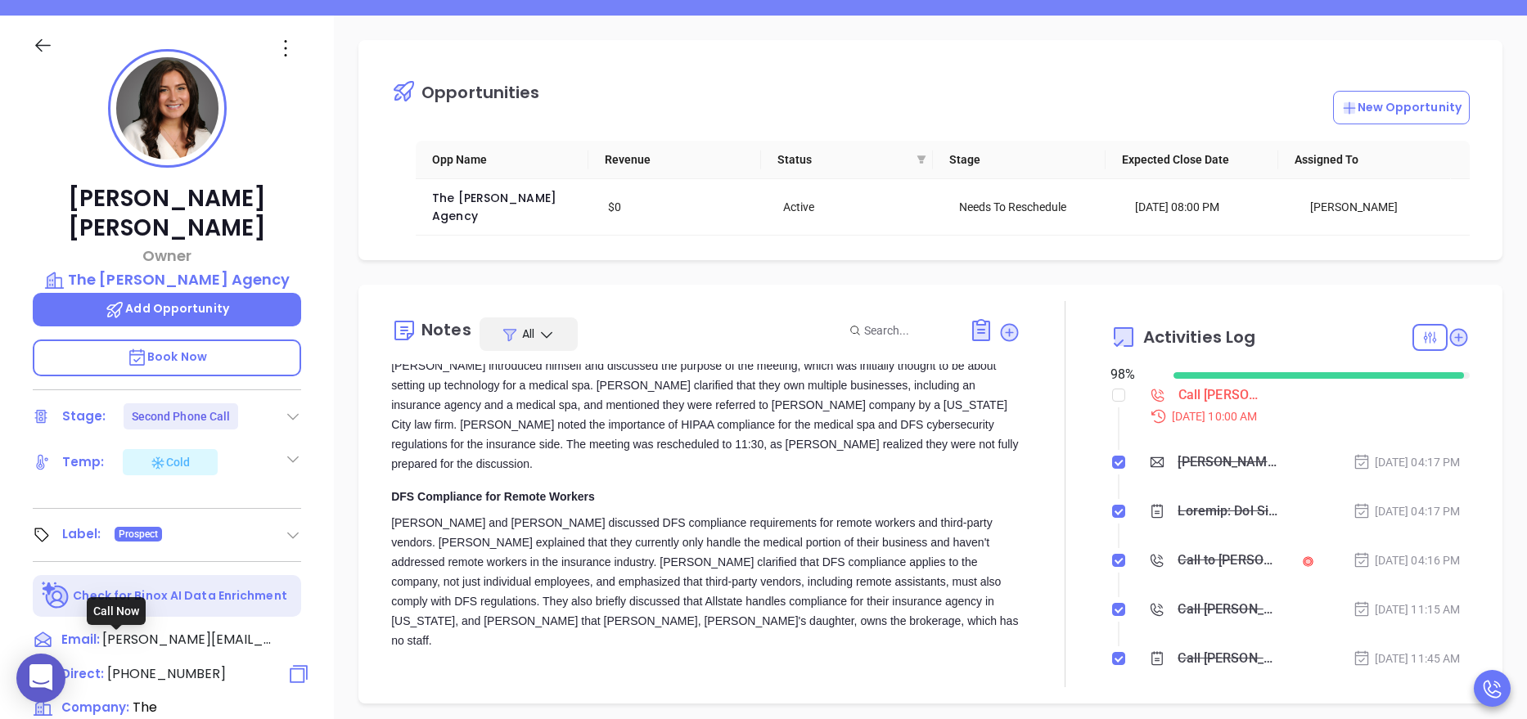
click at [154, 664] on span "[PHONE_NUMBER]" at bounding box center [166, 673] width 119 height 19
type input "[PHONE_NUMBER]"
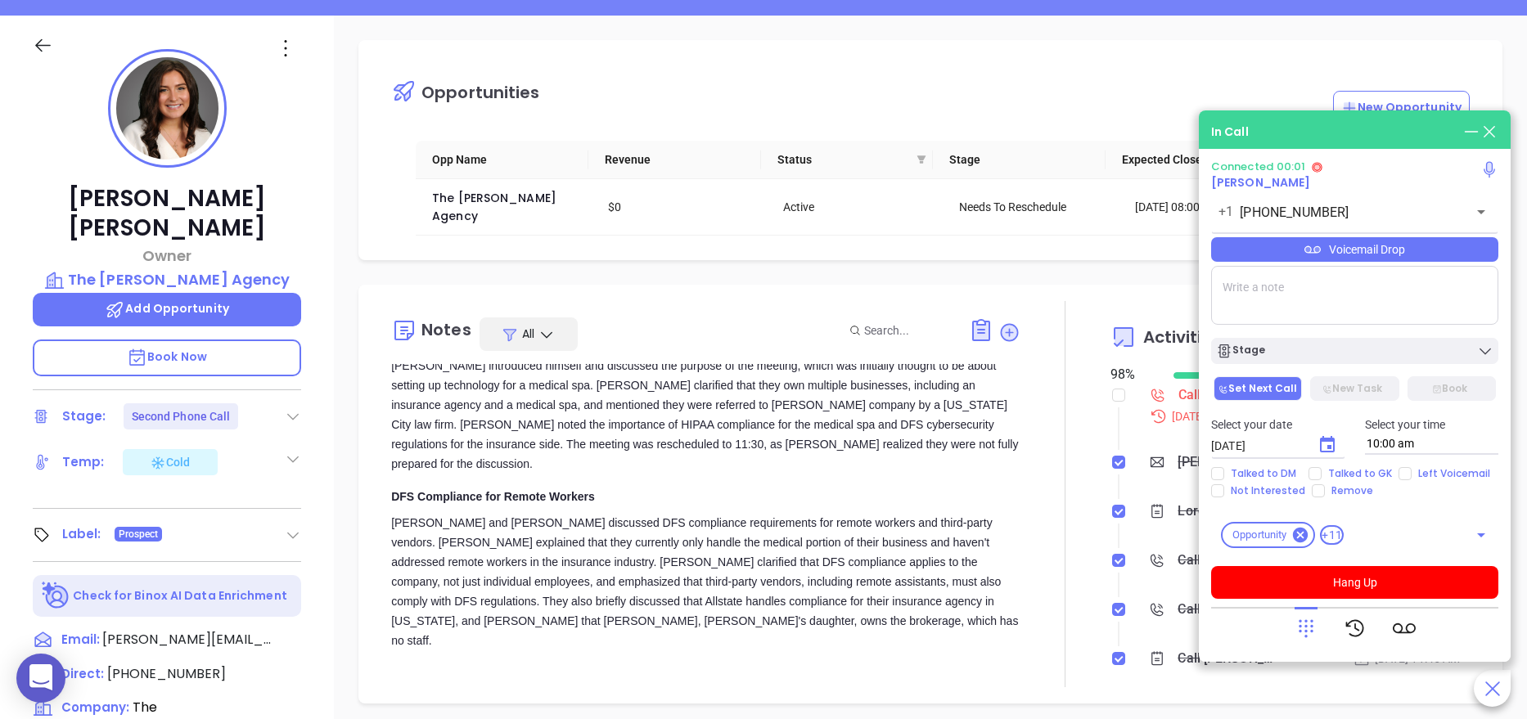
click at [641, 513] on div "Karen and Walter discussed DFS compliance requirements for remote workers and t…" at bounding box center [705, 581] width 629 height 137
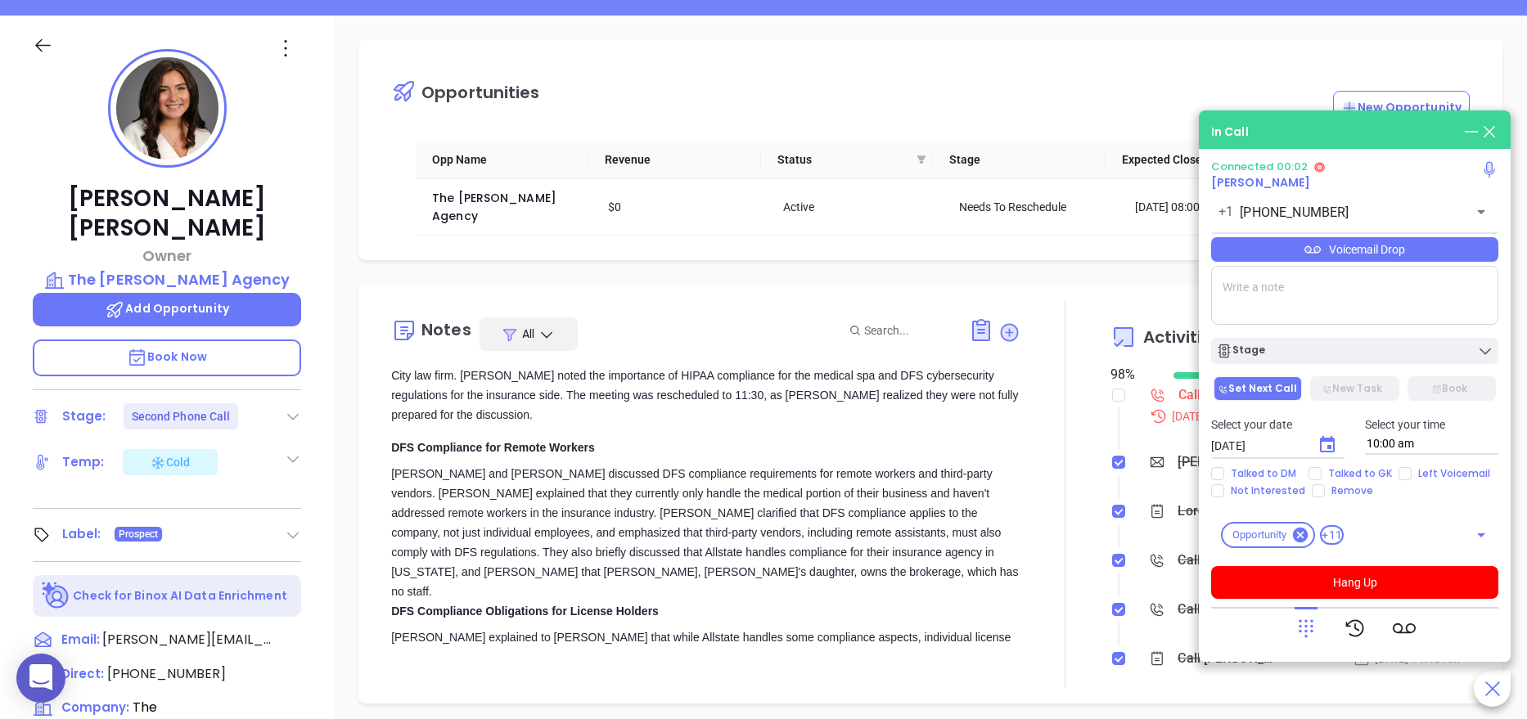
scroll to position [1473, 0]
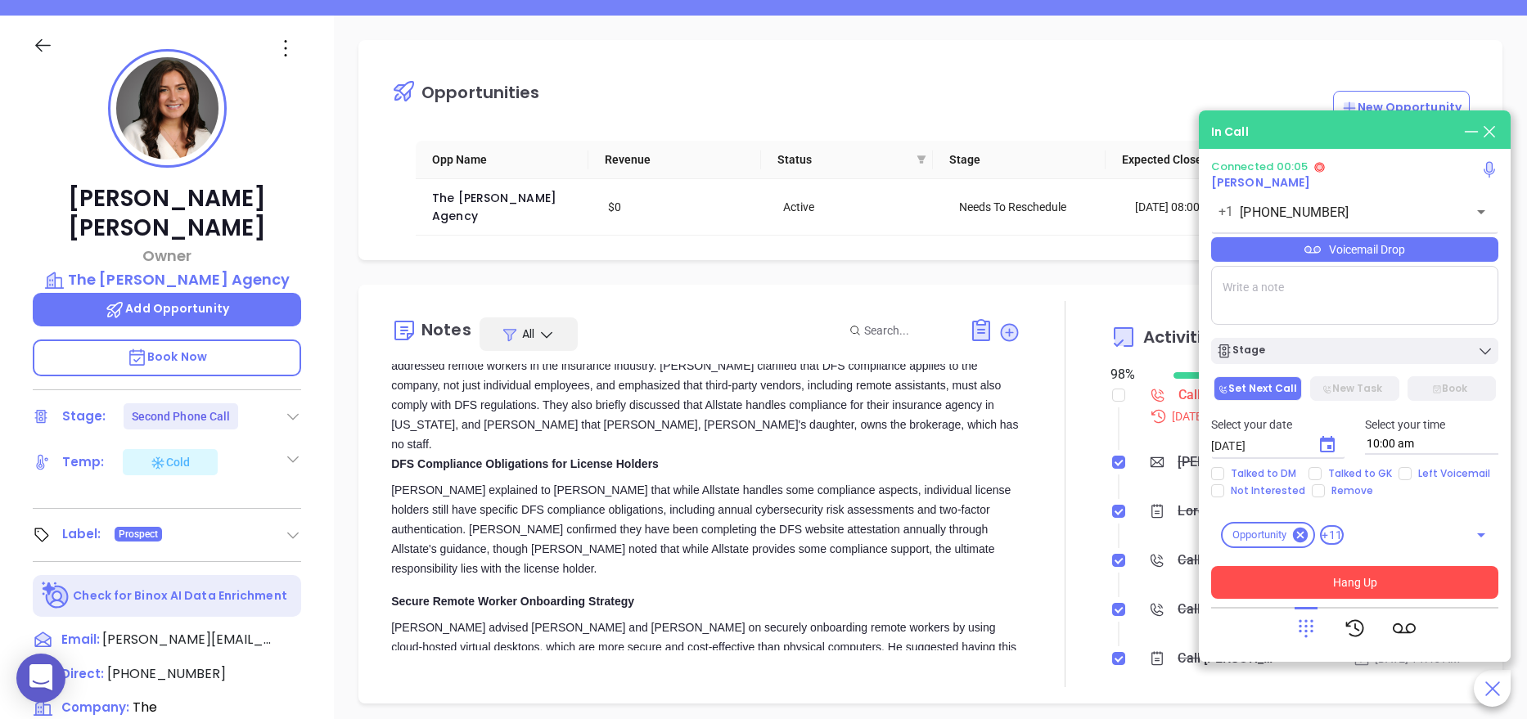
click at [1320, 585] on button "Hang Up" at bounding box center [1354, 582] width 287 height 33
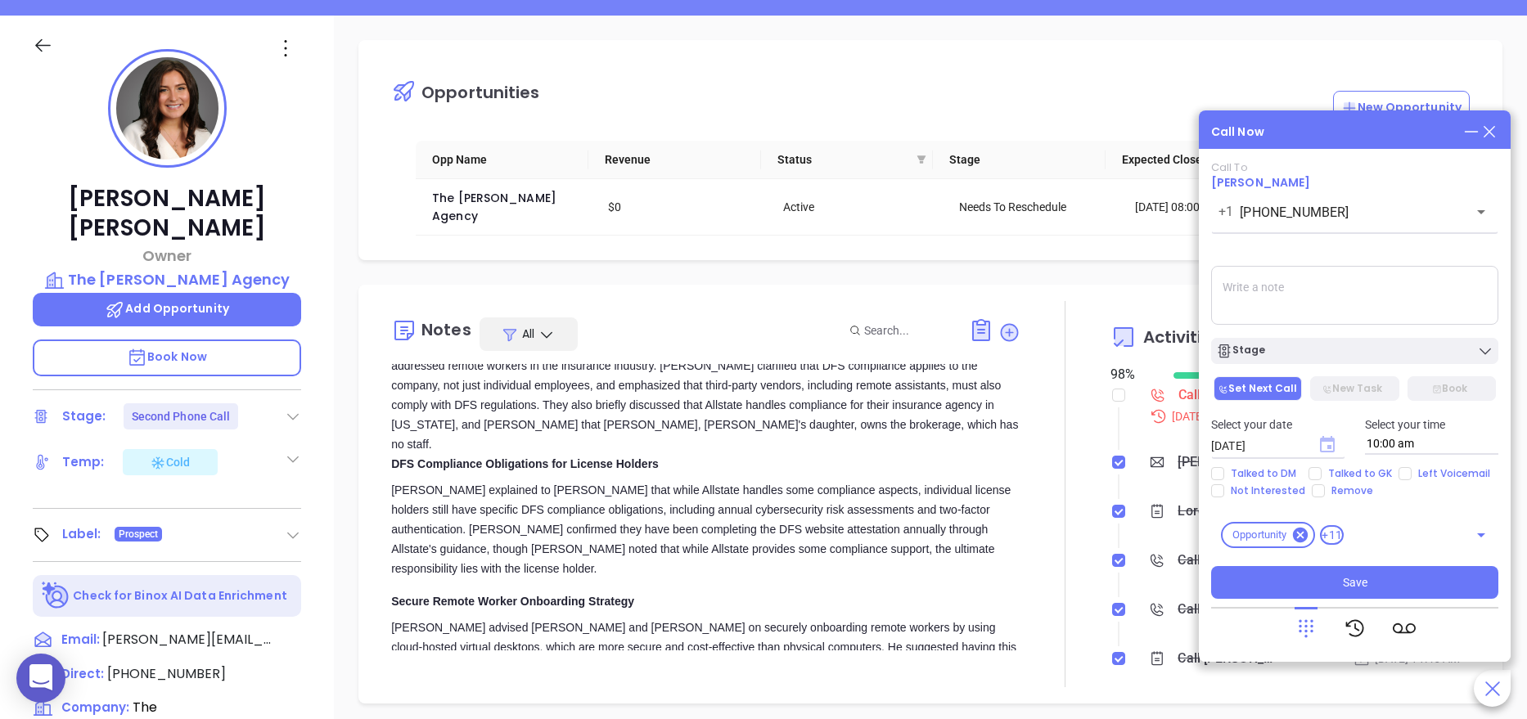
click at [1329, 442] on icon "Choose date, selected date is Aug 21, 2025" at bounding box center [1327, 444] width 15 height 16
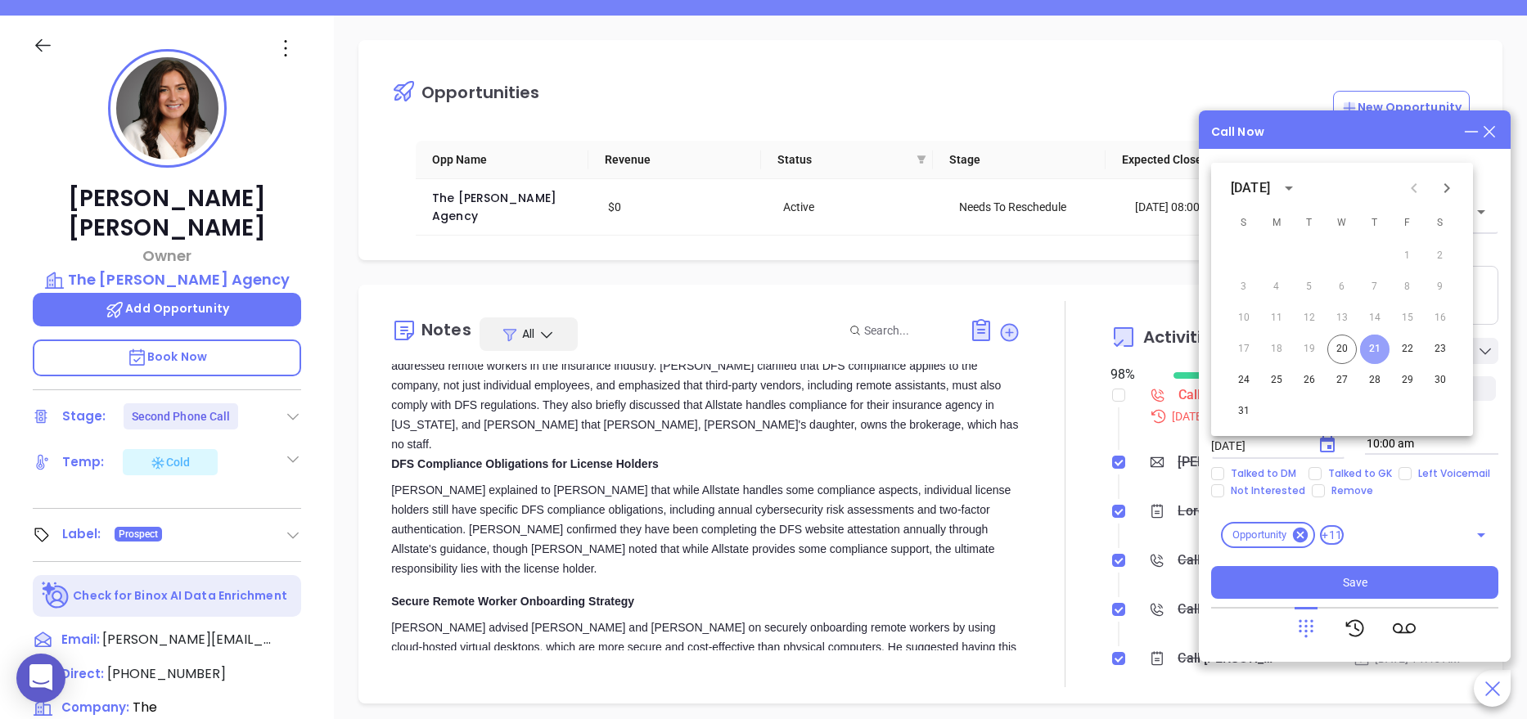
click at [1379, 348] on button "21" at bounding box center [1374, 349] width 29 height 29
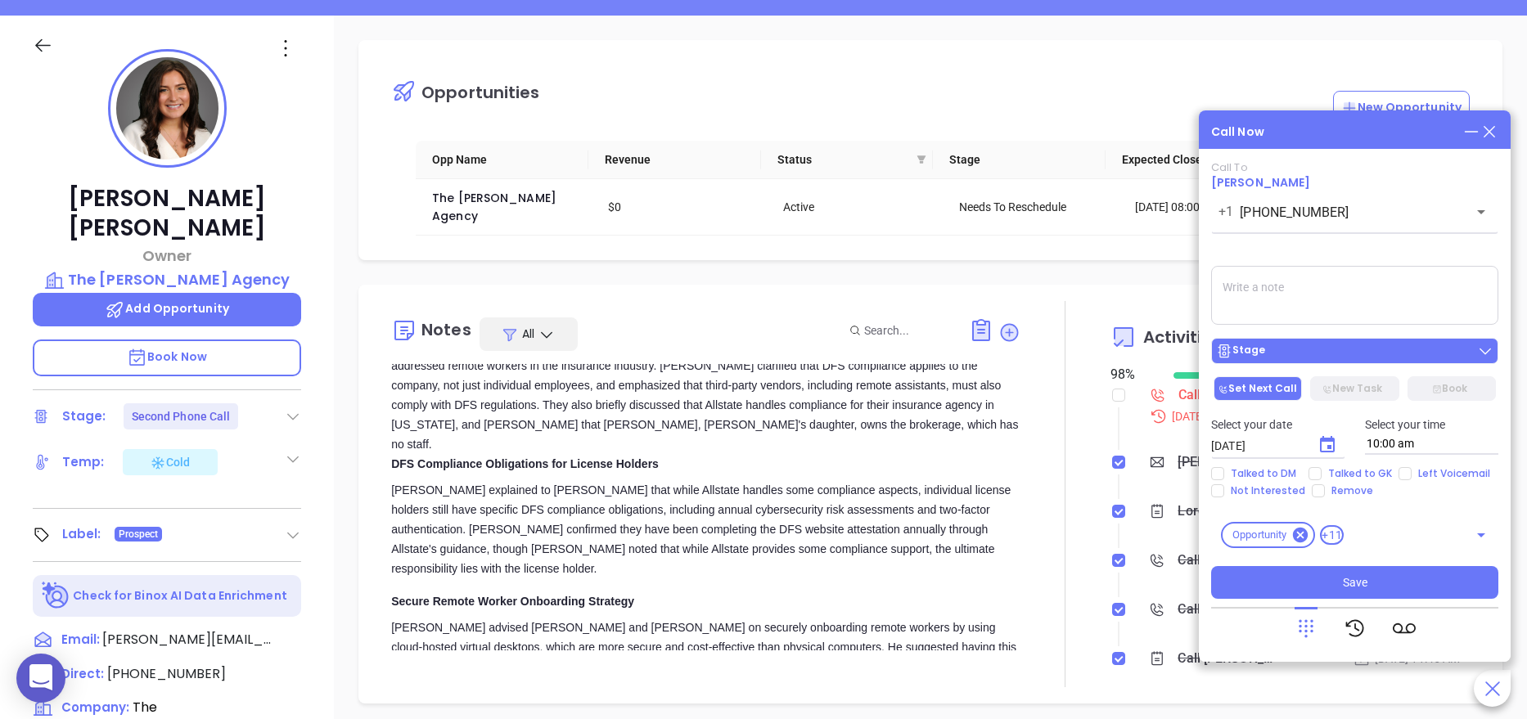
click at [1363, 343] on div "Stage" at bounding box center [1354, 351] width 277 height 16
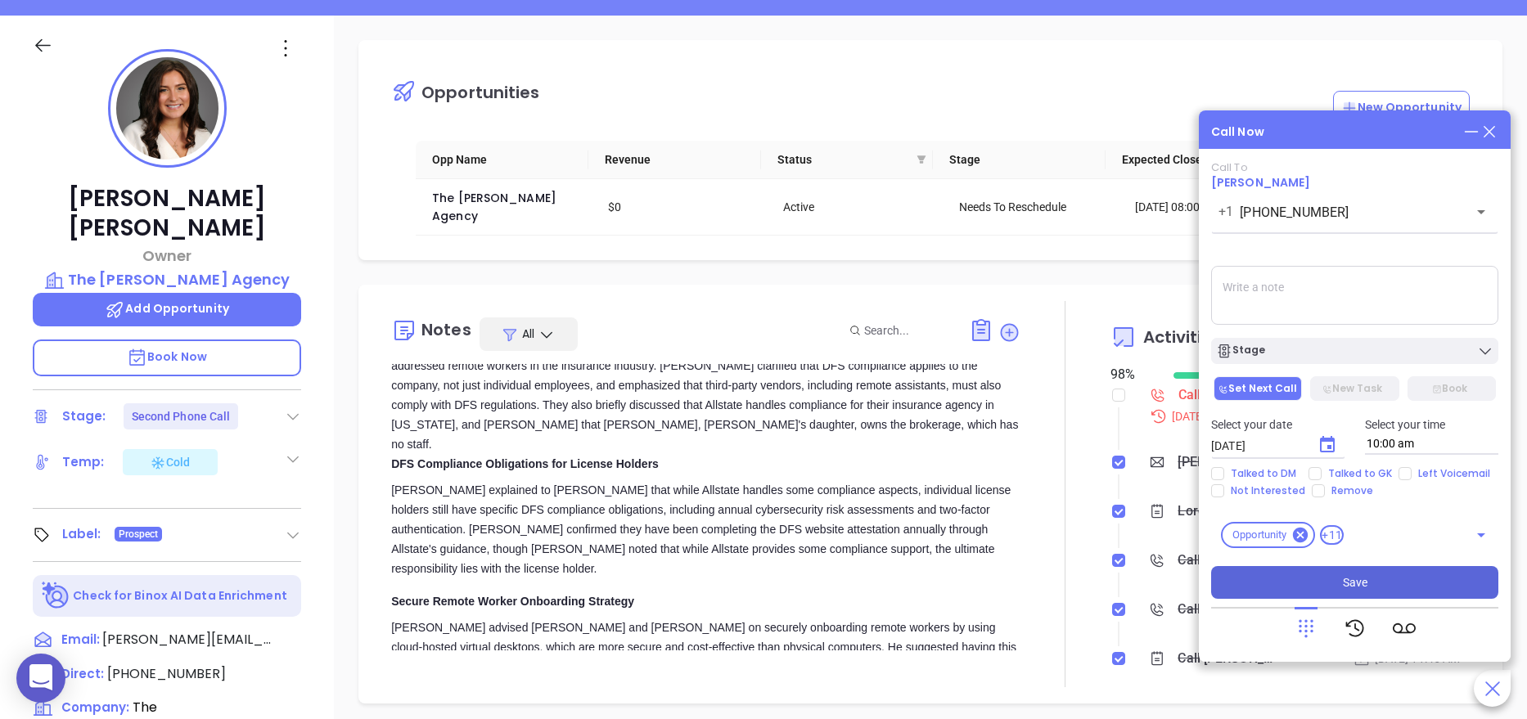
click at [1370, 583] on button "Save" at bounding box center [1354, 582] width 287 height 33
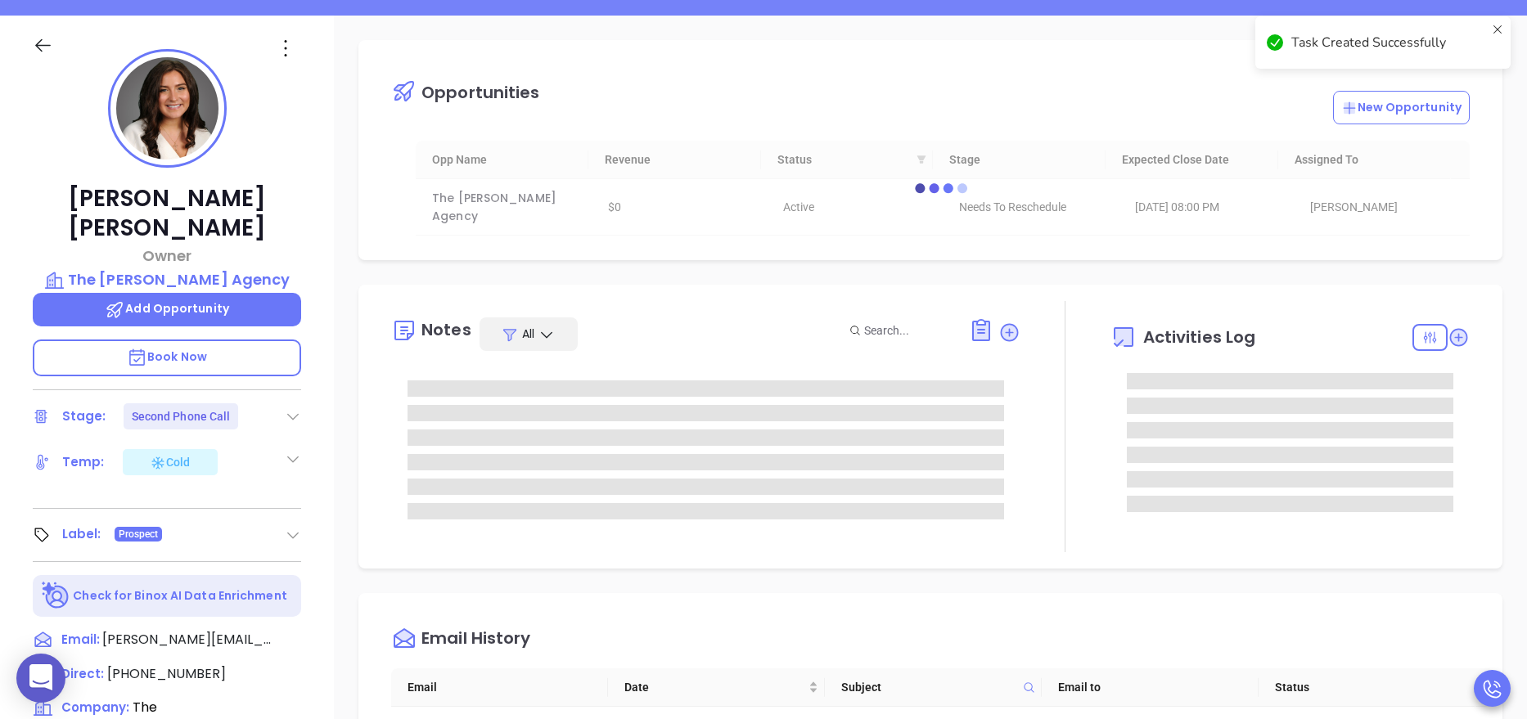
scroll to position [0, 0]
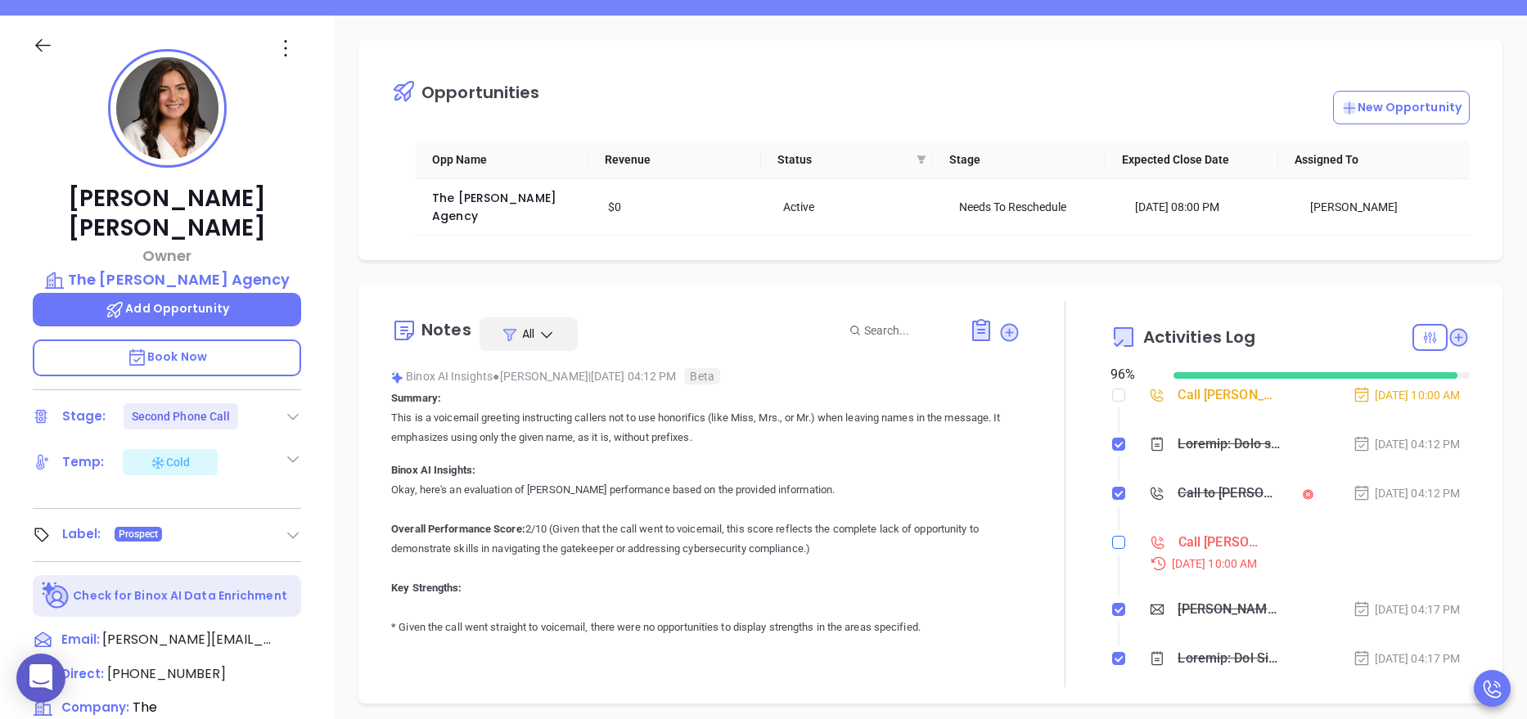
click at [1112, 536] on input "checkbox" at bounding box center [1118, 542] width 13 height 13
checkbox input "true"
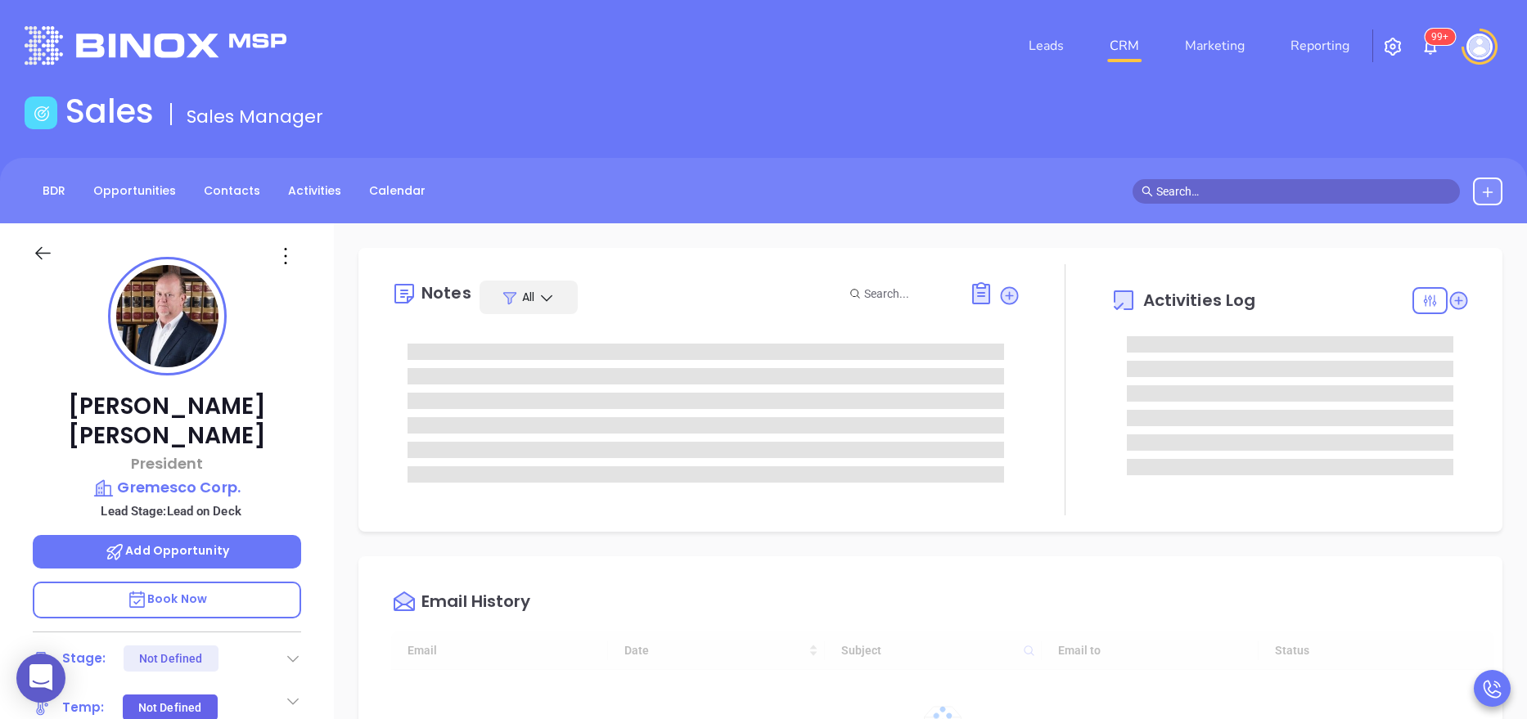
type input "[DATE]"
type input "[PERSON_NAME]"
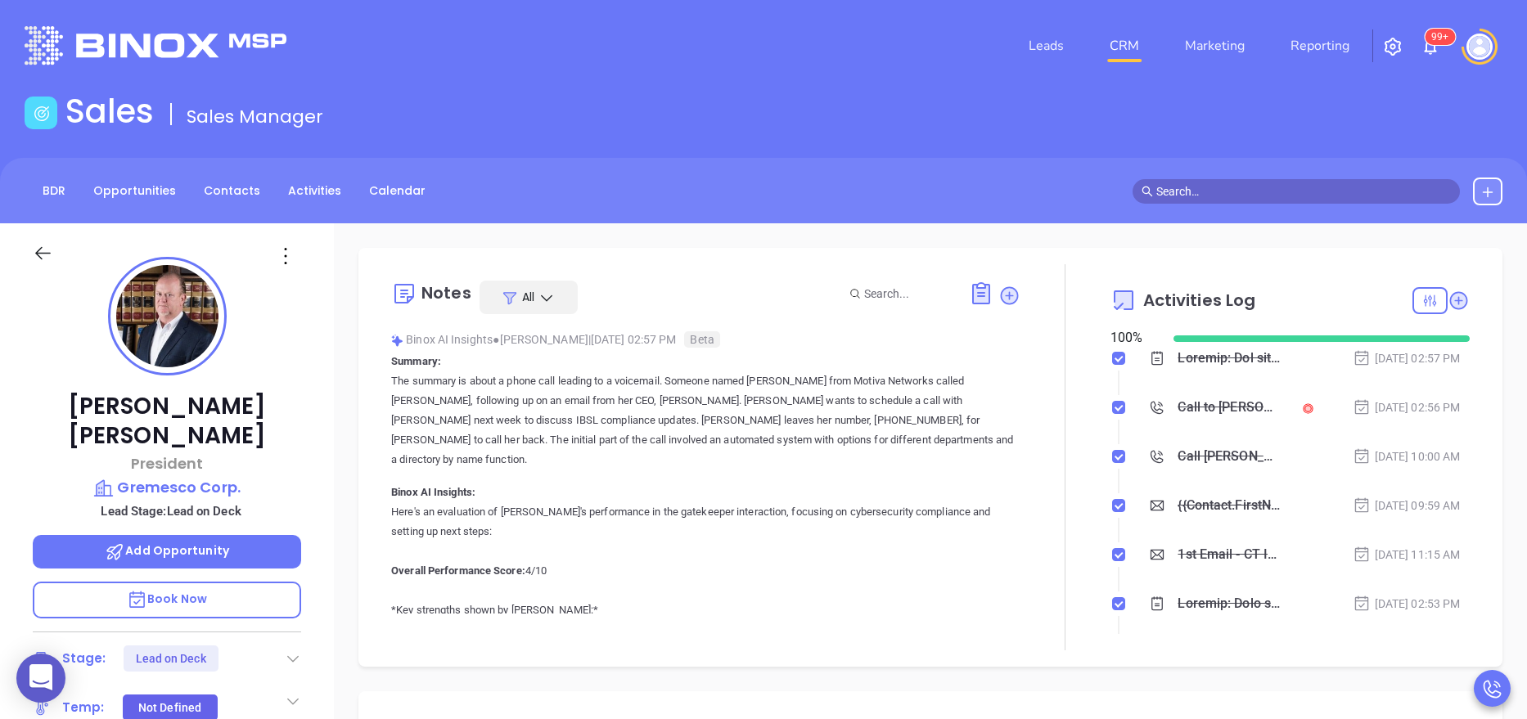
click at [1445, 311] on div at bounding box center [1440, 300] width 57 height 27
click at [1450, 301] on icon at bounding box center [1458, 300] width 16 height 16
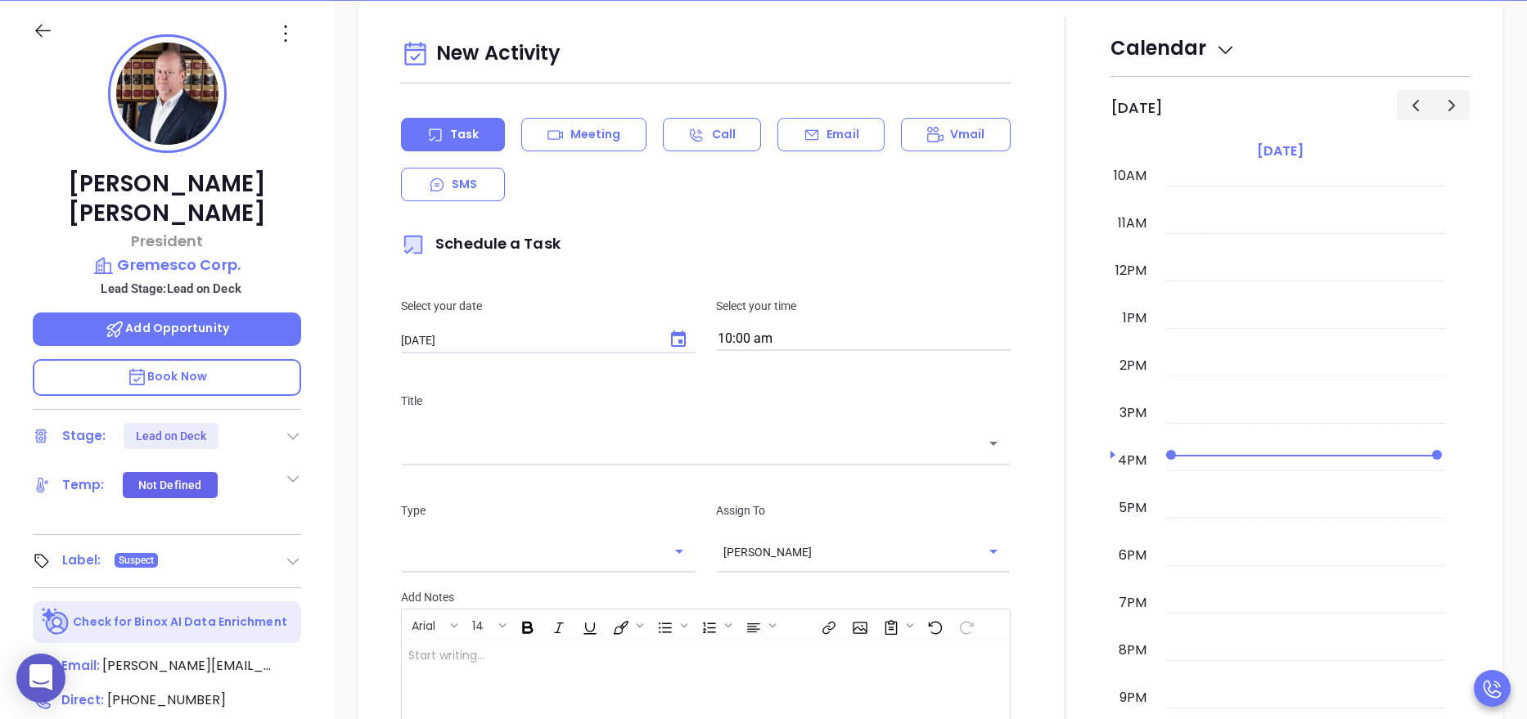
scroll to position [223, 0]
click at [815, 133] on div "Email" at bounding box center [830, 134] width 107 height 34
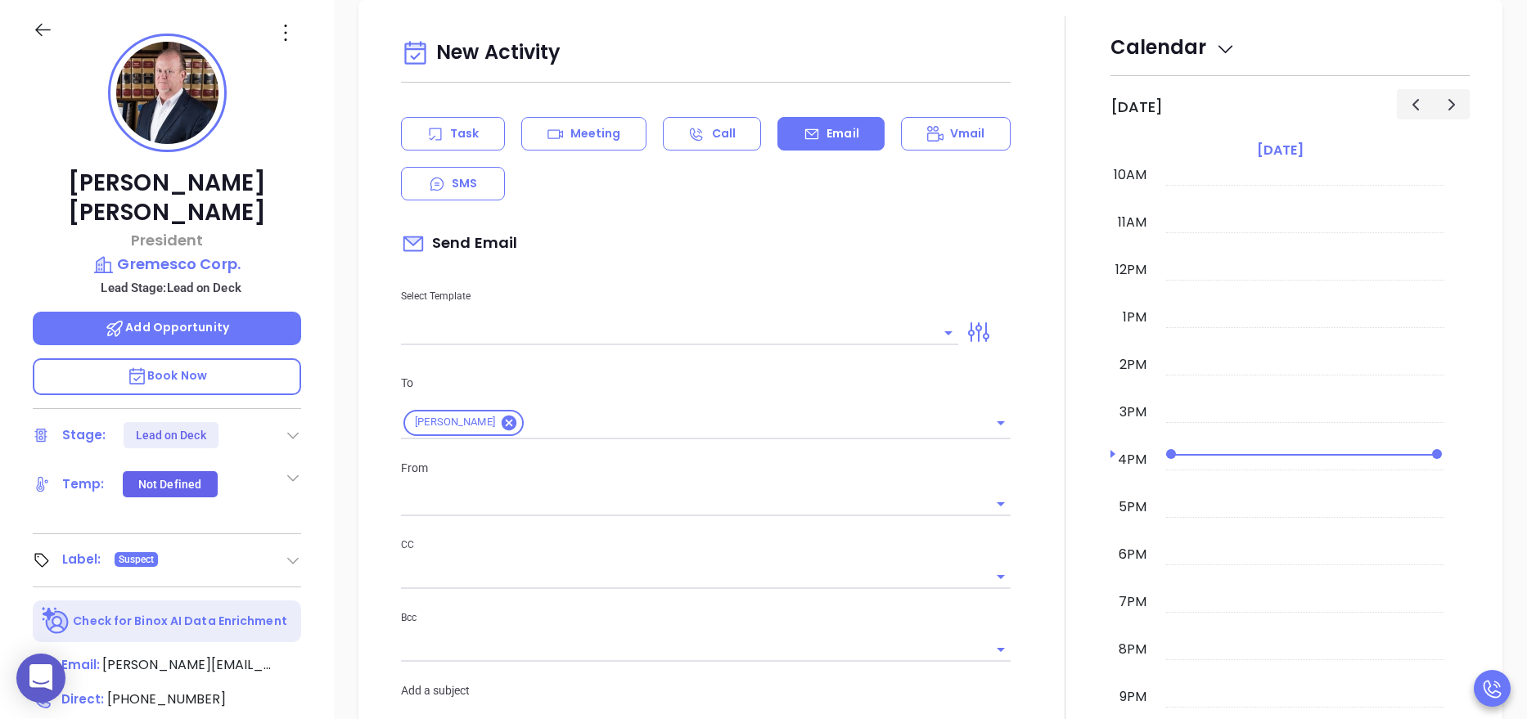
type input "[PERSON_NAME]"
click at [443, 324] on input "text" at bounding box center [667, 333] width 533 height 24
click at [1041, 267] on div at bounding box center [1065, 561] width 90 height 1090
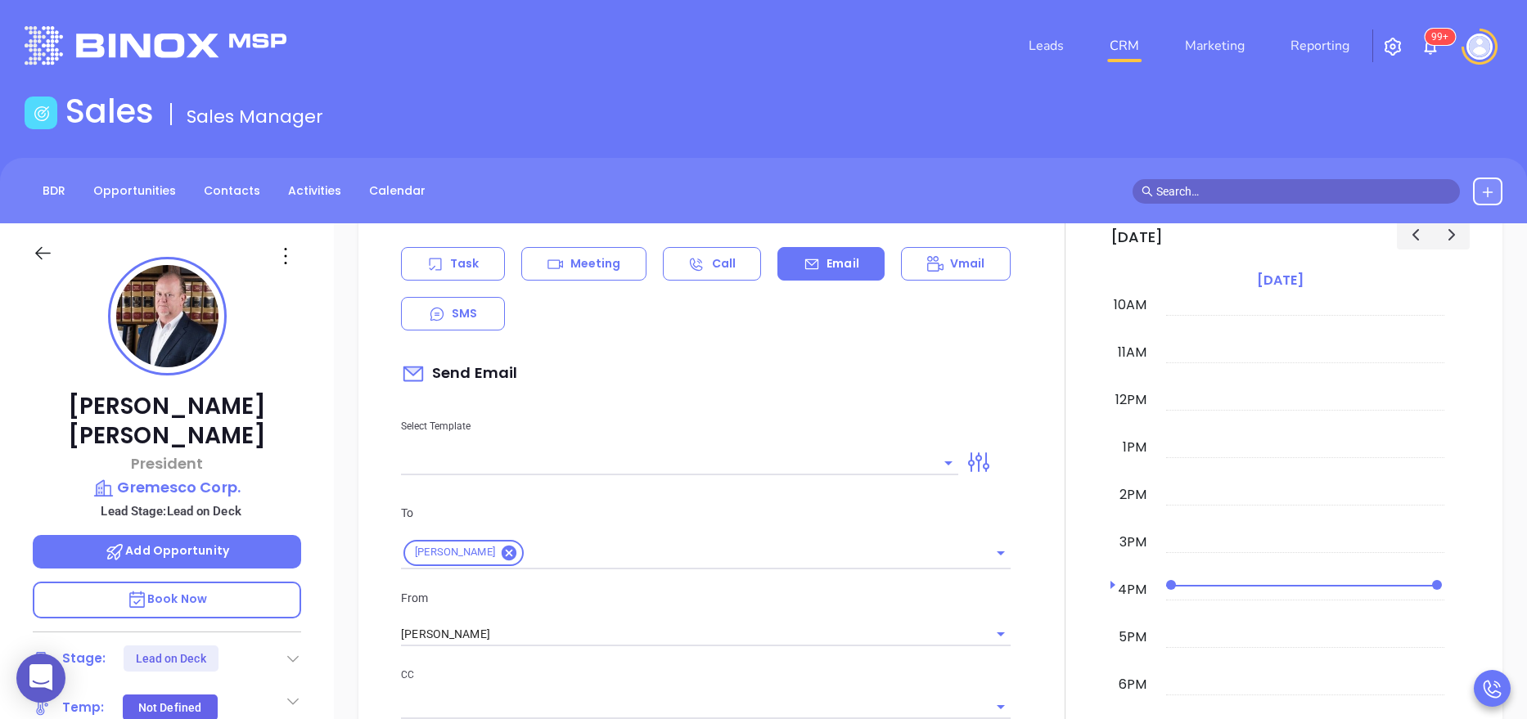
scroll to position [884, 0]
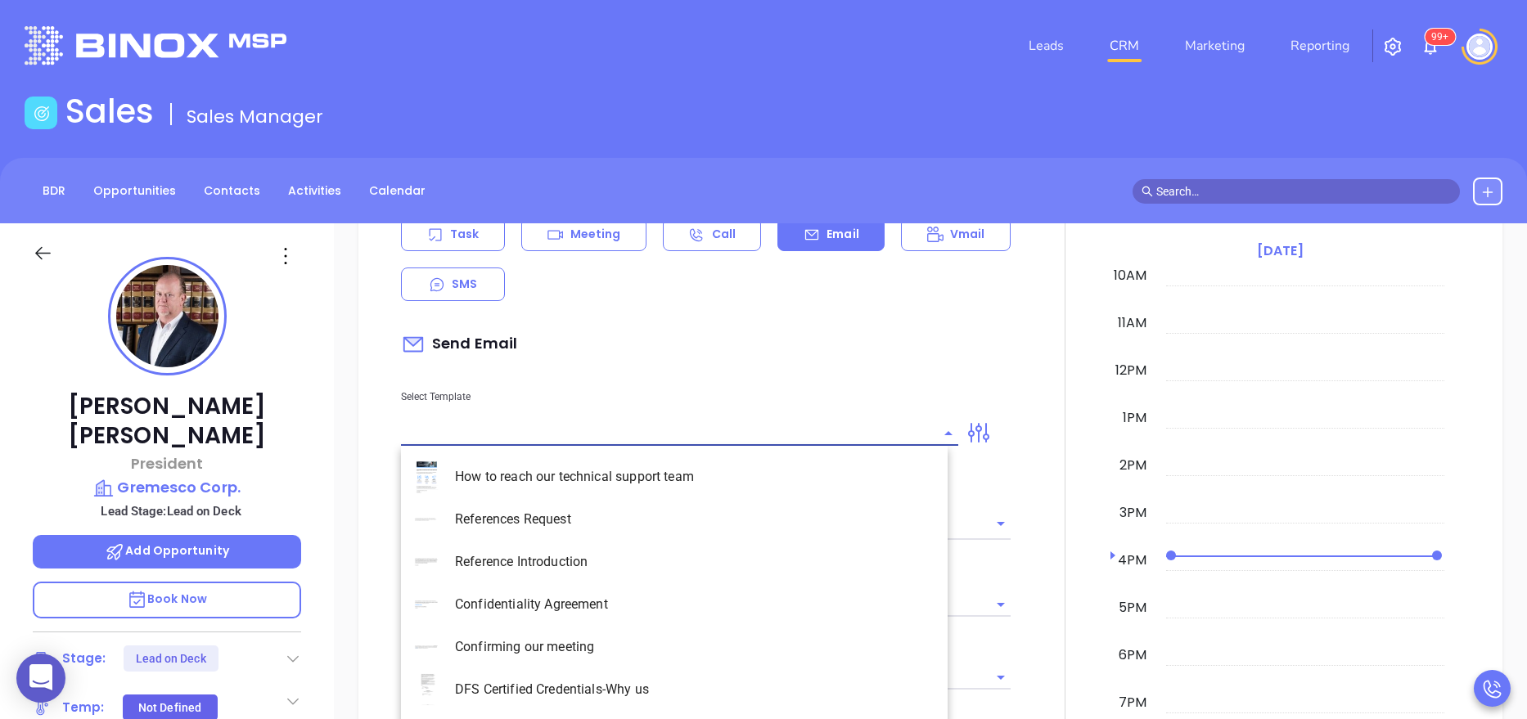
click at [524, 434] on input "text" at bounding box center [667, 433] width 533 height 24
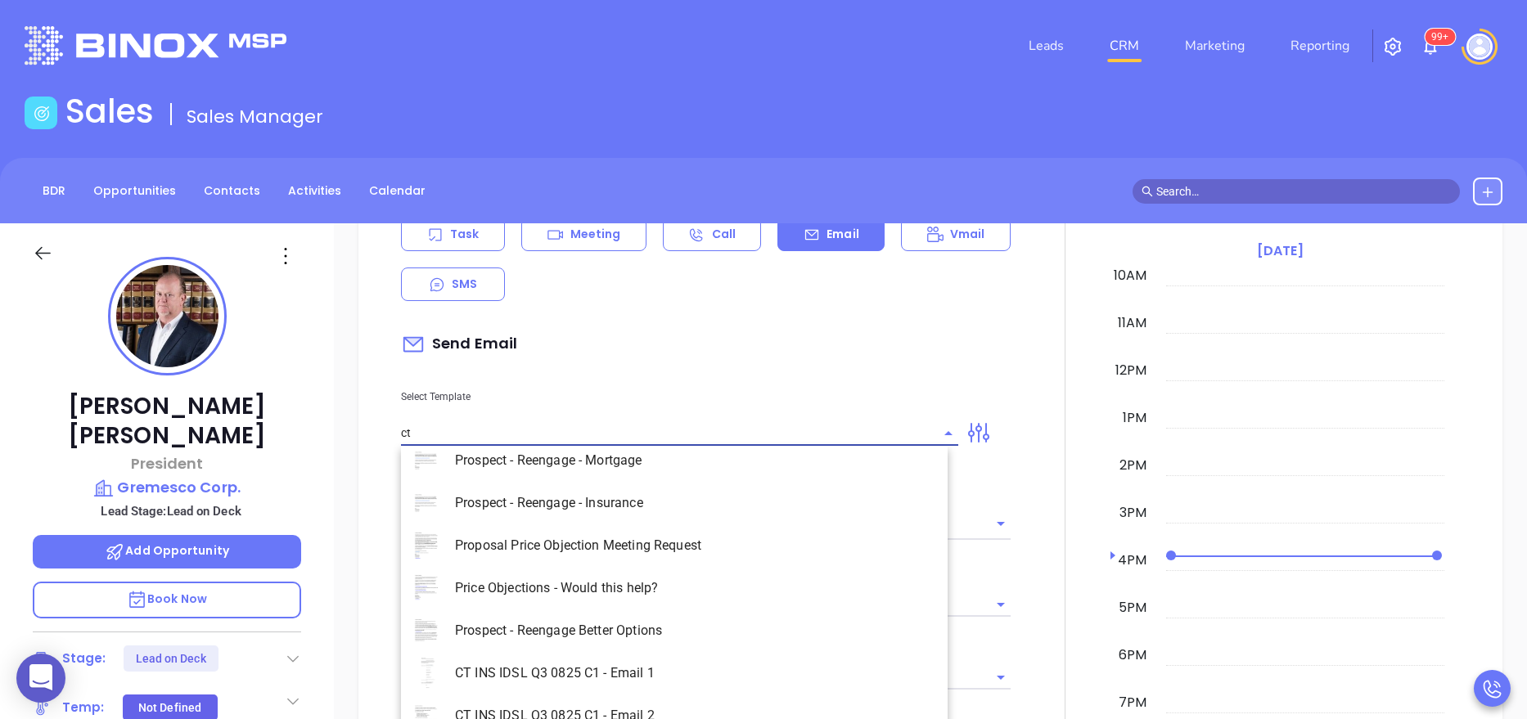
scroll to position [187, 0]
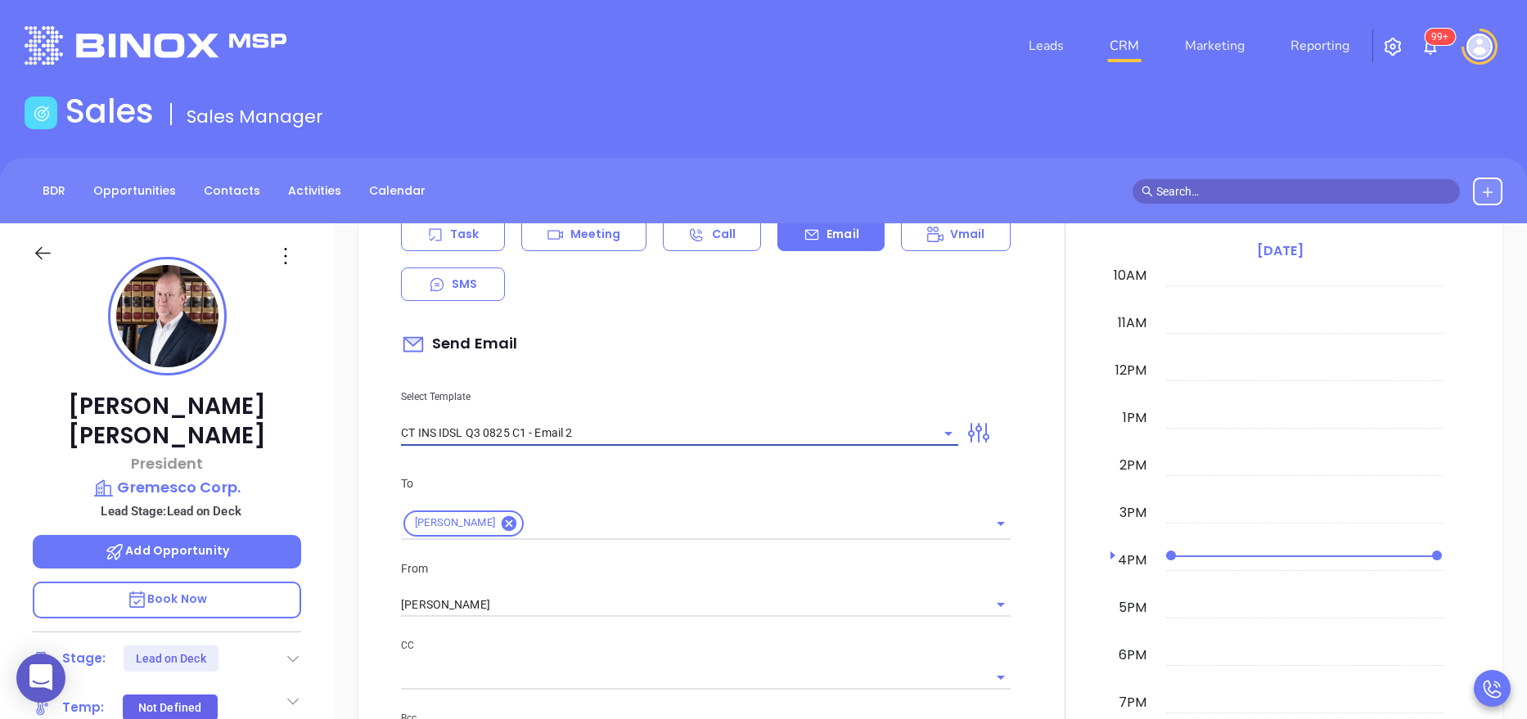
type input "CT INS IDSL Q3 0825 C1 - Email 2"
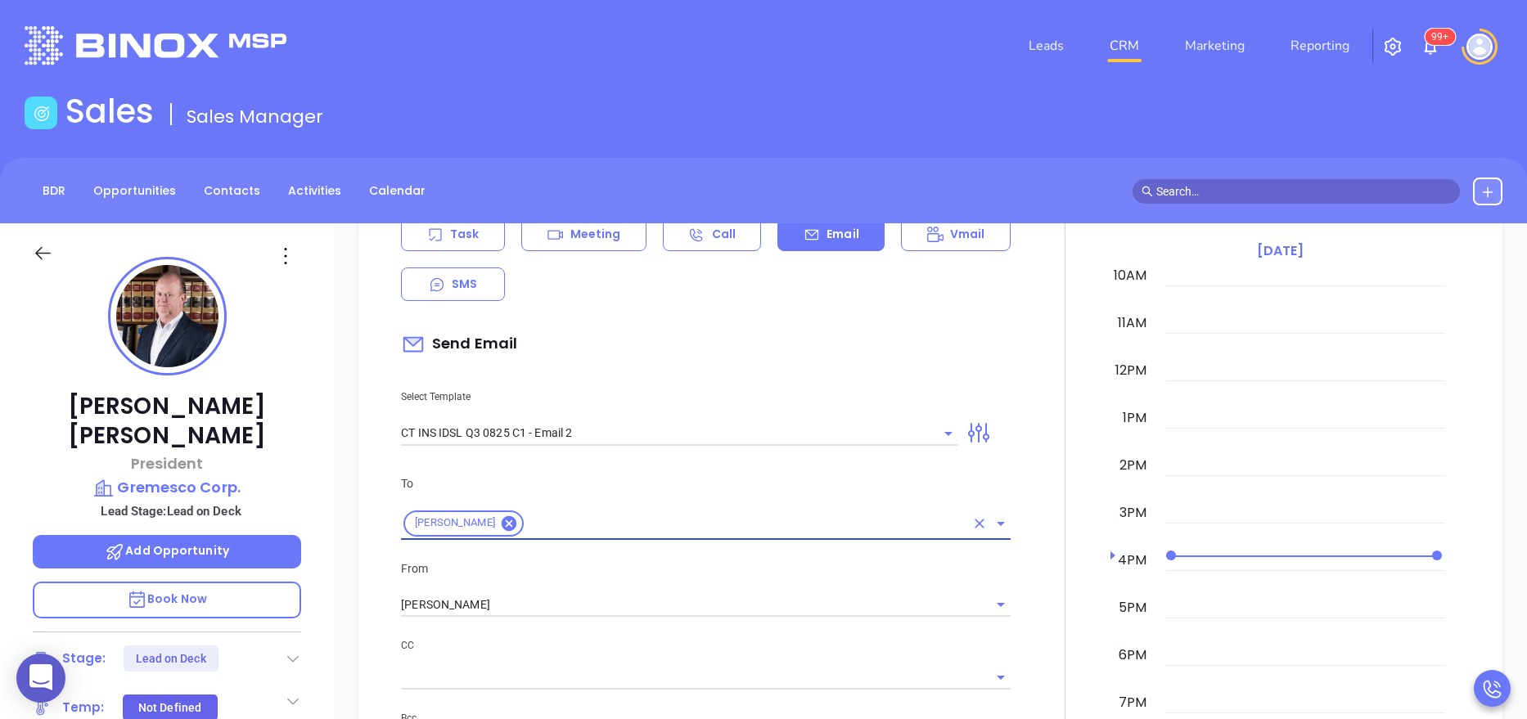
type input "Can your IT partner prove you're covered?"
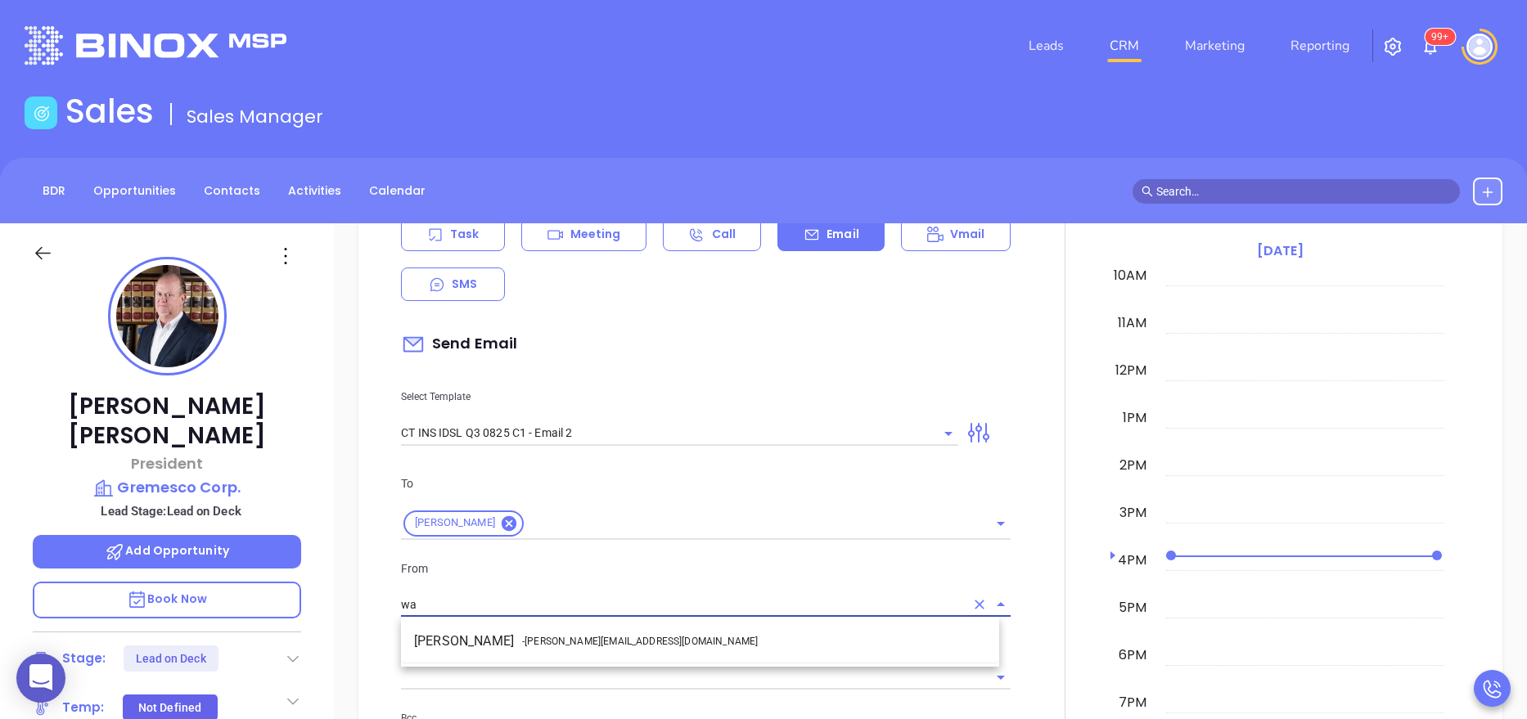
click at [606, 654] on li "Walter Contreras - walter@motiva.net" at bounding box center [700, 641] width 598 height 29
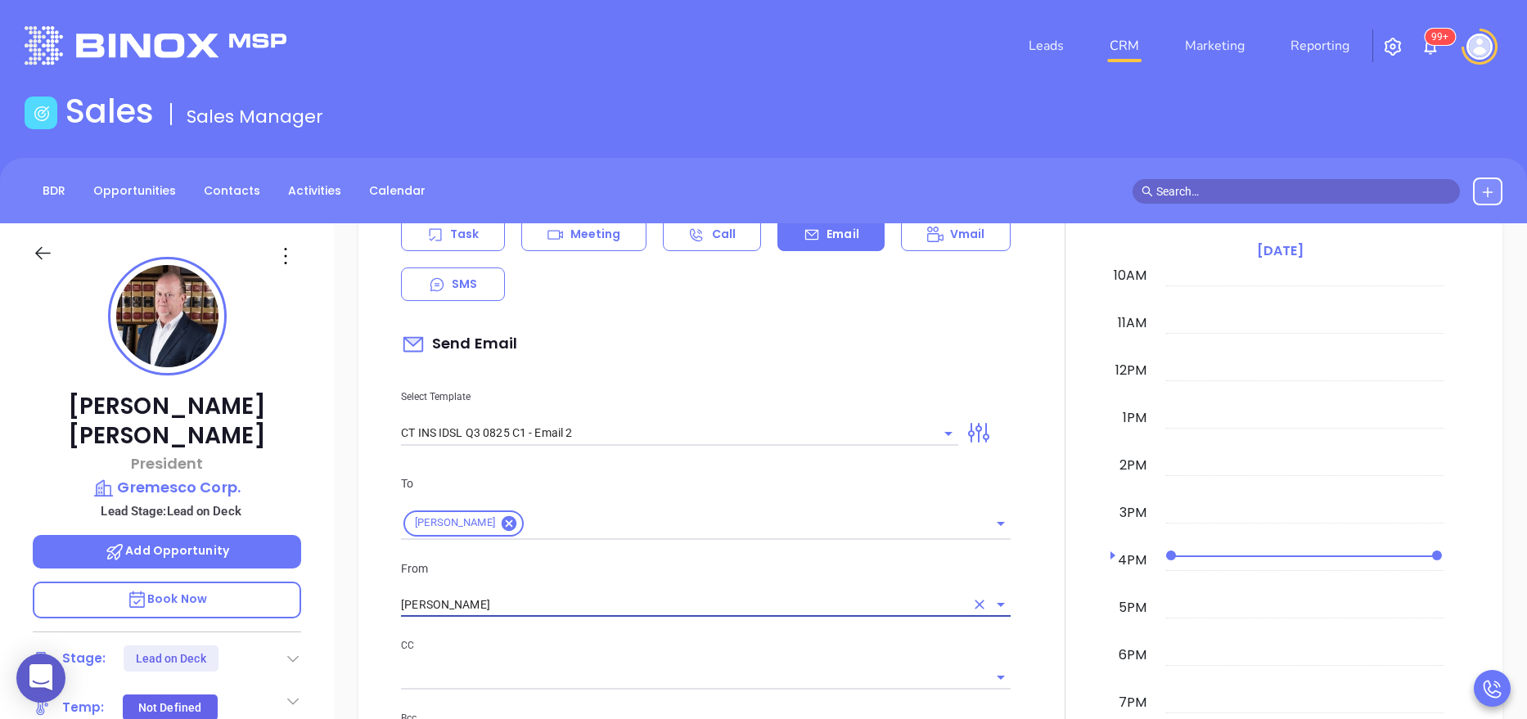
type input "Walter Contreras"
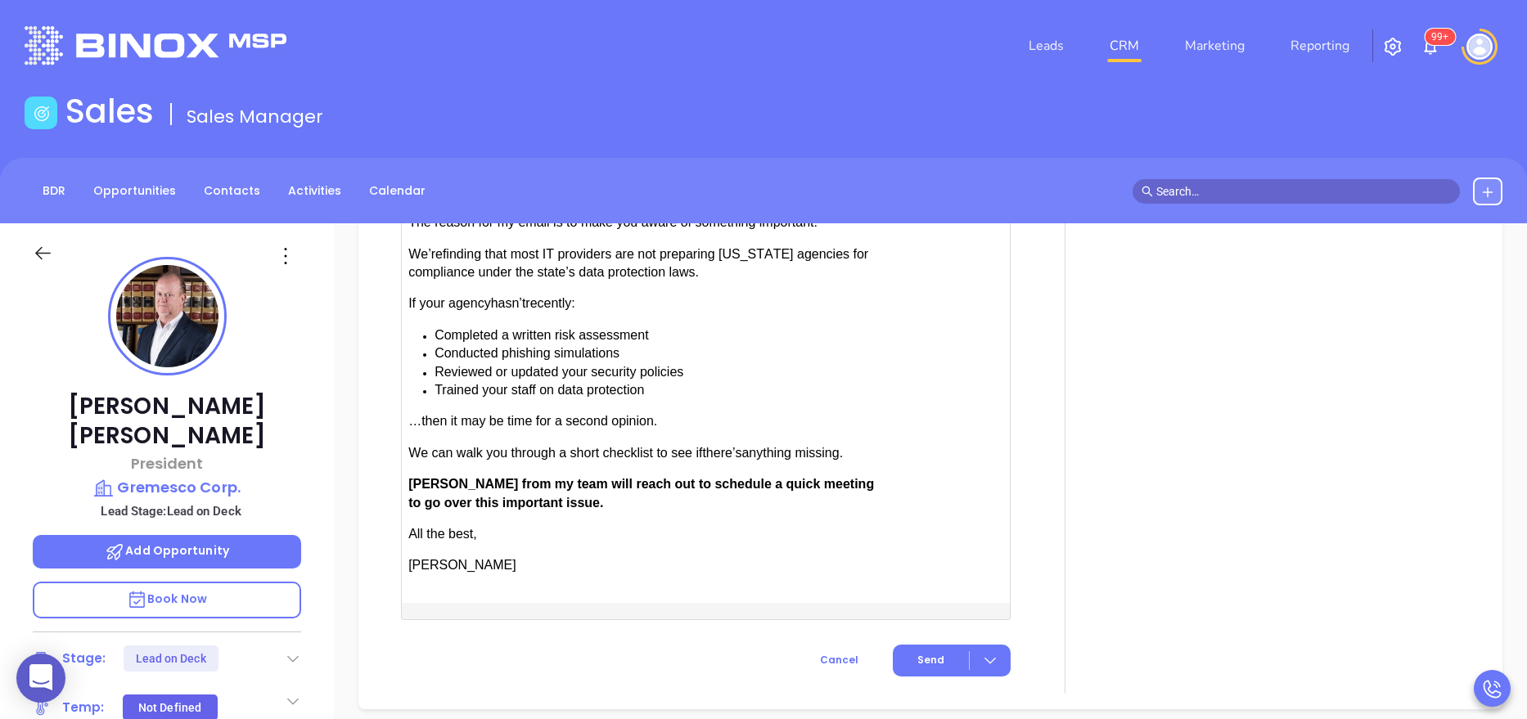
scroll to position [1718, 0]
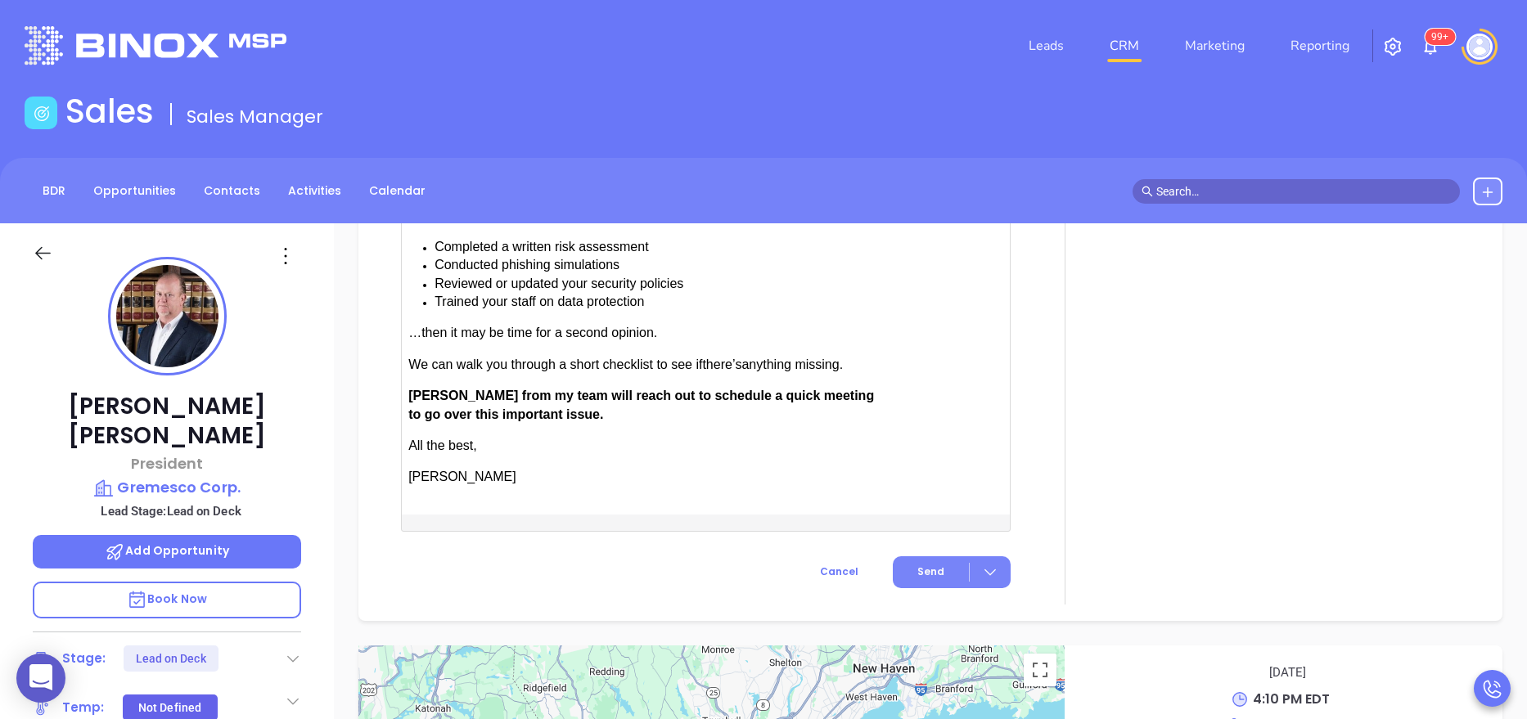
click at [924, 568] on span "Send" at bounding box center [930, 572] width 27 height 15
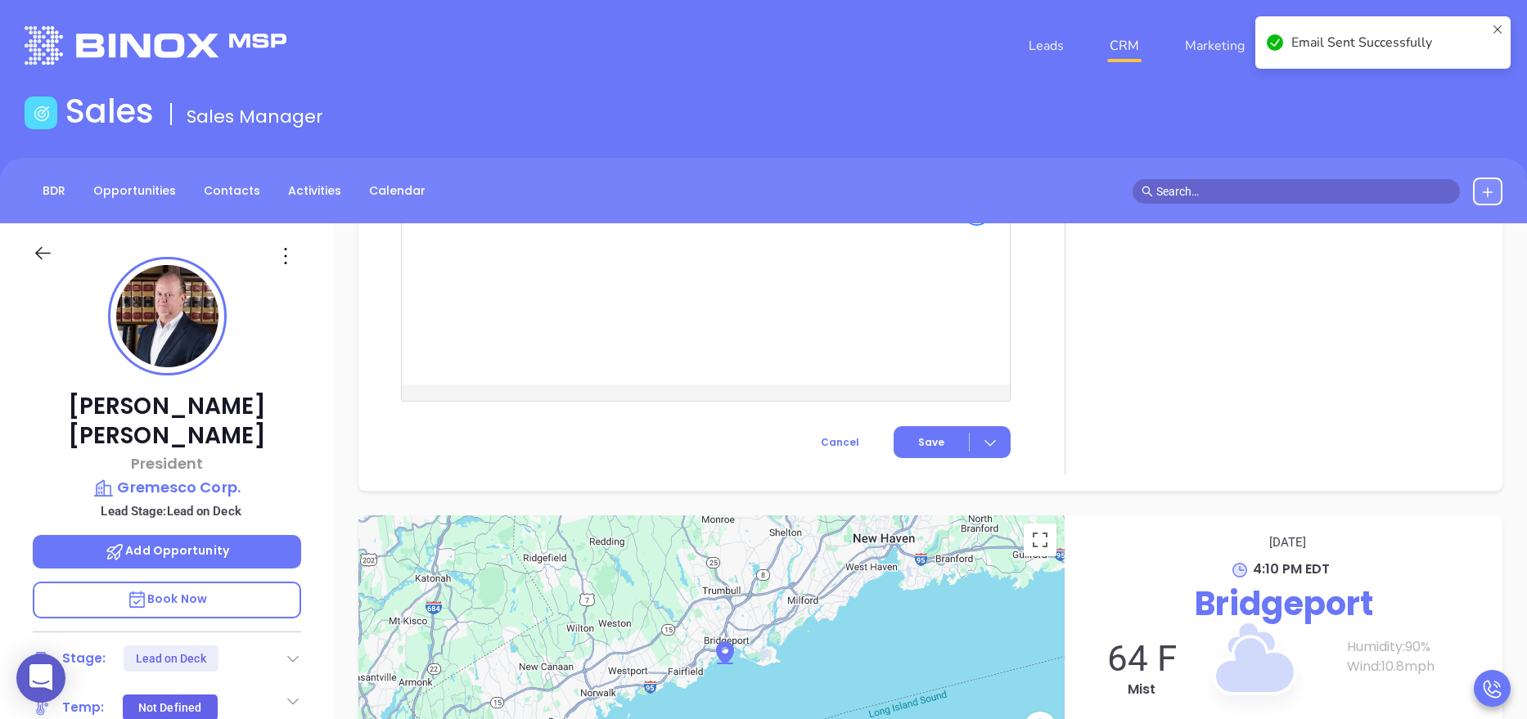
scroll to position [1481, 0]
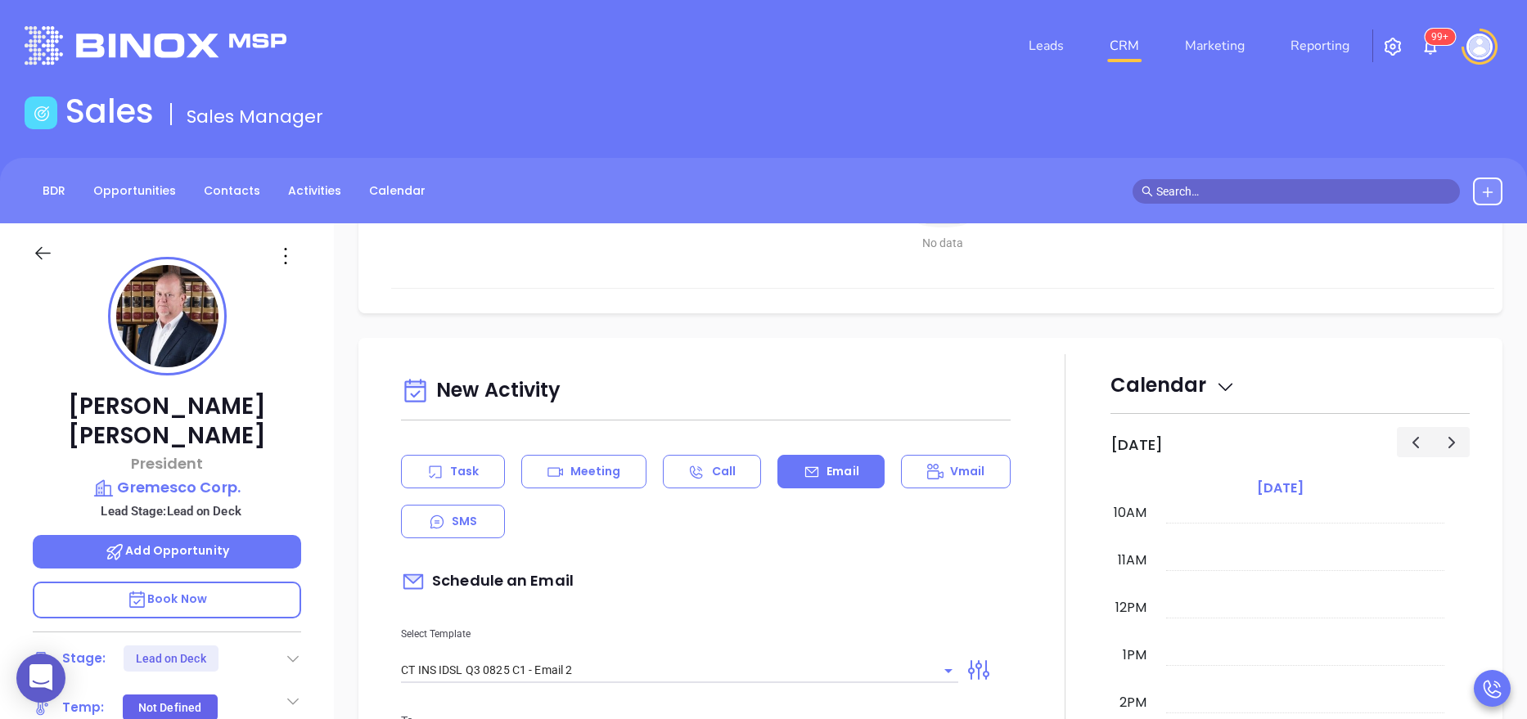
scroll to position [781, 0]
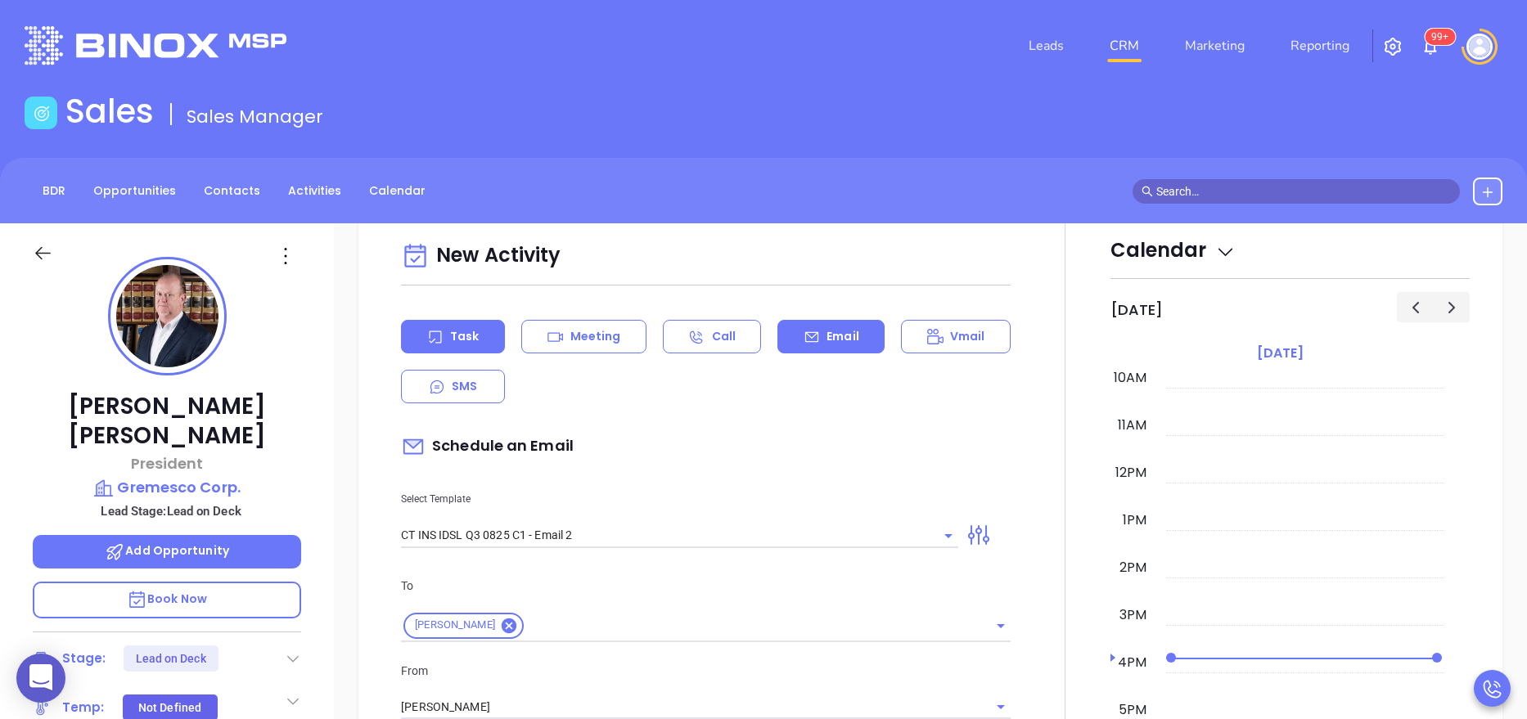
click at [462, 347] on div "Task" at bounding box center [453, 337] width 104 height 34
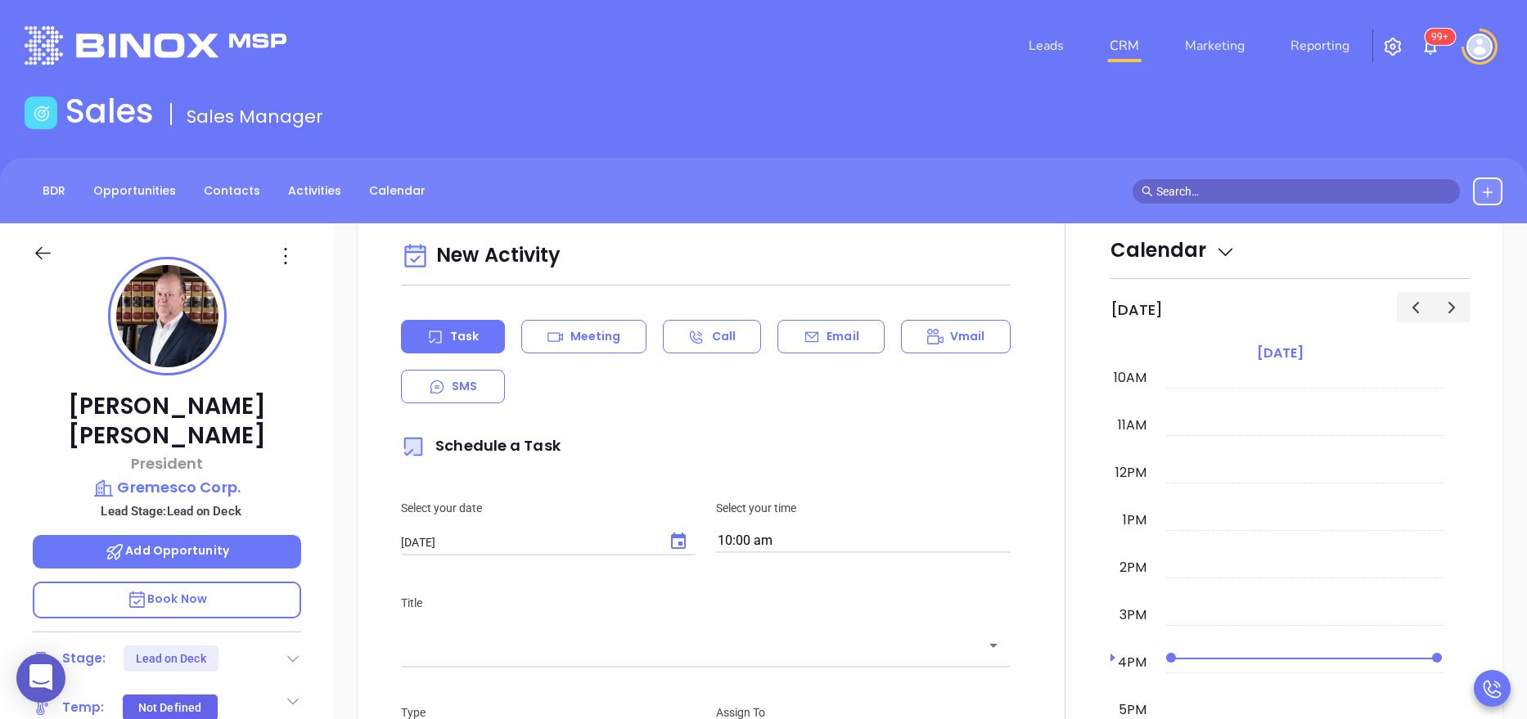
type input "[PERSON_NAME]"
click at [672, 545] on icon "Choose date, selected date is Aug 21, 2025" at bounding box center [678, 542] width 20 height 20
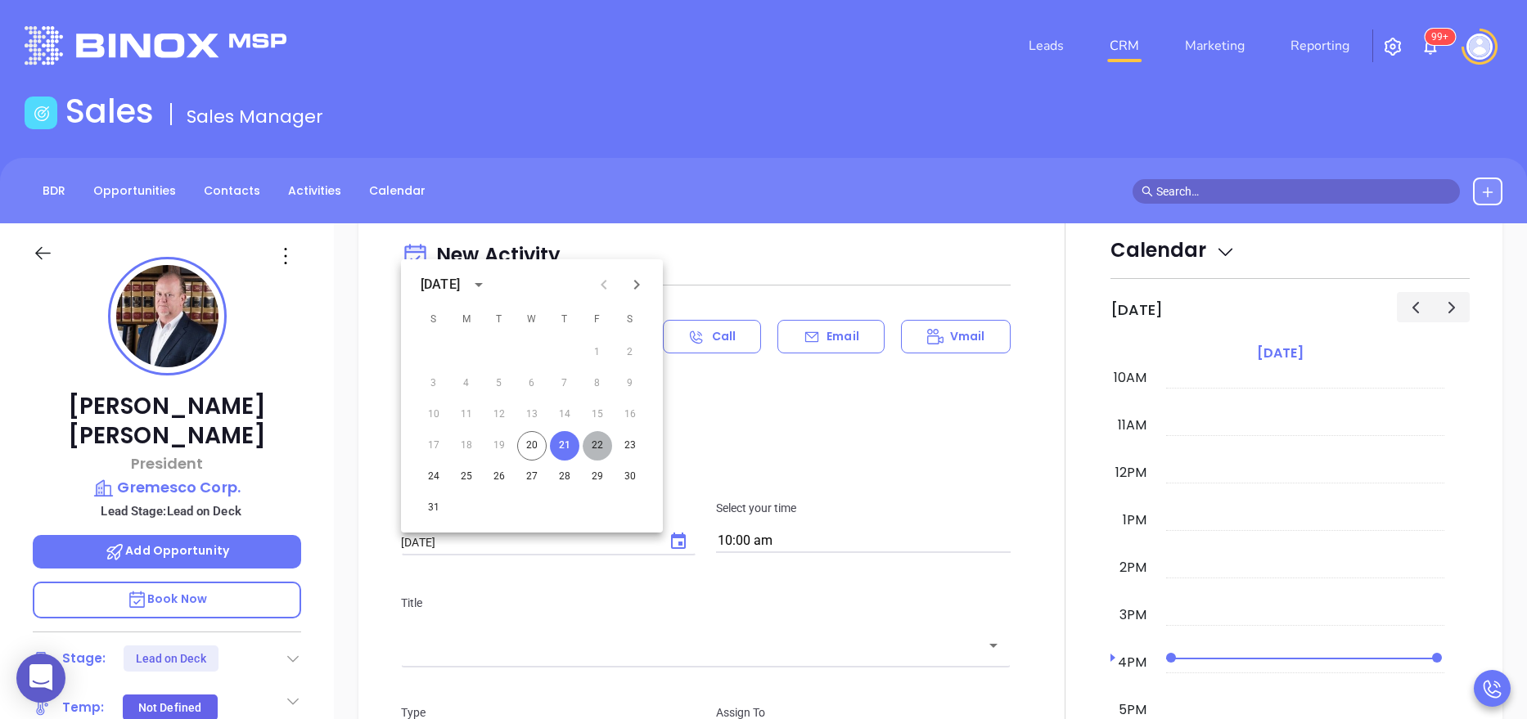
click at [591, 452] on button "22" at bounding box center [596, 445] width 29 height 29
type input "08/22/2025"
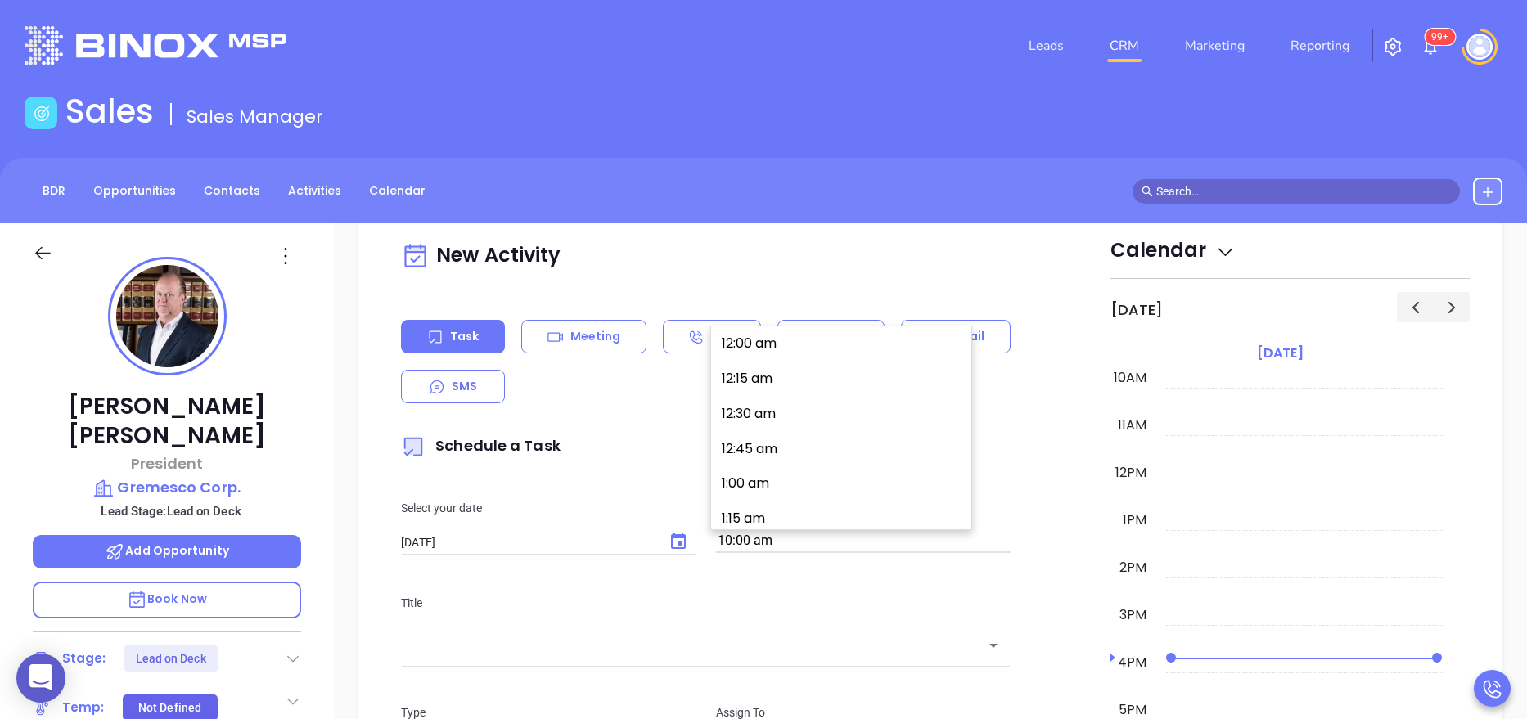
scroll to position [1372, 0]
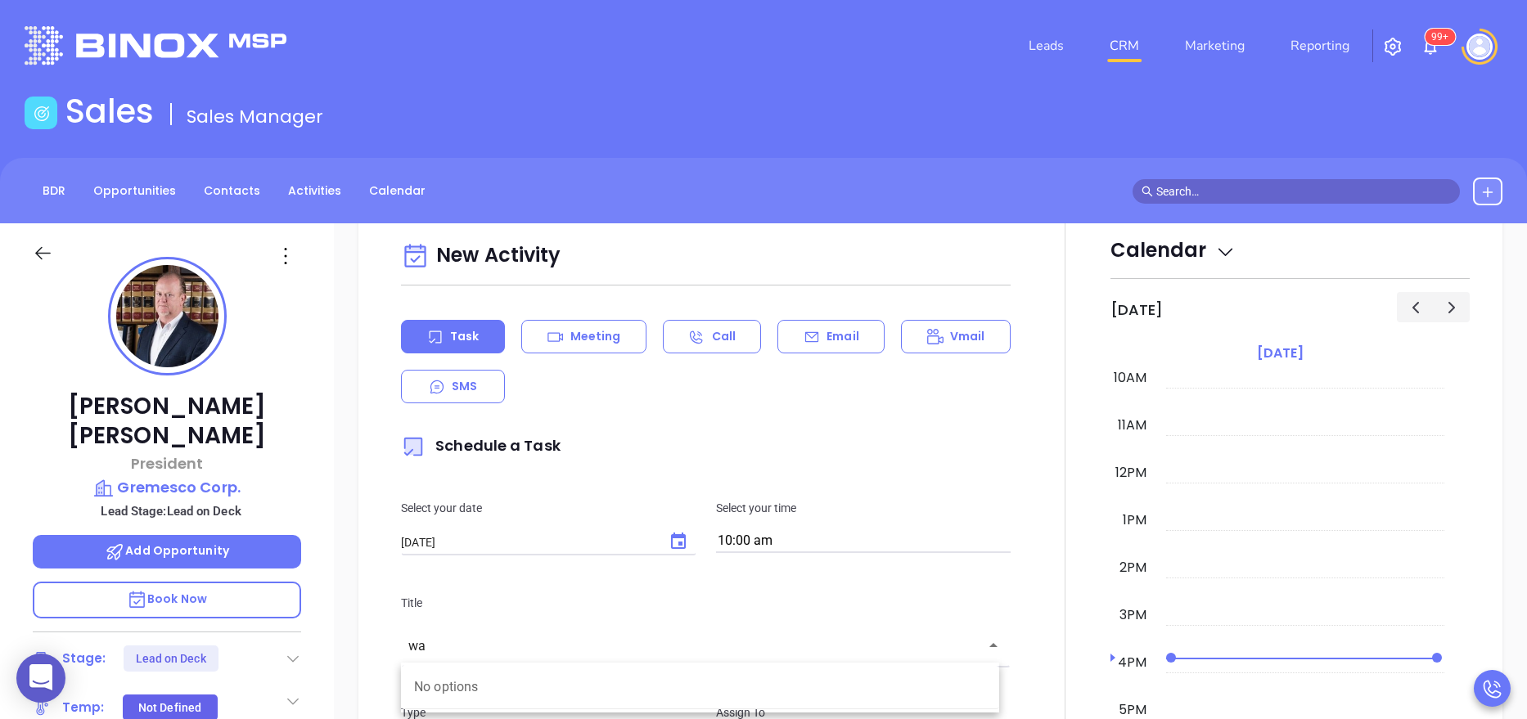
type input "w"
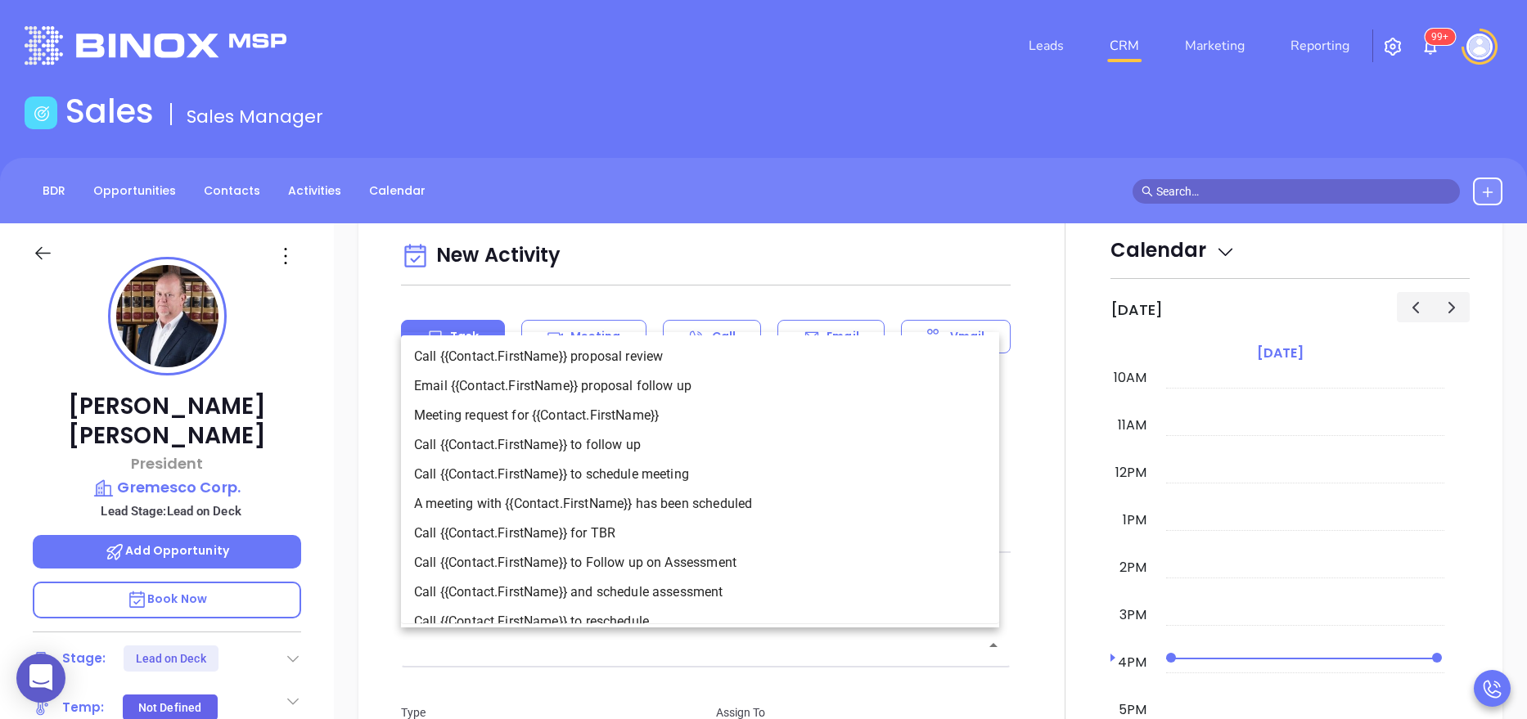
click at [606, 447] on li "Call {{Contact.FirstName}} to follow up" at bounding box center [700, 444] width 598 height 29
type input "Call Christopher to follow up"
type input "Call"
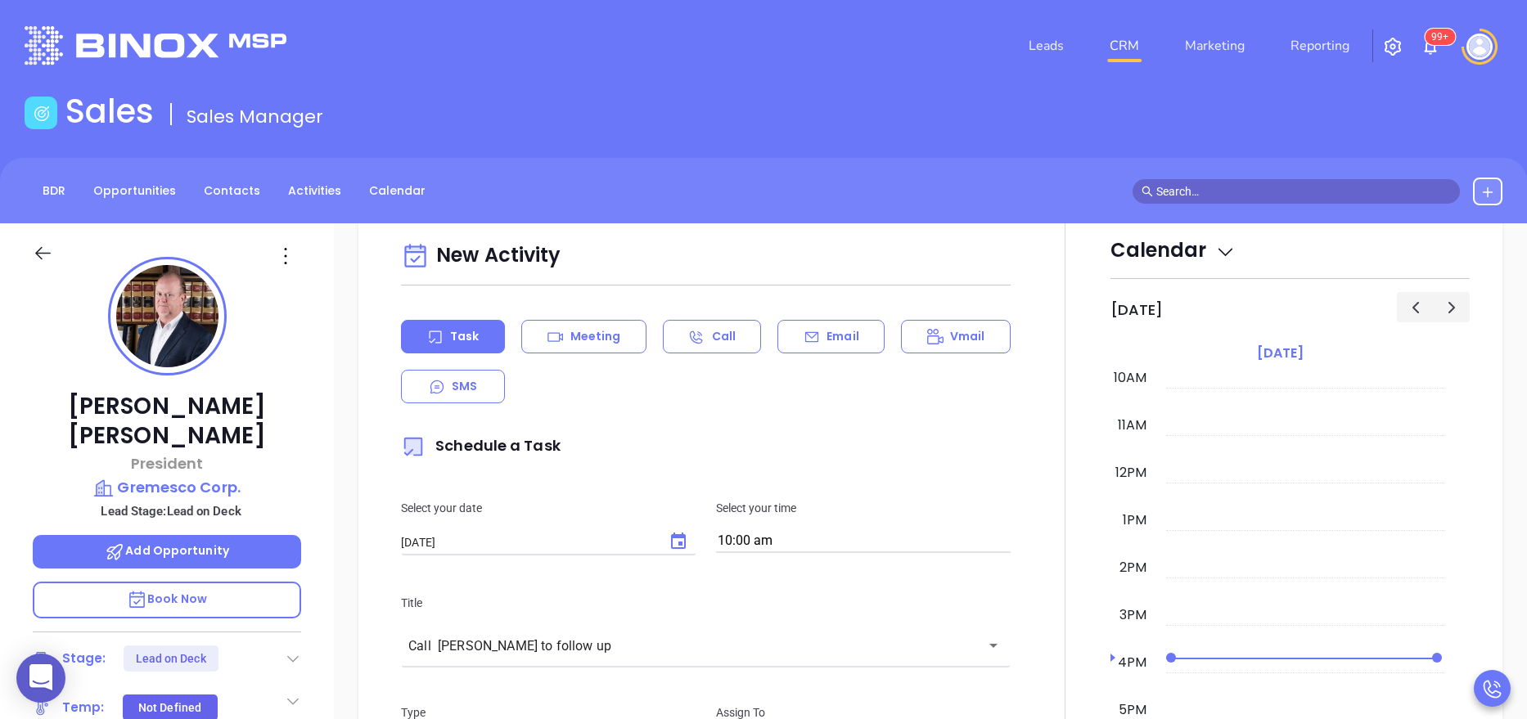
click at [1020, 616] on div at bounding box center [1065, 679] width 90 height 920
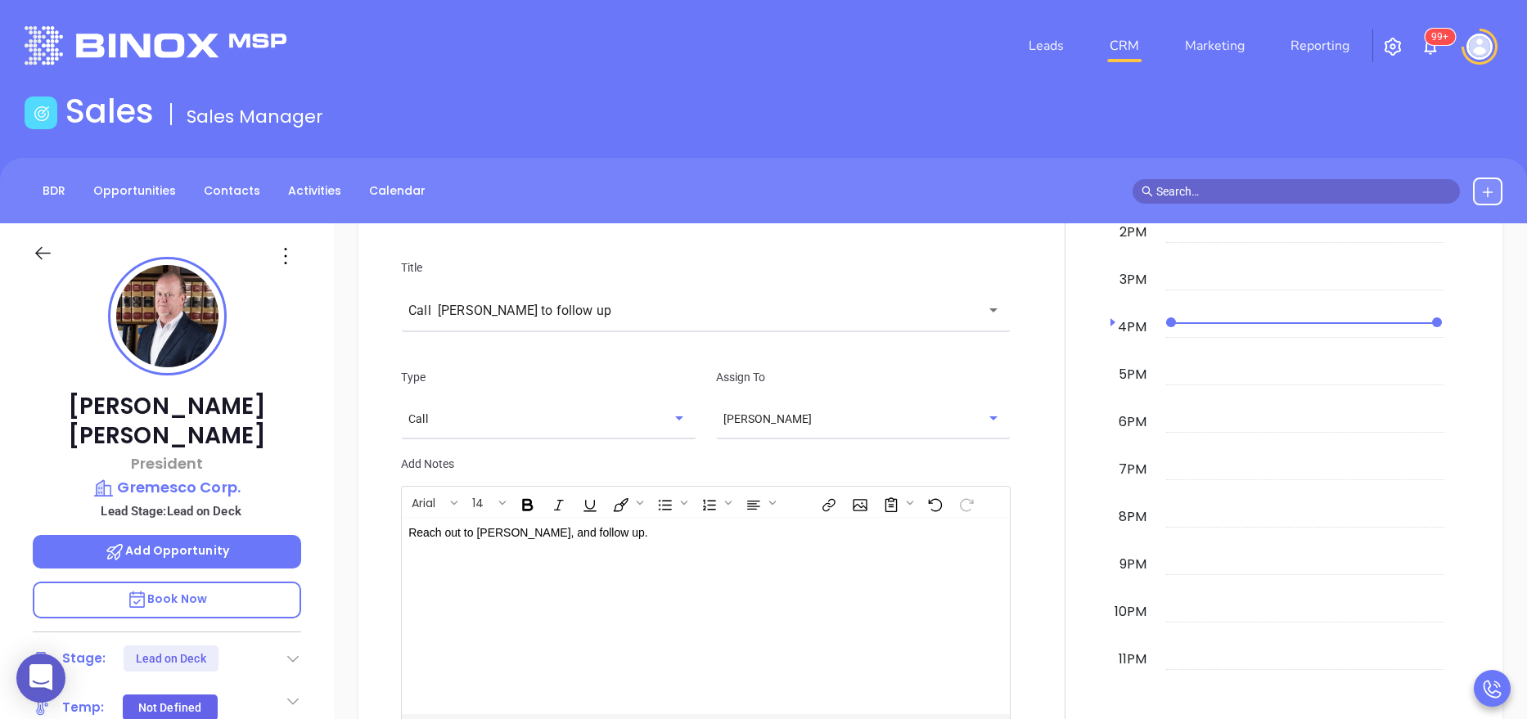
scroll to position [1272, 0]
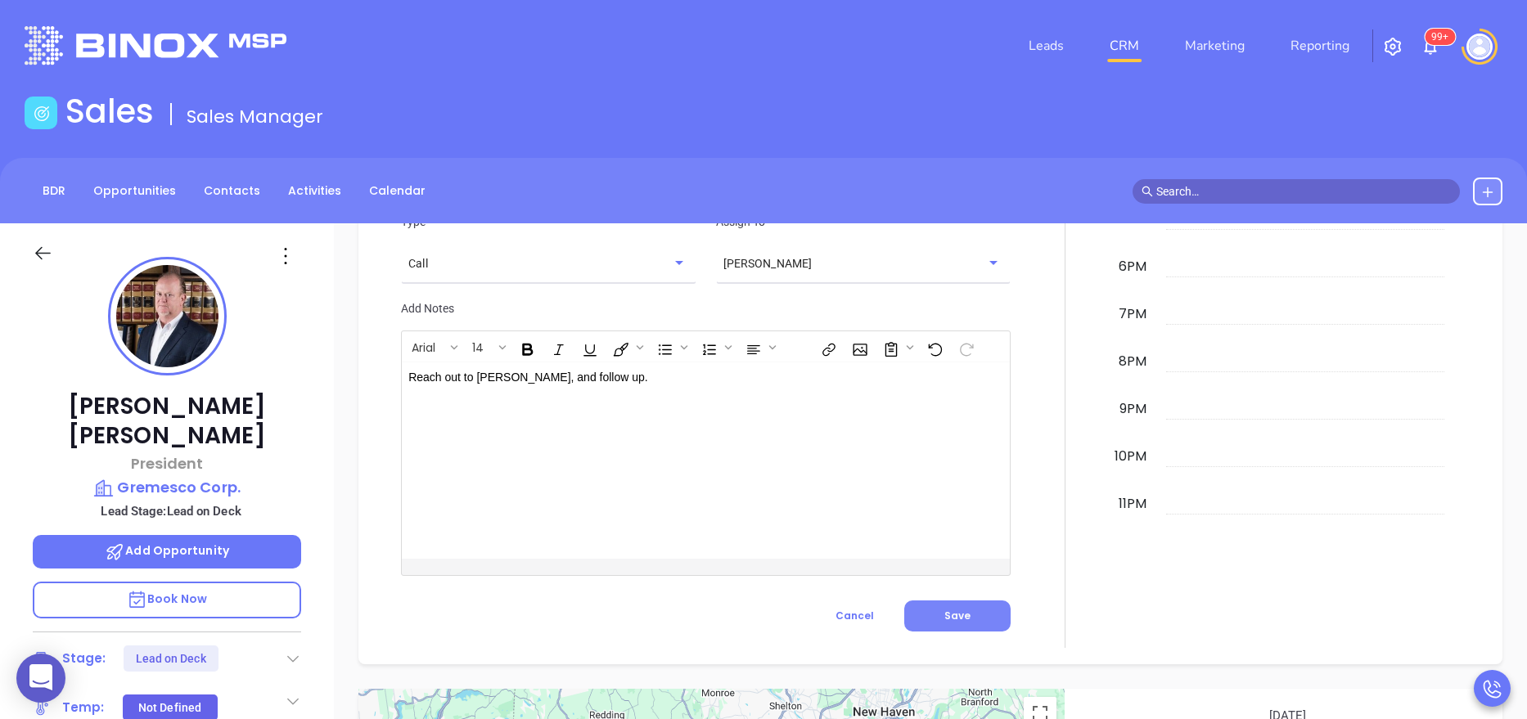
click at [959, 602] on button "Save" at bounding box center [957, 615] width 106 height 31
click at [298, 645] on div "Stage: Lead on Deck" at bounding box center [167, 658] width 268 height 26
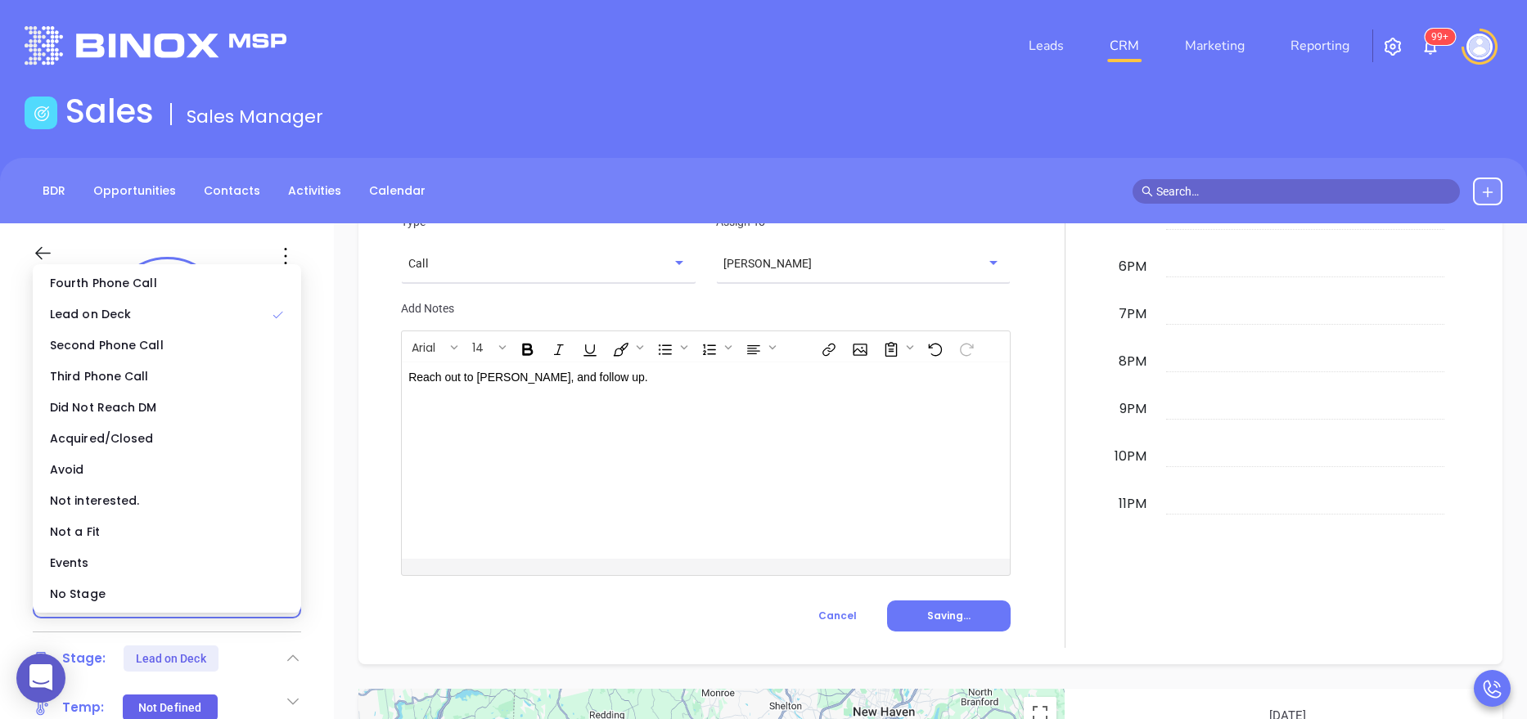
click at [295, 650] on icon at bounding box center [293, 658] width 16 height 16
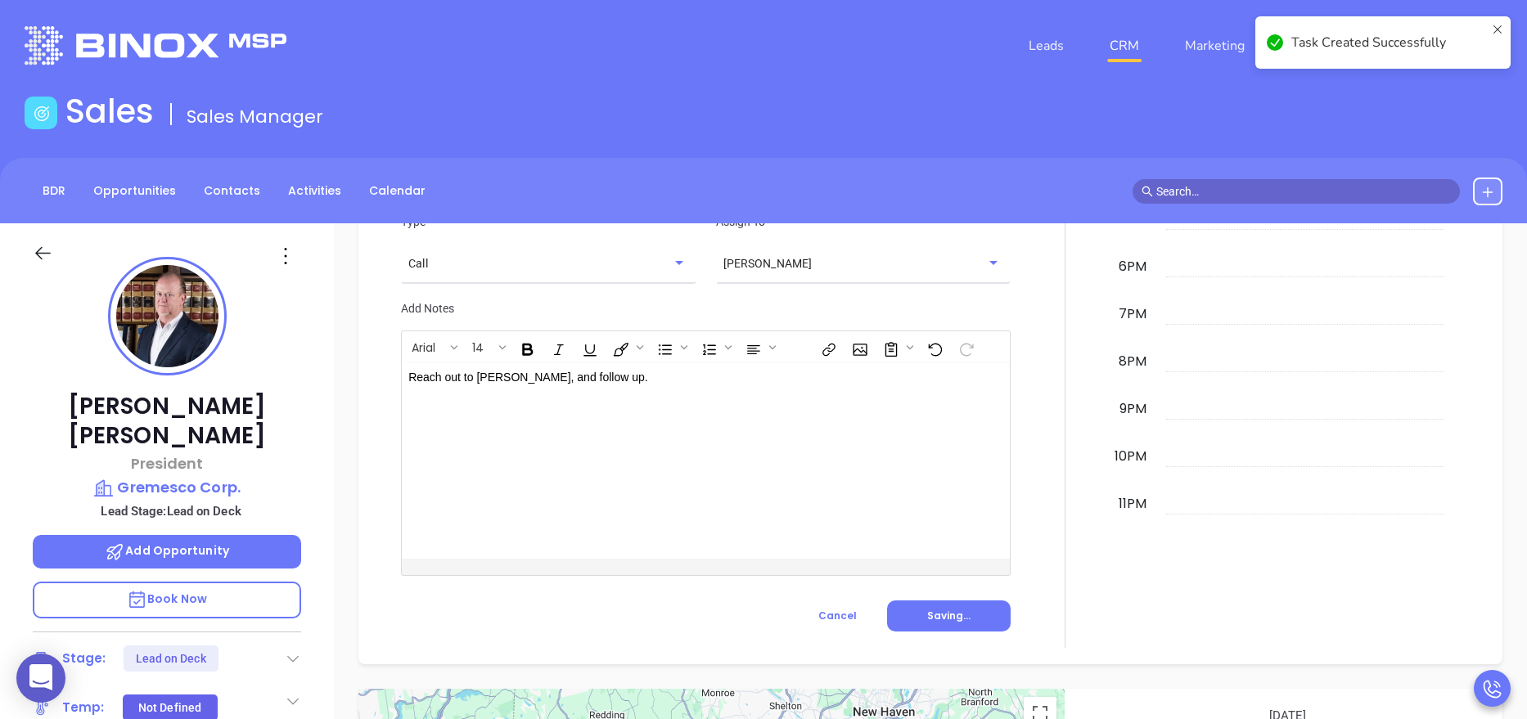
click at [295, 650] on icon at bounding box center [293, 658] width 16 height 16
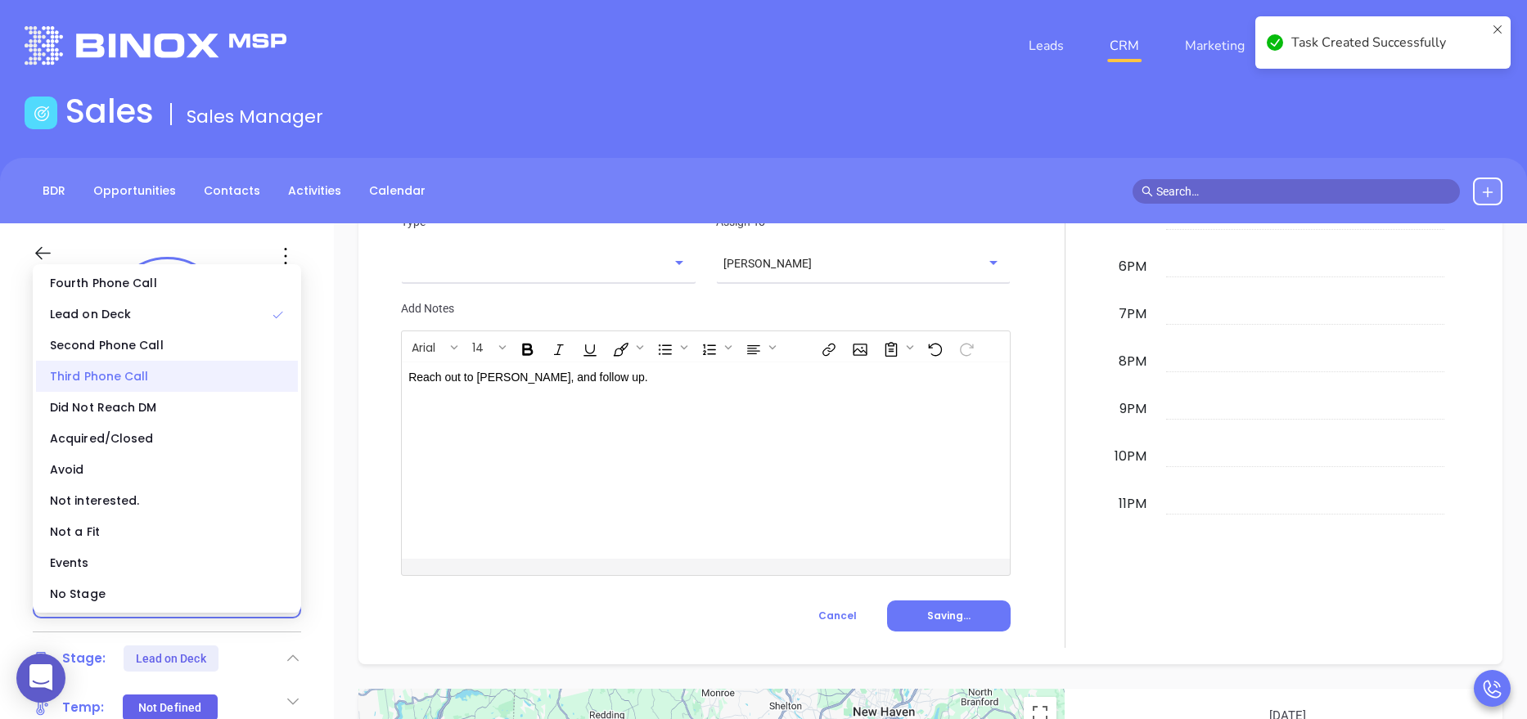
scroll to position [1137, 0]
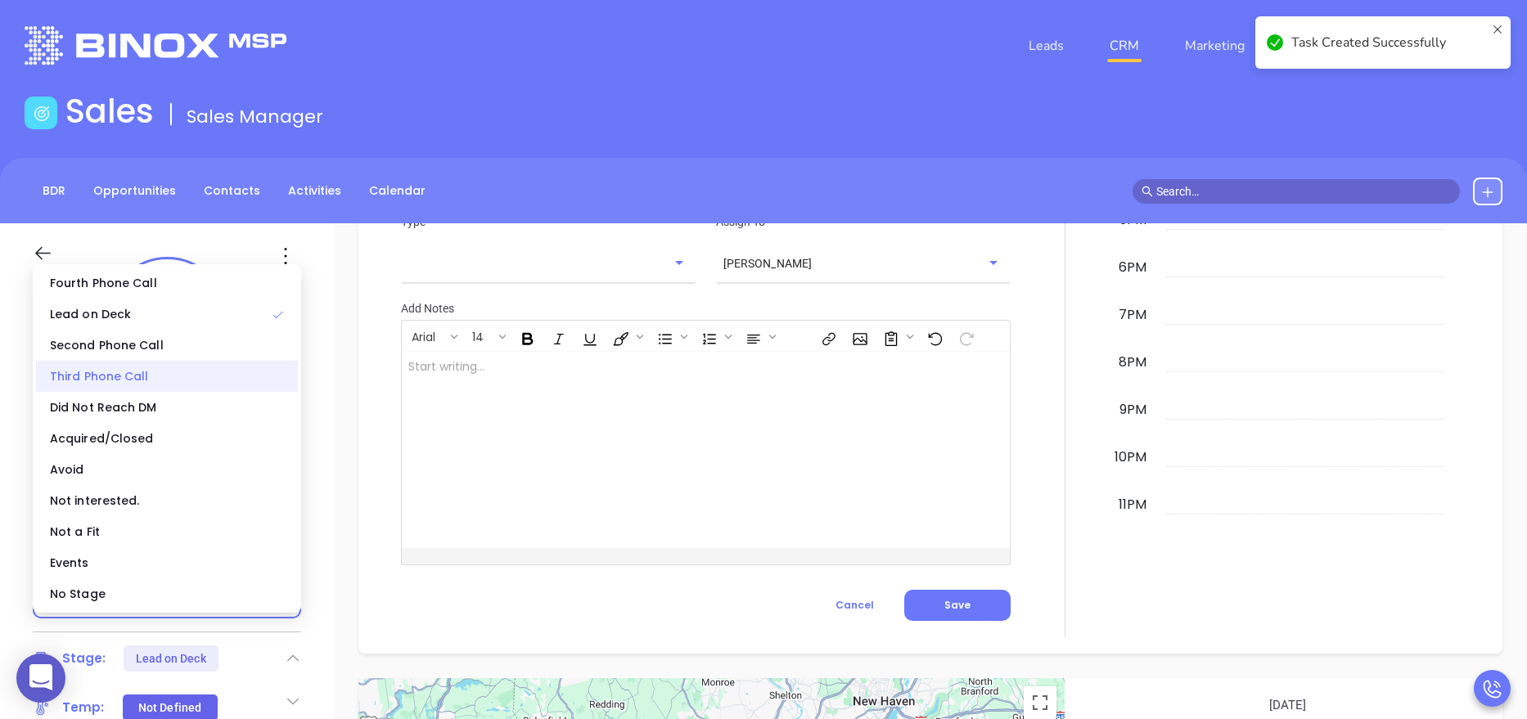
click at [164, 373] on div "Third Phone Call" at bounding box center [167, 376] width 262 height 31
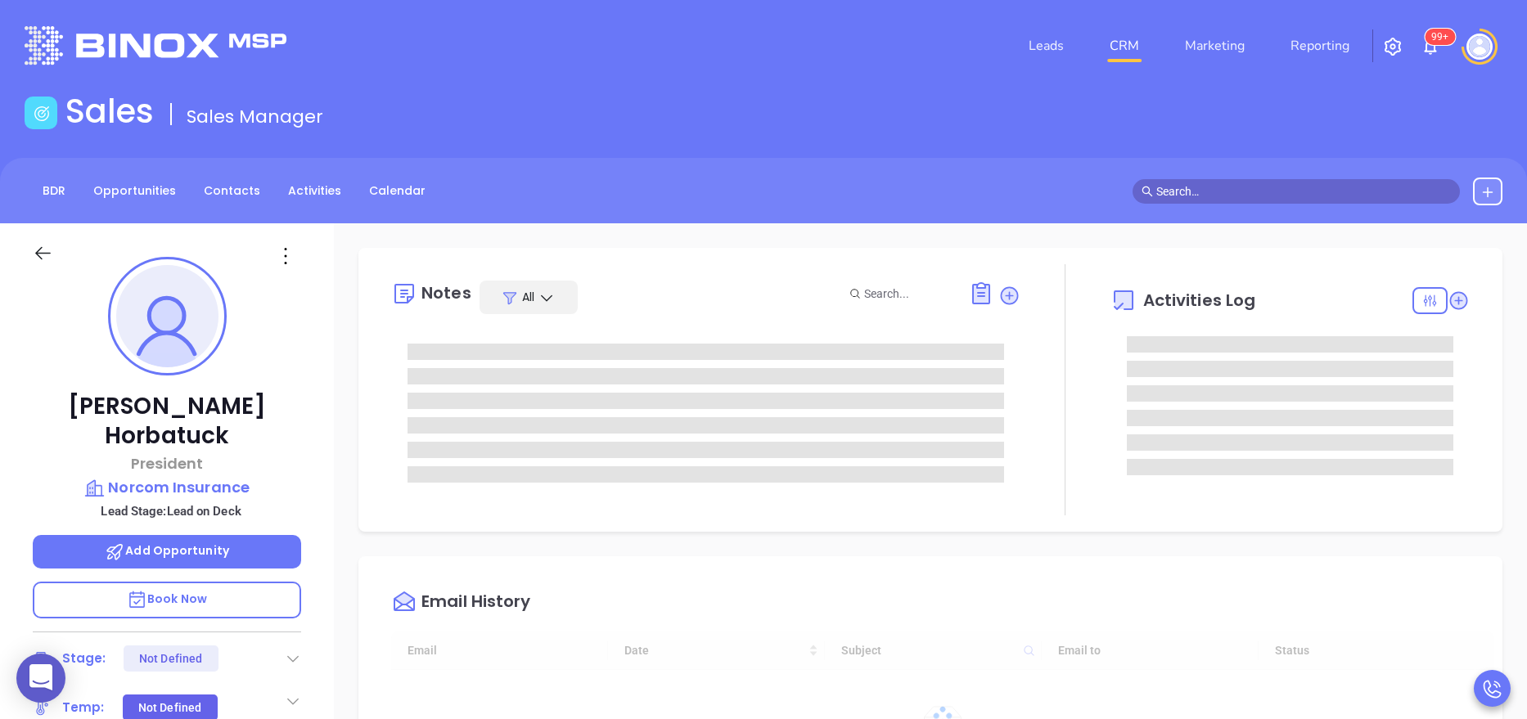
type input "[DATE]"
type input "[PERSON_NAME]"
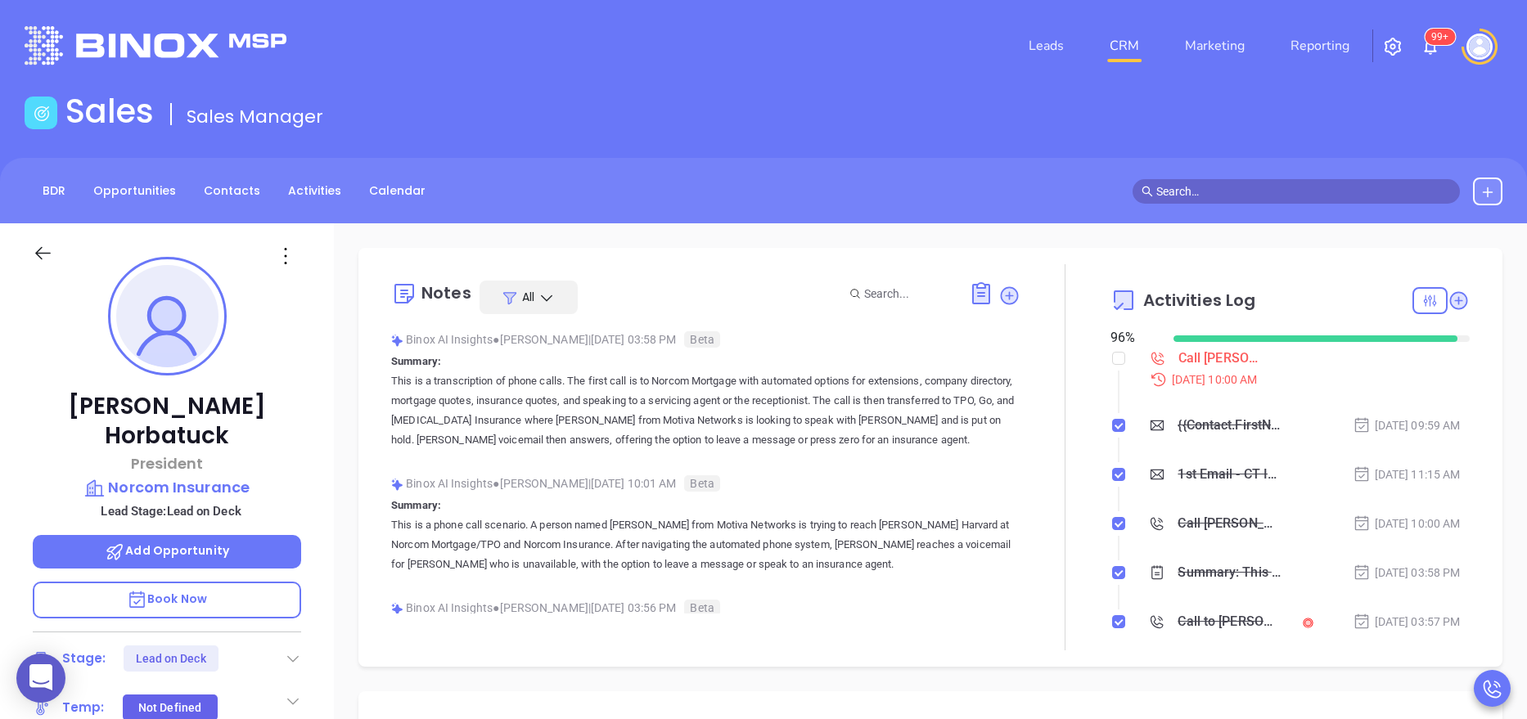
click at [316, 443] on div "Wesley J. Horbatuck President Norcom Insurance Lead Stage: Lead on Deck Add Opp…" at bounding box center [167, 672] width 334 height 899
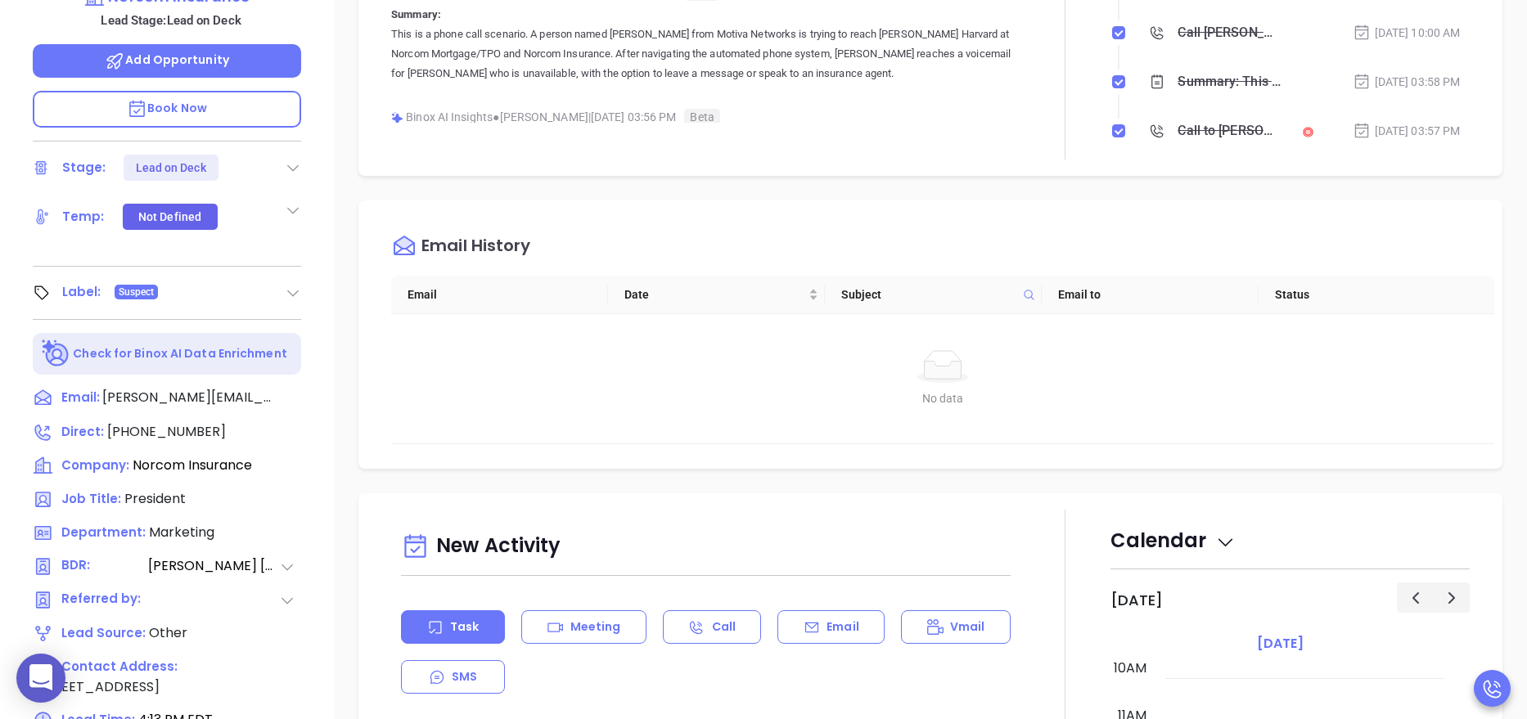
scroll to position [650, 0]
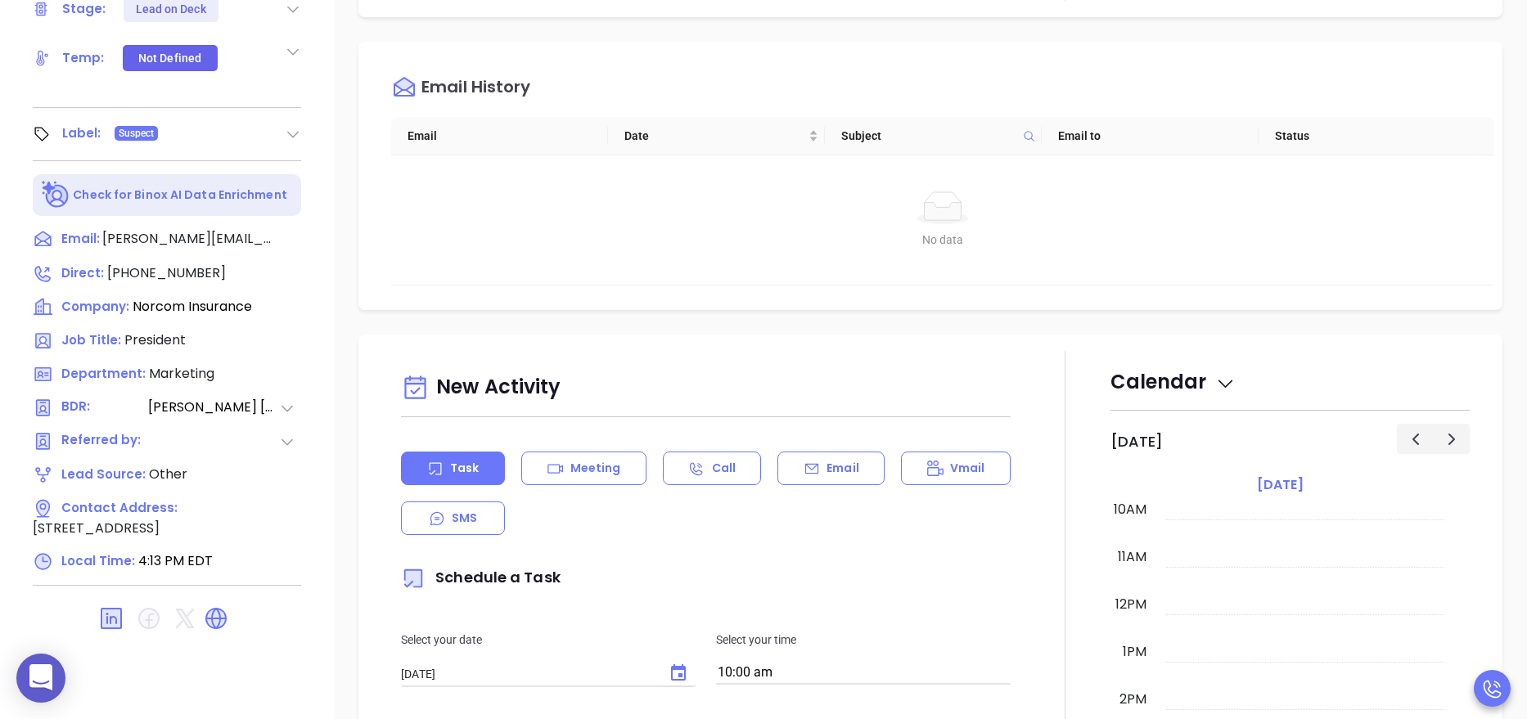
click at [225, 608] on icon at bounding box center [215, 618] width 21 height 21
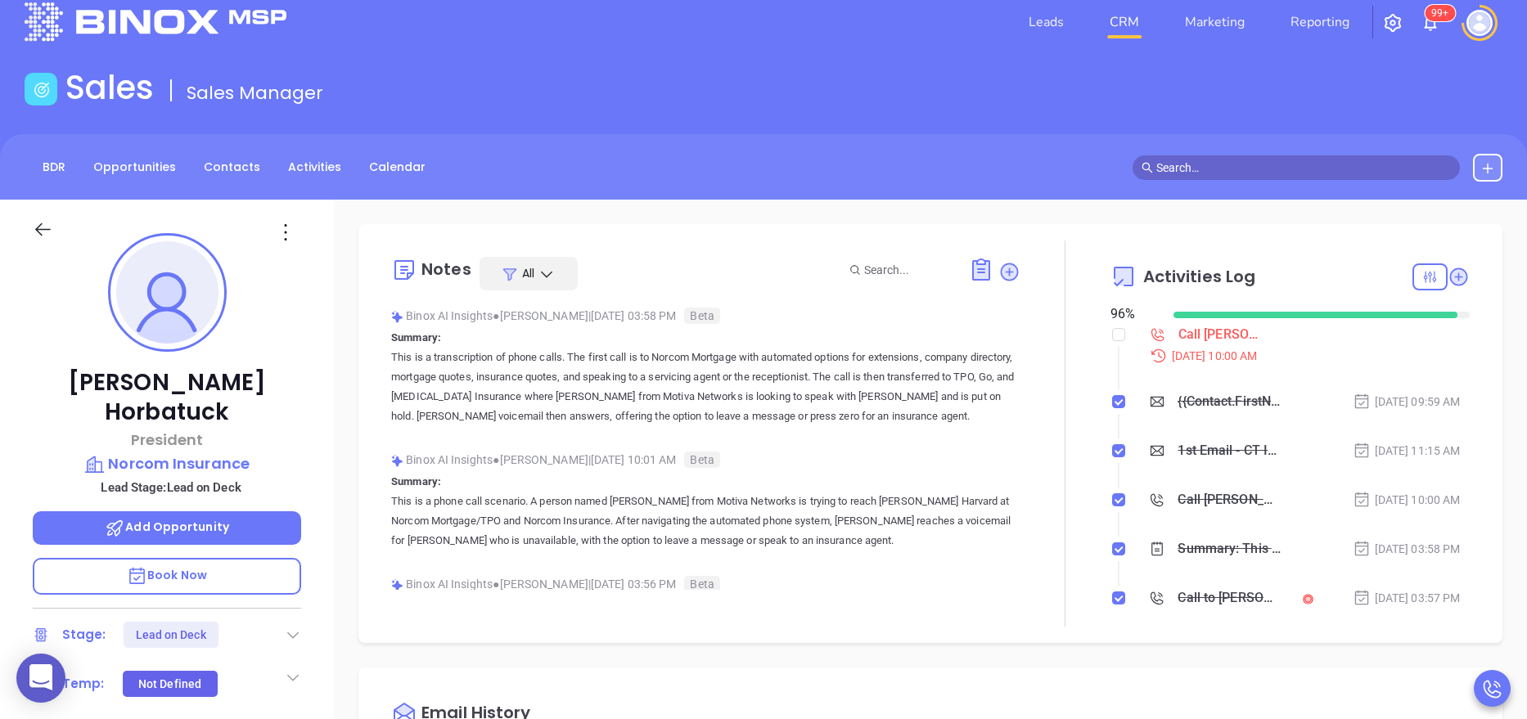
scroll to position [0, 0]
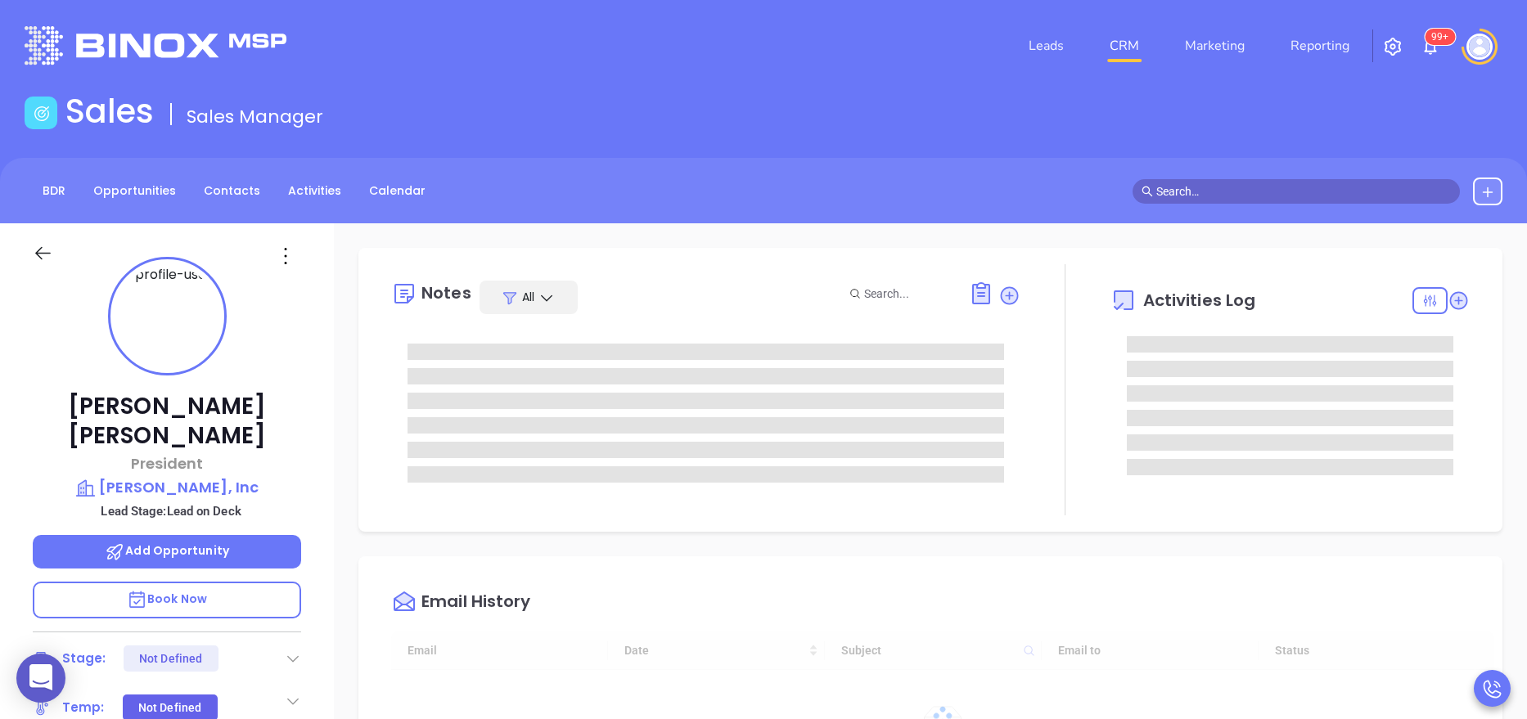
type input "08/21/2025"
type input "[PERSON_NAME]"
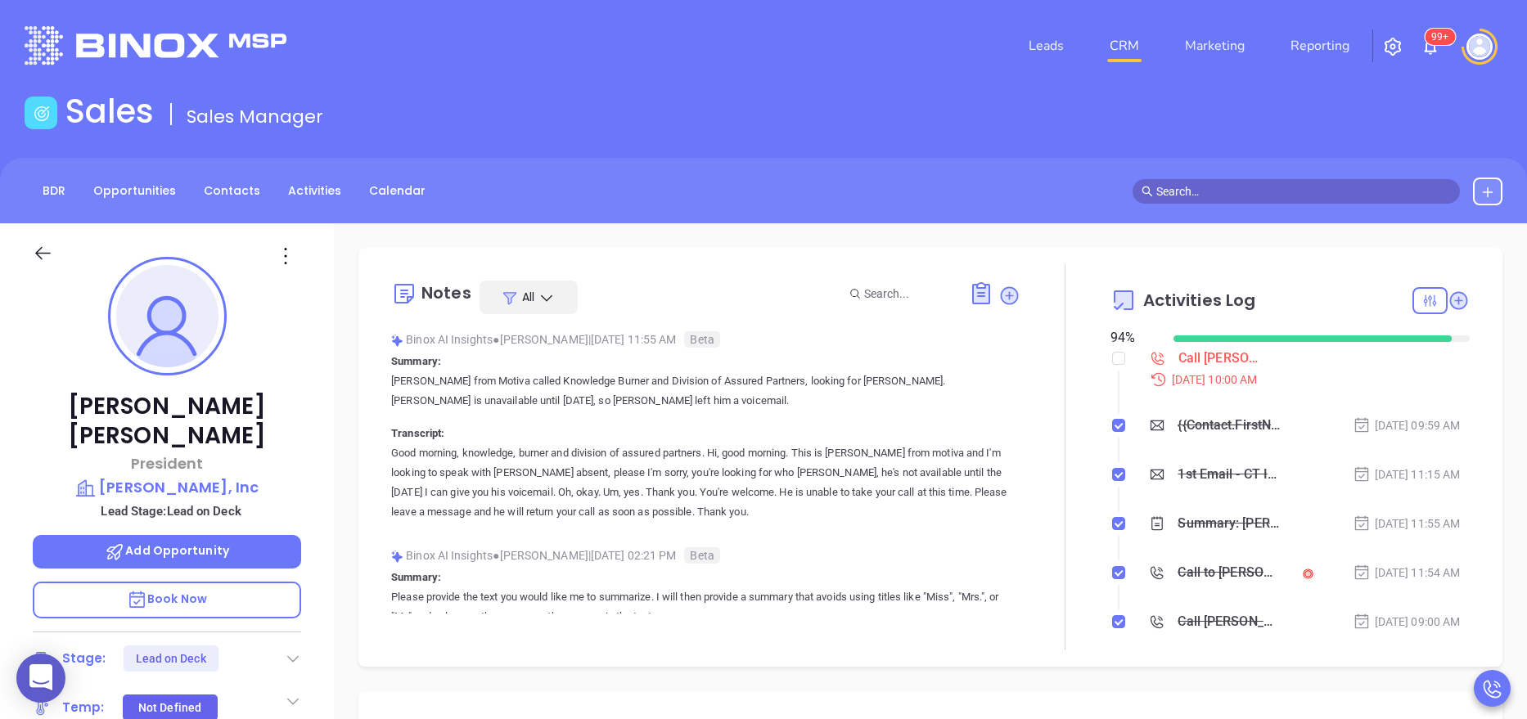
click at [929, 485] on p "Good morning, knowledge, burner and division of assured partners. Hi, good morn…" at bounding box center [705, 482] width 629 height 79
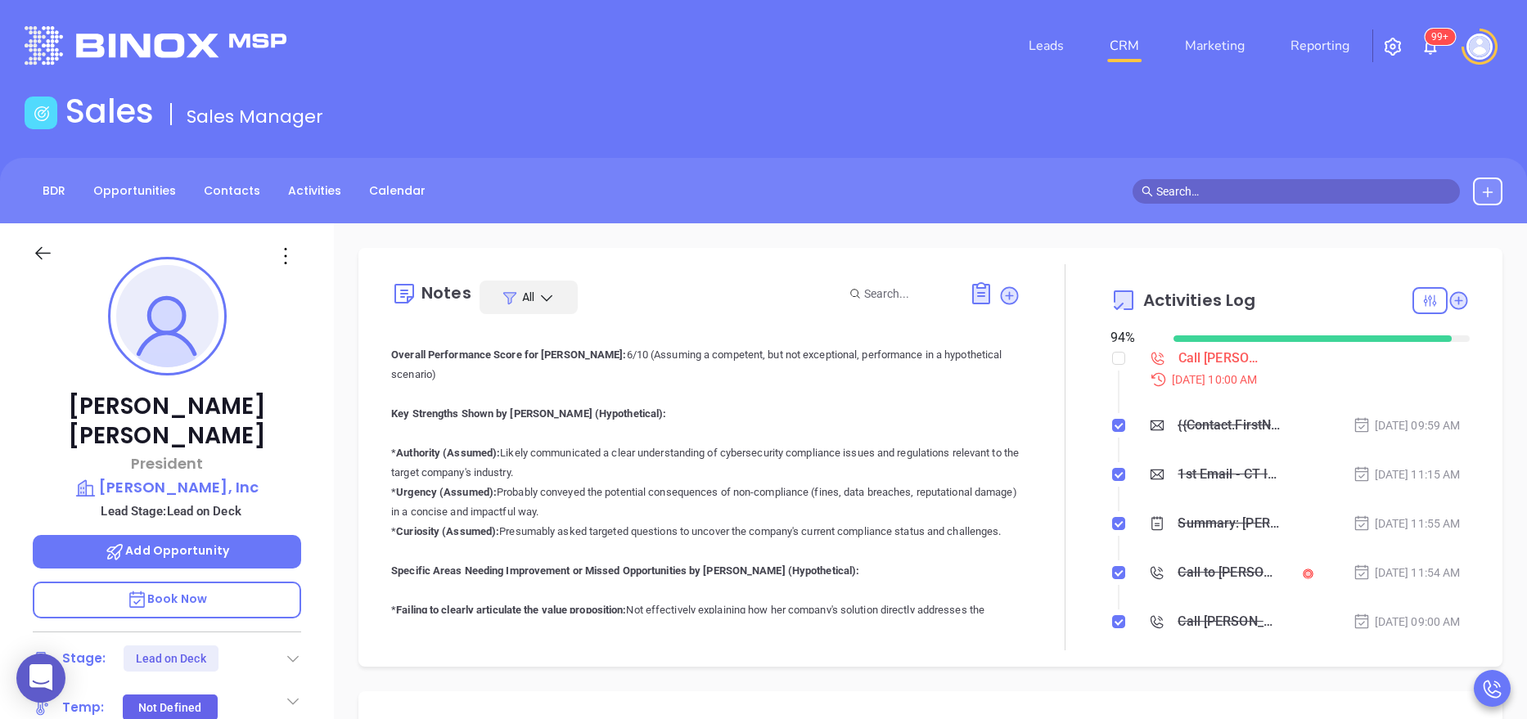
scroll to position [442, 0]
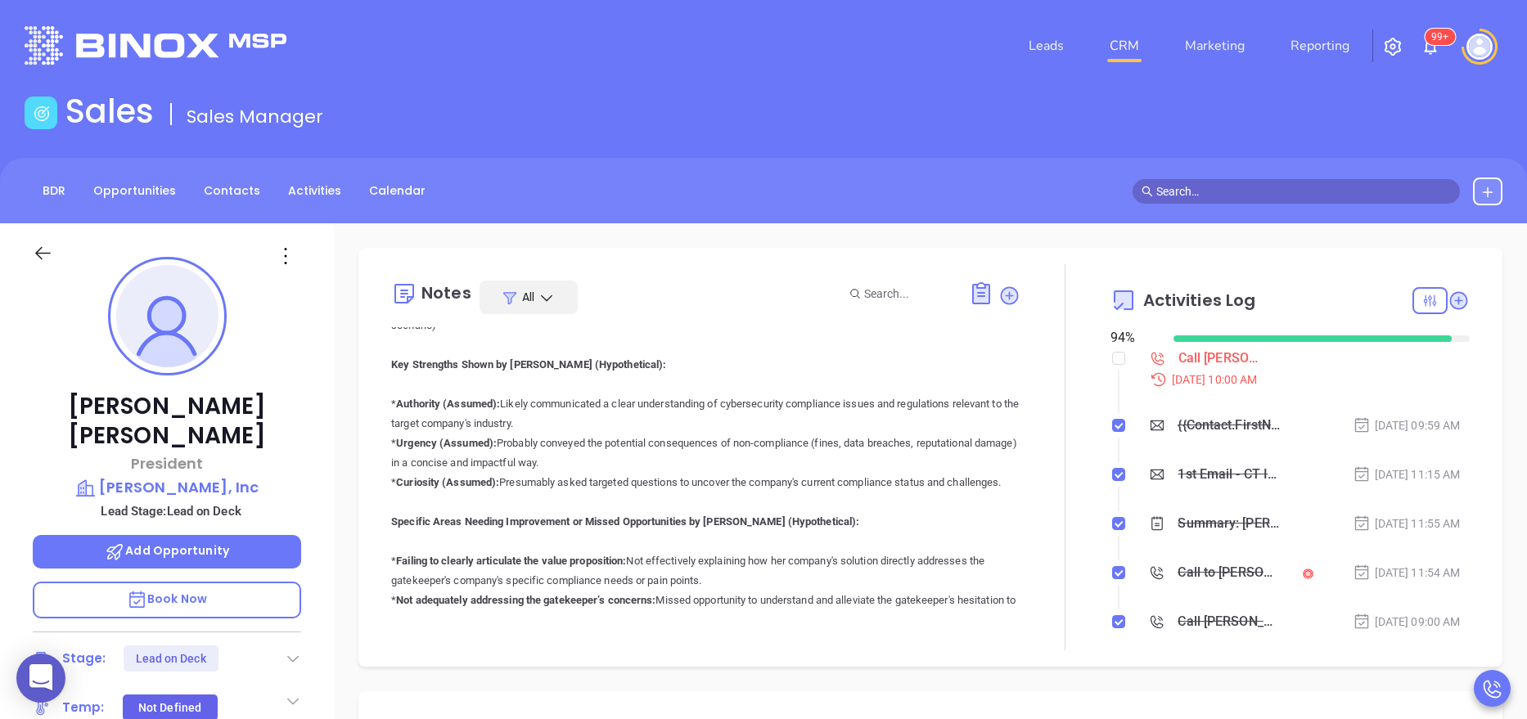
click at [319, 548] on div "Richard Epstein President Lh Brenner, Inc Lead Stage: Lead on Deck Add Opportun…" at bounding box center [167, 672] width 334 height 899
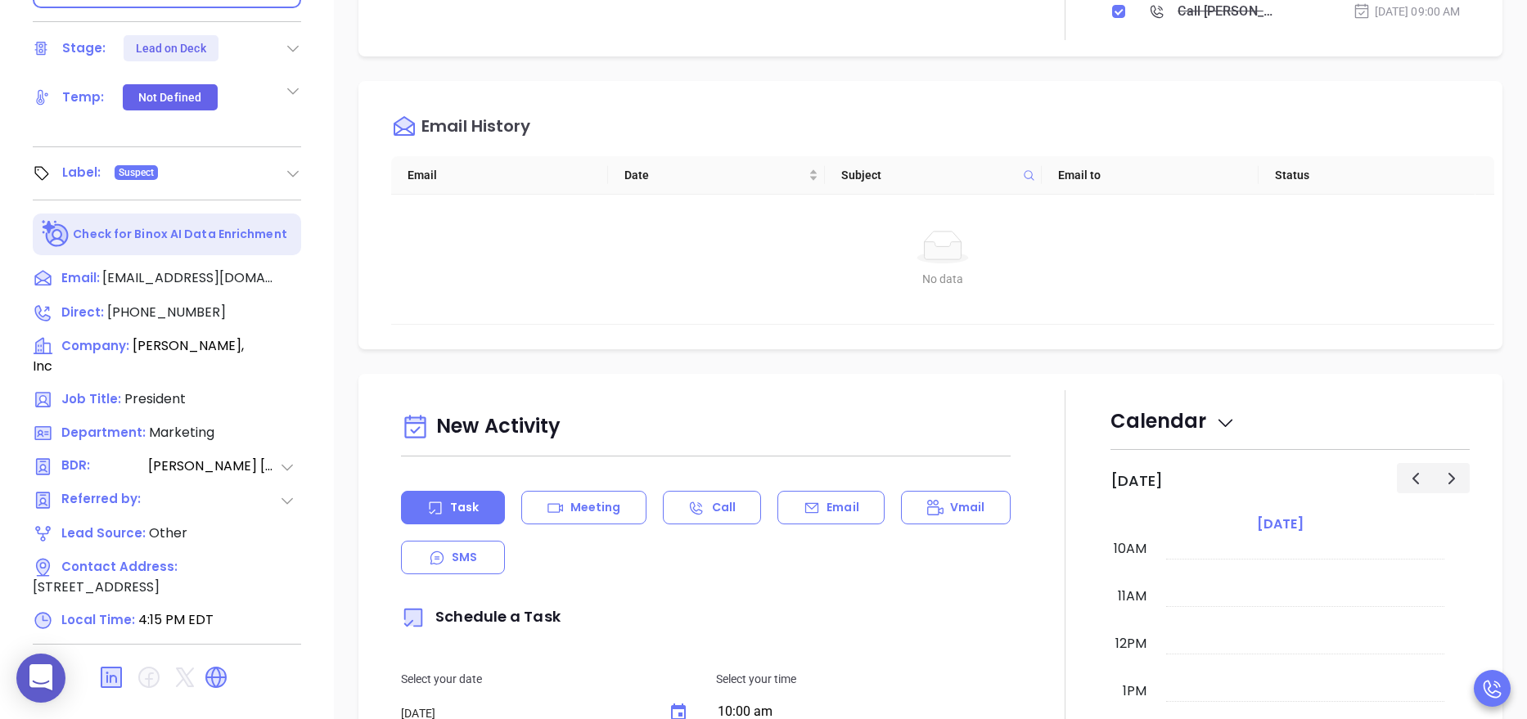
scroll to position [650, 0]
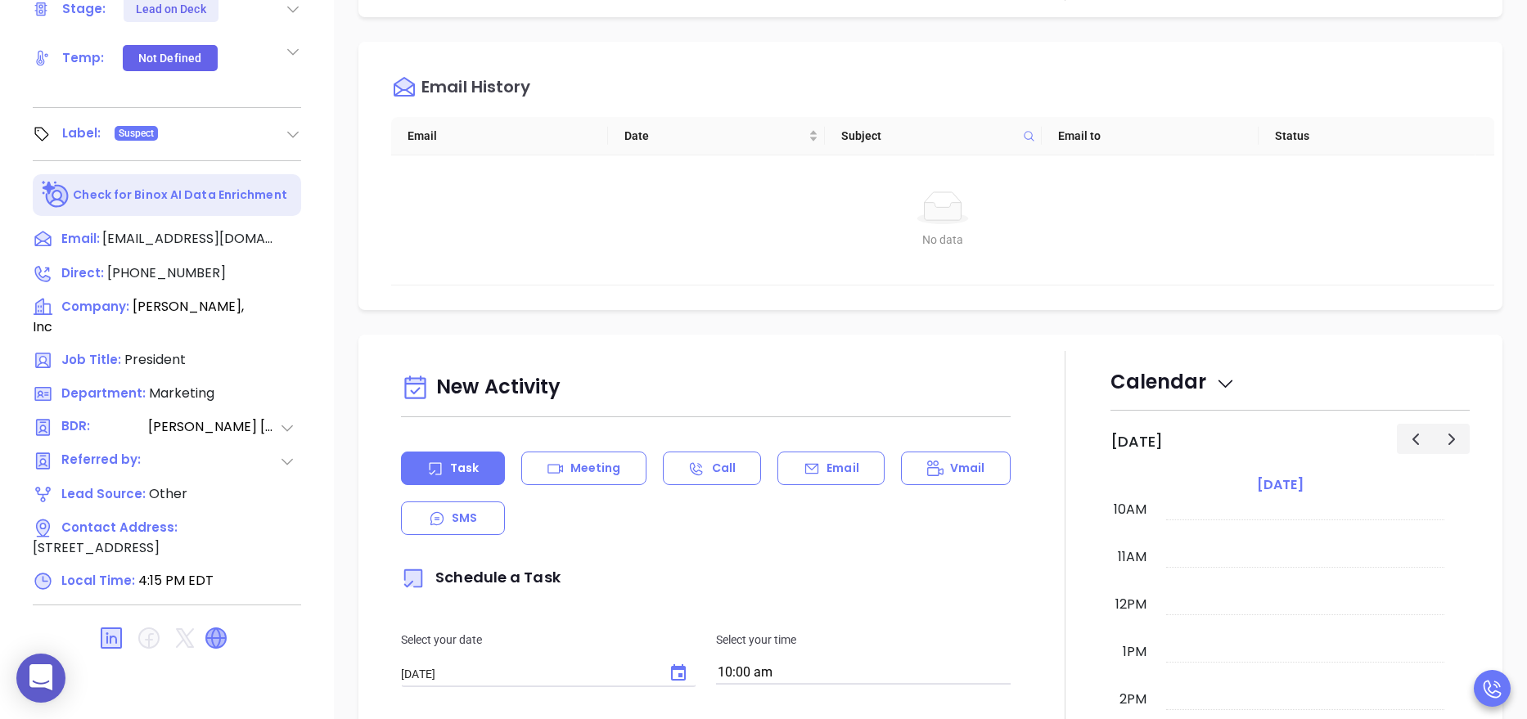
click at [220, 628] on icon at bounding box center [216, 638] width 20 height 20
click at [336, 290] on div "Notes All Binox AI Insights ● Karina Genovez | Jun 4, 2025 11:55 AM Beta Summar…" at bounding box center [930, 146] width 1193 height 1145
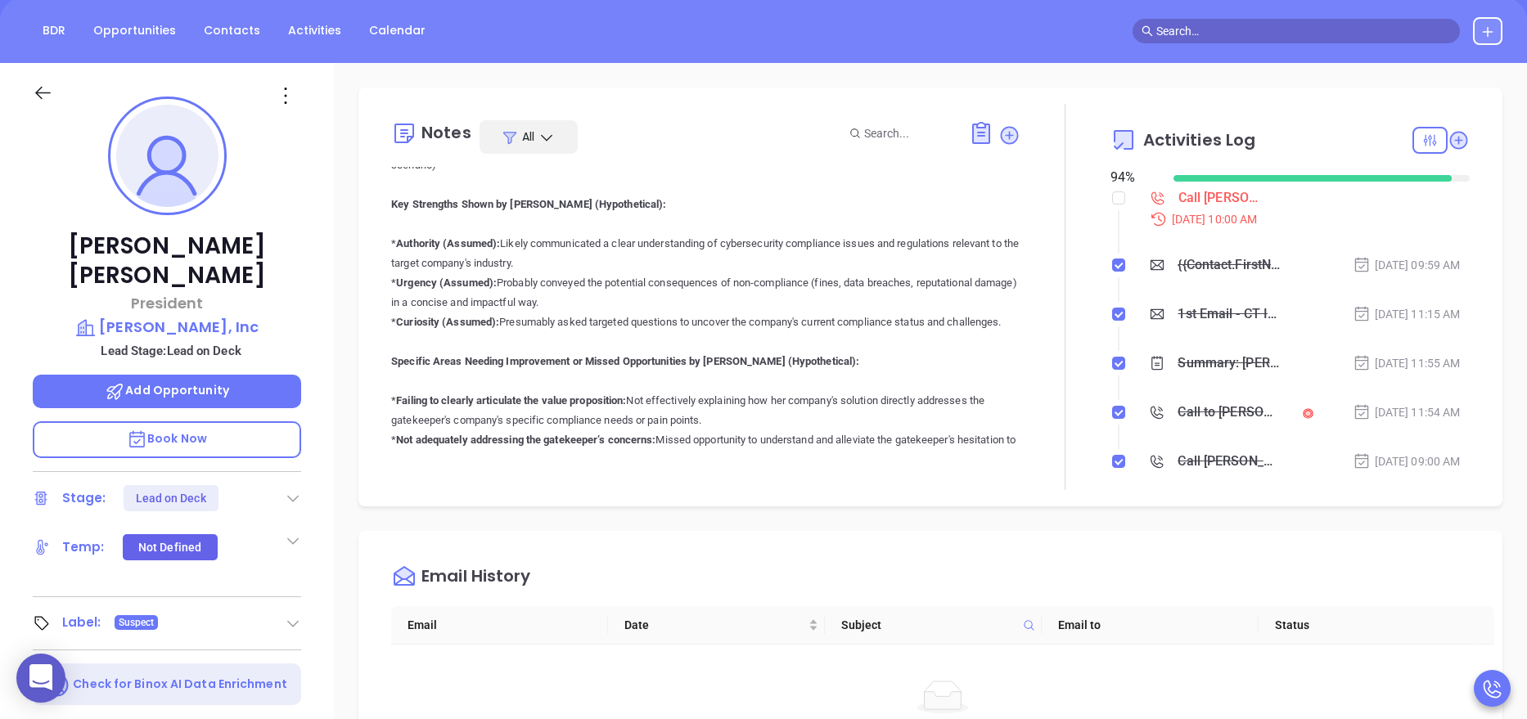
scroll to position [159, 0]
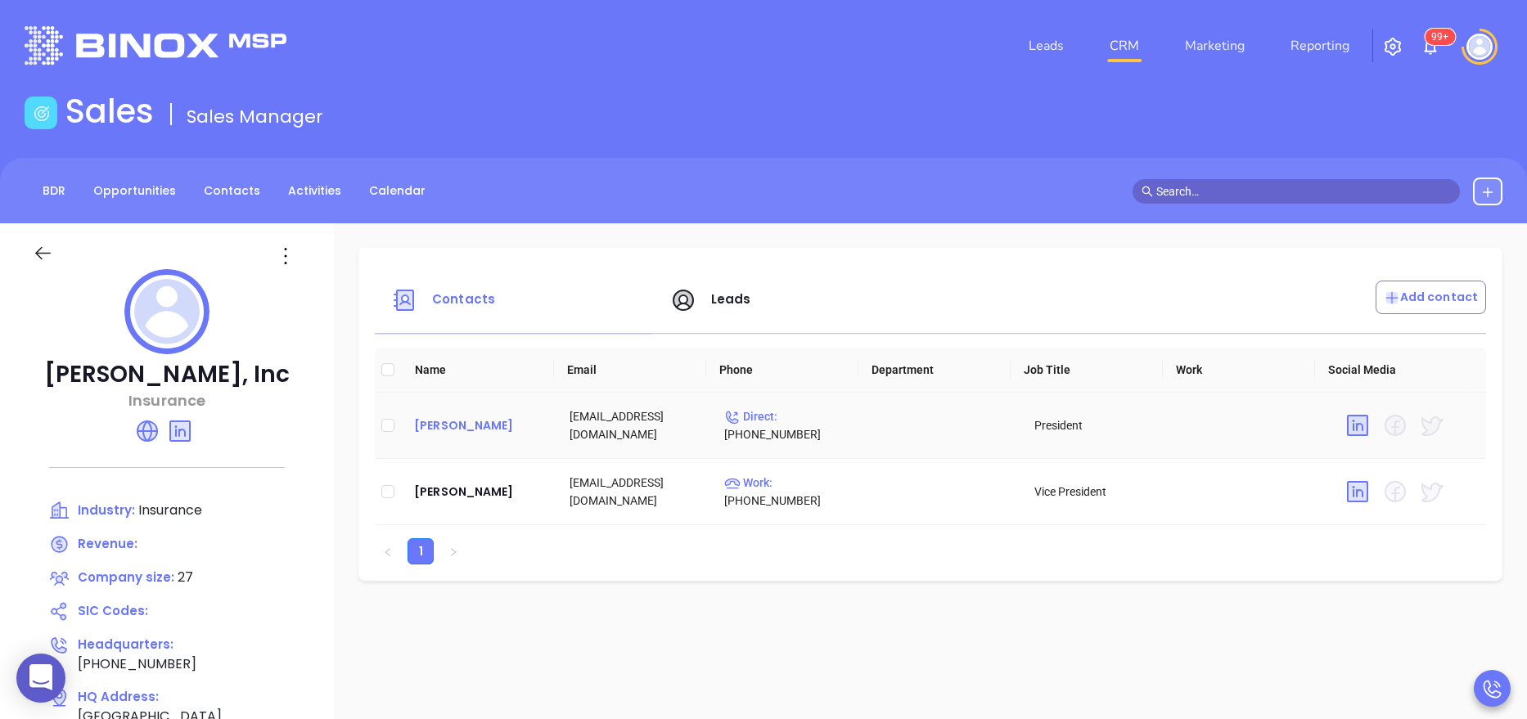
click at [479, 426] on div "[PERSON_NAME]" at bounding box center [478, 426] width 128 height 20
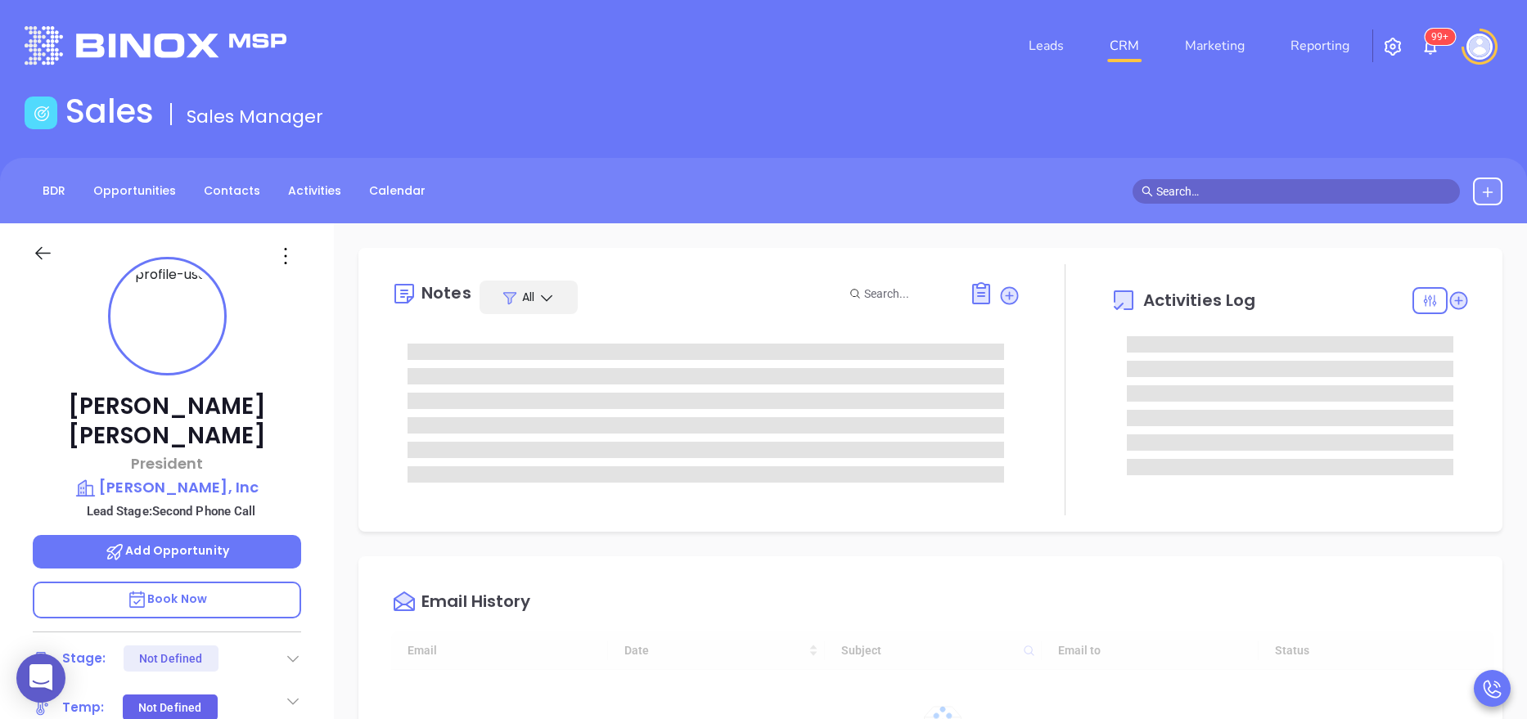
type input "[DATE]"
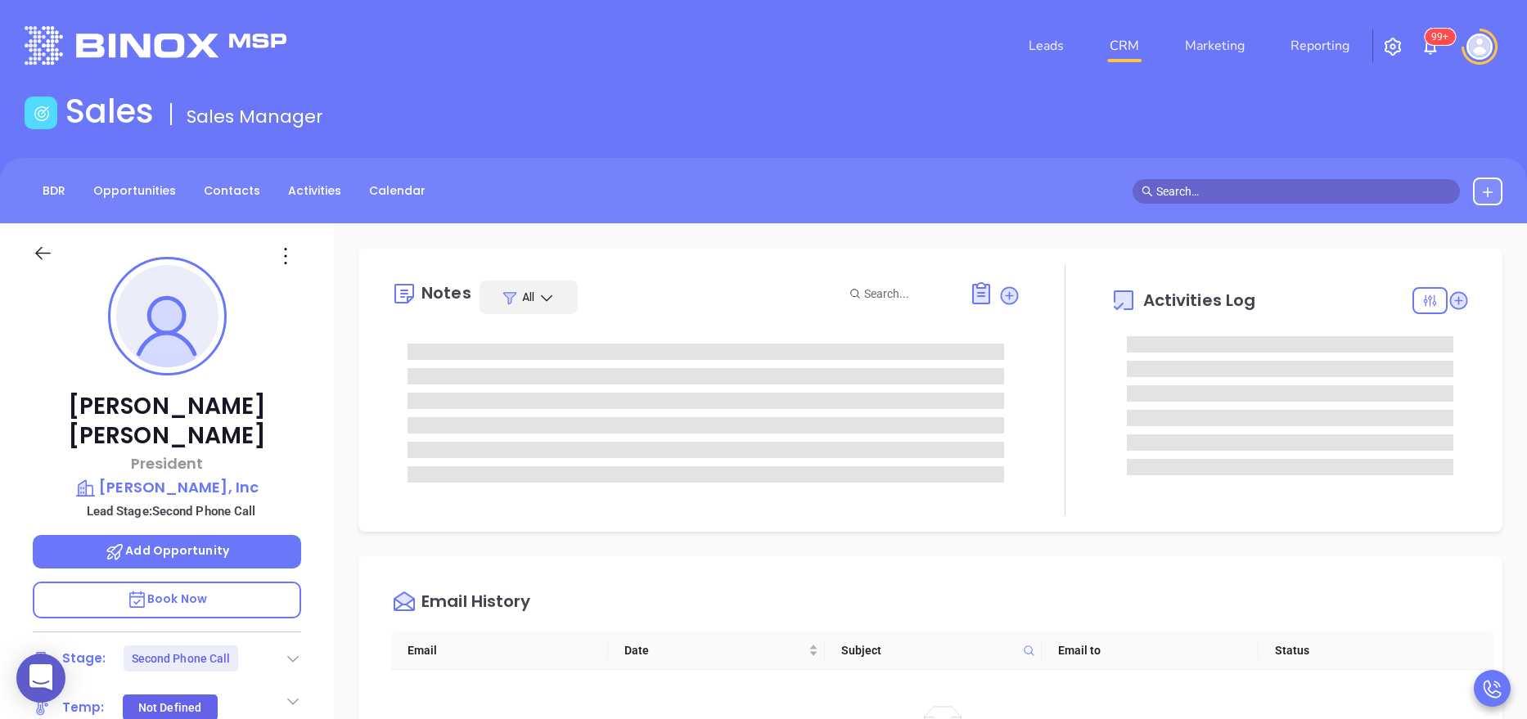
type input "[PERSON_NAME]"
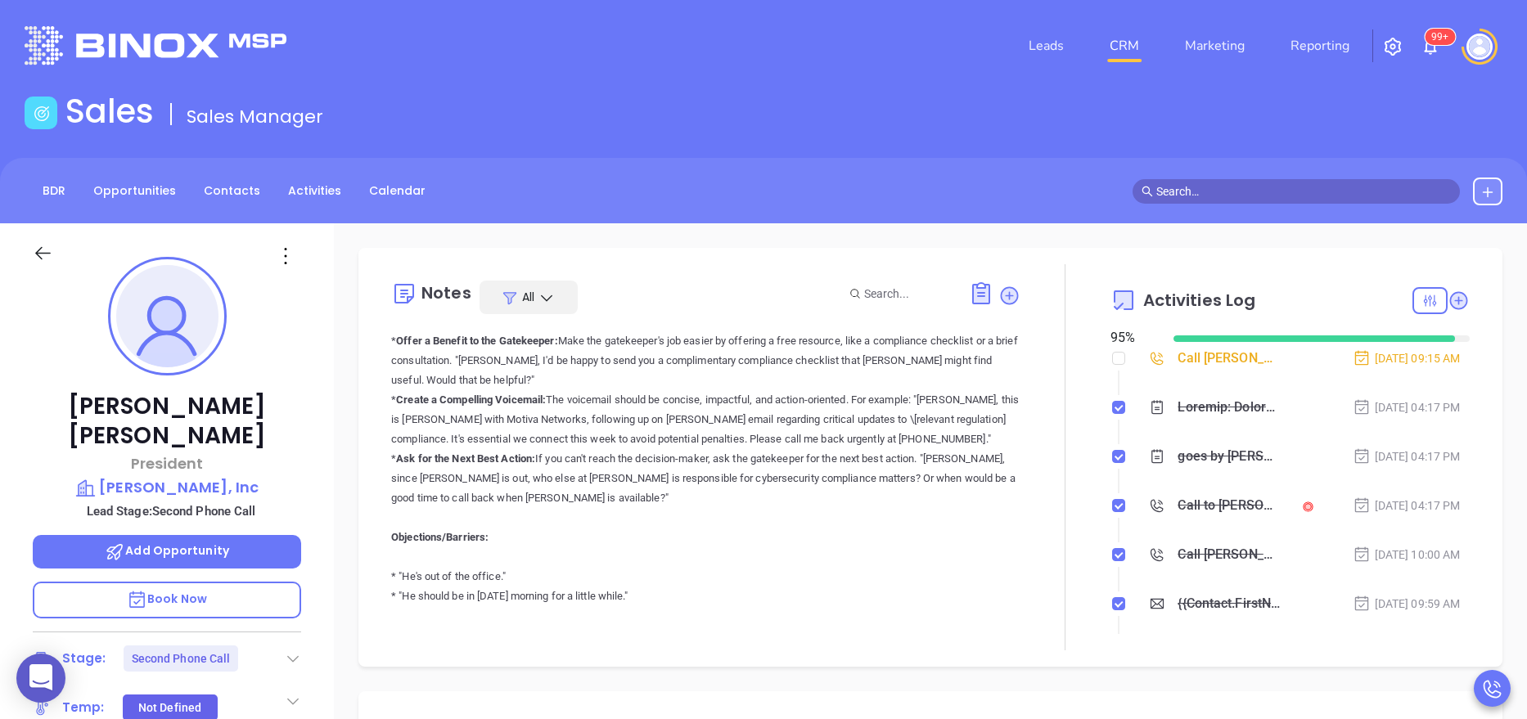
scroll to position [834, 0]
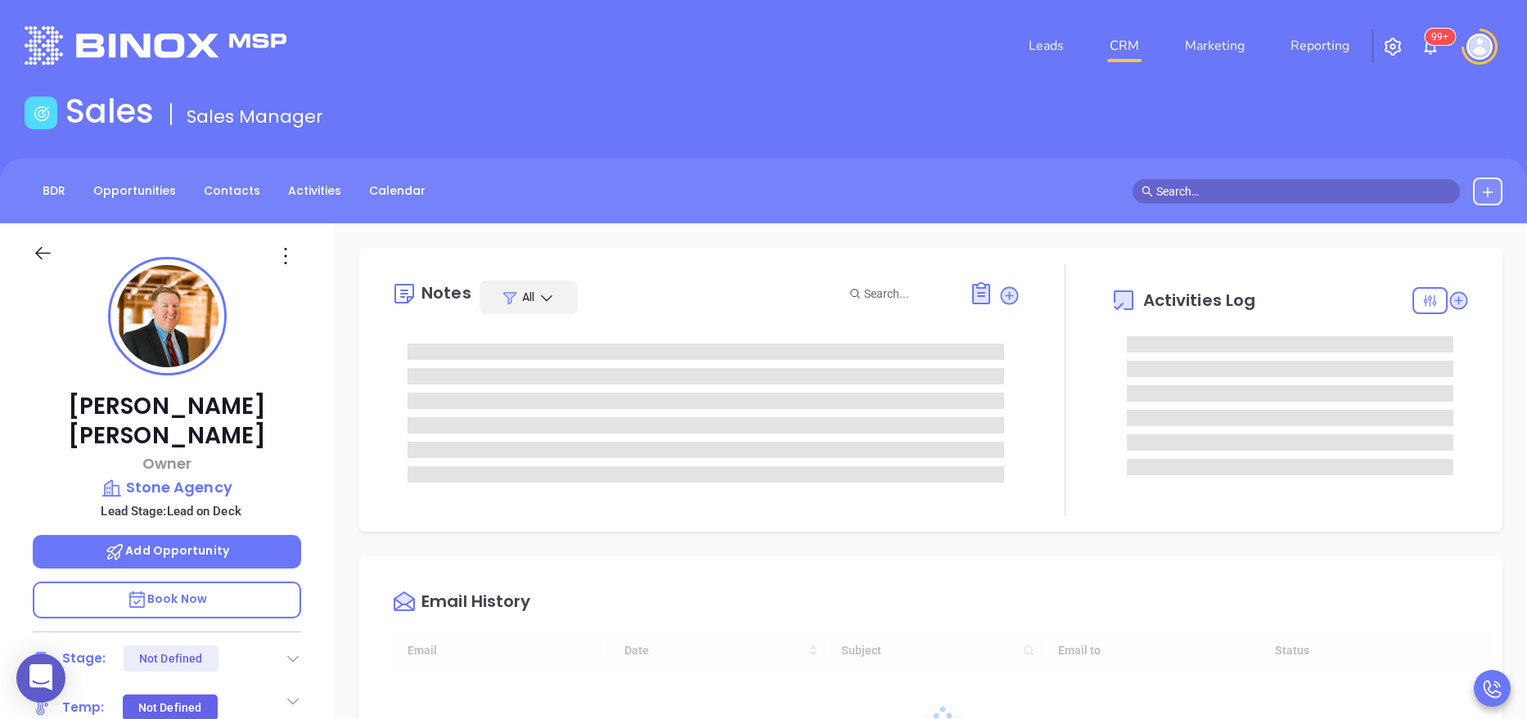
type input "10:00 am"
type input "[DATE]"
type input "[PERSON_NAME]"
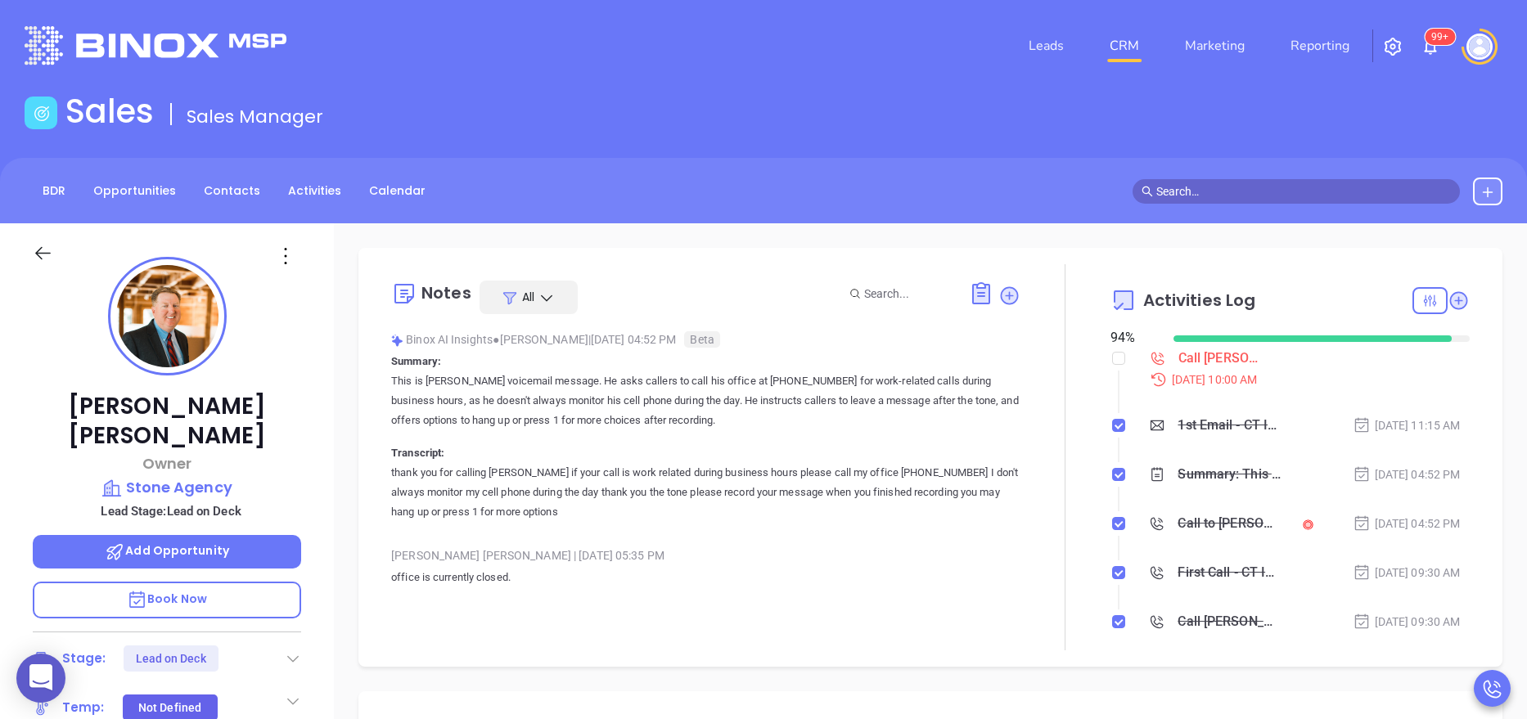
click at [321, 425] on div "[PERSON_NAME] Owner Stone Agency Lead Stage: Lead on Deck Add Opportunity Book …" at bounding box center [167, 672] width 334 height 899
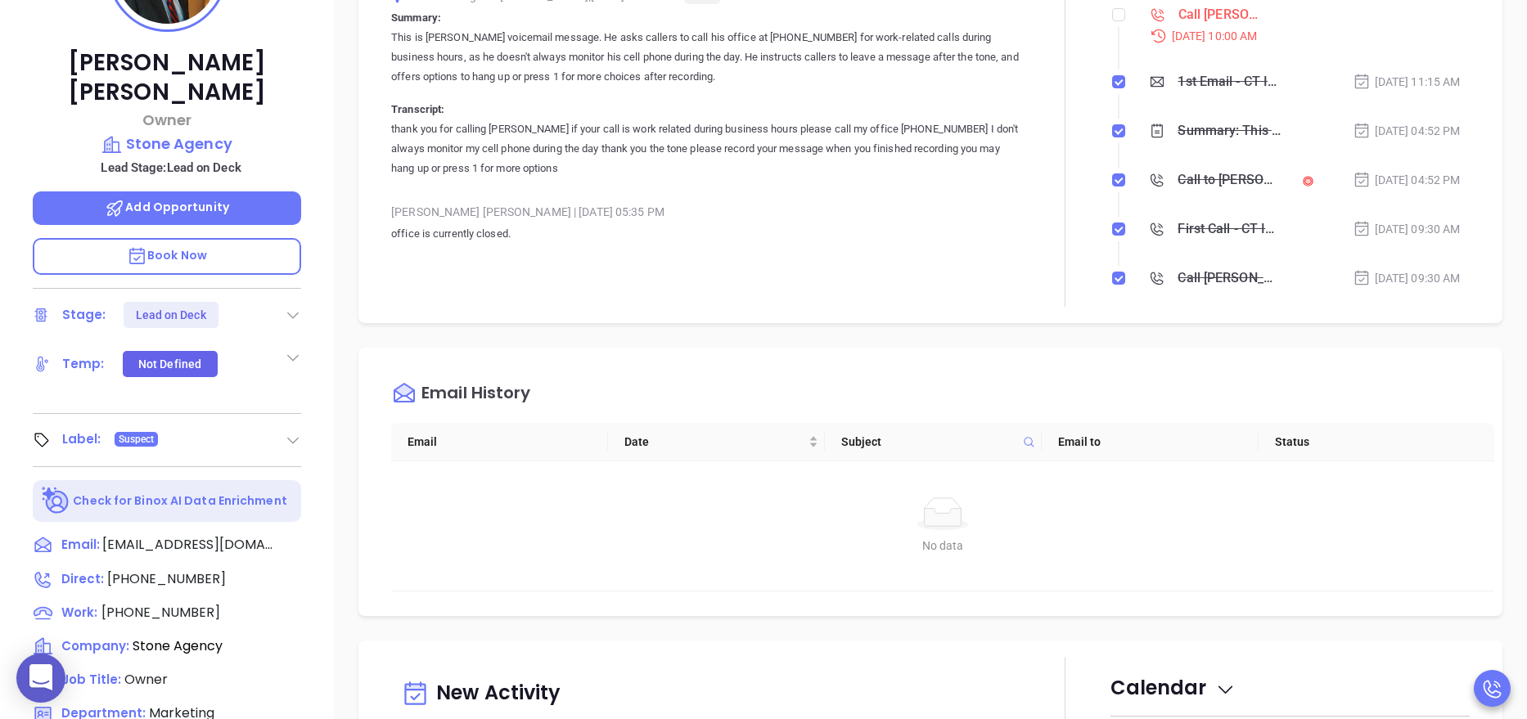
scroll to position [393, 0]
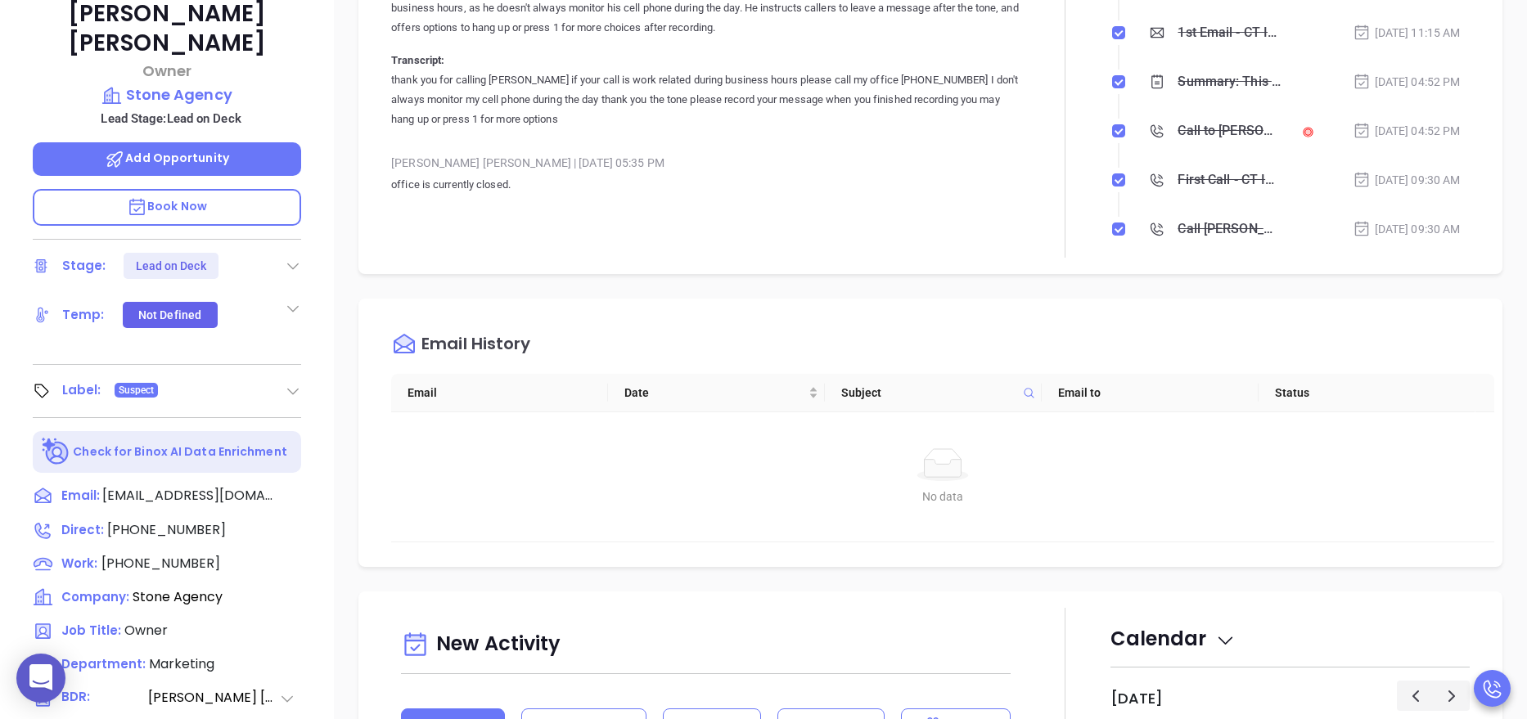
click at [321, 425] on div "[PERSON_NAME] Owner Stone Agency Lead Stage: Lead on Deck Add Opportunity Book …" at bounding box center [167, 280] width 334 height 899
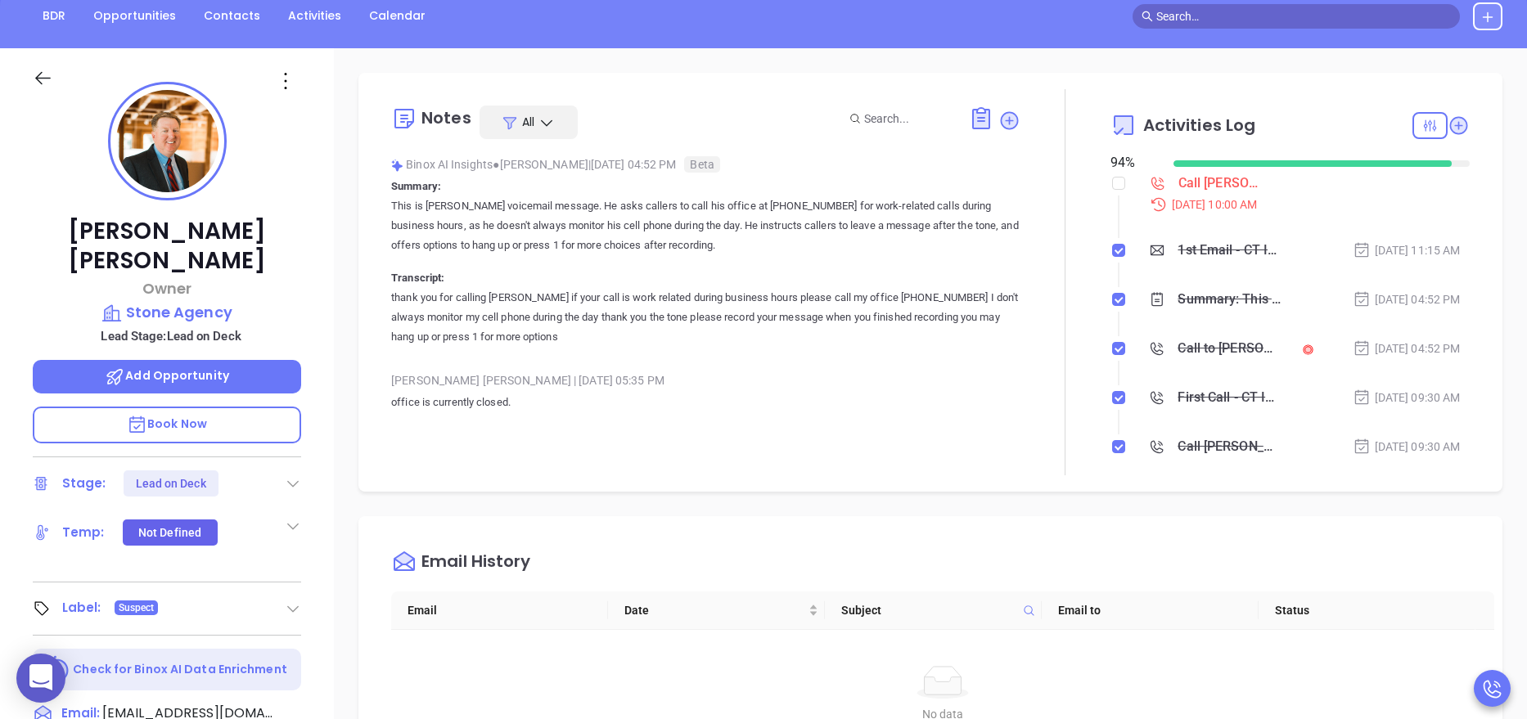
scroll to position [147, 0]
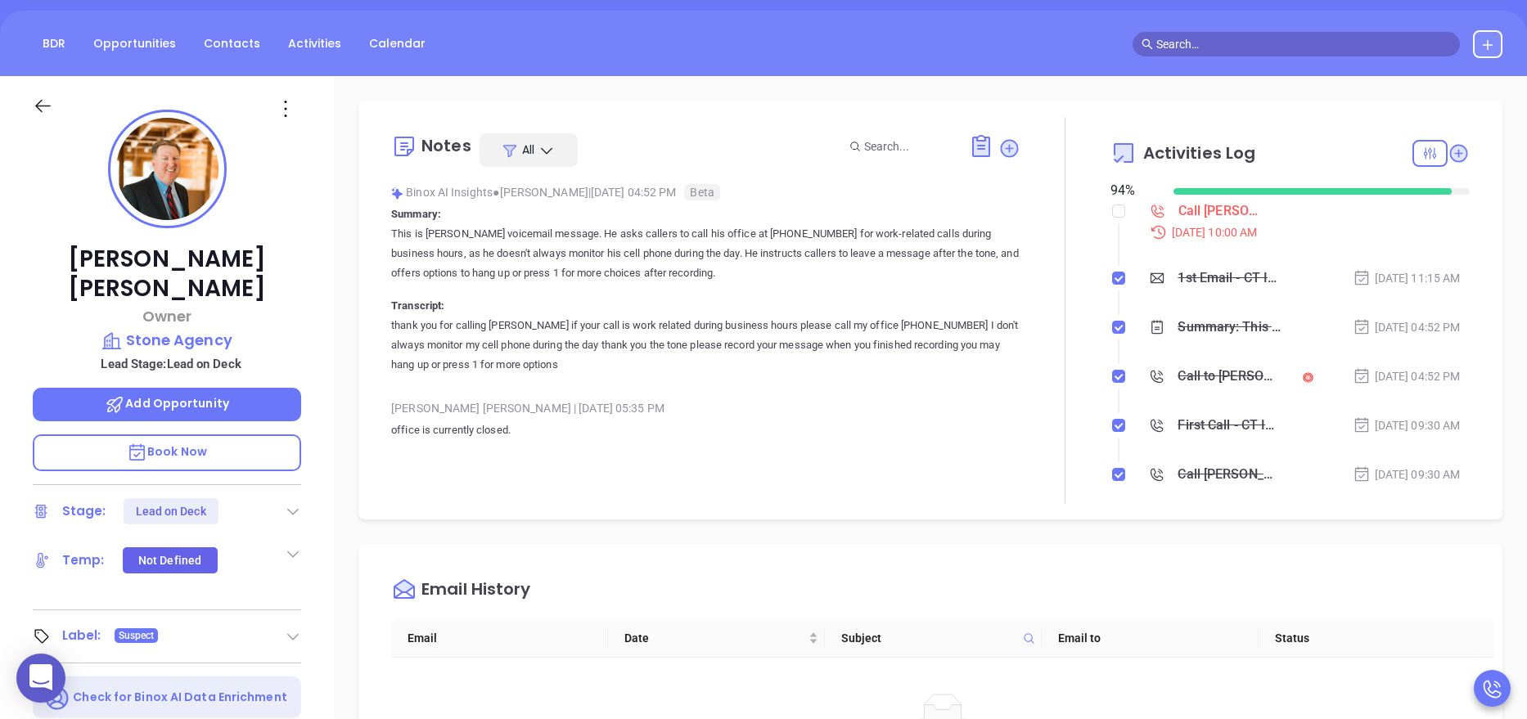
click at [324, 380] on div "[PERSON_NAME] Owner Stone Agency Lead Stage: Lead on Deck Add Opportunity Book …" at bounding box center [167, 525] width 334 height 899
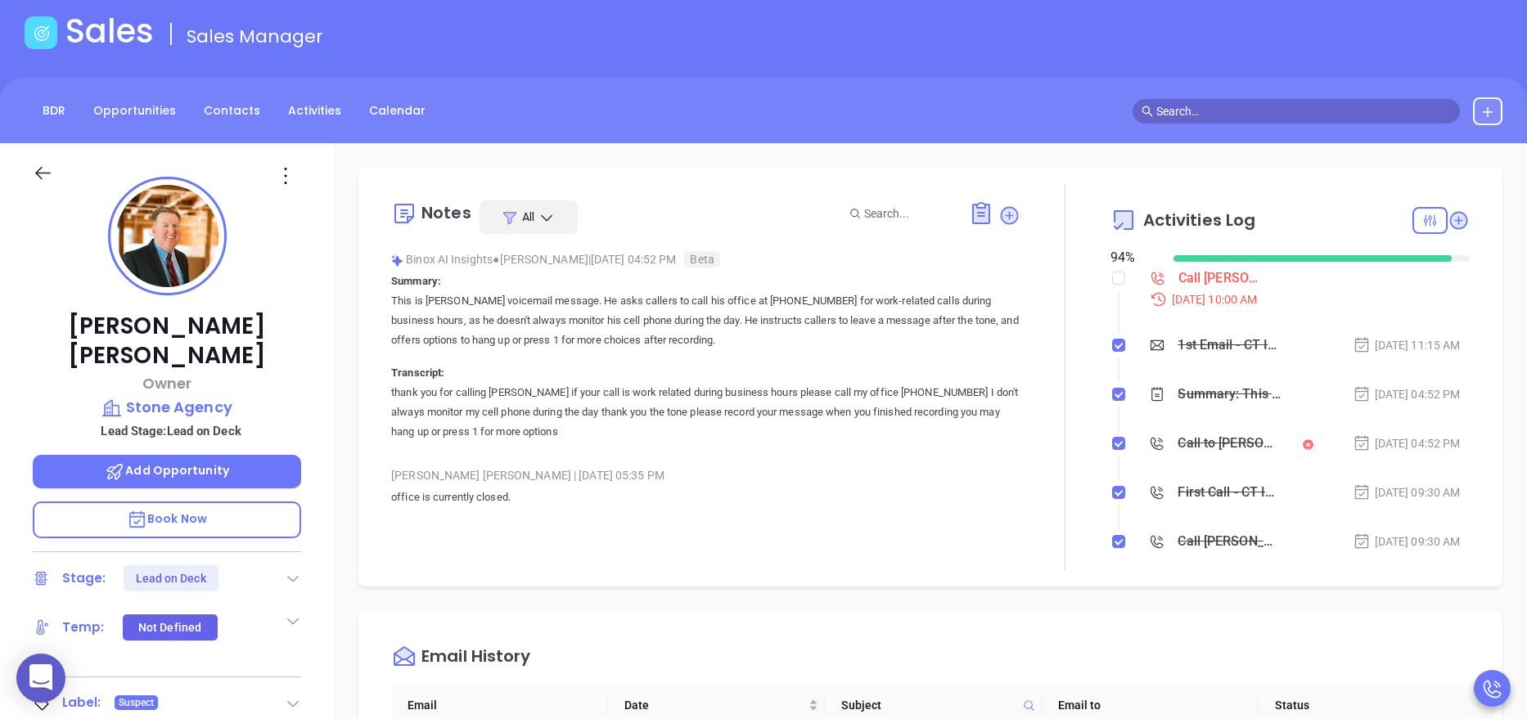
scroll to position [49, 0]
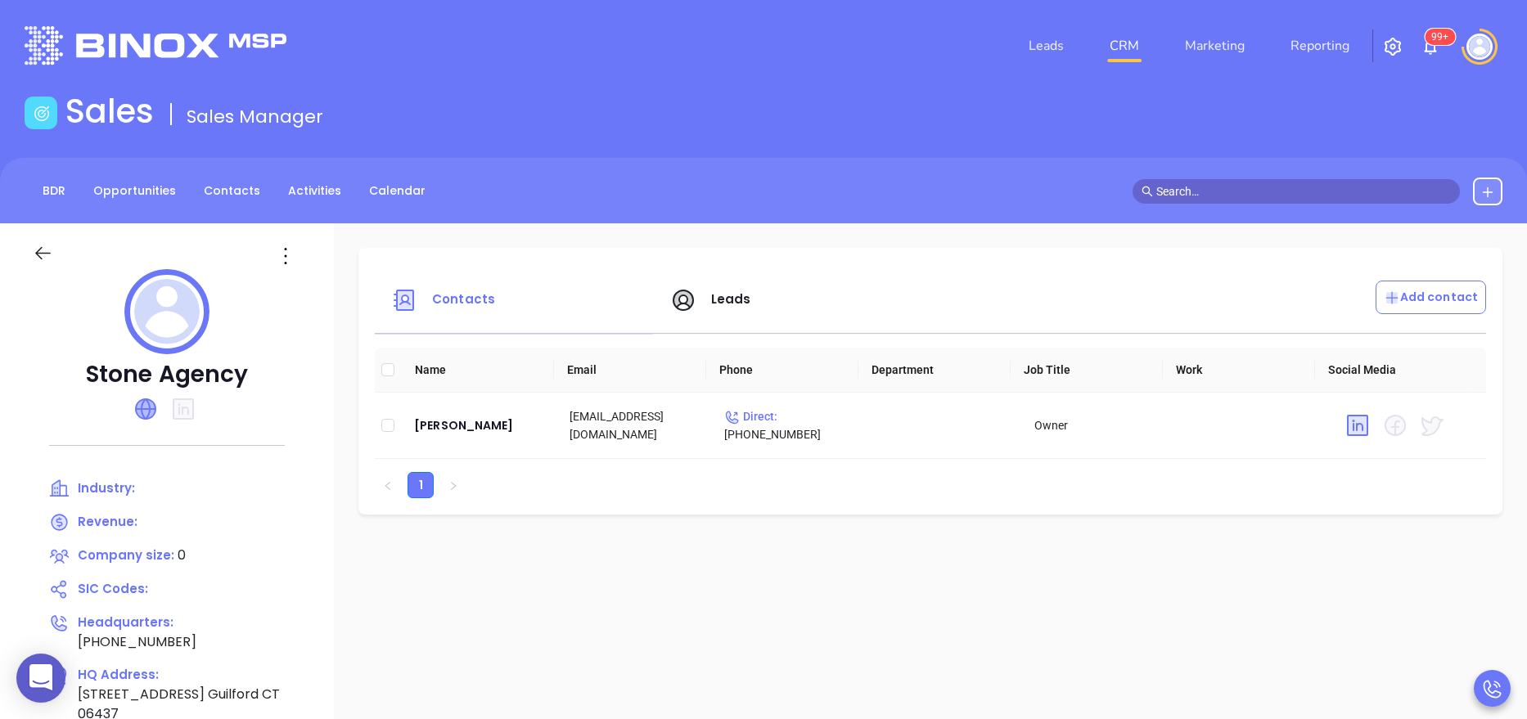
click at [146, 412] on icon at bounding box center [146, 409] width 20 height 20
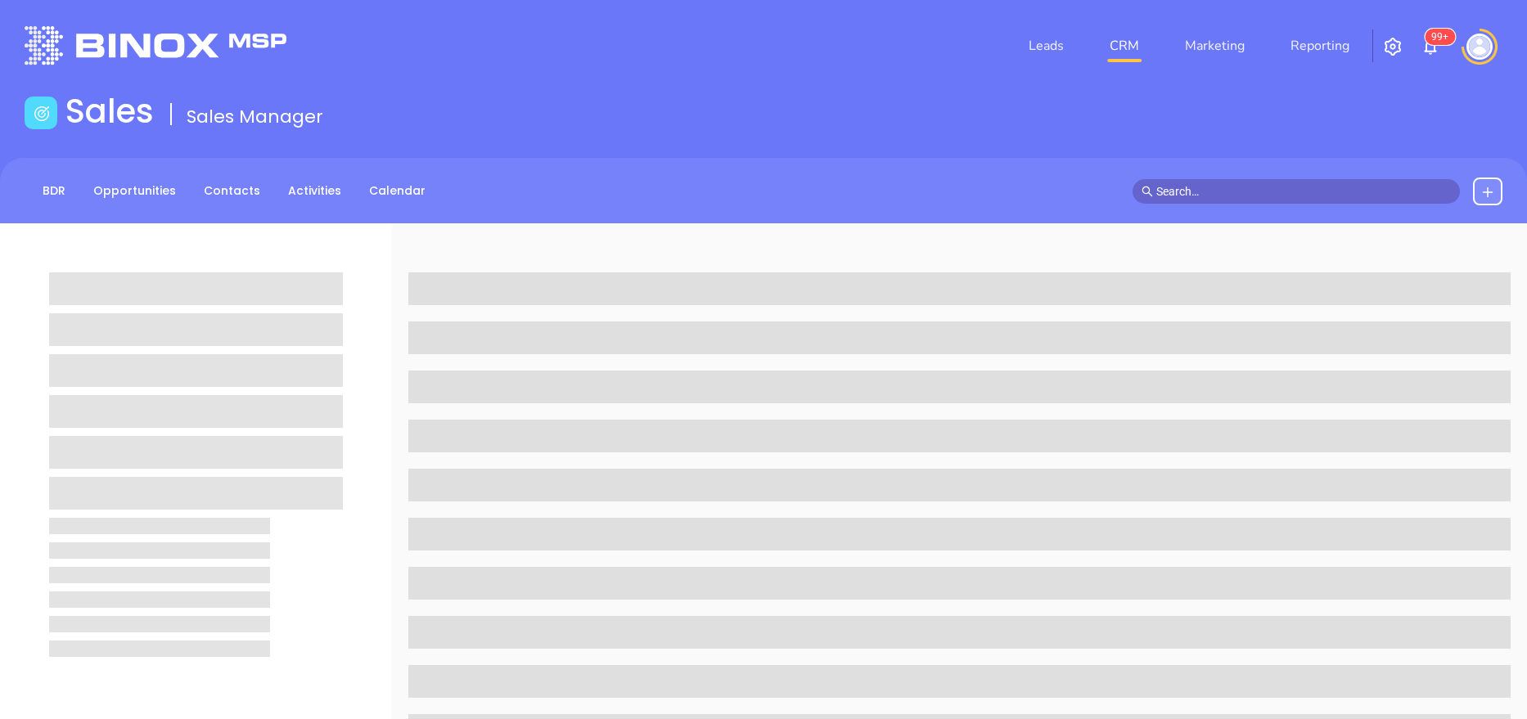
scroll to position [49, 0]
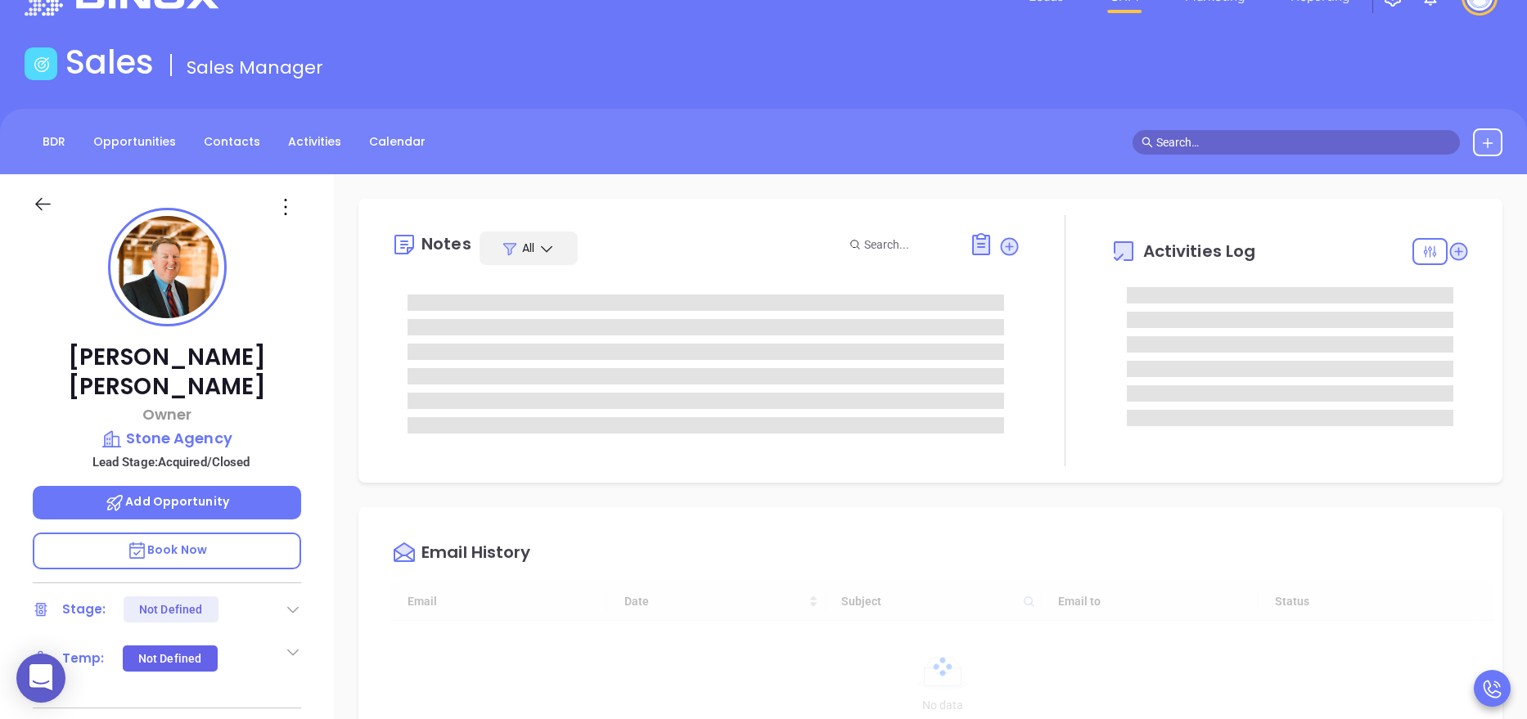
type input "[DATE]"
type input "[PERSON_NAME]"
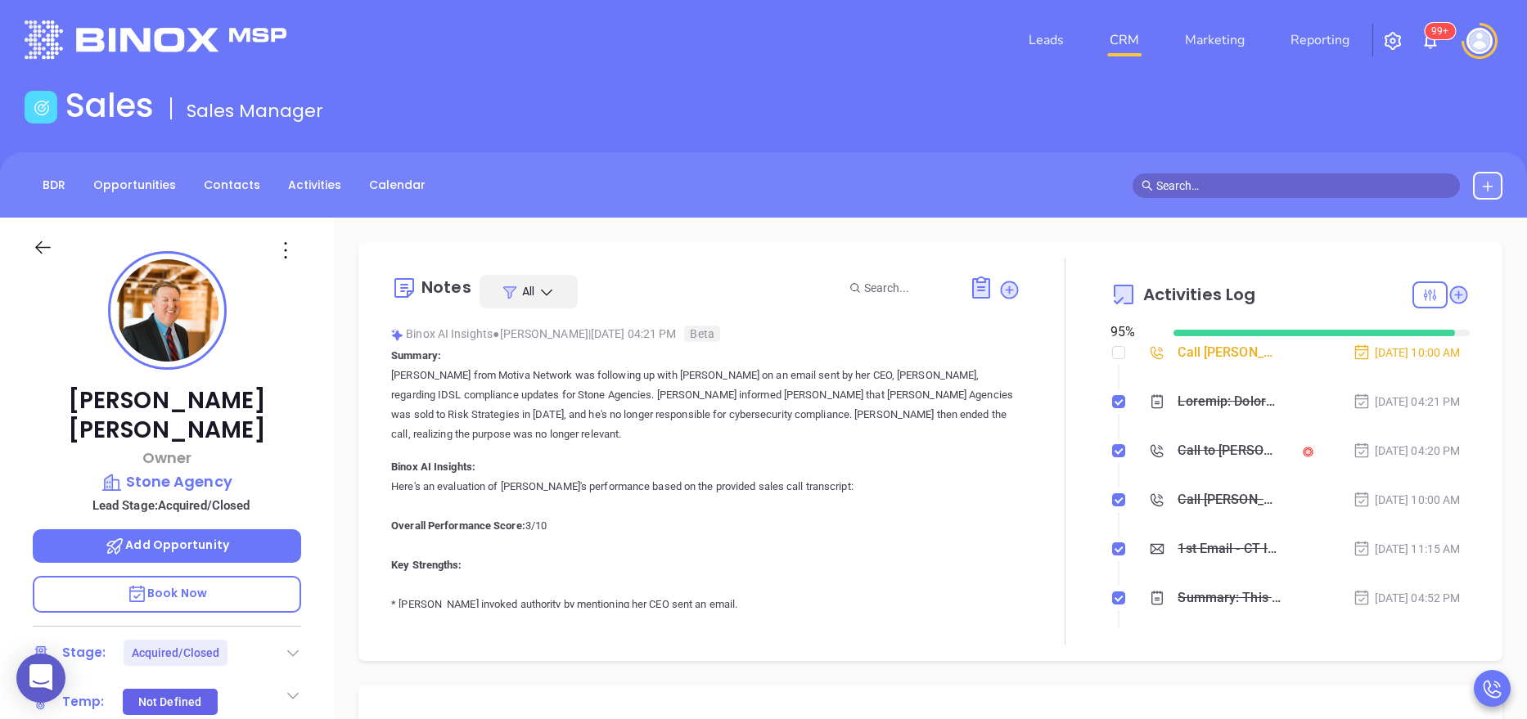
scroll to position [0, 0]
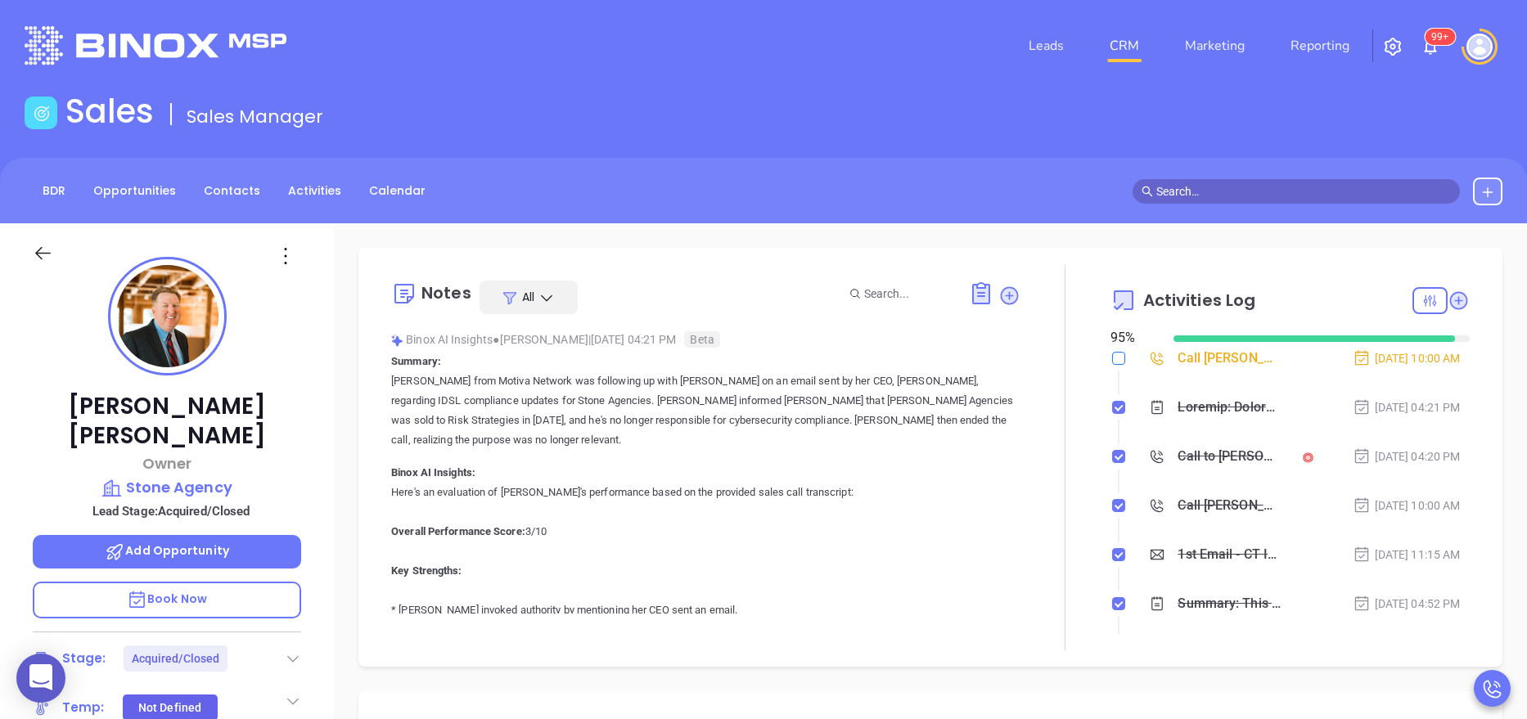
click at [1112, 359] on input "checkbox" at bounding box center [1118, 358] width 13 height 13
checkbox input "true"
click at [878, 380] on p "[PERSON_NAME] from Motiva Network was following up with [PERSON_NAME] on an ema…" at bounding box center [705, 410] width 629 height 79
click at [322, 390] on div "[PERSON_NAME] Owner Stone Agency Lead Stage: Acquired/Closed Add Opportunity Bo…" at bounding box center [167, 672] width 334 height 899
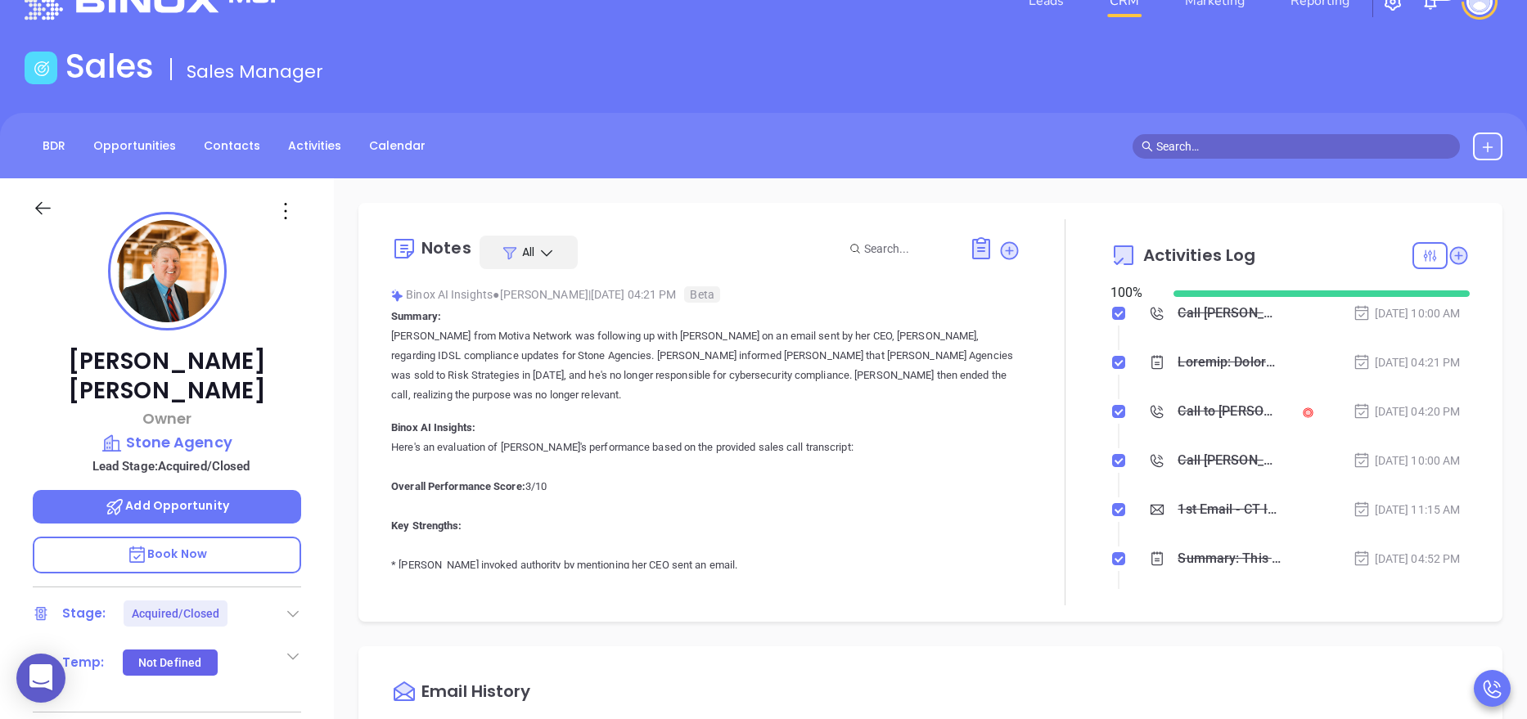
scroll to position [49, 0]
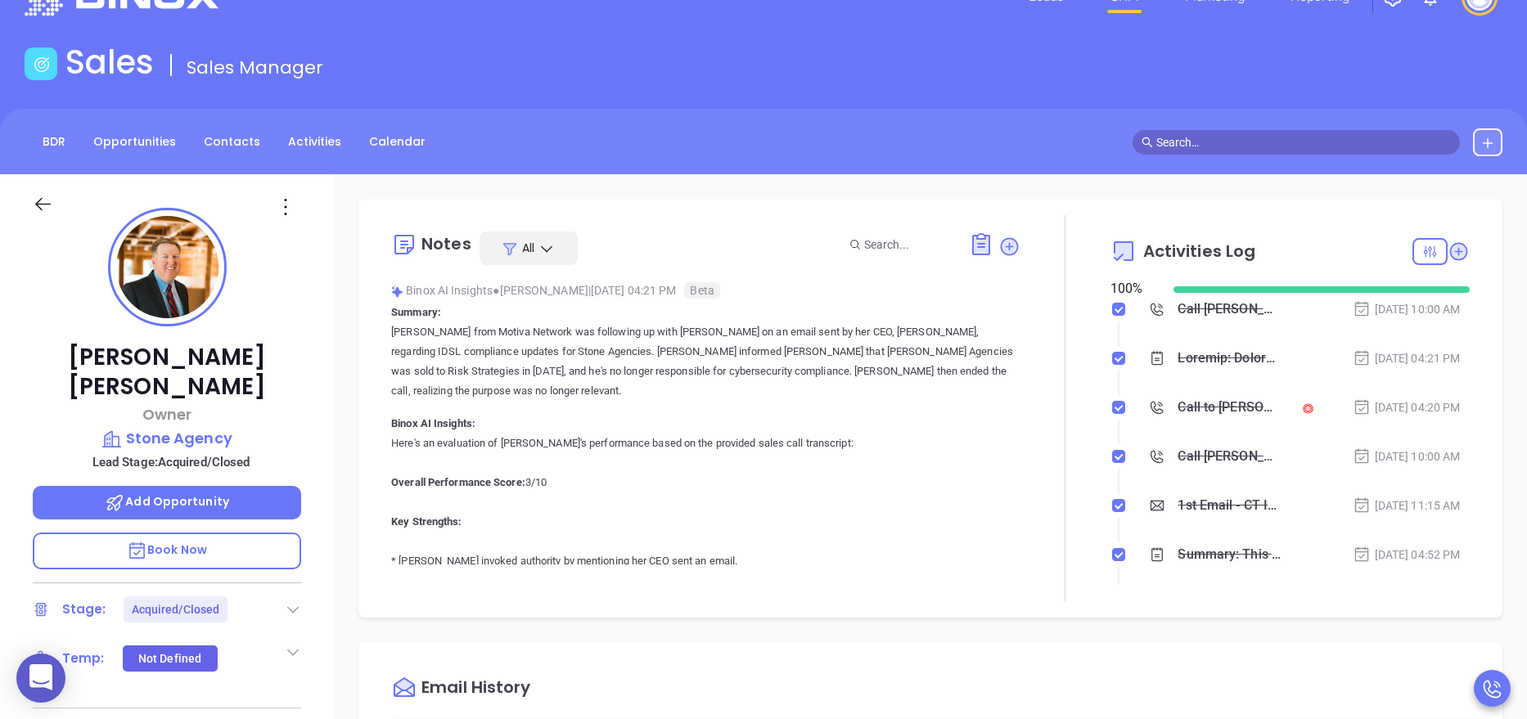
click at [322, 390] on div "[PERSON_NAME] Owner Stone Agency Lead Stage: Acquired/Closed Add Opportunity Bo…" at bounding box center [167, 623] width 334 height 899
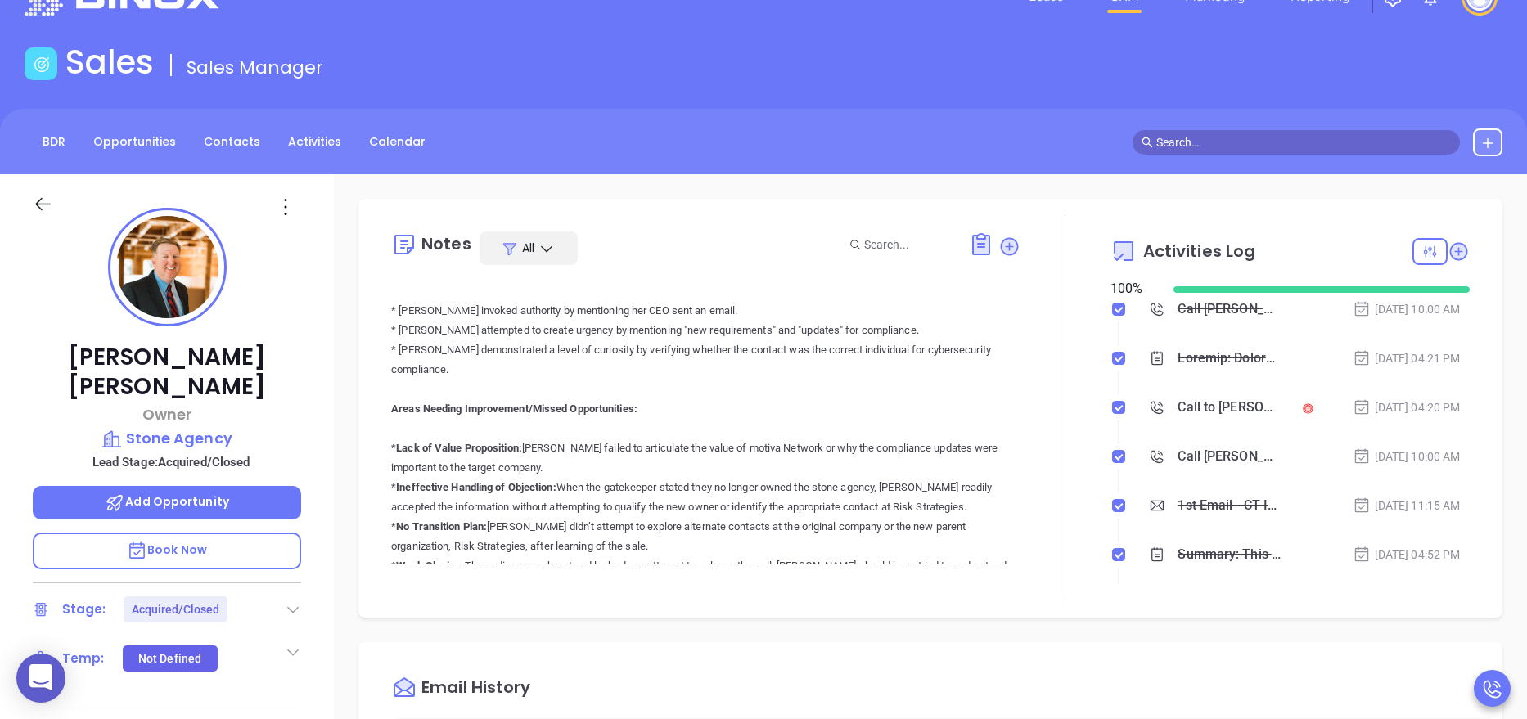
click at [987, 408] on p "Here's an evaluation of [PERSON_NAME]'s performance based on the provided sales…" at bounding box center [705, 703] width 629 height 1041
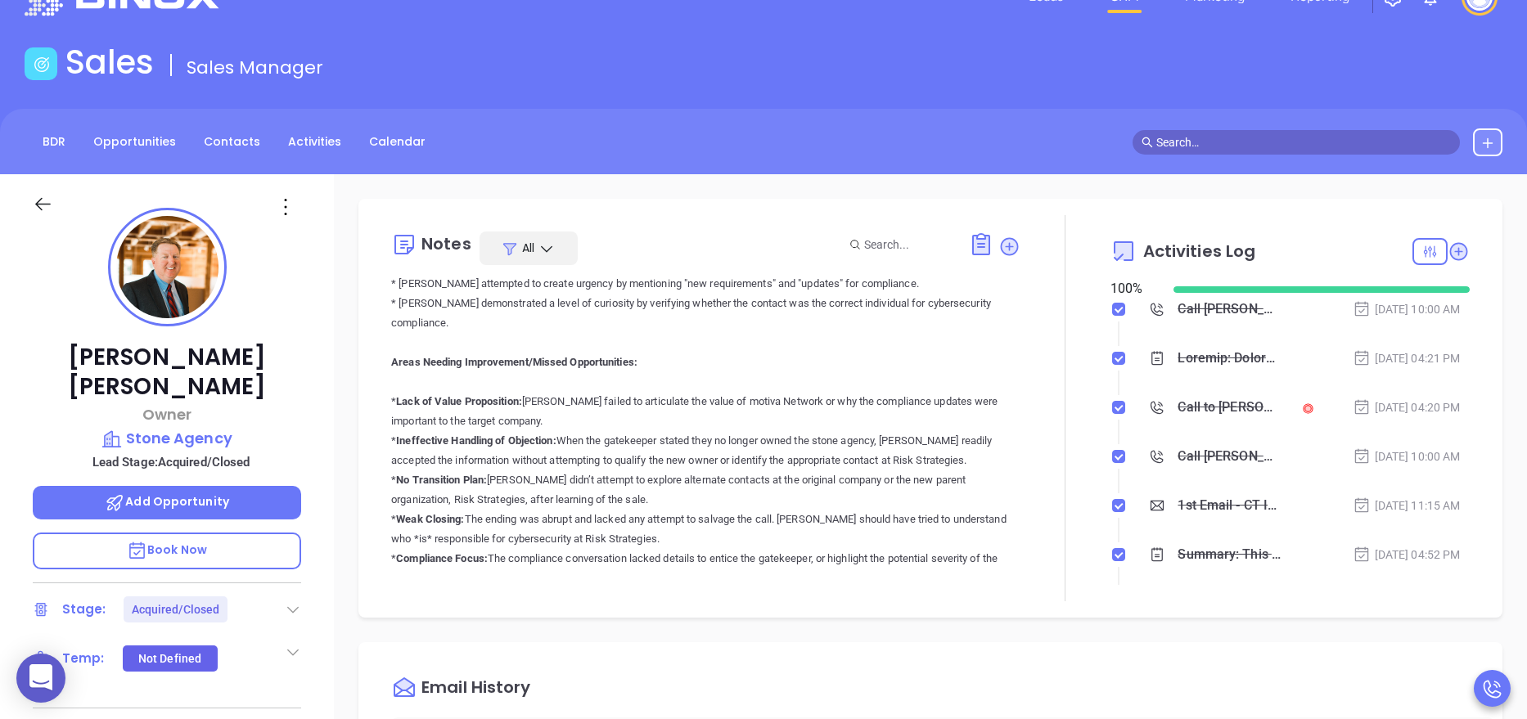
scroll to position [299, 0]
click at [1082, 504] on div at bounding box center [1065, 408] width 90 height 386
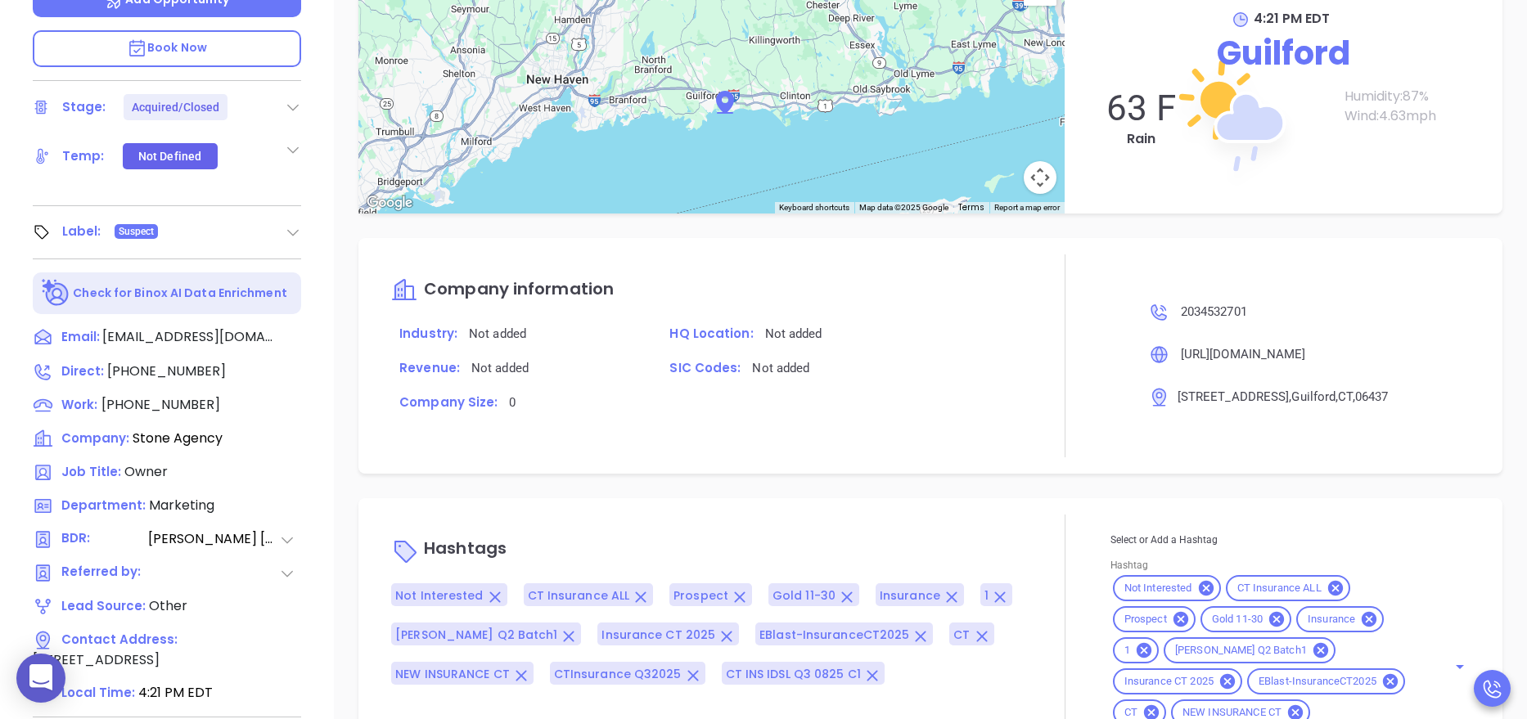
scroll to position [650, 0]
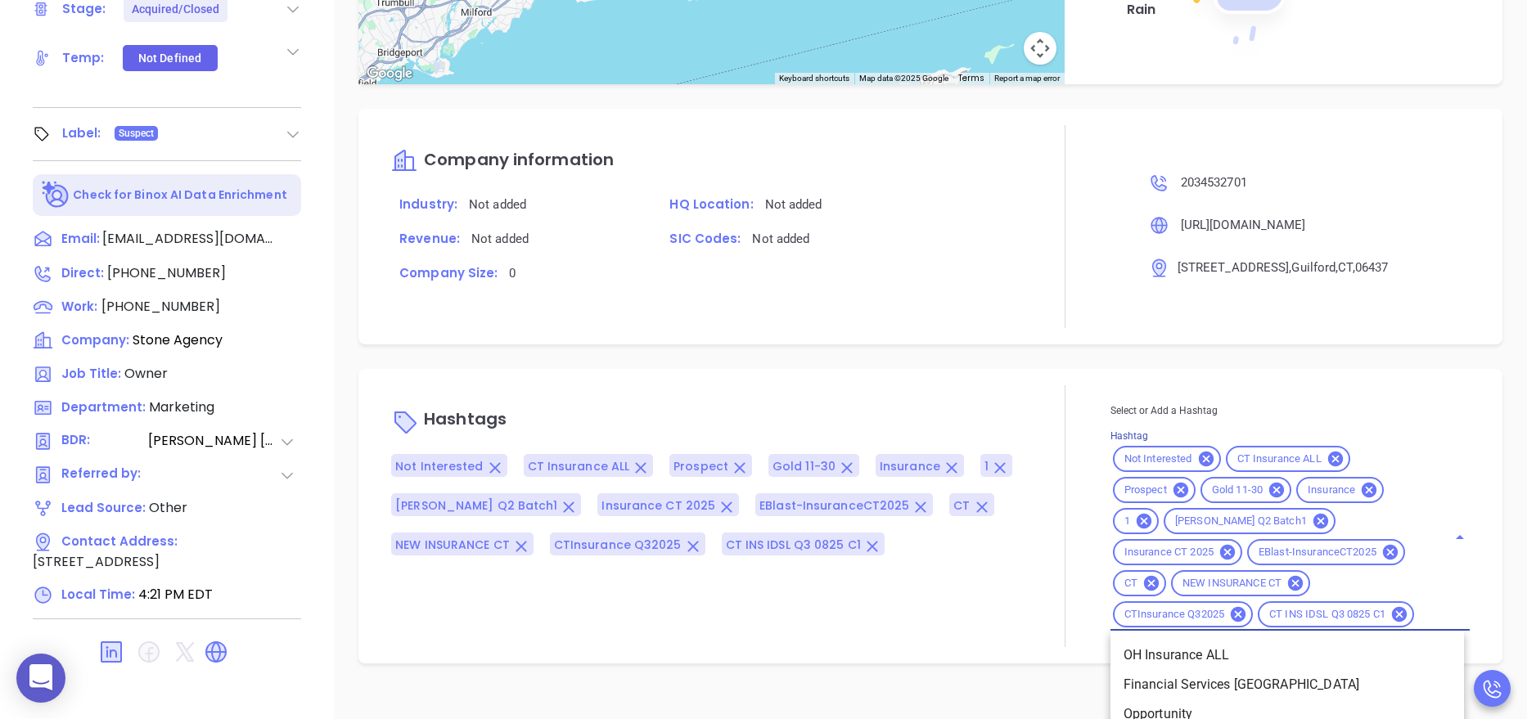
click at [1416, 625] on input "Hashtag" at bounding box center [1419, 615] width 7 height 20
type input "acq"
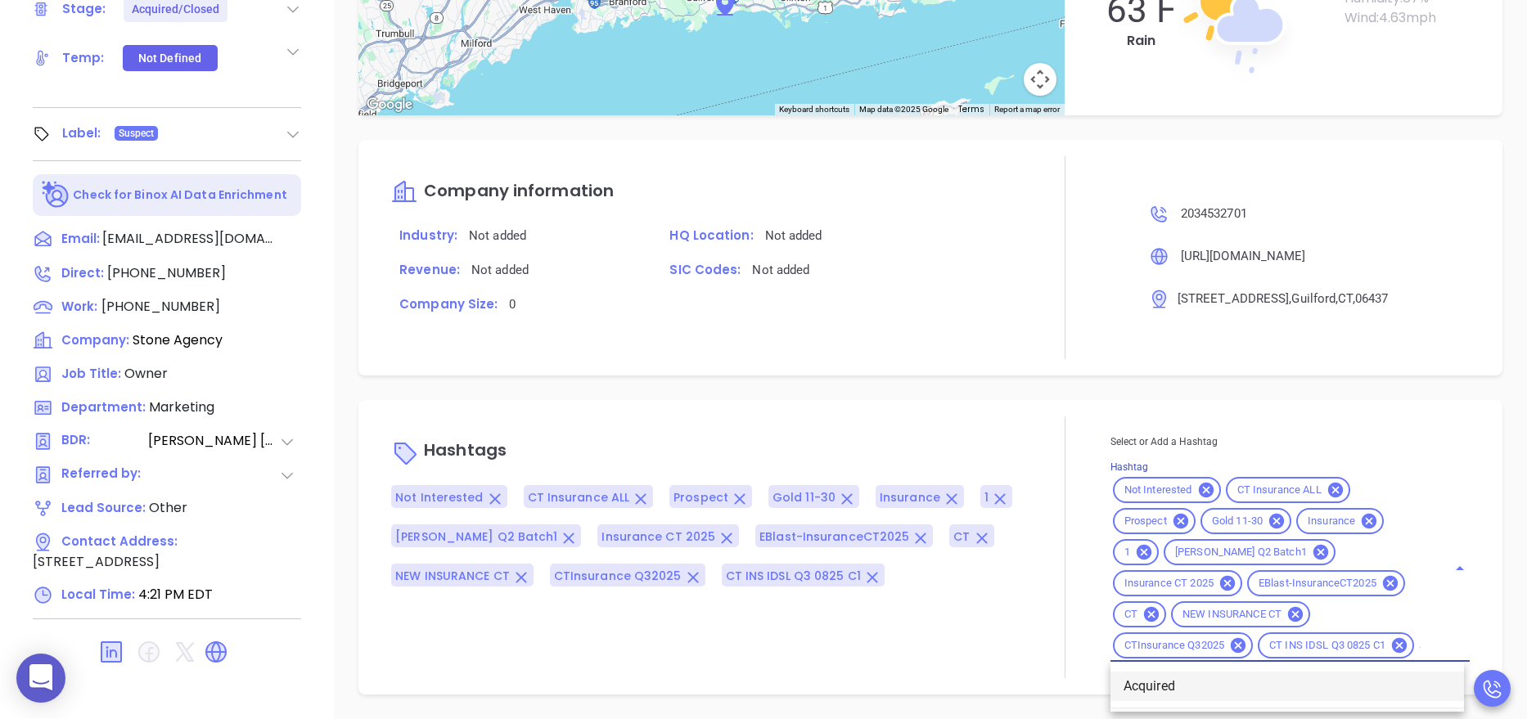
click at [1190, 680] on li "Acquired" at bounding box center [1286, 686] width 353 height 29
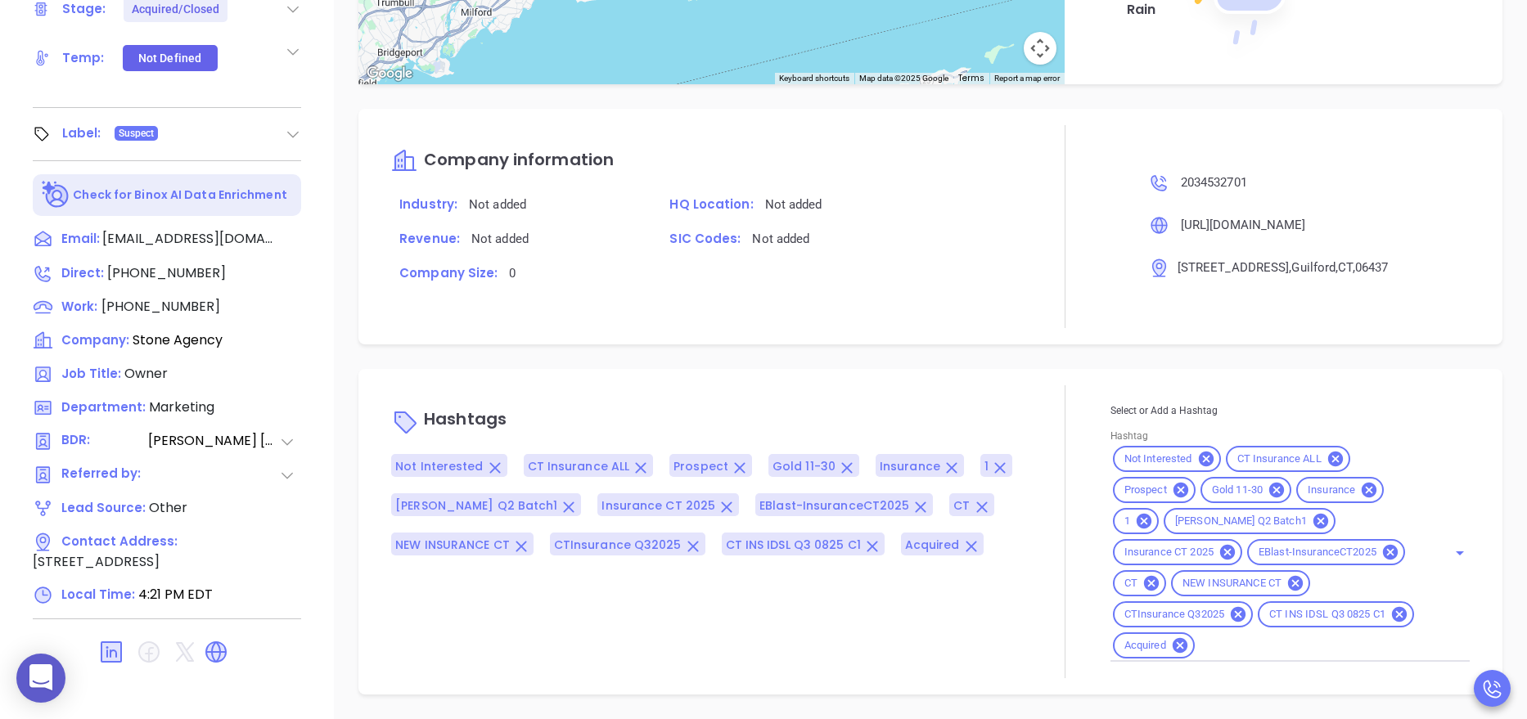
click at [921, 331] on div "Company information Industry: Not added HQ Location: Not added Revenue: Not add…" at bounding box center [930, 227] width 1144 height 236
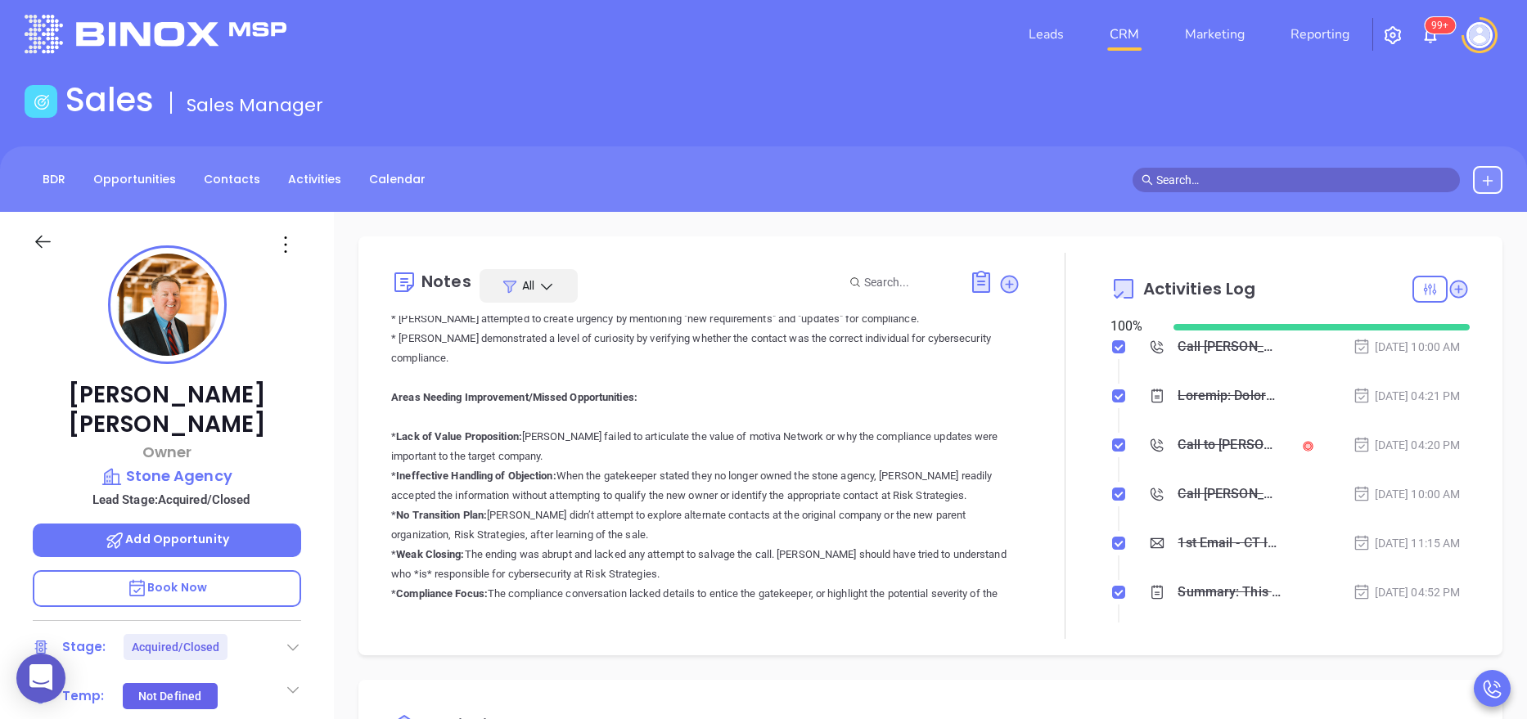
scroll to position [0, 0]
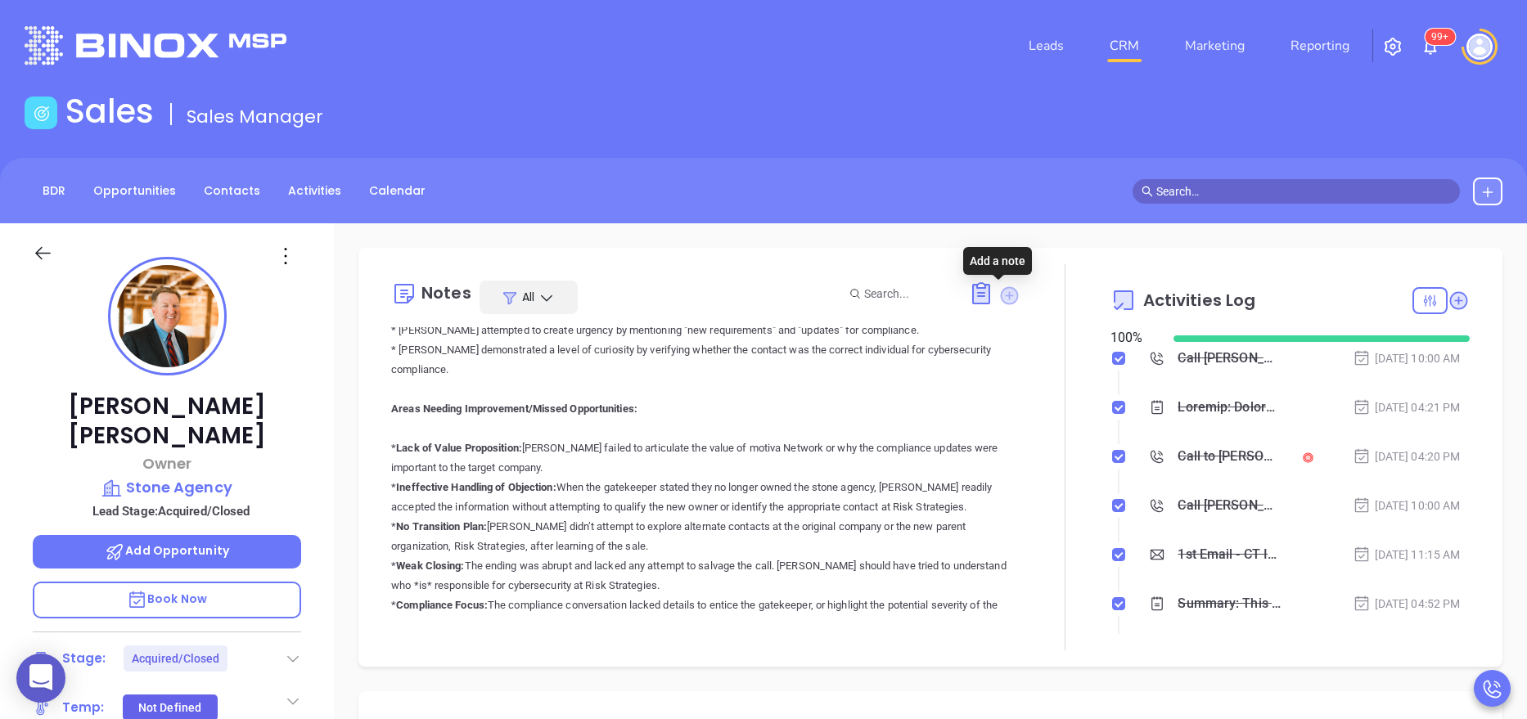
click at [1000, 304] on icon at bounding box center [1009, 295] width 18 height 18
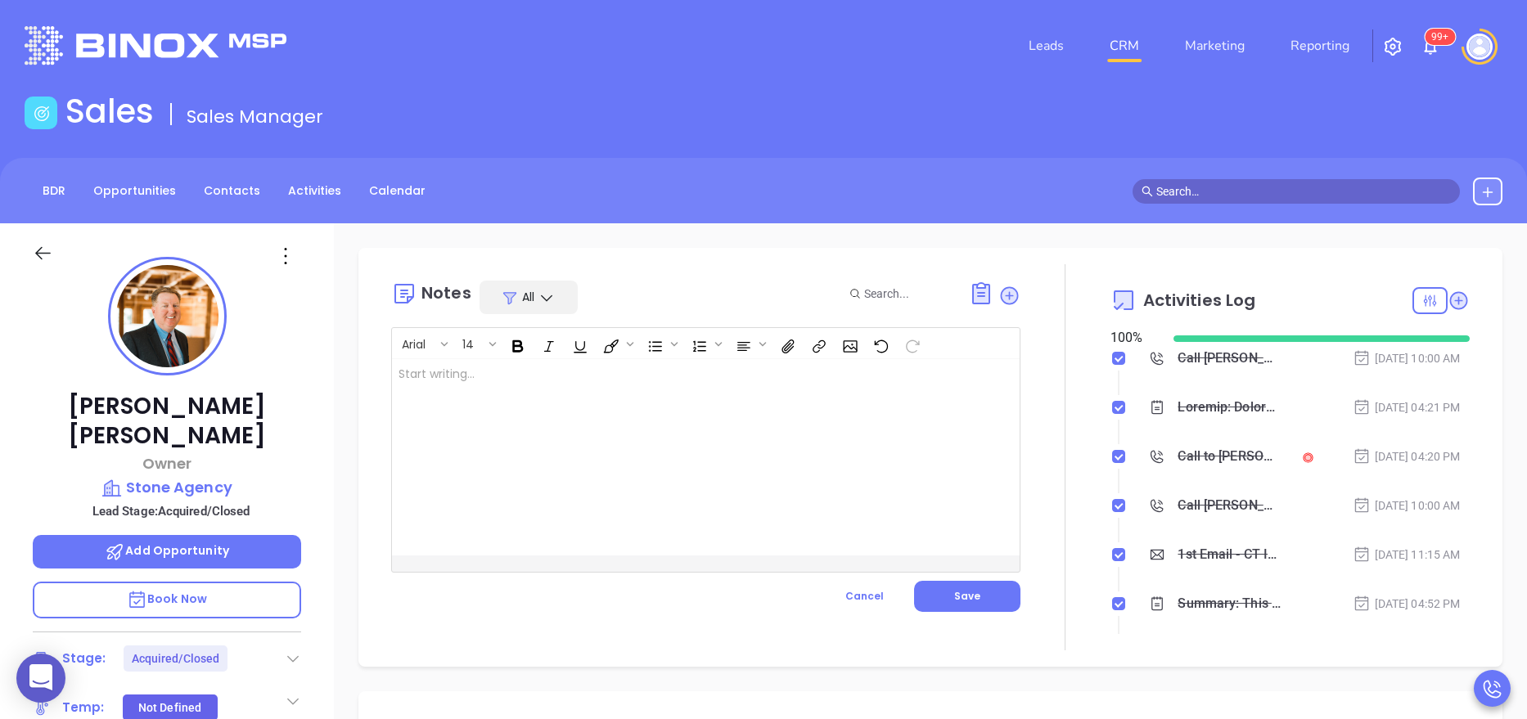
click at [654, 406] on div at bounding box center [683, 457] width 583 height 196
click at [961, 591] on span "Save" at bounding box center [967, 596] width 26 height 14
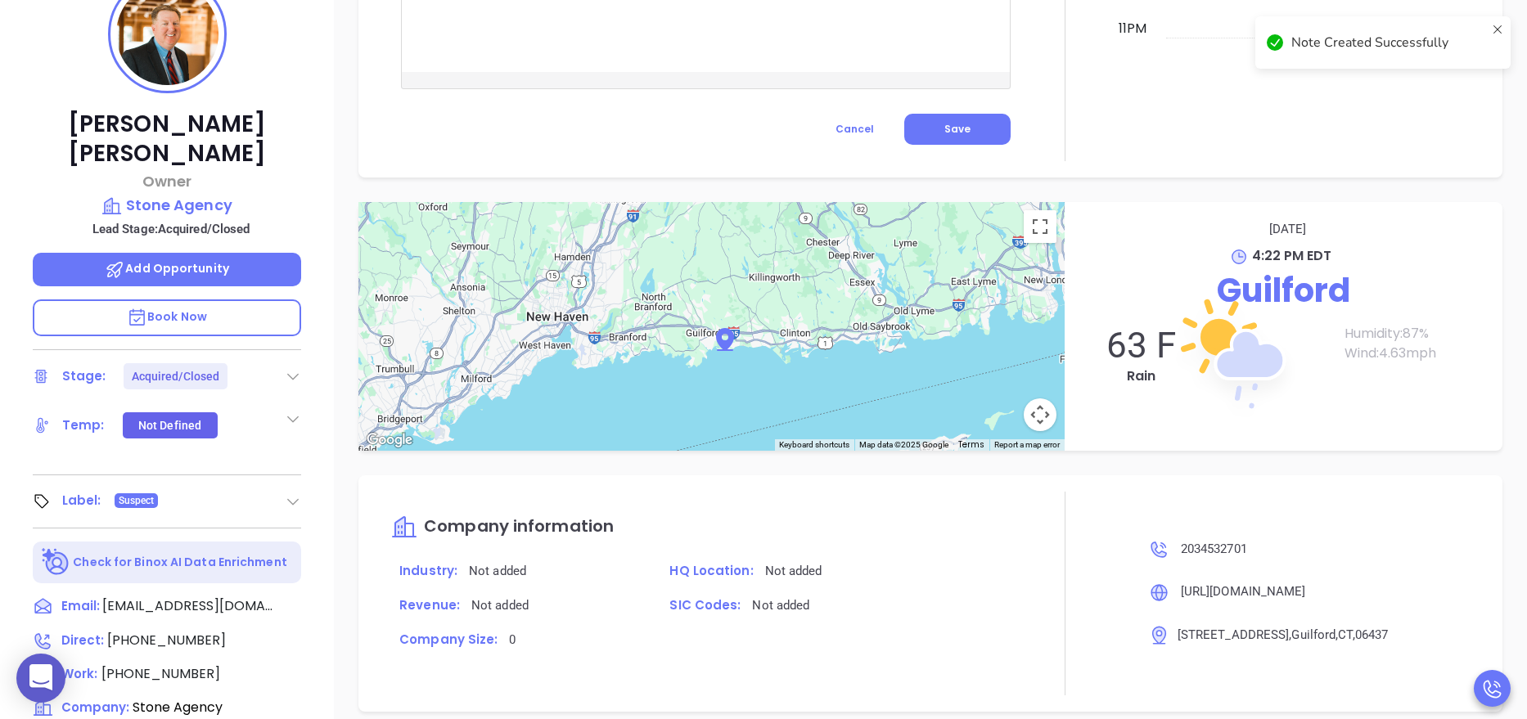
scroll to position [650, 0]
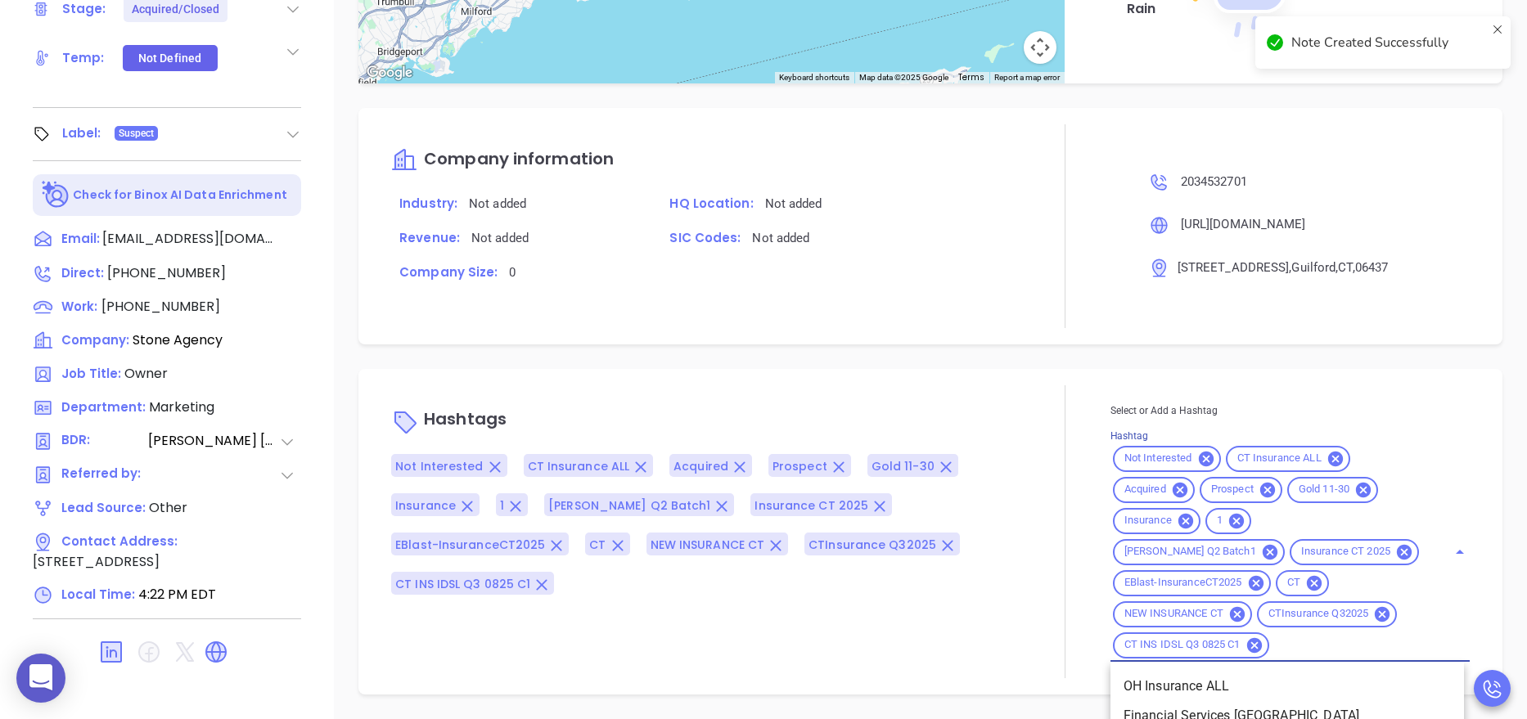
click at [1284, 646] on input "Hashtag" at bounding box center [1347, 645] width 152 height 20
type input "NOT"
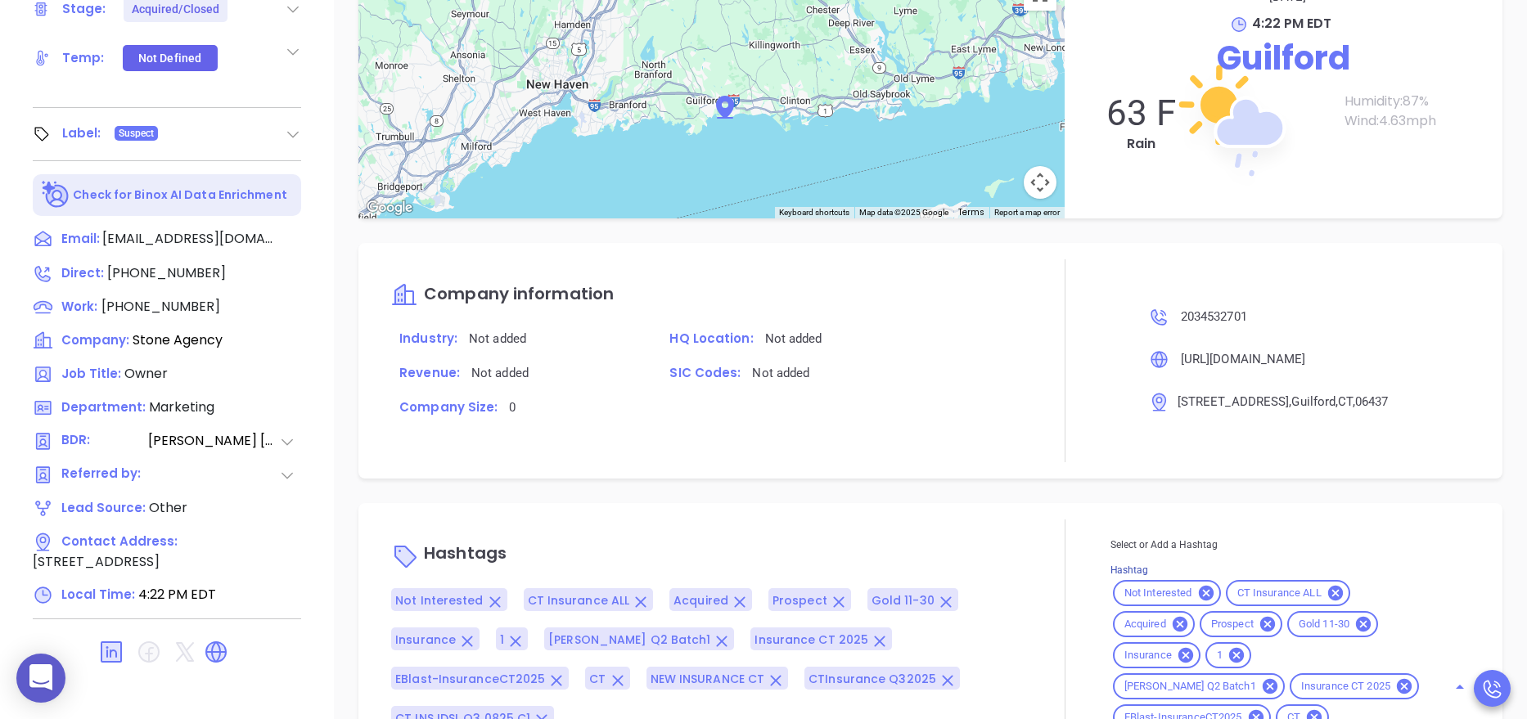
scroll to position [1466, 0]
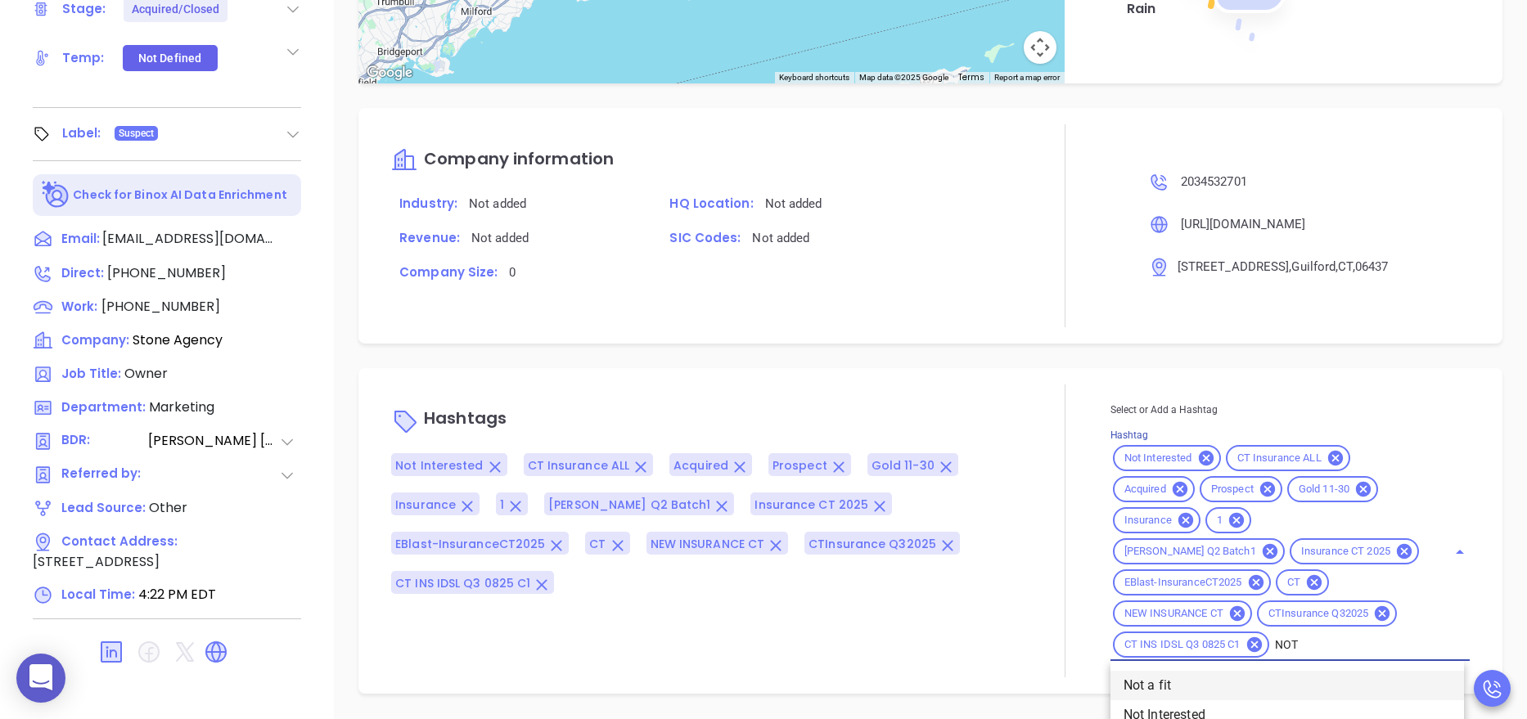
click at [1144, 686] on li "Not a fit" at bounding box center [1286, 685] width 353 height 29
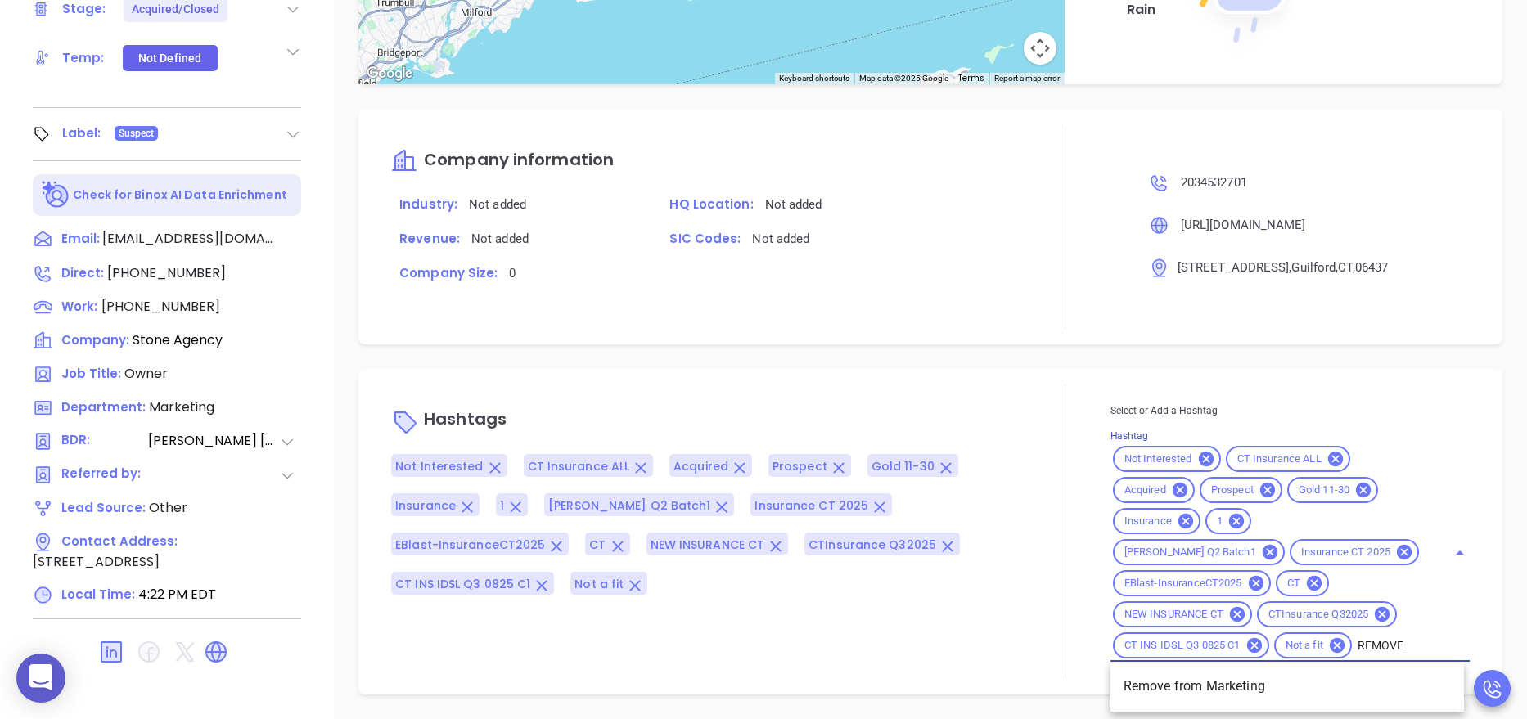
type input "REMOVE F"
click at [1202, 684] on li "Remove from Marketing" at bounding box center [1286, 686] width 353 height 29
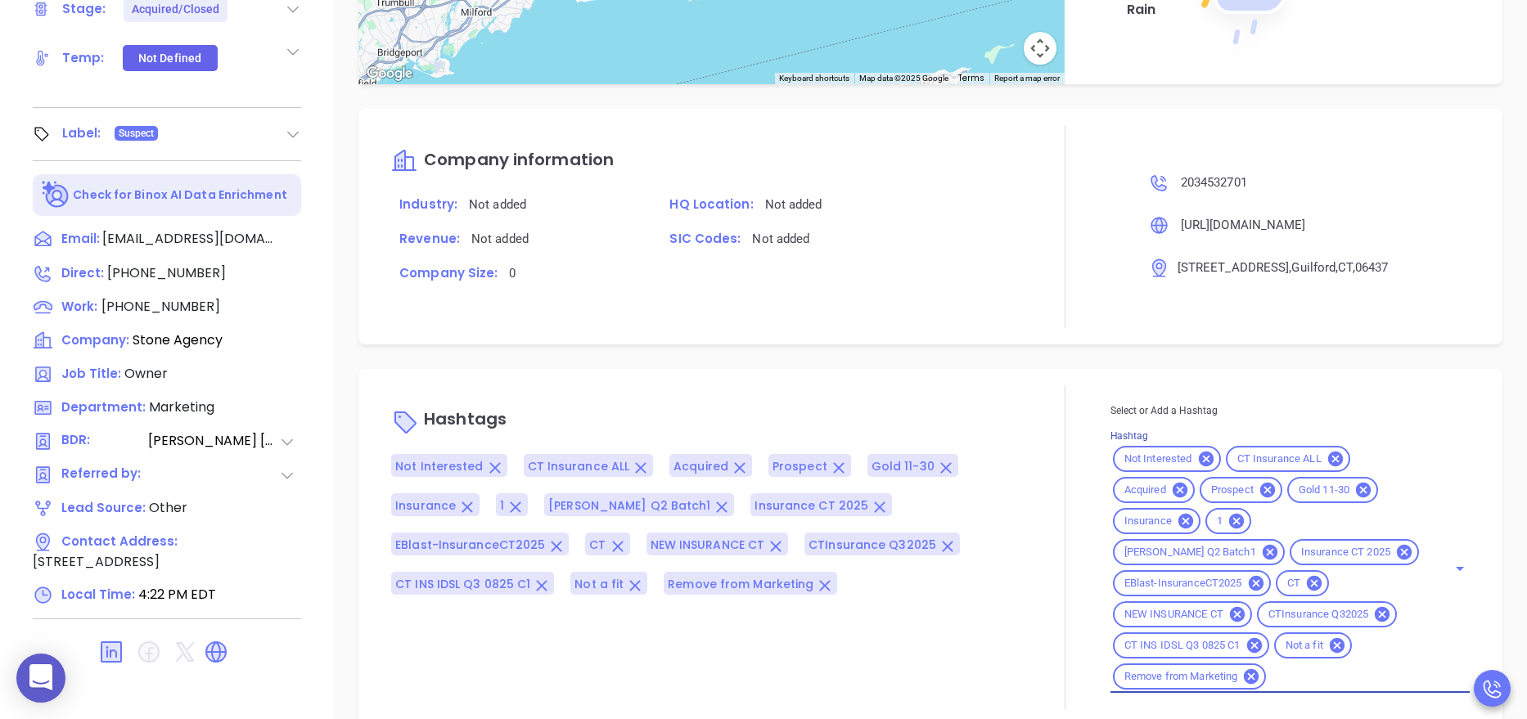
scroll to position [1466, 0]
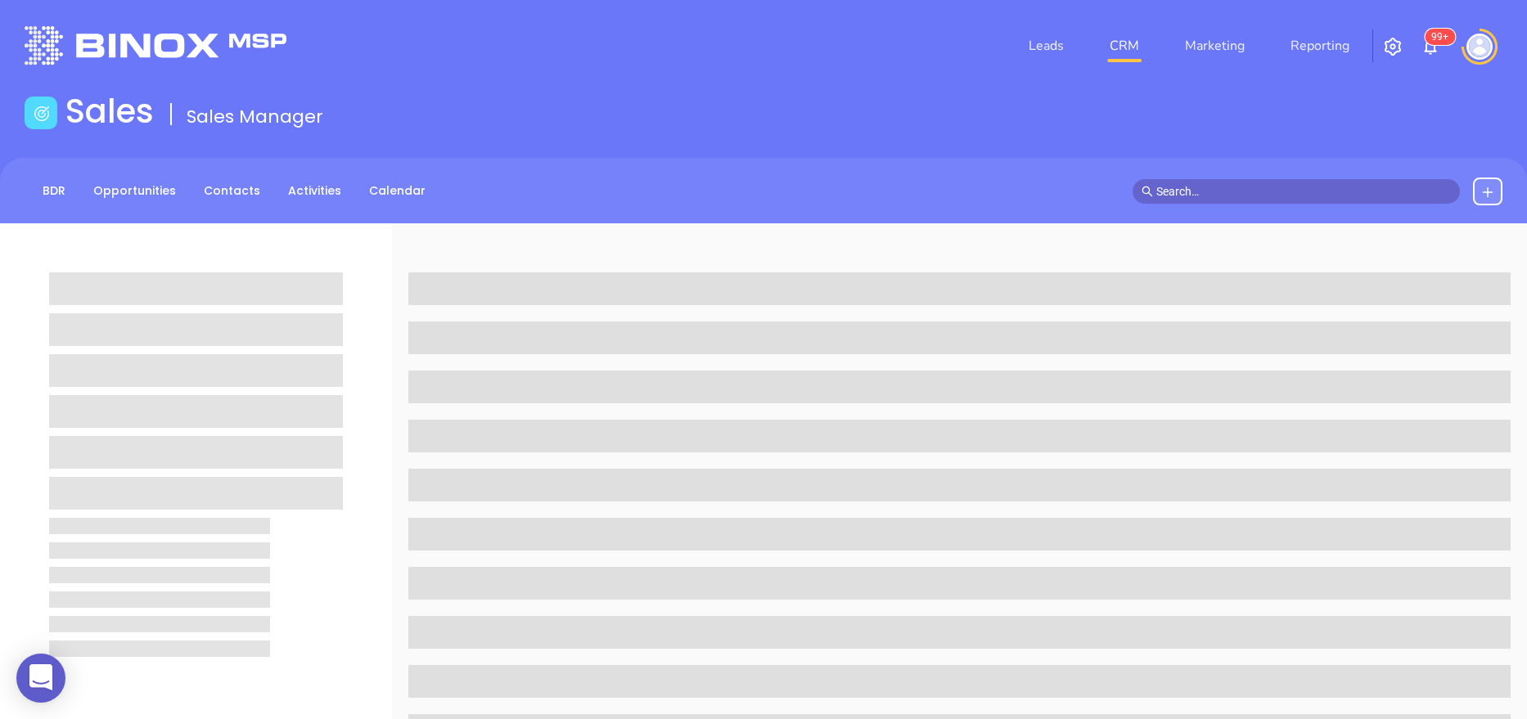
scroll to position [650, 0]
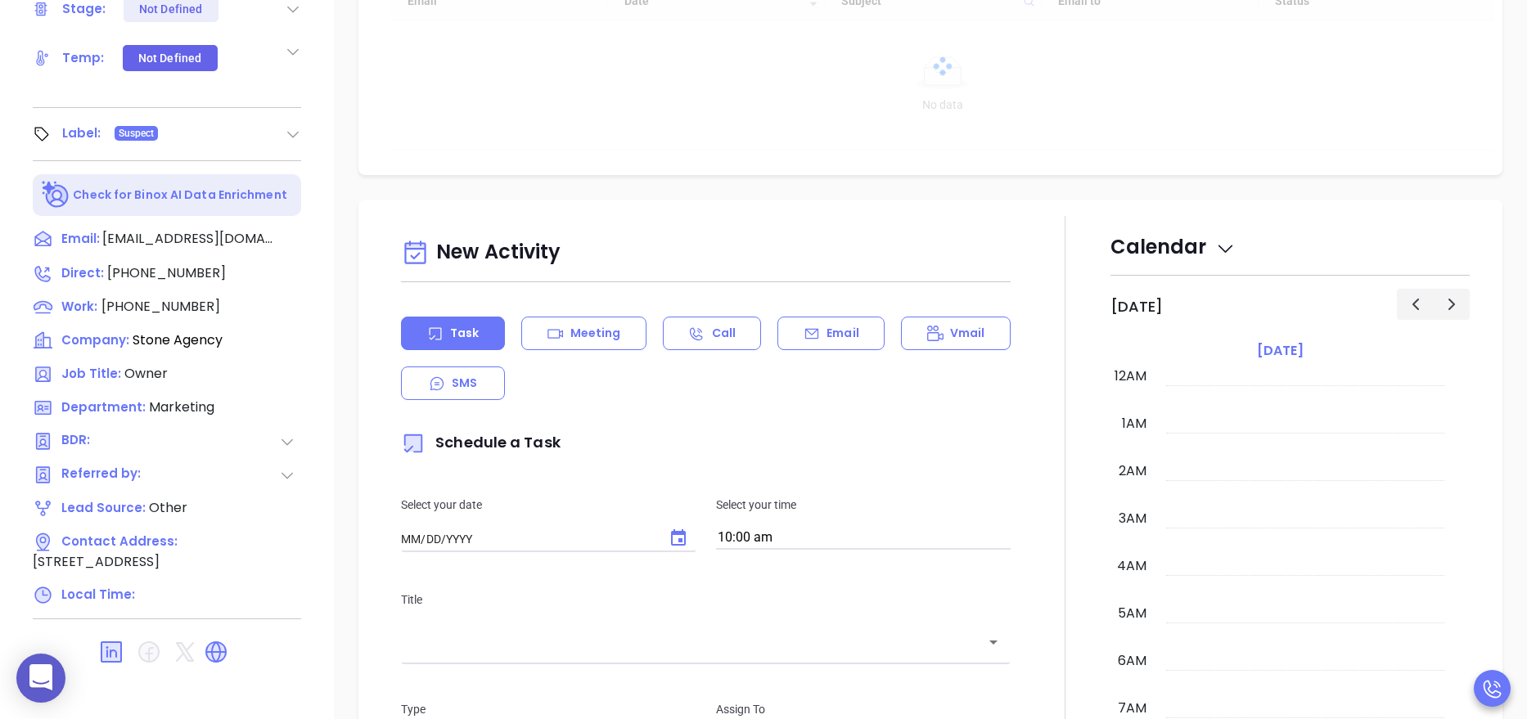
type input "[DATE]"
click at [1073, 550] on div at bounding box center [1065, 670] width 90 height 909
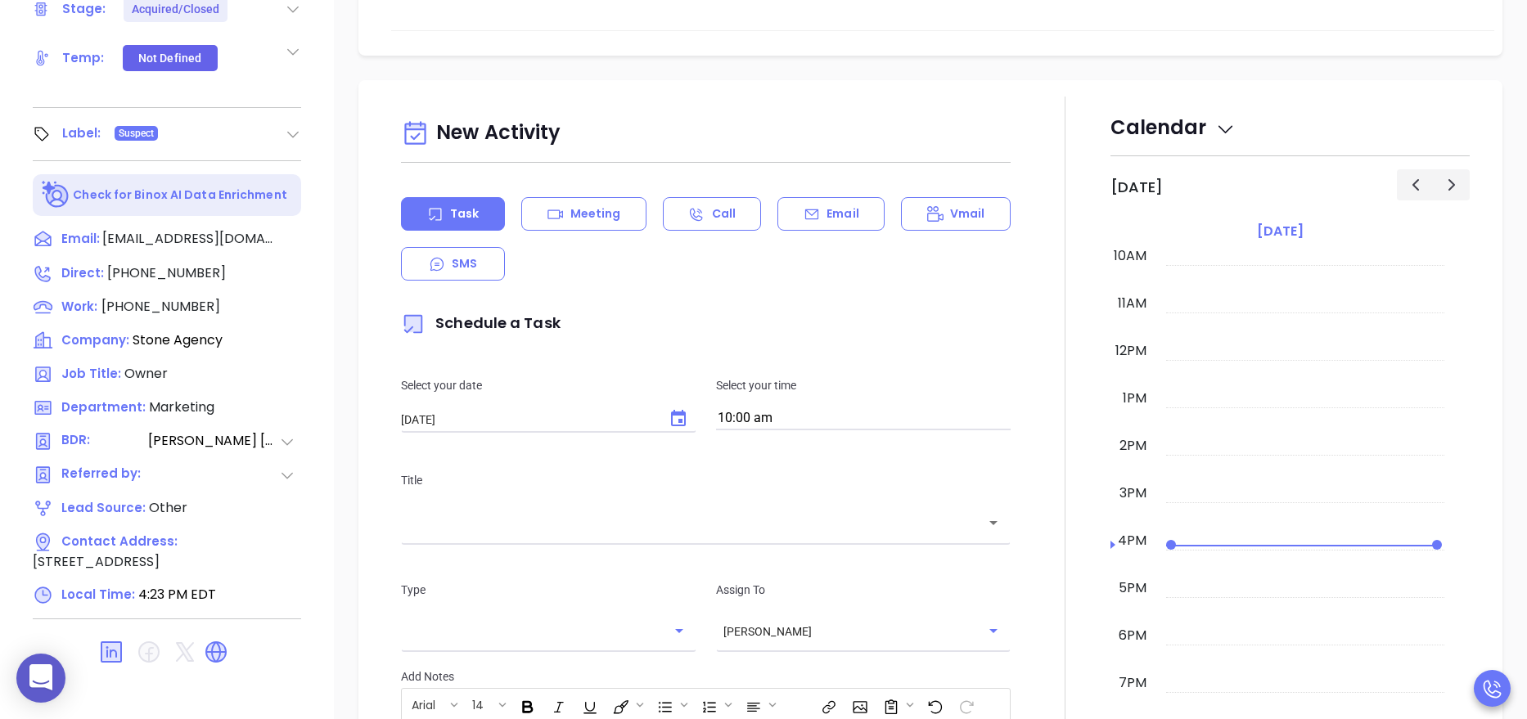
type input "[PERSON_NAME]"
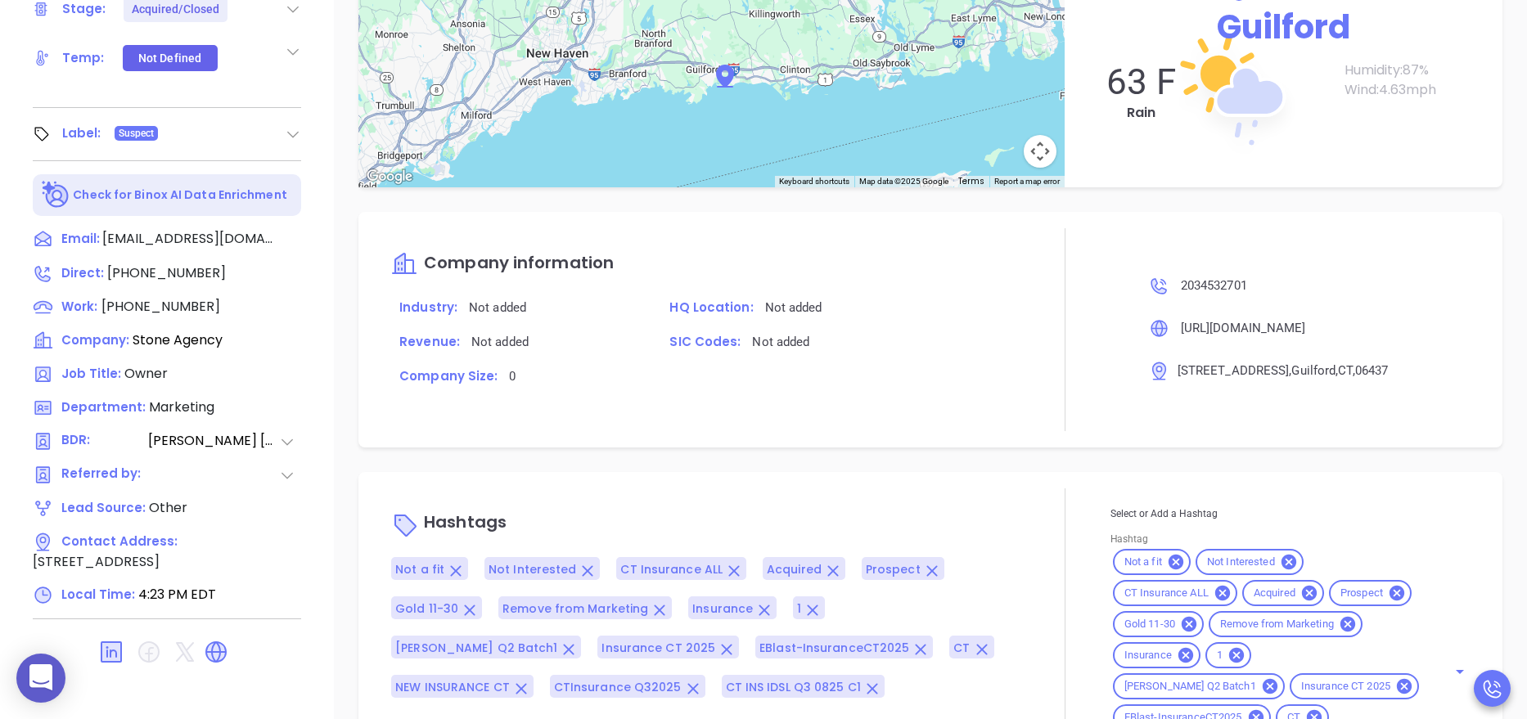
scroll to position [1496, 0]
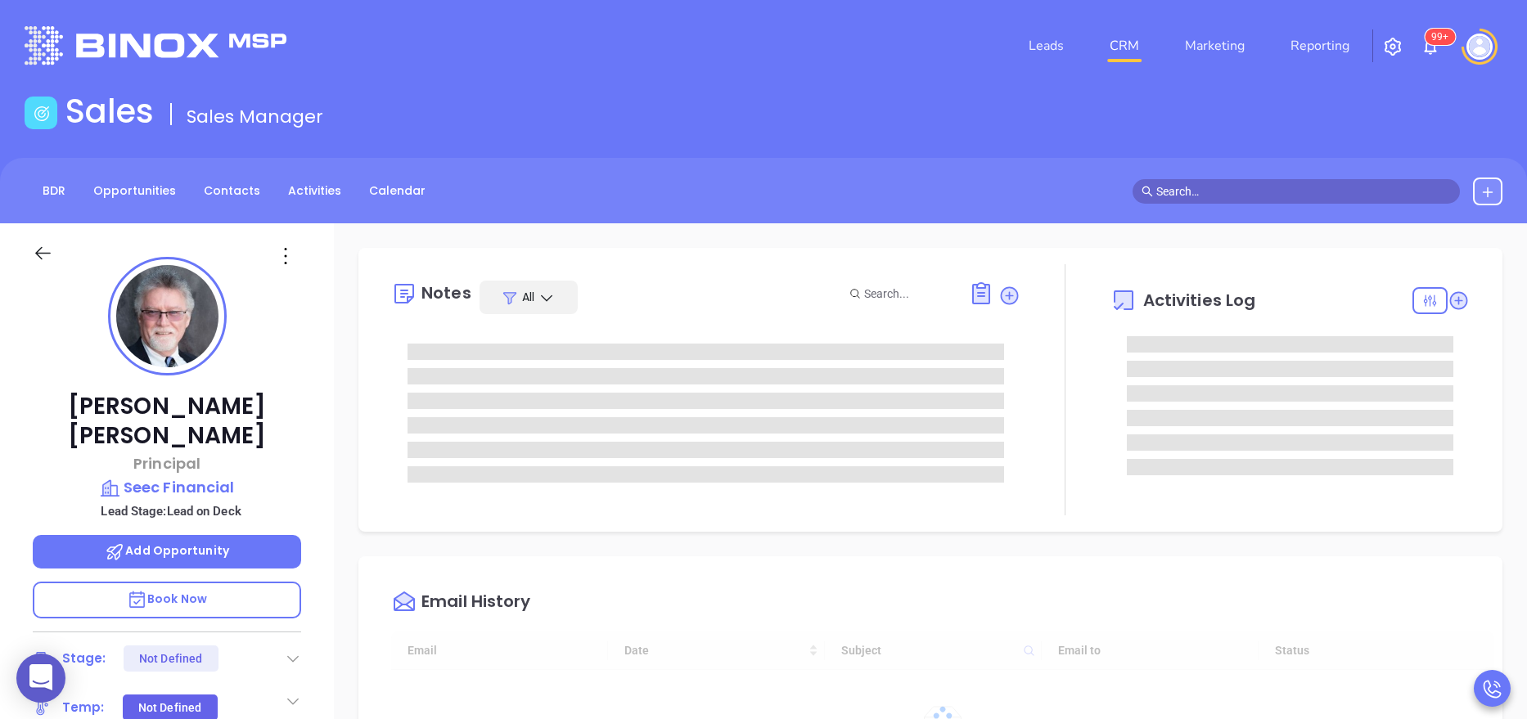
type input "[DATE]"
type input "[PERSON_NAME]"
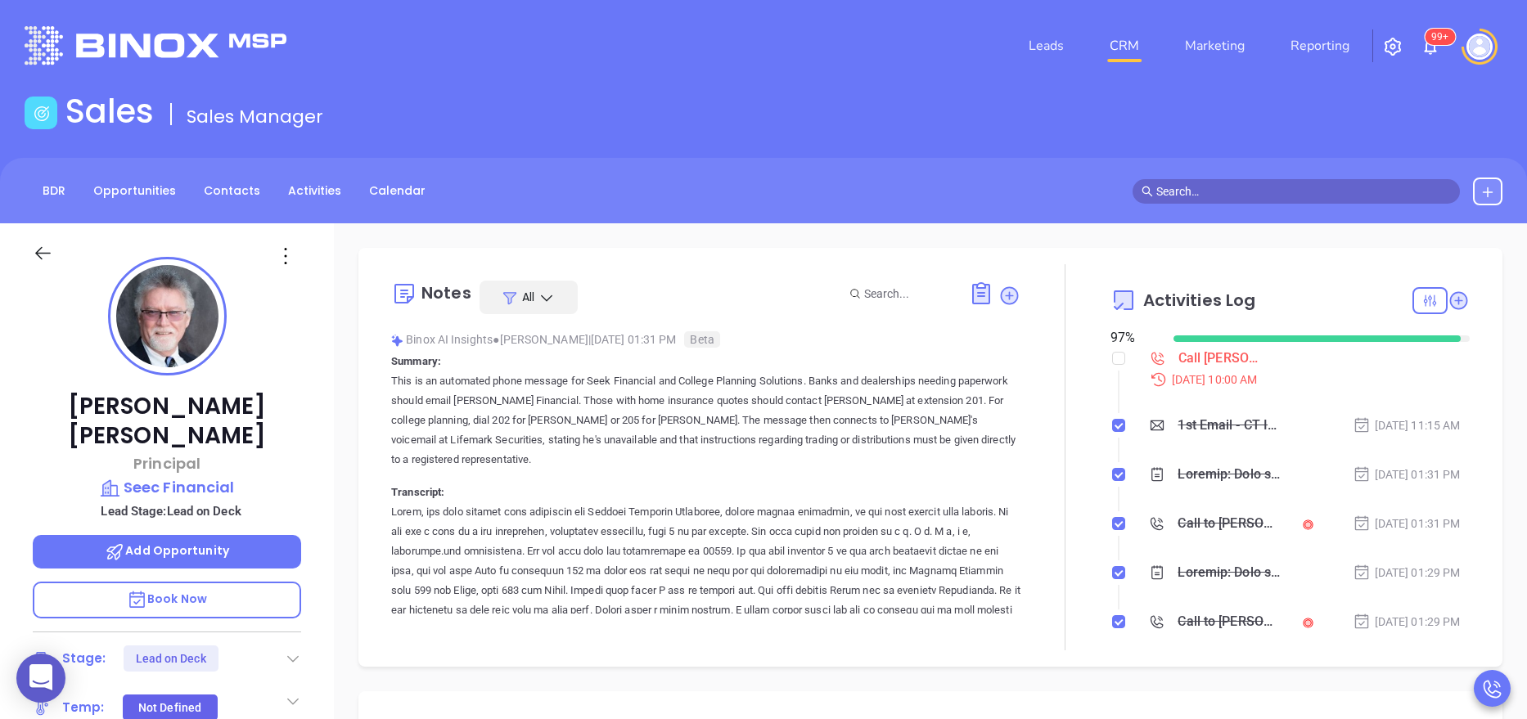
click at [331, 506] on div "[PERSON_NAME] Principal Seec Financial Lead Stage: Lead on Deck Add Opportunity…" at bounding box center [167, 672] width 334 height 899
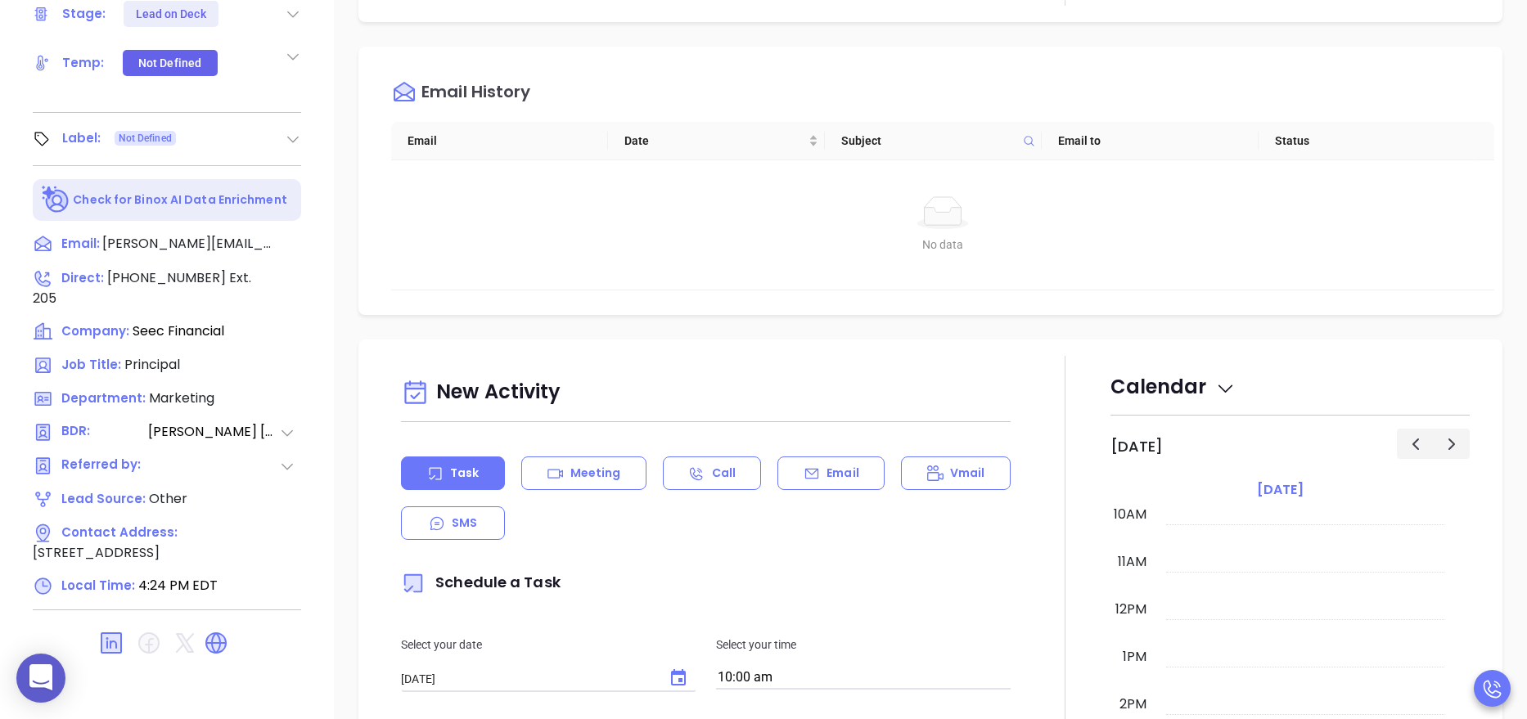
scroll to position [650, 0]
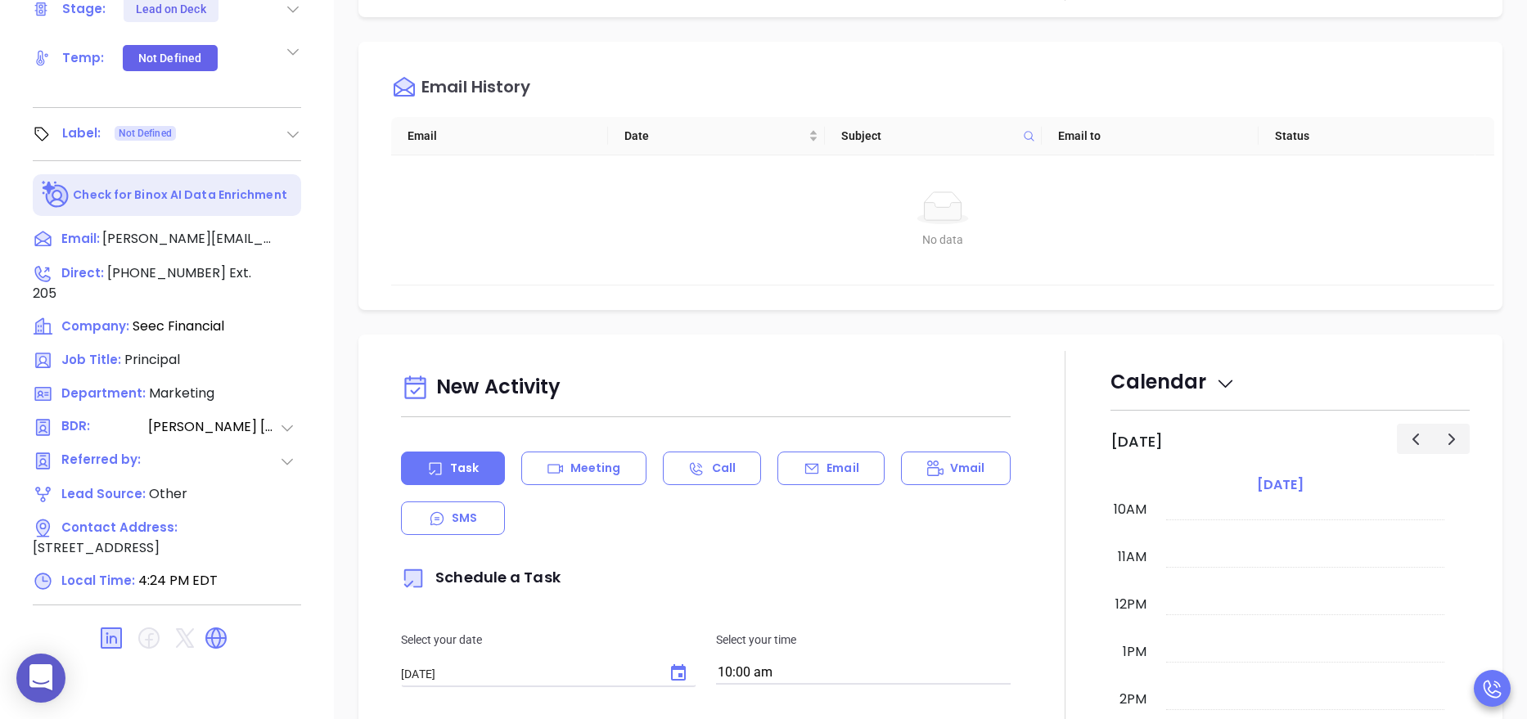
click at [223, 625] on icon at bounding box center [216, 638] width 26 height 26
click at [345, 326] on div "Notes All Binox AI Insights ● [PERSON_NAME] | [DATE] 01:31 PM Beta Summary: Thi…" at bounding box center [930, 146] width 1193 height 1145
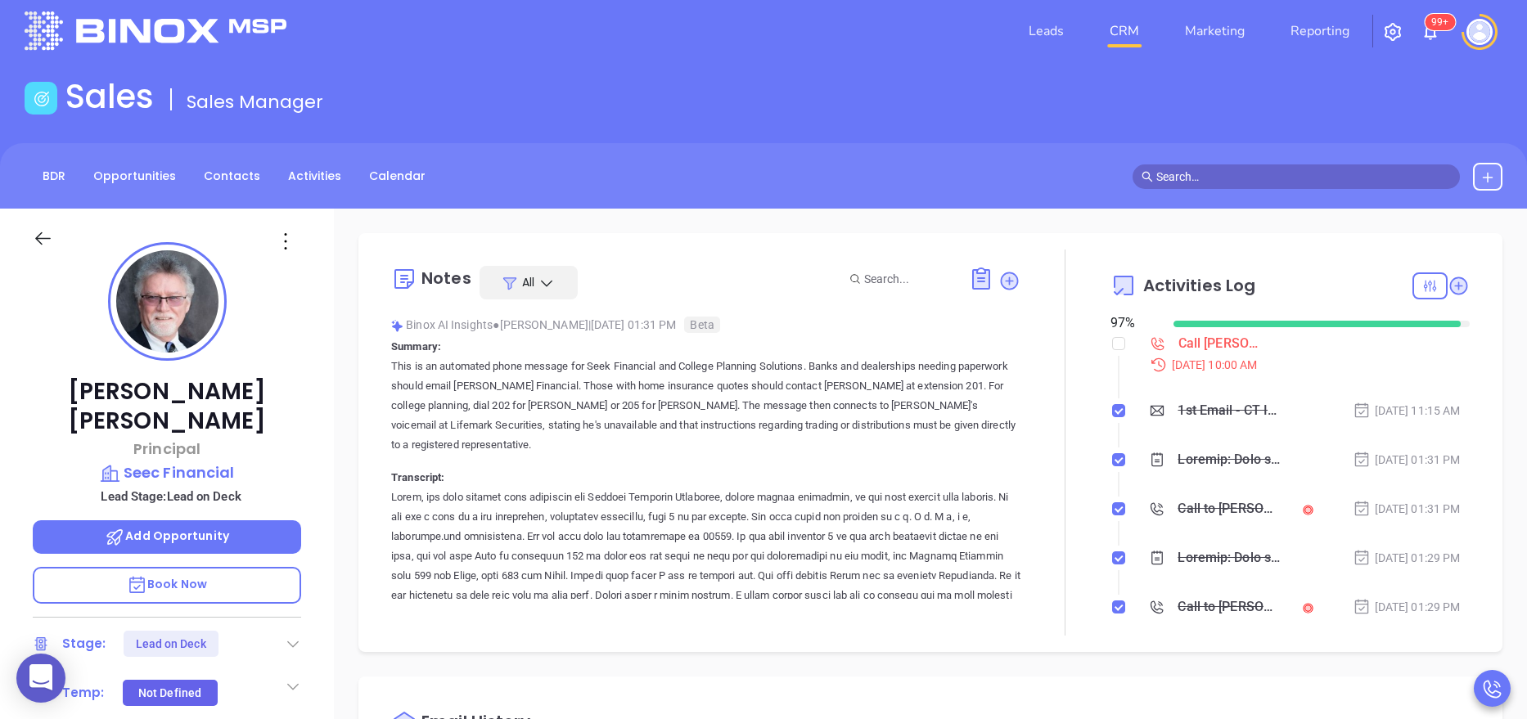
scroll to position [0, 0]
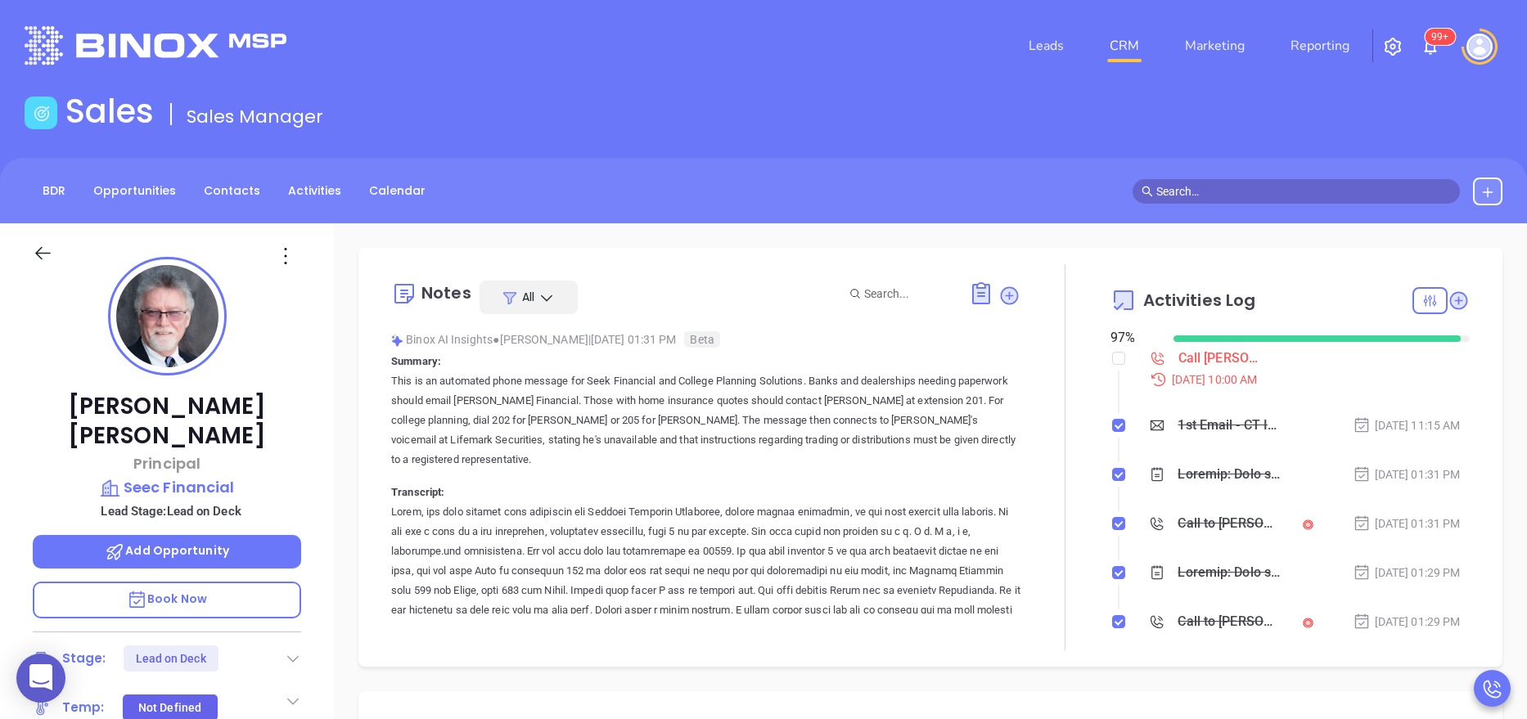
click at [313, 385] on div "[PERSON_NAME] Principal Seec Financial Lead Stage: Lead on Deck Add Opportunity…" at bounding box center [167, 672] width 334 height 899
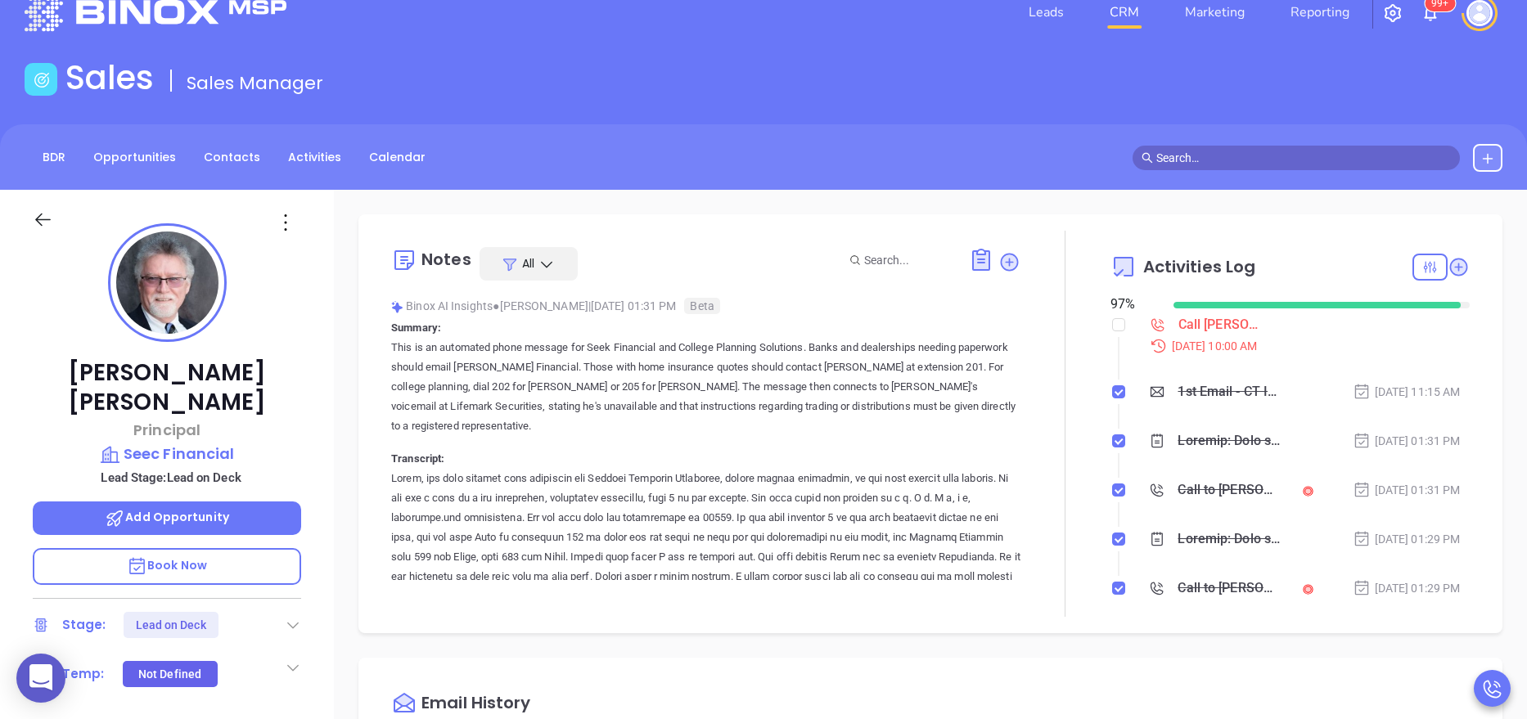
scroll to position [11, 0]
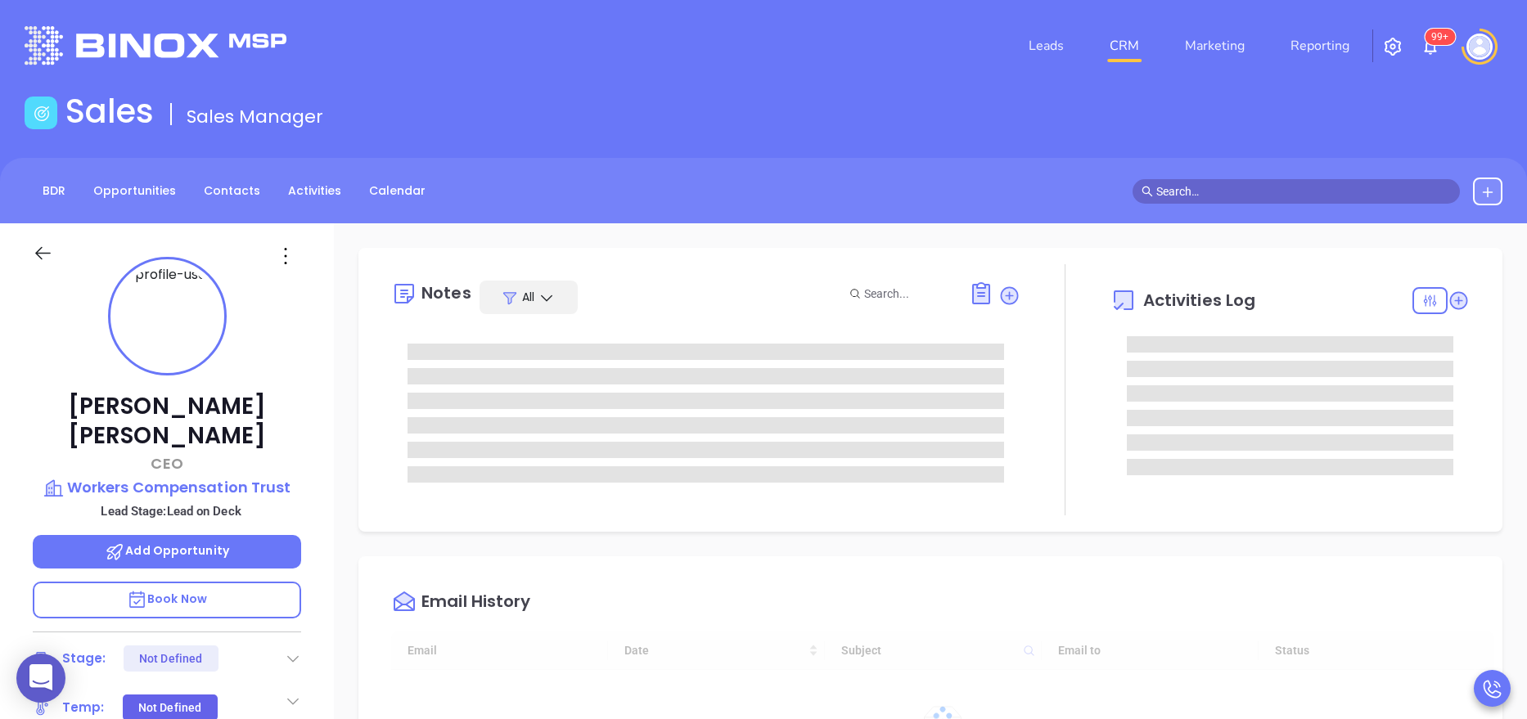
type input "10:00 am"
type input "[DATE]"
type input "[PERSON_NAME]"
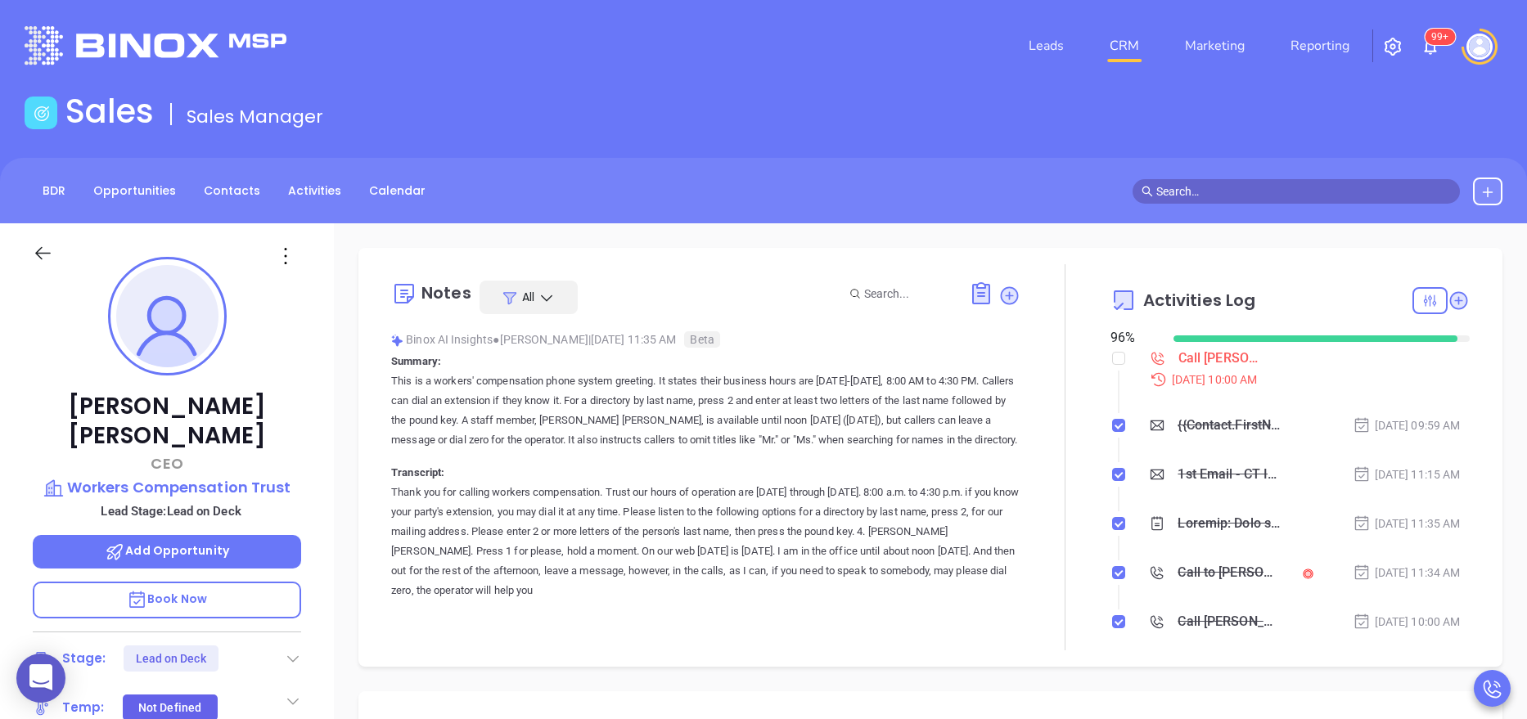
click at [211, 582] on p "Book Now" at bounding box center [167, 600] width 268 height 37
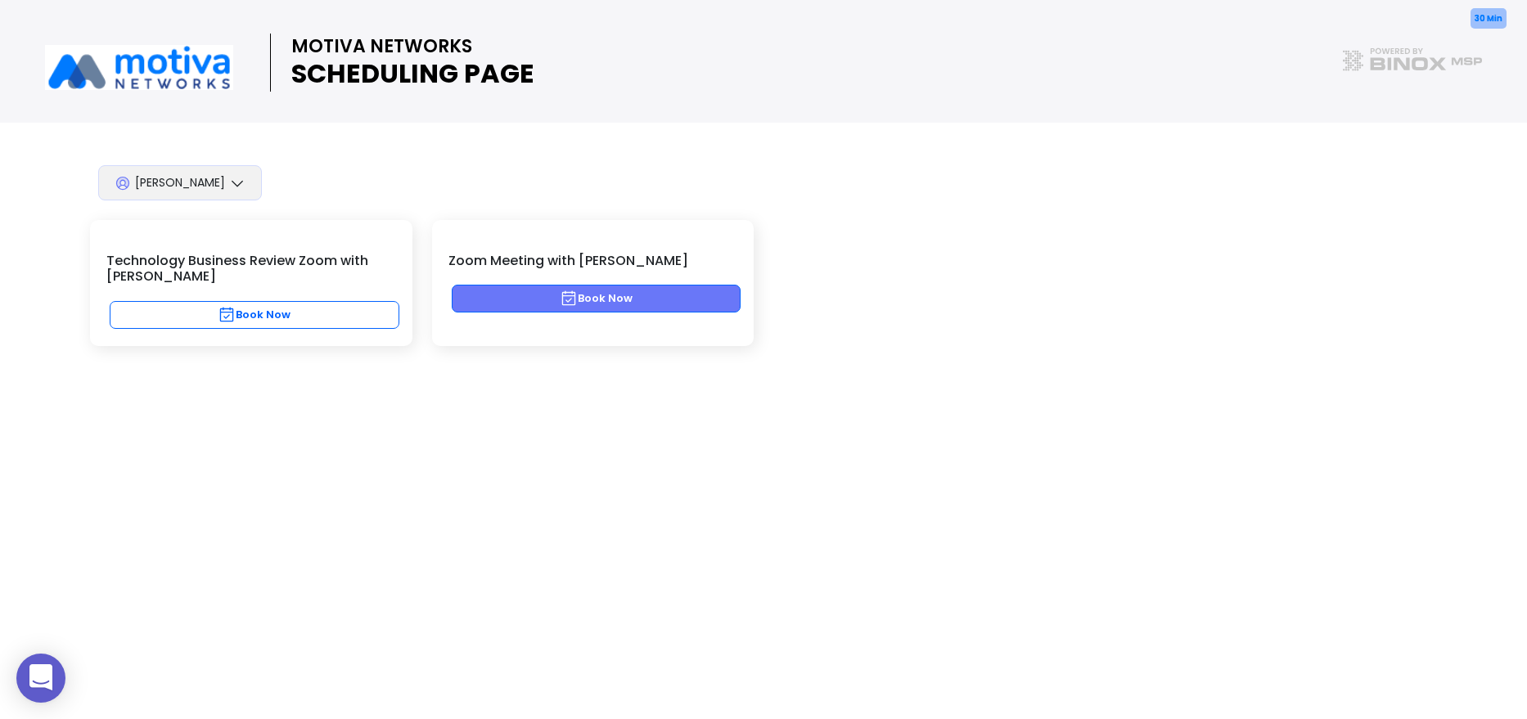
click at [560, 299] on button "Book Now" at bounding box center [597, 299] width 290 height 28
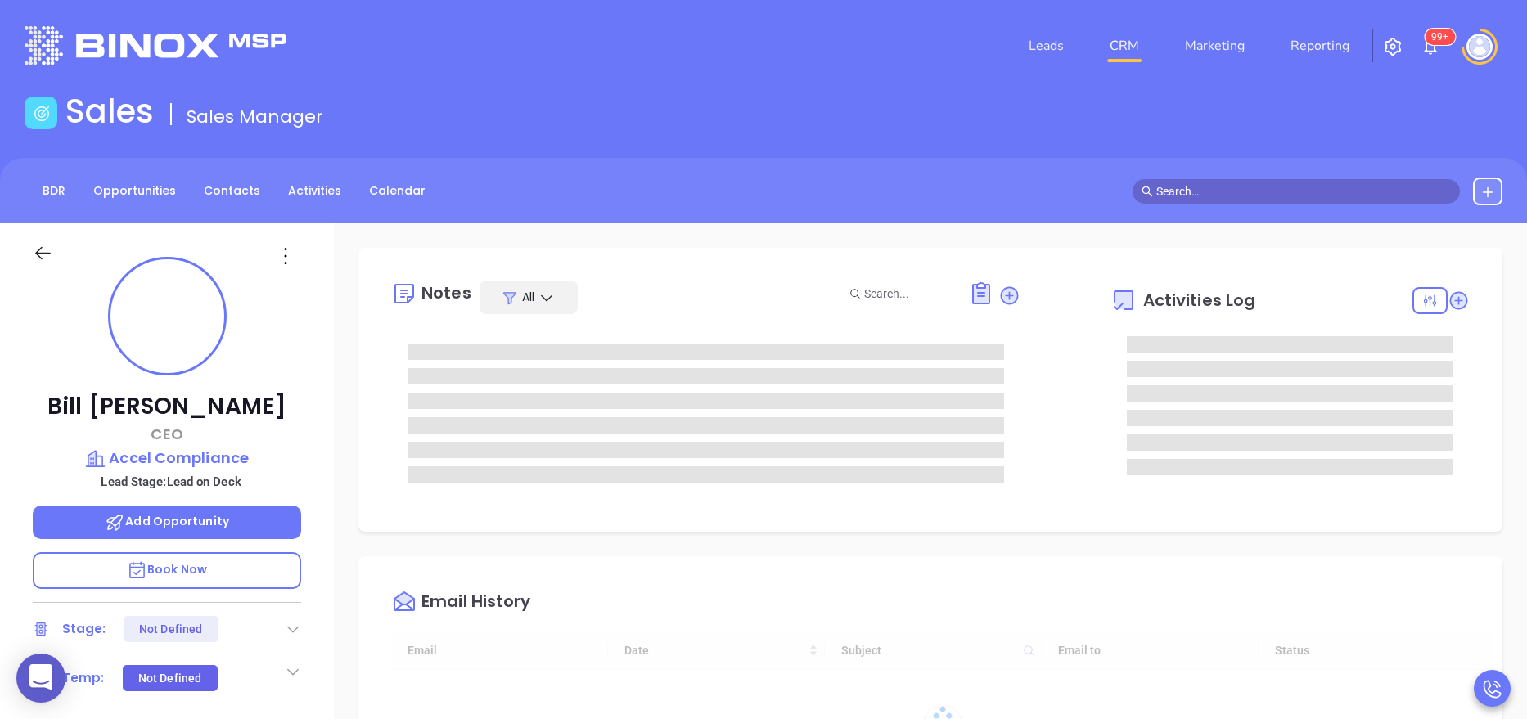
type input "[DATE]"
type input "[PERSON_NAME]"
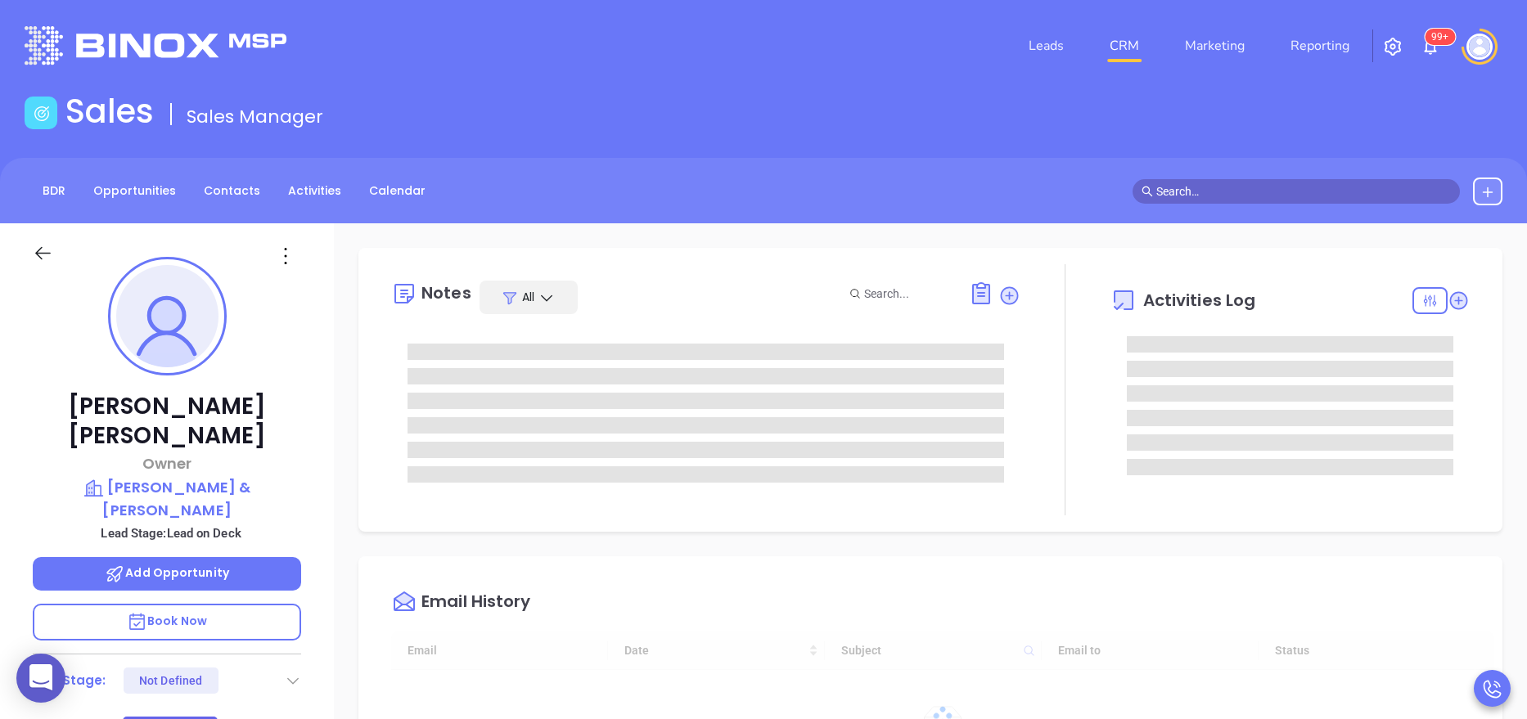
type input "10:00 am"
type input "[DATE]"
type input "[PERSON_NAME]"
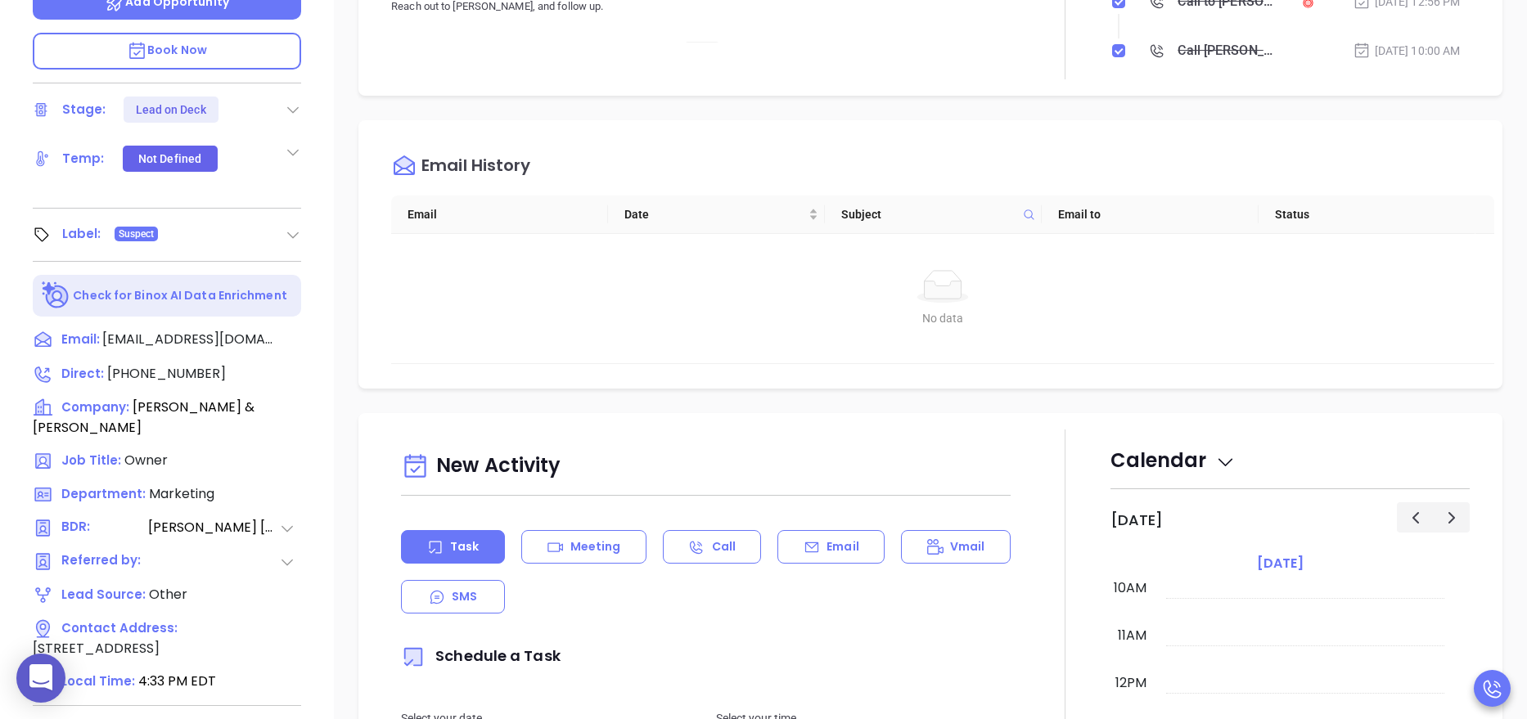
scroll to position [650, 0]
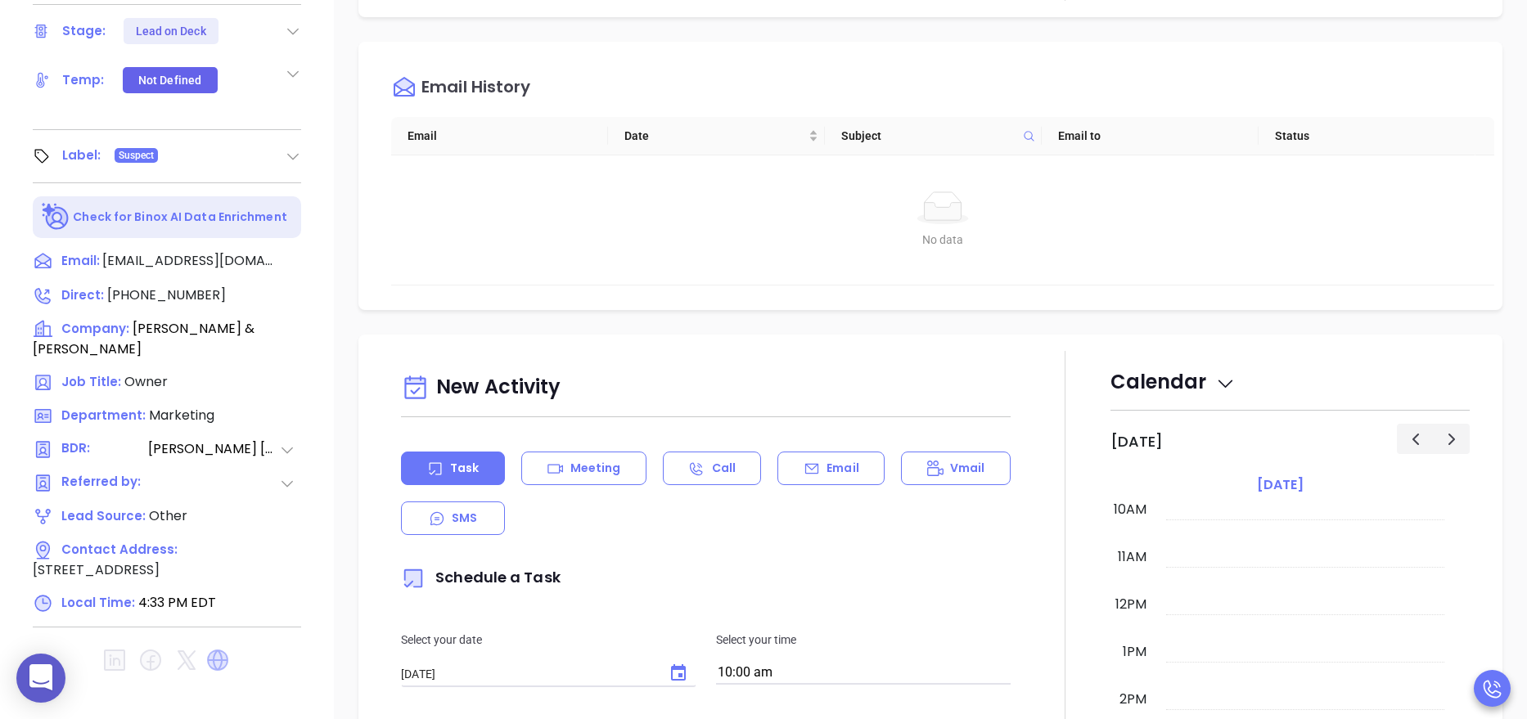
click at [221, 650] on icon at bounding box center [217, 660] width 21 height 21
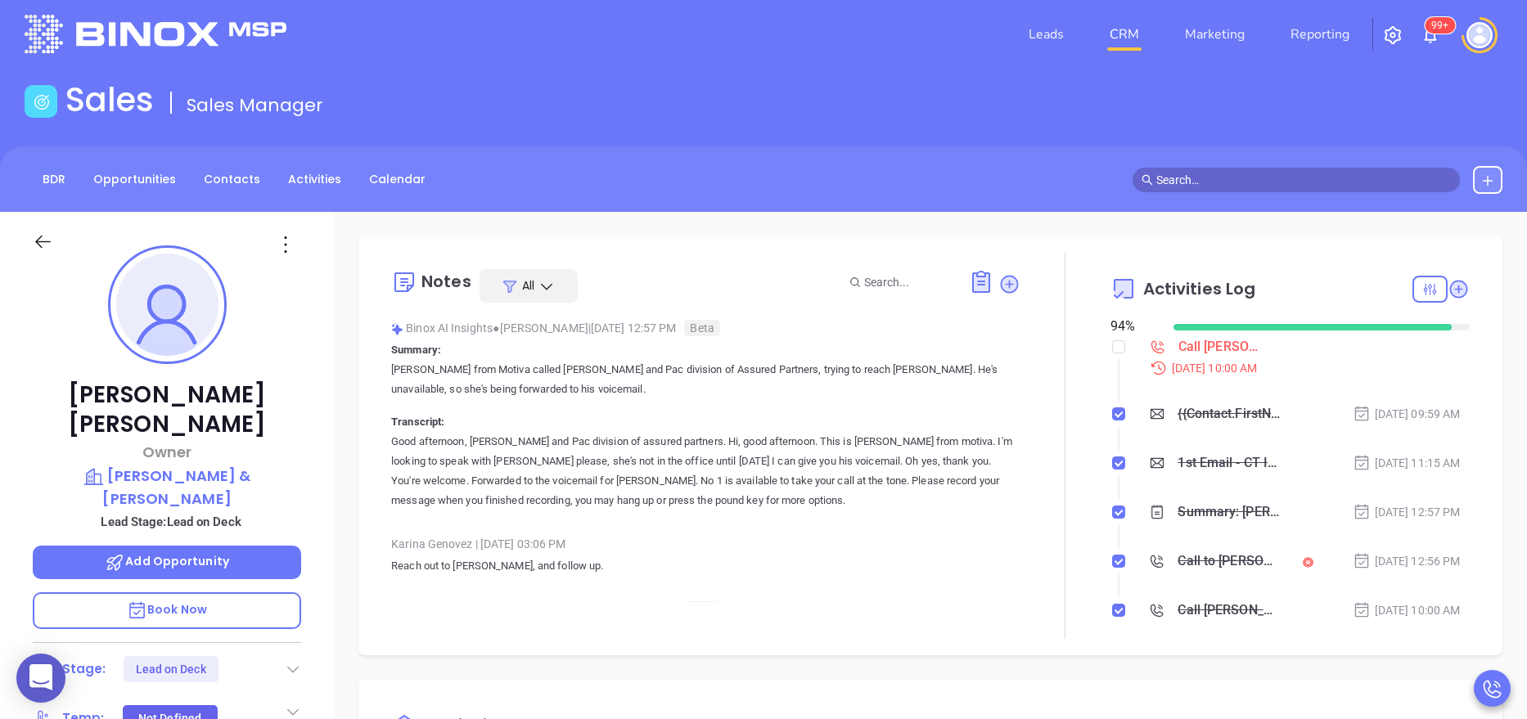
scroll to position [0, 0]
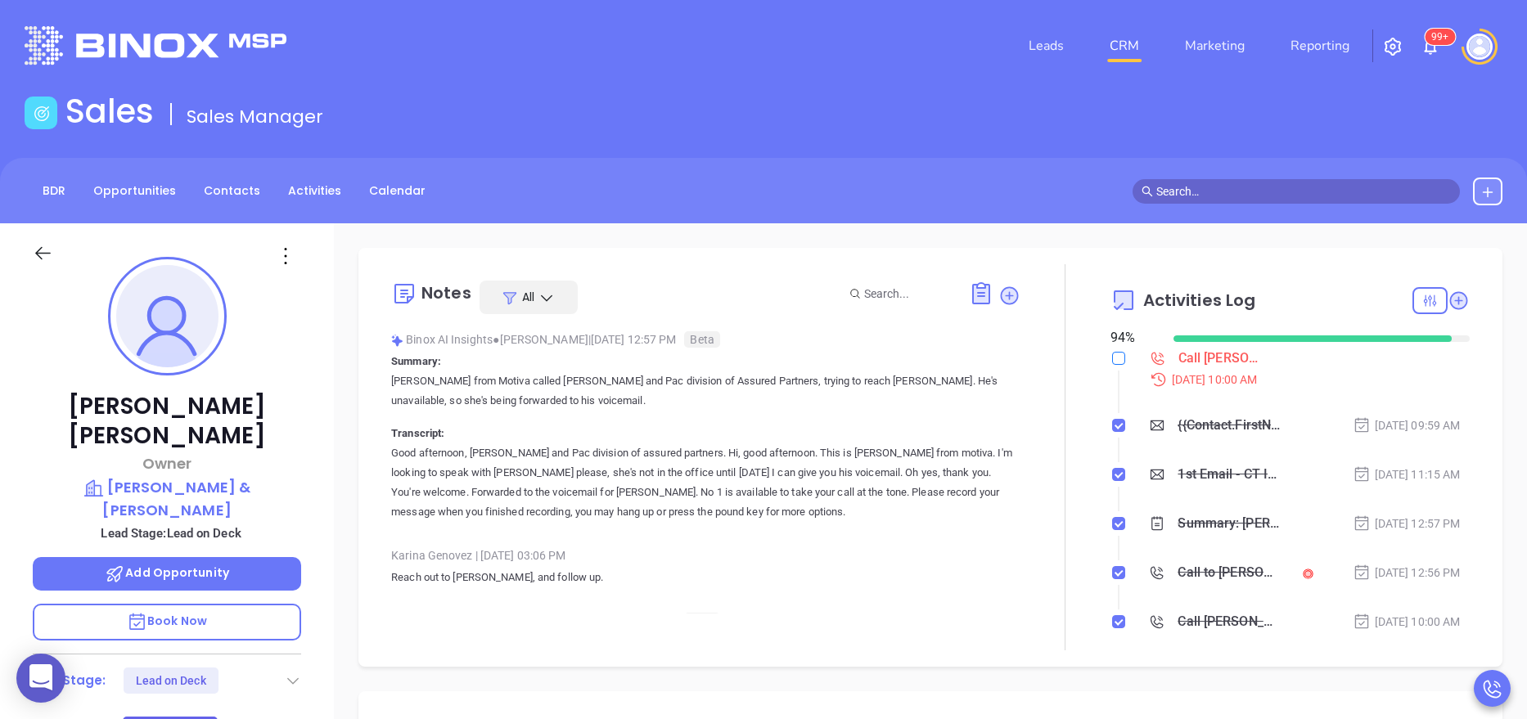
click at [1112, 359] on input "checkbox" at bounding box center [1118, 358] width 13 height 13
checkbox input "true"
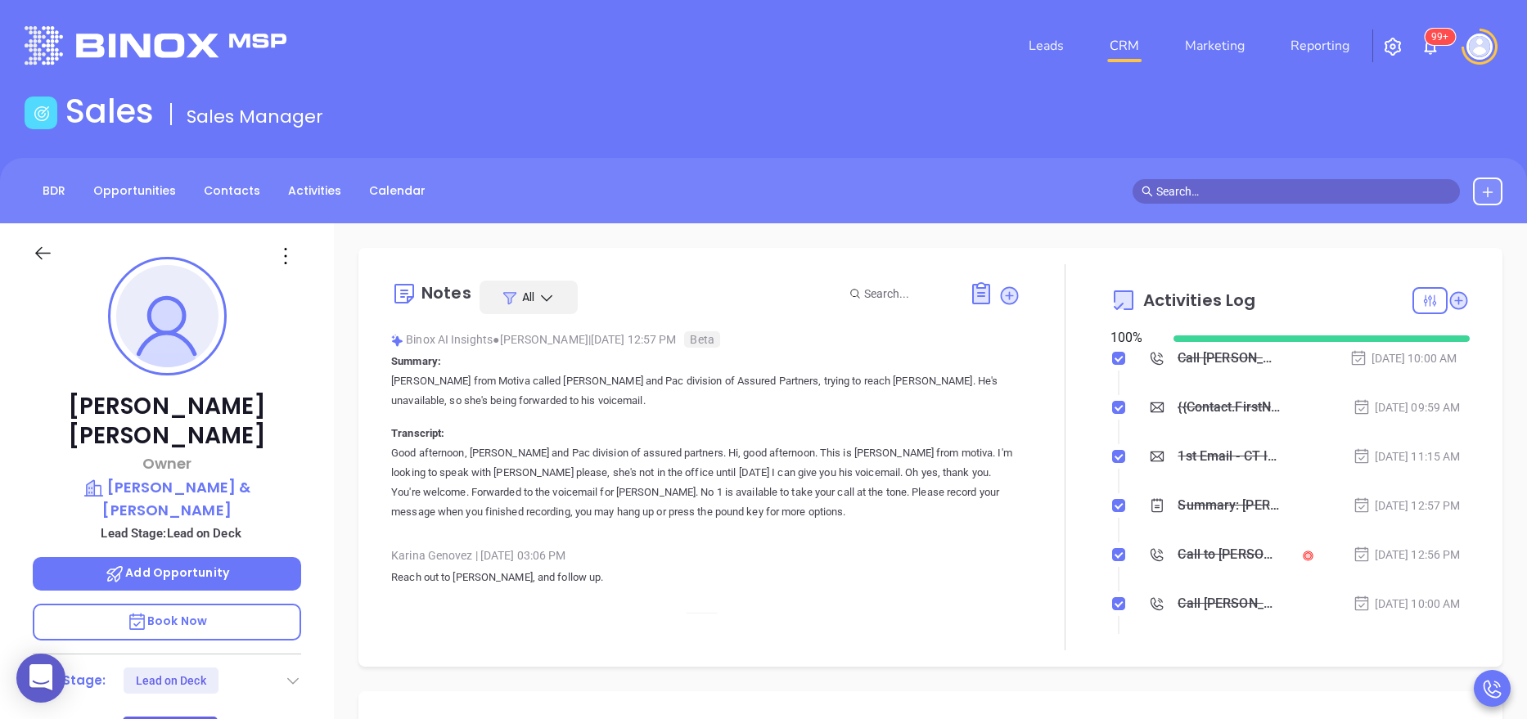
click at [293, 672] on icon at bounding box center [293, 680] width 16 height 16
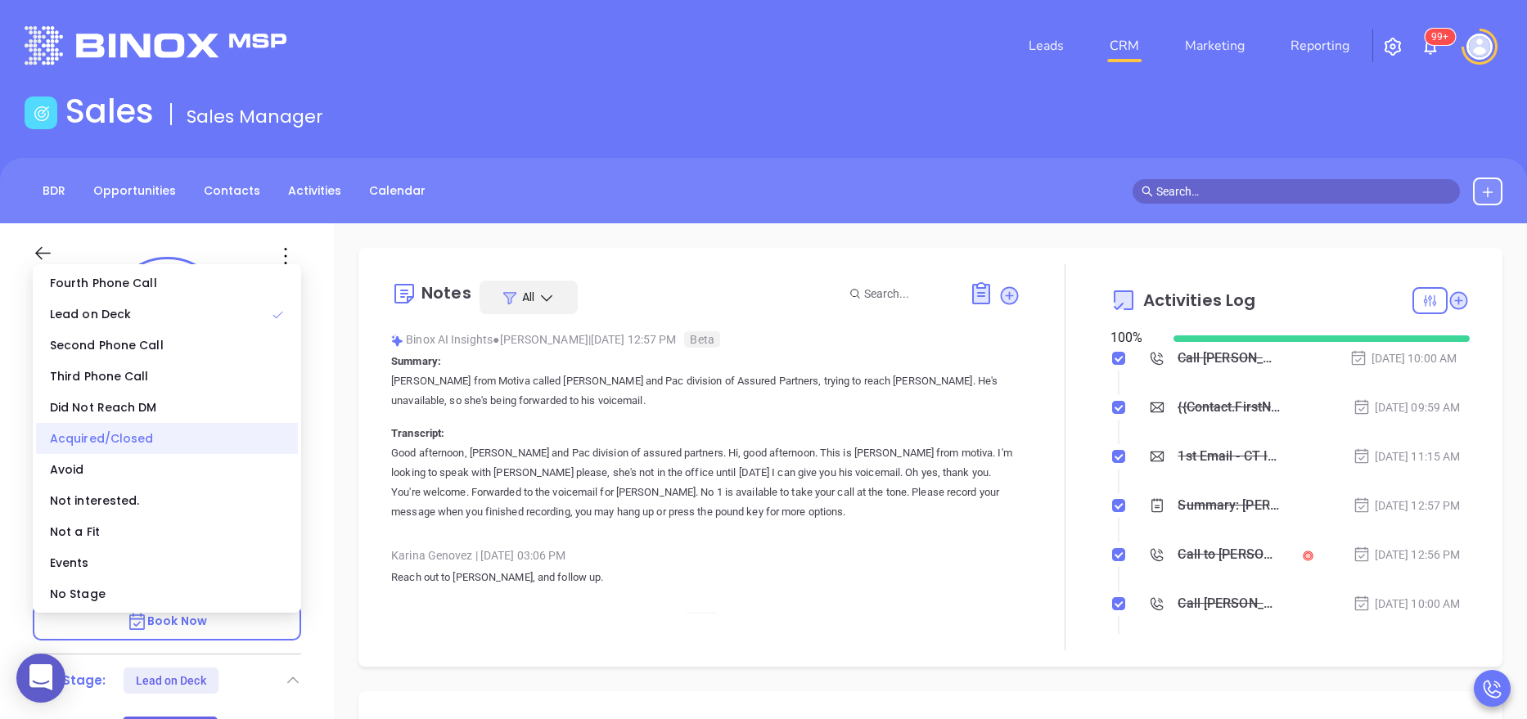
click at [88, 435] on div "Acquired/Closed" at bounding box center [167, 438] width 262 height 31
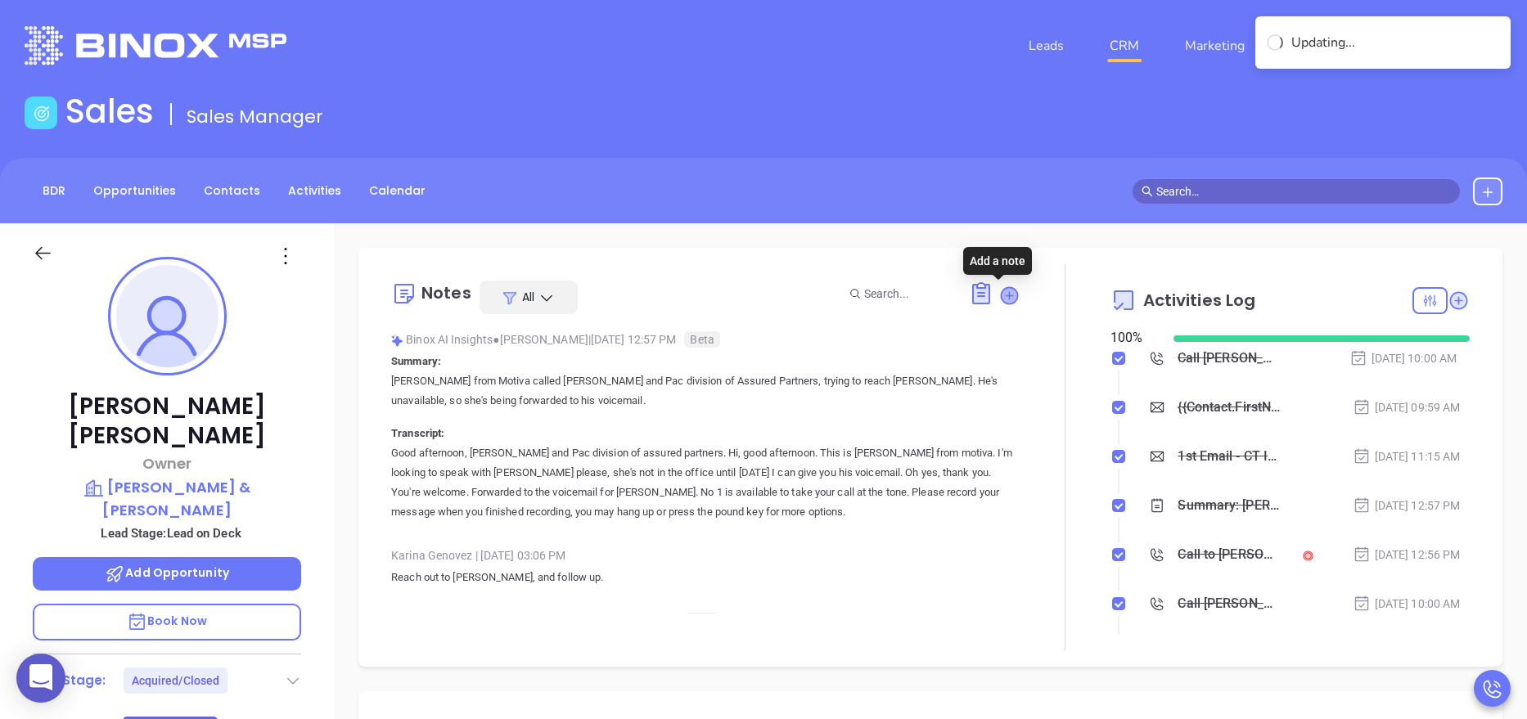
click at [1004, 293] on icon at bounding box center [1009, 295] width 16 height 16
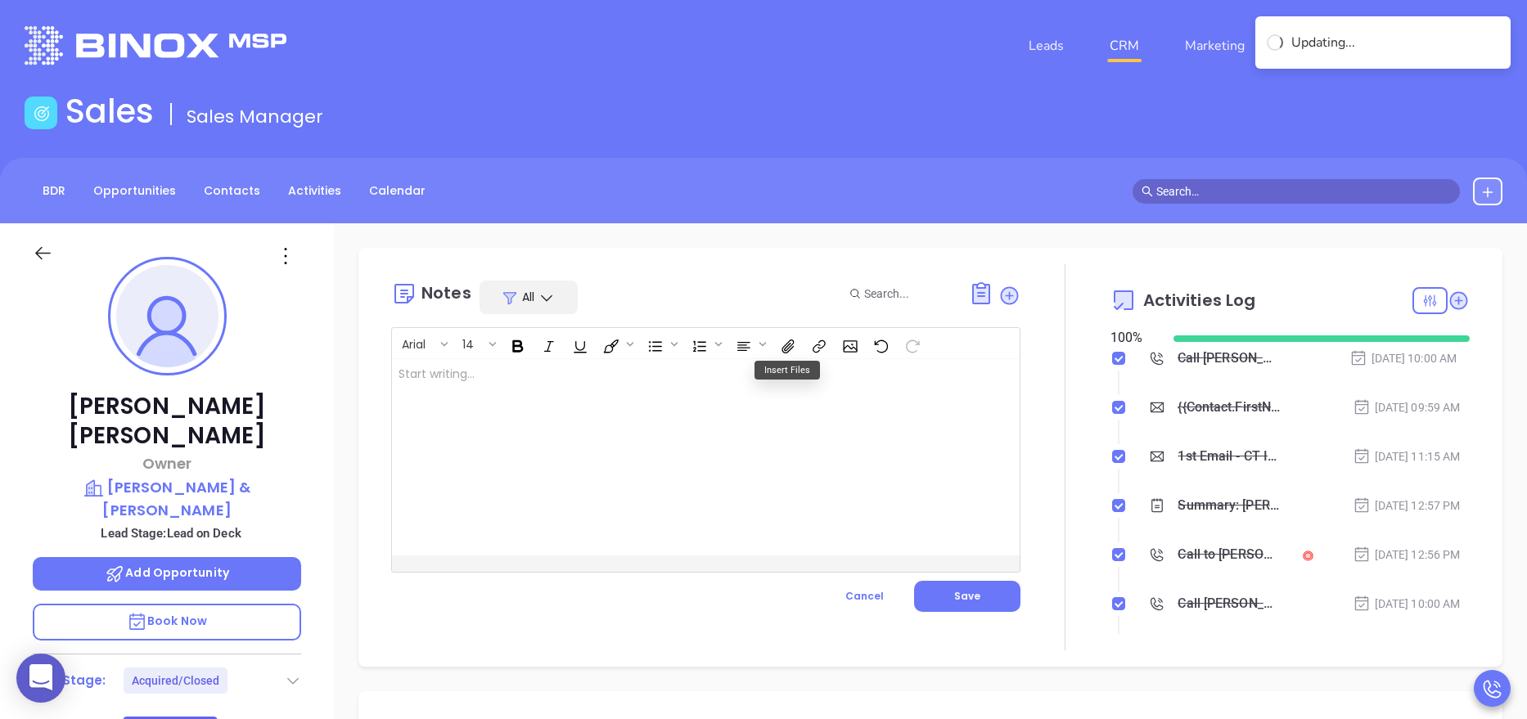
click at [614, 397] on div at bounding box center [683, 457] width 583 height 196
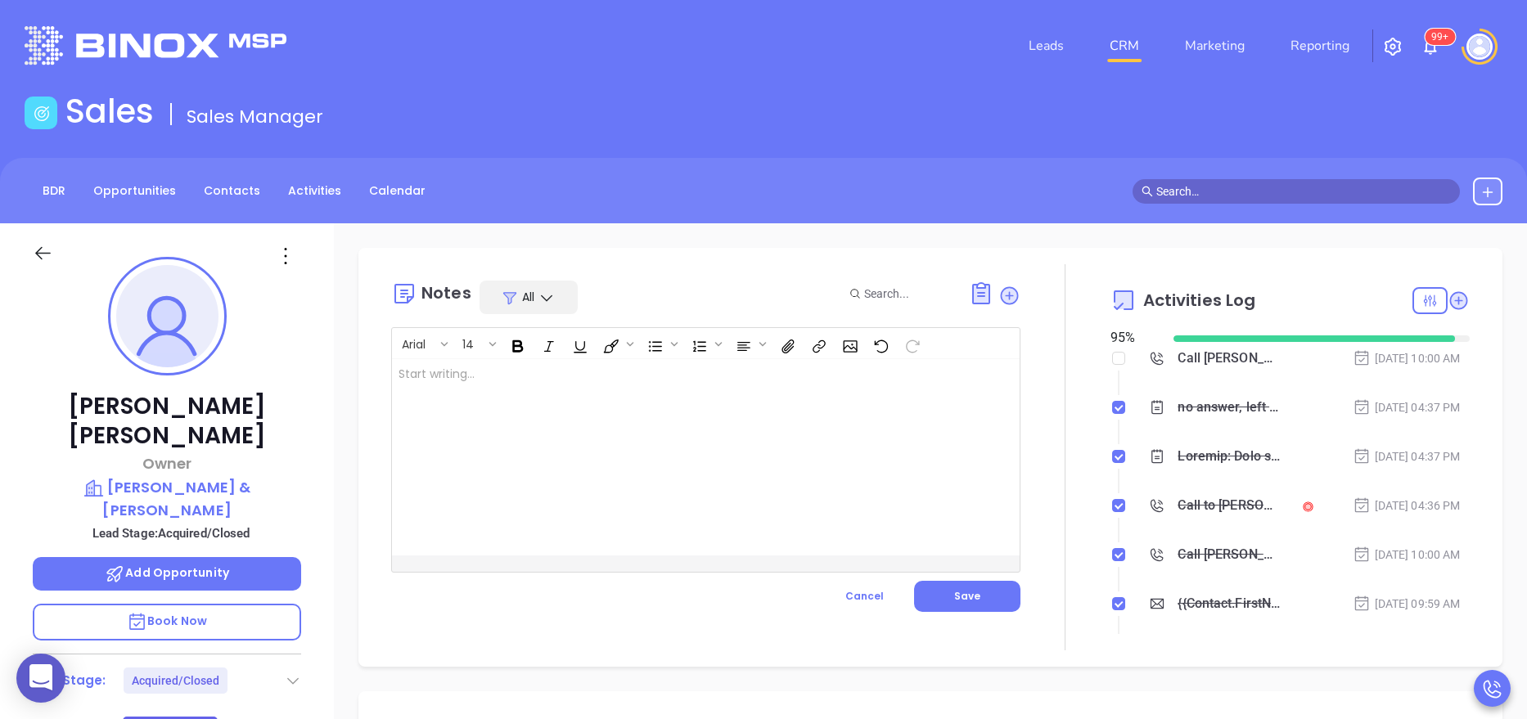
click at [825, 430] on div at bounding box center [683, 457] width 583 height 196
click at [954, 605] on button "Save" at bounding box center [967, 596] width 106 height 31
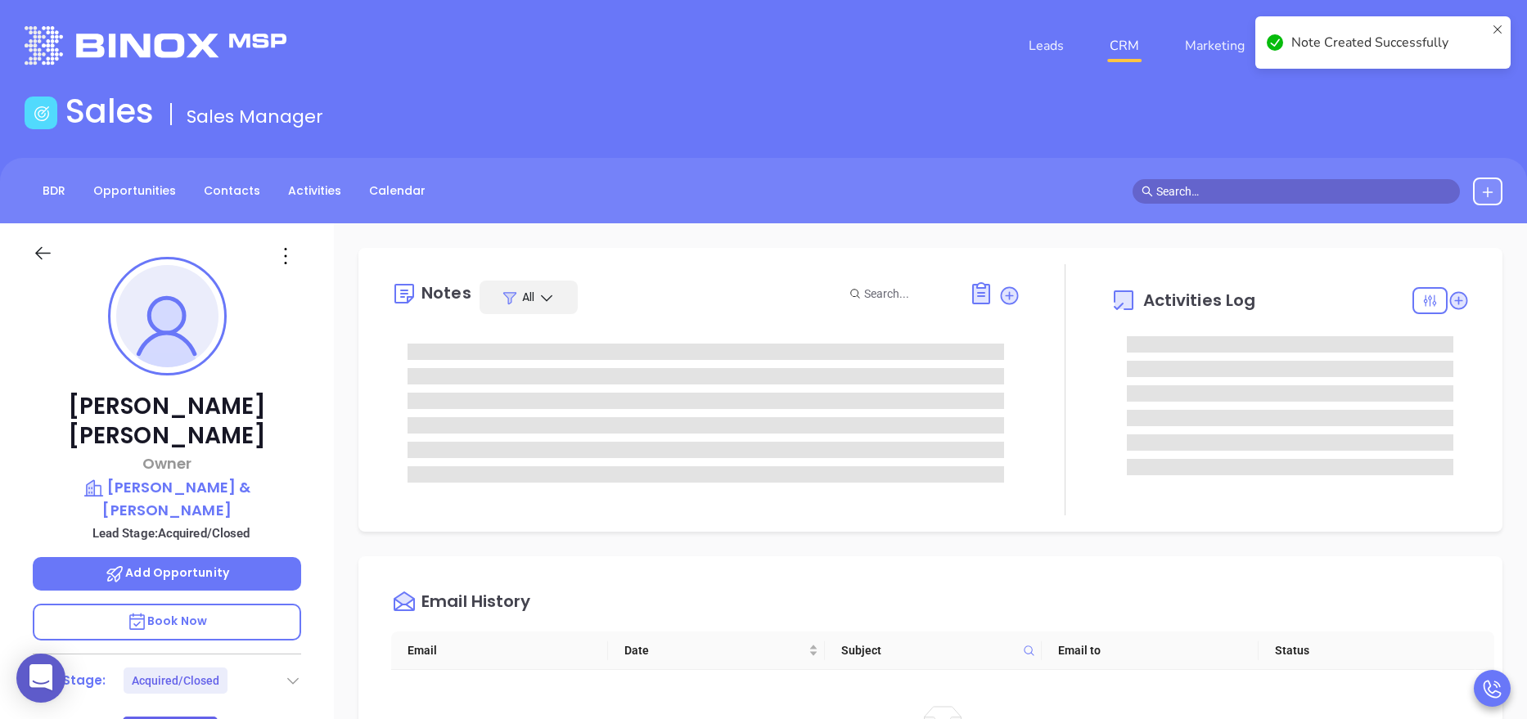
click at [1083, 605] on div "Email History" at bounding box center [942, 602] width 1103 height 59
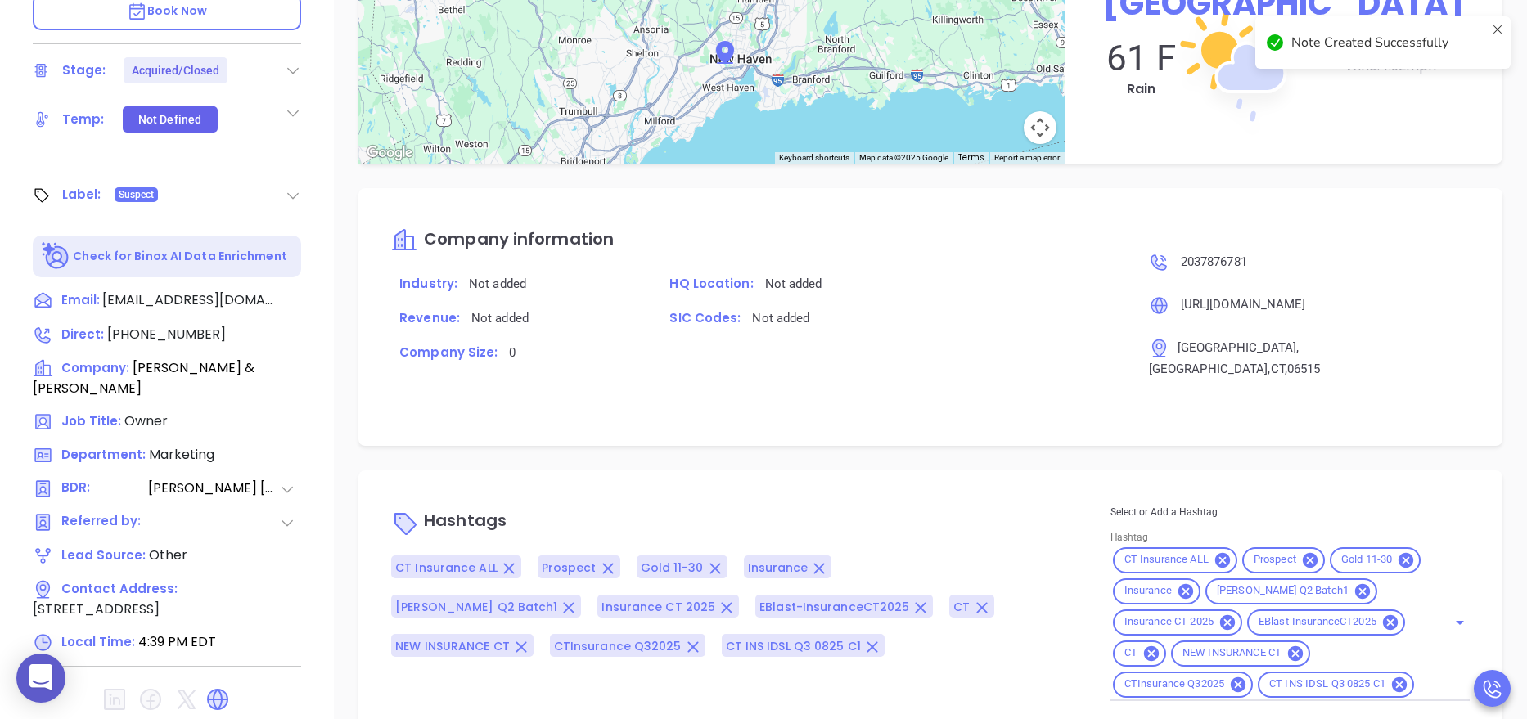
scroll to position [650, 0]
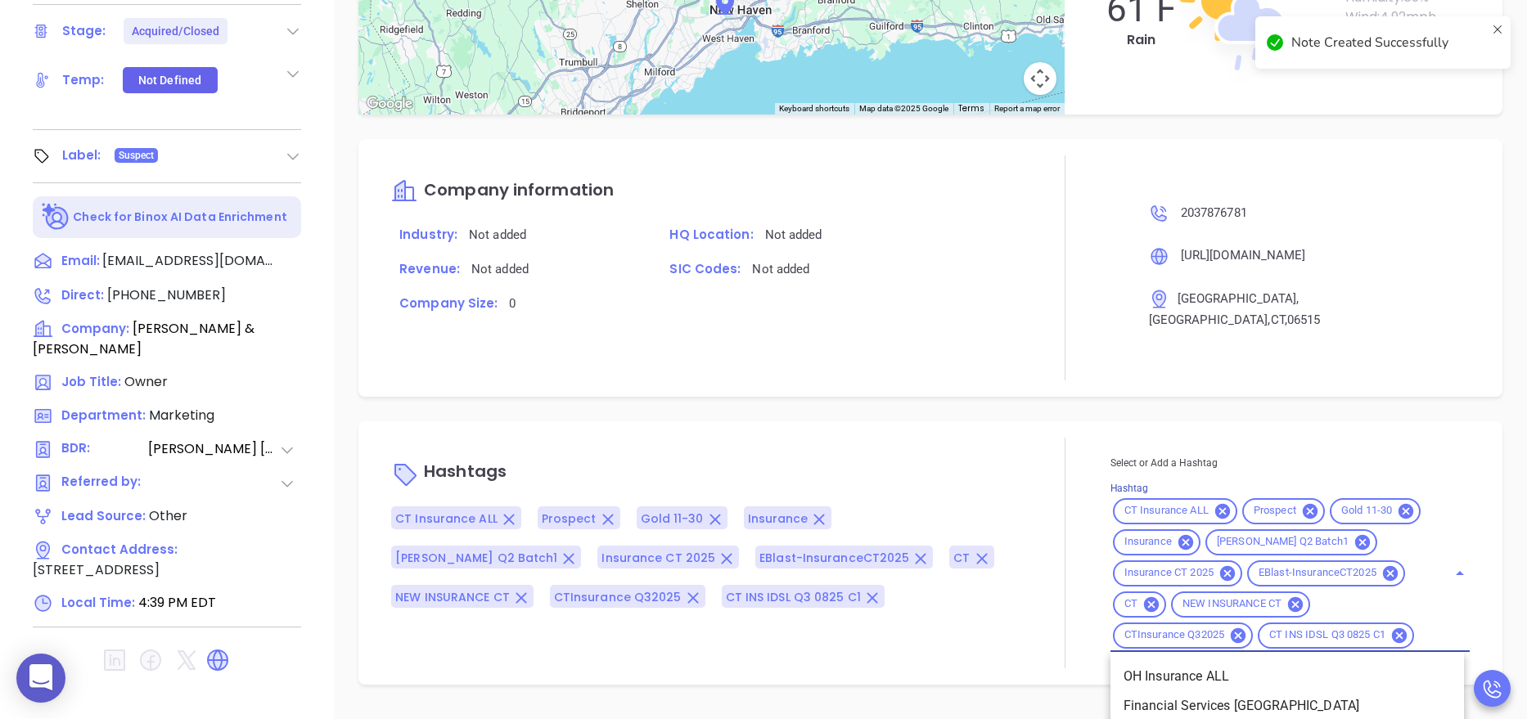
click at [1416, 645] on input "Hashtag" at bounding box center [1419, 635] width 7 height 20
type input "acq"
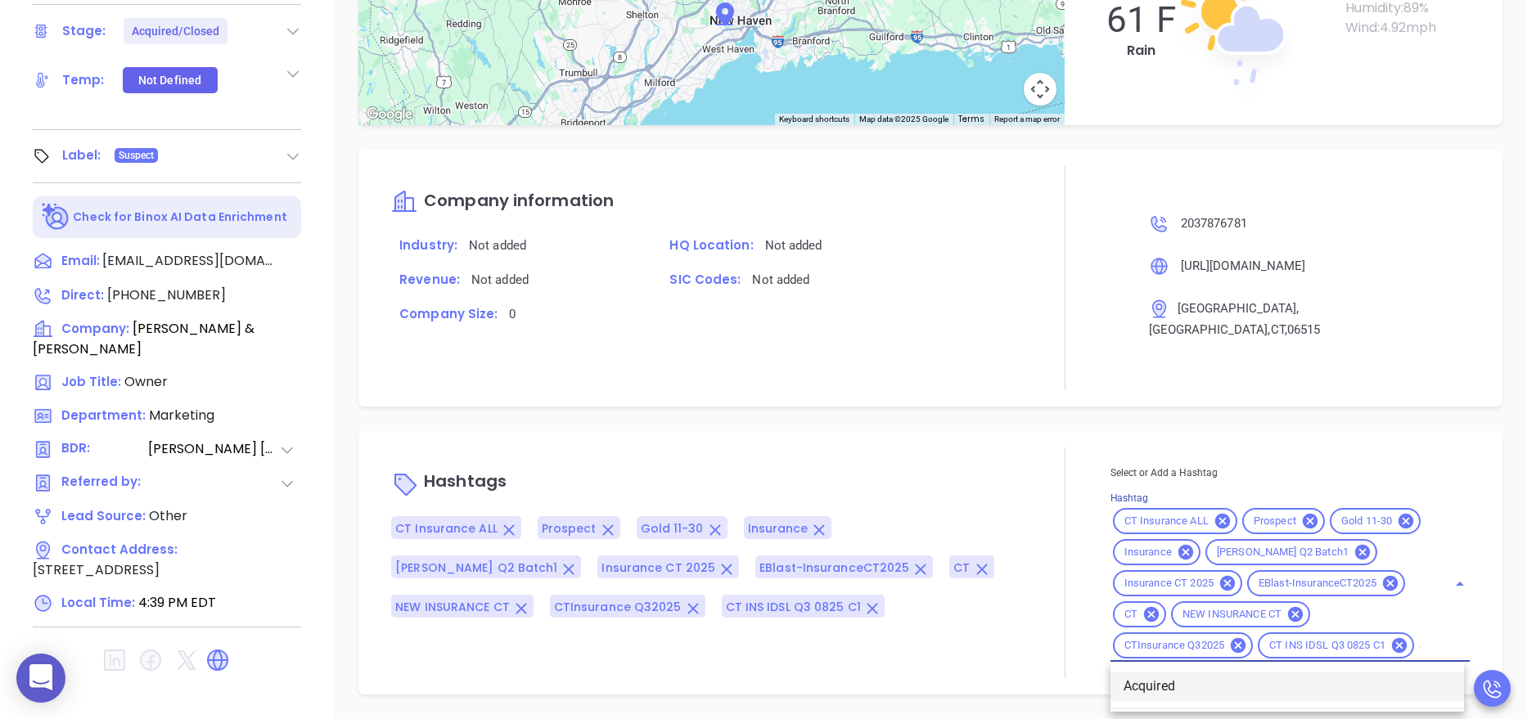
click at [1165, 679] on li "Acquired" at bounding box center [1286, 686] width 353 height 29
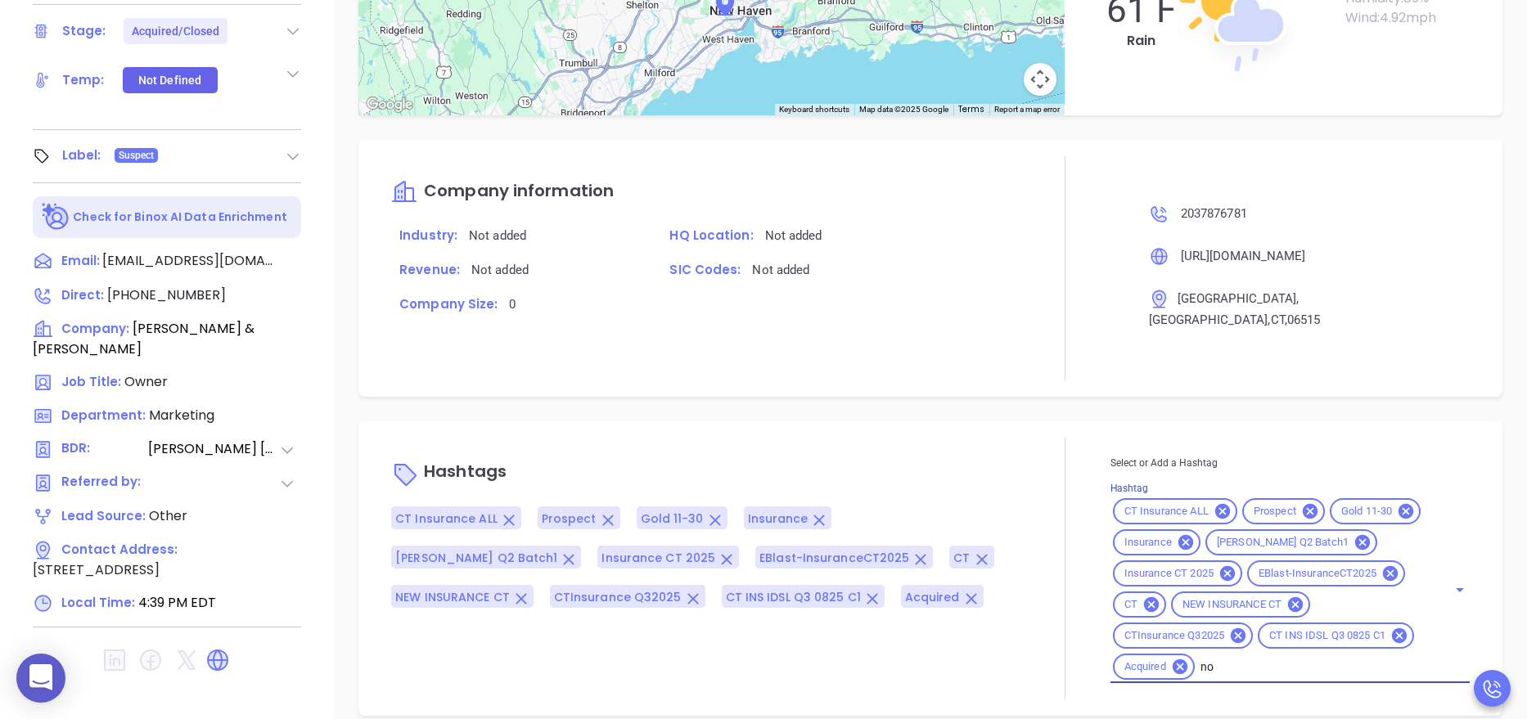
scroll to position [1435, 0]
type input "not"
click at [1127, 692] on li "Not a fit" at bounding box center [1286, 706] width 353 height 29
type input "remove f"
click at [1143, 707] on li "Remove from Marketing" at bounding box center [1286, 706] width 353 height 29
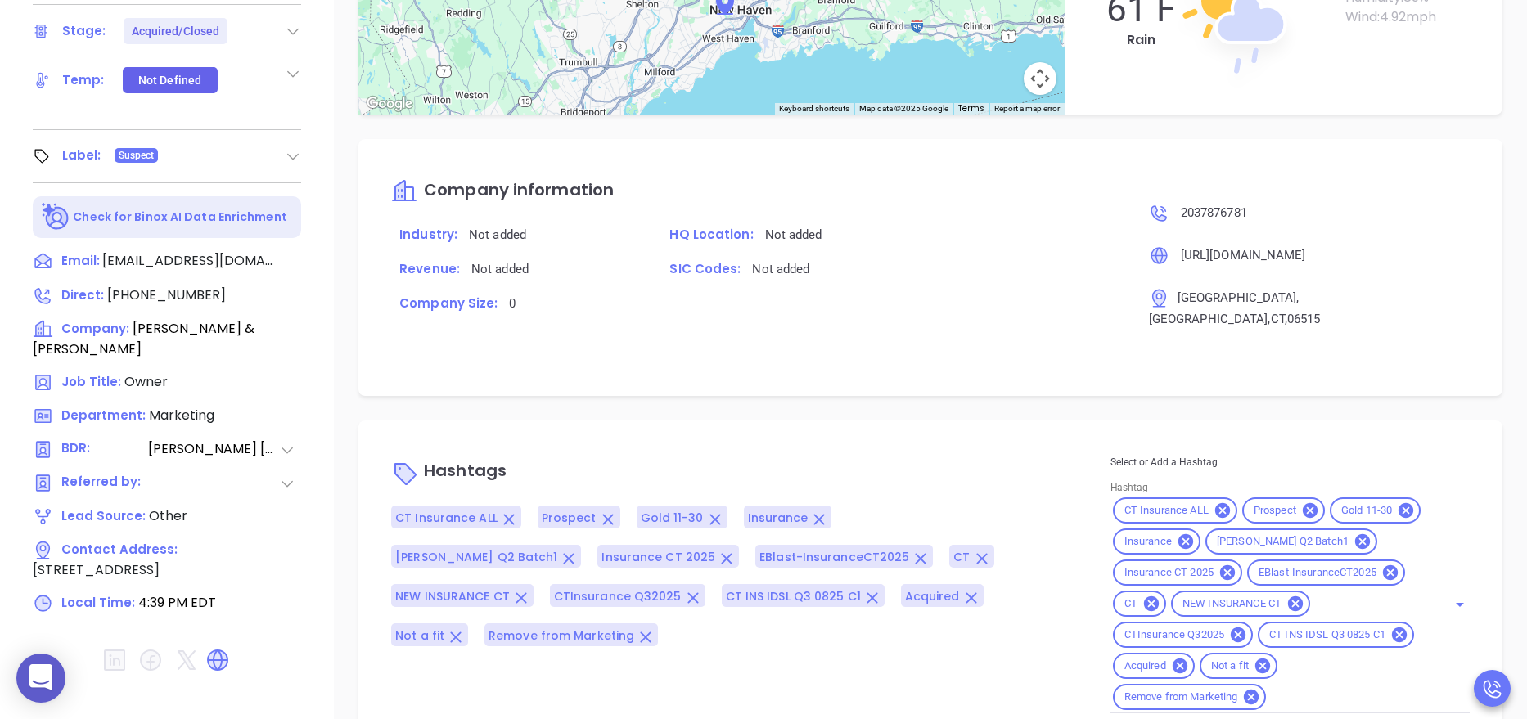
click at [976, 437] on div "Hashtags CT Insurance ALL Prospect Gold 11-30 Insurance Anabell Q2 Batch1 Insur…" at bounding box center [705, 583] width 629 height 293
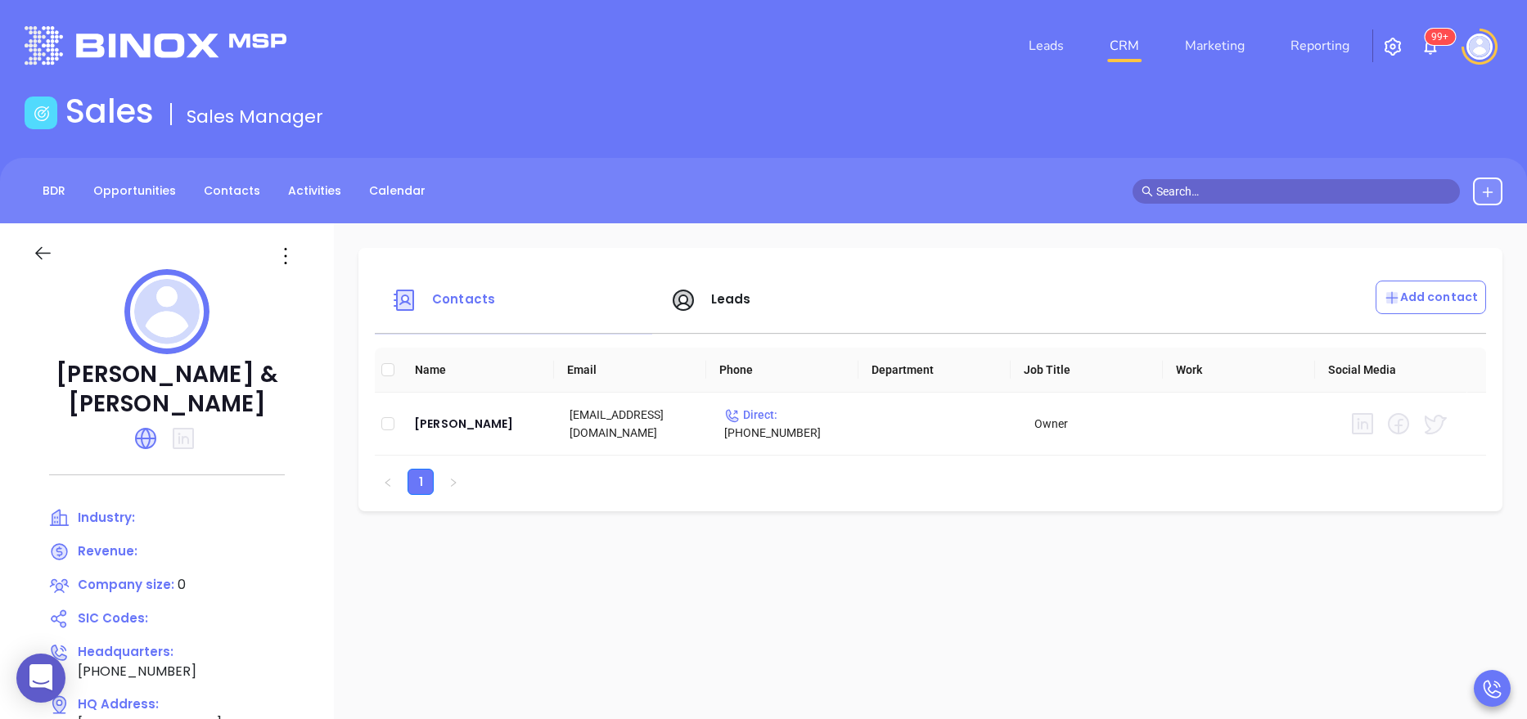
click at [299, 556] on div "[PERSON_NAME] & [PERSON_NAME] Industry: Revenue: Company size: 0 SIC Codes: Hea…" at bounding box center [167, 570] width 334 height 695
click at [143, 428] on icon at bounding box center [145, 438] width 21 height 21
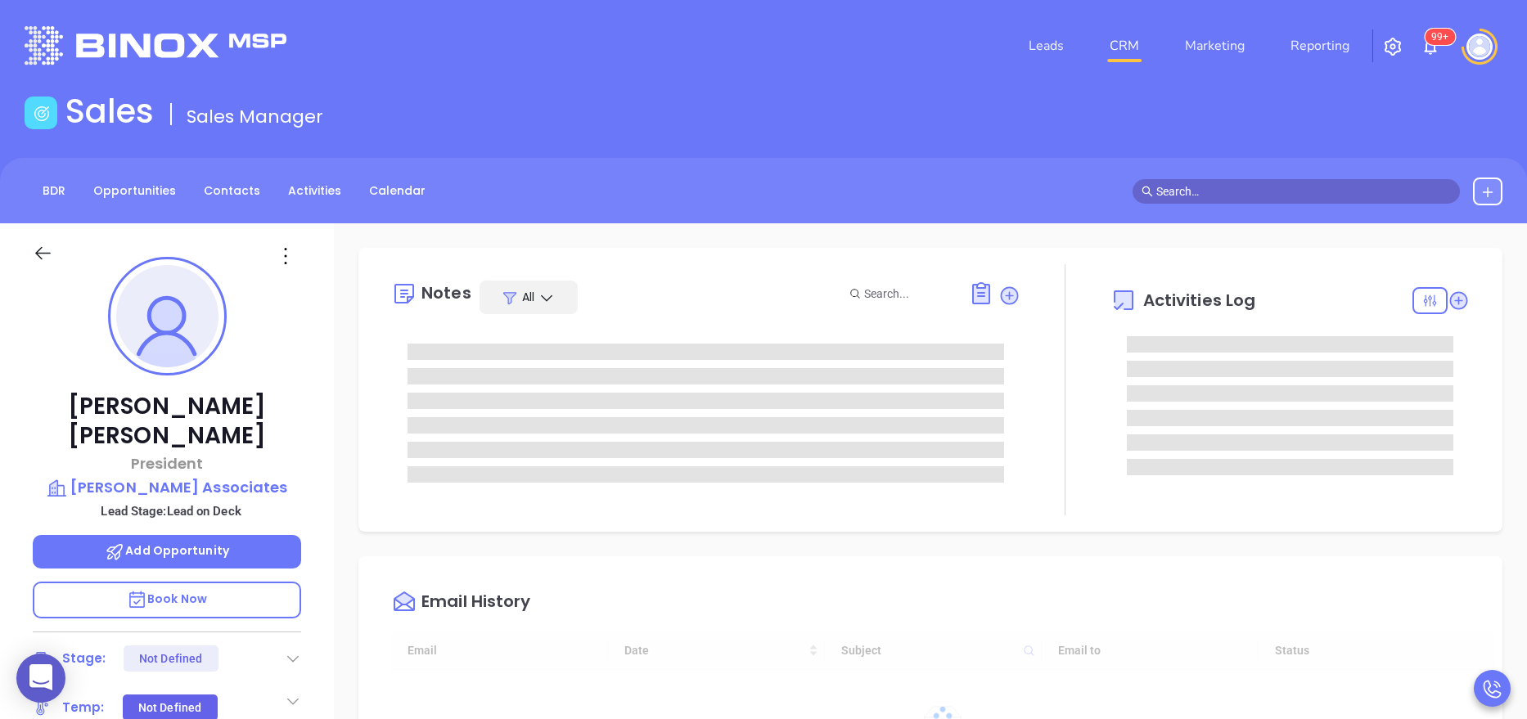
scroll to position [475, 0]
type input "[PERSON_NAME]"
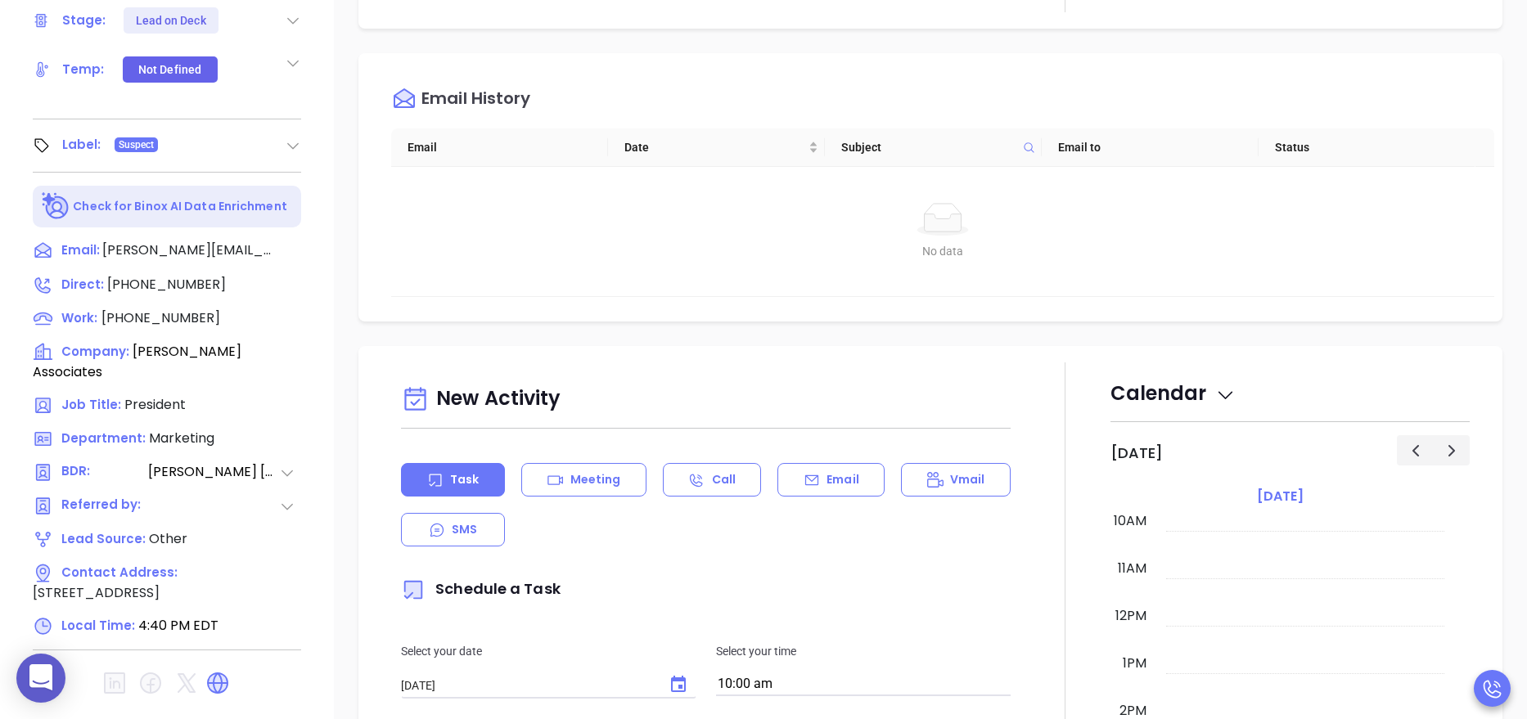
scroll to position [650, 0]
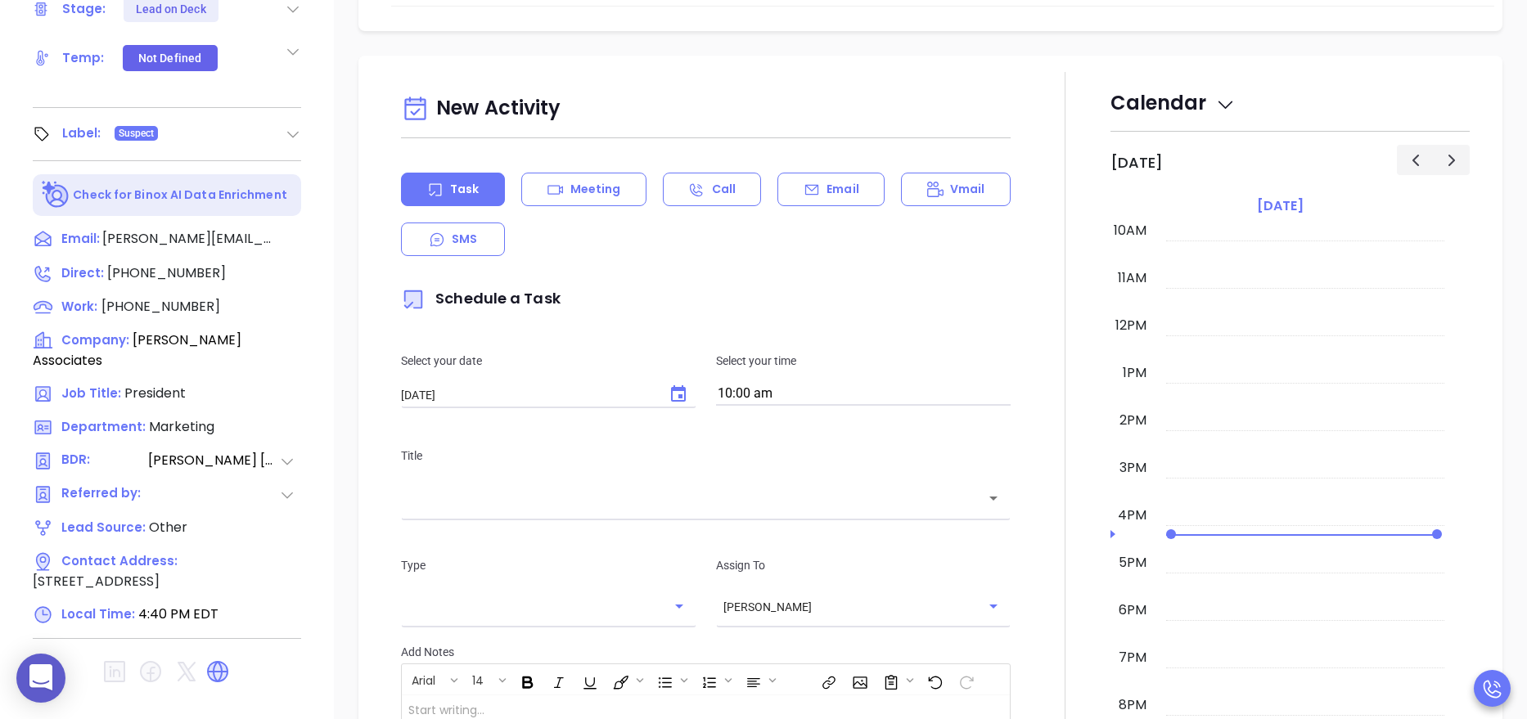
scroll to position [11, 0]
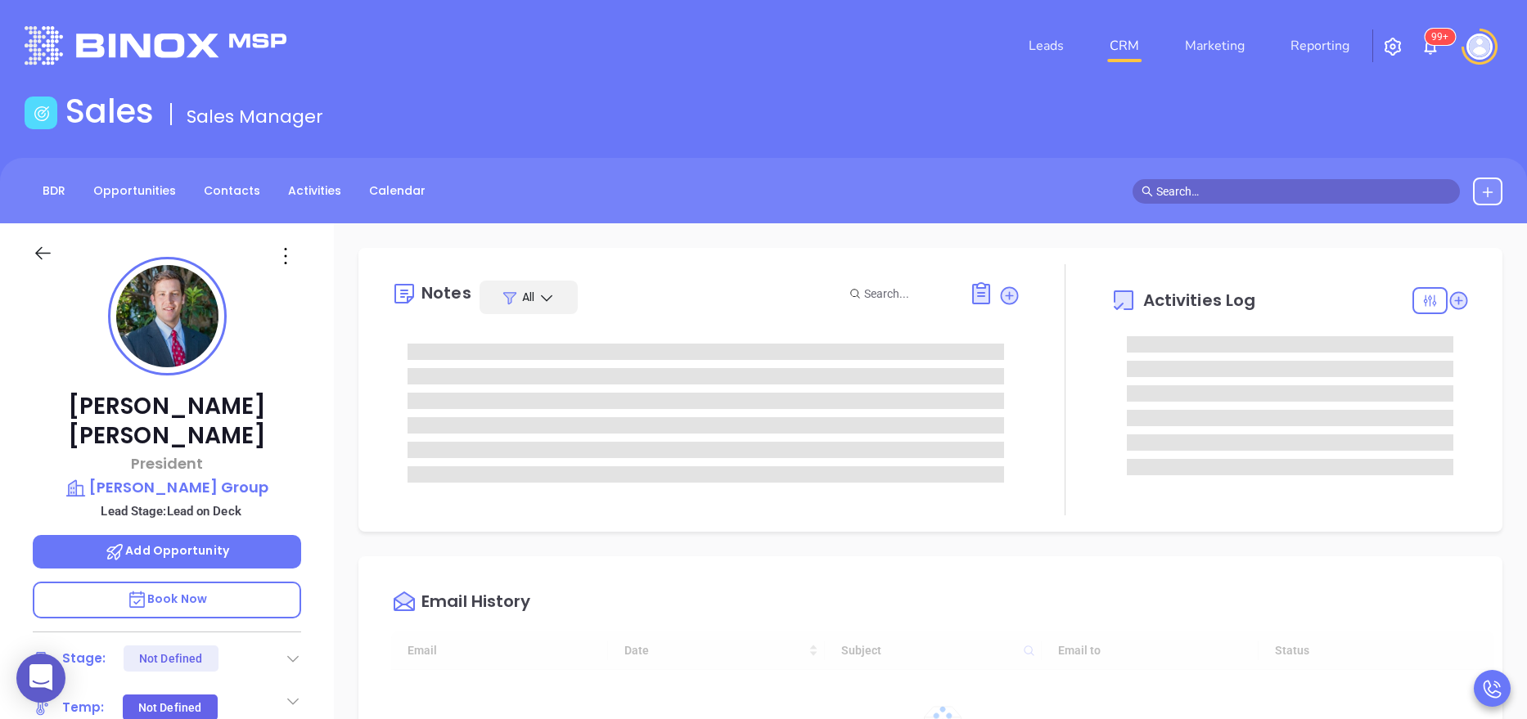
type input "[DATE]"
type input "[PERSON_NAME]"
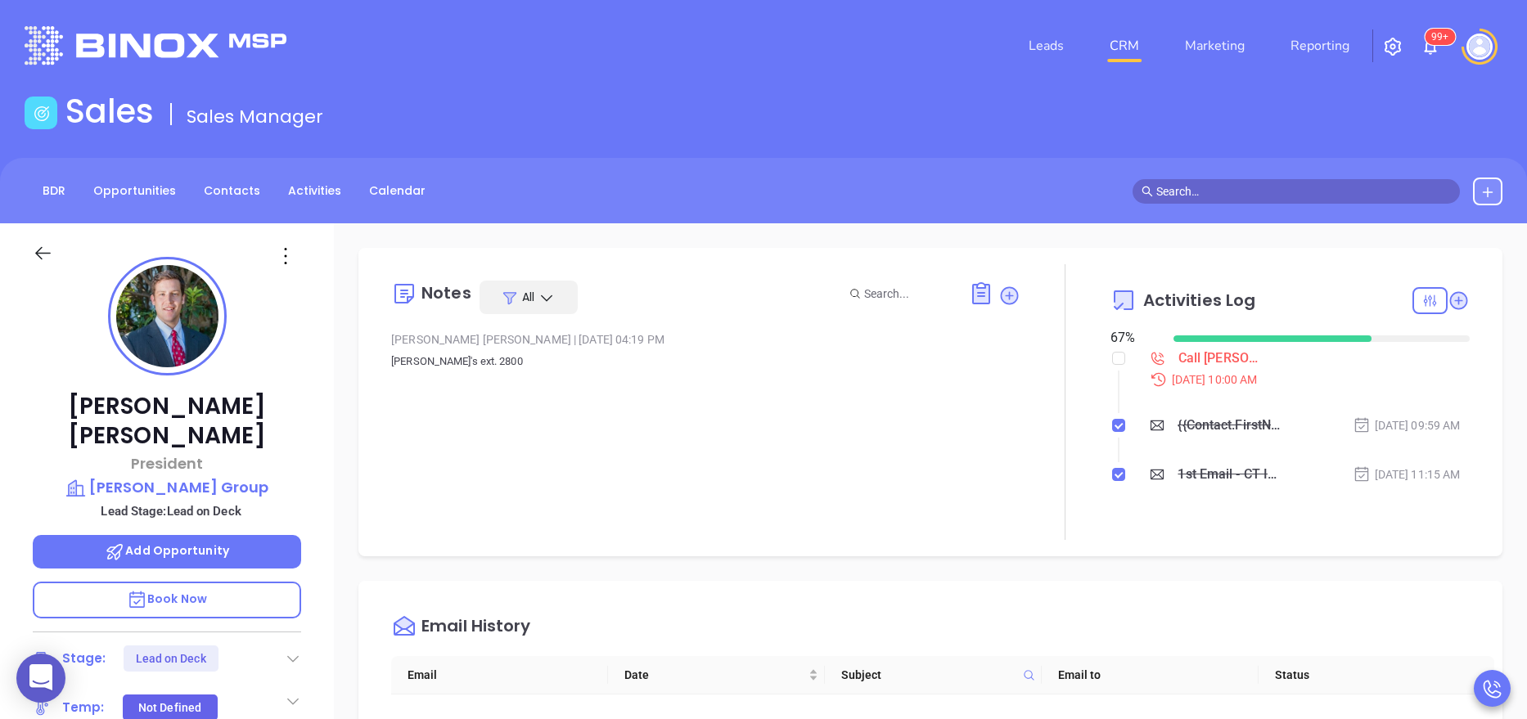
click at [209, 582] on p "Book Now" at bounding box center [167, 600] width 268 height 37
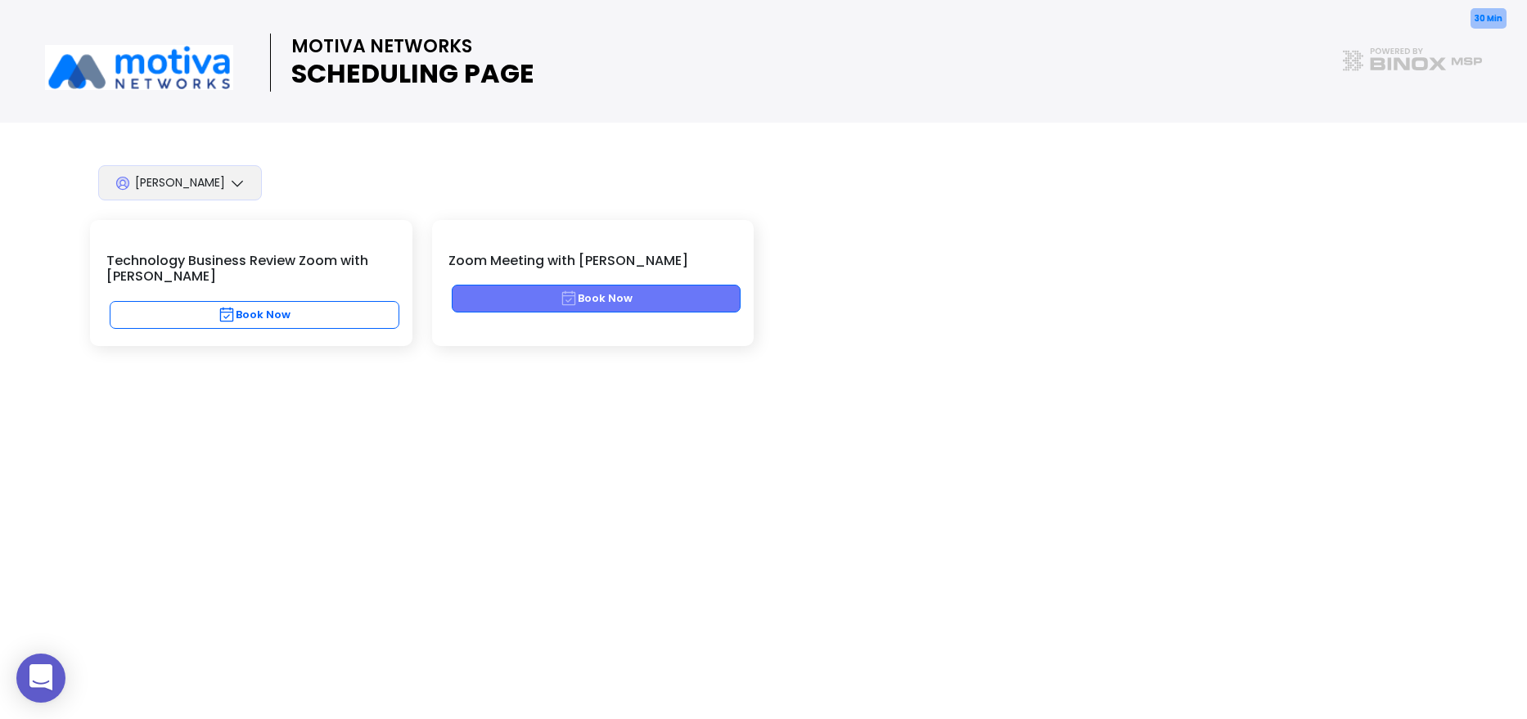
click at [564, 297] on icon "button" at bounding box center [569, 298] width 14 height 15
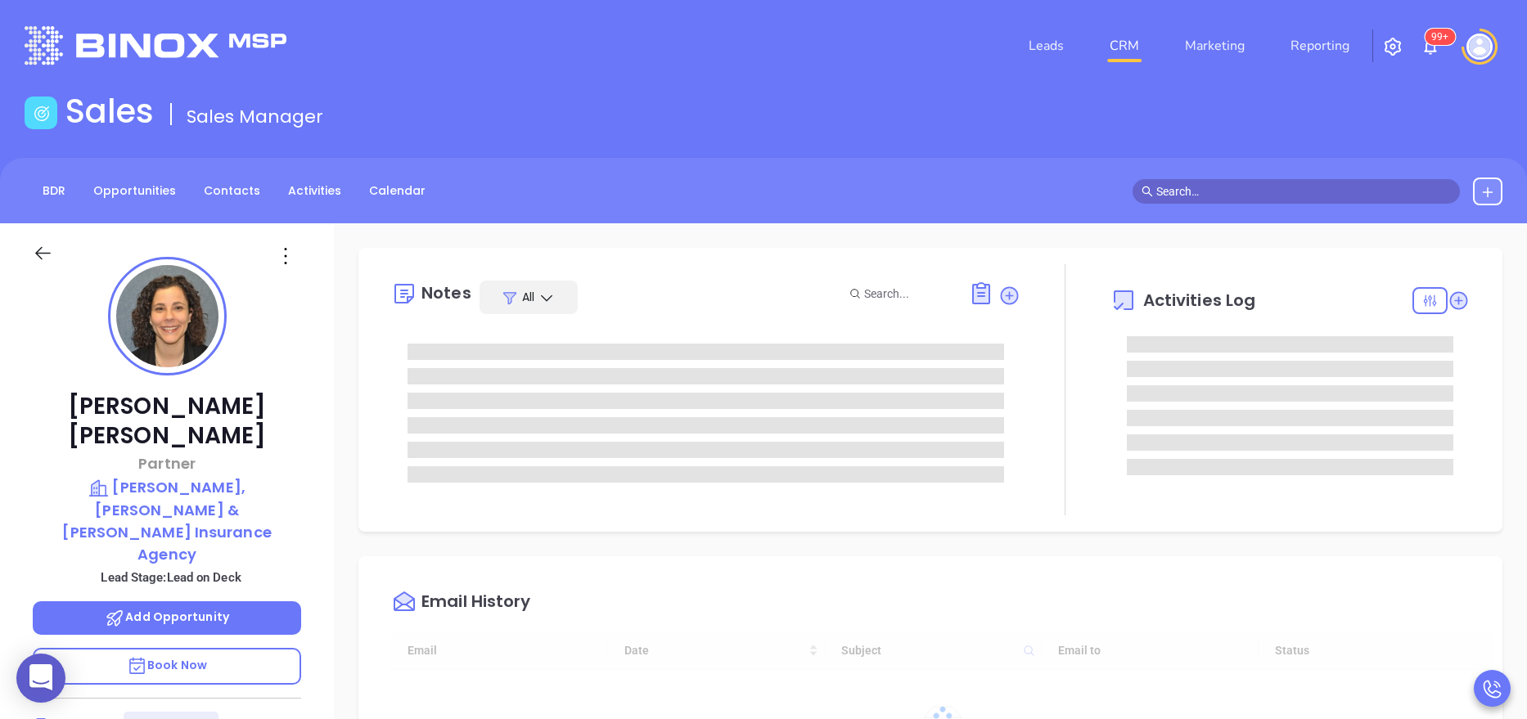
type input "10:00 am"
type input "[DATE]"
type input "[PERSON_NAME]"
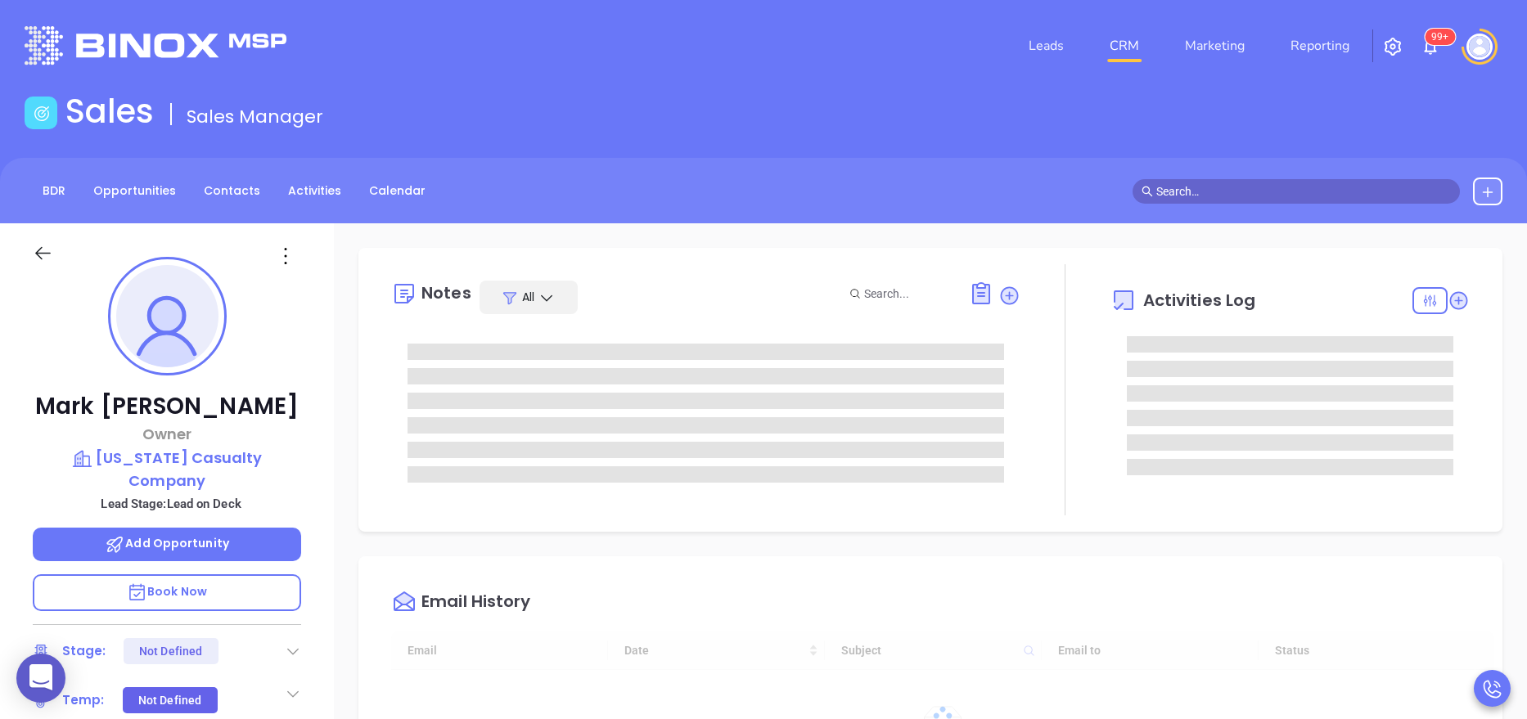
type input "[DATE]"
type input "[PERSON_NAME]"
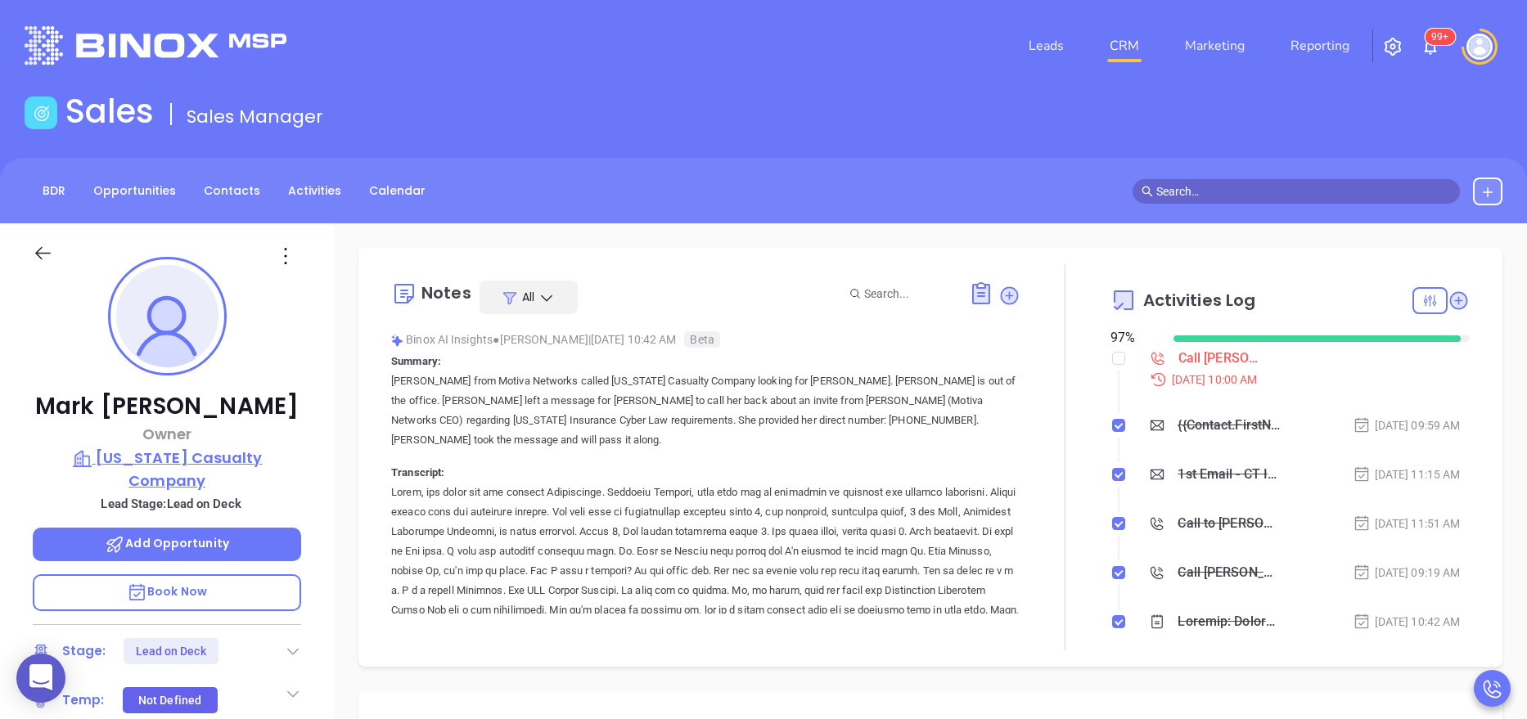
click at [192, 466] on p "[US_STATE] Casualty Company" at bounding box center [167, 469] width 268 height 45
click at [285, 258] on icon at bounding box center [285, 256] width 26 height 26
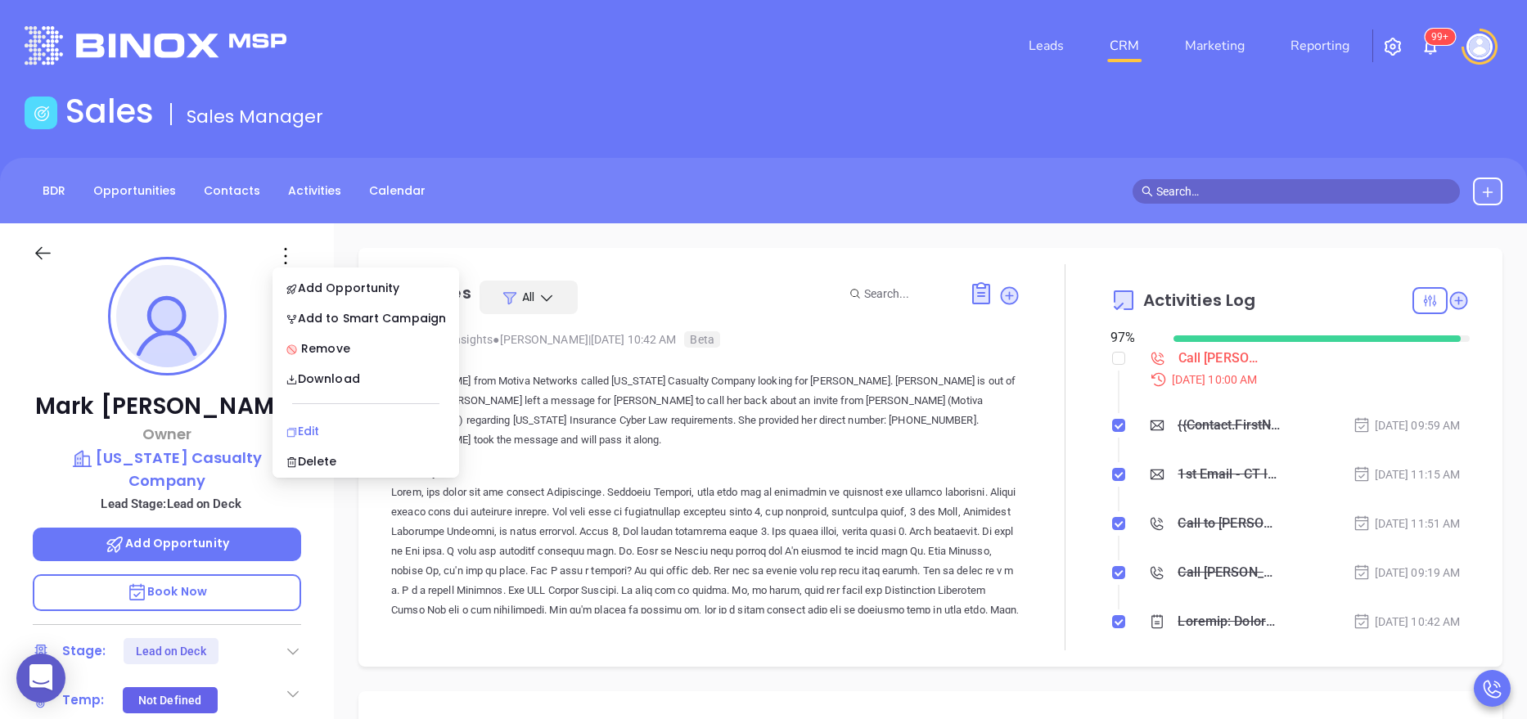
click at [331, 427] on div "Edit" at bounding box center [366, 431] width 160 height 18
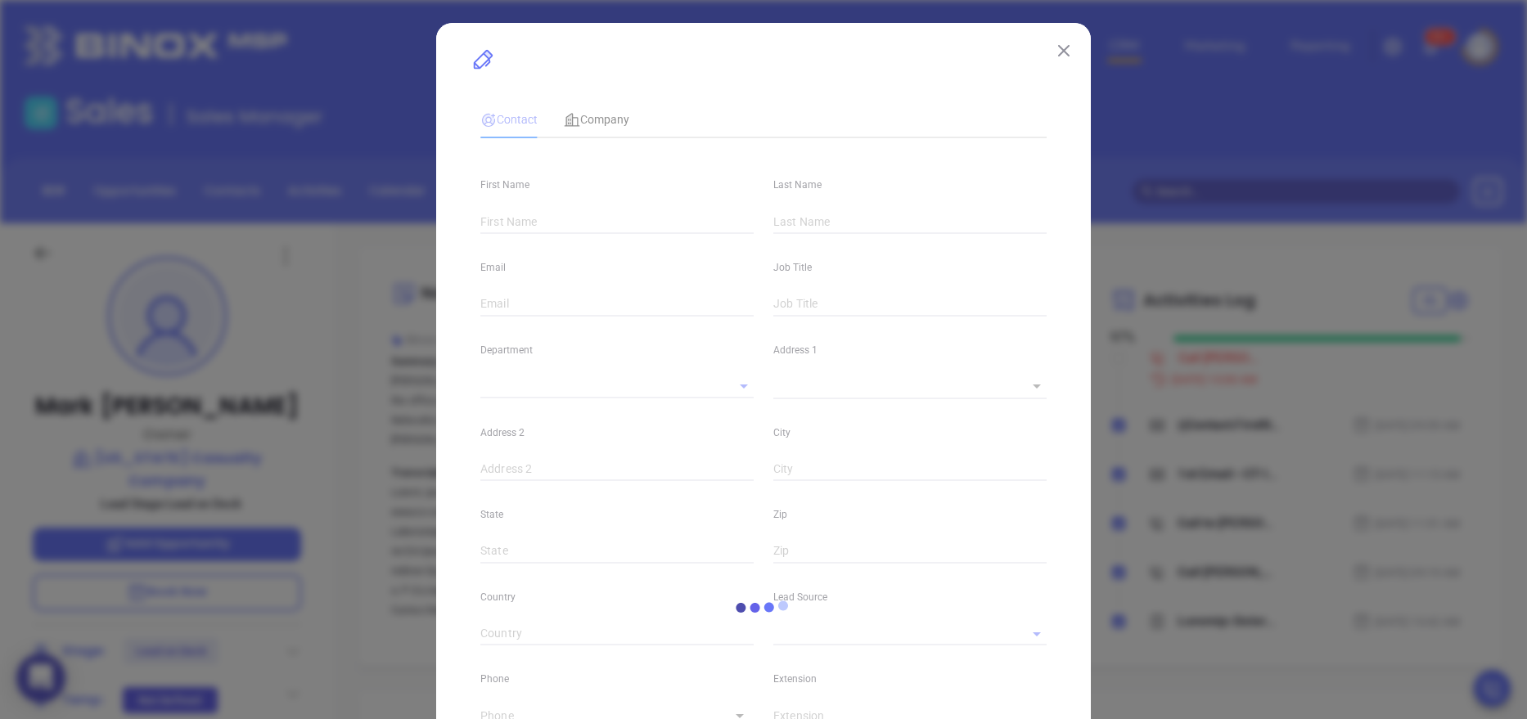
type input "Mark"
type input "[PERSON_NAME]"
type input "[EMAIL_ADDRESS][DOMAIN_NAME]"
type input "Owner"
type input "1"
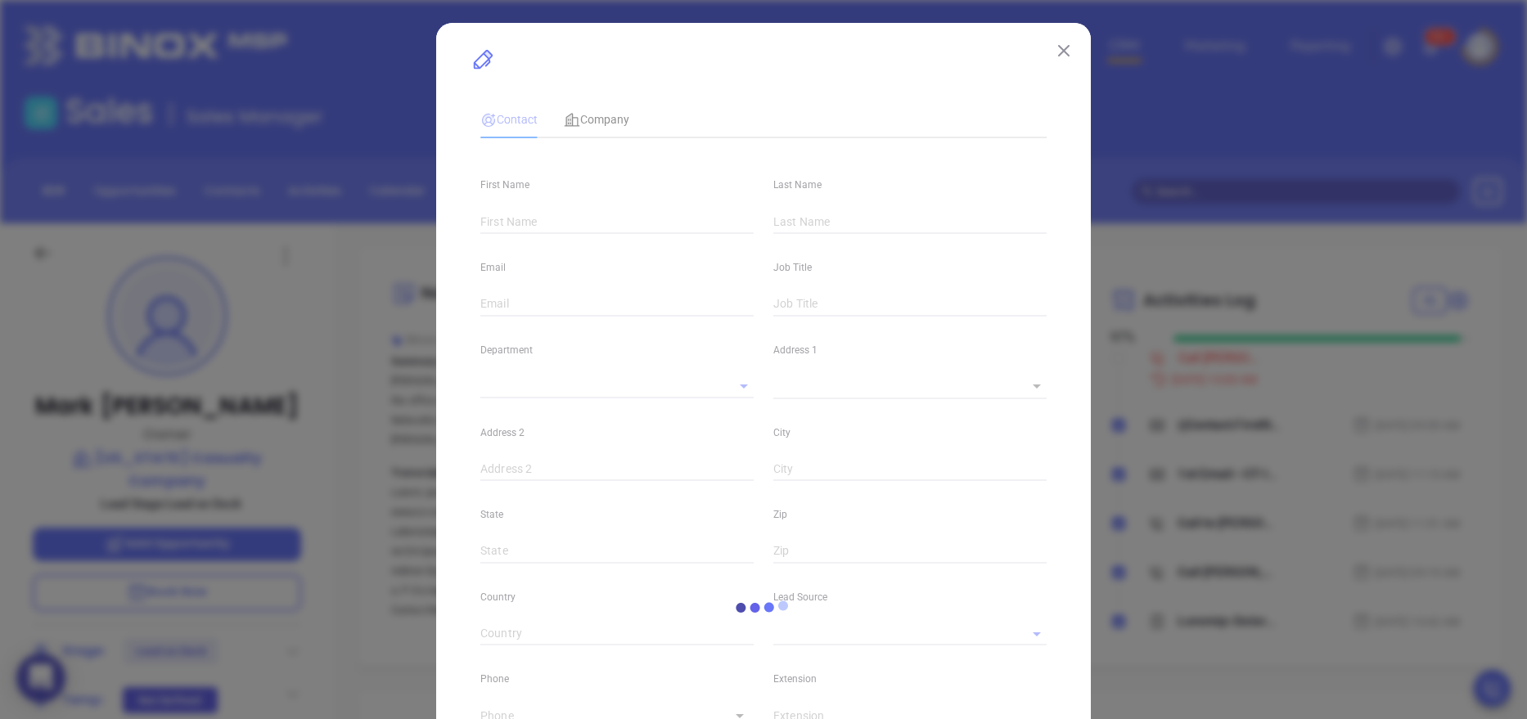
type input "[DOMAIN_NAME][URL][PERSON_NAME]"
type input "Marketing"
type input "Other"
type input "Anabell Dominguez"
type input "Second Phone Call"
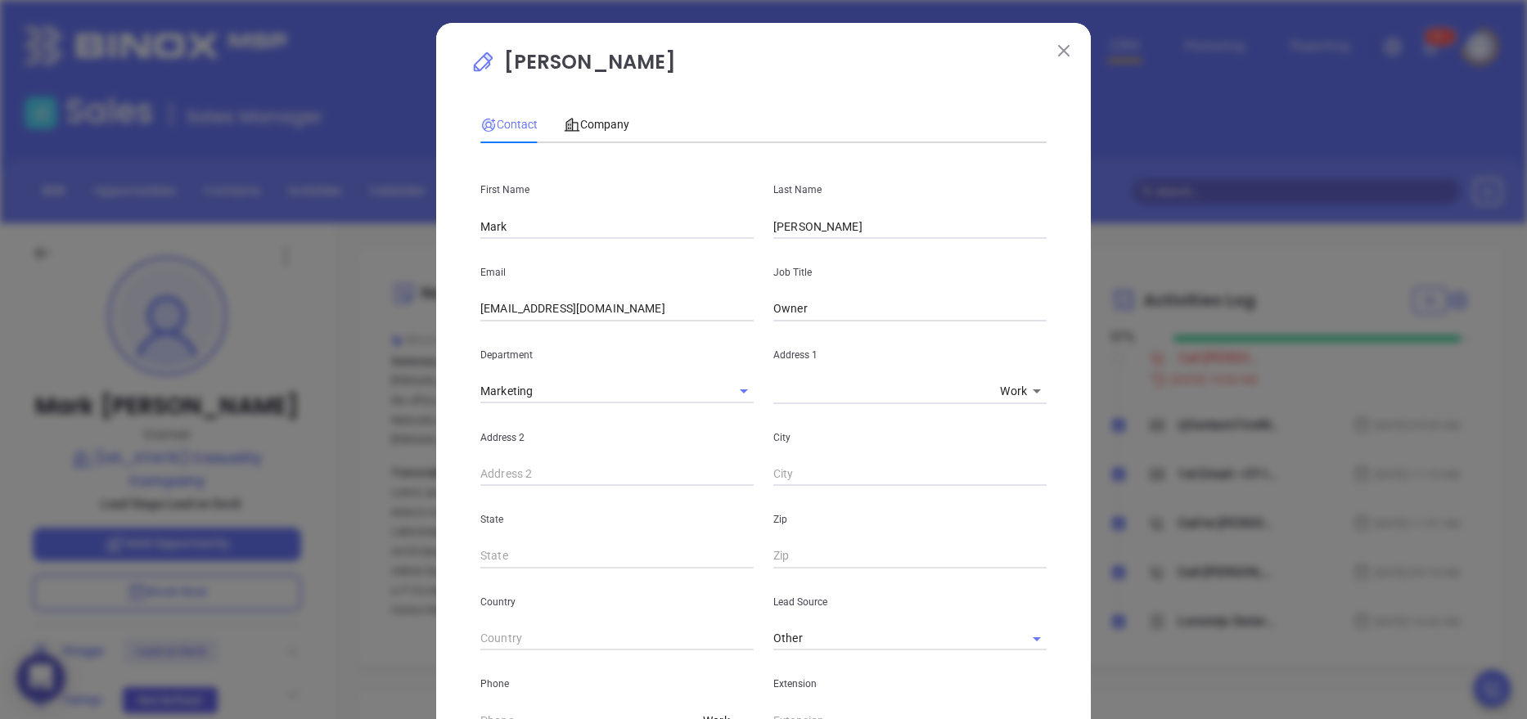
click at [744, 557] on div "State" at bounding box center [616, 527] width 293 height 83
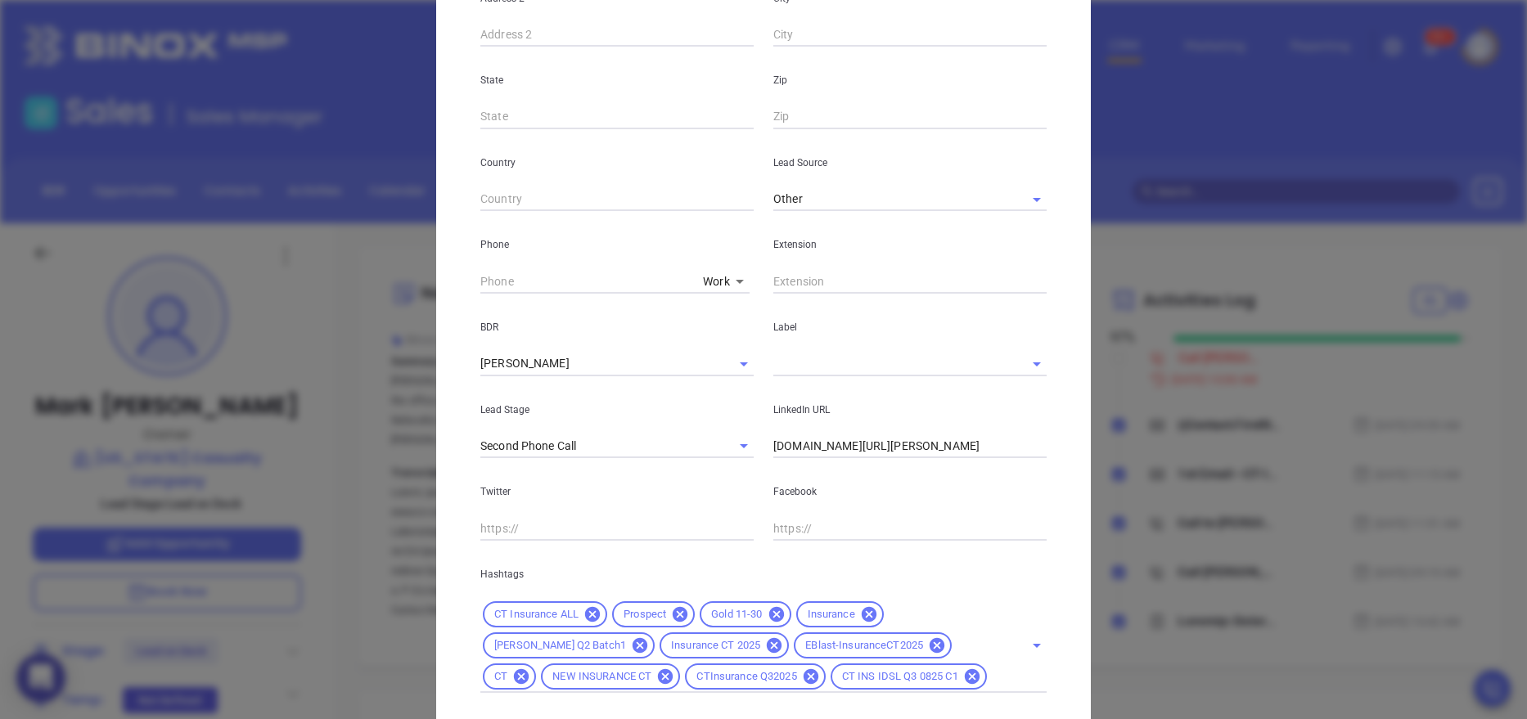
scroll to position [442, 0]
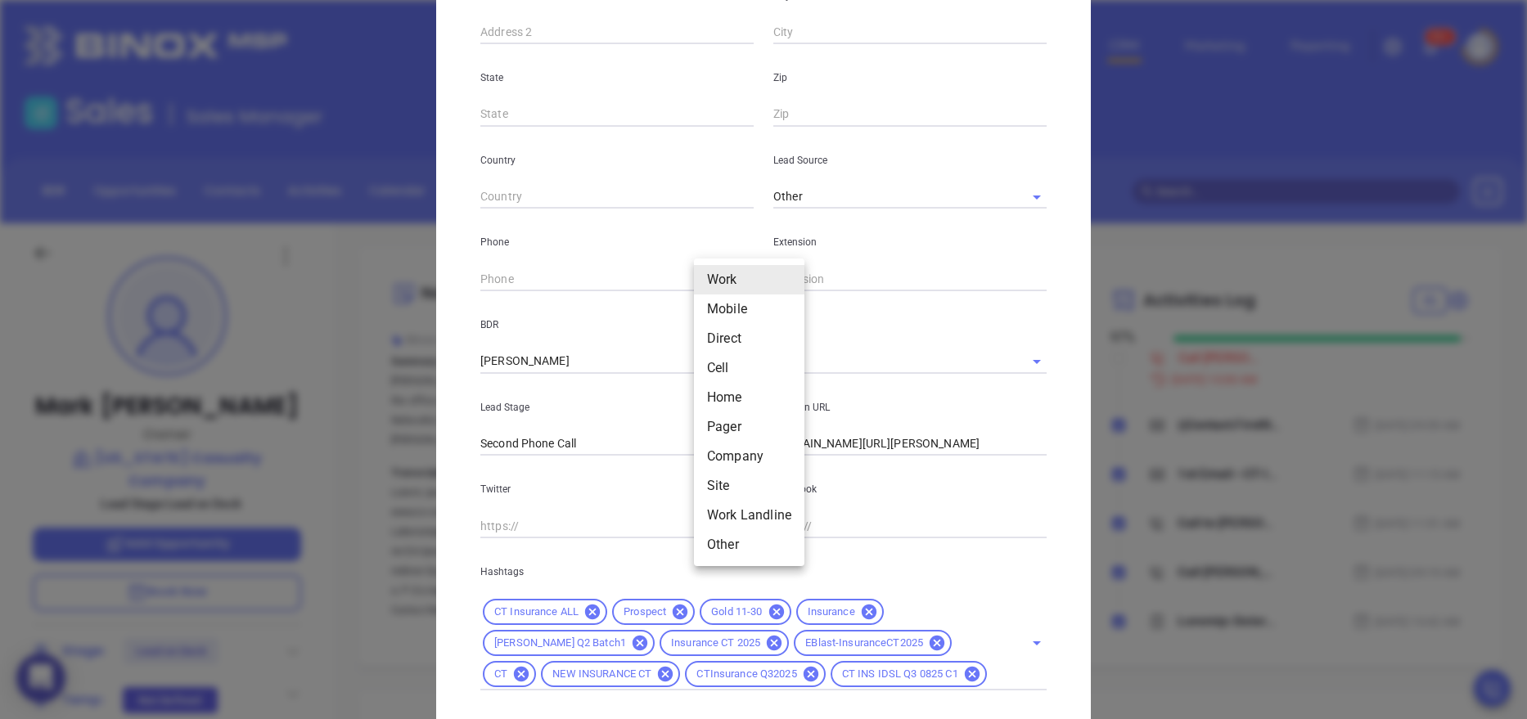
click at [700, 272] on body "0 Leads CRM Marketing Reporting 99+ Financial Leads Leads Sales Sales Manager B…" at bounding box center [763, 359] width 1527 height 719
click at [735, 448] on li "Company" at bounding box center [749, 456] width 110 height 29
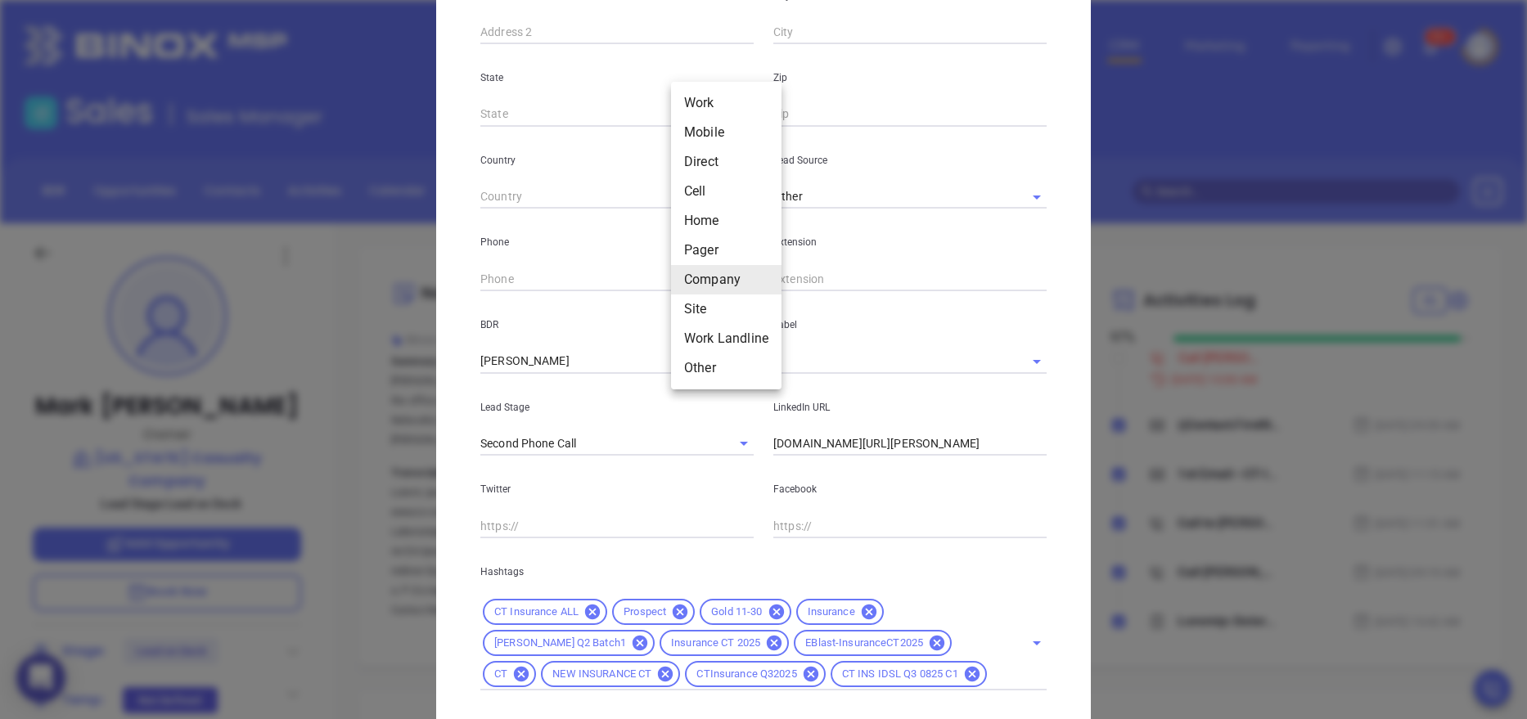
click at [716, 272] on body "0 Leads CRM Marketing Reporting 99+ Financial Leads Leads Sales Sales Manager B…" at bounding box center [763, 359] width 1527 height 719
click at [722, 319] on li "Site" at bounding box center [726, 309] width 110 height 29
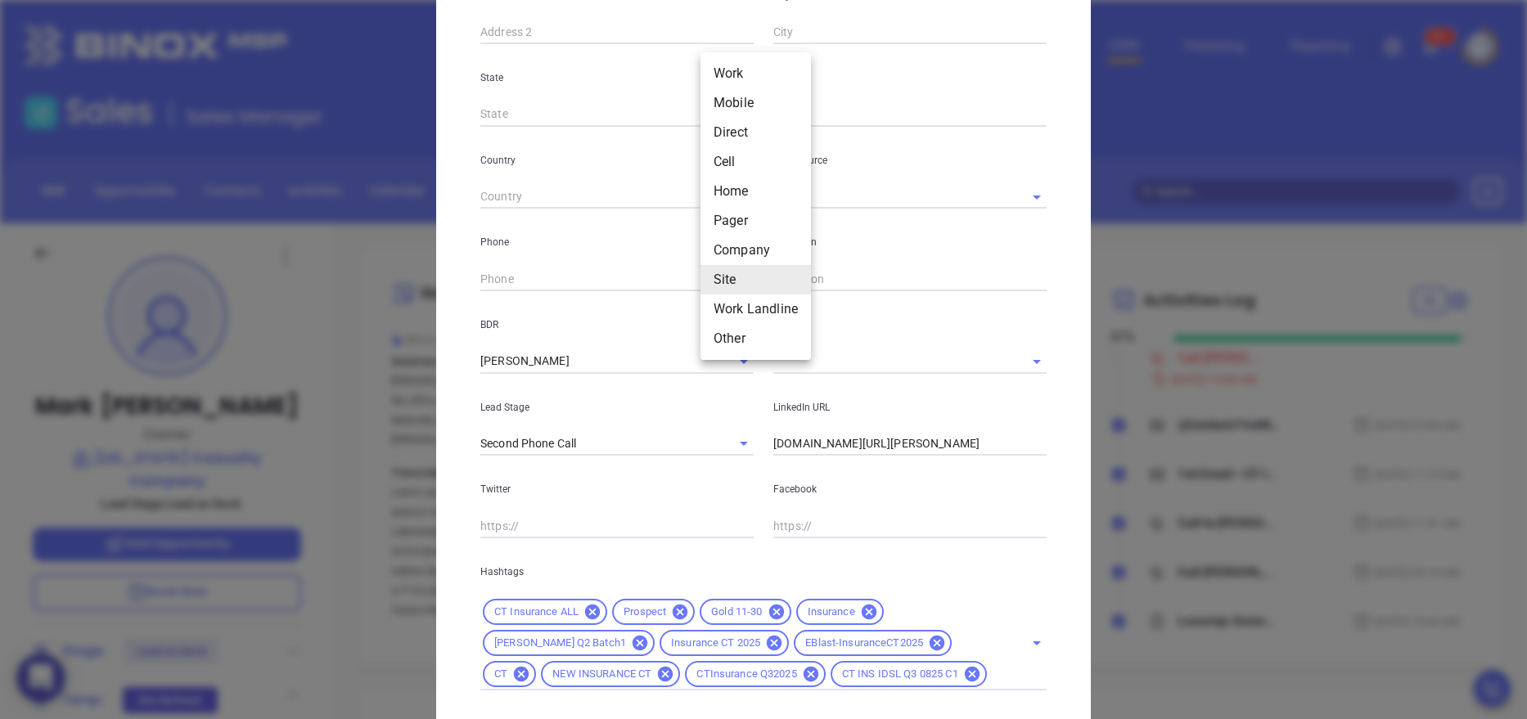
click at [717, 273] on body "0 Leads CRM Marketing Reporting 99+ Financial Leads Leads Sales Sales Manager B…" at bounding box center [763, 359] width 1527 height 719
click at [718, 77] on li "Work" at bounding box center [755, 73] width 110 height 29
type input "1"
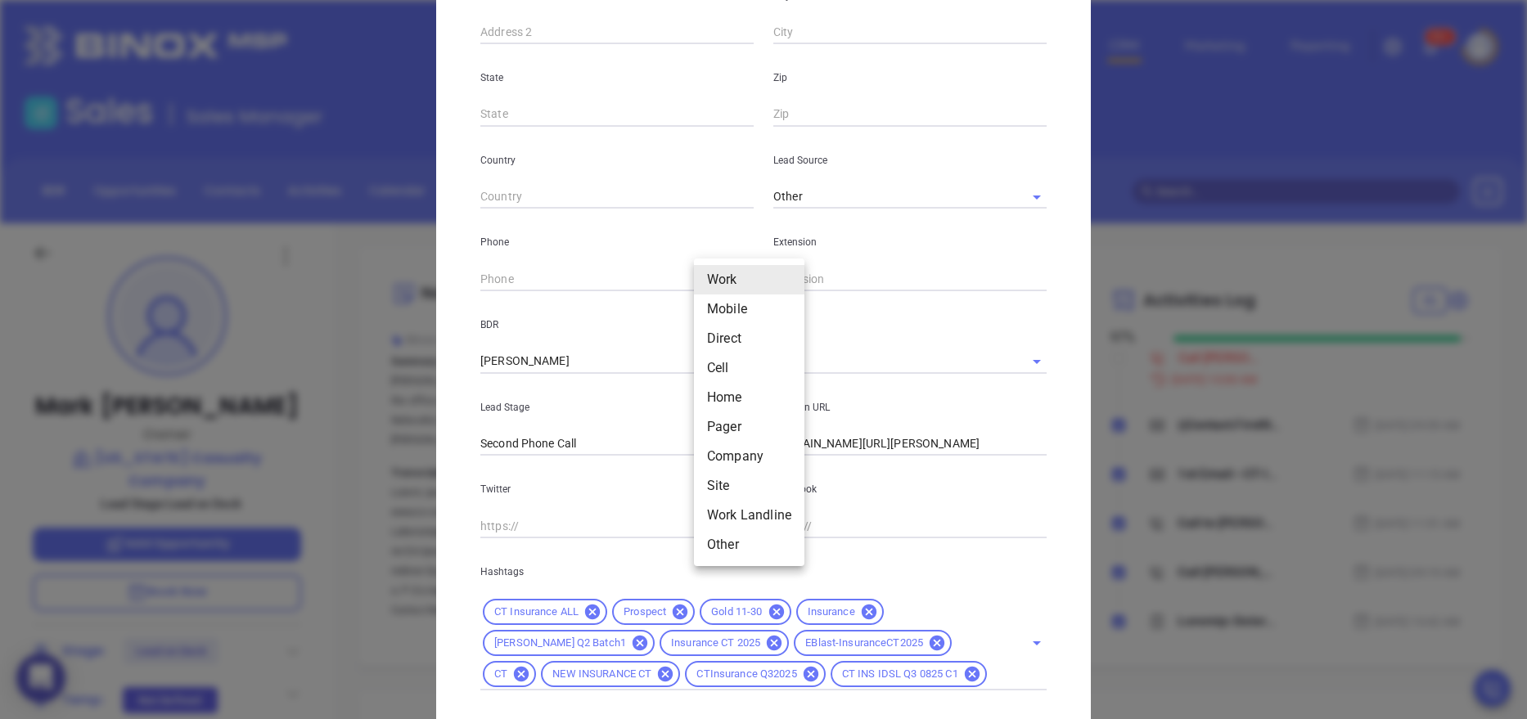
click at [718, 278] on body "0 Leads CRM Marketing Reporting 99+ Financial Leads Leads Sales Sales Manager B…" at bounding box center [763, 359] width 1527 height 719
click at [740, 334] on li "Direct" at bounding box center [749, 338] width 110 height 29
type input "(800) 922-2886"
type input "3"
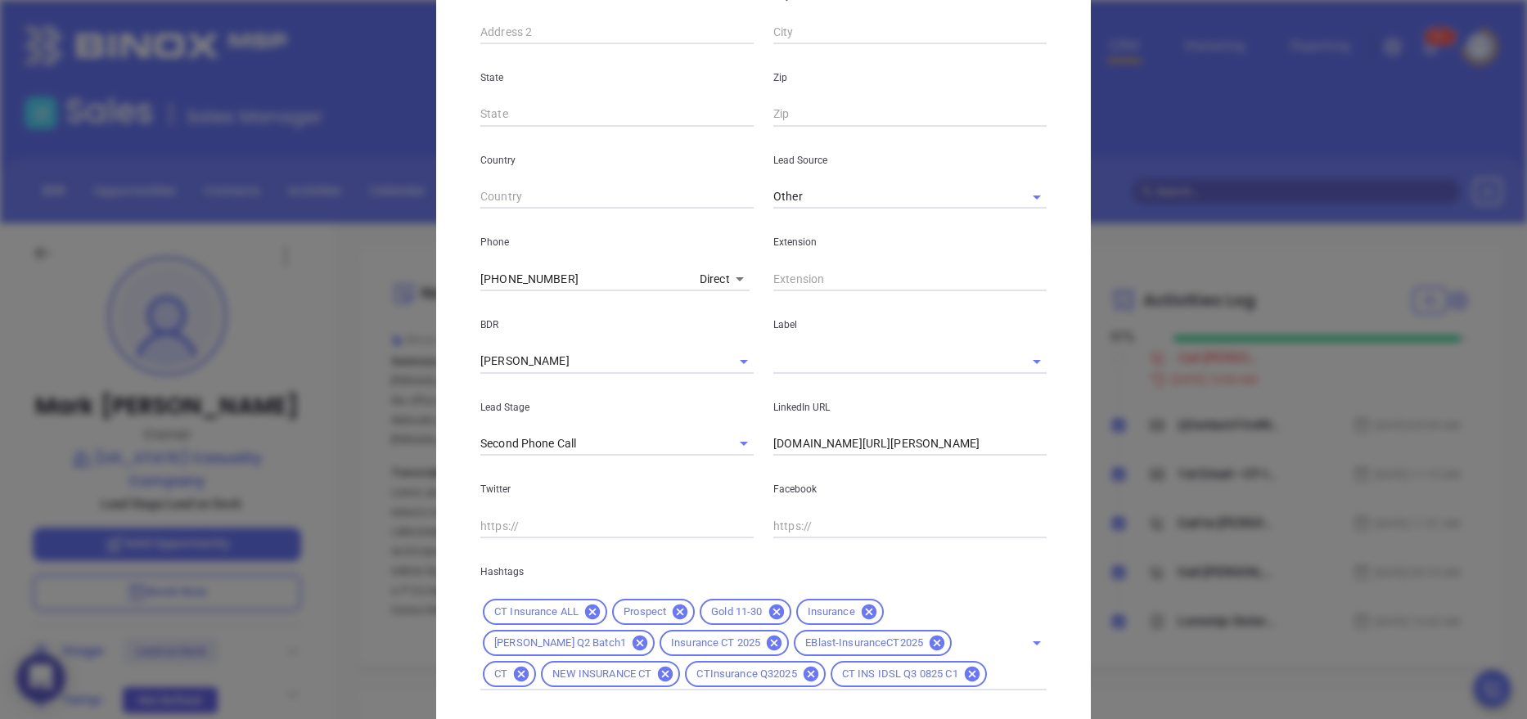
click at [808, 286] on input "text" at bounding box center [909, 279] width 273 height 25
paste input "3889"
type input "3889"
click at [1056, 622] on div "Mark Johnston Contact Company First Name Mark Last Name Johnston Email mark@ctc…" at bounding box center [763, 186] width 654 height 1210
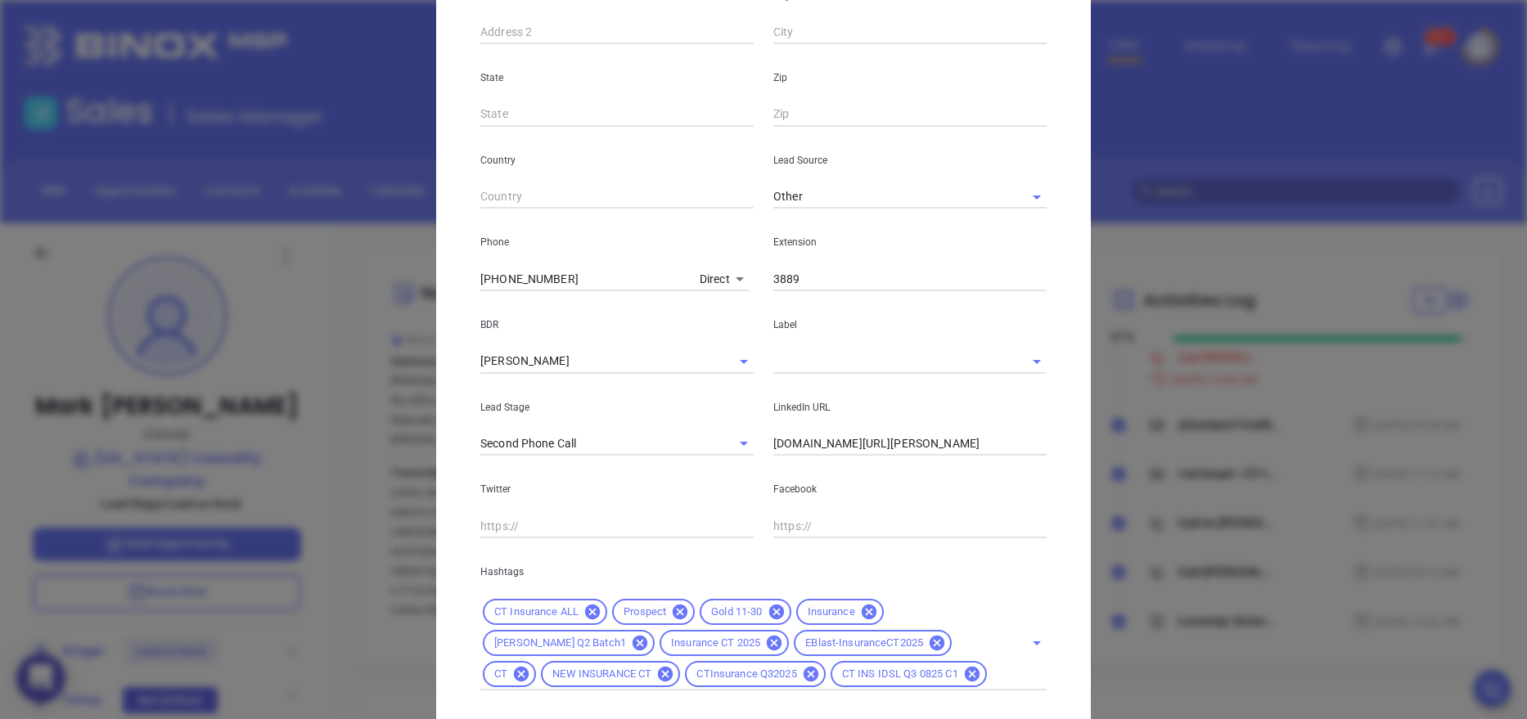
drag, startPoint x: 1055, startPoint y: 622, endPoint x: 1078, endPoint y: 654, distance: 39.3
click at [1078, 654] on div "Mark Johnston Contact Company First Name Mark Last Name Johnston Email mark@ctc…" at bounding box center [763, 186] width 654 height 1210
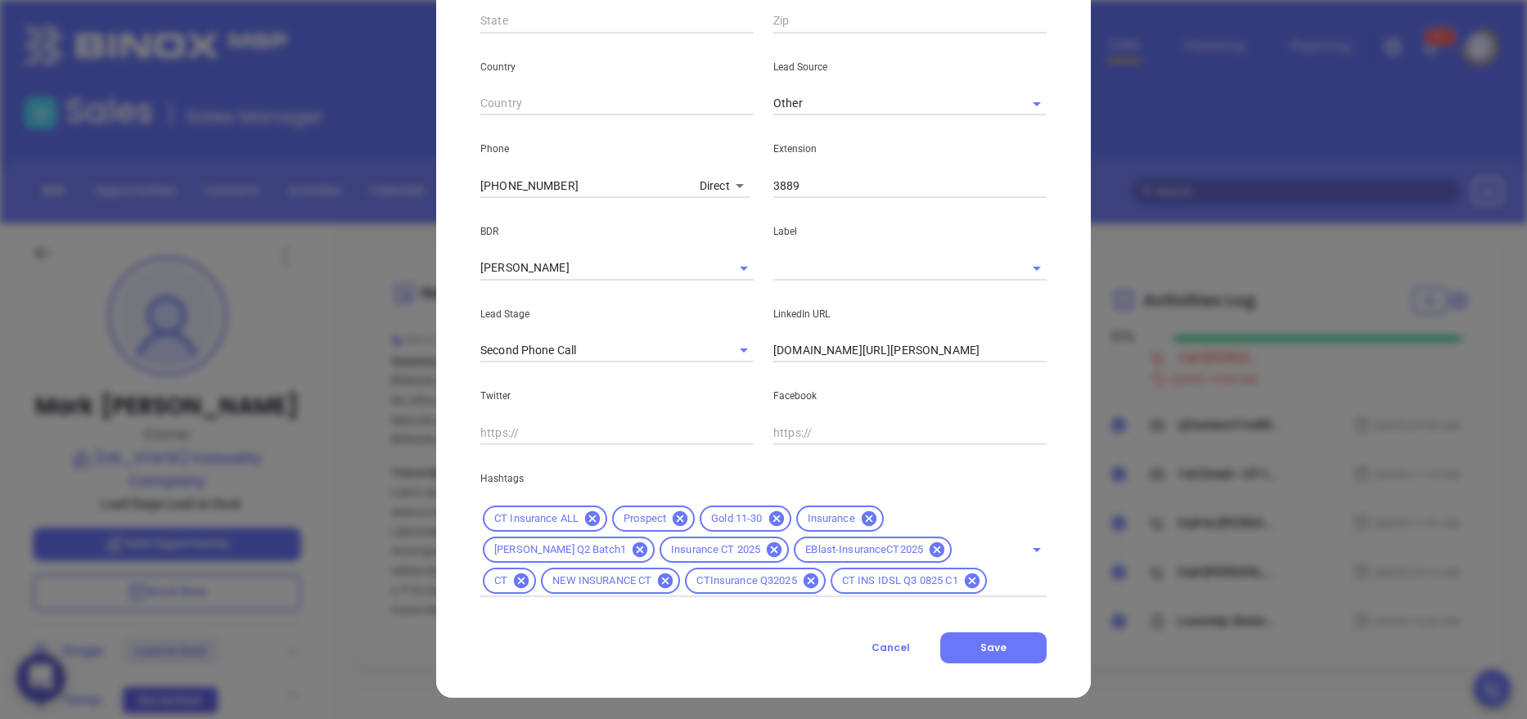
scroll to position [537, 0]
click at [978, 653] on button "Save" at bounding box center [993, 646] width 106 height 31
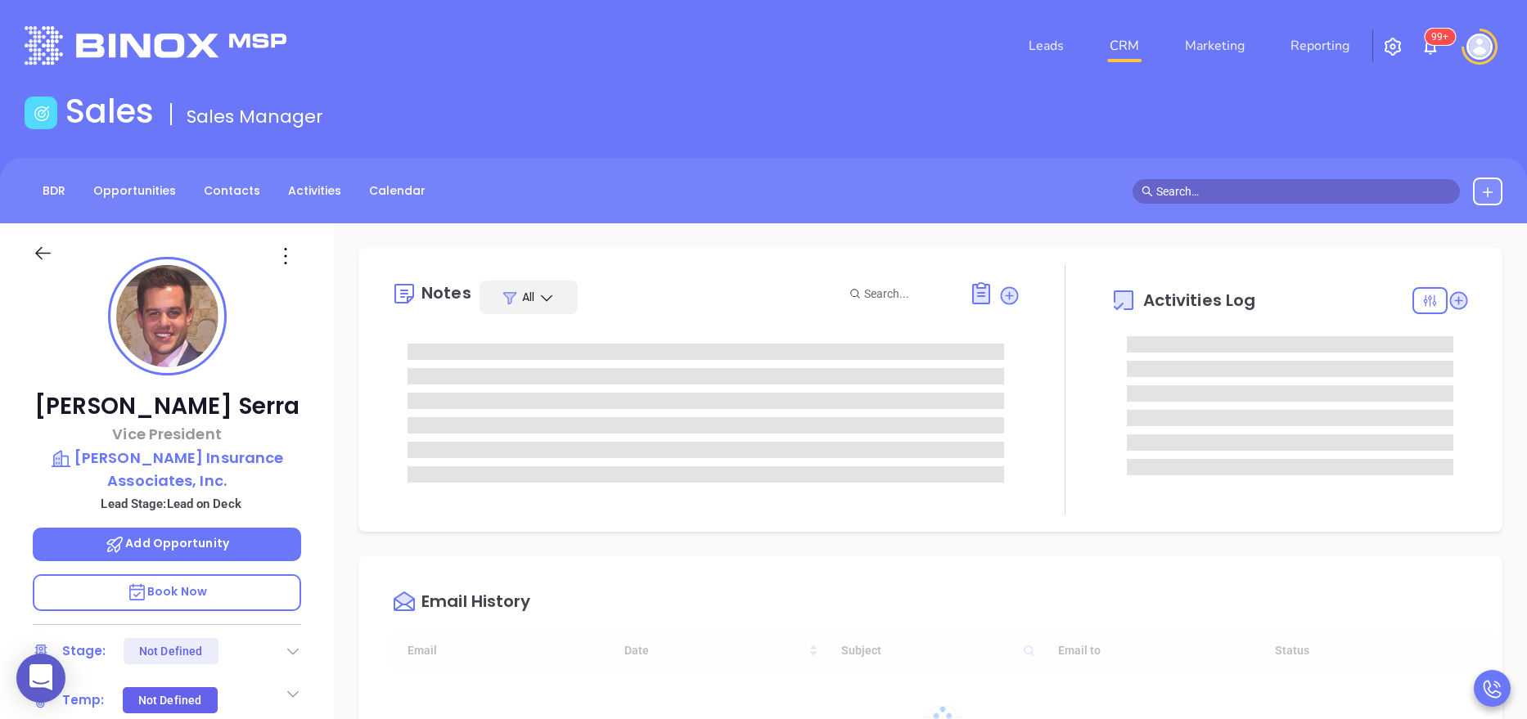
type input "10:00 am"
type input "[DATE]"
type input "Anabell Dominguez"
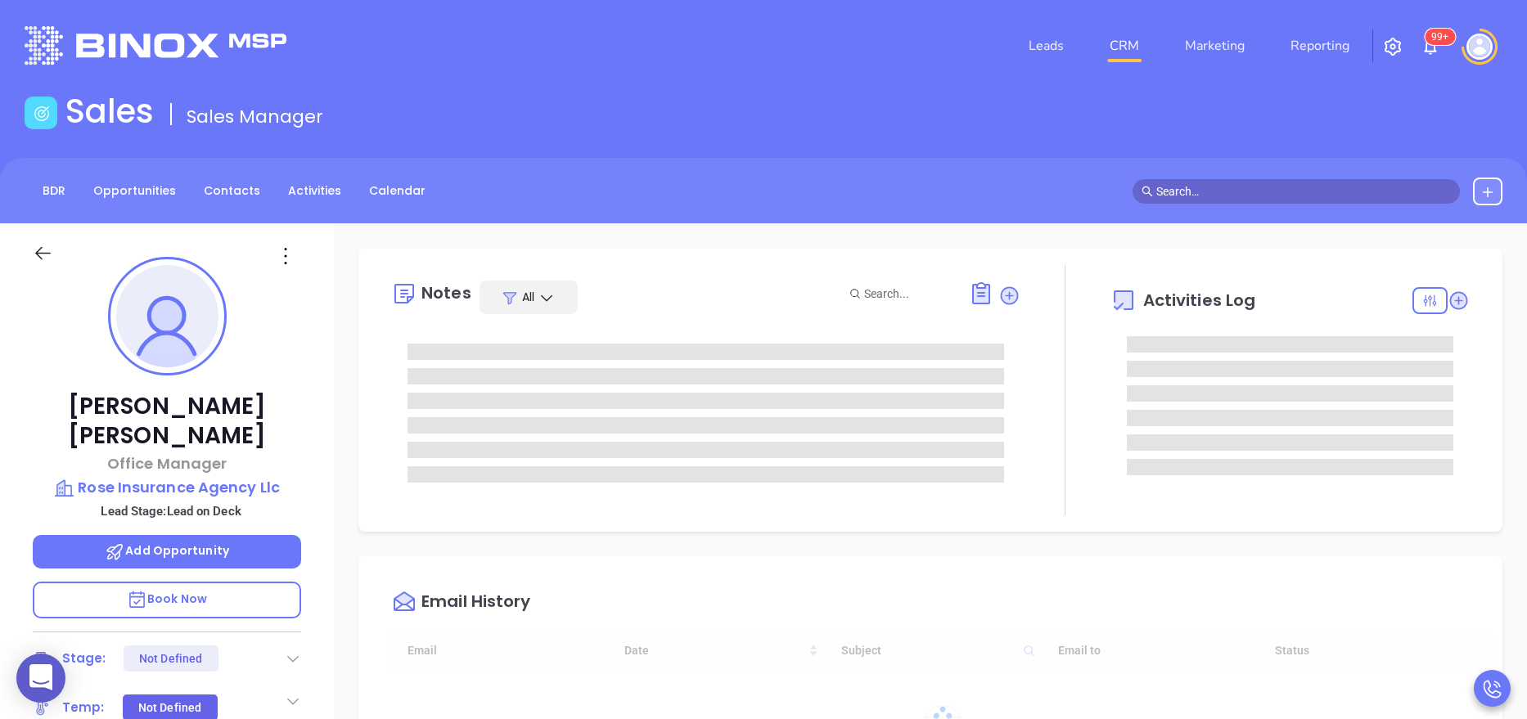
type input "[DATE]"
type input "[PERSON_NAME]"
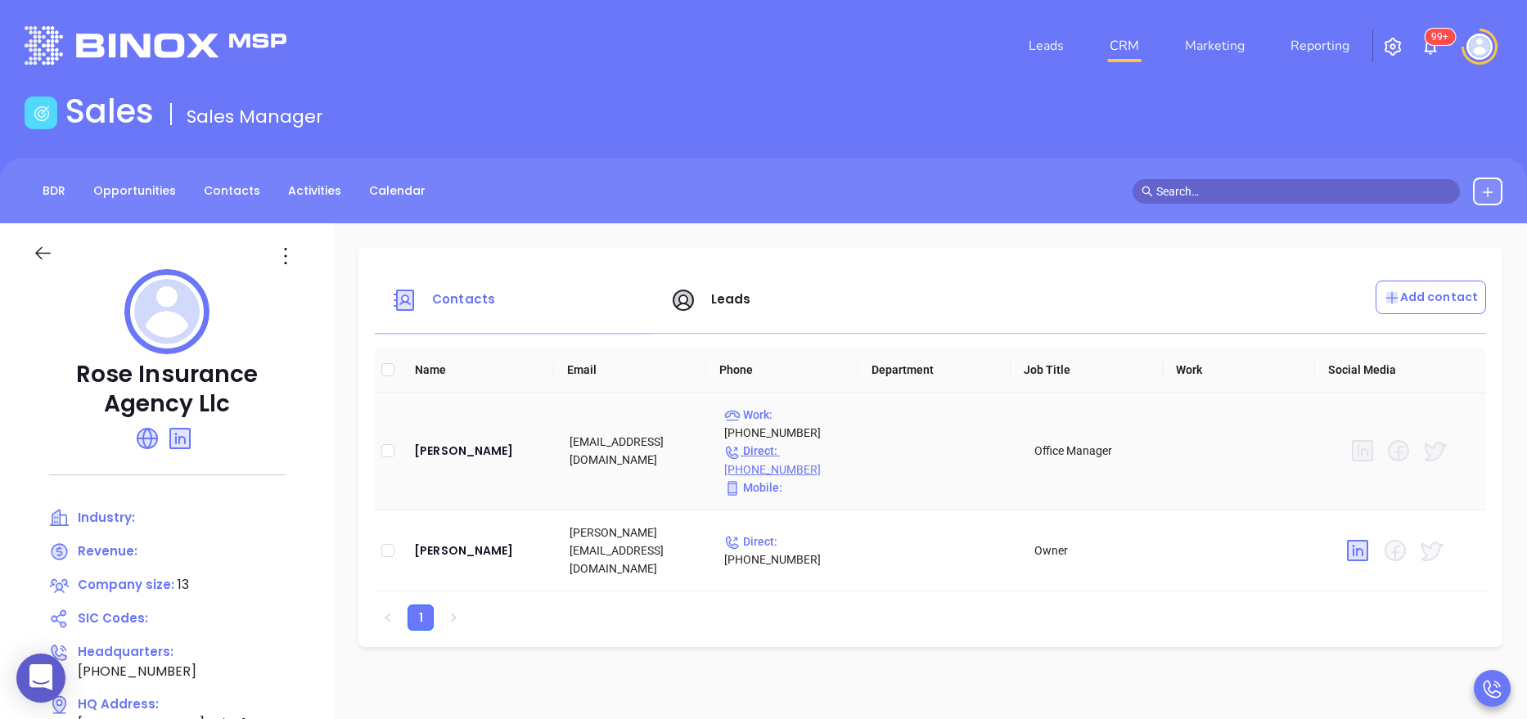
click at [786, 444] on p "Direct : (203) 954-7686" at bounding box center [788, 460] width 128 height 36
type input "(203) 954-7686"
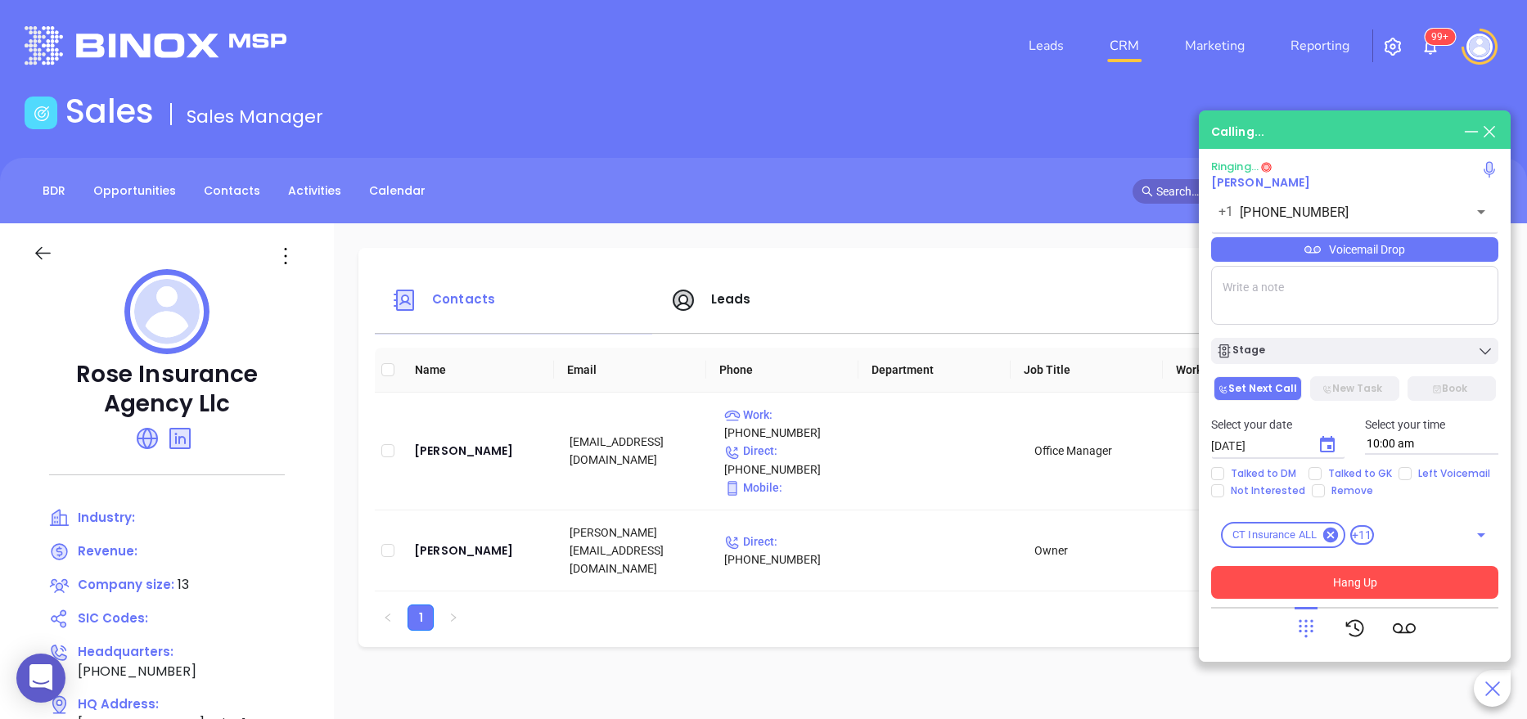
click at [1312, 577] on button "Hang Up" at bounding box center [1354, 582] width 287 height 33
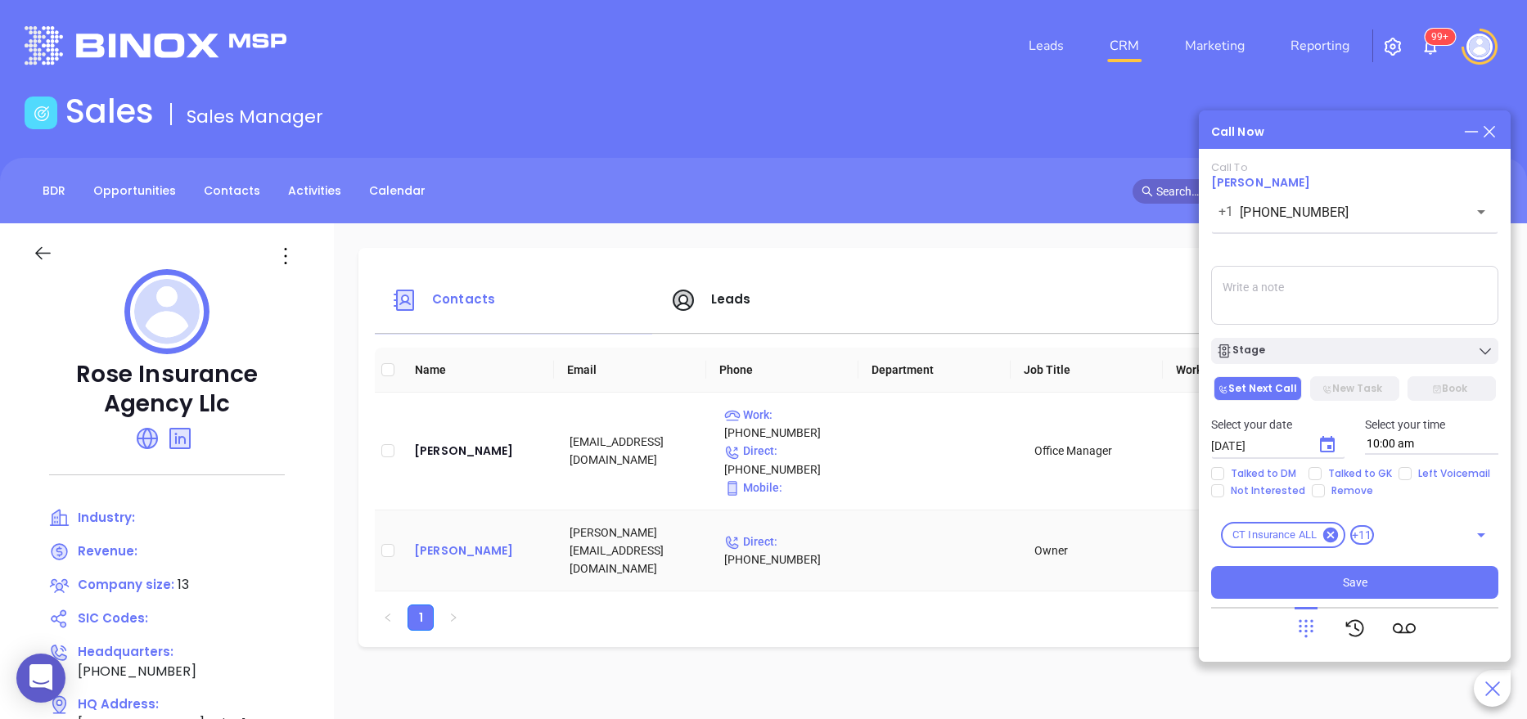
click at [460, 545] on div "[PERSON_NAME]" at bounding box center [478, 551] width 128 height 20
click at [1331, 35] on link "Reporting" at bounding box center [1320, 45] width 72 height 33
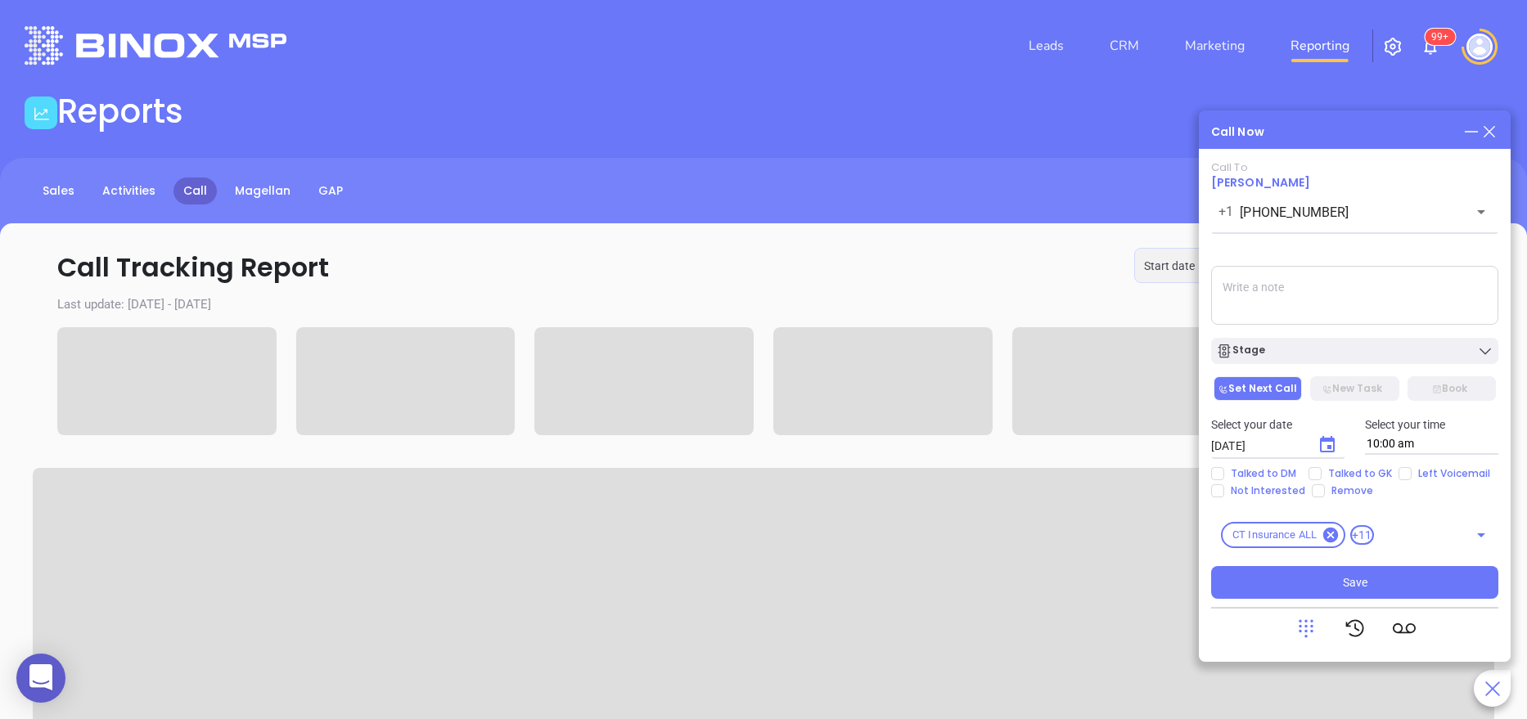
type input "[DATE]"
click at [1492, 128] on icon at bounding box center [1488, 131] width 11 height 11
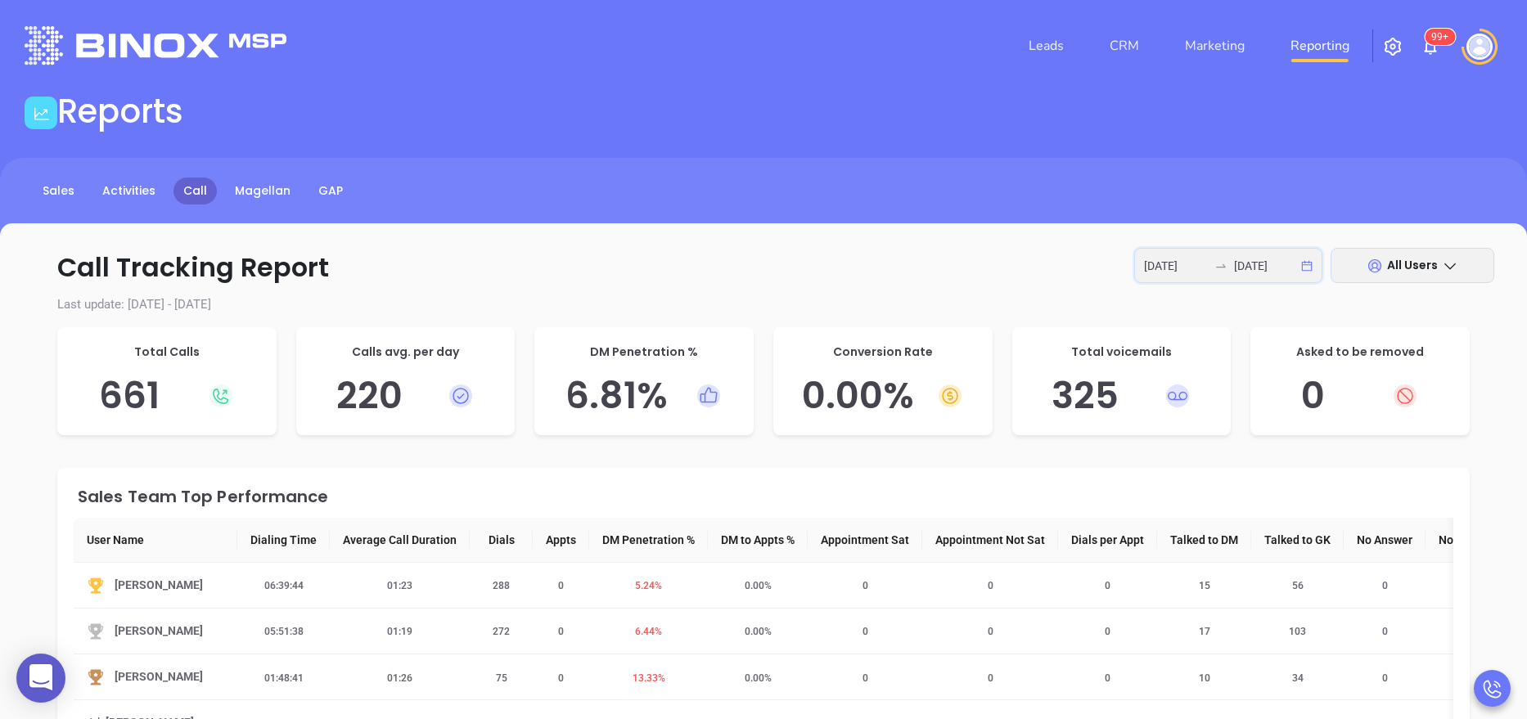
click at [1163, 259] on input "[DATE]" at bounding box center [1176, 266] width 64 height 18
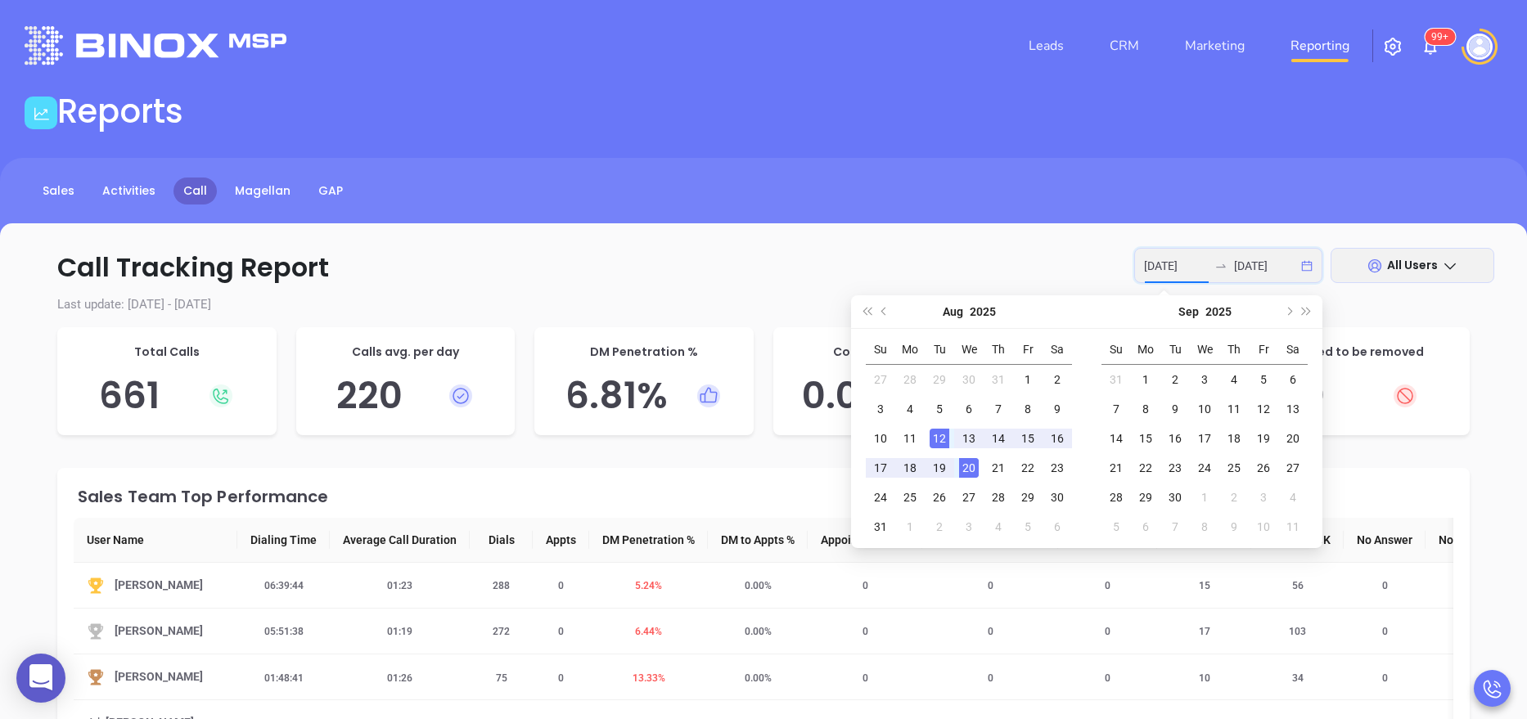
type input "[DATE]"
click at [969, 469] on div "20" at bounding box center [969, 468] width 20 height 20
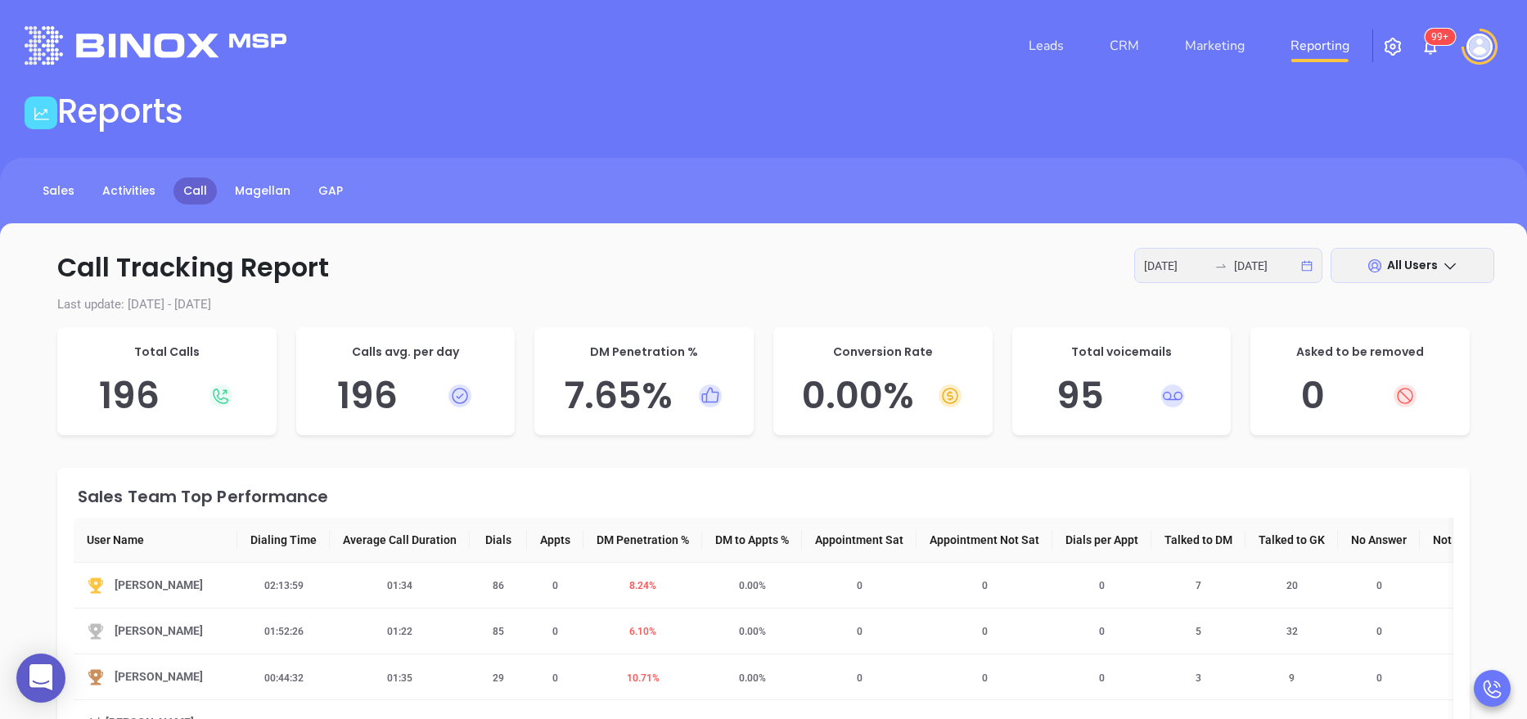
click at [489, 502] on div "Sales Team Top Performance" at bounding box center [765, 496] width 1375 height 16
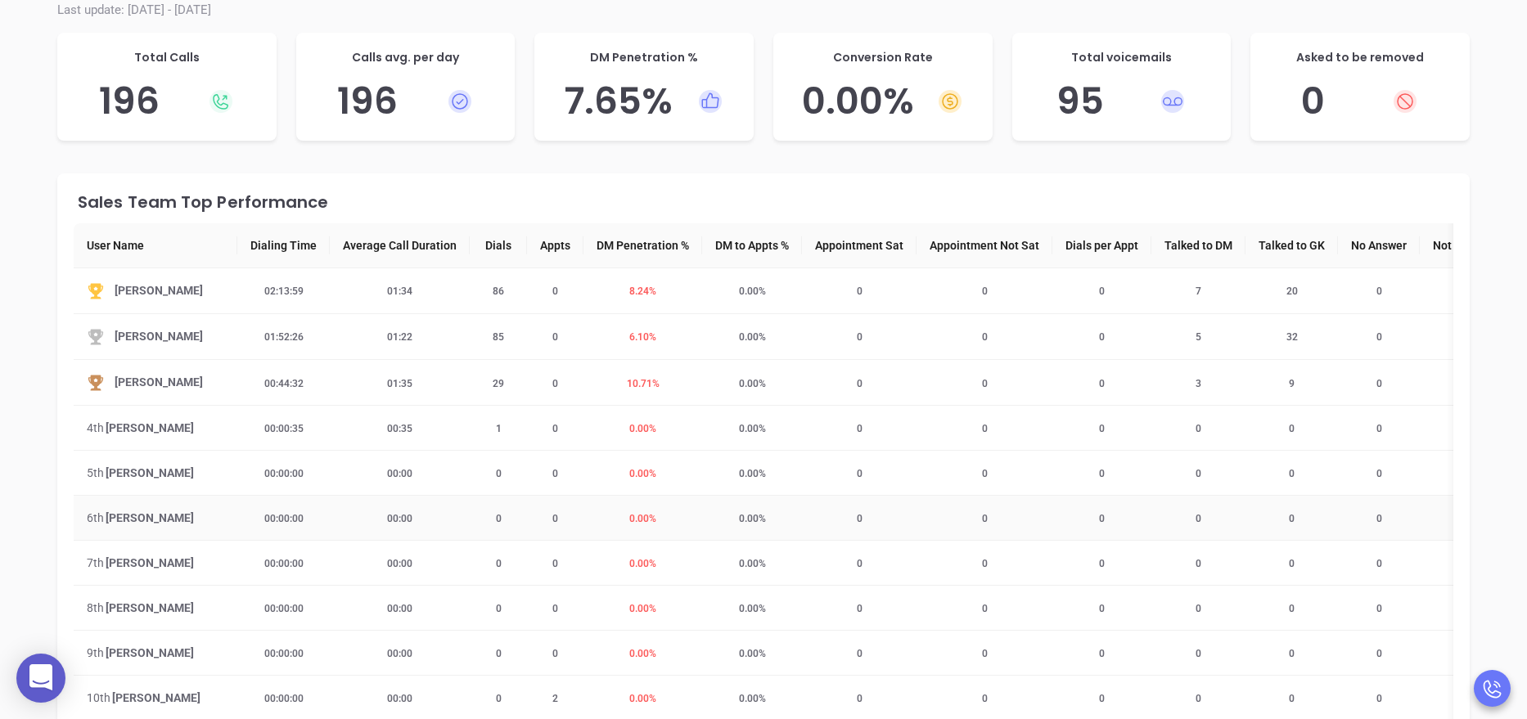
scroll to position [245, 0]
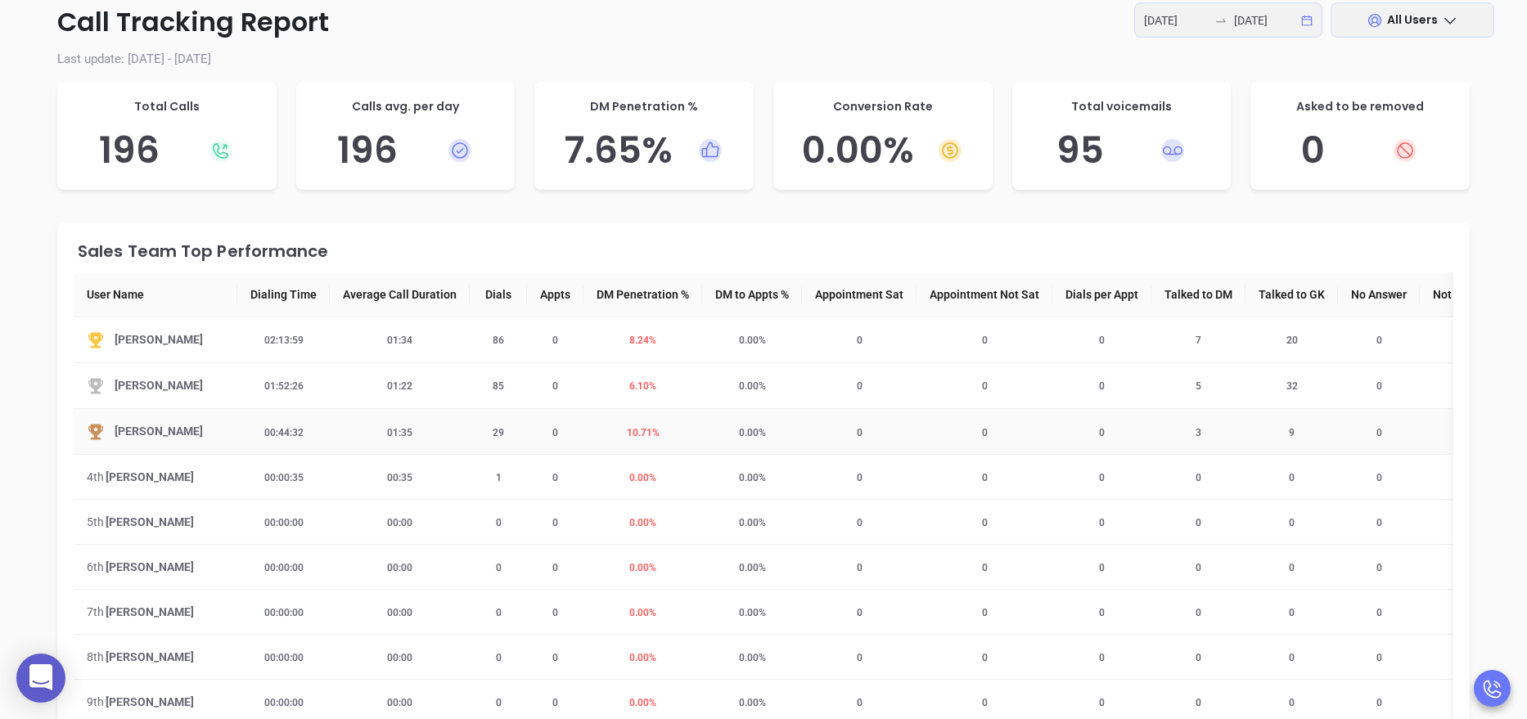
click at [642, 434] on span "10.71 %" at bounding box center [643, 432] width 52 height 11
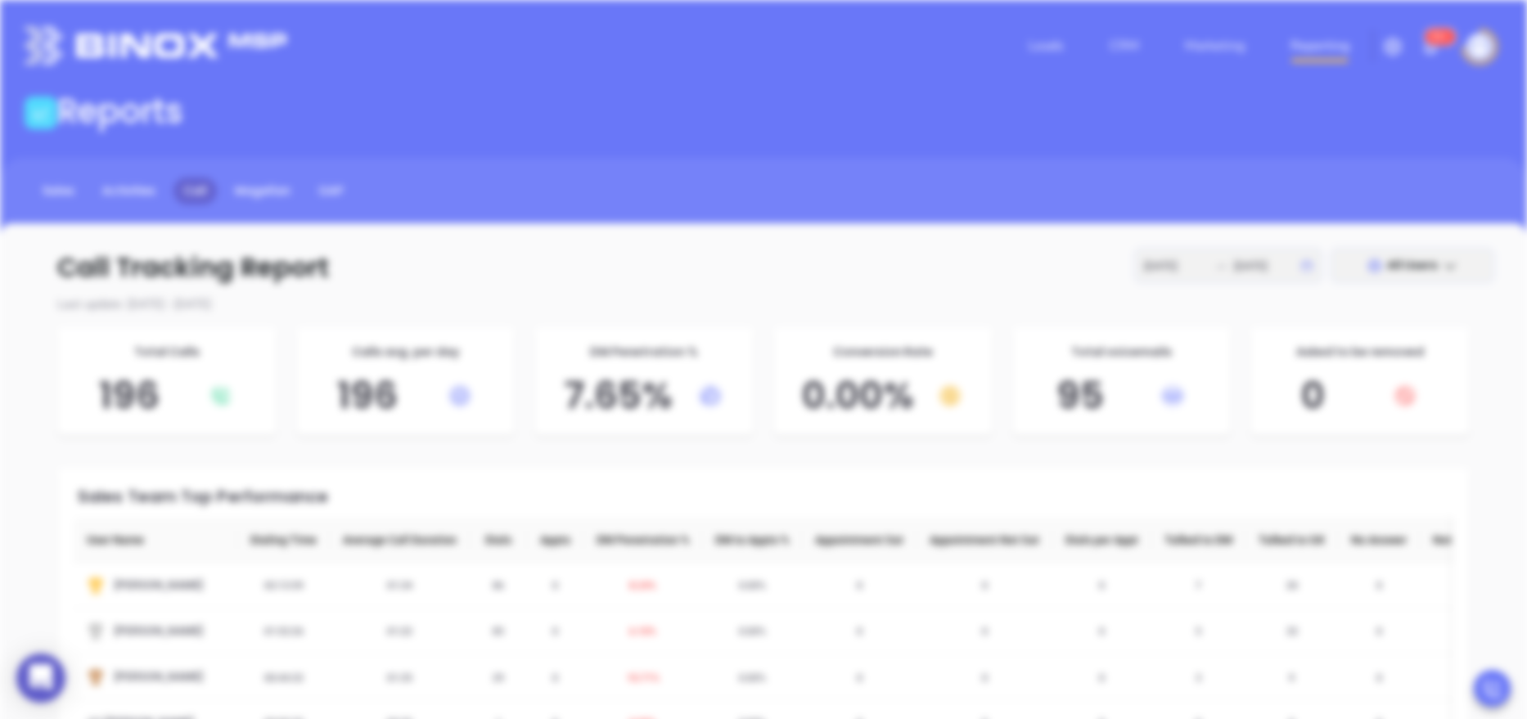
scroll to position [0, 0]
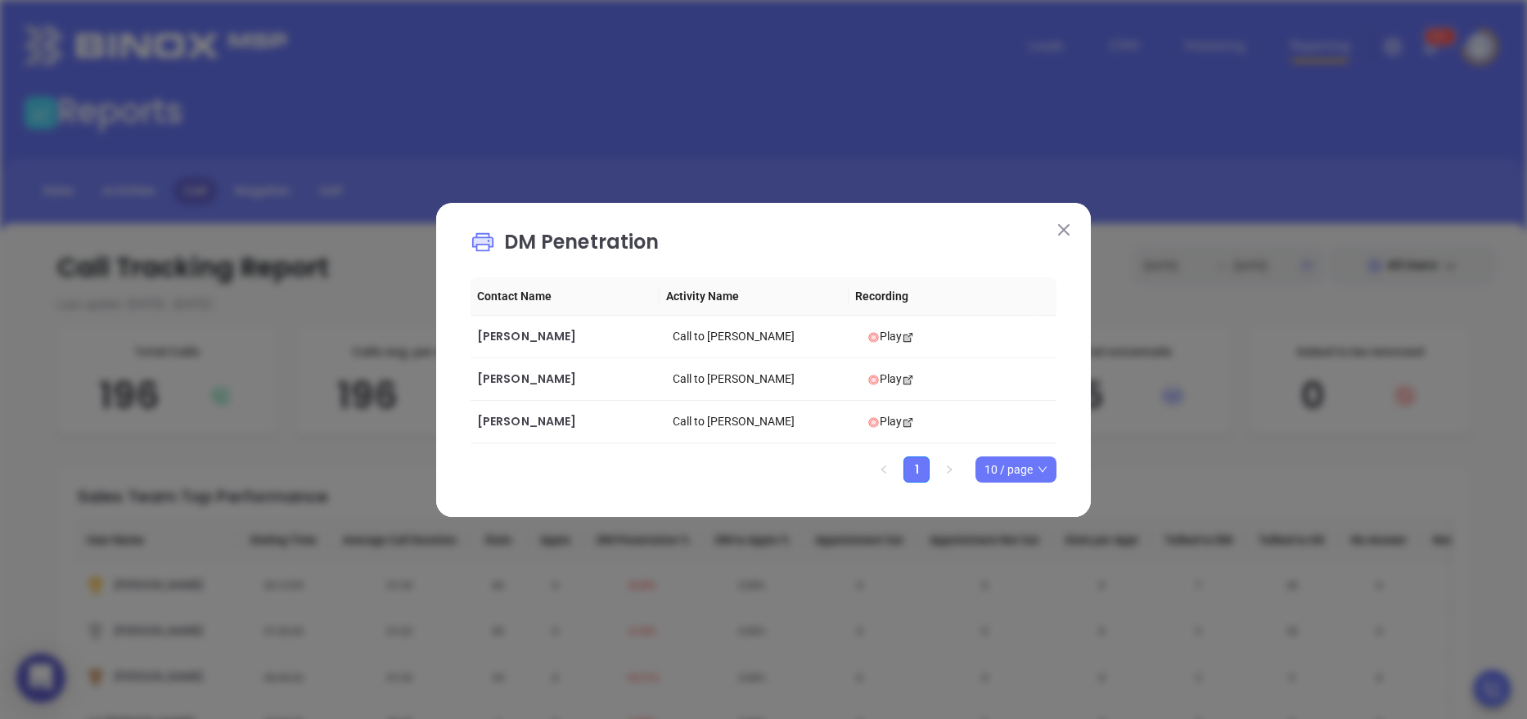
click at [1064, 230] on img at bounding box center [1063, 229] width 11 height 11
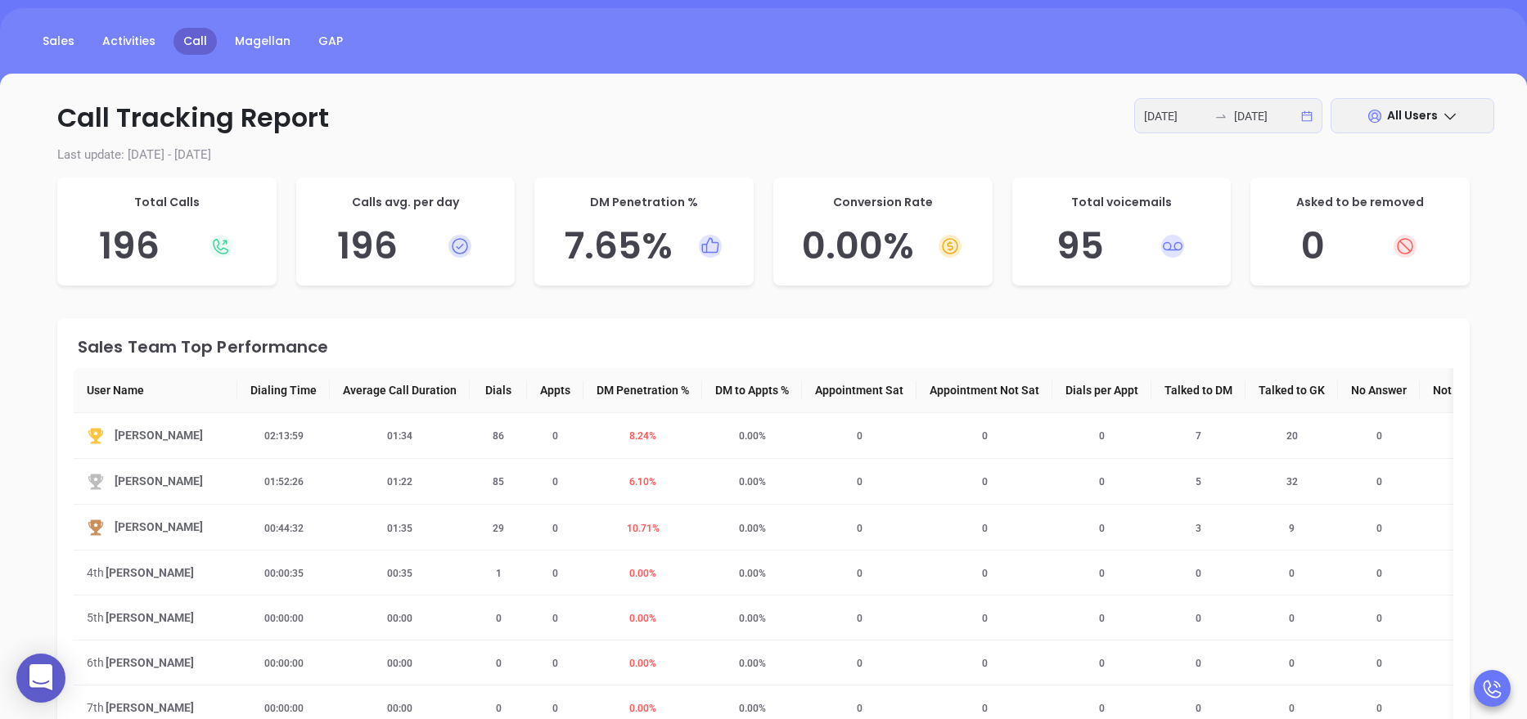
scroll to position [147, 0]
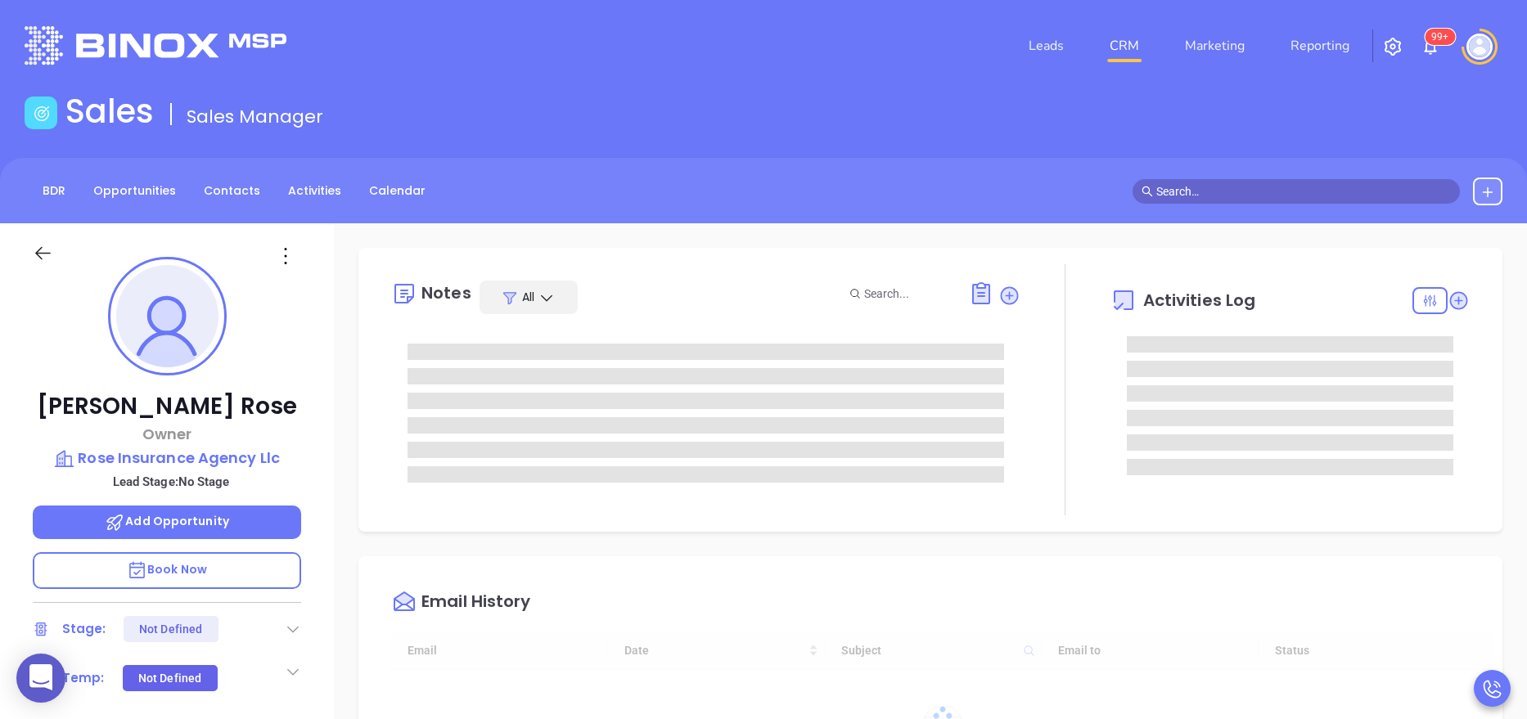
type input "[DATE]"
type input "[PERSON_NAME]"
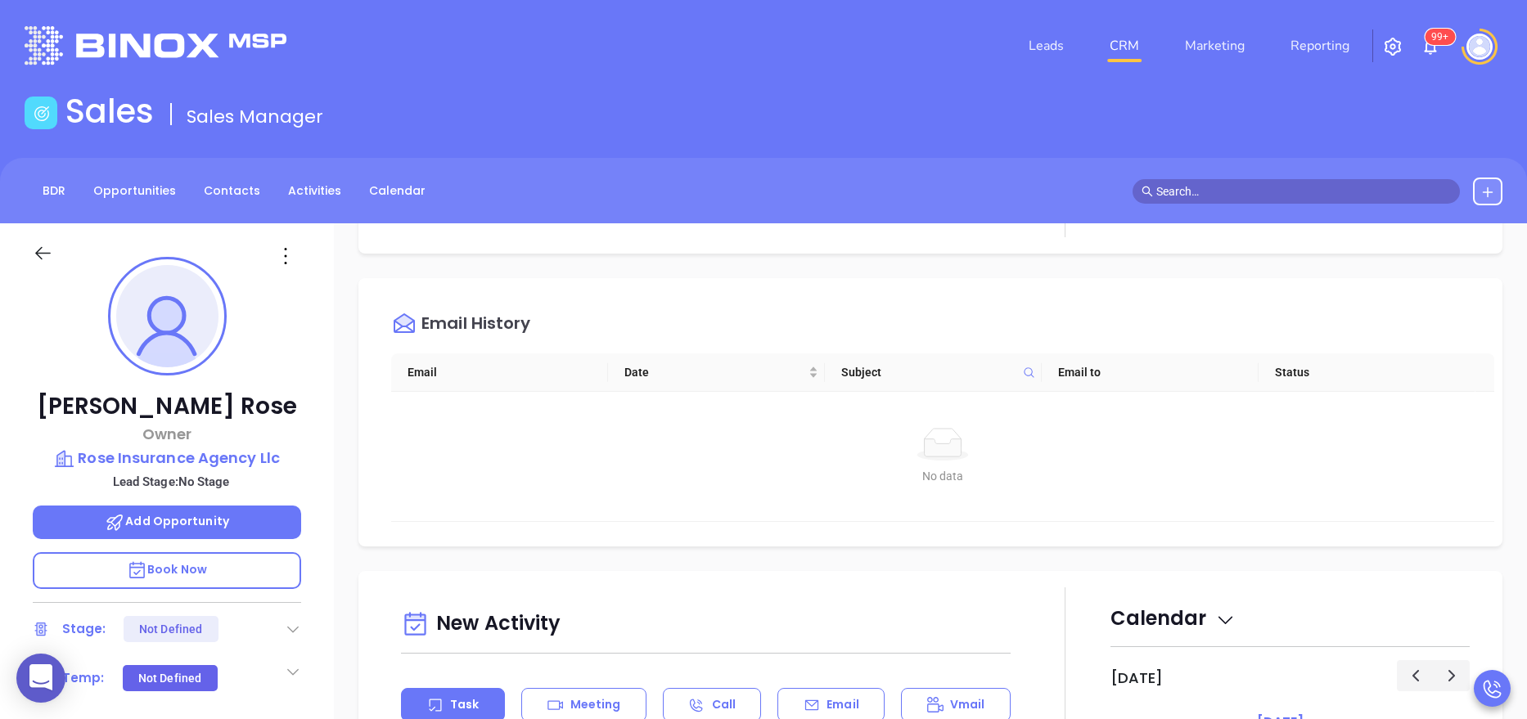
scroll to position [959, 0]
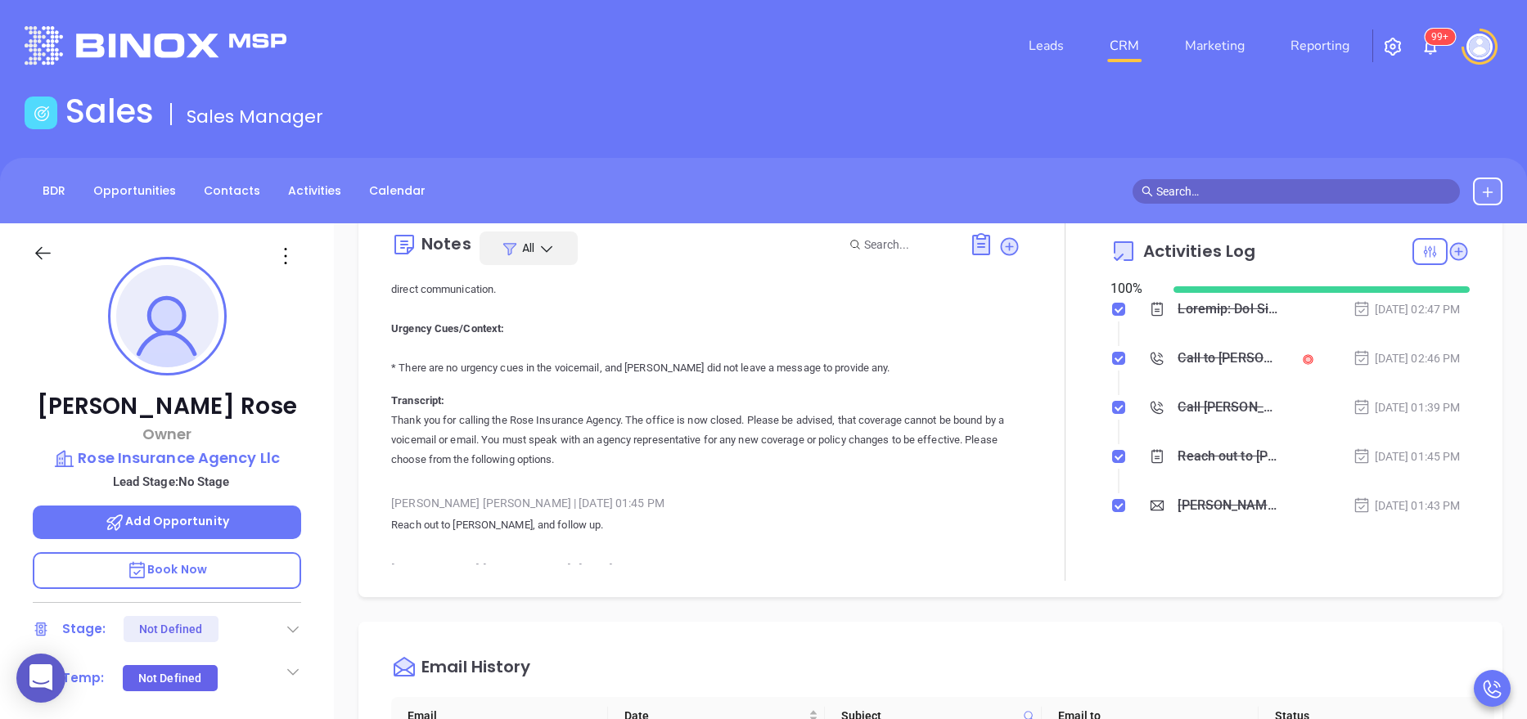
scroll to position [0, 0]
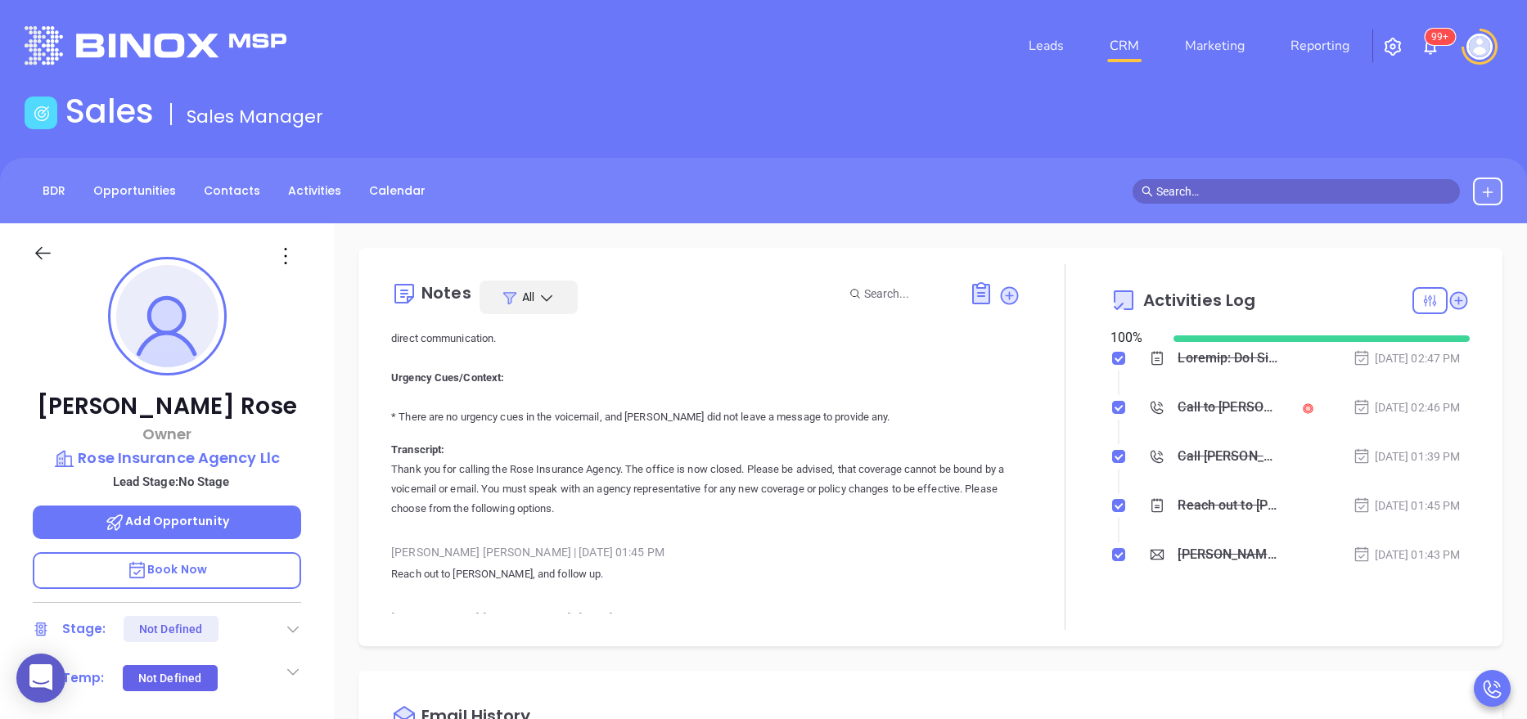
click at [300, 625] on icon at bounding box center [293, 629] width 16 height 16
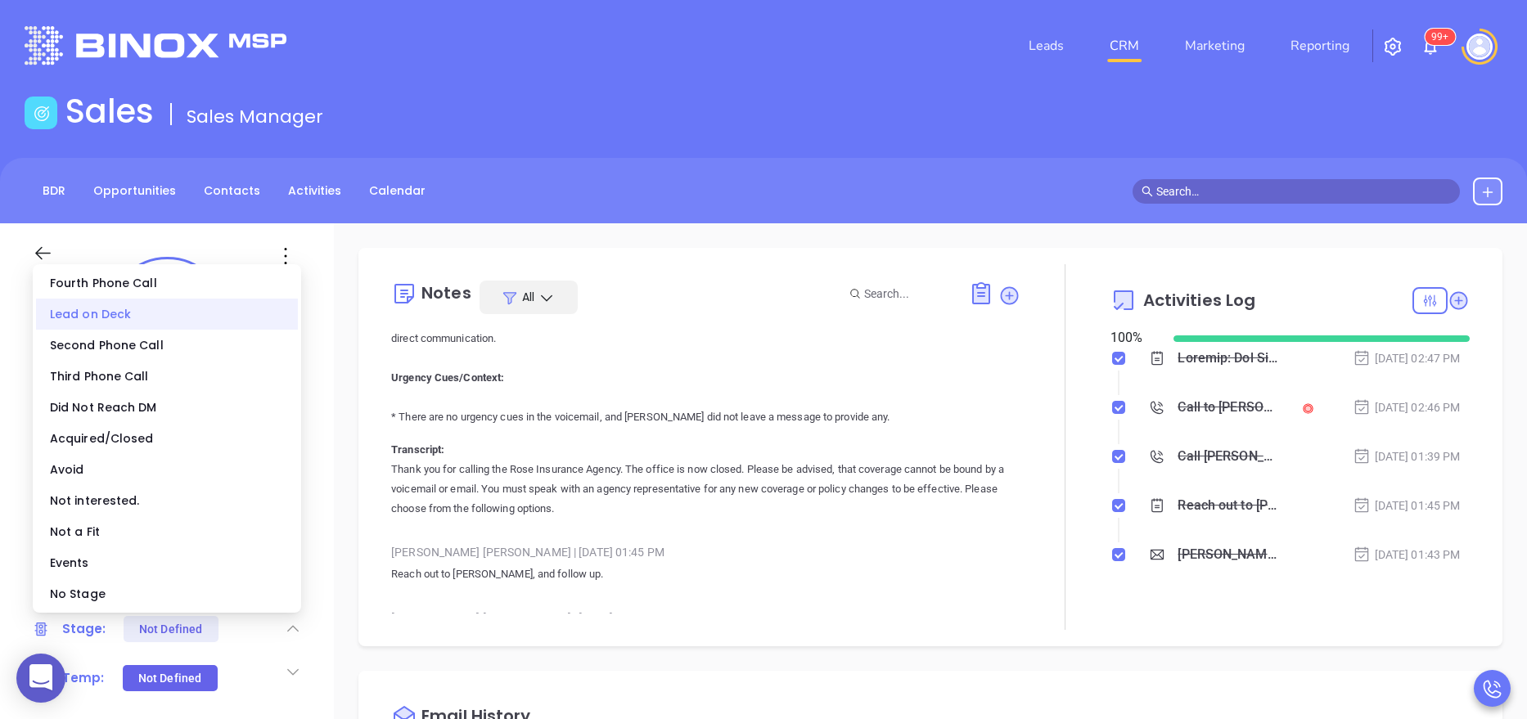
click at [184, 314] on div "Lead on Deck" at bounding box center [167, 314] width 262 height 31
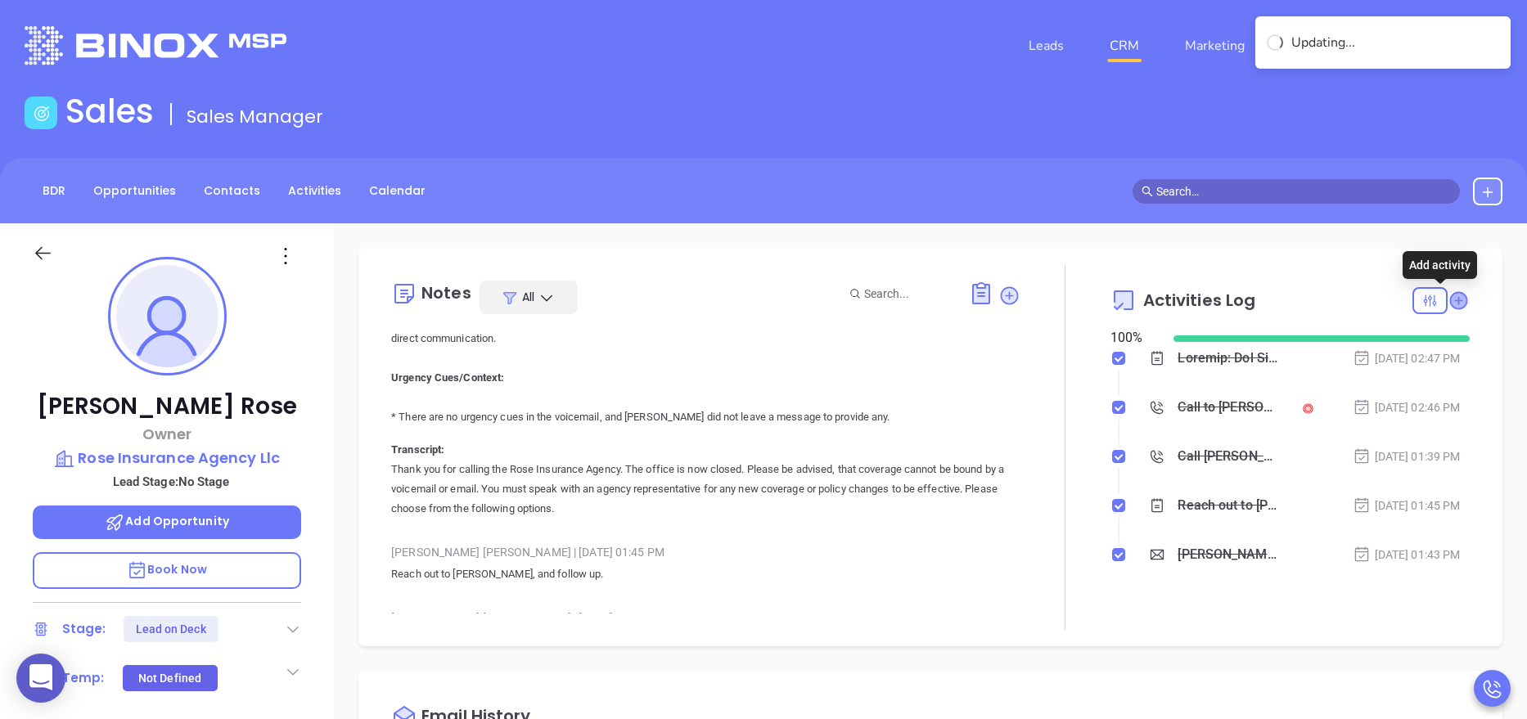
click at [1450, 305] on icon at bounding box center [1458, 300] width 16 height 16
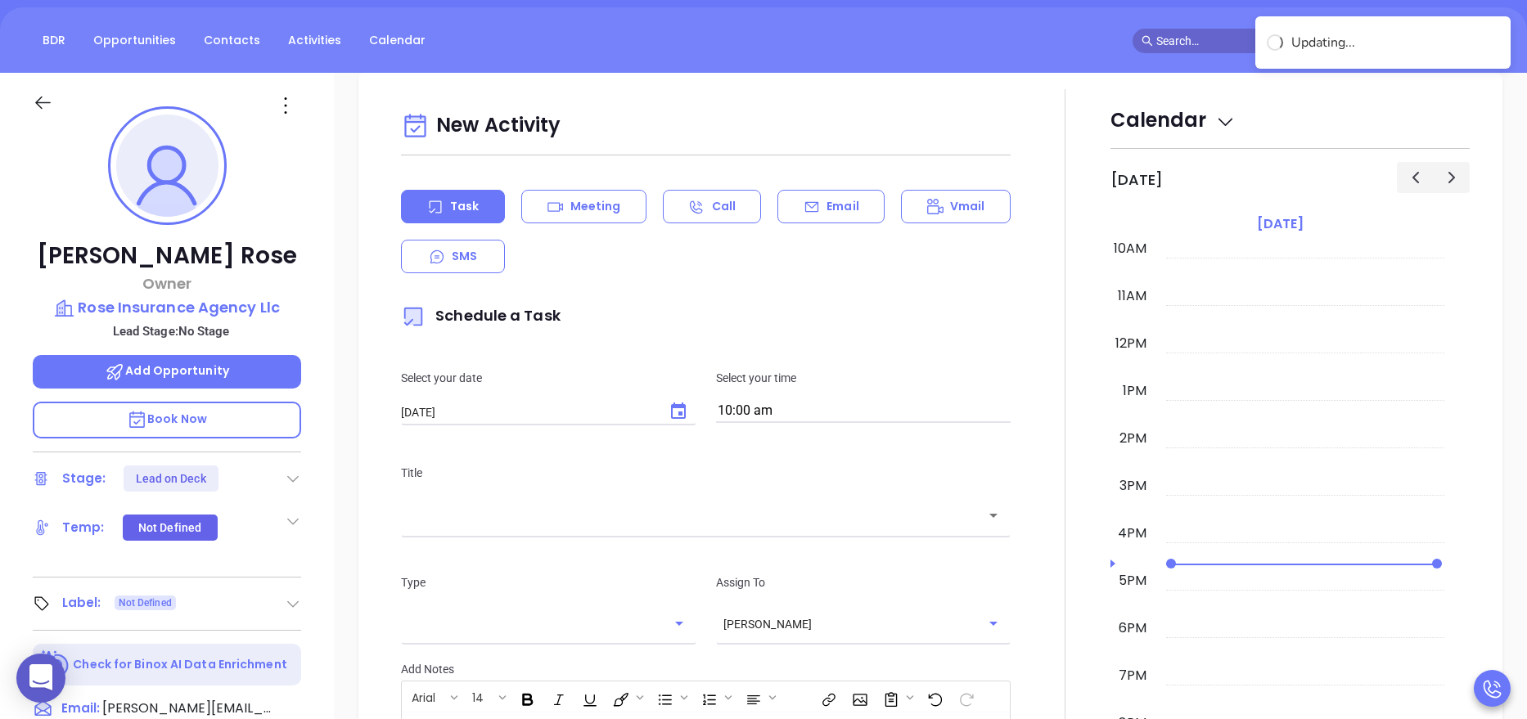
scroll to position [223, 0]
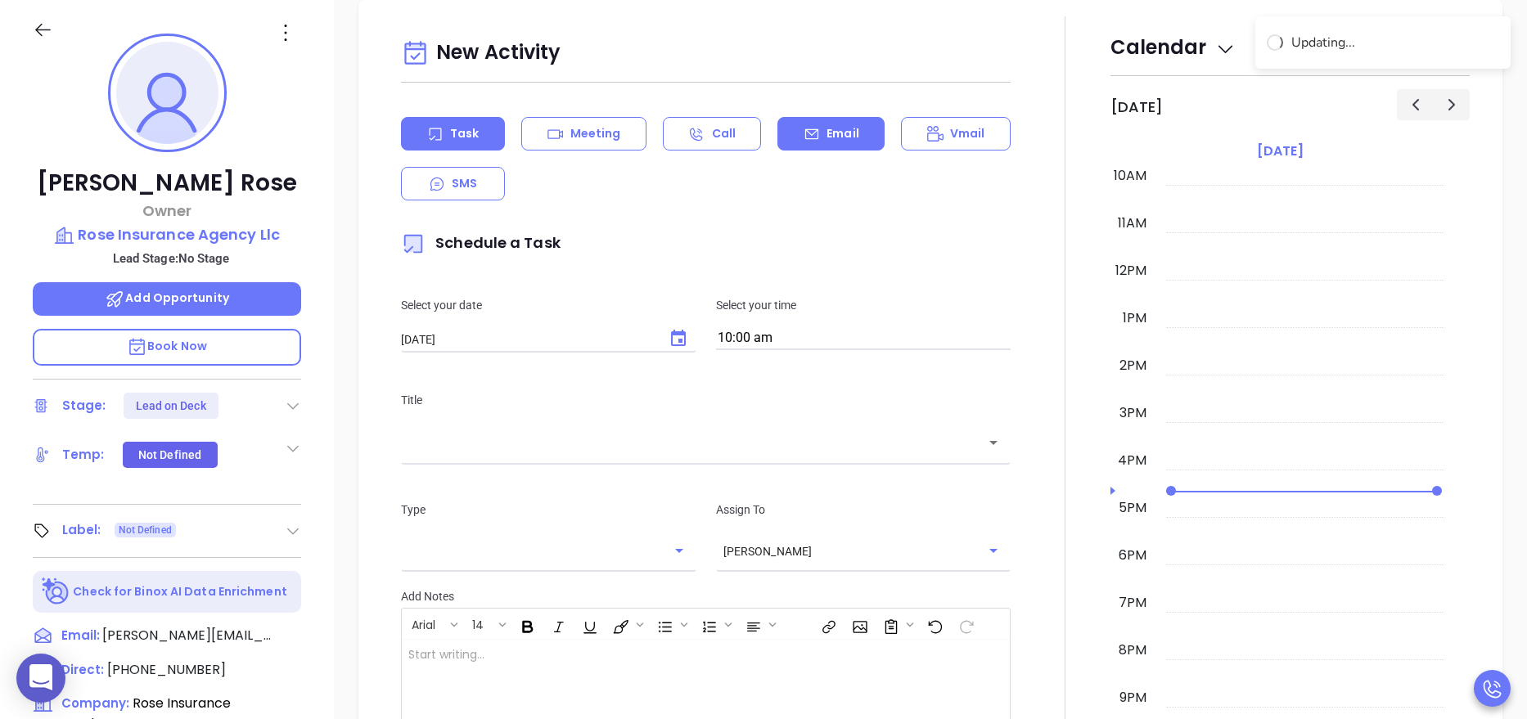
click at [844, 135] on p "Email" at bounding box center [842, 133] width 33 height 17
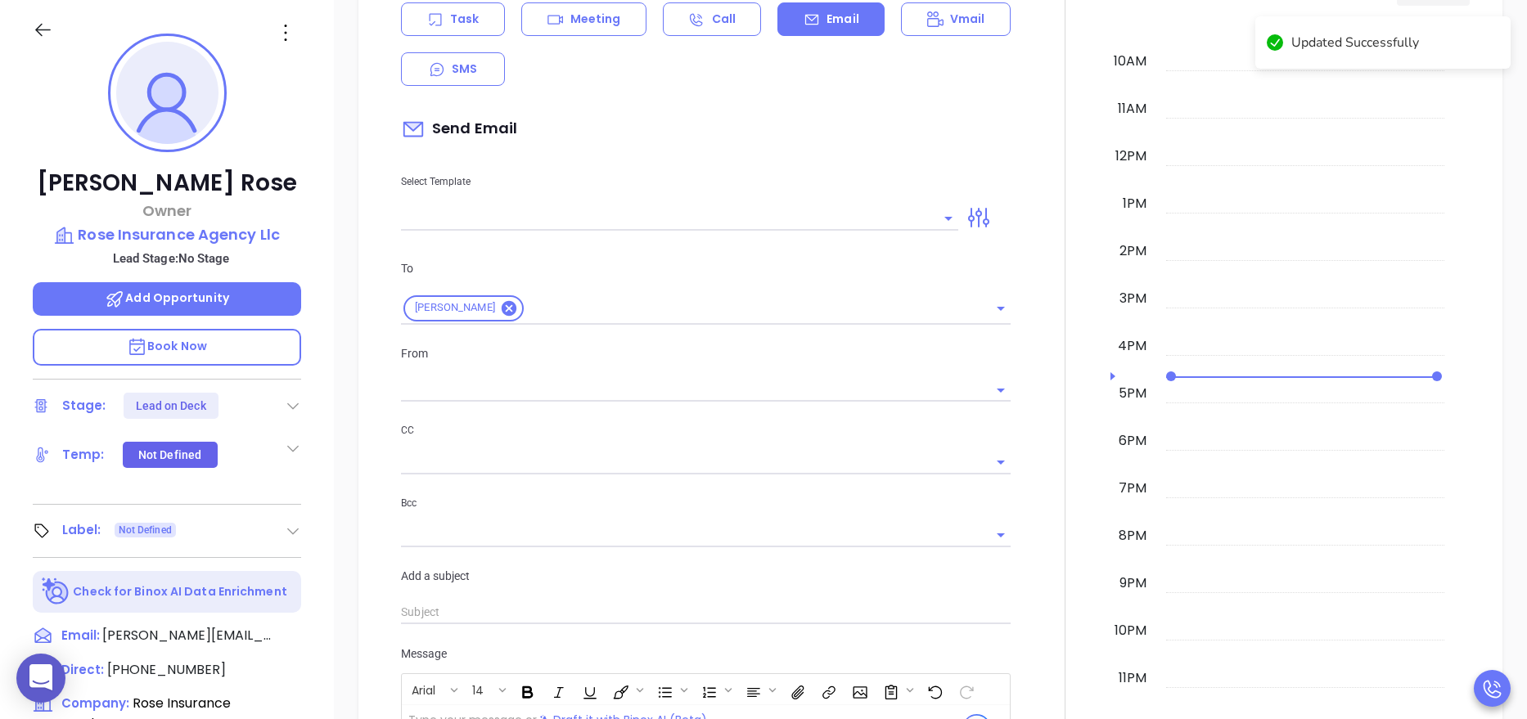
scroll to position [626, 0]
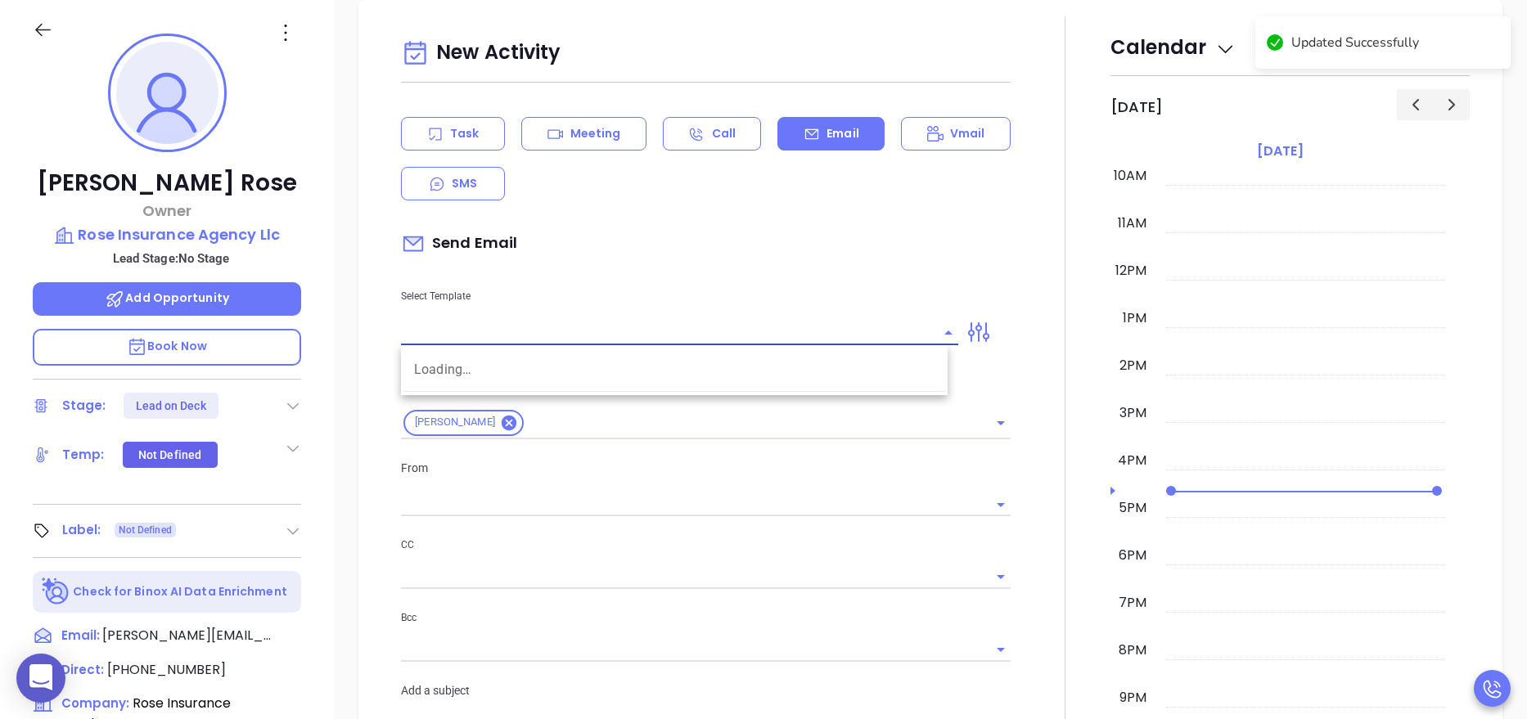
click at [523, 335] on input "text" at bounding box center [667, 333] width 533 height 24
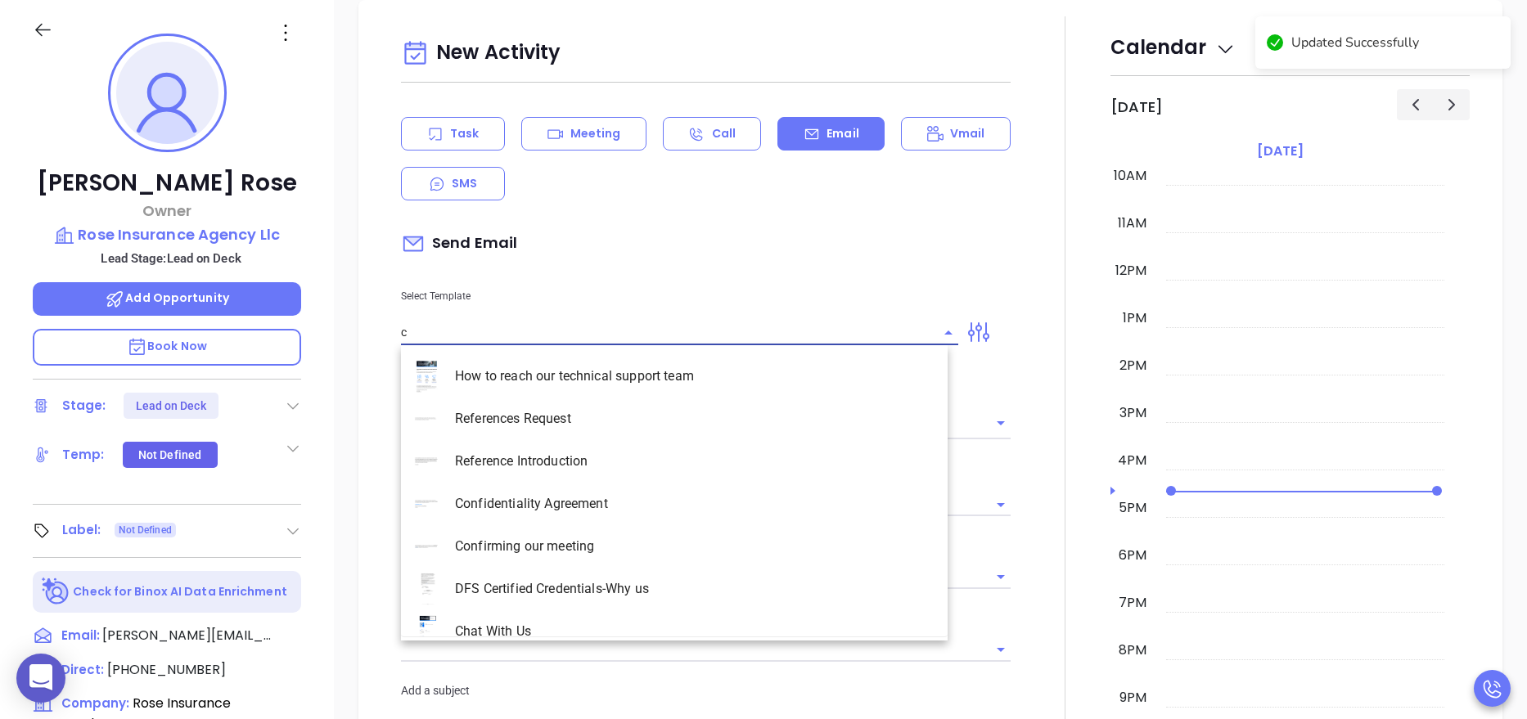
type input "c"
type input "[PERSON_NAME]"
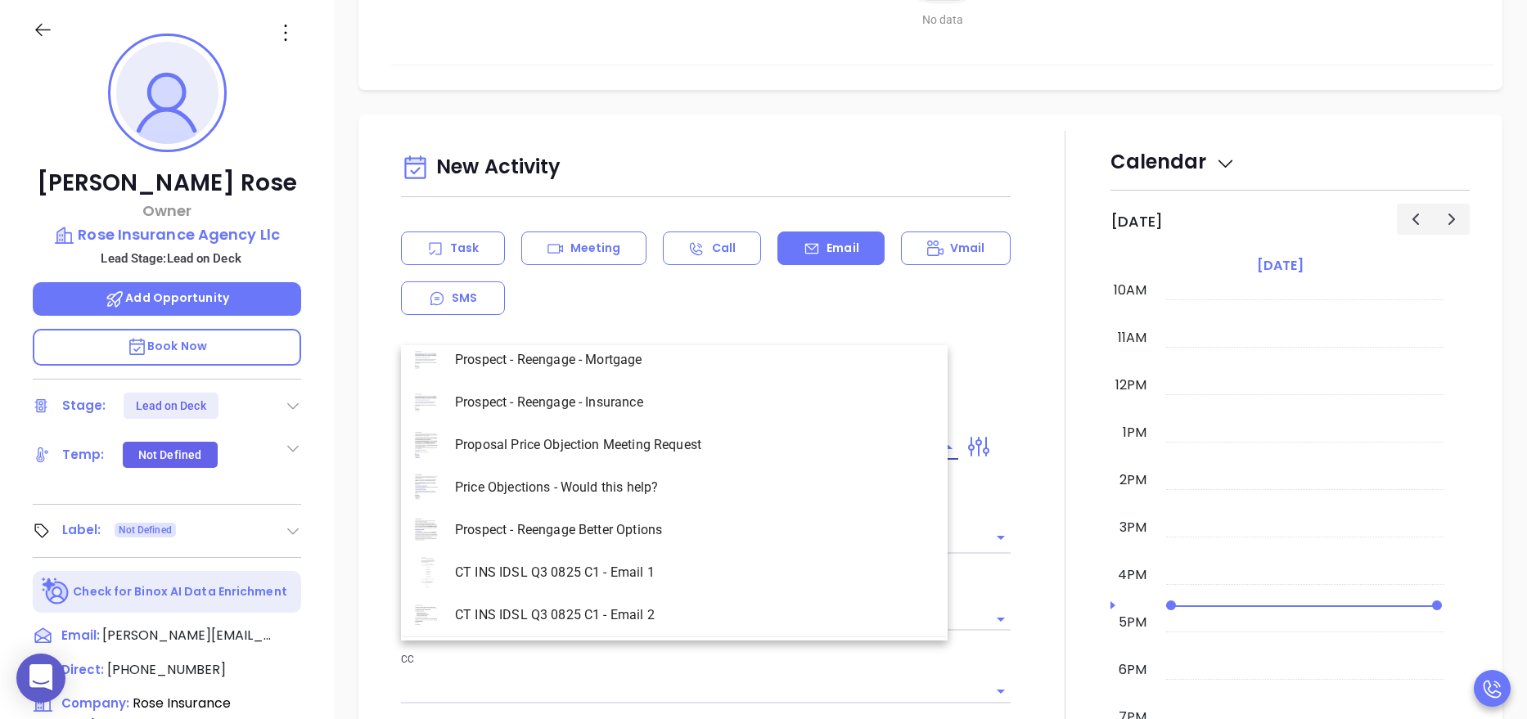
scroll to position [740, 0]
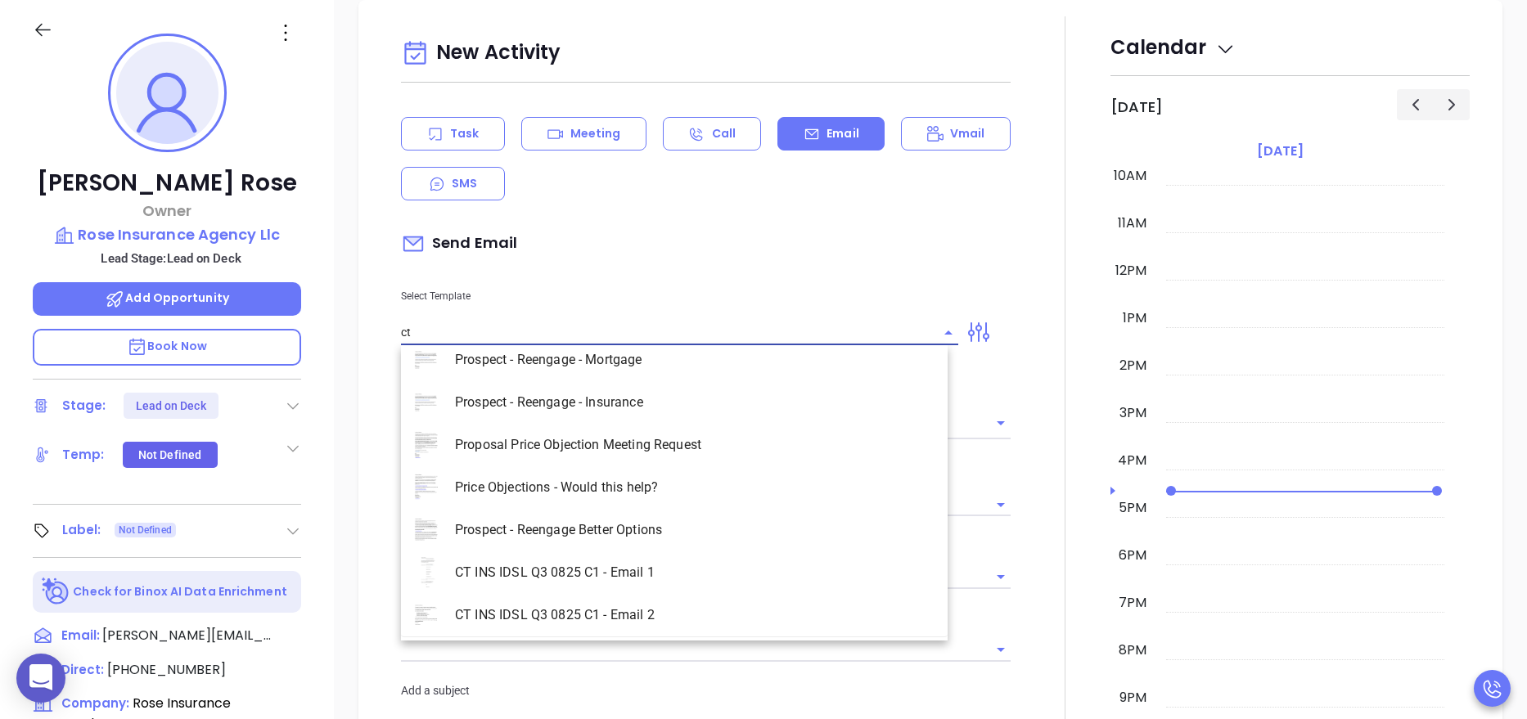
click at [594, 566] on li "CT INS IDSL Q3 0825 C1 - Email 1" at bounding box center [674, 572] width 547 height 43
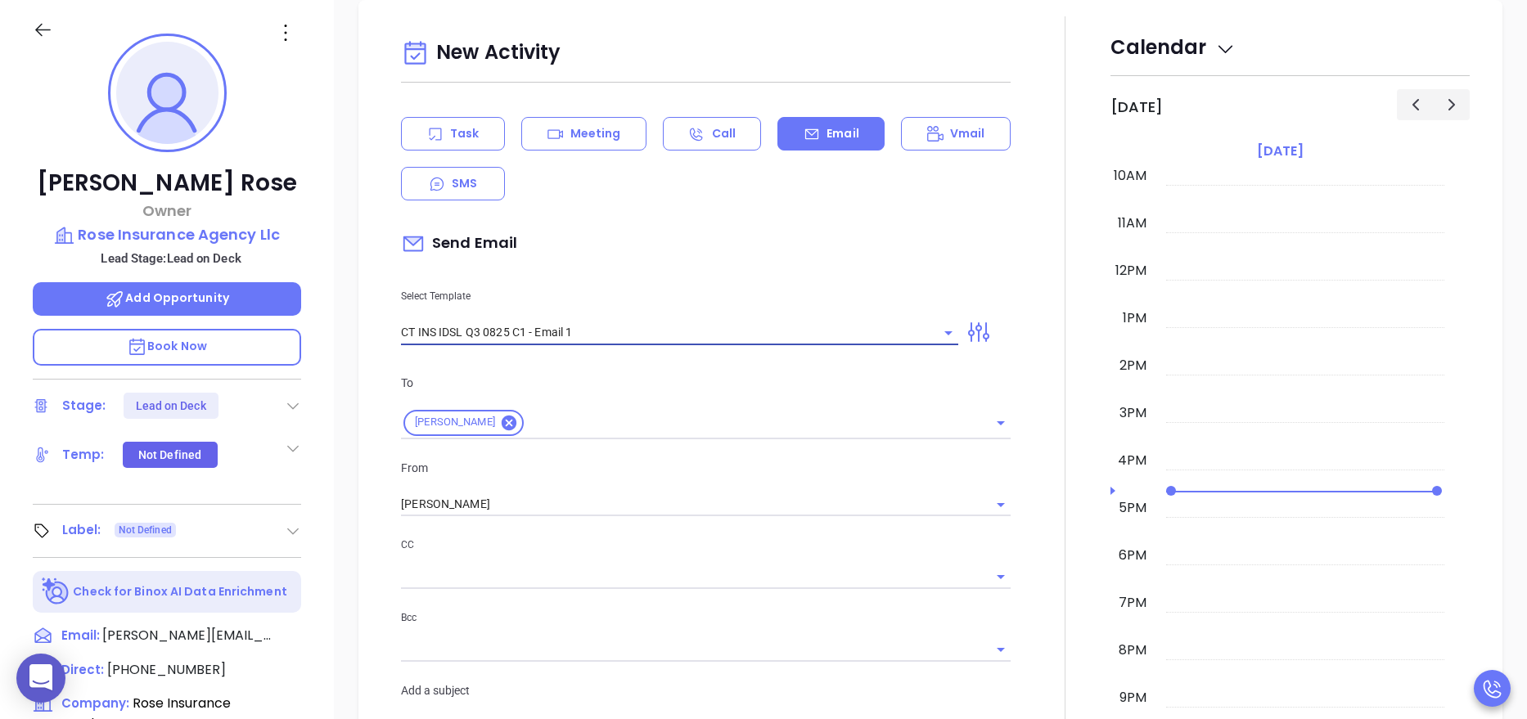
type input "CT INS IDSL Q3 0825 C1 - Email 1"
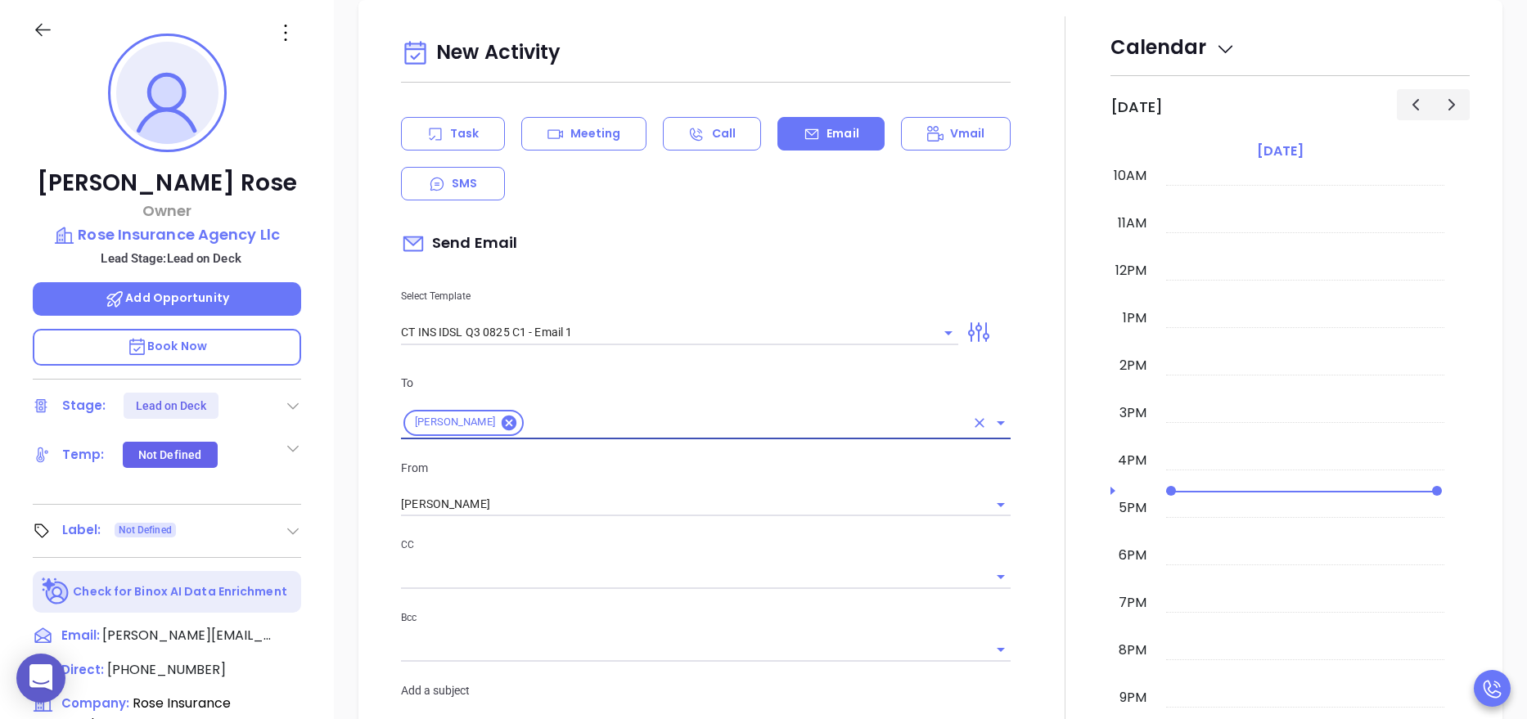
type input "Steven, did you know Connecticut's data protection act is now being enforced?"
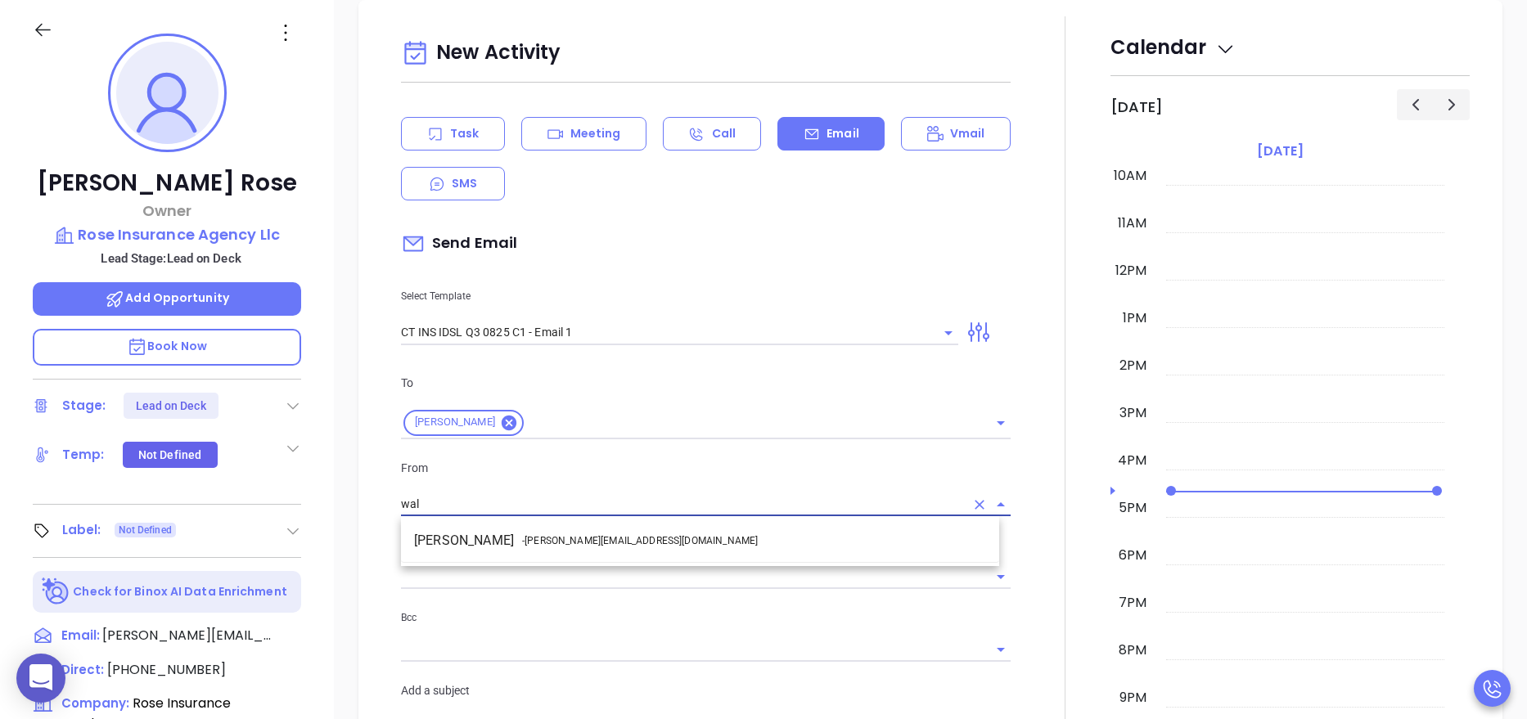
click at [571, 544] on span "- walter@motiva.net" at bounding box center [640, 540] width 236 height 15
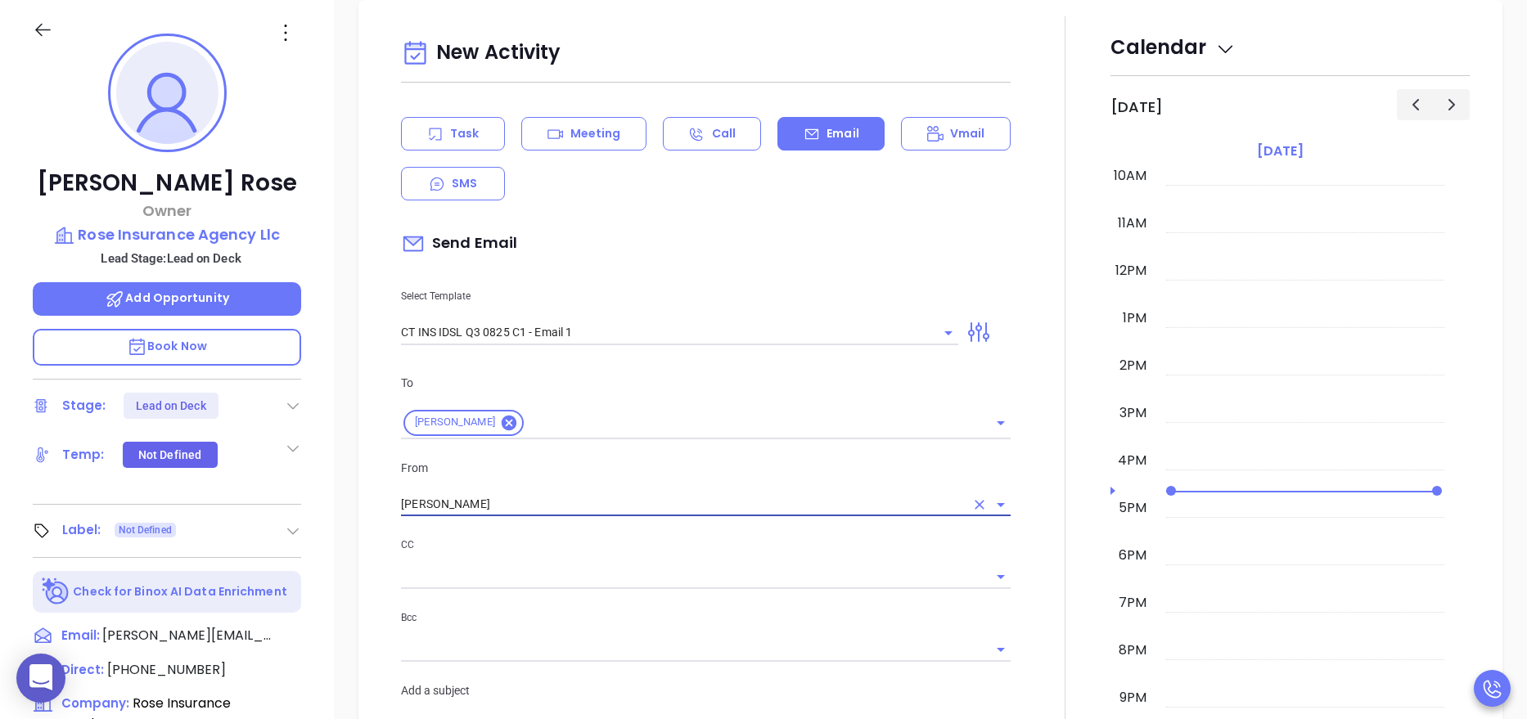
type input "[PERSON_NAME]"
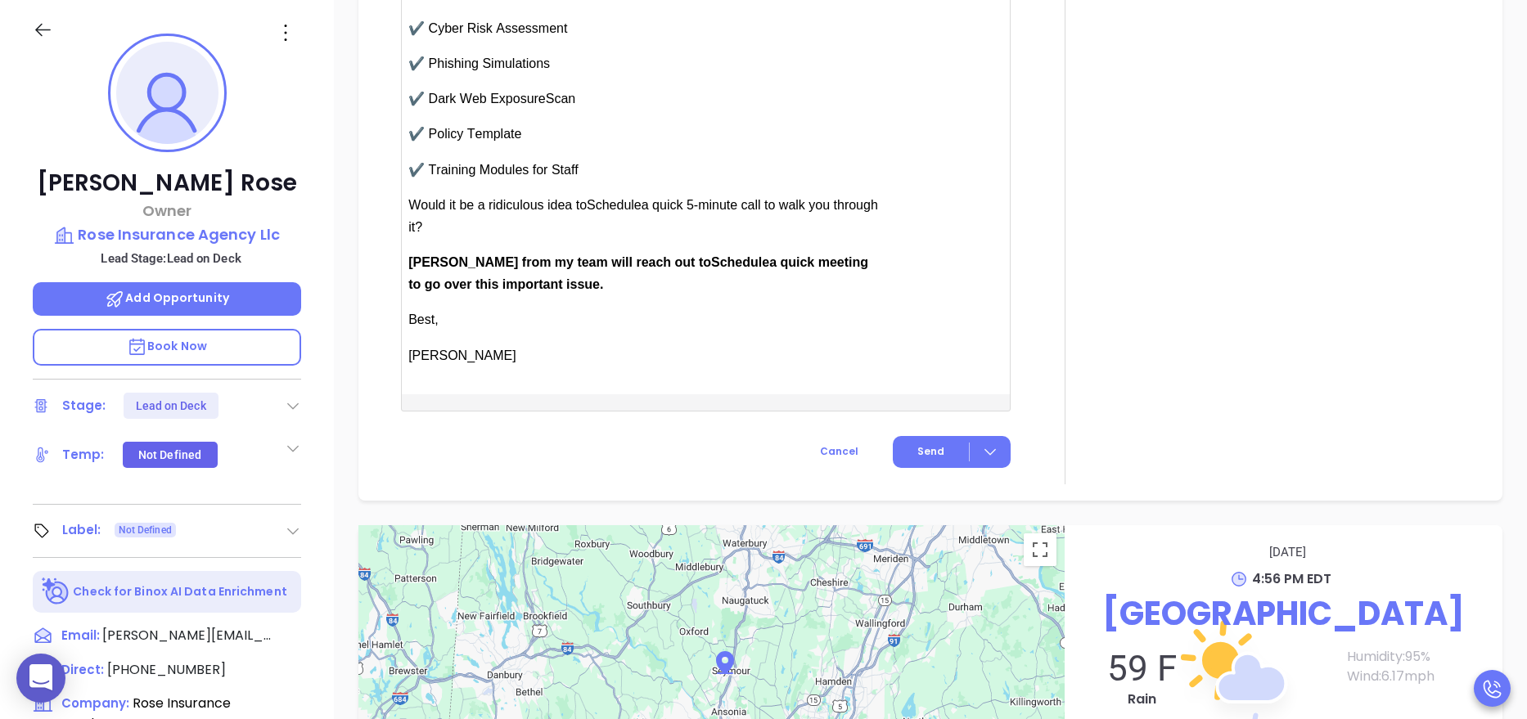
scroll to position [1771, 0]
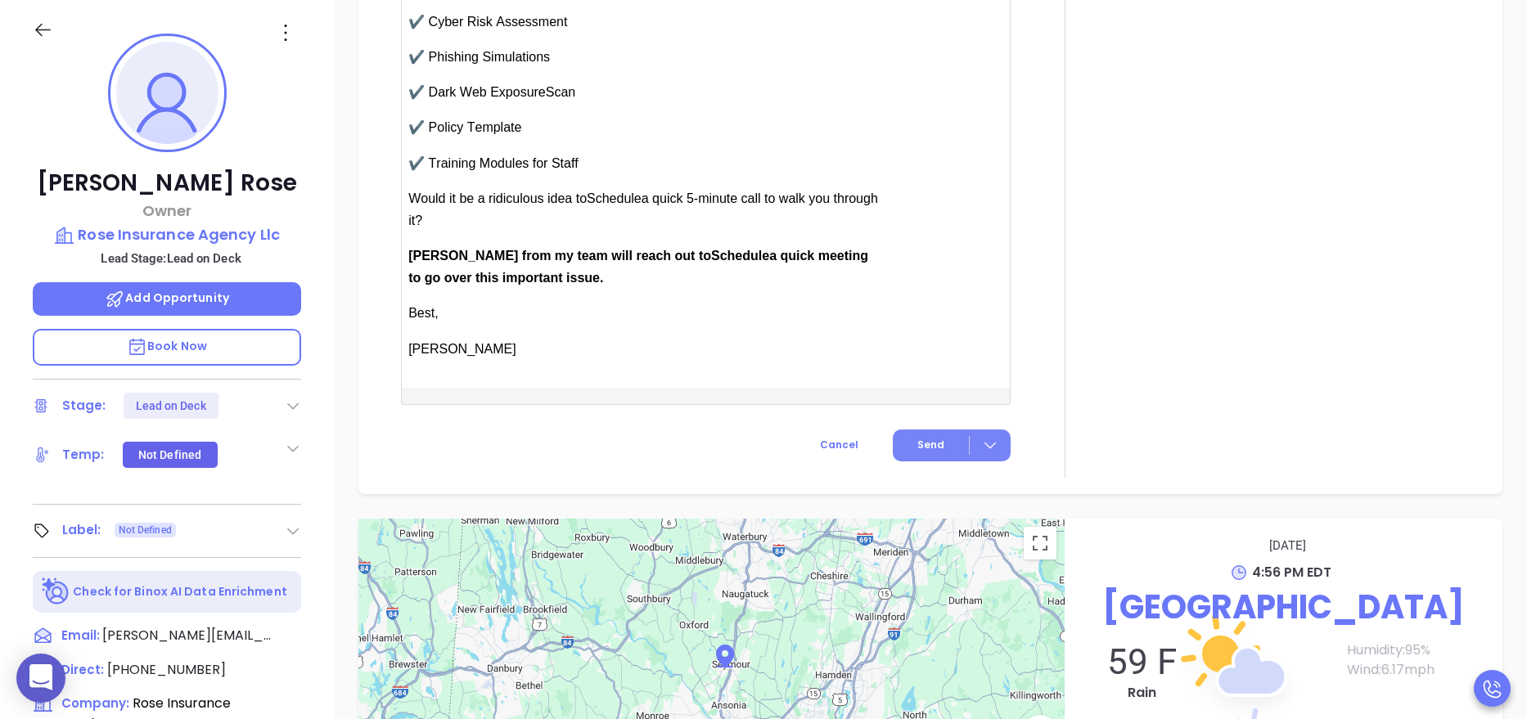
click at [933, 446] on span "Send" at bounding box center [930, 445] width 27 height 15
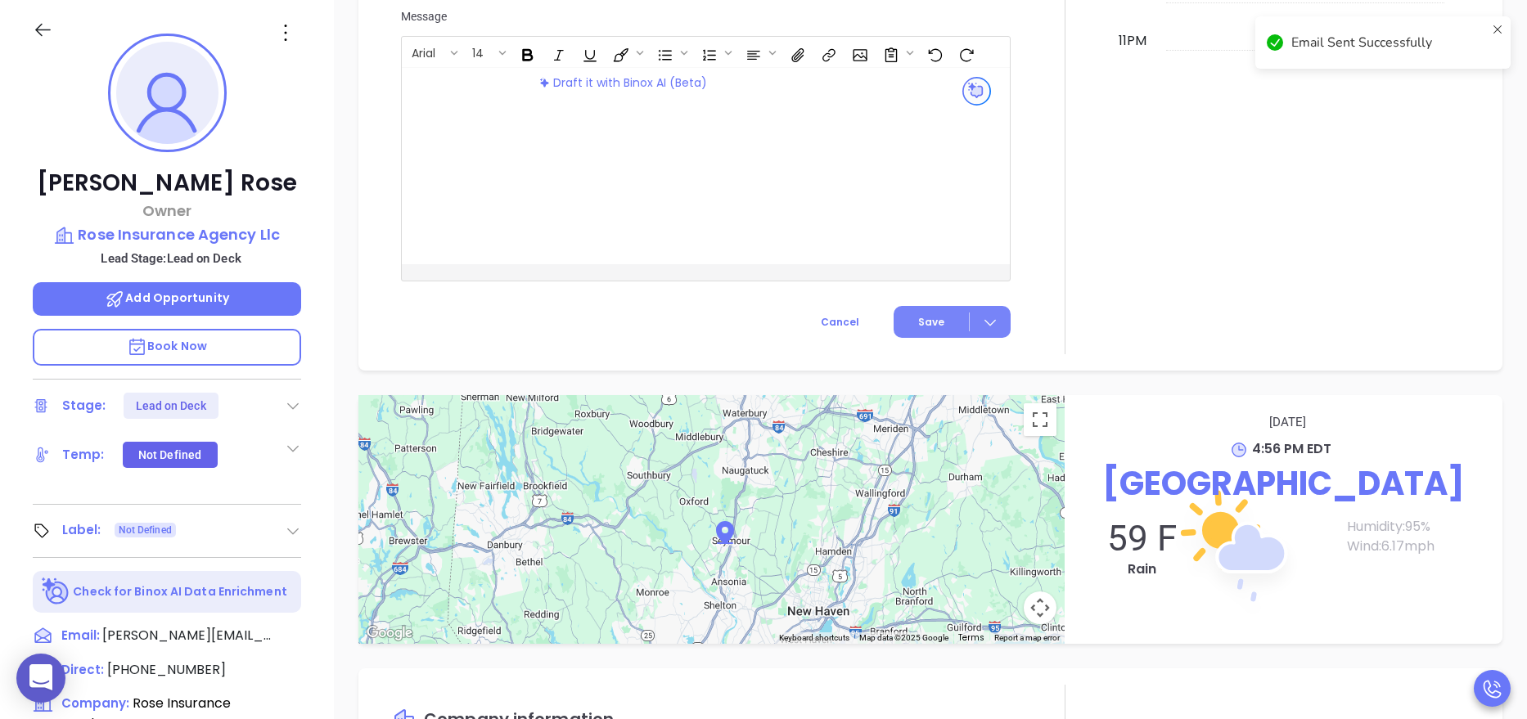
scroll to position [1356, 0]
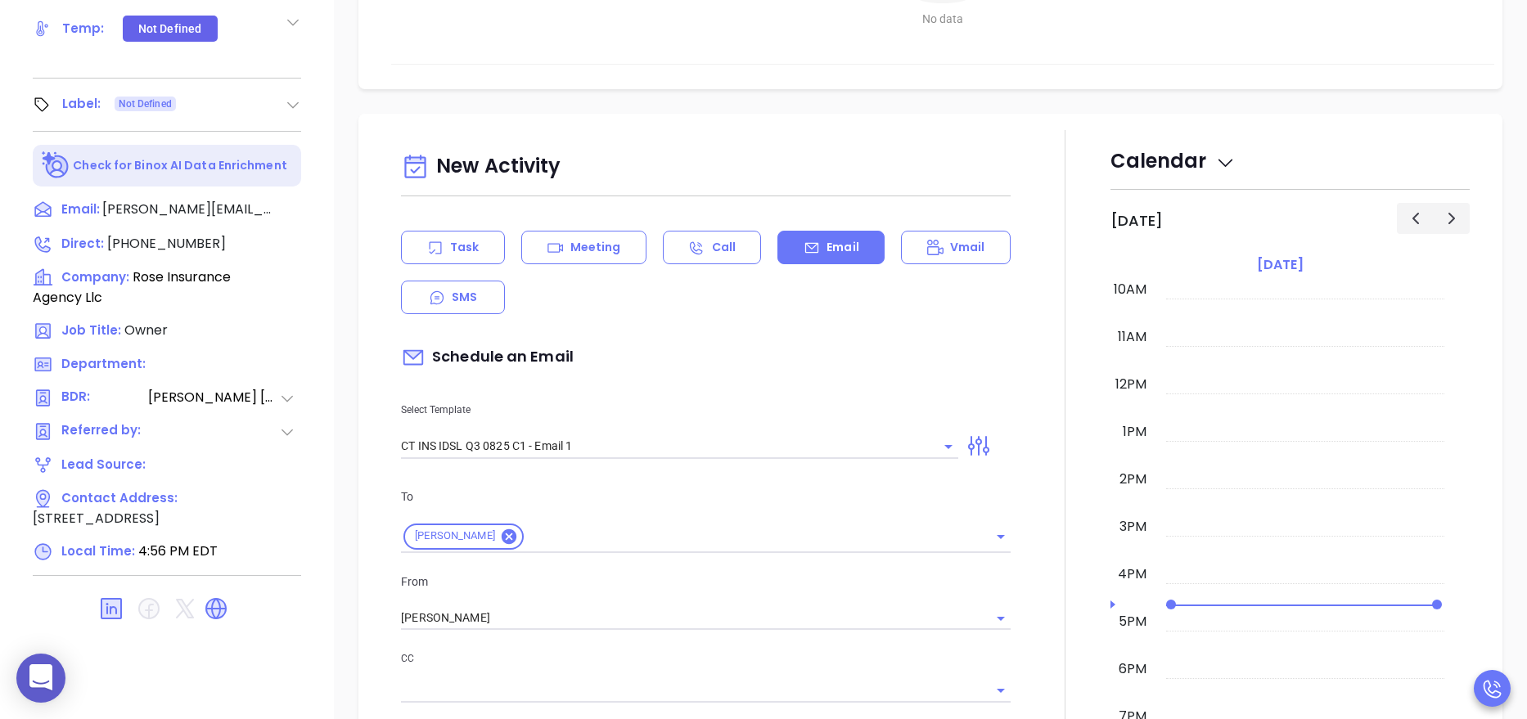
scroll to position [97, 0]
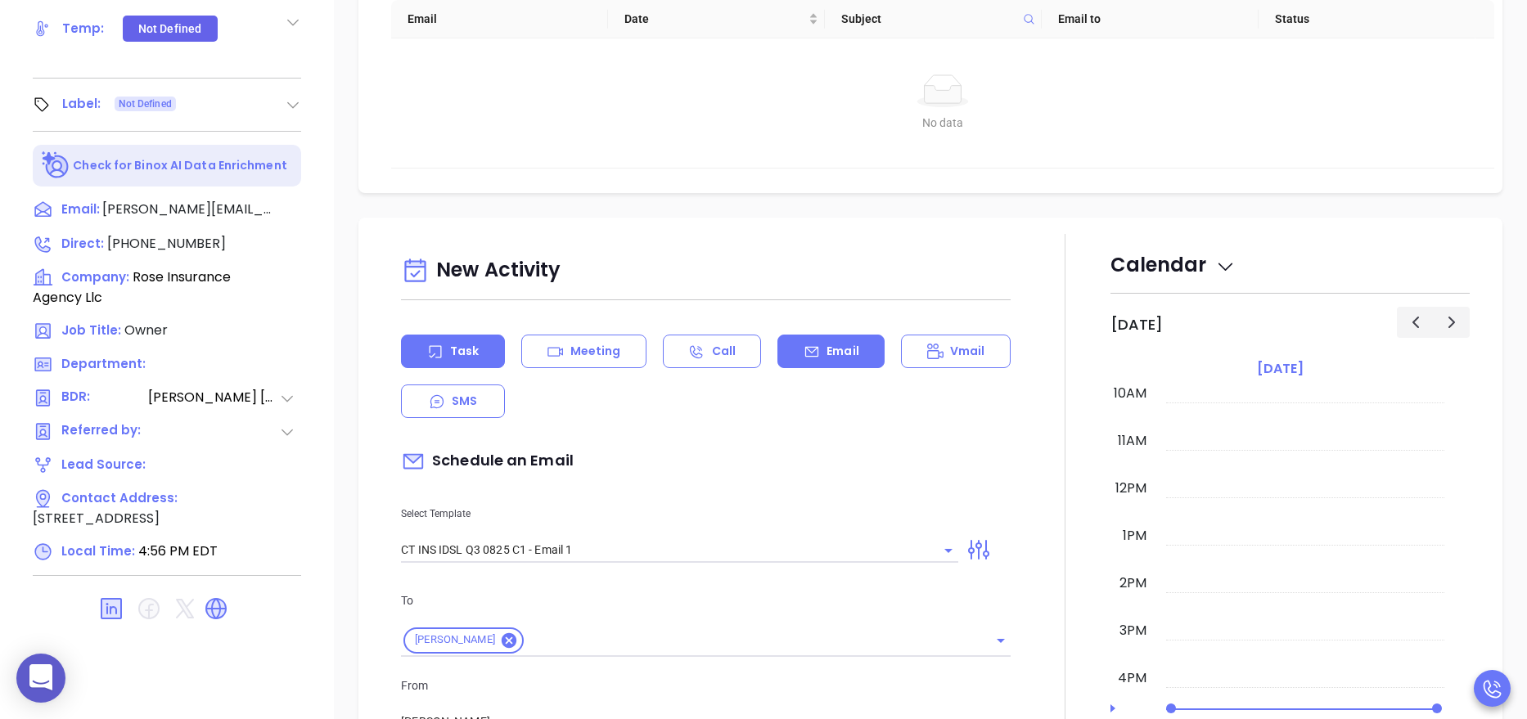
click at [457, 347] on p "Task" at bounding box center [464, 351] width 29 height 17
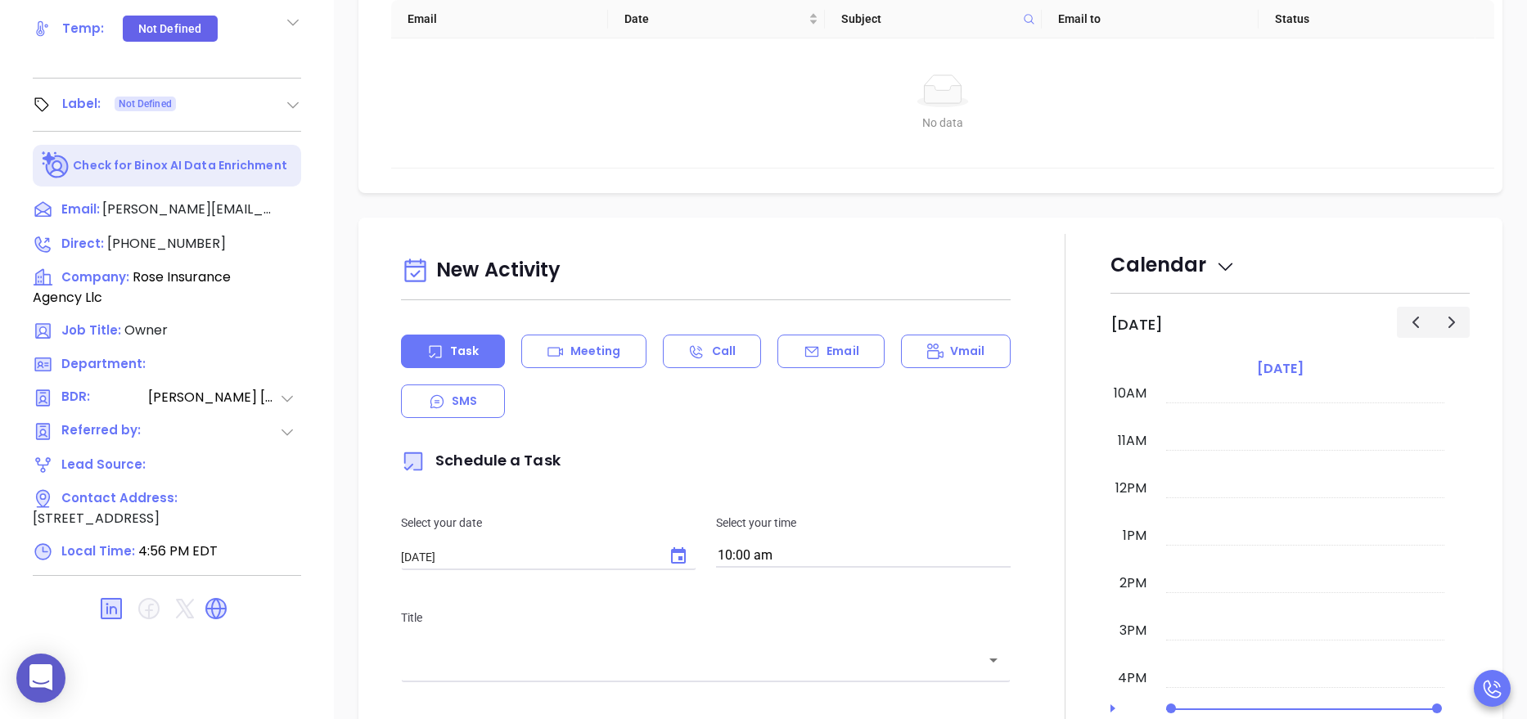
type input "[PERSON_NAME]"
click at [681, 566] on button "Choose date, selected date is Aug 21, 2025" at bounding box center [678, 556] width 33 height 33
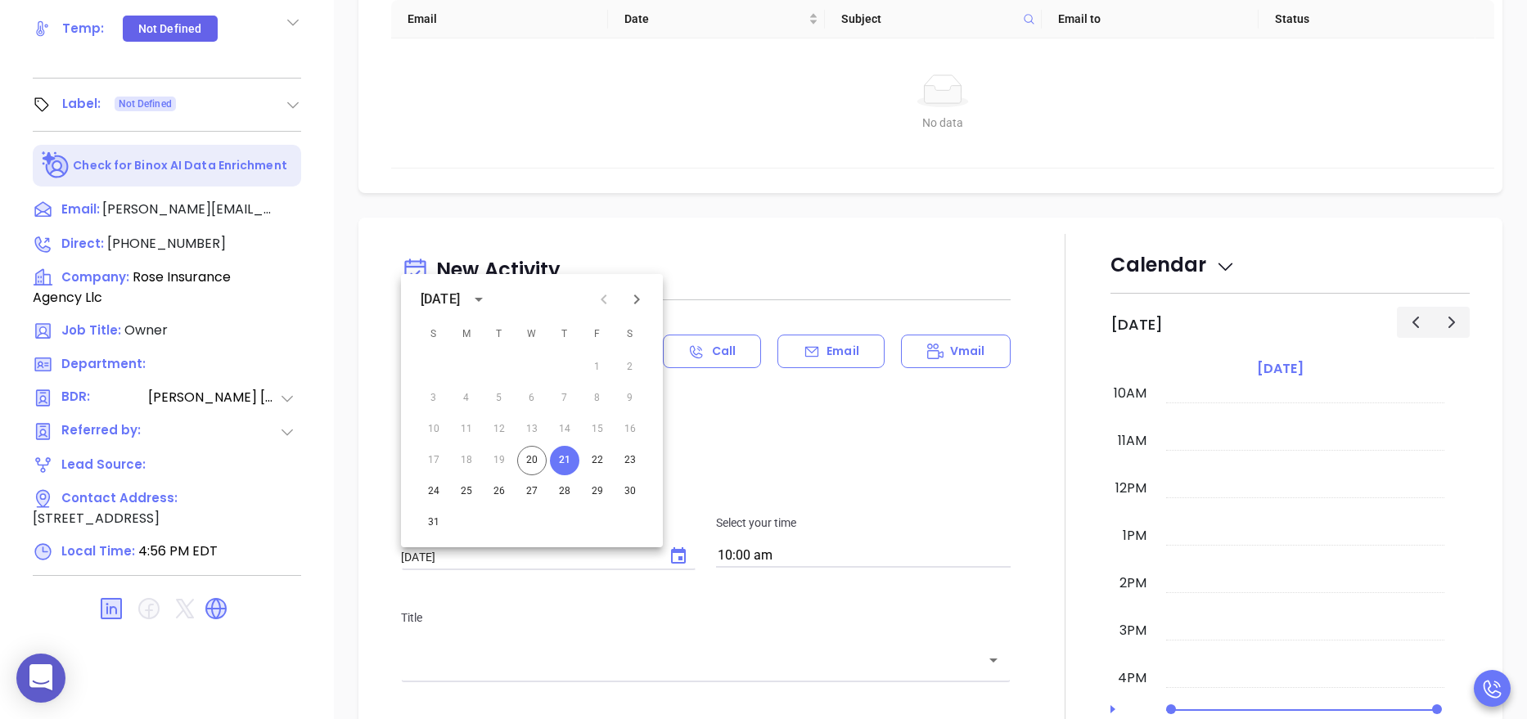
click at [1027, 509] on div at bounding box center [1065, 688] width 90 height 909
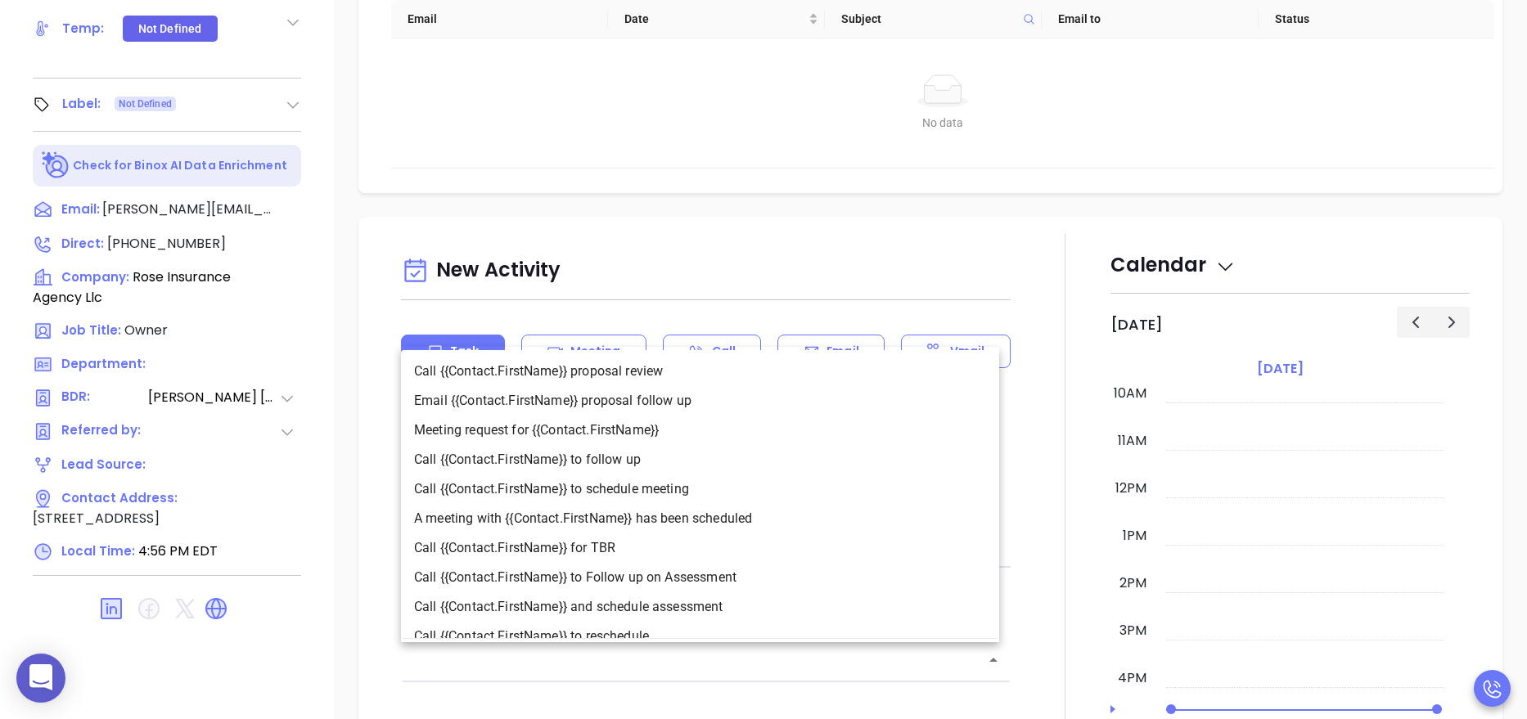
click at [622, 656] on input "text" at bounding box center [693, 660] width 570 height 19
click at [586, 457] on li "Call {{Contact.FirstName}} to follow up" at bounding box center [700, 459] width 598 height 29
type input "Call Steven to follow up"
type input "Call"
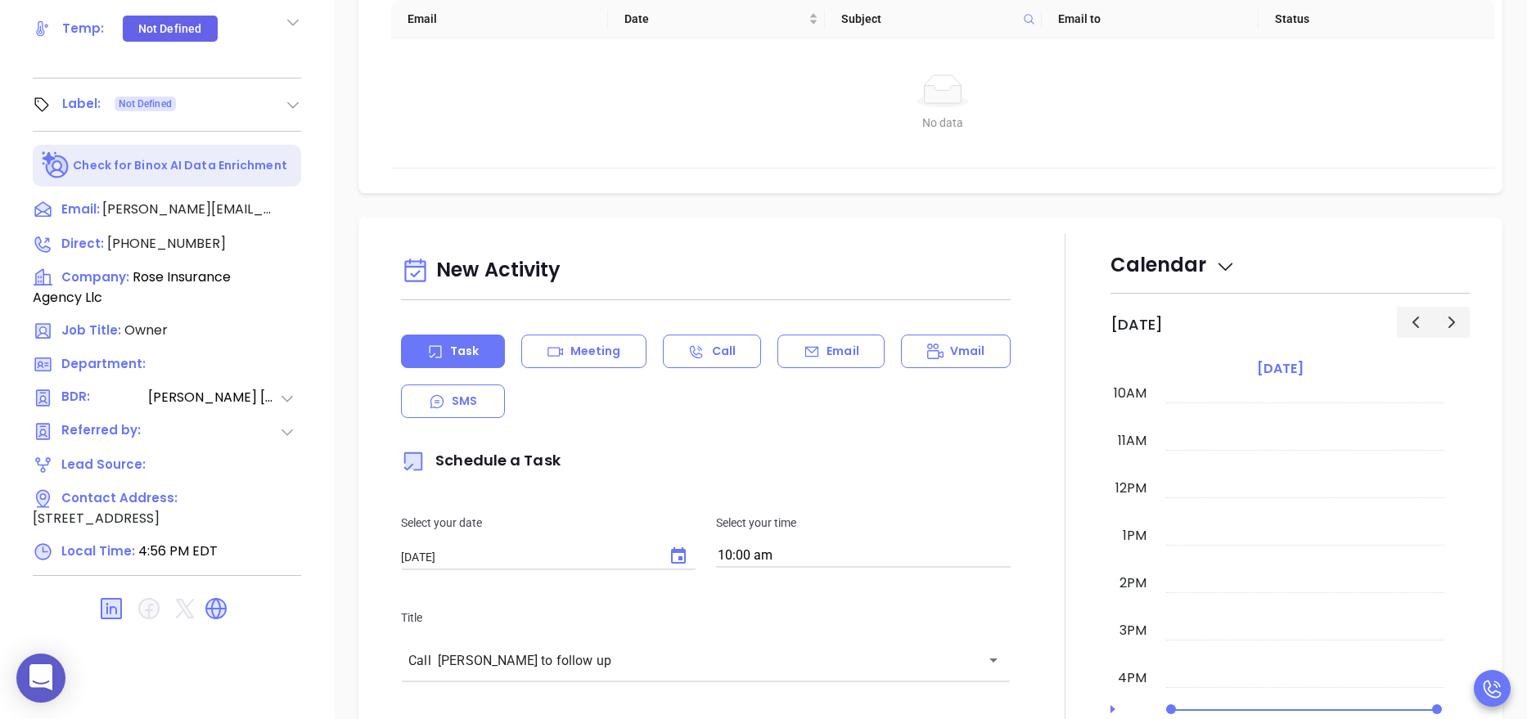
click at [1027, 637] on div at bounding box center [1065, 694] width 90 height 920
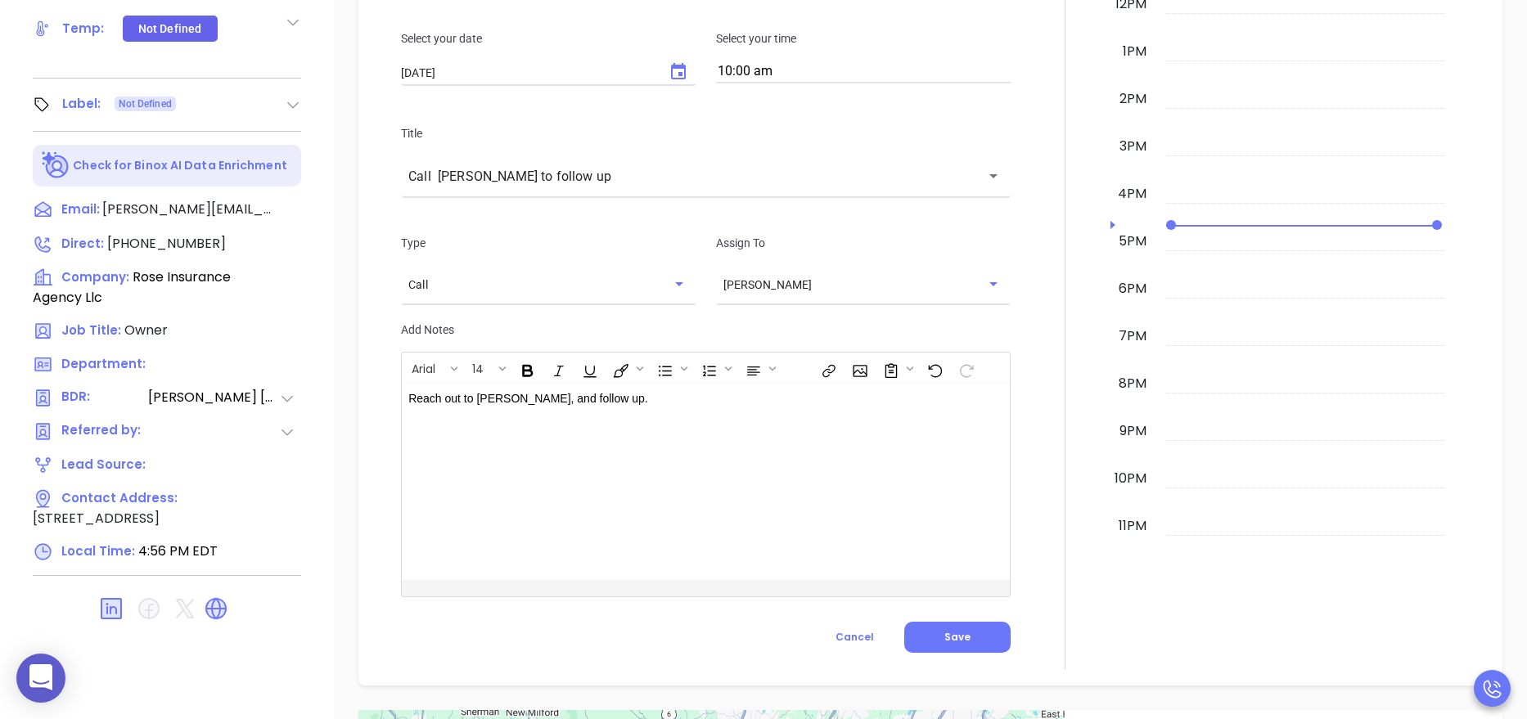
scroll to position [587, 0]
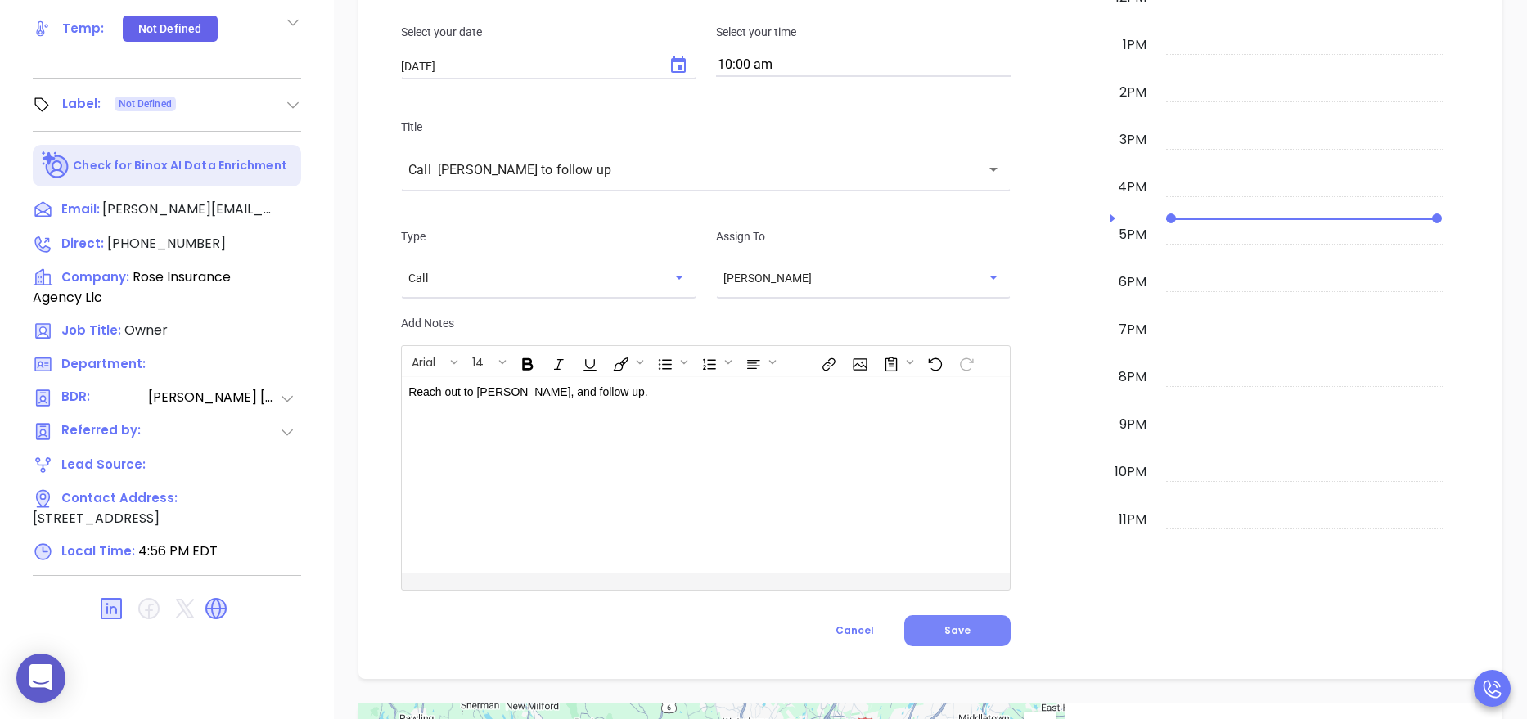
click at [966, 631] on button "Save" at bounding box center [957, 630] width 106 height 31
click at [1026, 490] on div at bounding box center [1065, 203] width 90 height 920
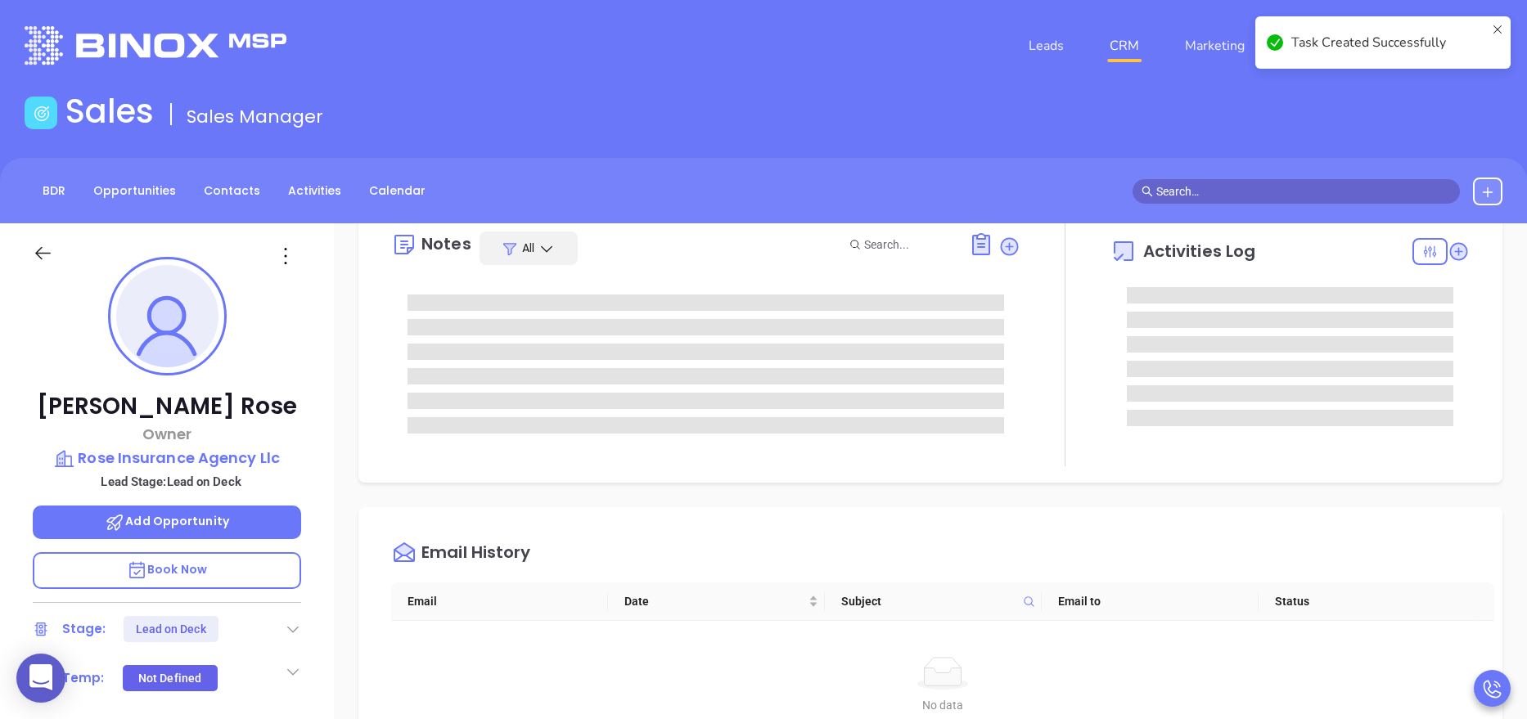
scroll to position [196, 0]
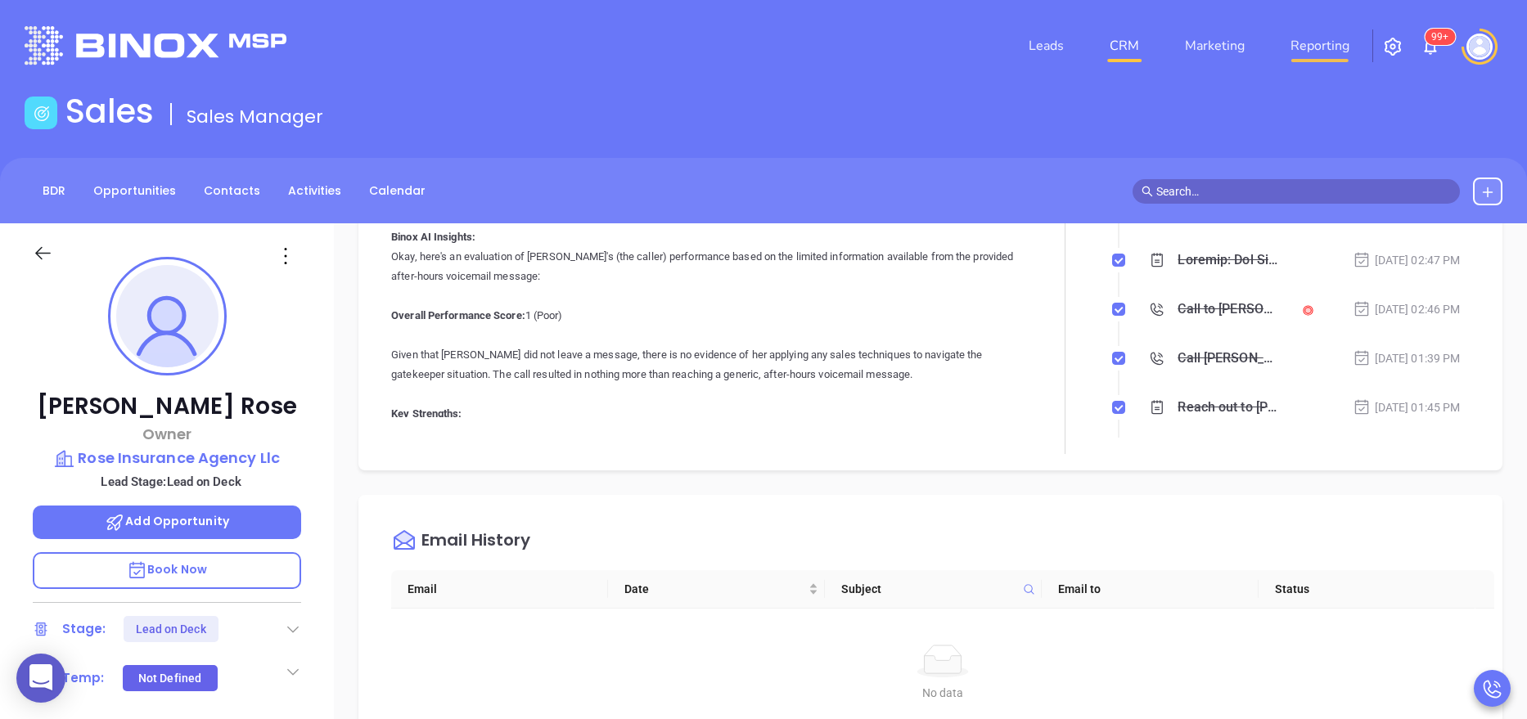
click at [1322, 42] on link "Reporting" at bounding box center [1320, 45] width 72 height 33
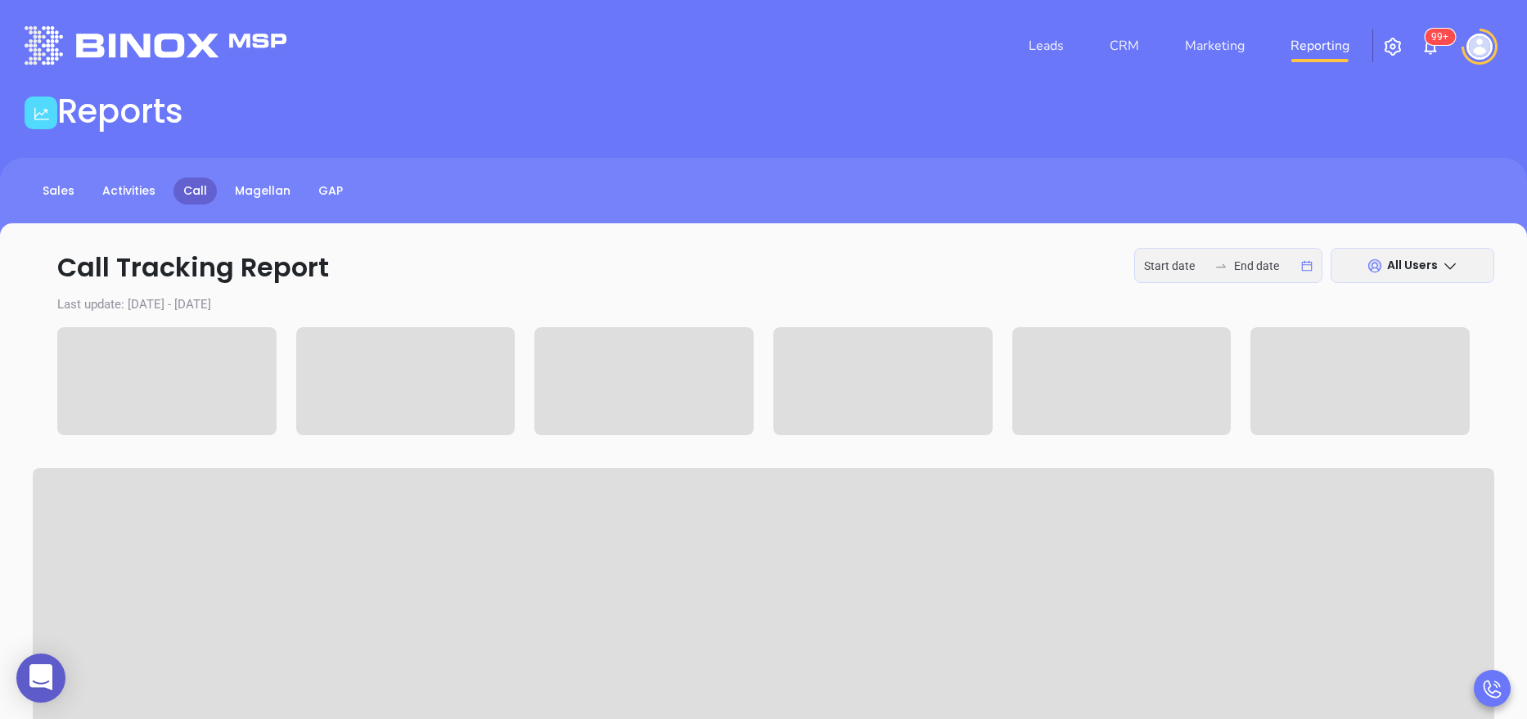
type input "2025-08-18"
type input "2025-08-20"
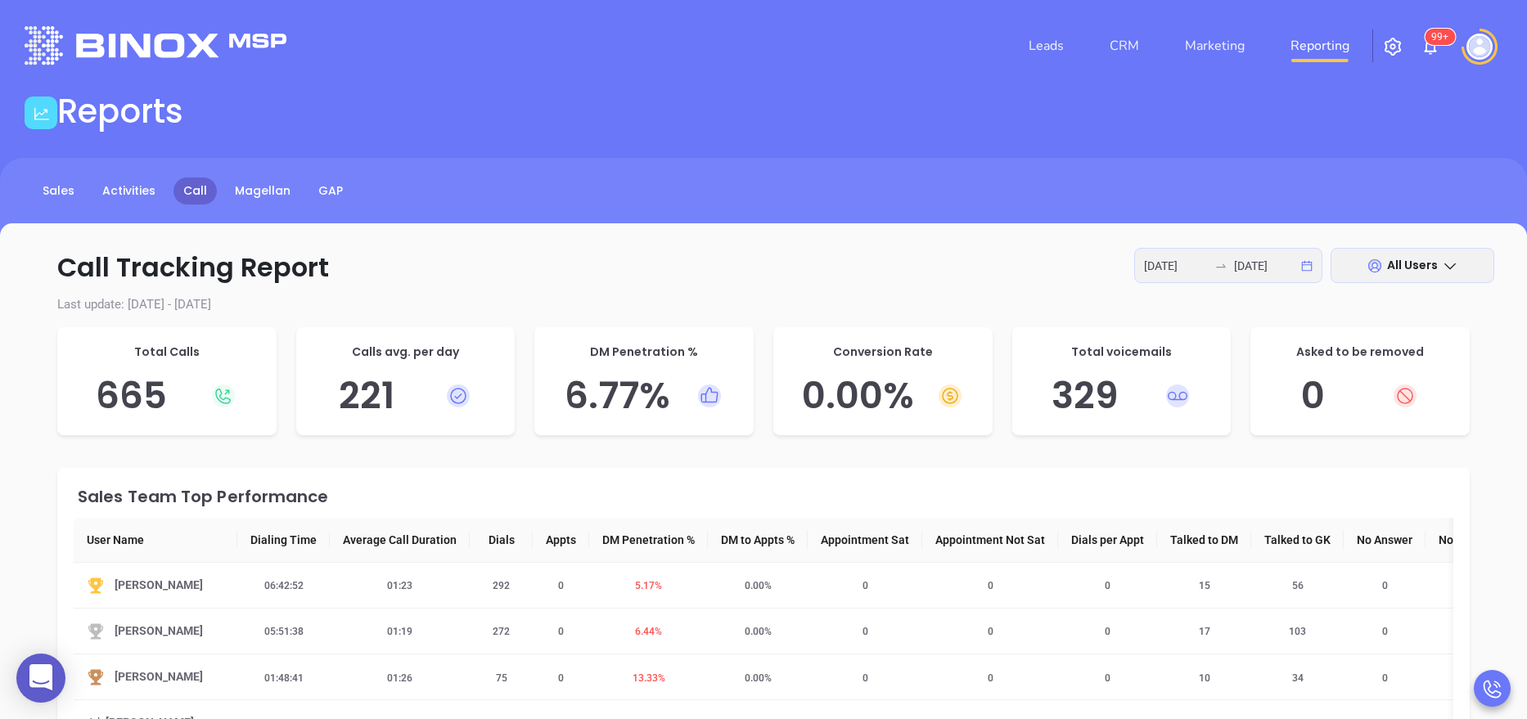
click at [329, 190] on link "GAP" at bounding box center [330, 191] width 44 height 27
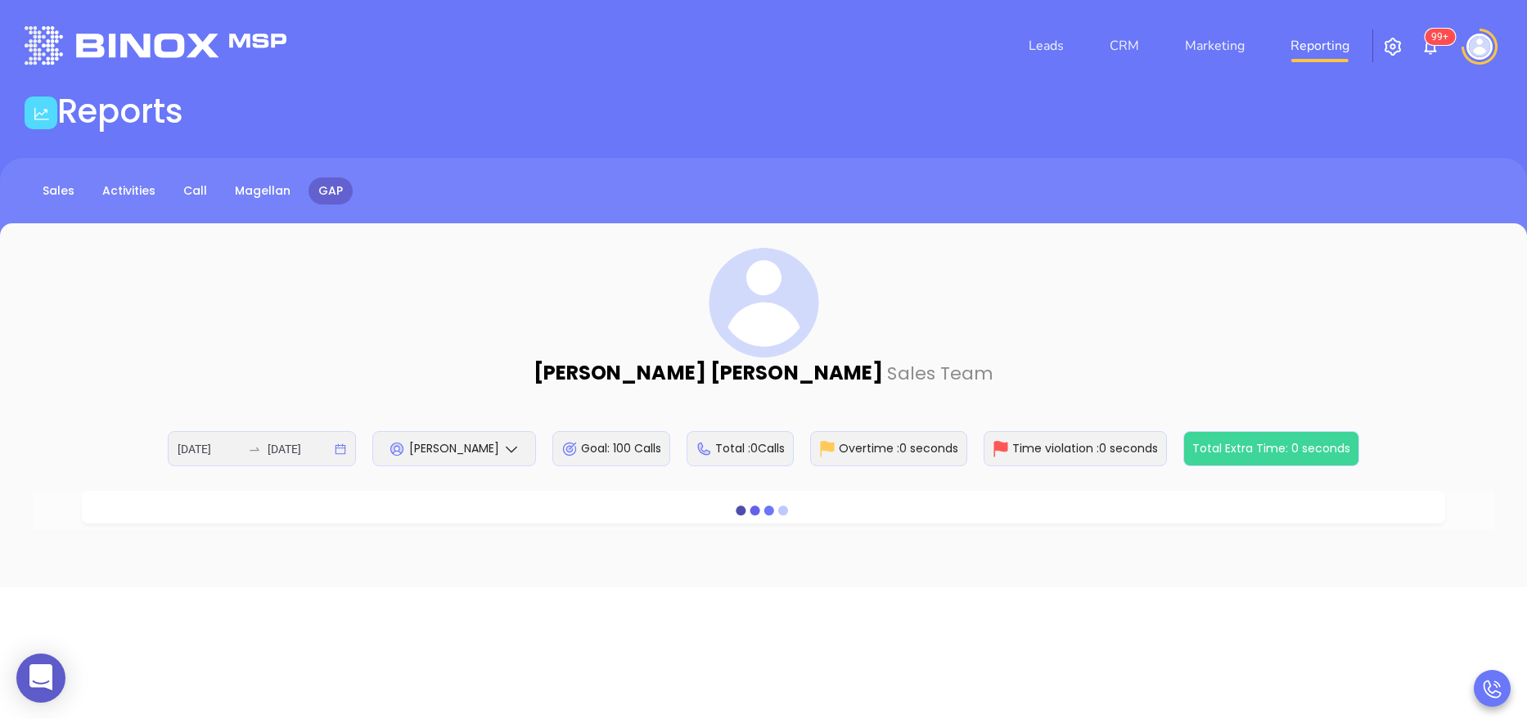
click at [490, 447] on span "[PERSON_NAME]" at bounding box center [454, 448] width 90 height 16
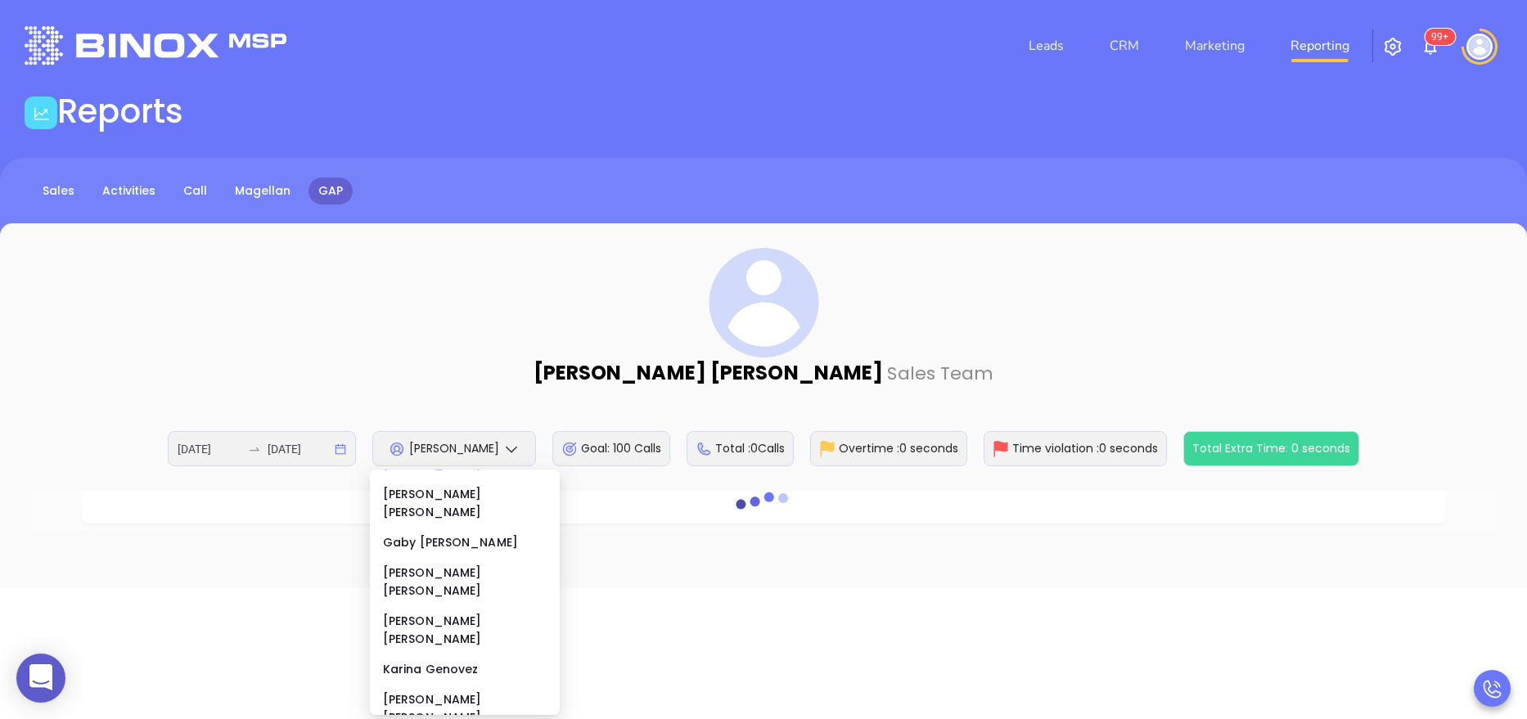
scroll to position [224, 0]
click at [455, 655] on div "Karina Genovez" at bounding box center [465, 664] width 164 height 18
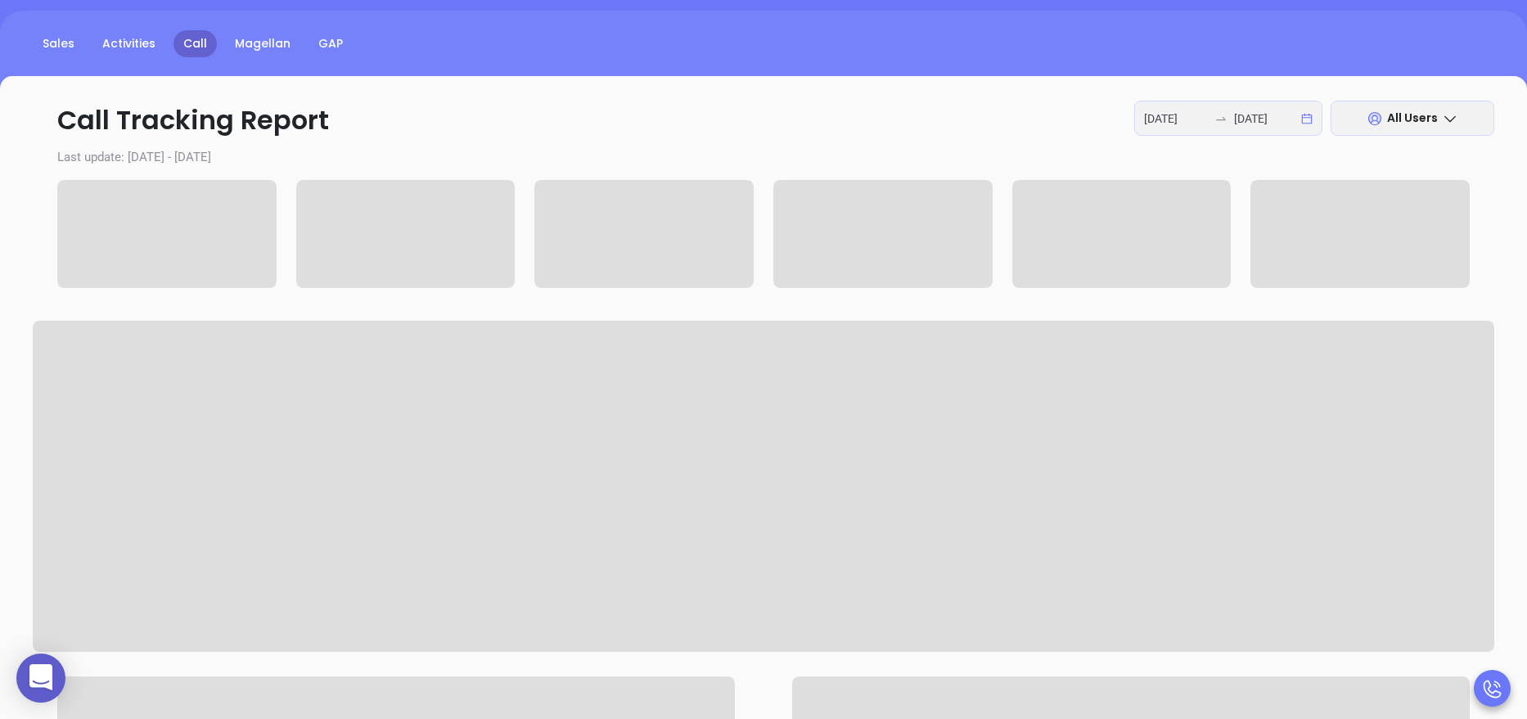
scroll to position [147, 0]
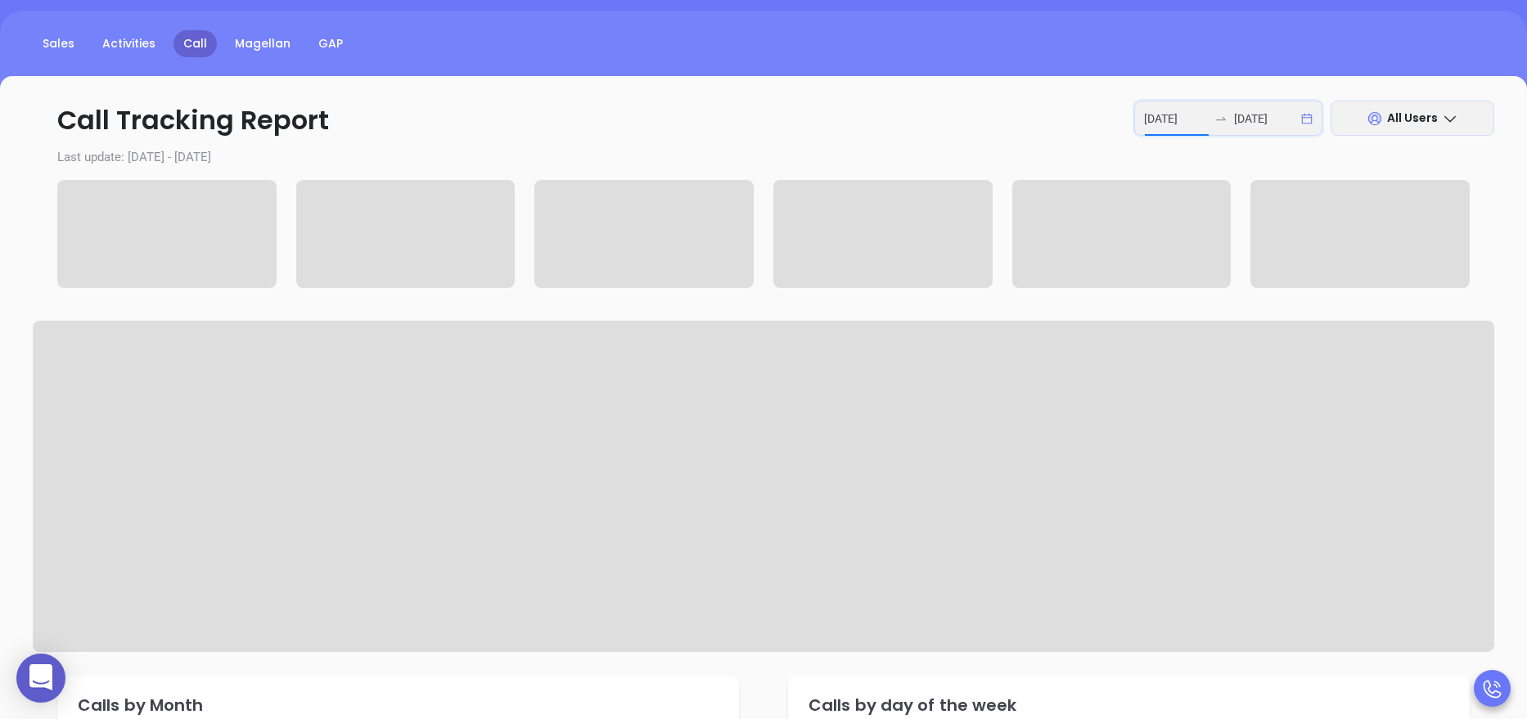
click at [1190, 117] on input "[DATE]" at bounding box center [1176, 119] width 64 height 18
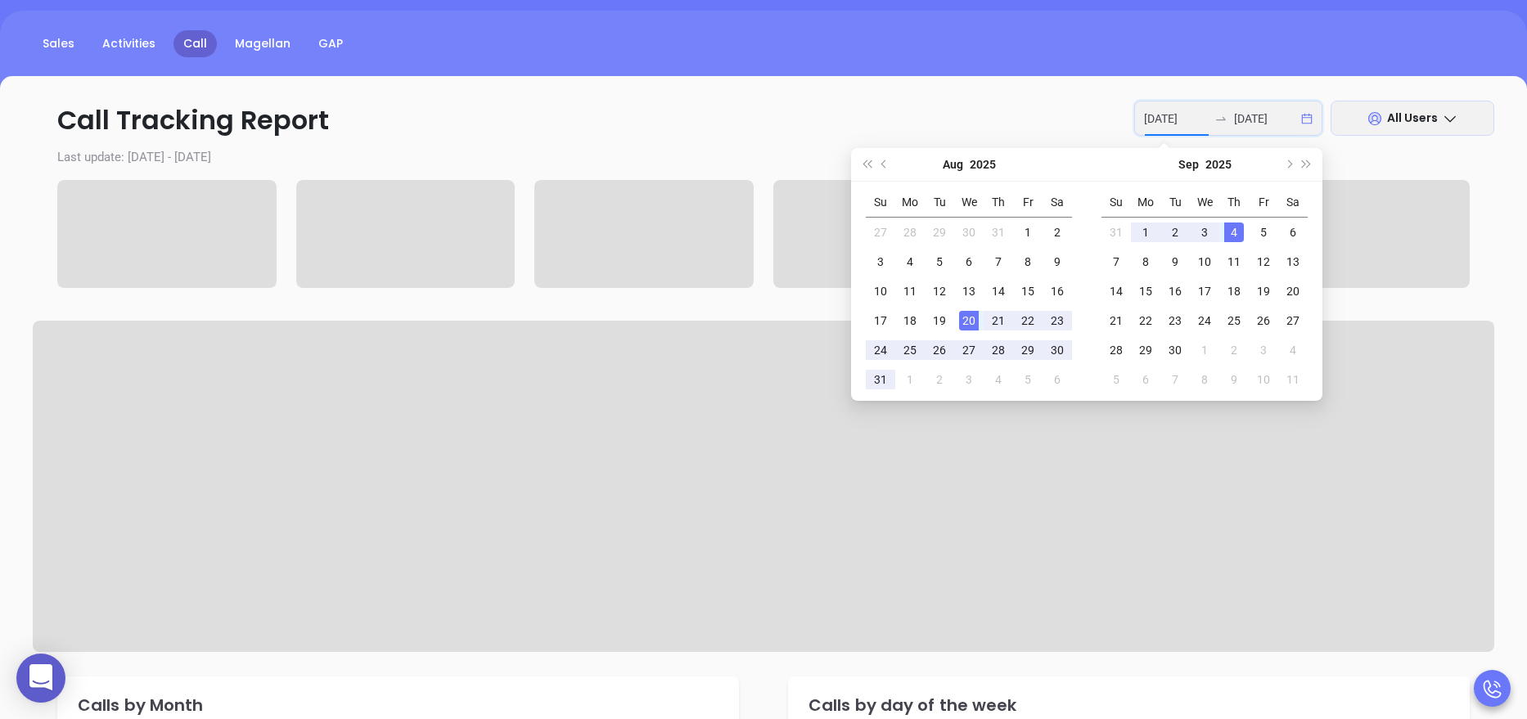
type input "[DATE]"
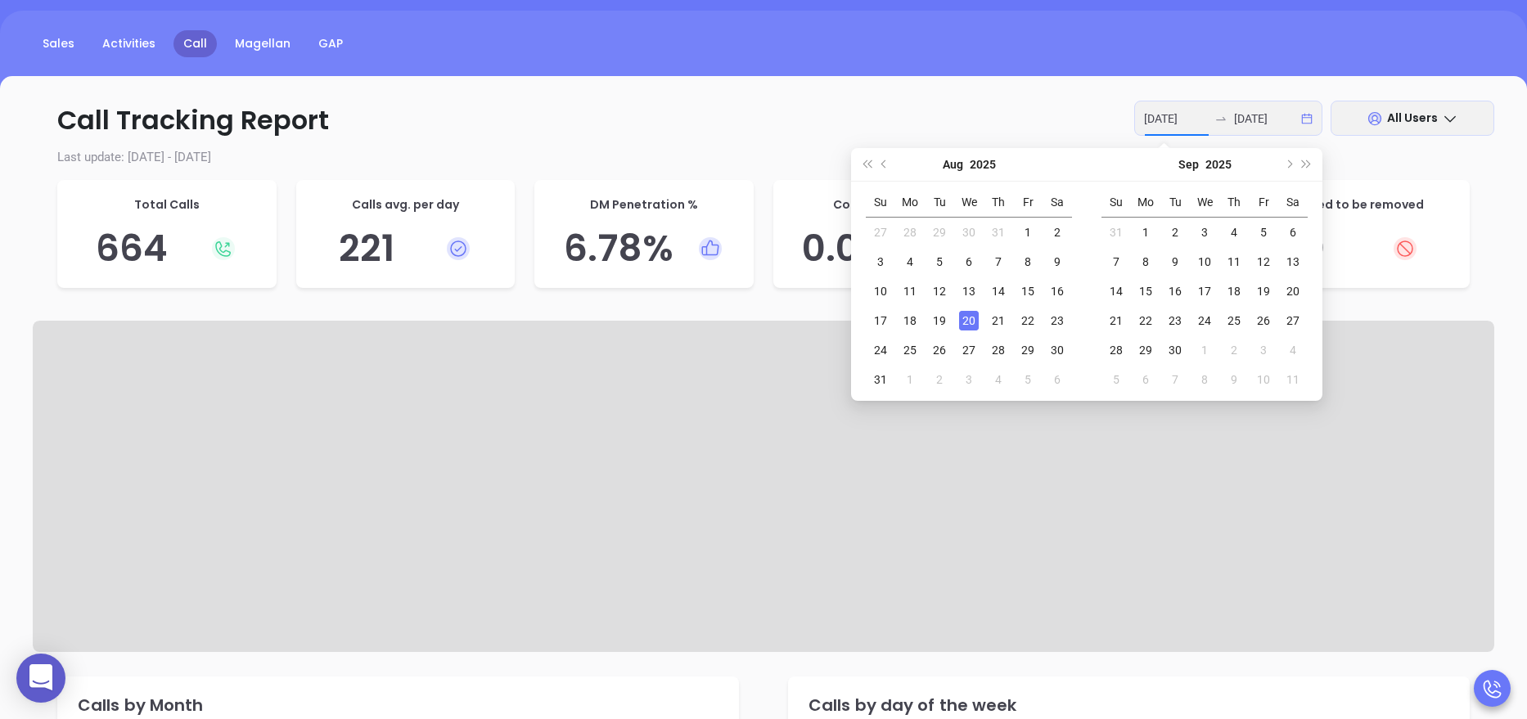
click at [969, 321] on div "20" at bounding box center [969, 321] width 20 height 20
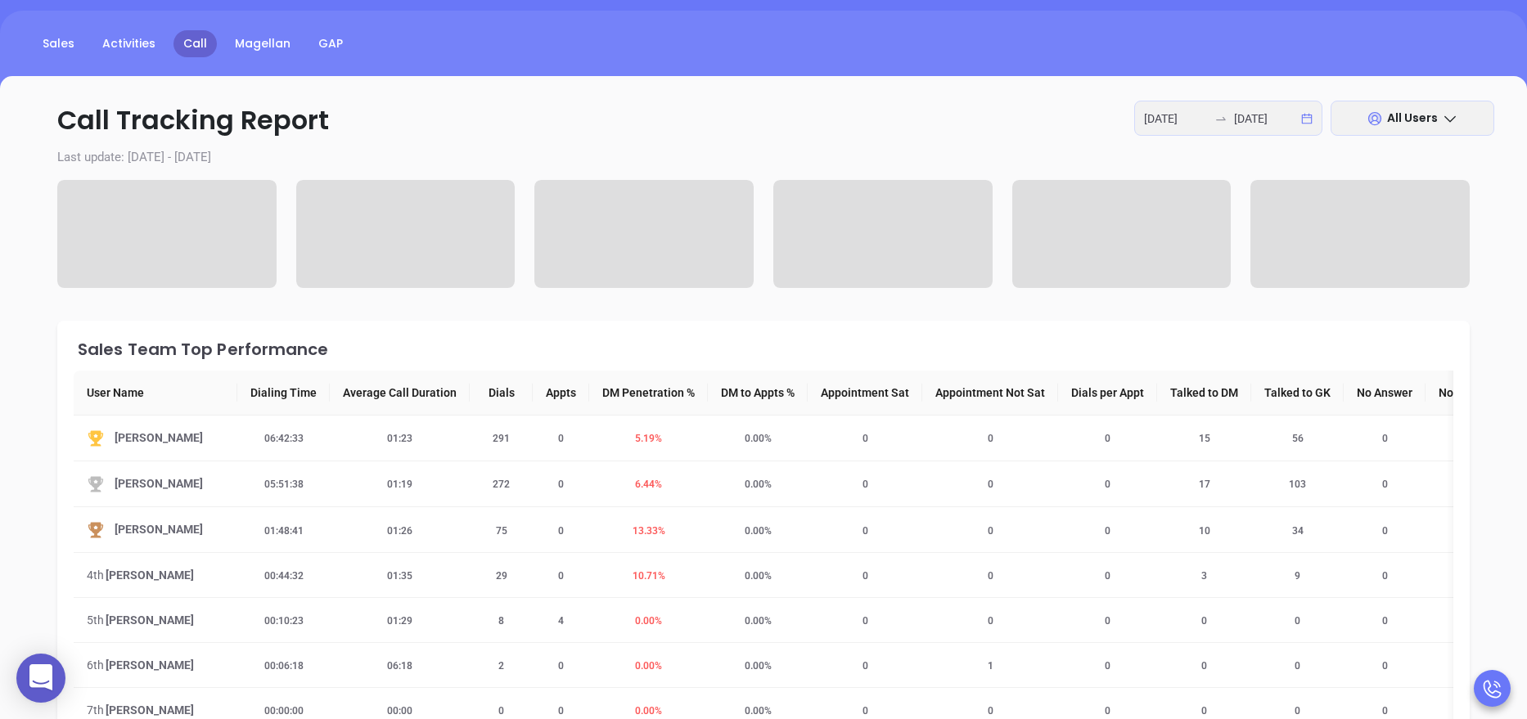
click at [533, 330] on div "Sales Team Top Performance User Name Dialing Time Average Call Duration Dials A…" at bounding box center [763, 603] width 1412 height 565
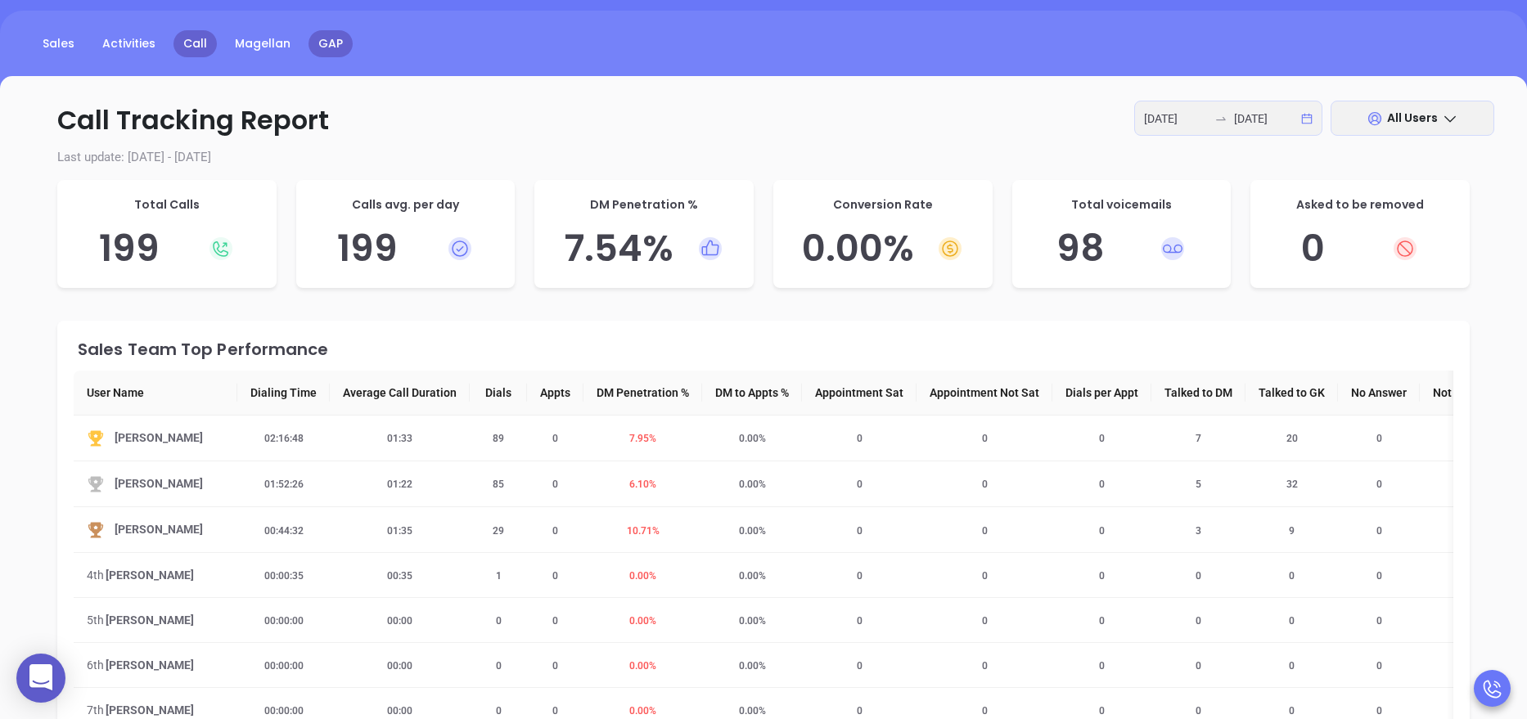
click at [337, 41] on link "GAP" at bounding box center [330, 43] width 44 height 27
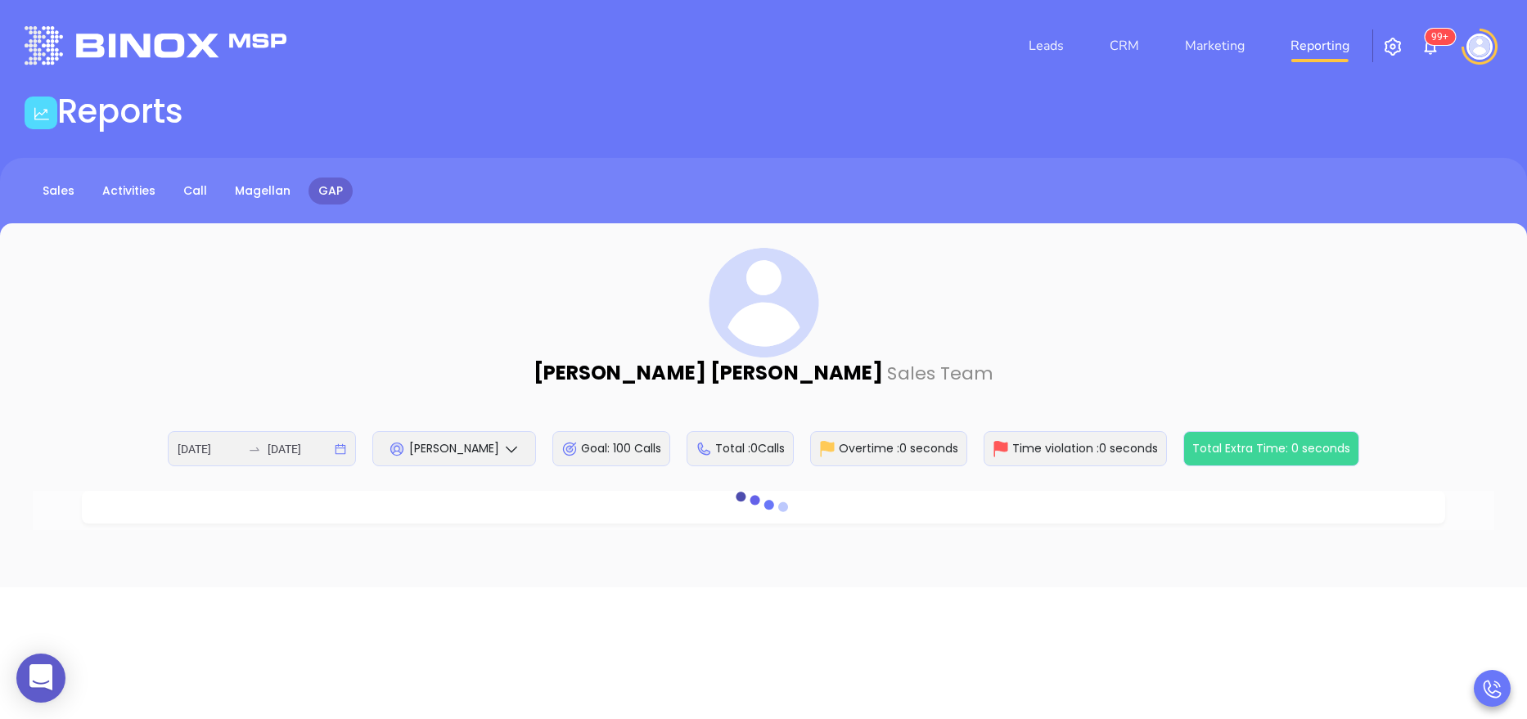
click at [337, 197] on link "GAP" at bounding box center [330, 191] width 44 height 27
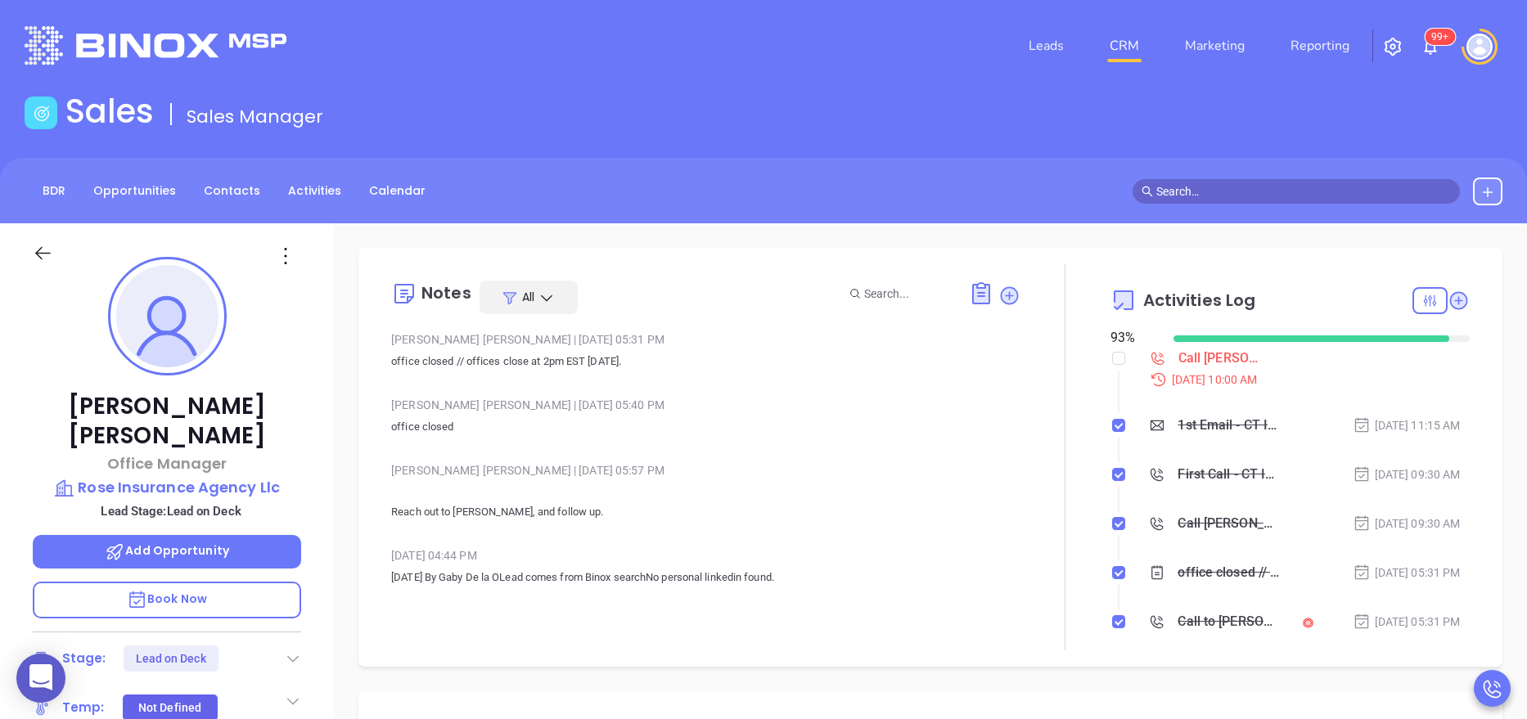
scroll to position [475, 0]
click at [1313, 43] on link "Reporting" at bounding box center [1320, 45] width 72 height 33
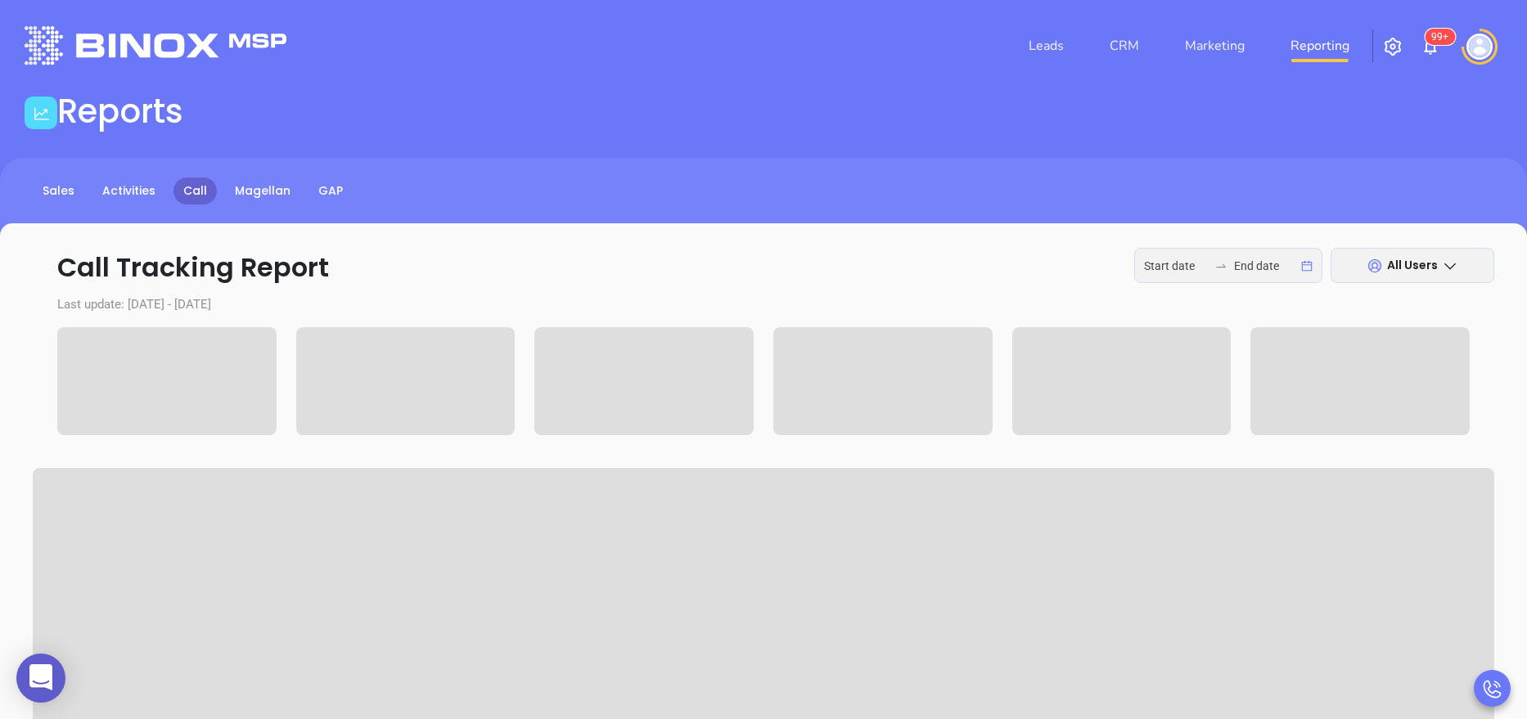
type input "[DATE]"
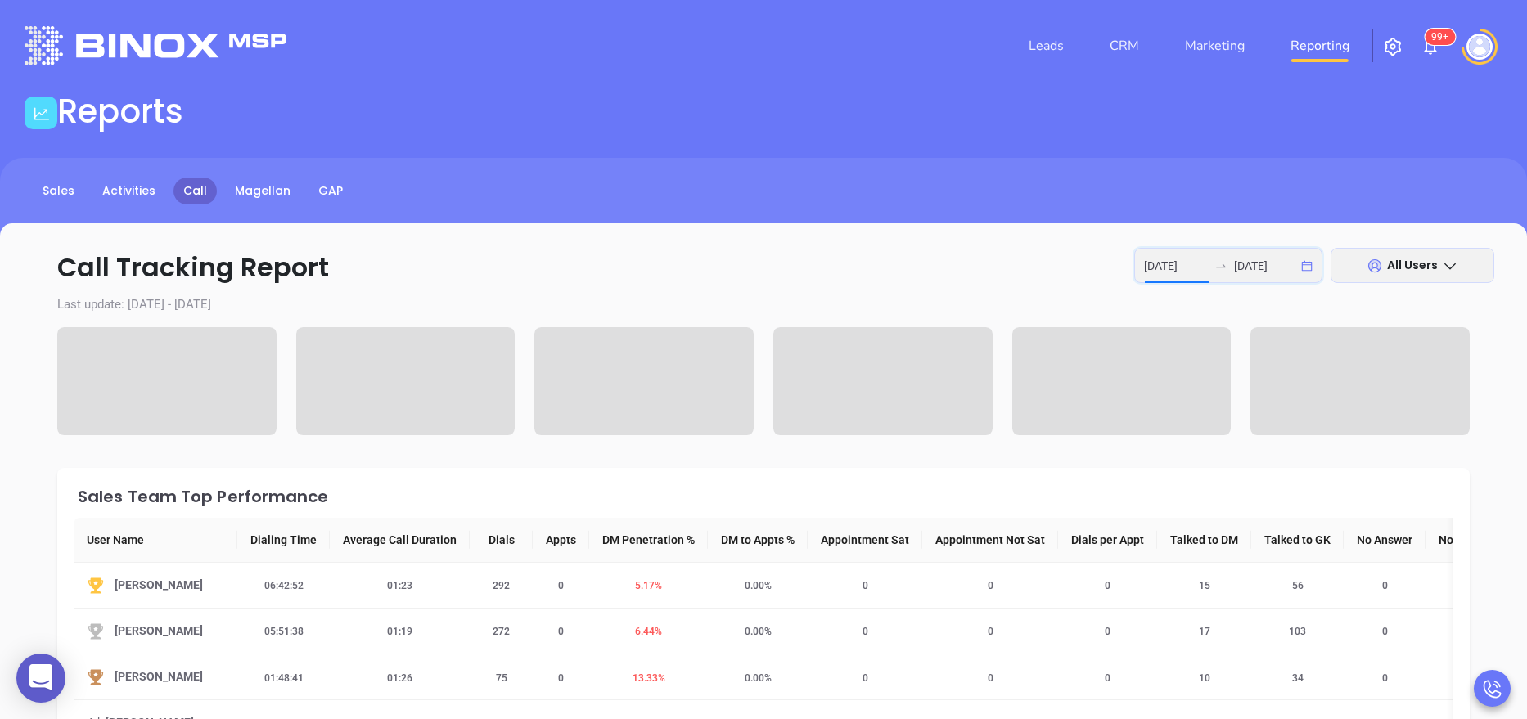
click at [1172, 260] on input "[DATE]" at bounding box center [1176, 266] width 64 height 18
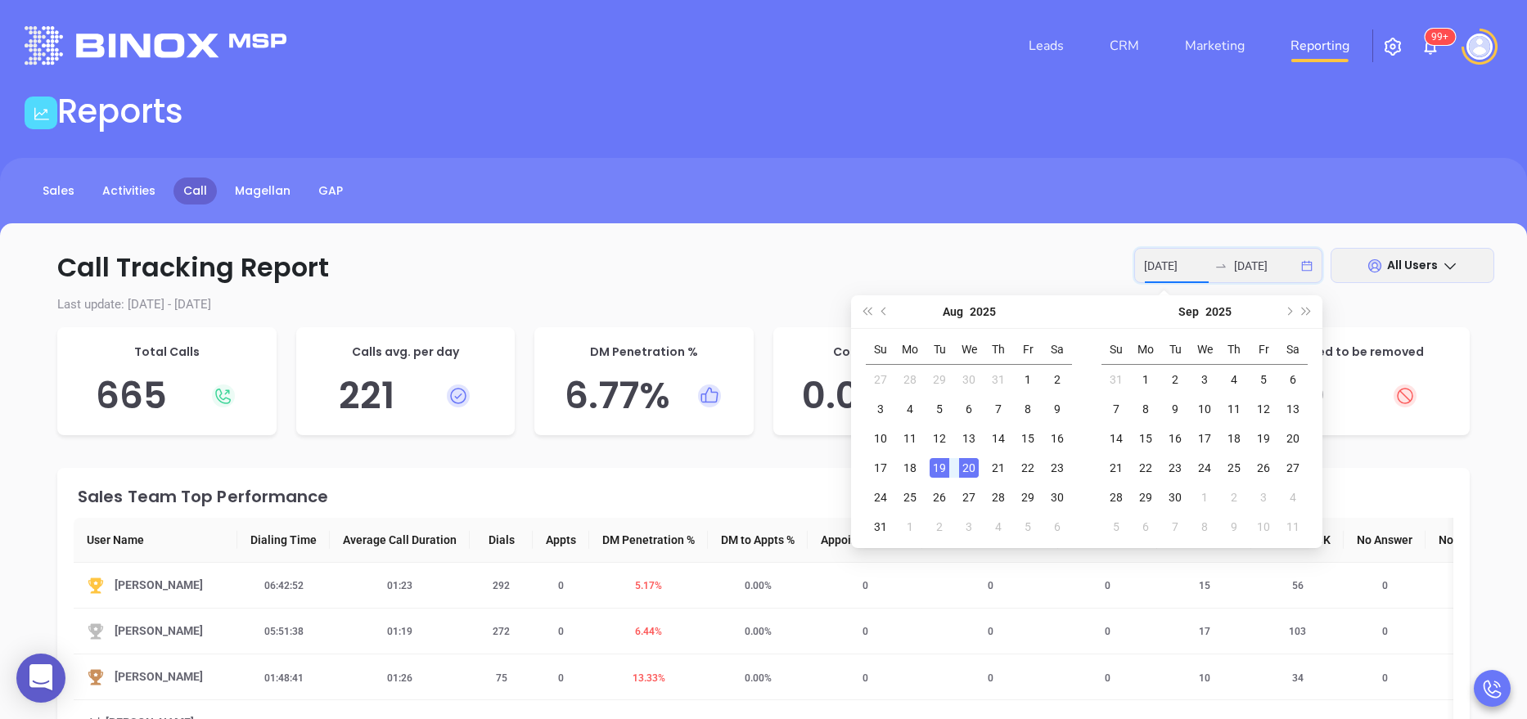
type input "[DATE]"
click at [963, 468] on div "20" at bounding box center [969, 468] width 20 height 20
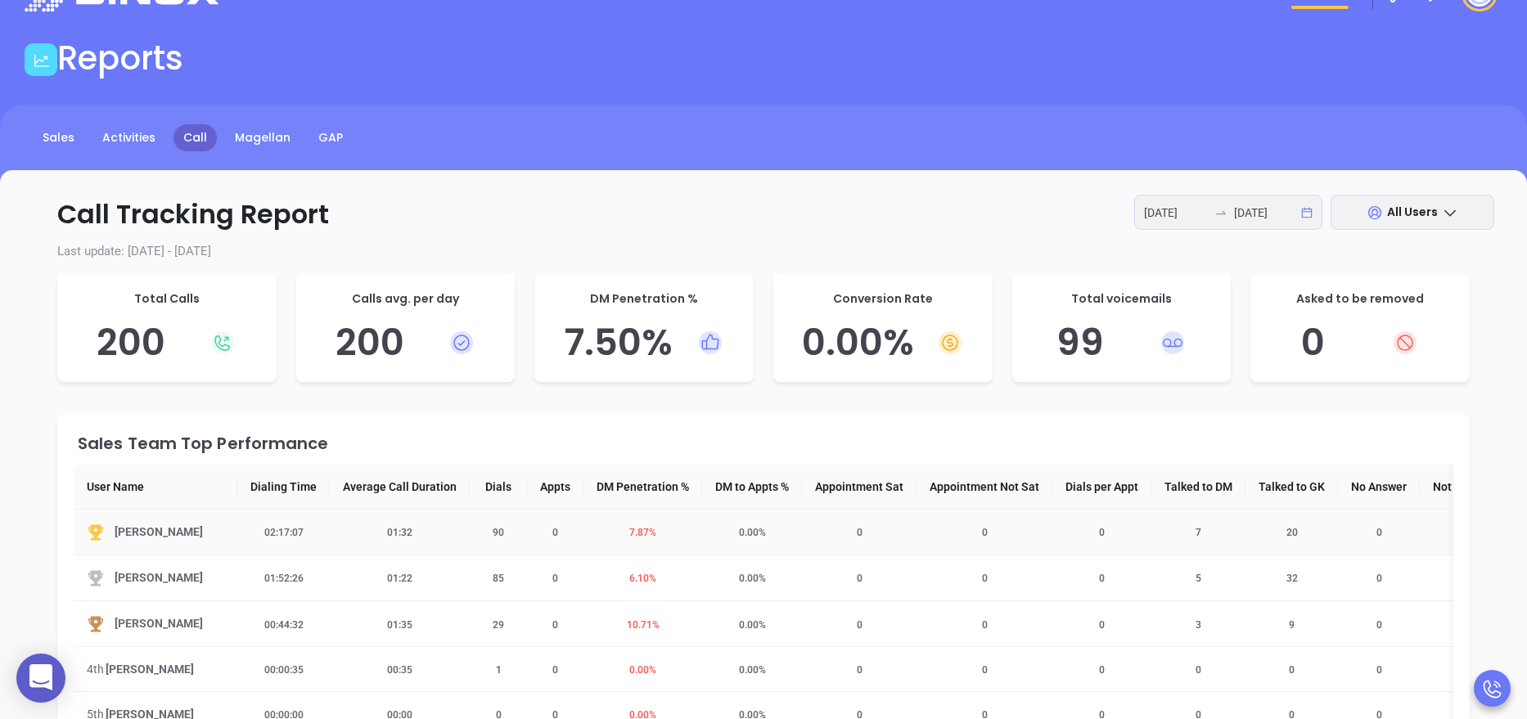
scroll to position [49, 0]
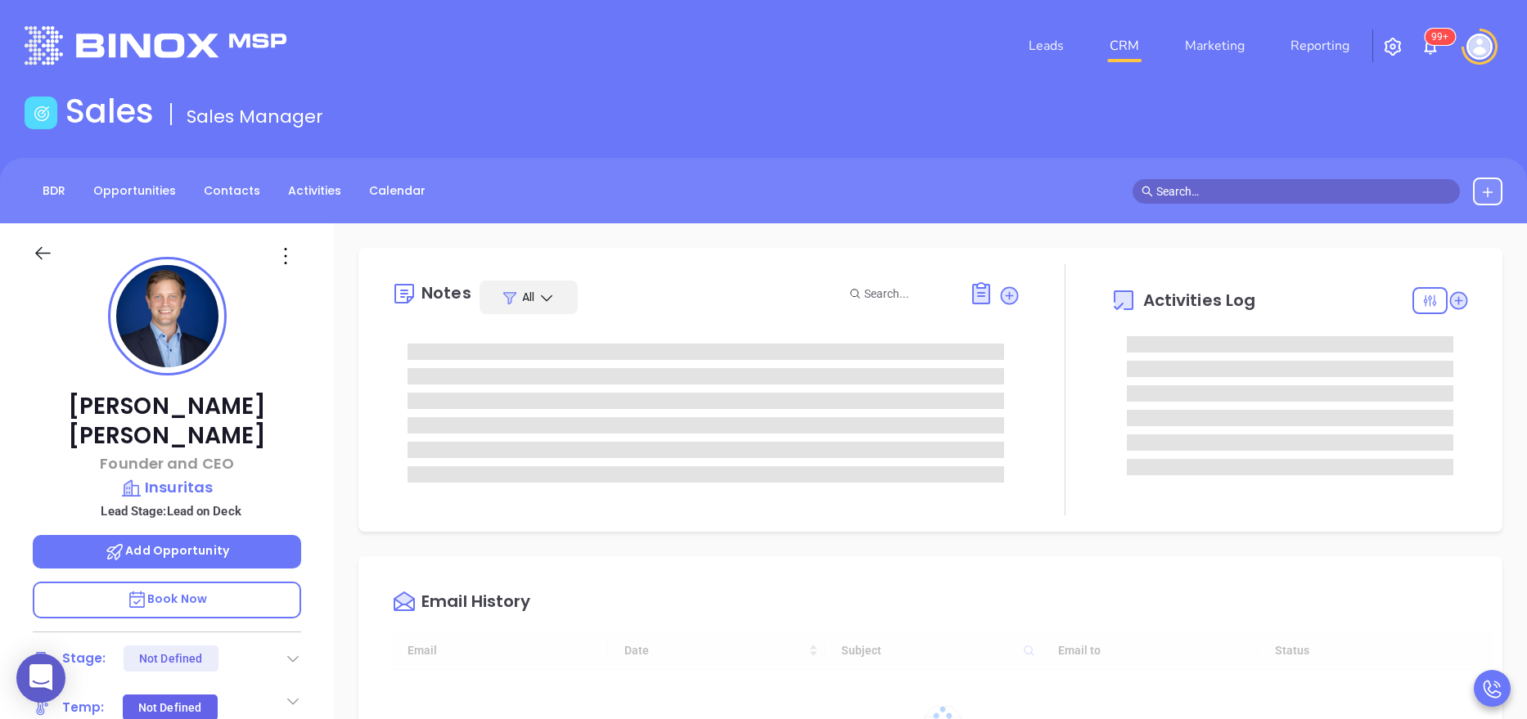
type input "[DATE]"
type input "[PERSON_NAME]"
click at [1044, 390] on div at bounding box center [1065, 389] width 90 height 251
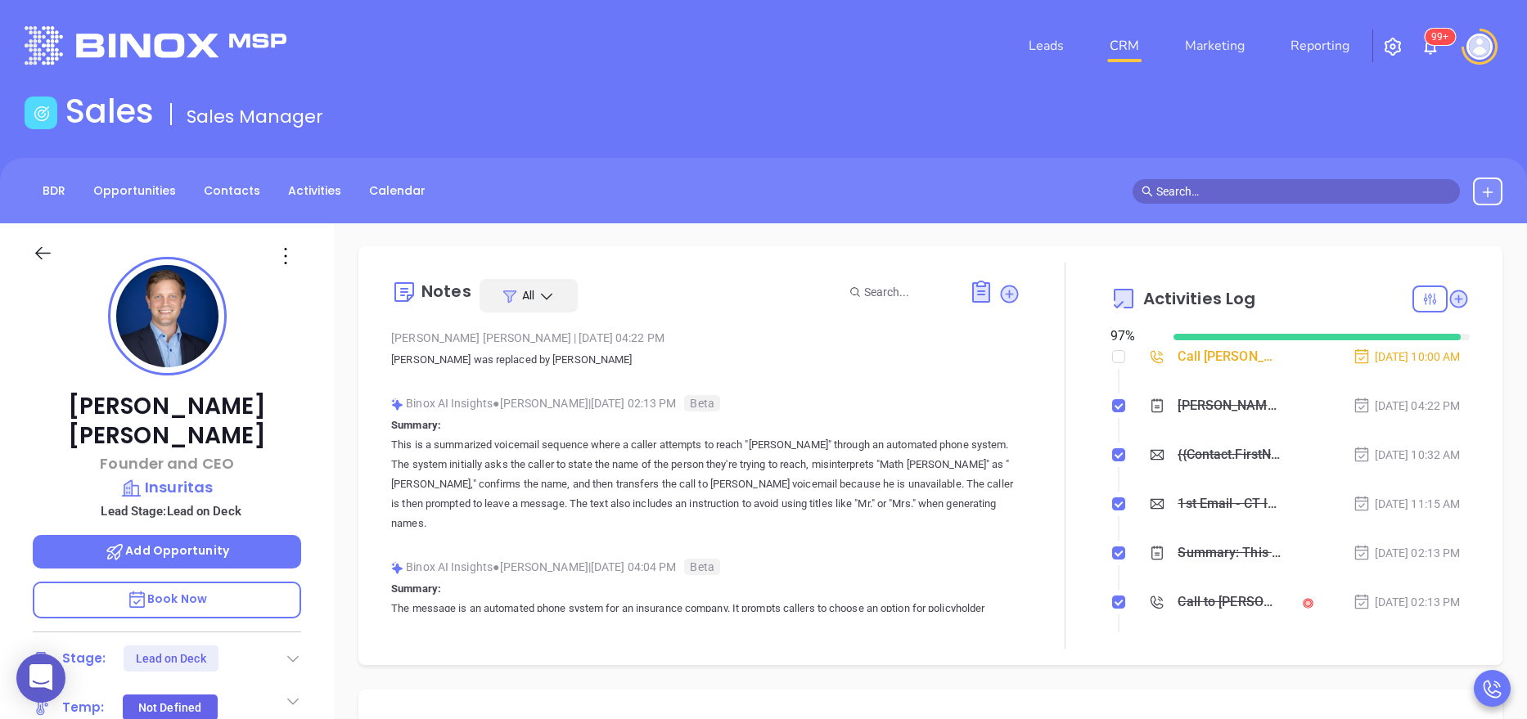
scroll to position [0, 0]
click at [1450, 302] on icon at bounding box center [1459, 300] width 18 height 18
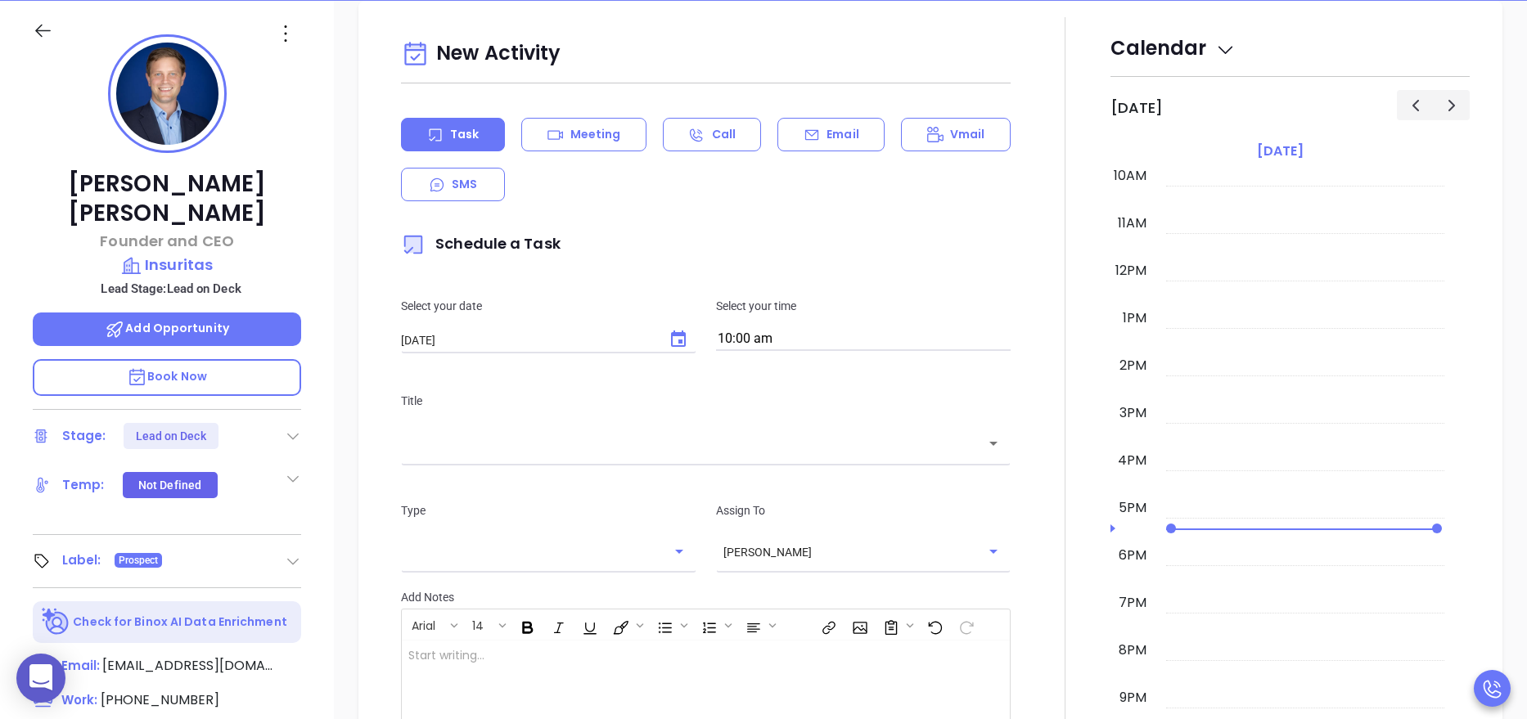
scroll to position [223, 0]
click at [812, 142] on div "Email" at bounding box center [830, 134] width 107 height 34
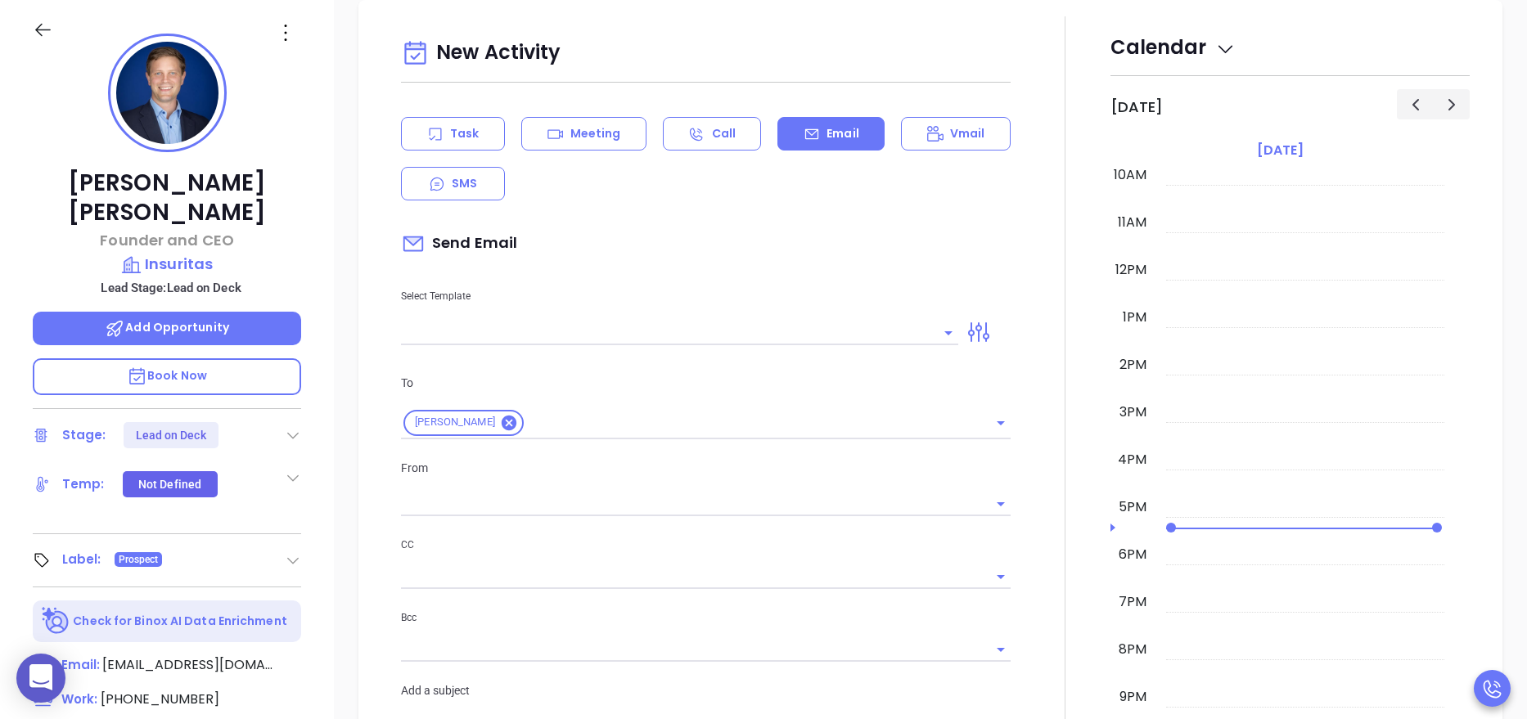
type input "[PERSON_NAME]"
click at [460, 340] on input "text" at bounding box center [667, 333] width 533 height 24
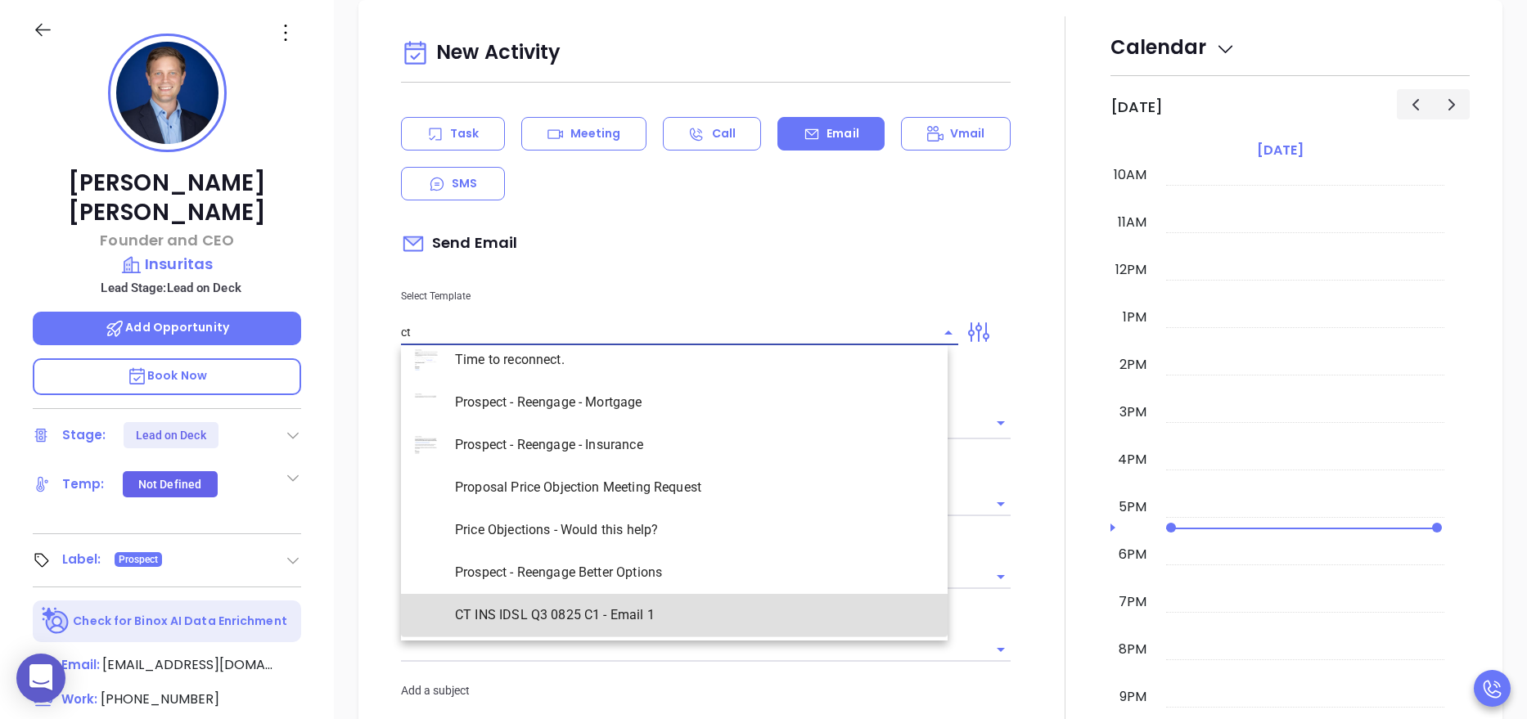
scroll to position [144, 0]
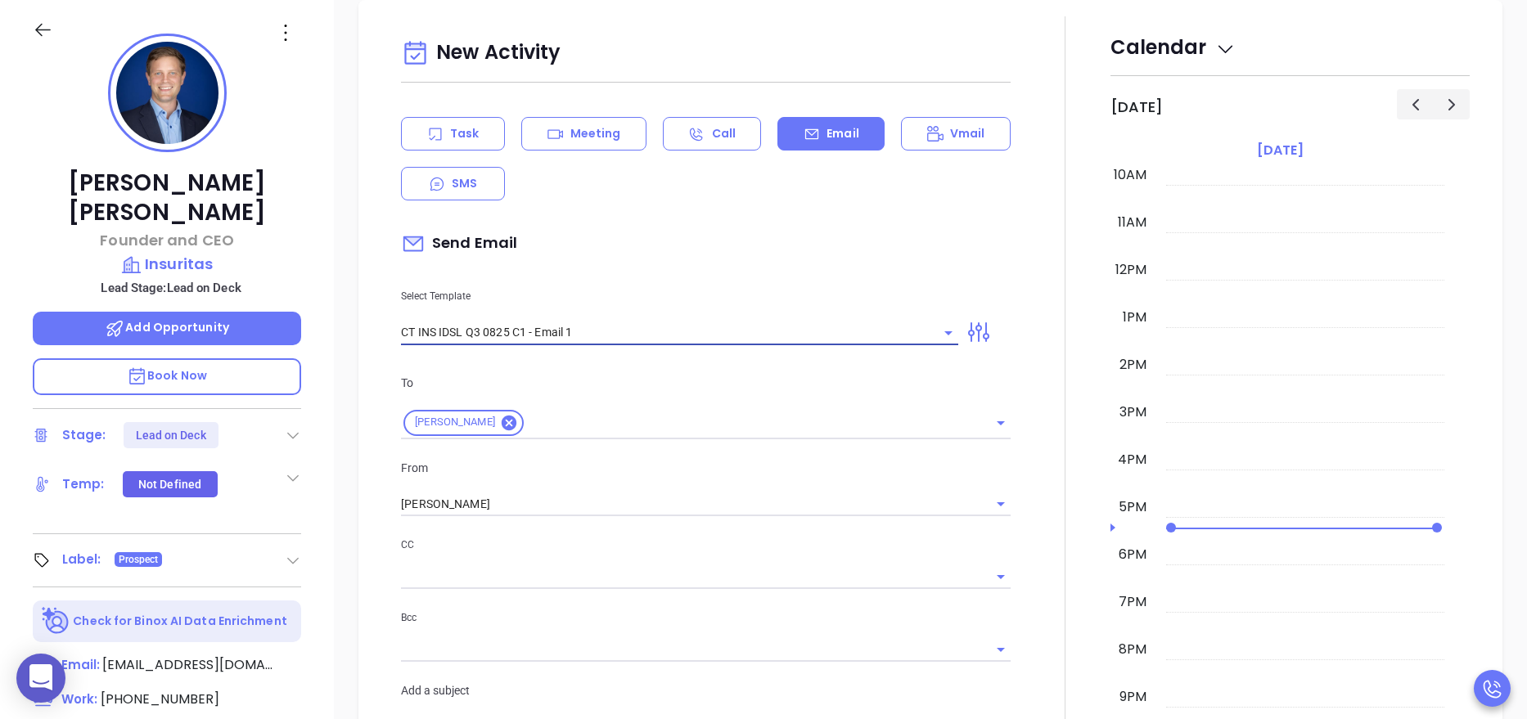
type input "CT INS IDSL Q3 0825 C1 - Email 1"
type input "[PERSON_NAME], did you know [US_STATE]'s data protection act is now being enfor…"
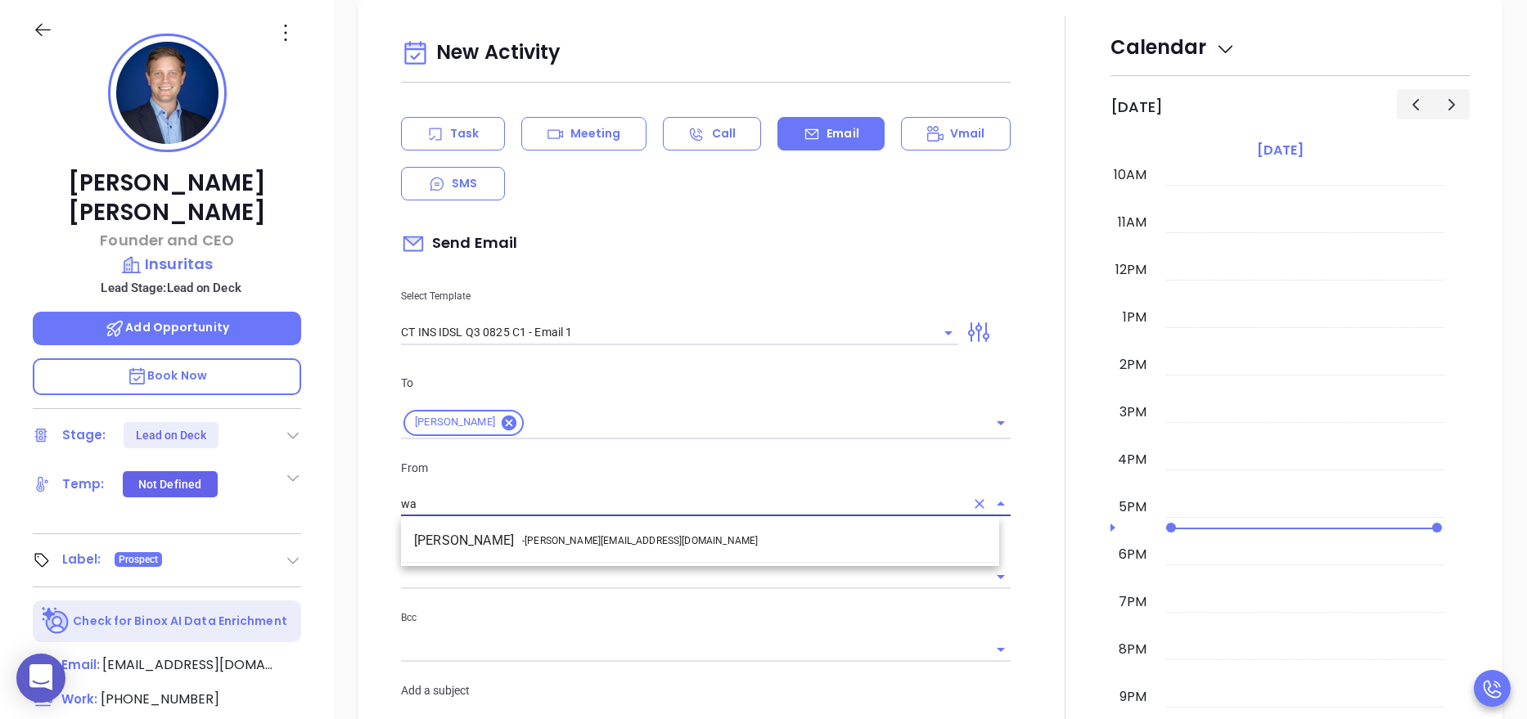
click at [549, 554] on li "Walter Contreras - [EMAIL_ADDRESS][DOMAIN_NAME]" at bounding box center [700, 540] width 598 height 29
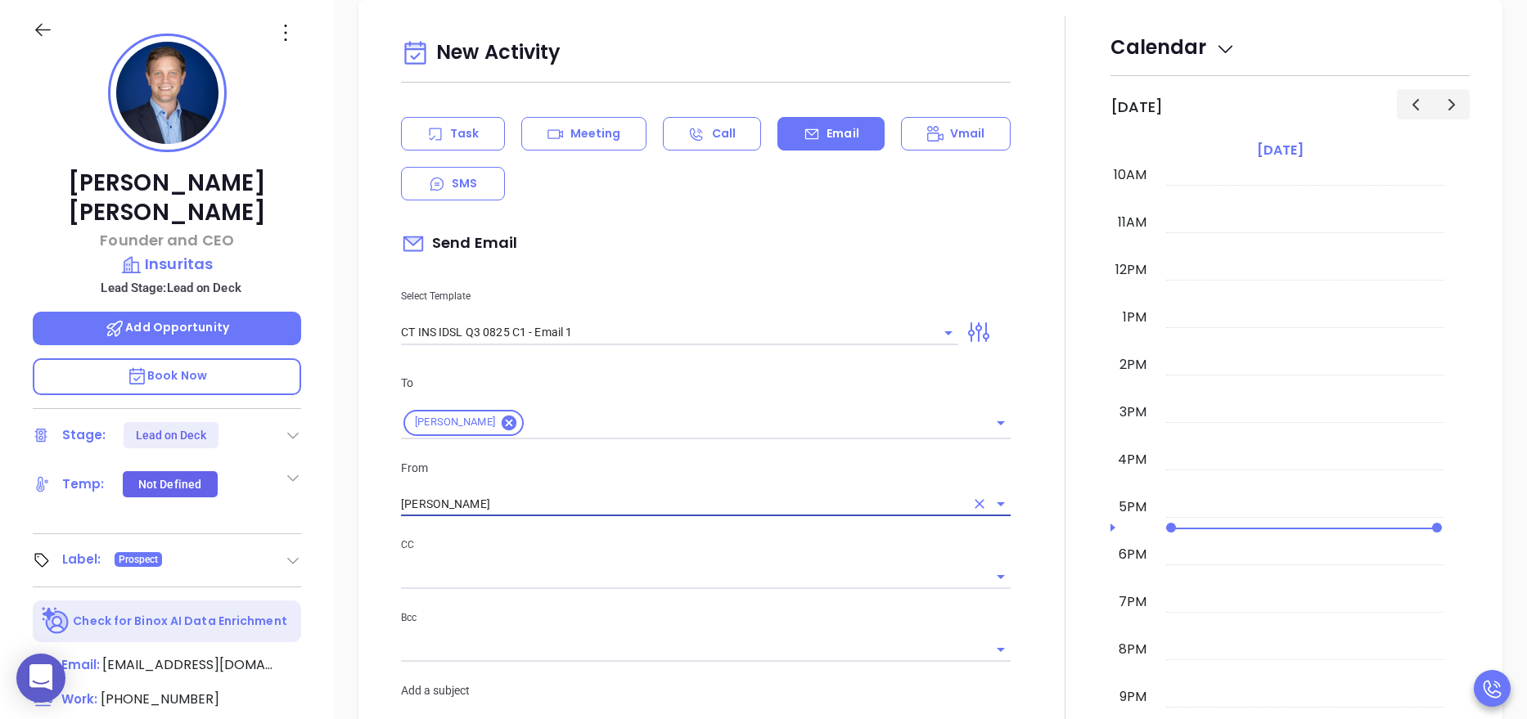
type input "[PERSON_NAME]"
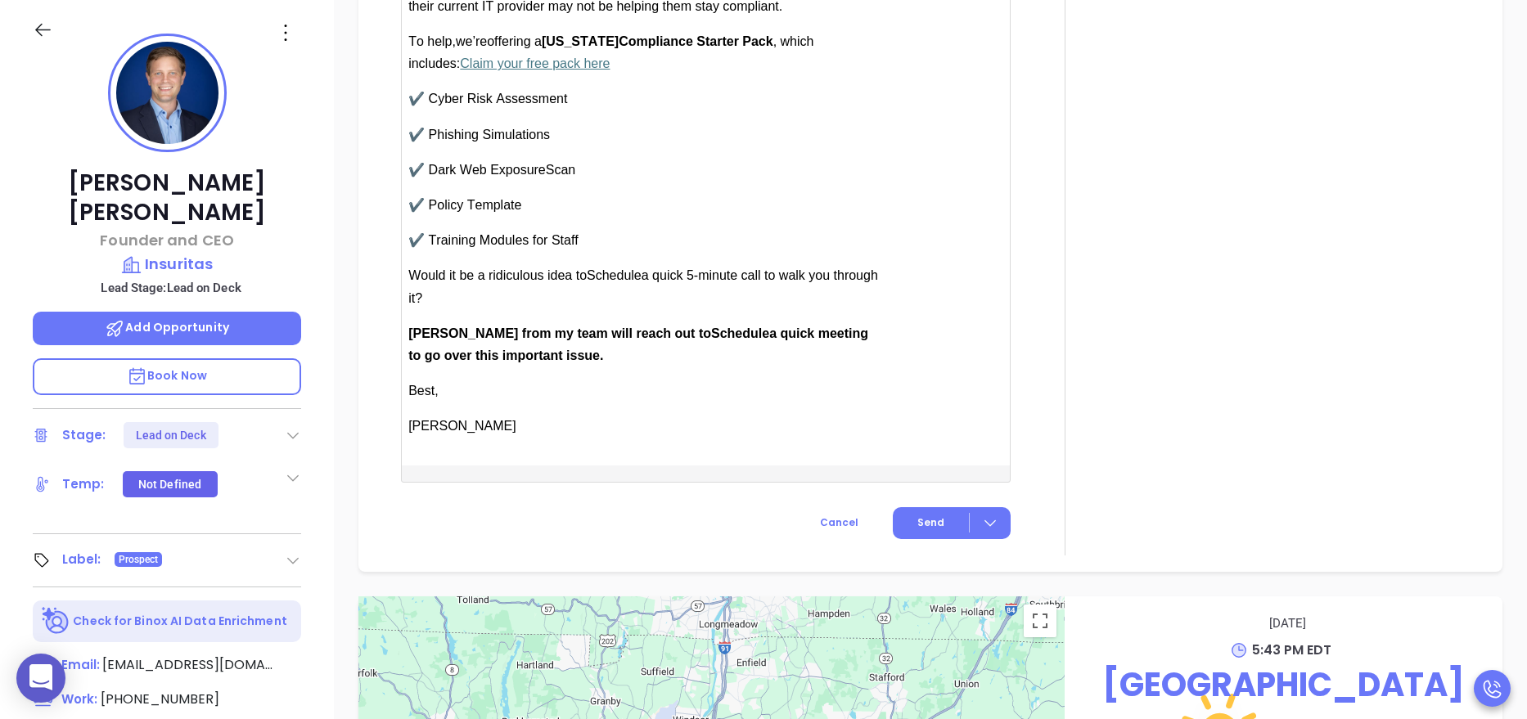
scroll to position [1792, 0]
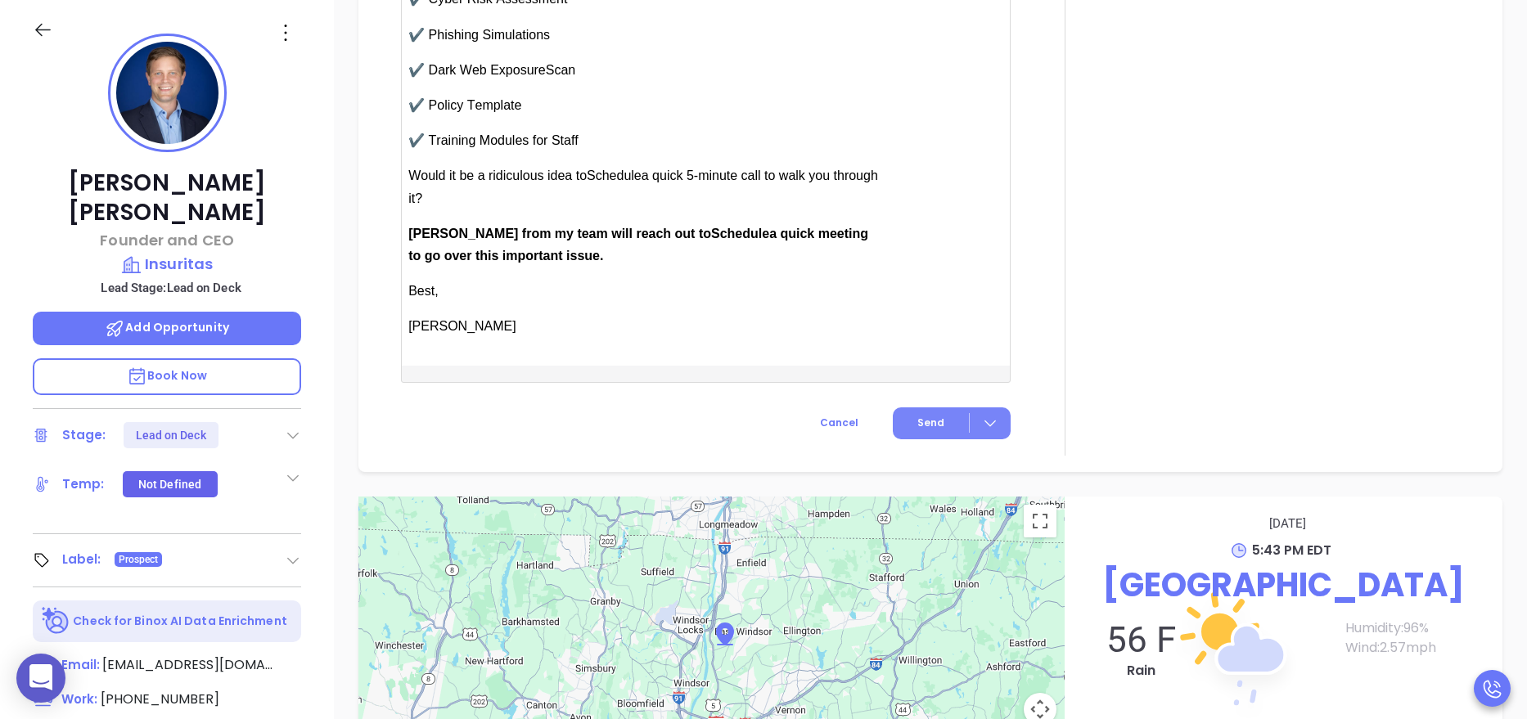
click at [901, 423] on button "Send" at bounding box center [952, 423] width 118 height 32
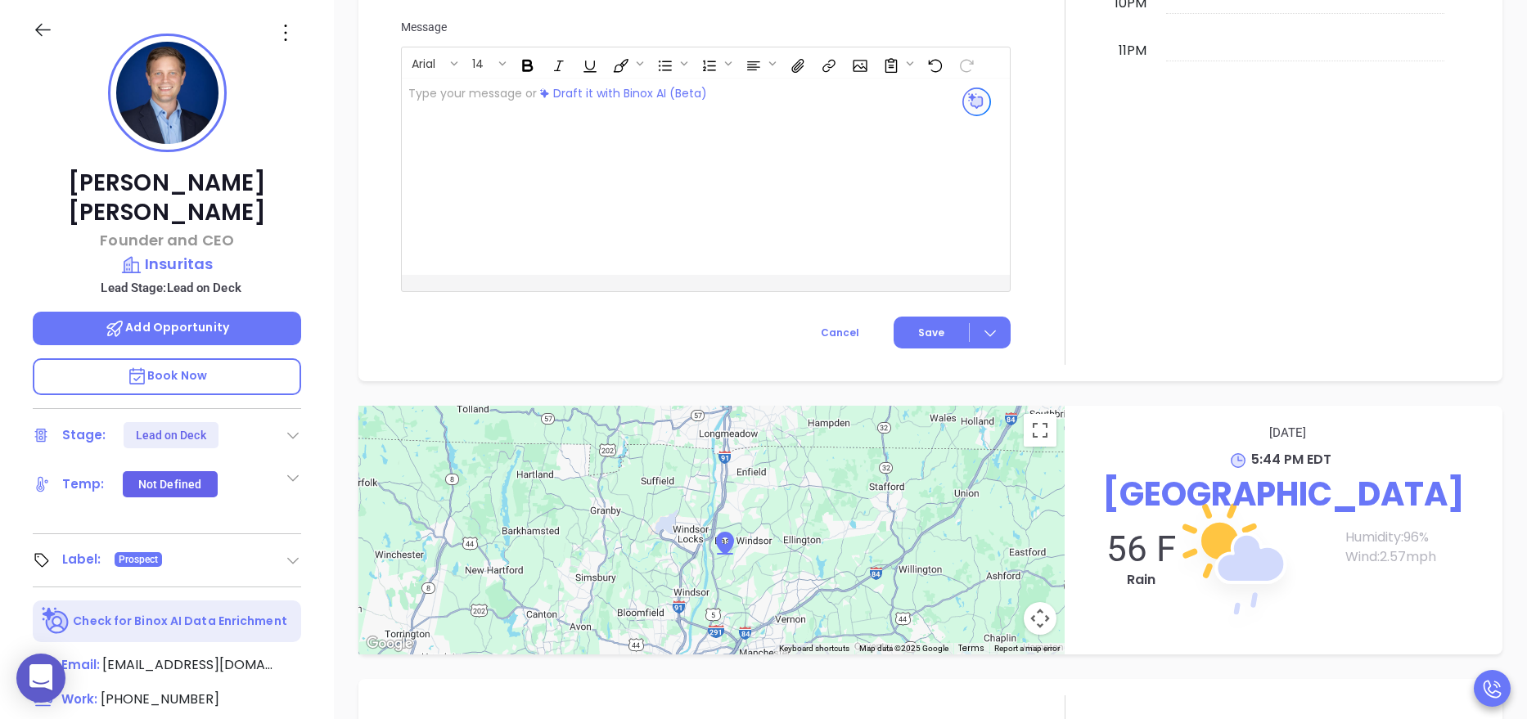
scroll to position [1636, 0]
